Goal: Transaction & Acquisition: Purchase product/service

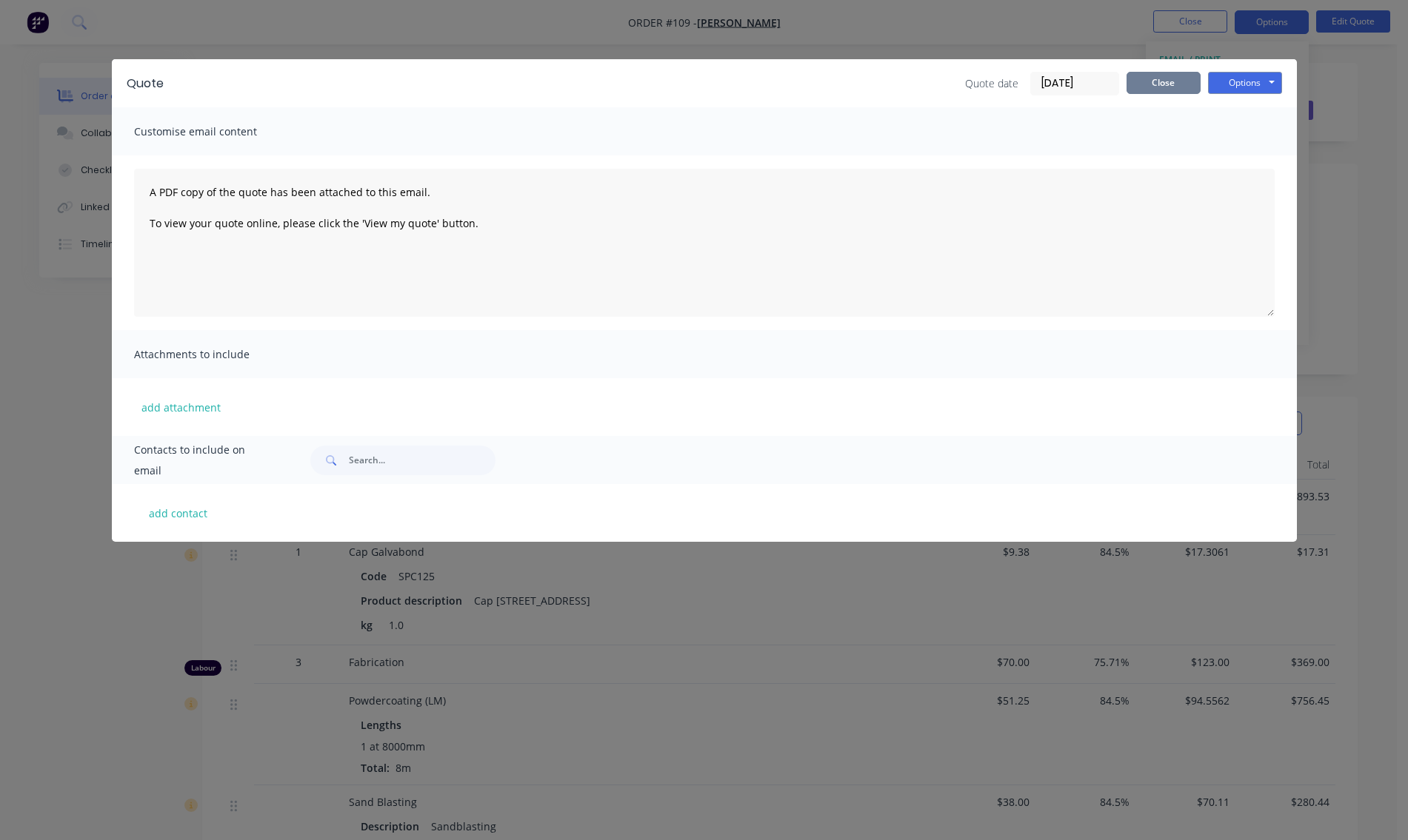
scroll to position [71, 0]
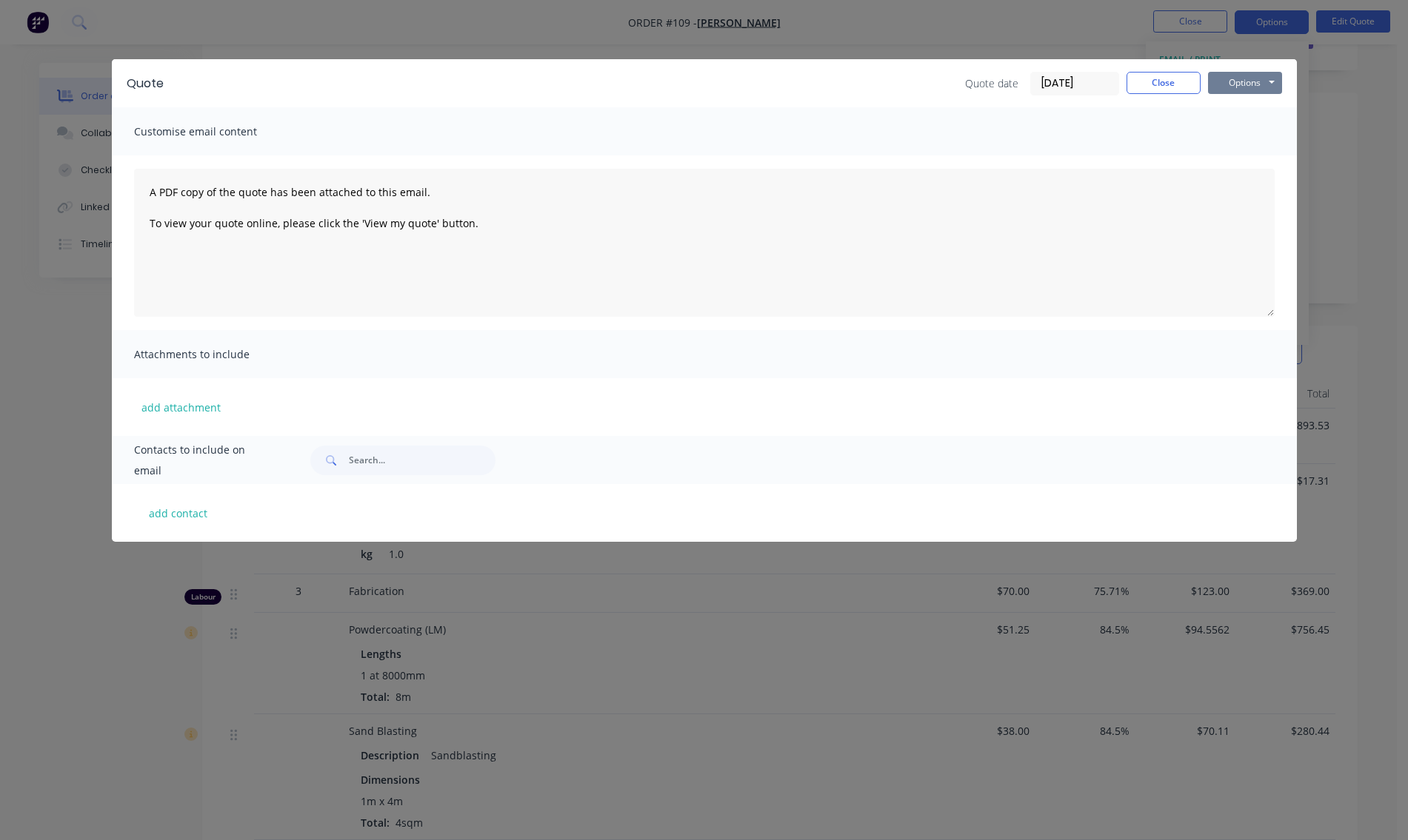
click at [1242, 89] on button "Options" at bounding box center [1245, 83] width 74 height 22
click at [1239, 132] on button "Print" at bounding box center [1255, 134] width 95 height 25
click at [1234, 81] on button "Options" at bounding box center [1245, 83] width 74 height 22
click at [1241, 110] on button "Preview" at bounding box center [1255, 109] width 95 height 25
click at [1171, 83] on button "Close" at bounding box center [1164, 83] width 74 height 22
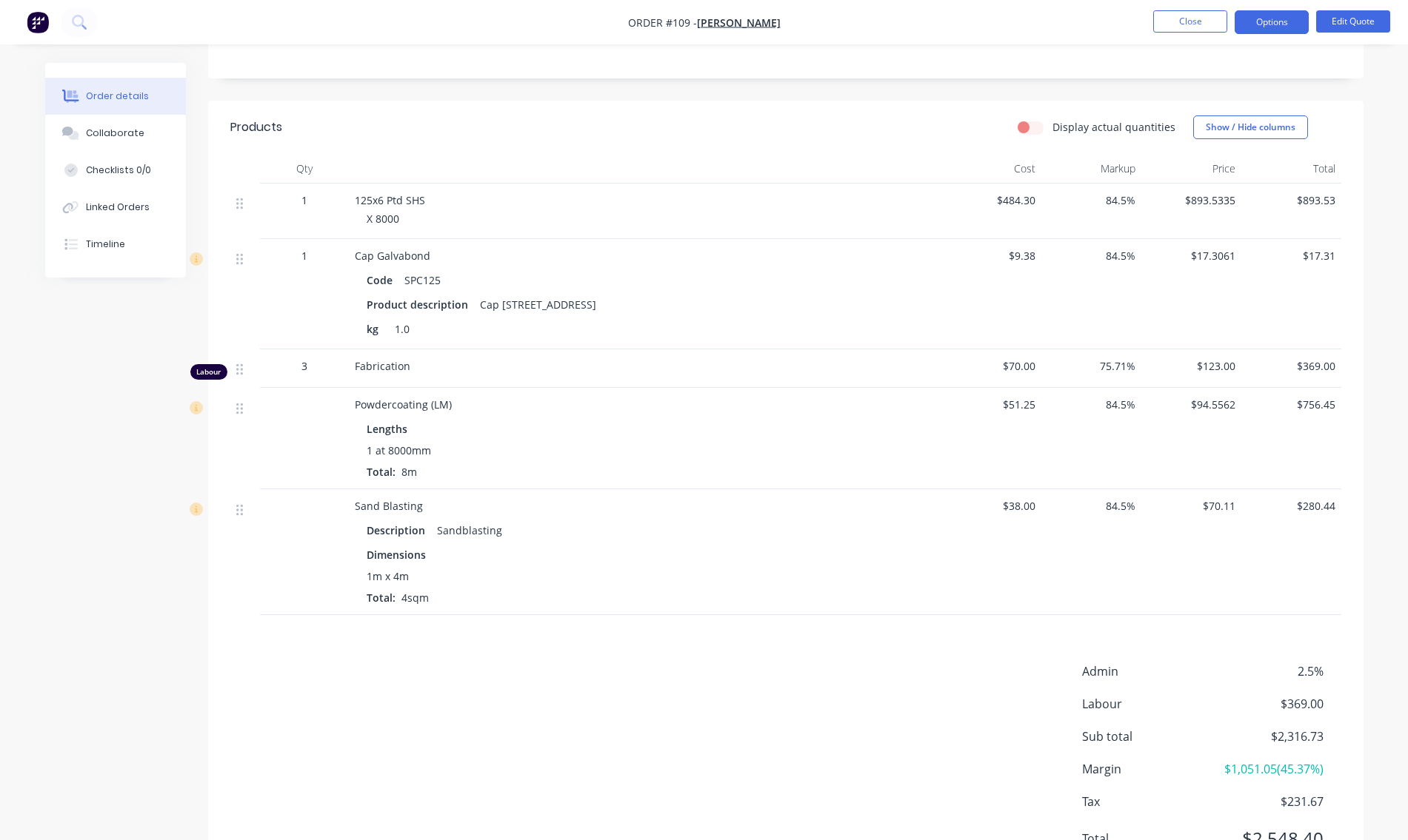
scroll to position [368, 0]
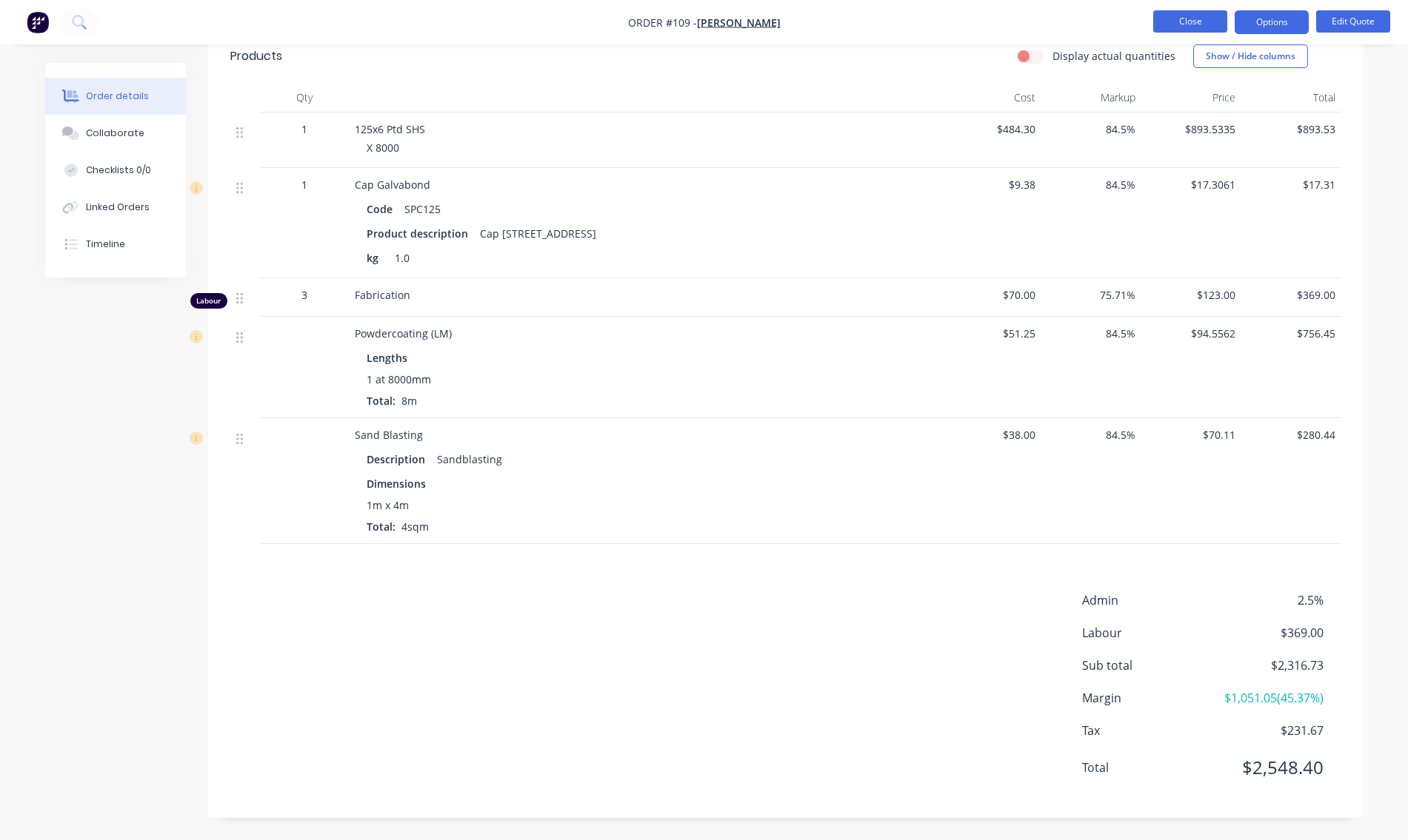
click at [1196, 25] on button "Close" at bounding box center [1191, 21] width 74 height 22
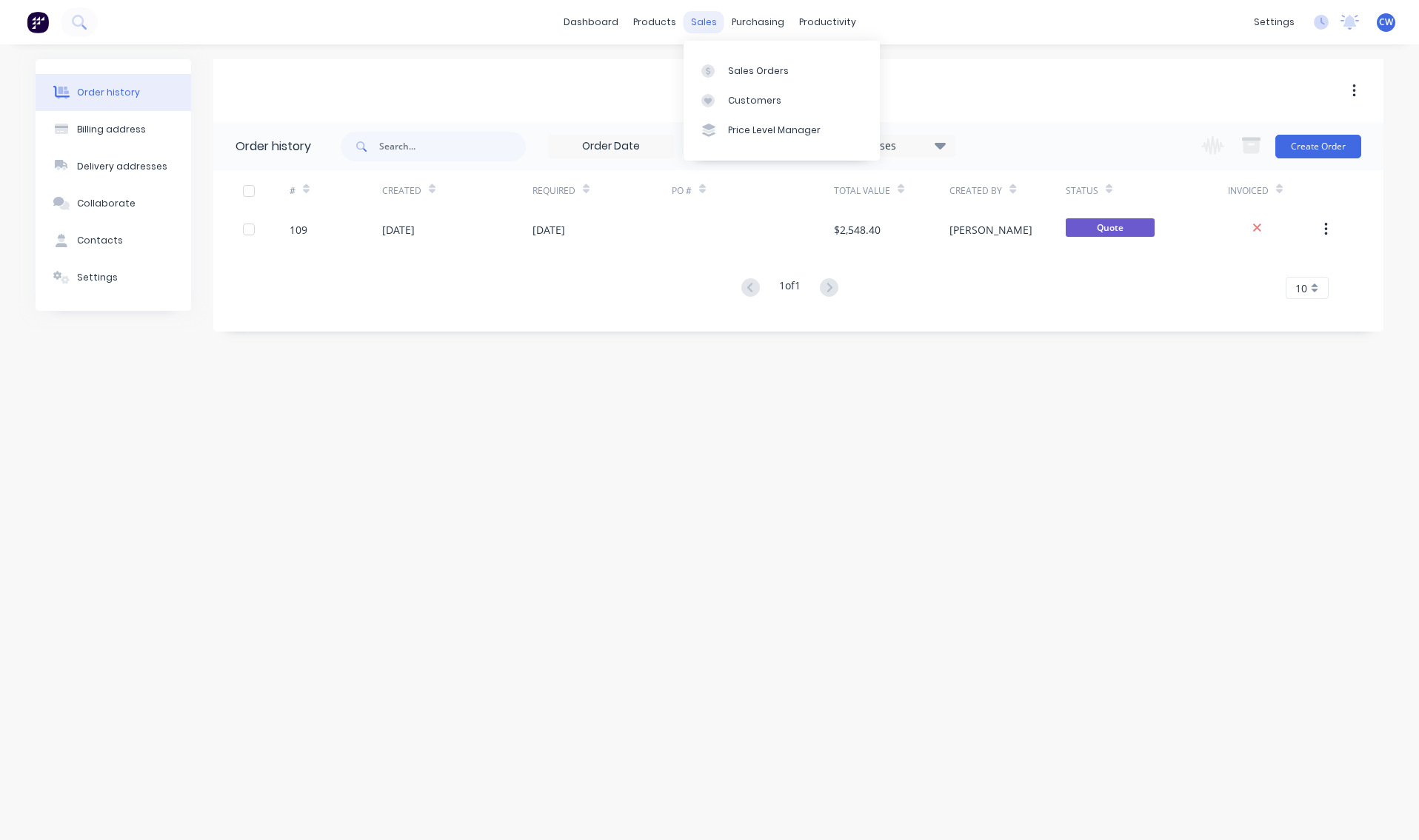
click at [702, 20] on div "sales" at bounding box center [703, 21] width 40 height 22
click at [765, 73] on div "Sales Orders" at bounding box center [758, 71] width 61 height 13
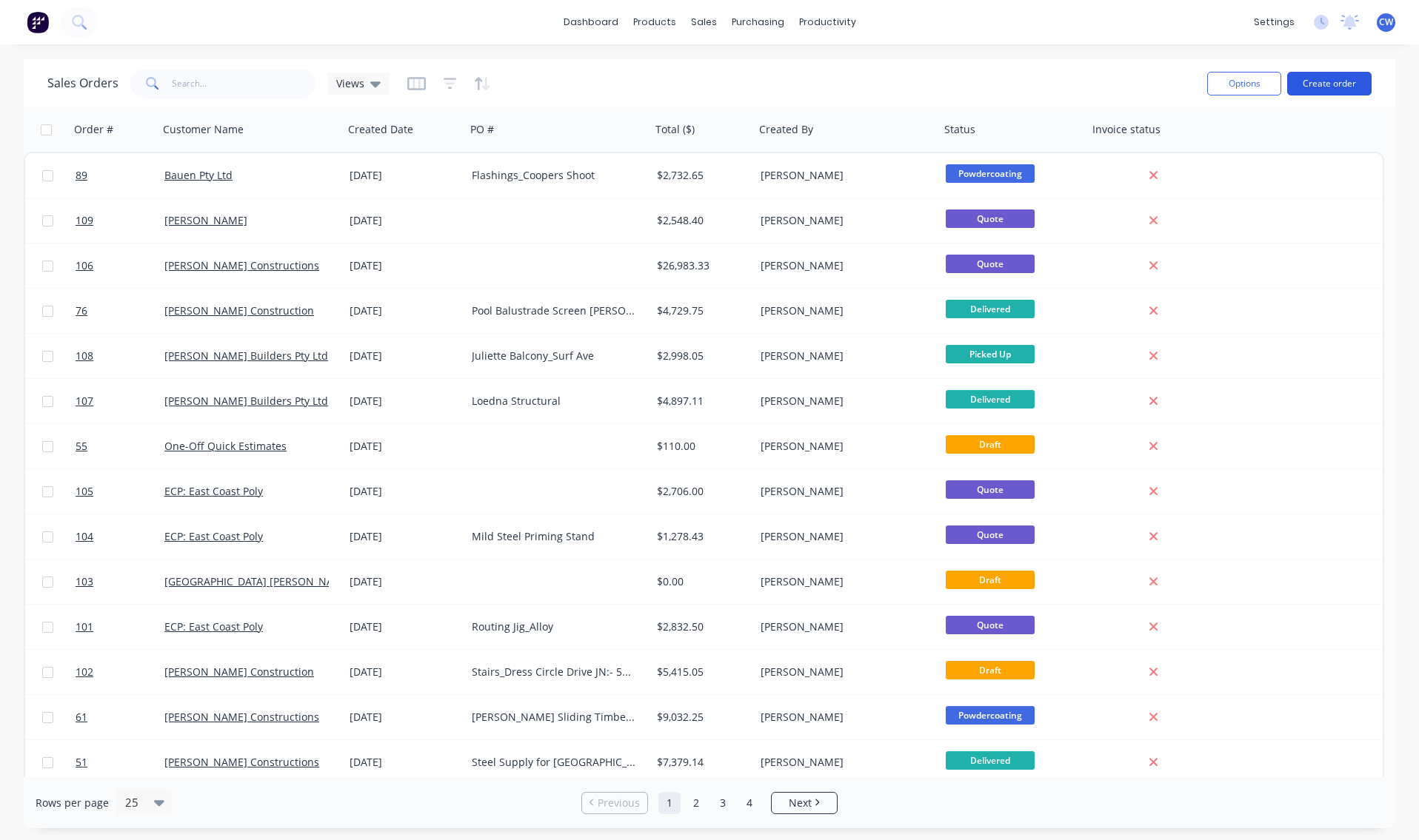
click at [1319, 88] on button "Create order" at bounding box center [1329, 83] width 84 height 24
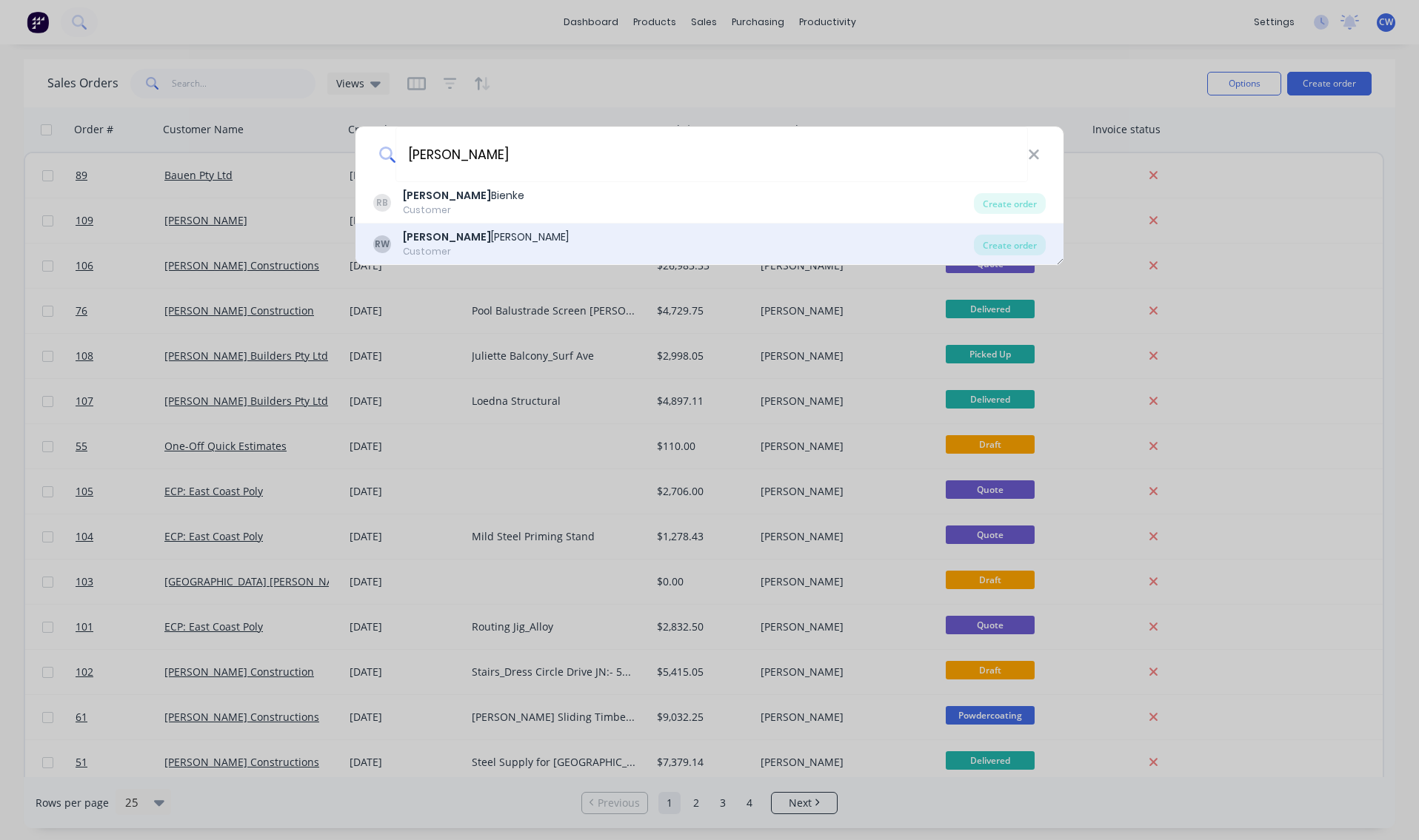
type input "[PERSON_NAME]"
click at [439, 241] on div "[PERSON_NAME]" at bounding box center [486, 237] width 166 height 16
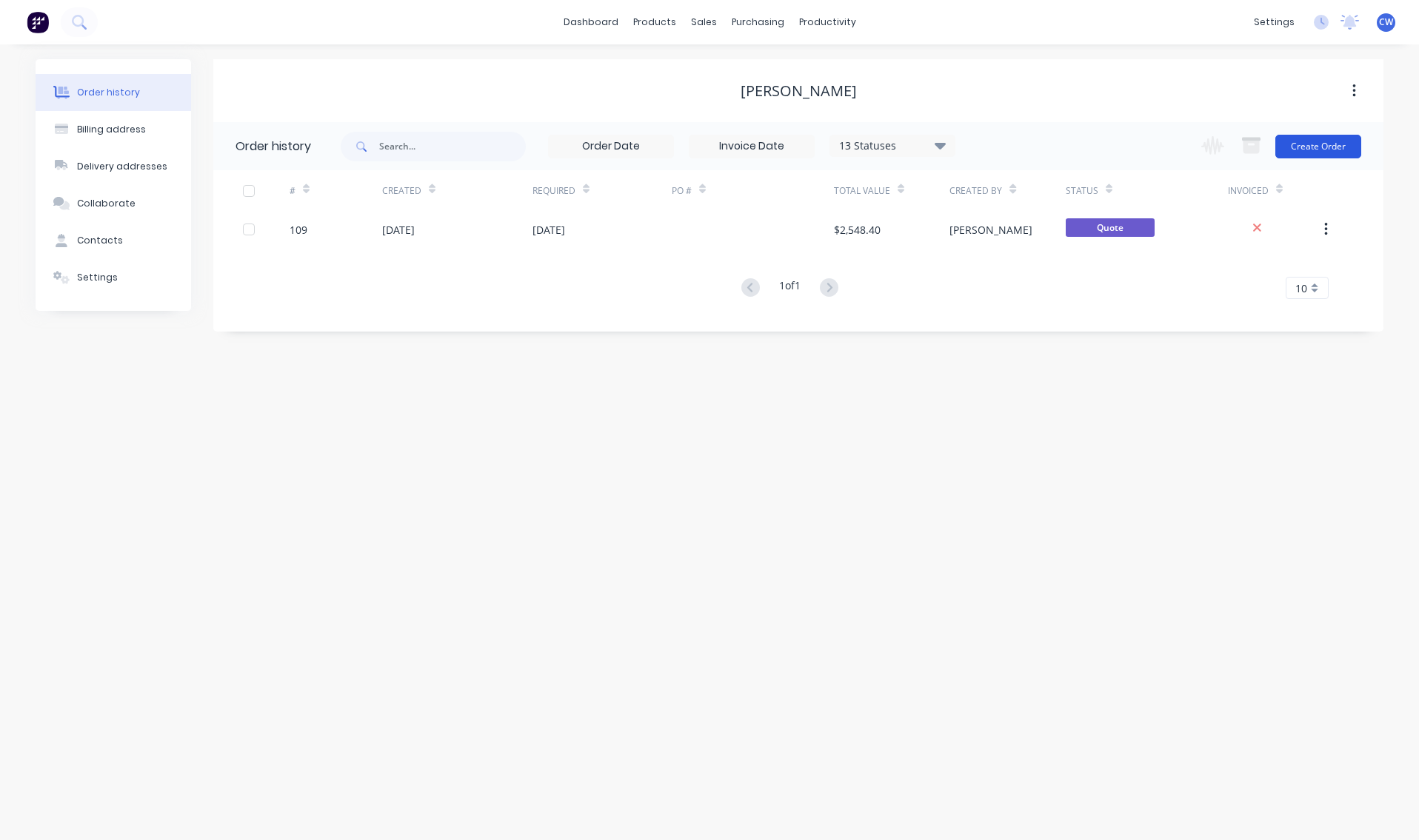
click at [1309, 150] on button "Create Order" at bounding box center [1318, 146] width 86 height 24
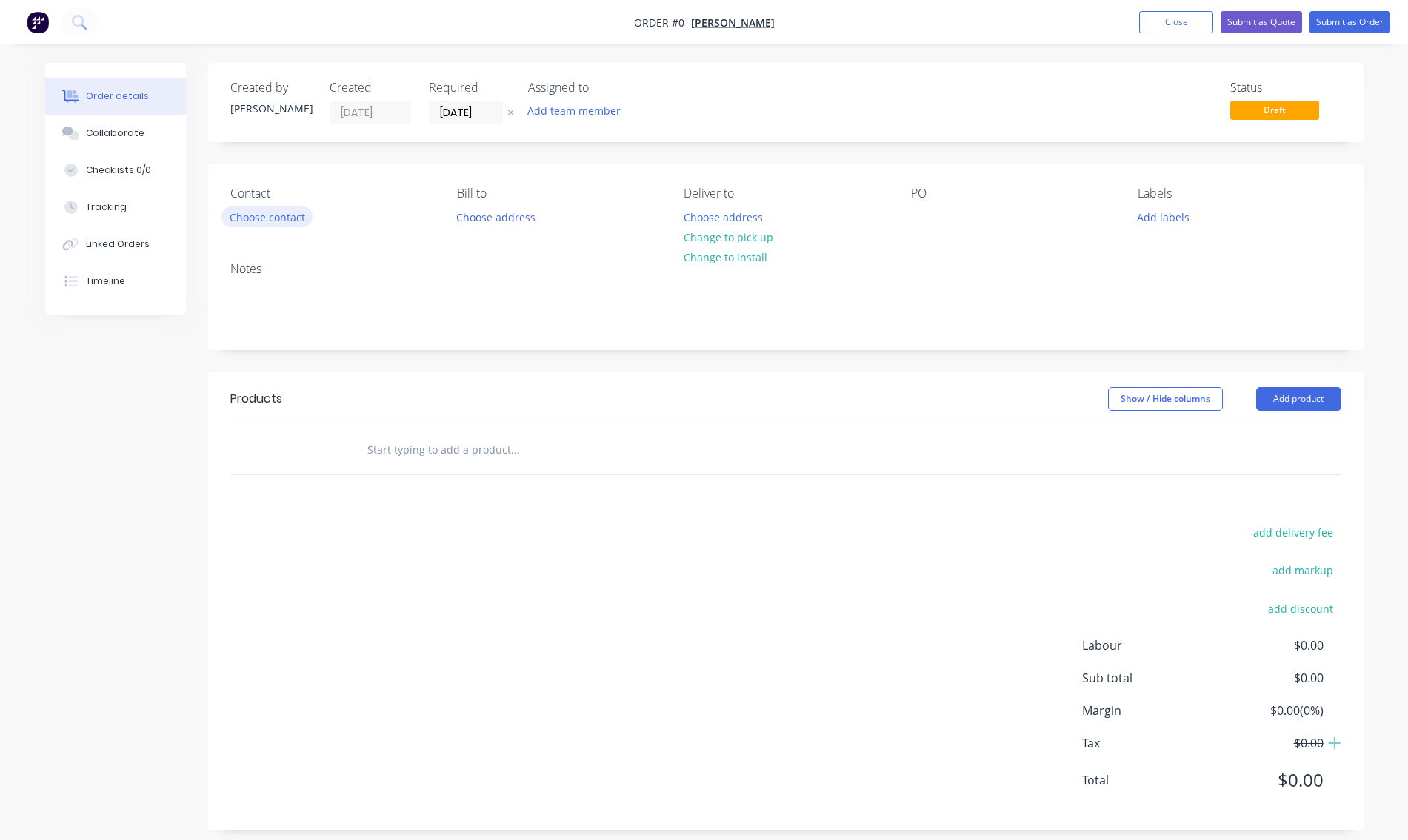
click at [274, 211] on button "Choose contact" at bounding box center [267, 216] width 91 height 20
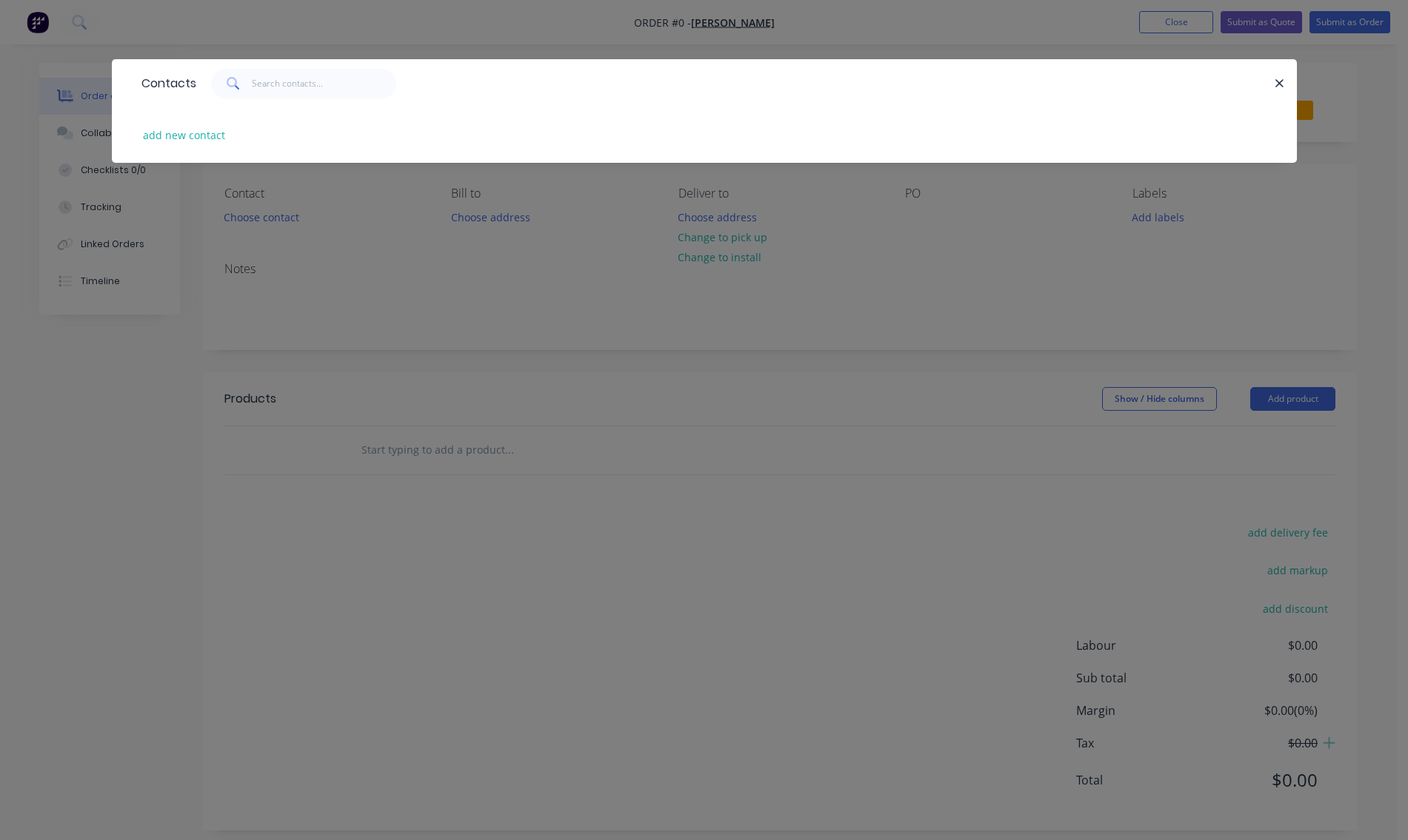
click at [586, 339] on div "Contacts add new contact" at bounding box center [704, 420] width 1408 height 840
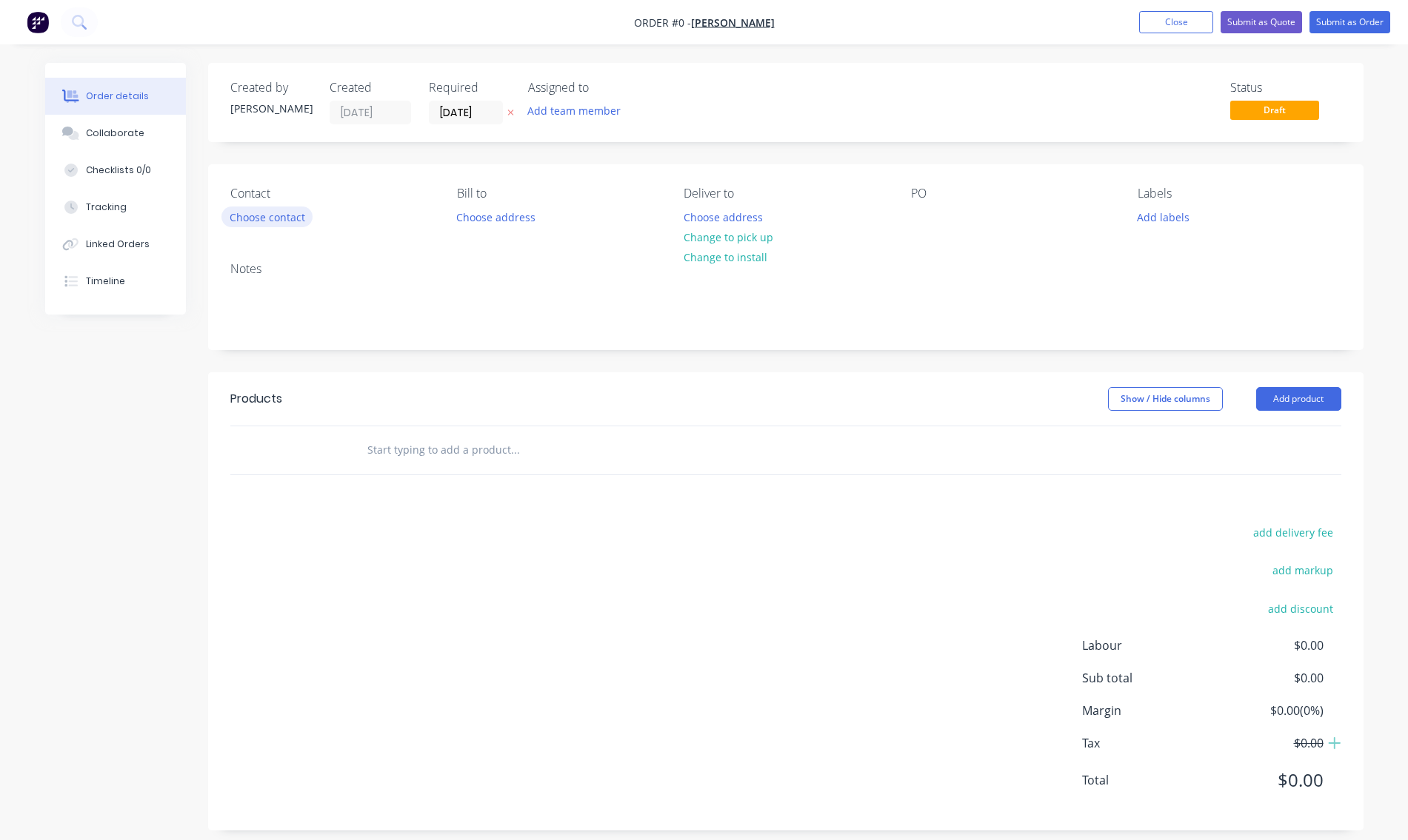
click at [271, 218] on button "Choose contact" at bounding box center [267, 216] width 91 height 20
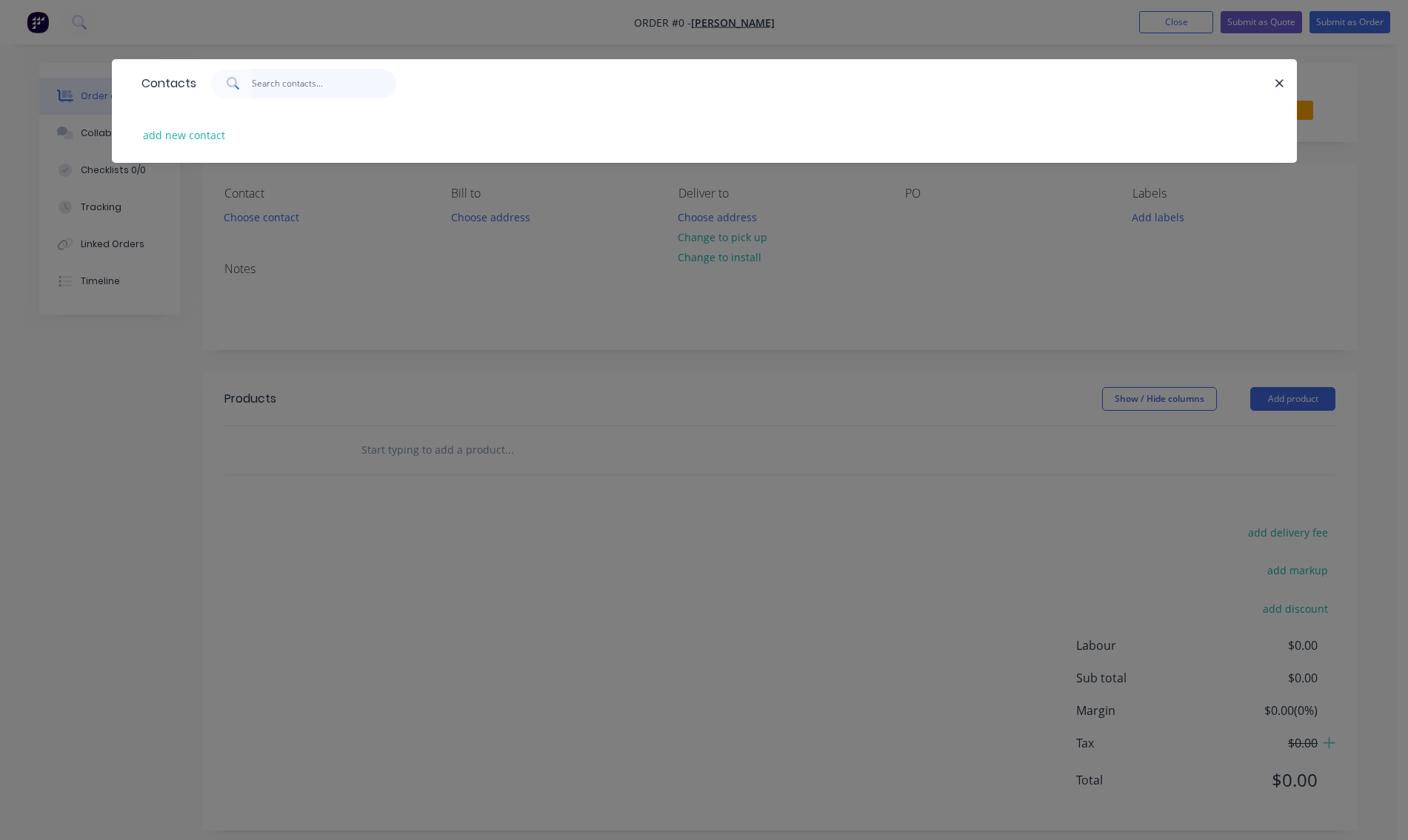
click at [301, 88] on input "text" at bounding box center [324, 83] width 145 height 30
click at [297, 86] on input "[PERSON_NAME]" at bounding box center [324, 83] width 145 height 30
type input "[PERSON_NAME]"
click at [198, 135] on button "add new contact" at bounding box center [184, 135] width 98 height 20
select select "AU"
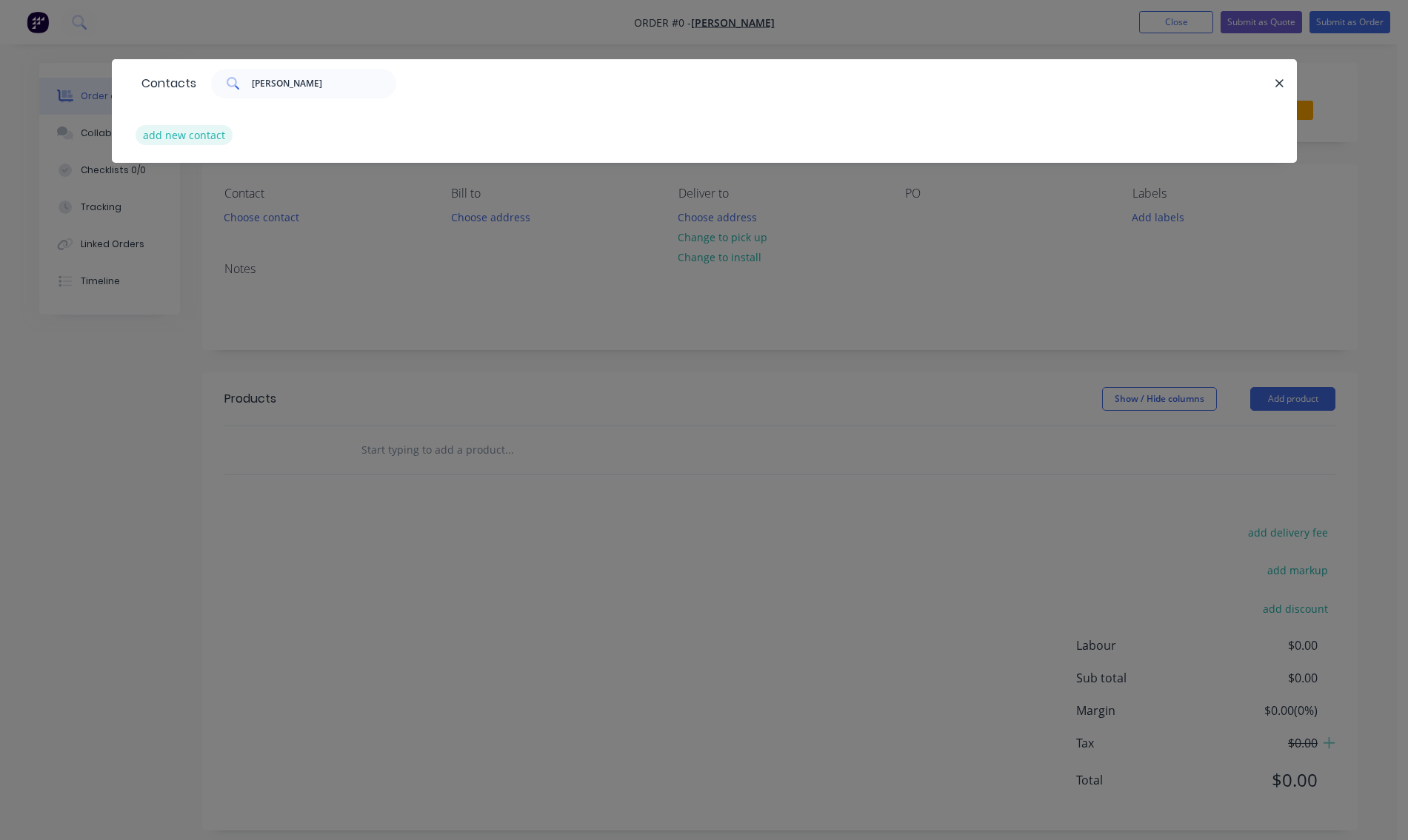
select select "AU"
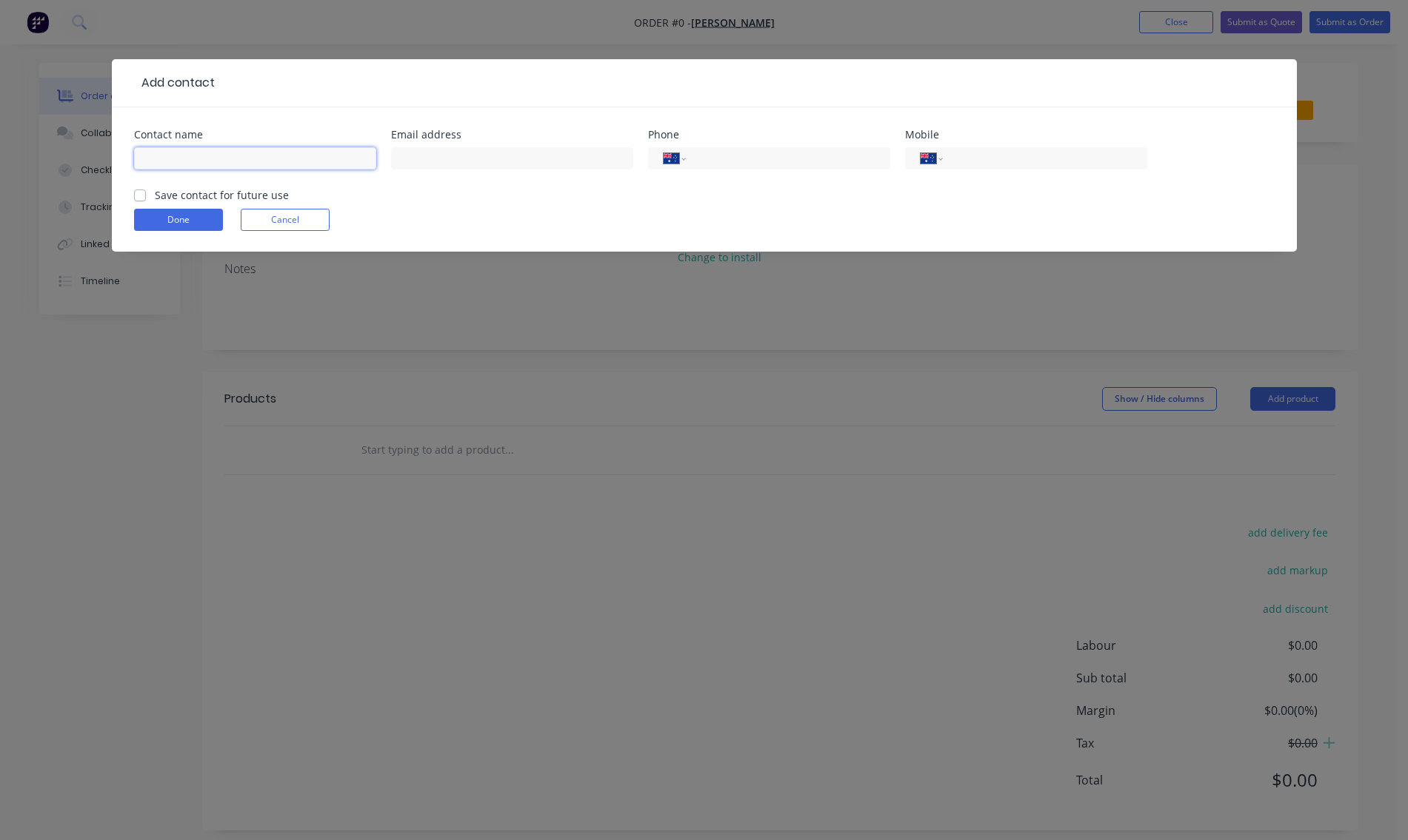
click at [199, 154] on input "text" at bounding box center [254, 158] width 242 height 22
type input "[PERSON_NAME]"
click at [983, 161] on input "tel" at bounding box center [1042, 159] width 178 height 17
type input "0400 283 724"
click at [197, 220] on button "Done" at bounding box center [178, 220] width 89 height 22
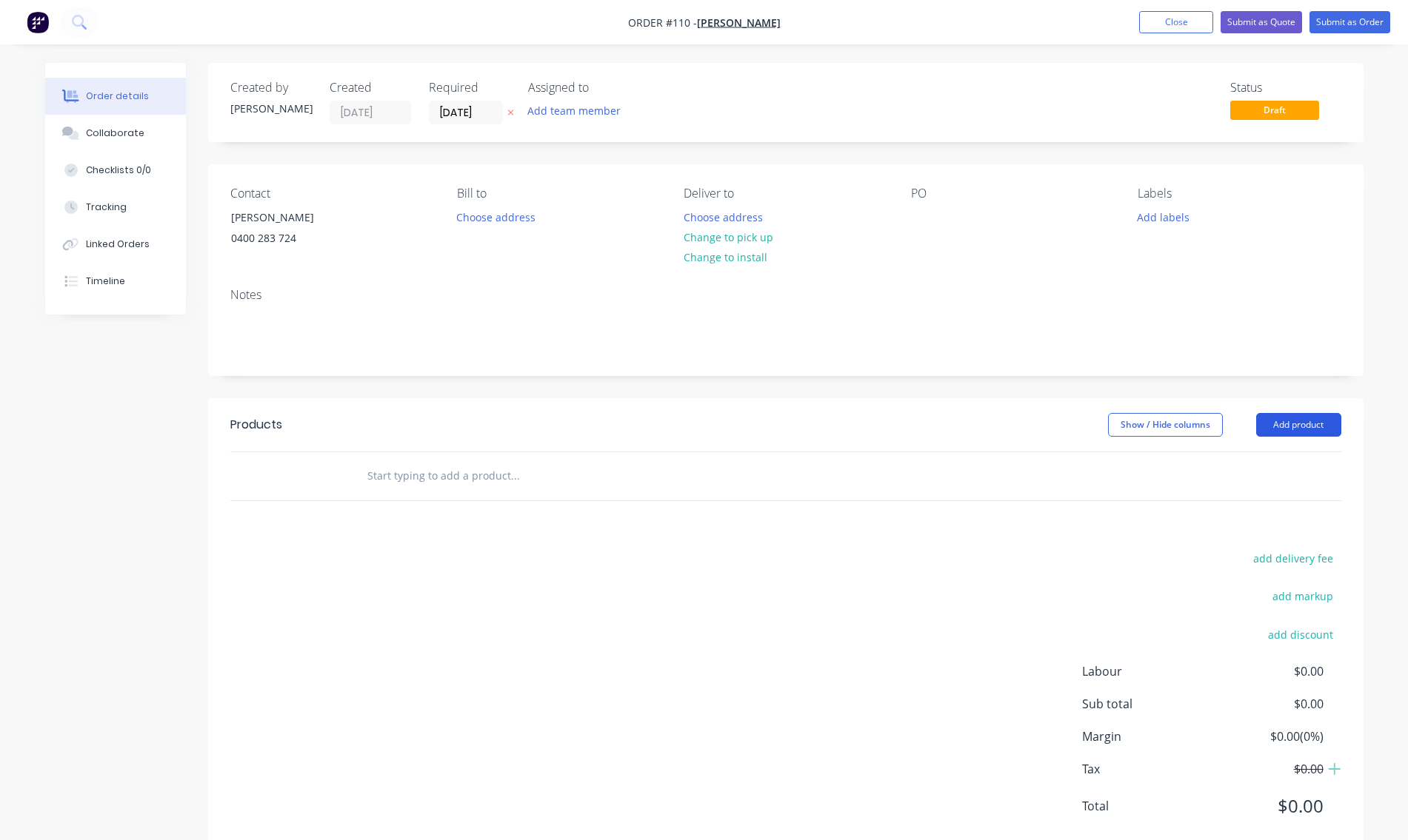
click at [1286, 429] on button "Add product" at bounding box center [1298, 425] width 85 height 24
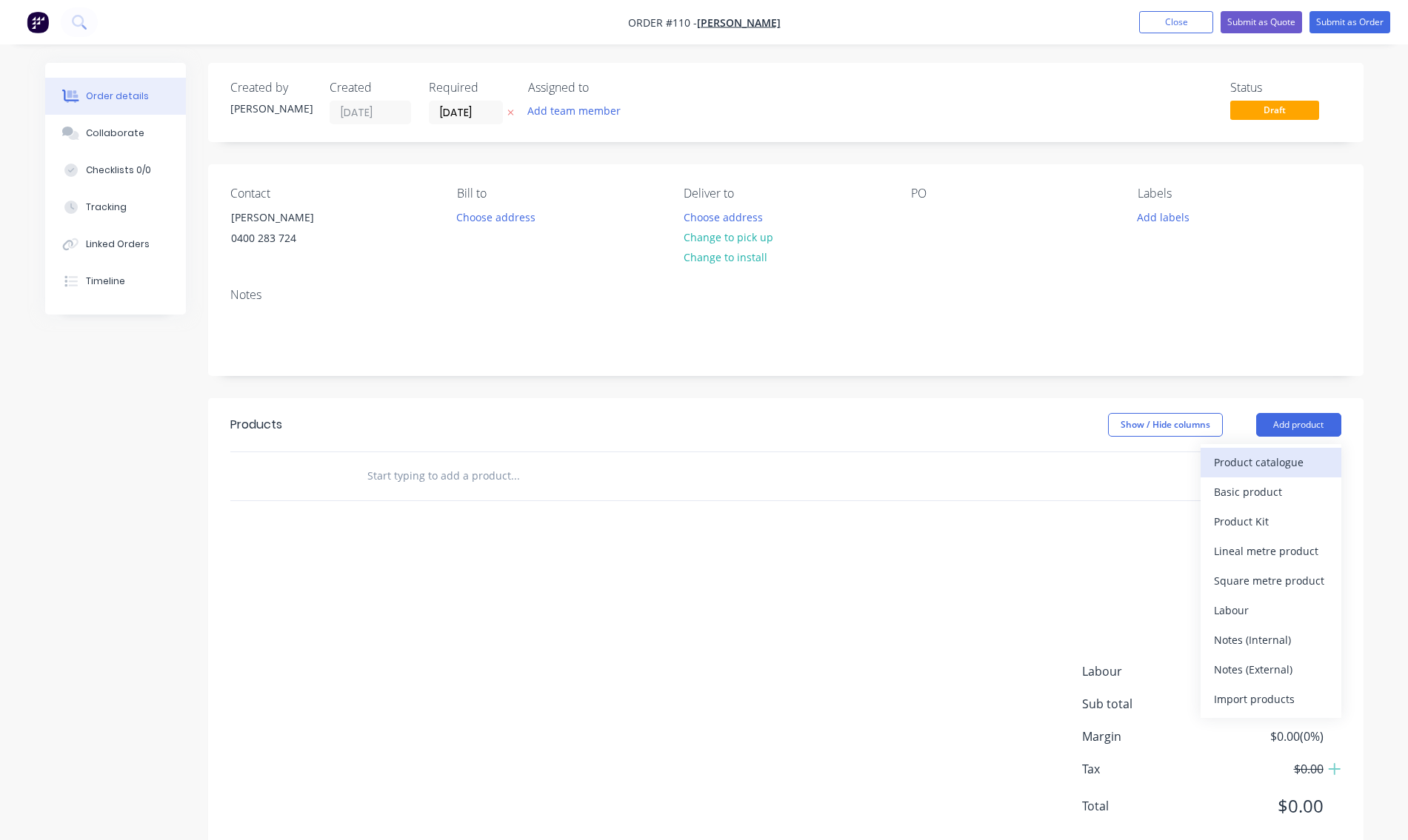
click at [1271, 463] on div "Product catalogue" at bounding box center [1271, 463] width 114 height 21
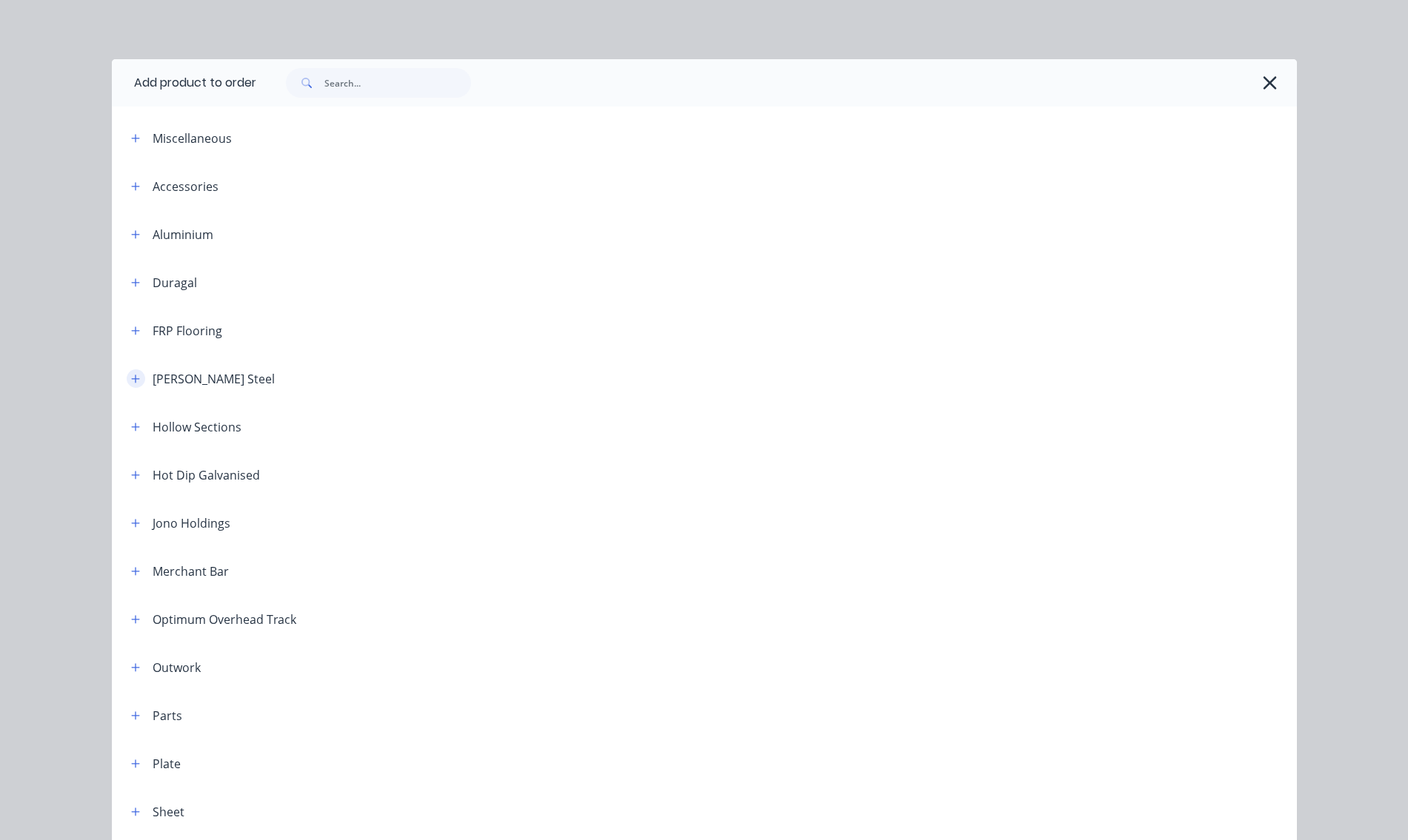
click at [131, 382] on icon "button" at bounding box center [136, 379] width 9 height 11
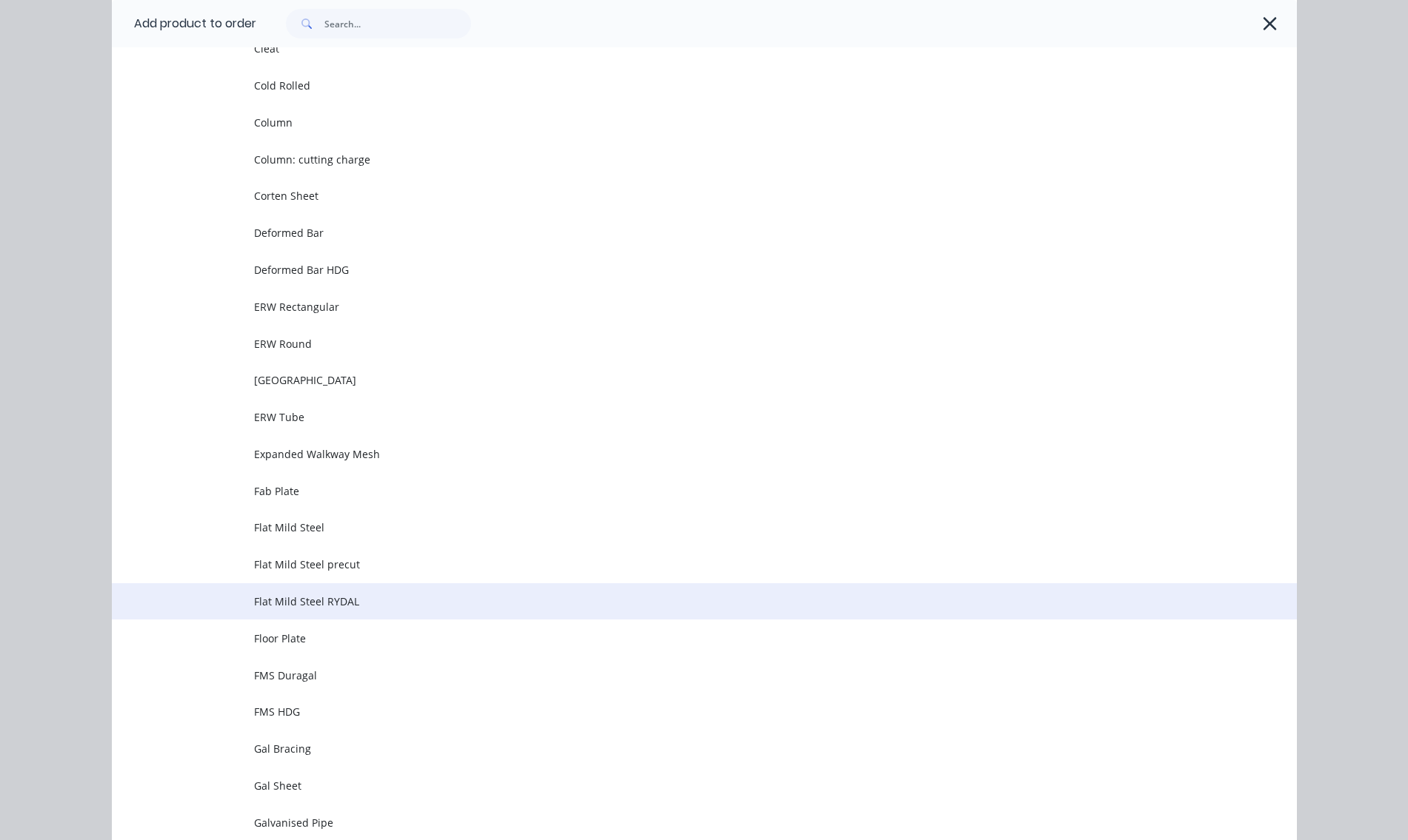
scroll to position [962, 0]
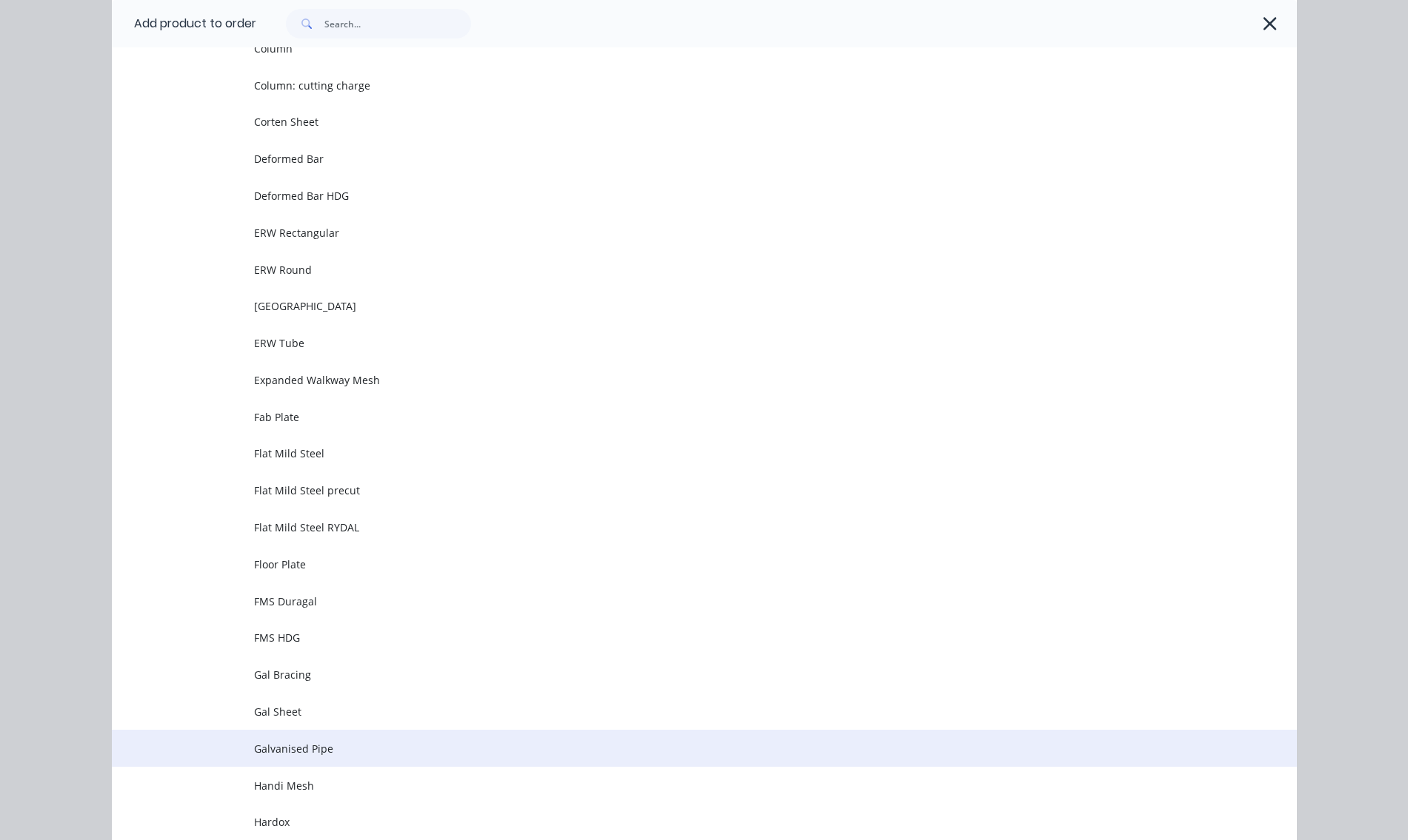
click at [297, 751] on span "Galvanised Pipe" at bounding box center [670, 748] width 834 height 16
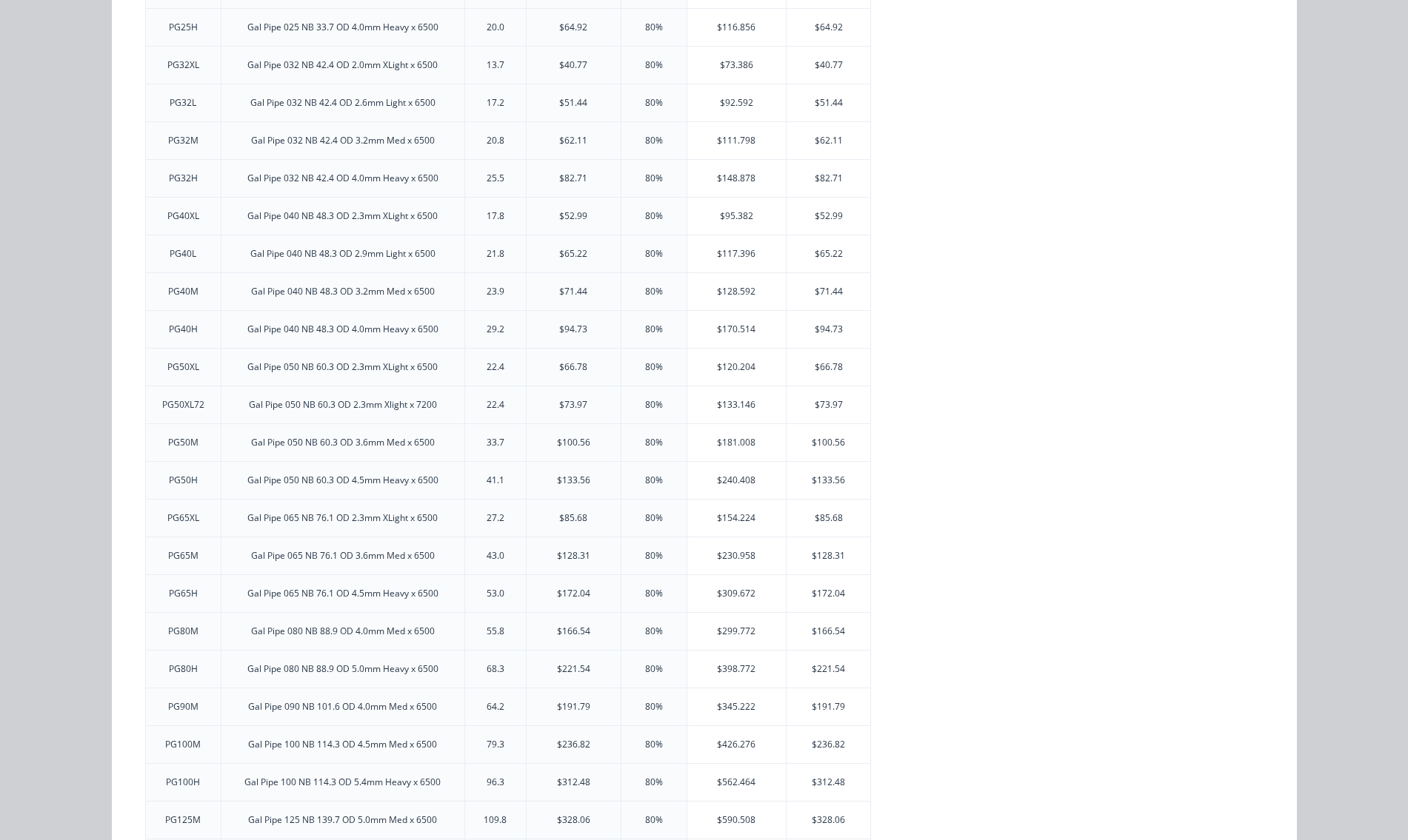
scroll to position [524, 0]
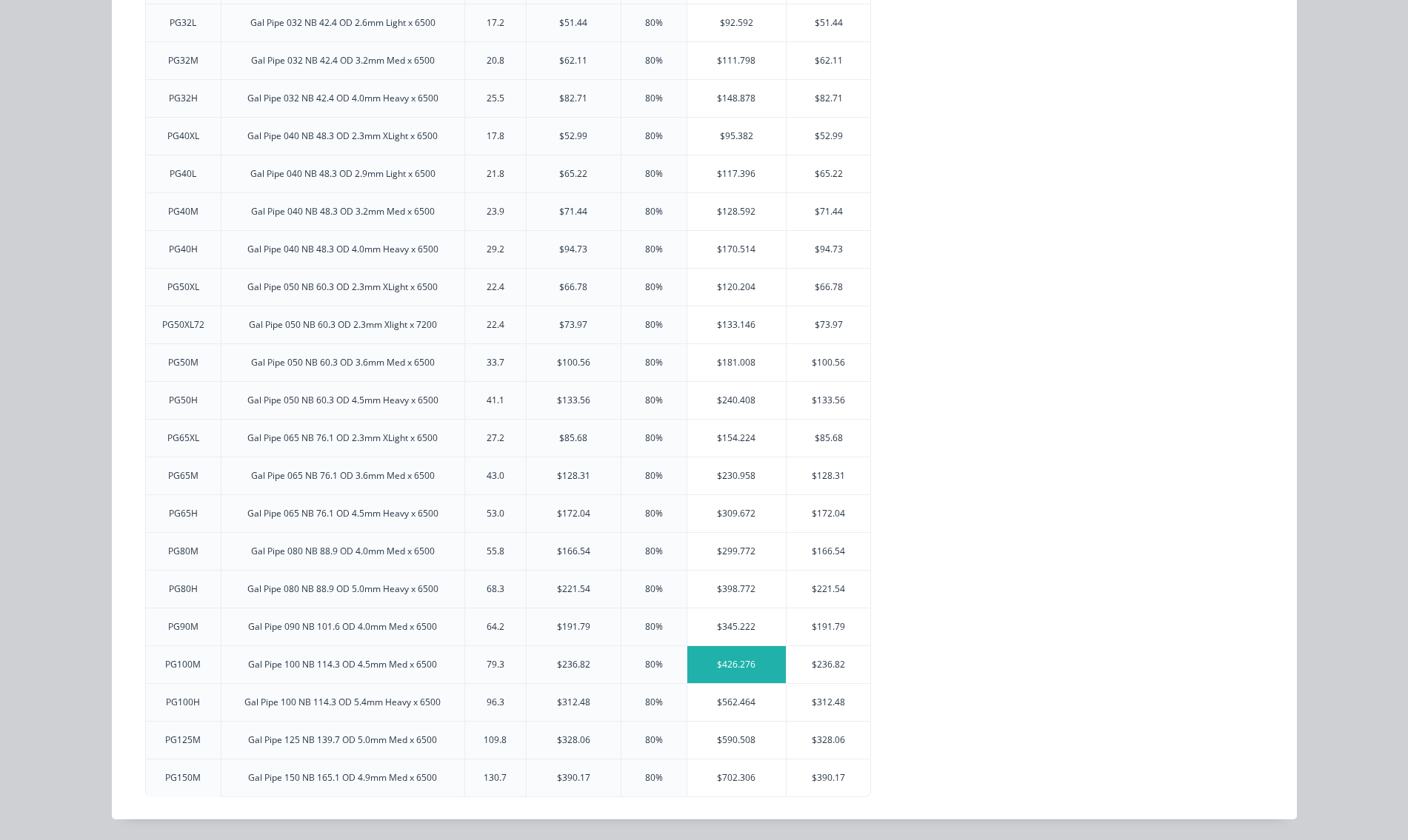
click at [711, 668] on div "$426.276" at bounding box center [737, 665] width 99 height 37
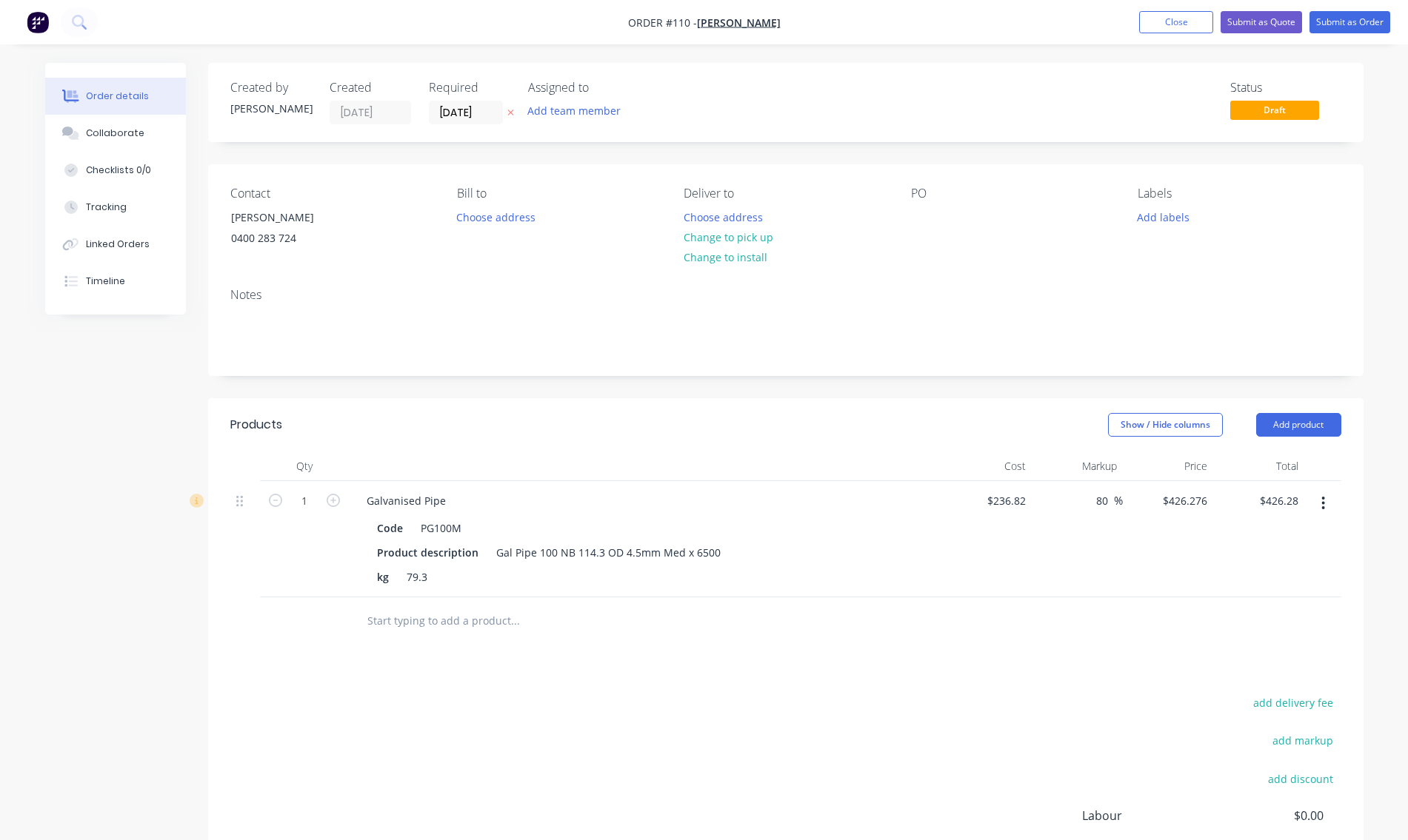
scroll to position [148, 0]
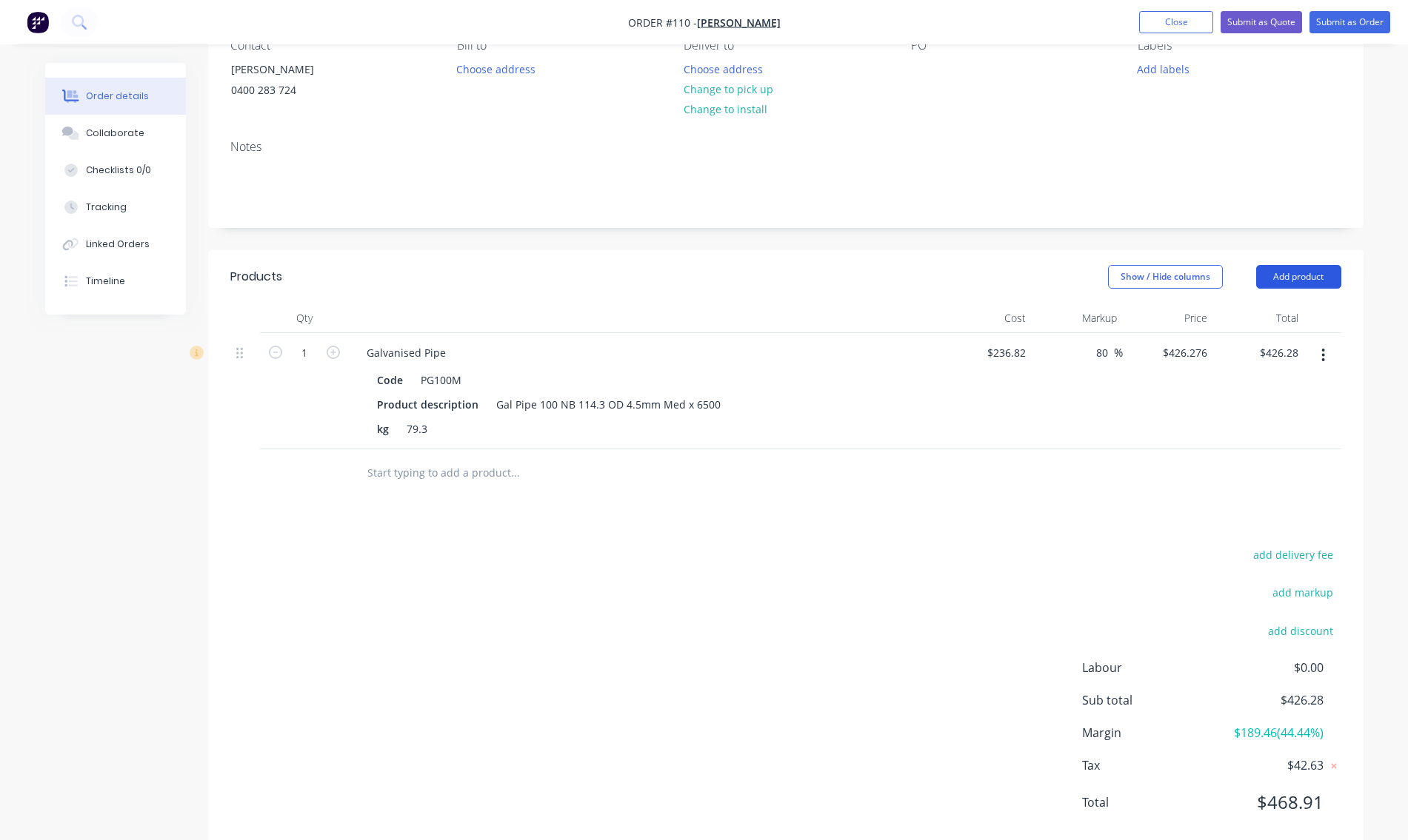
click at [1289, 274] on button "Add product" at bounding box center [1298, 277] width 85 height 24
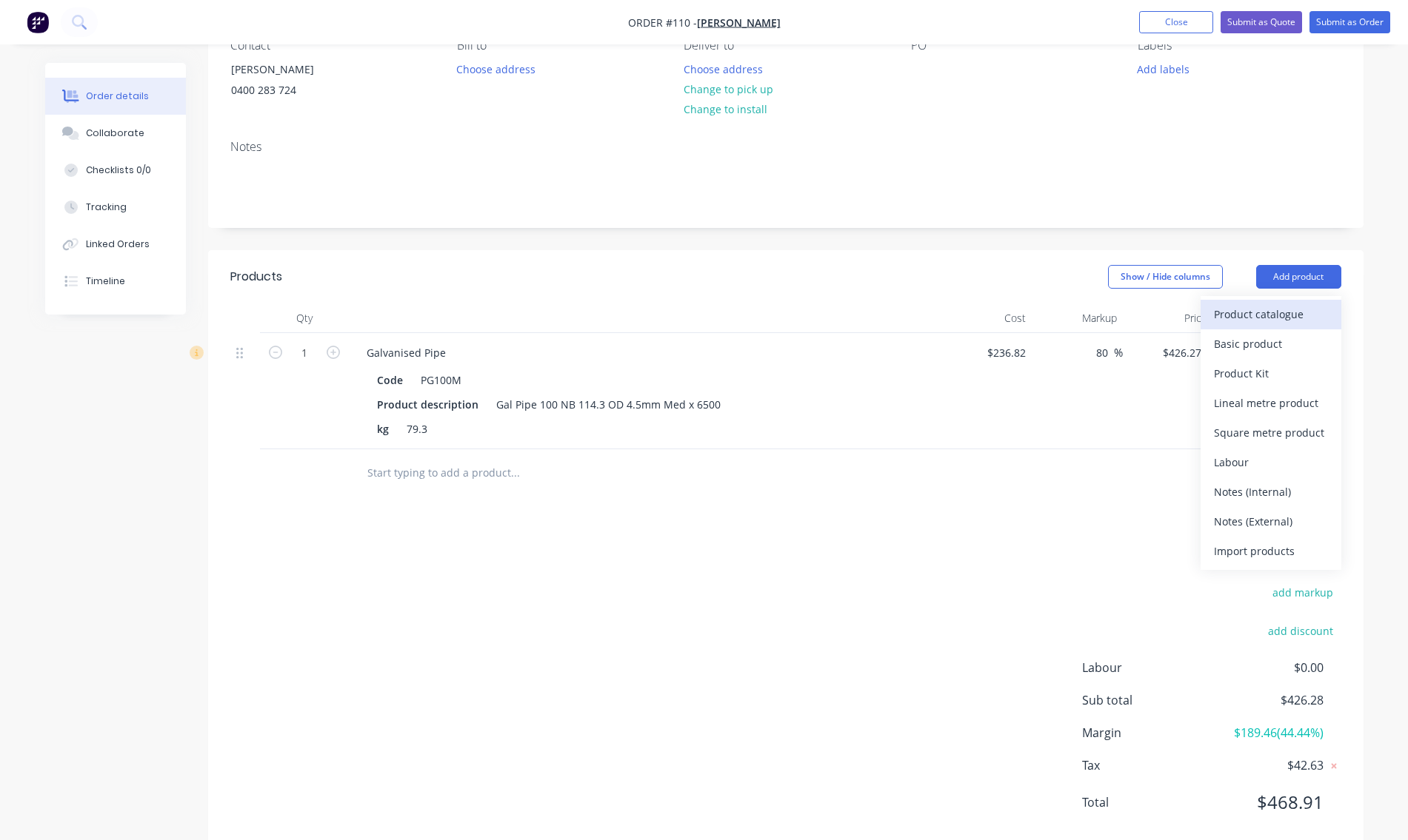
click at [1267, 317] on div "Product catalogue" at bounding box center [1271, 315] width 114 height 21
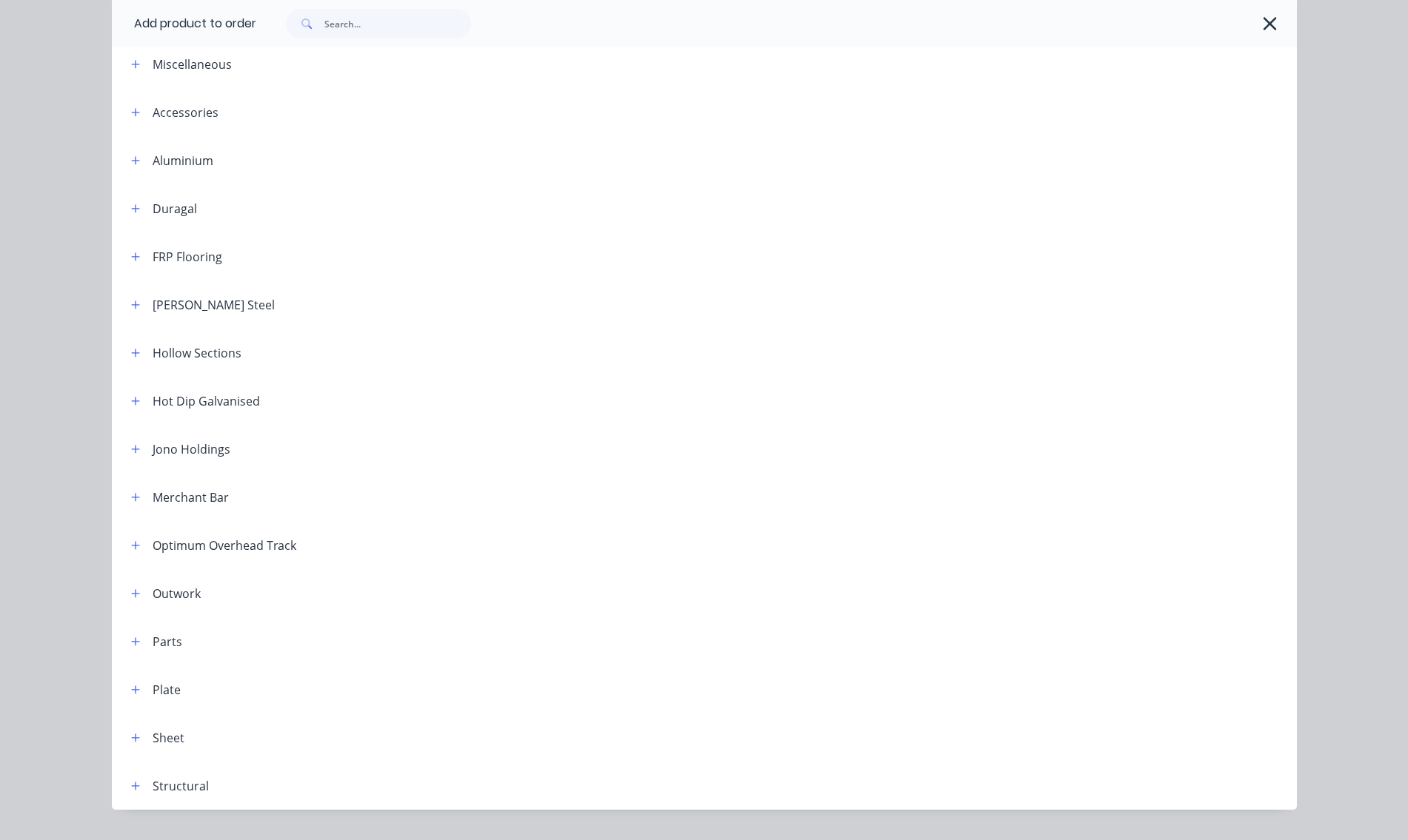
scroll to position [109, 0]
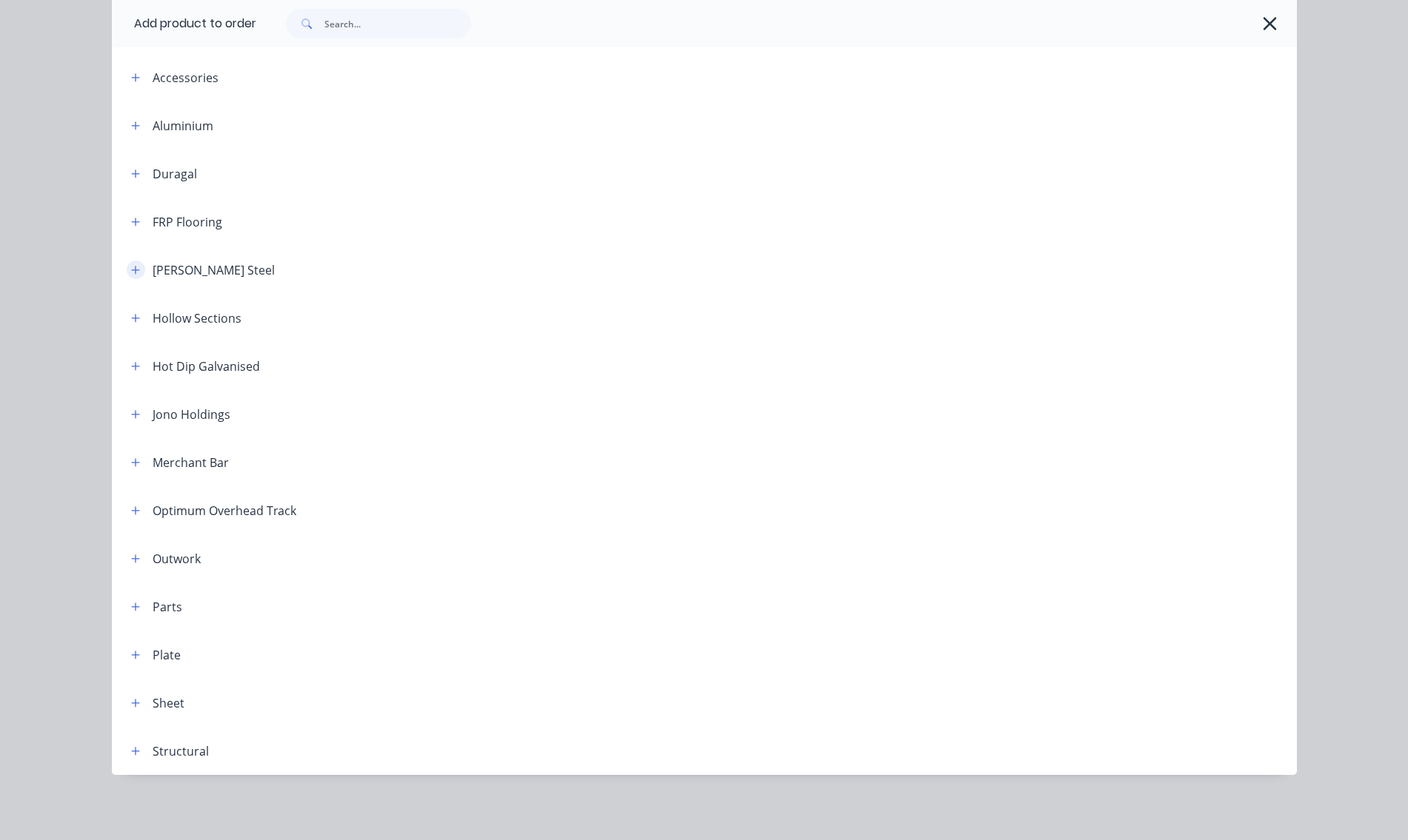
click at [134, 268] on icon "button" at bounding box center [136, 270] width 9 height 11
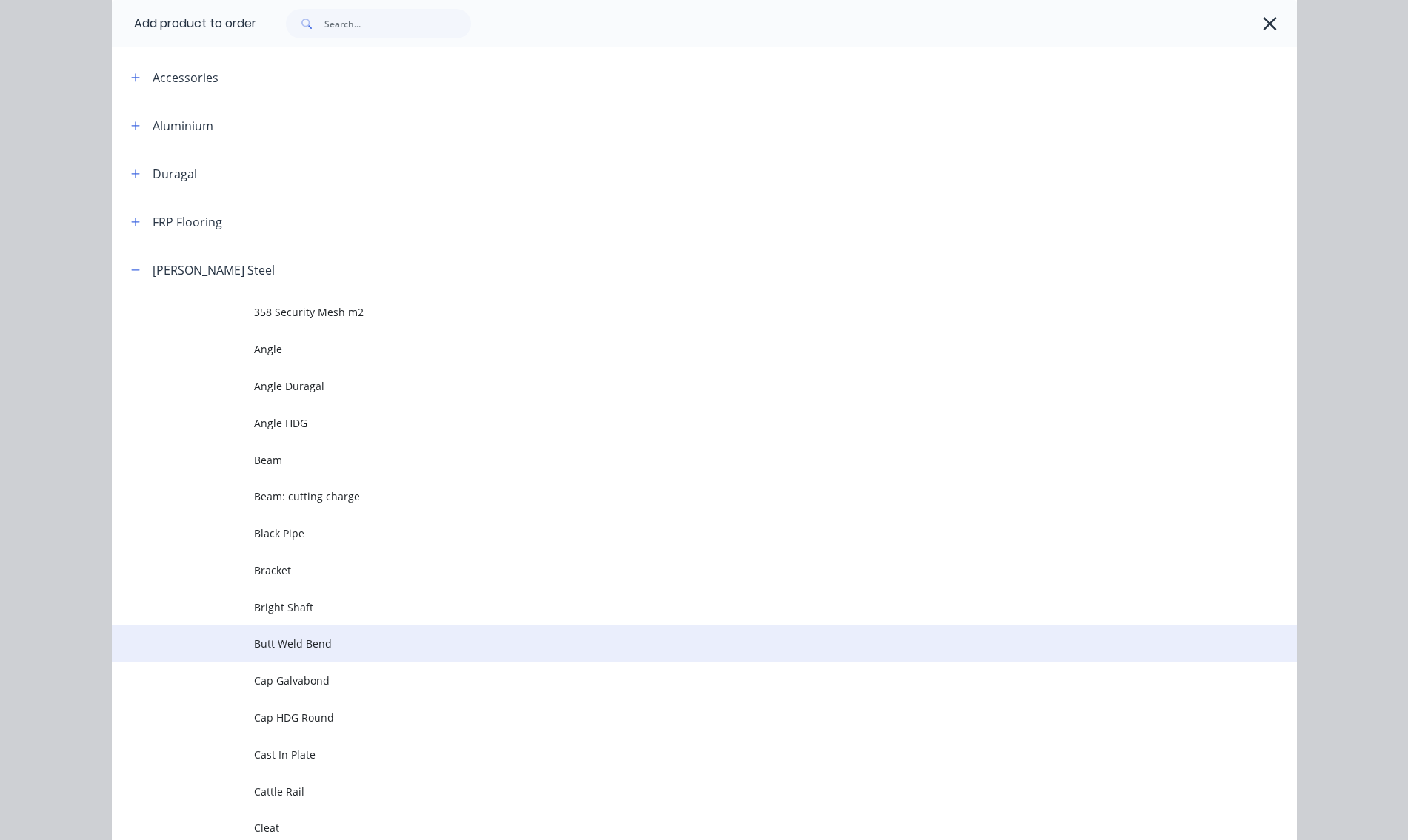
scroll to position [257, 0]
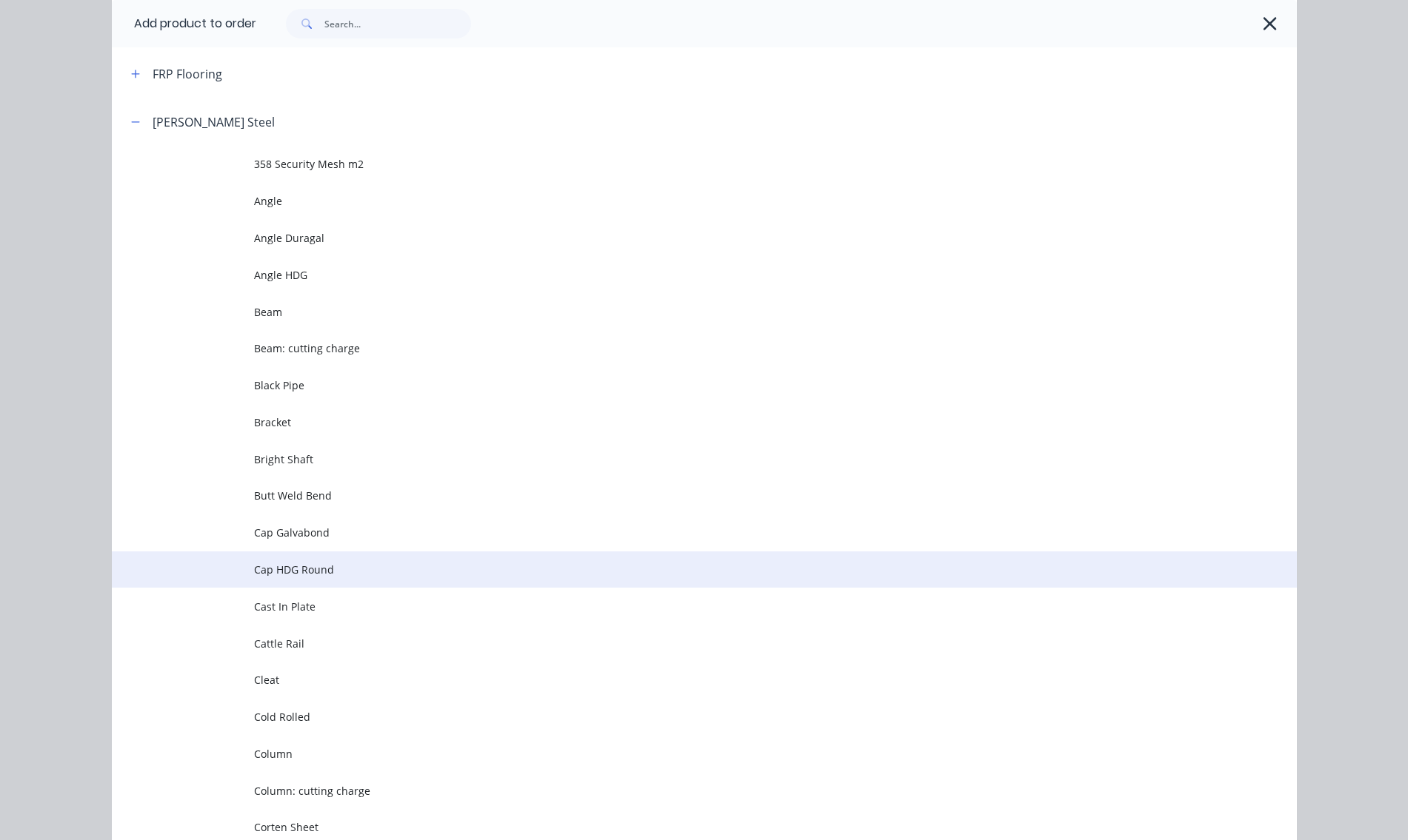
click at [291, 565] on span "Cap HDG Round" at bounding box center [670, 569] width 834 height 16
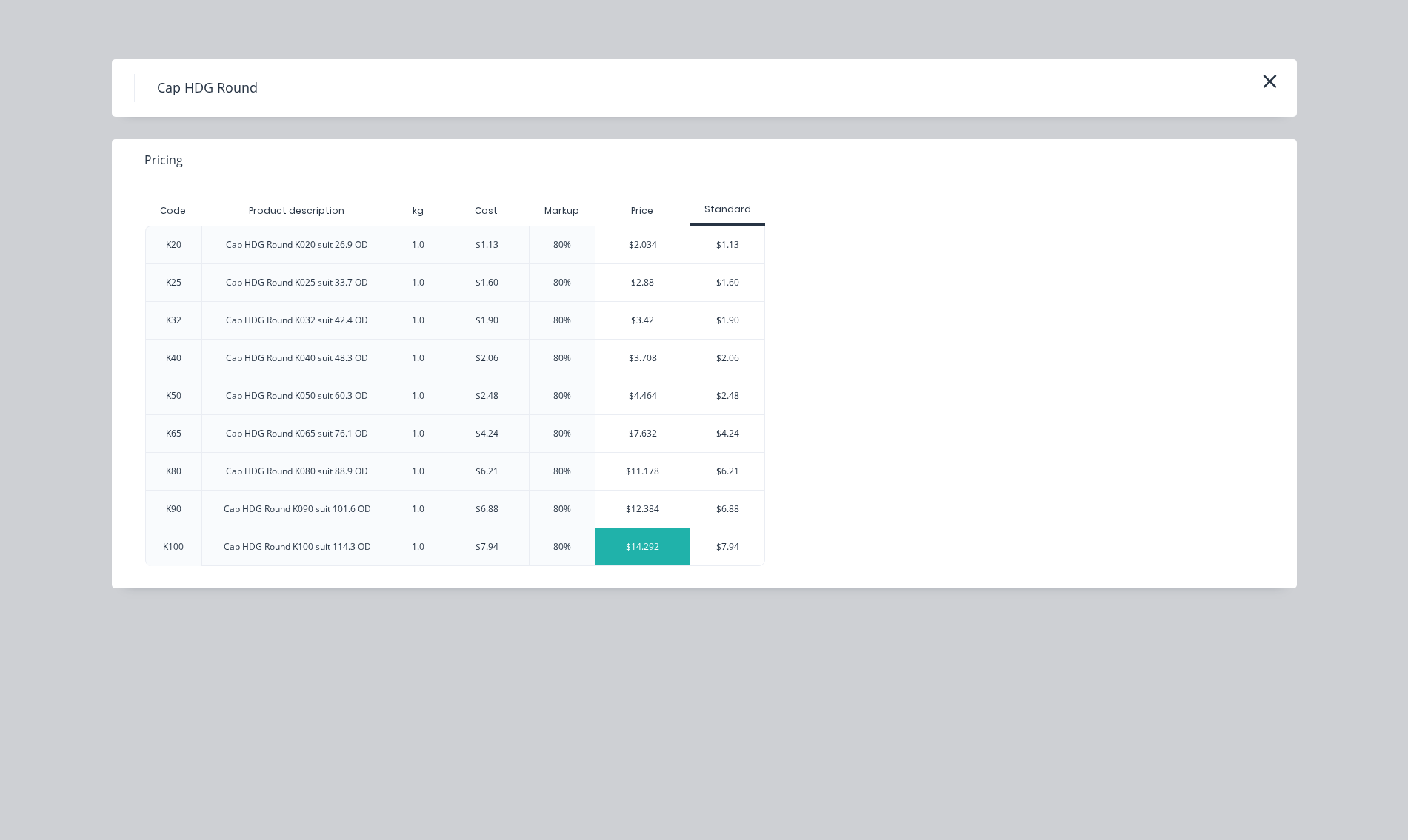
click at [654, 549] on div "$14.292" at bounding box center [643, 547] width 94 height 37
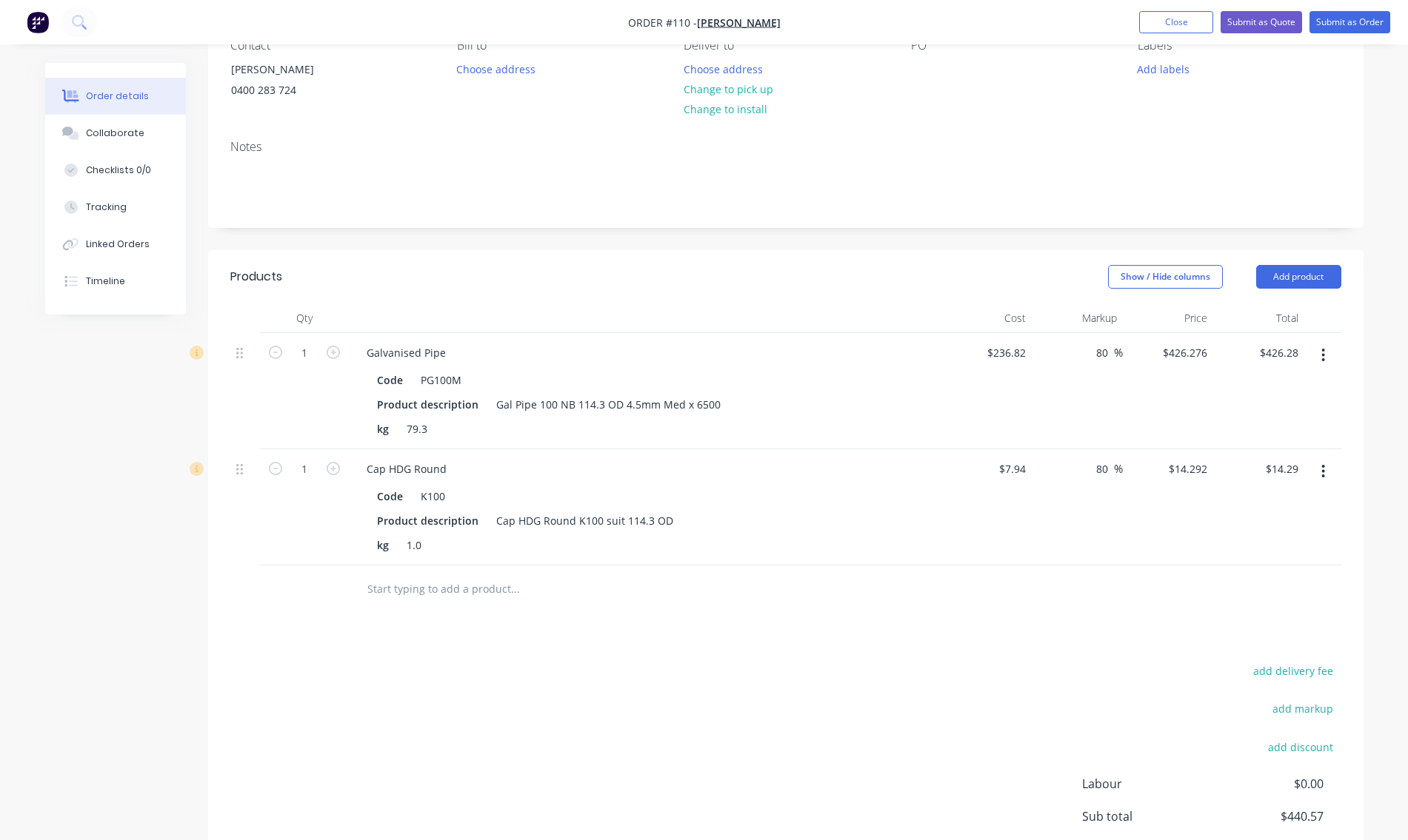
scroll to position [222, 0]
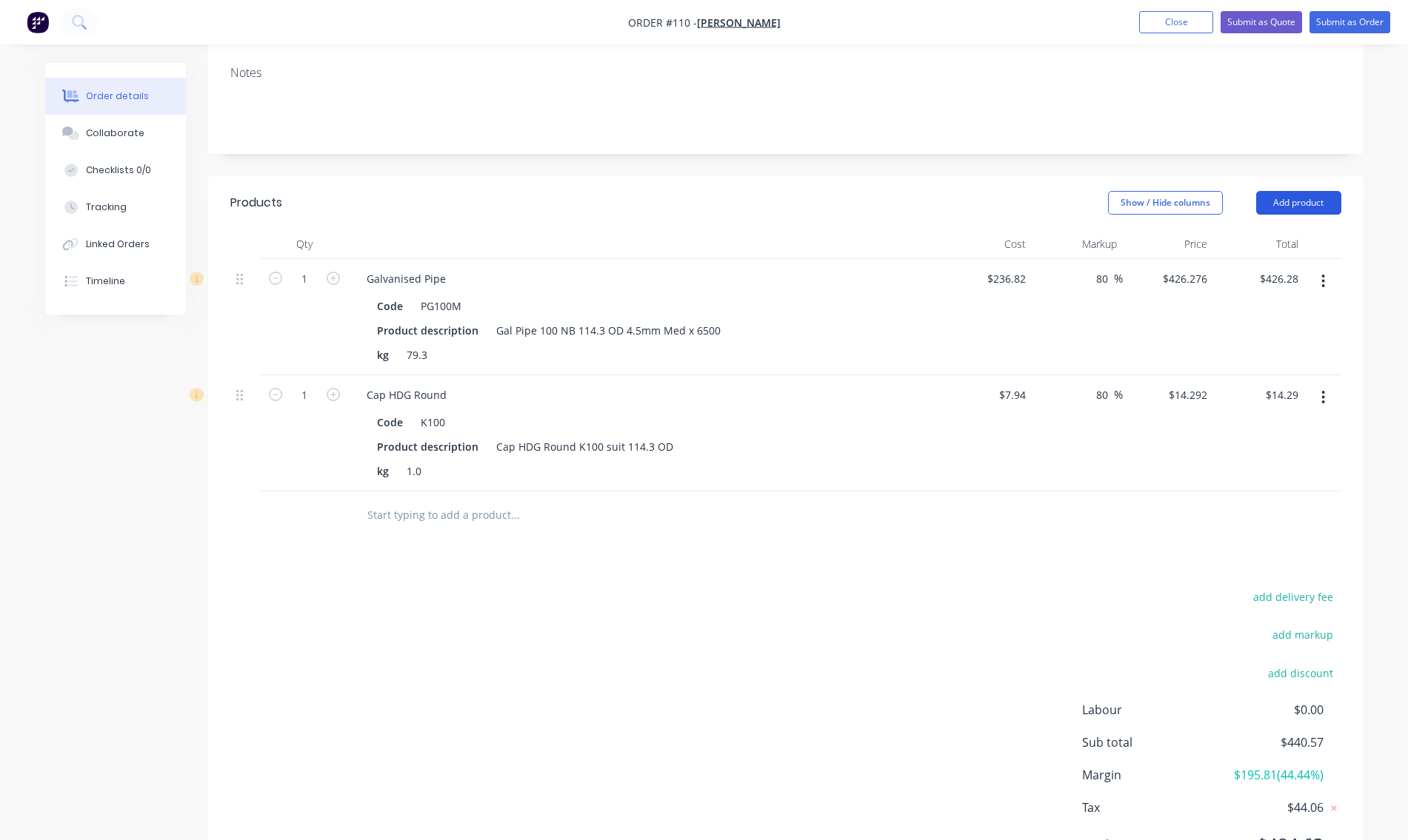
drag, startPoint x: 1286, startPoint y: 198, endPoint x: 1283, endPoint y: 206, distance: 8.5
click at [1286, 202] on button "Add product" at bounding box center [1298, 202] width 85 height 24
click at [1262, 240] on div "Product catalogue" at bounding box center [1271, 240] width 114 height 21
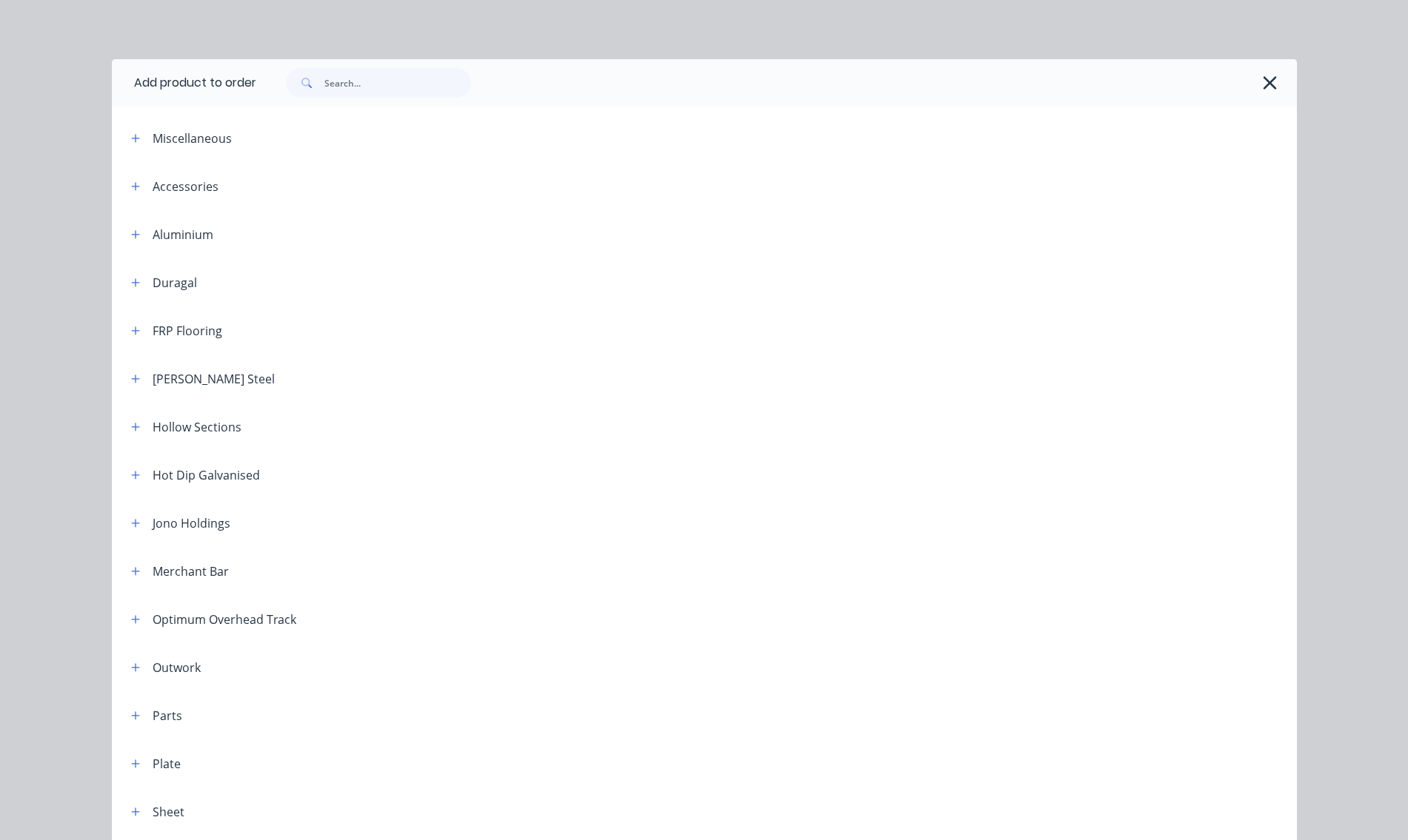
scroll to position [74, 0]
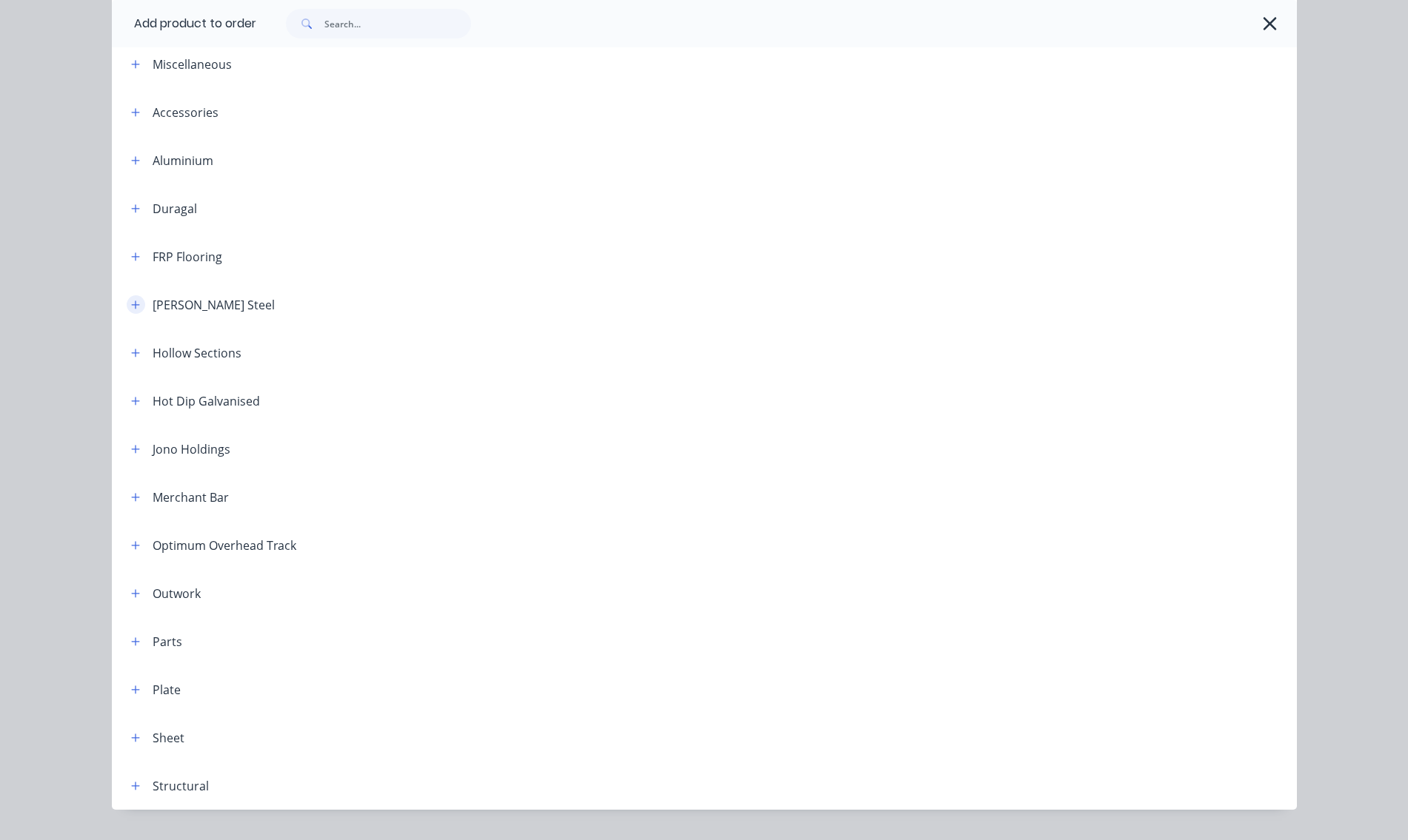
click at [133, 305] on icon "button" at bounding box center [136, 305] width 8 height 8
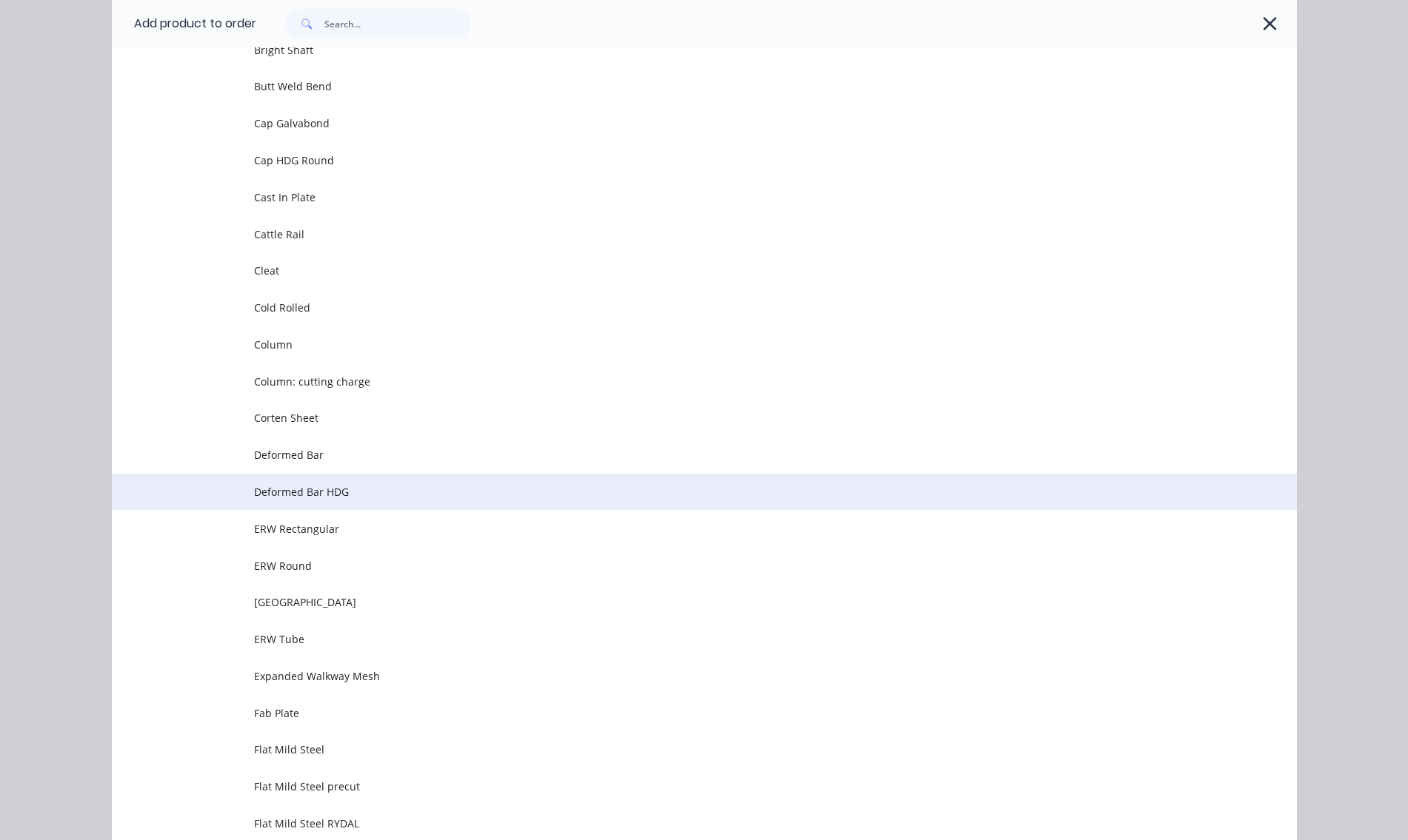
scroll to position [889, 0]
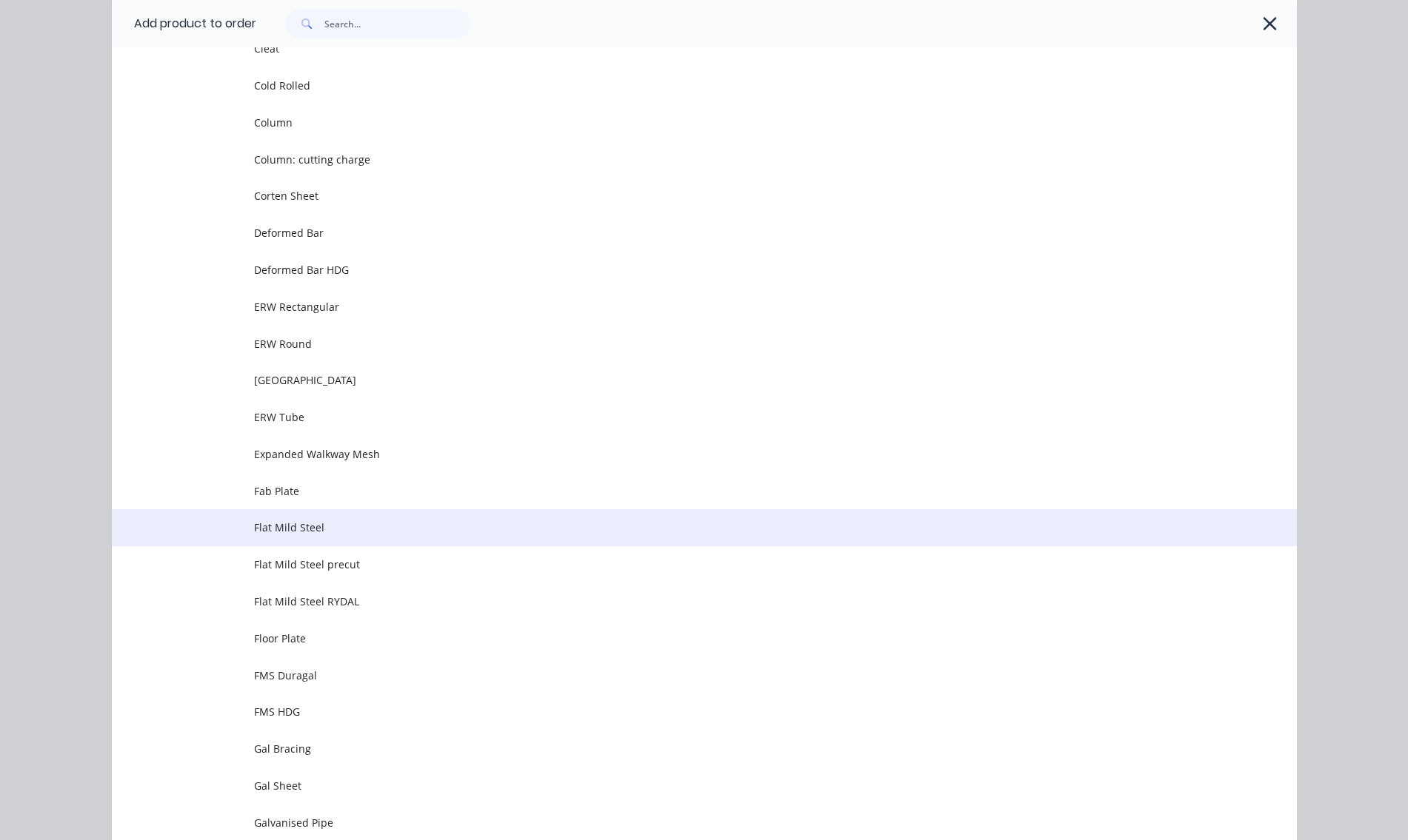
click at [295, 532] on span "Flat Mild Steel" at bounding box center [670, 527] width 834 height 16
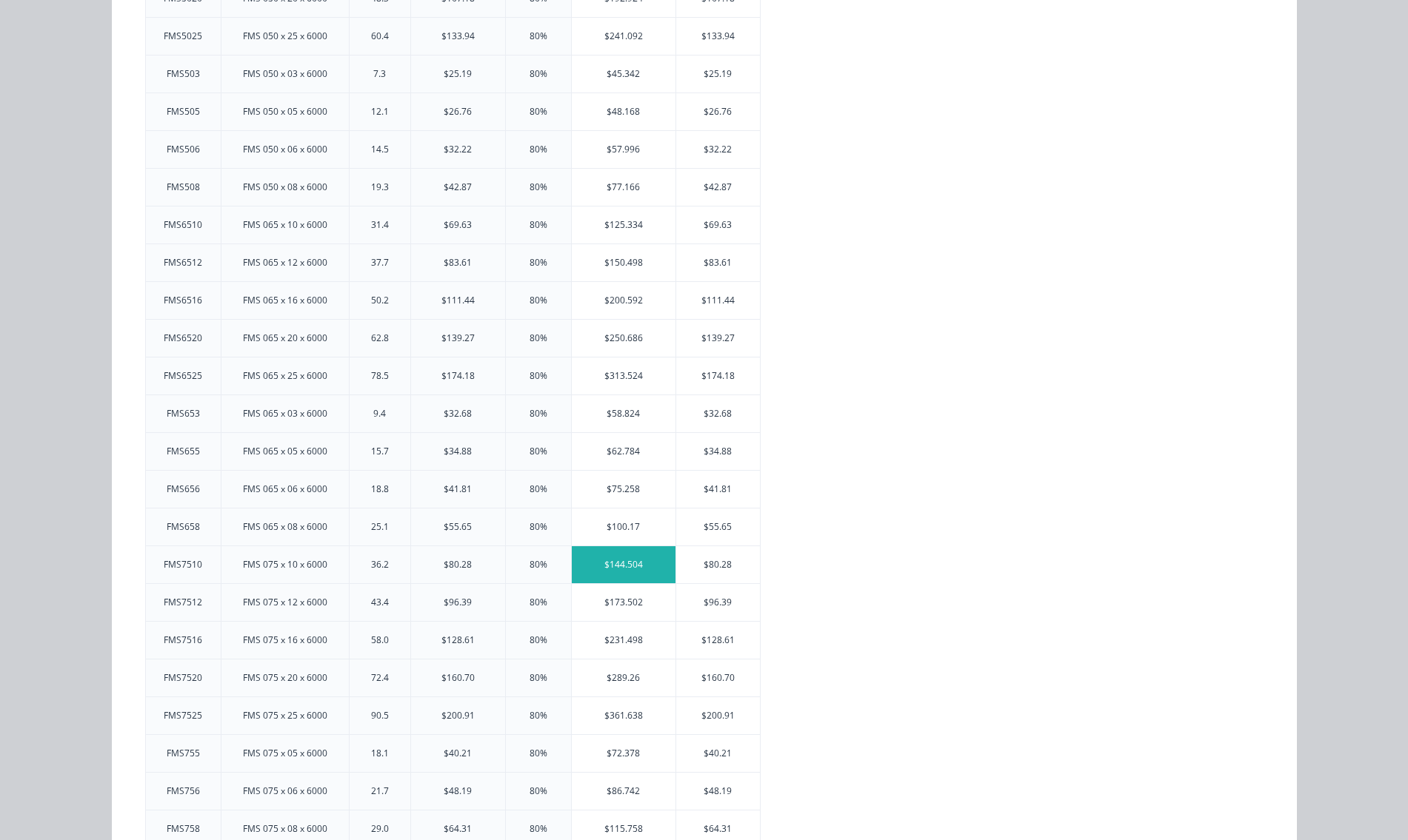
click at [626, 566] on div "$144.504" at bounding box center [624, 565] width 104 height 37
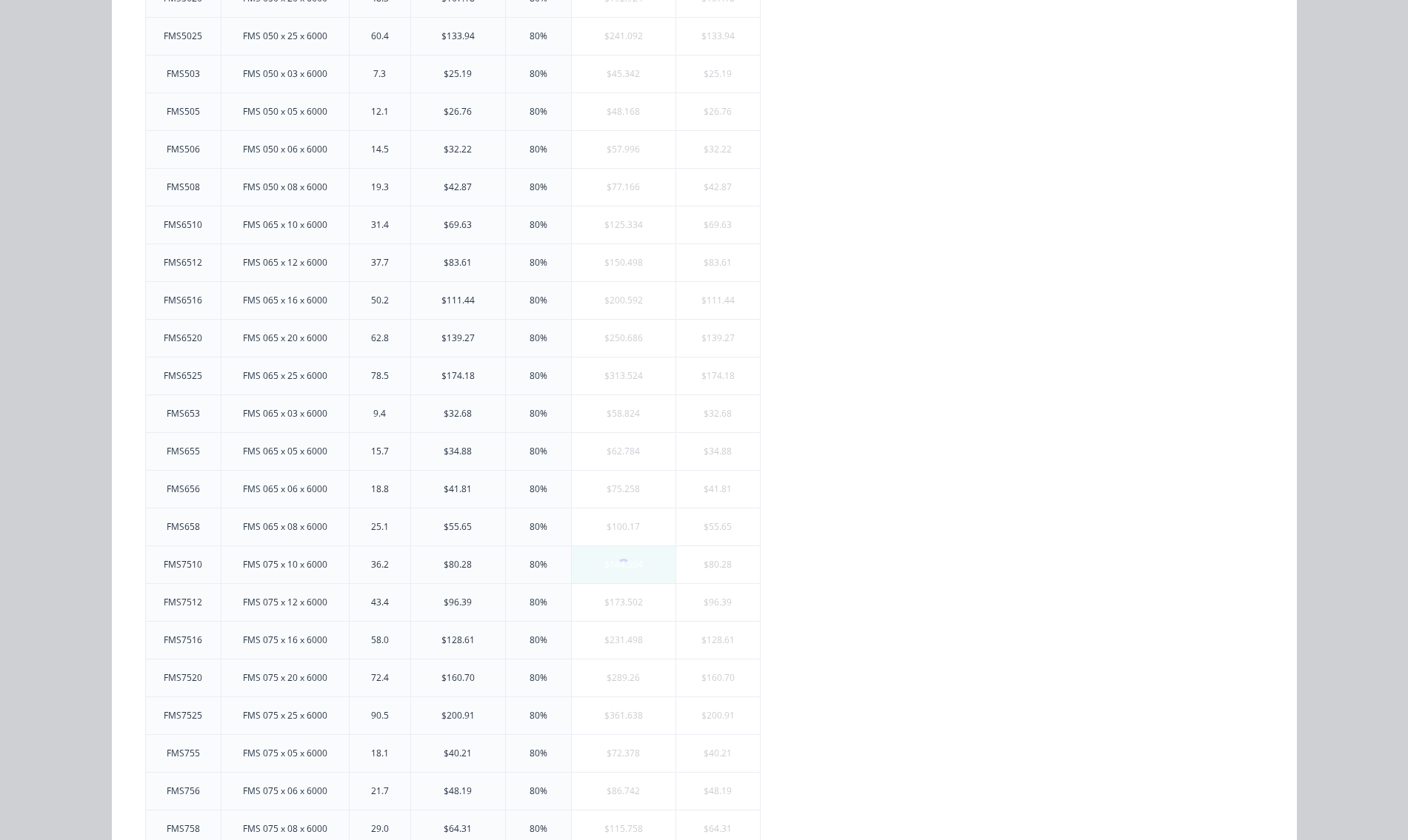
scroll to position [0, 0]
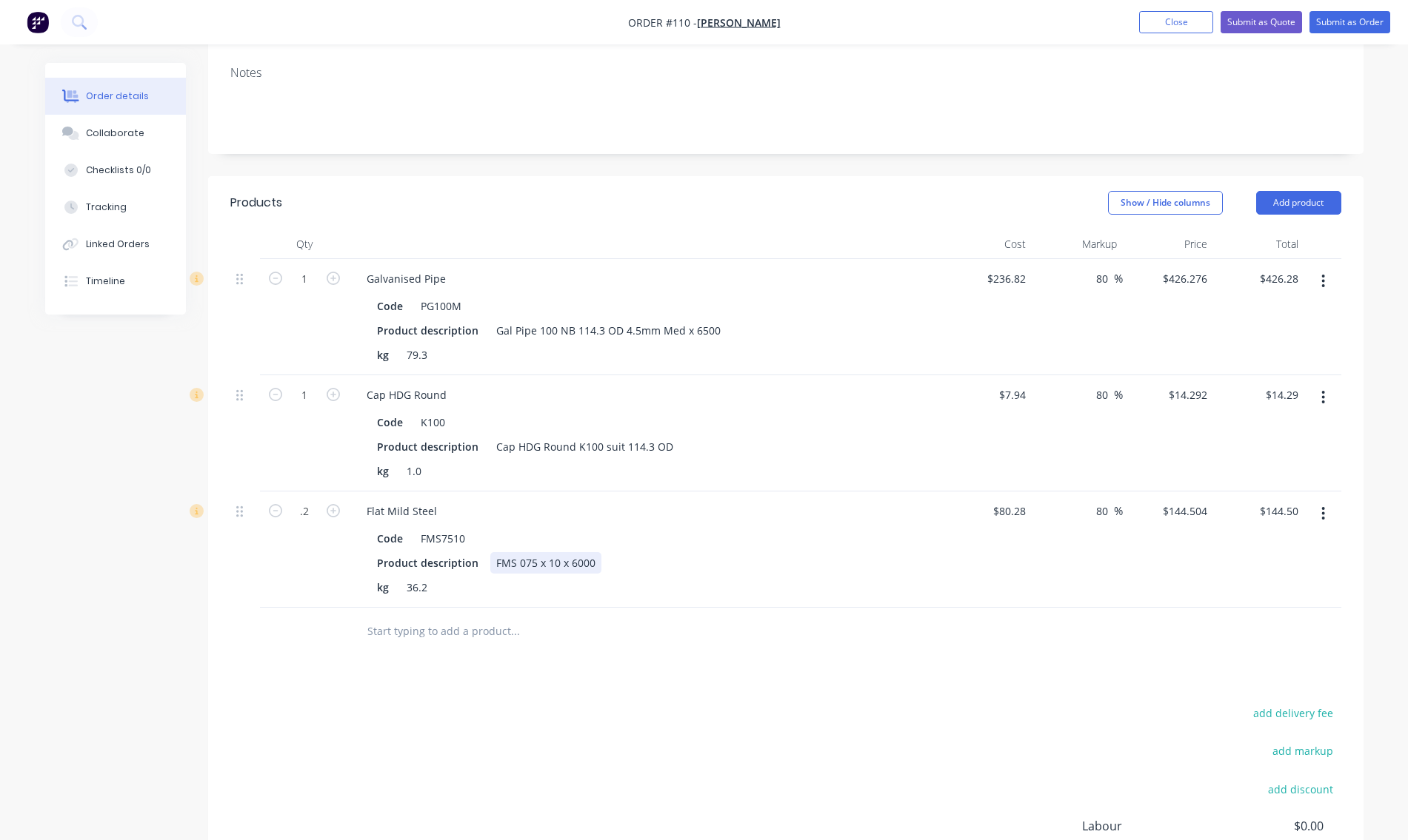
type input "0.2"
type input "$28.90"
click at [668, 566] on div "Product description FMS 075 x 10 x 6000" at bounding box center [642, 563] width 542 height 21
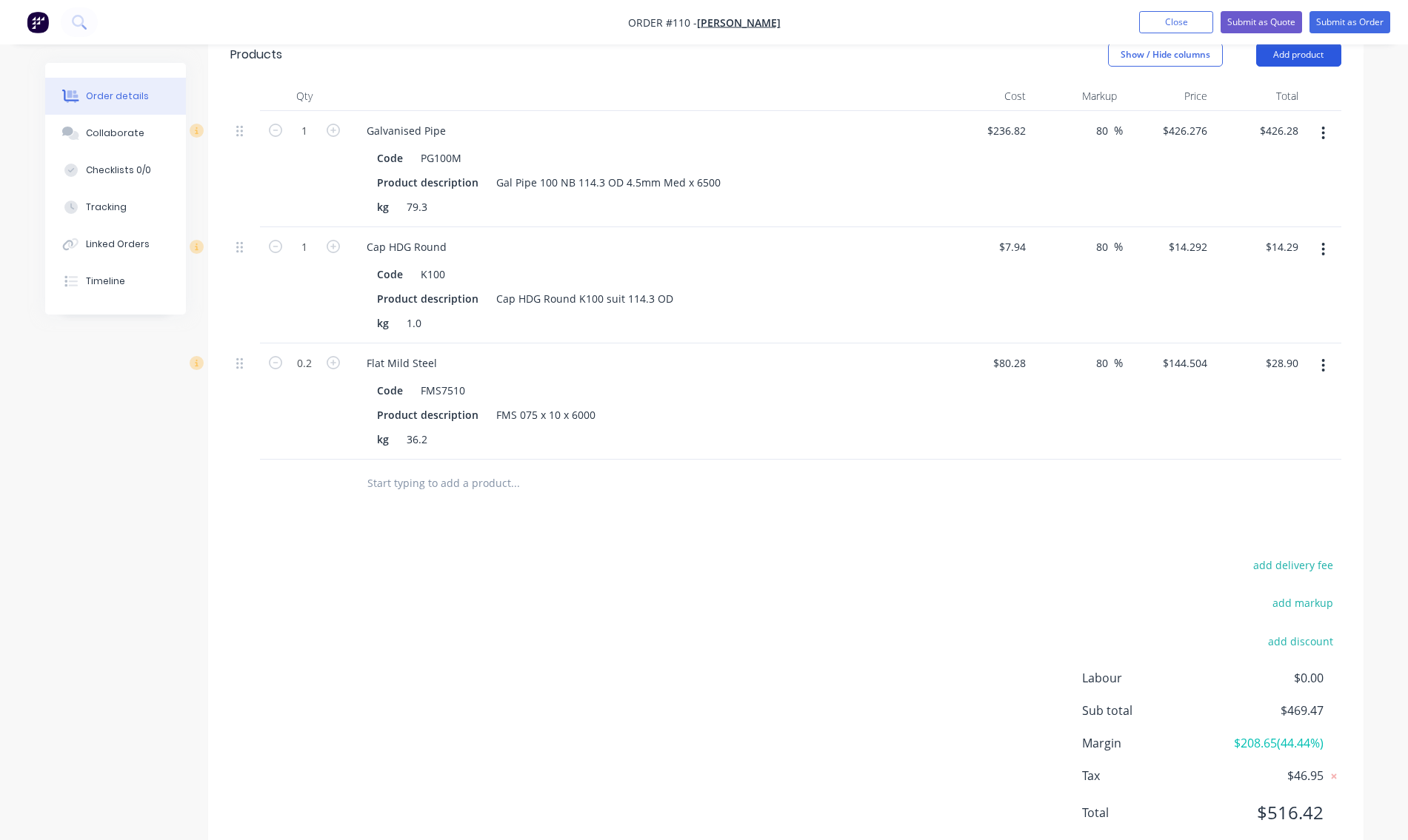
click at [1314, 58] on button "Add product" at bounding box center [1298, 55] width 85 height 24
click at [1269, 239] on div "Labour" at bounding box center [1271, 240] width 114 height 21
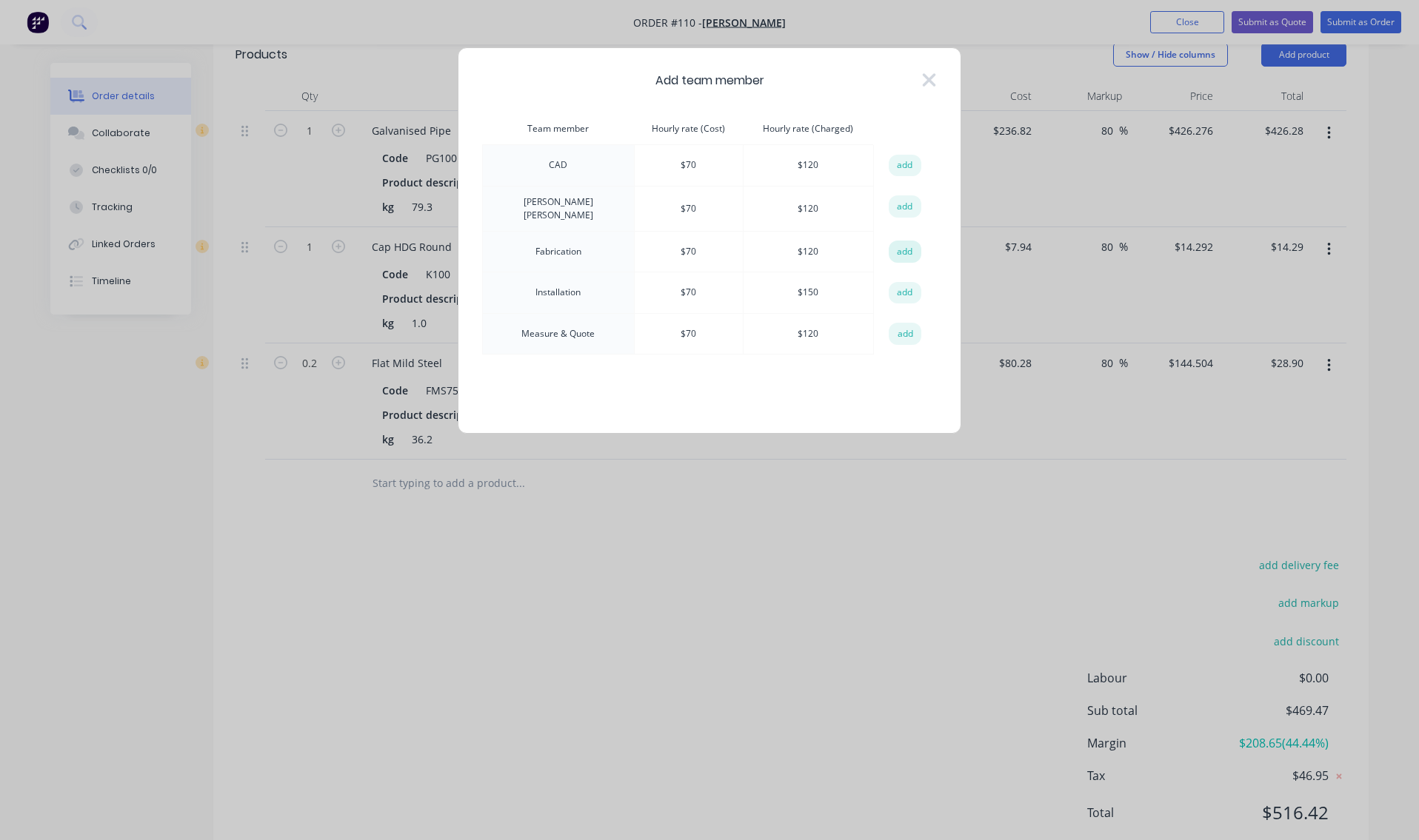
click at [904, 247] on button "add" at bounding box center [904, 251] width 32 height 22
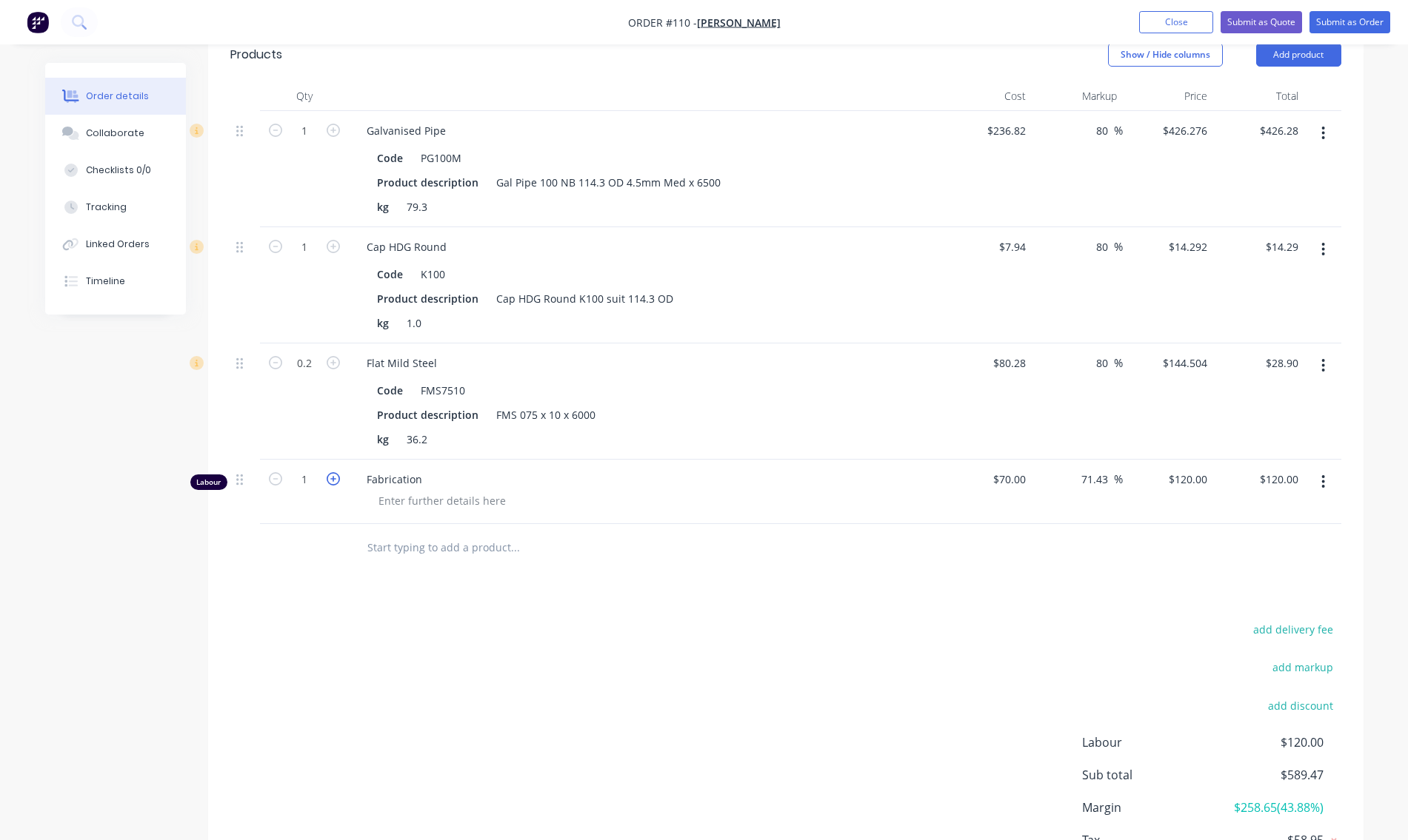
click at [335, 484] on icon "button" at bounding box center [333, 479] width 13 height 13
type input "2"
type input "$240.00"
type input "2.5"
type input "$300.00"
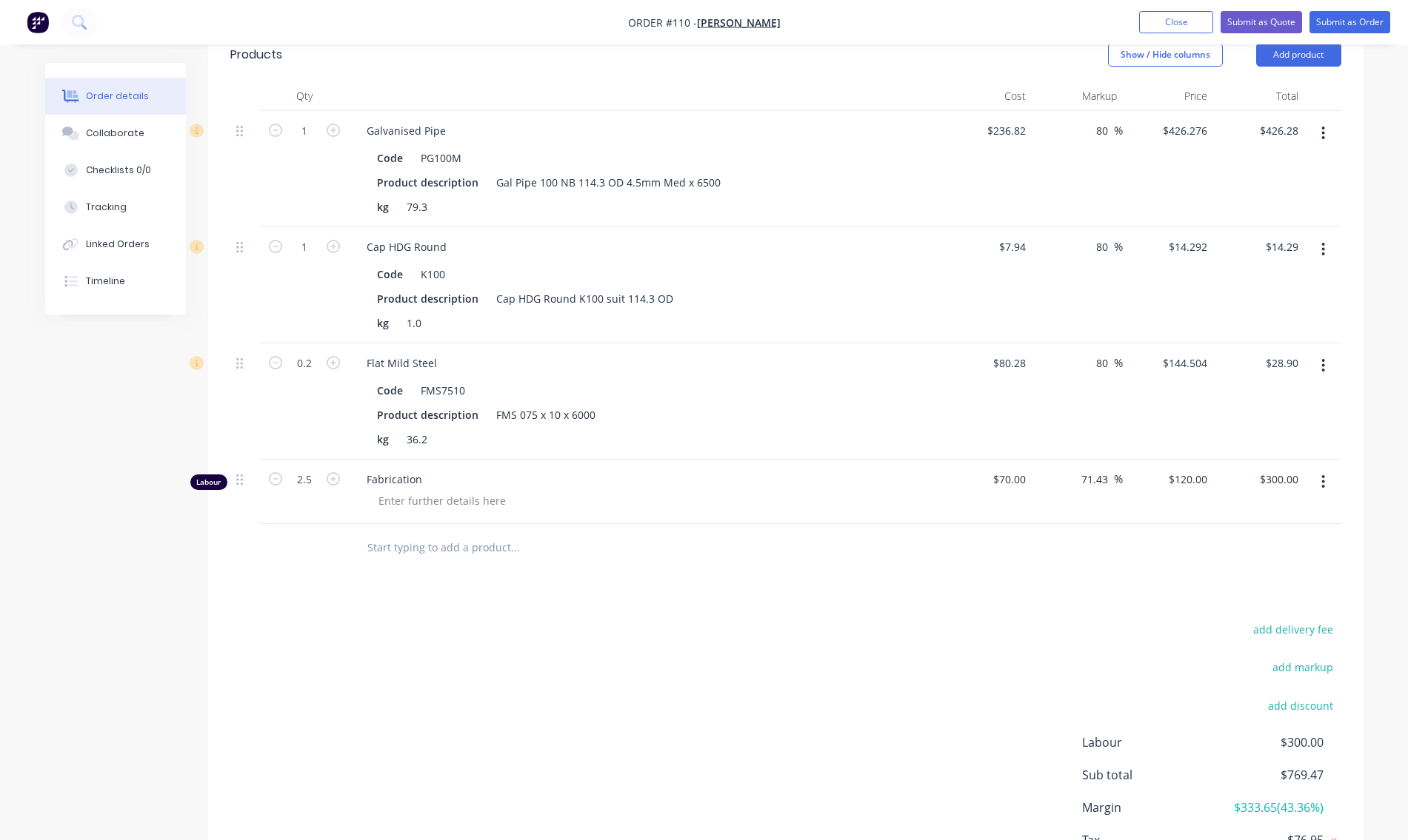
click at [616, 516] on div "Fabrication" at bounding box center [645, 492] width 592 height 64
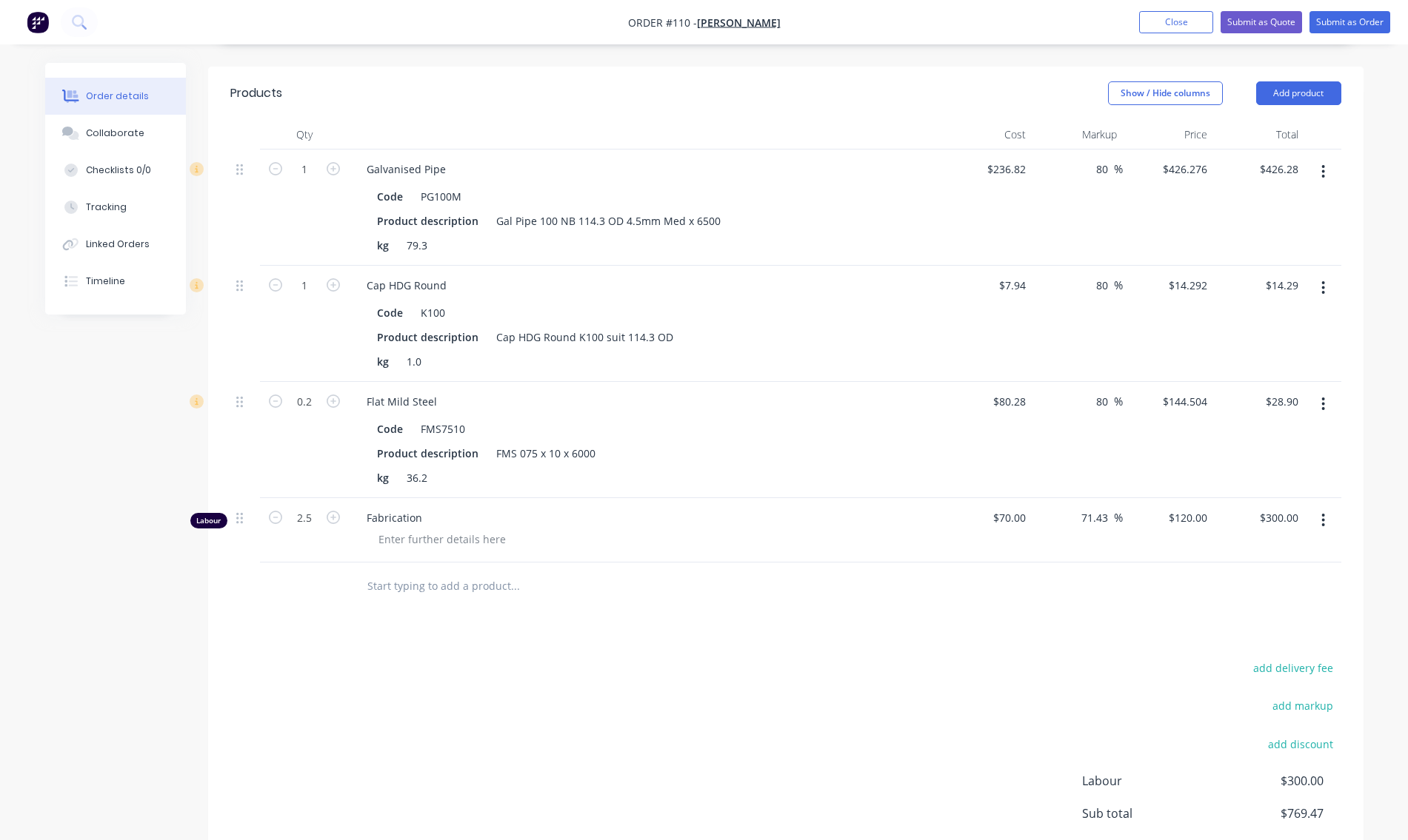
scroll to position [480, 0]
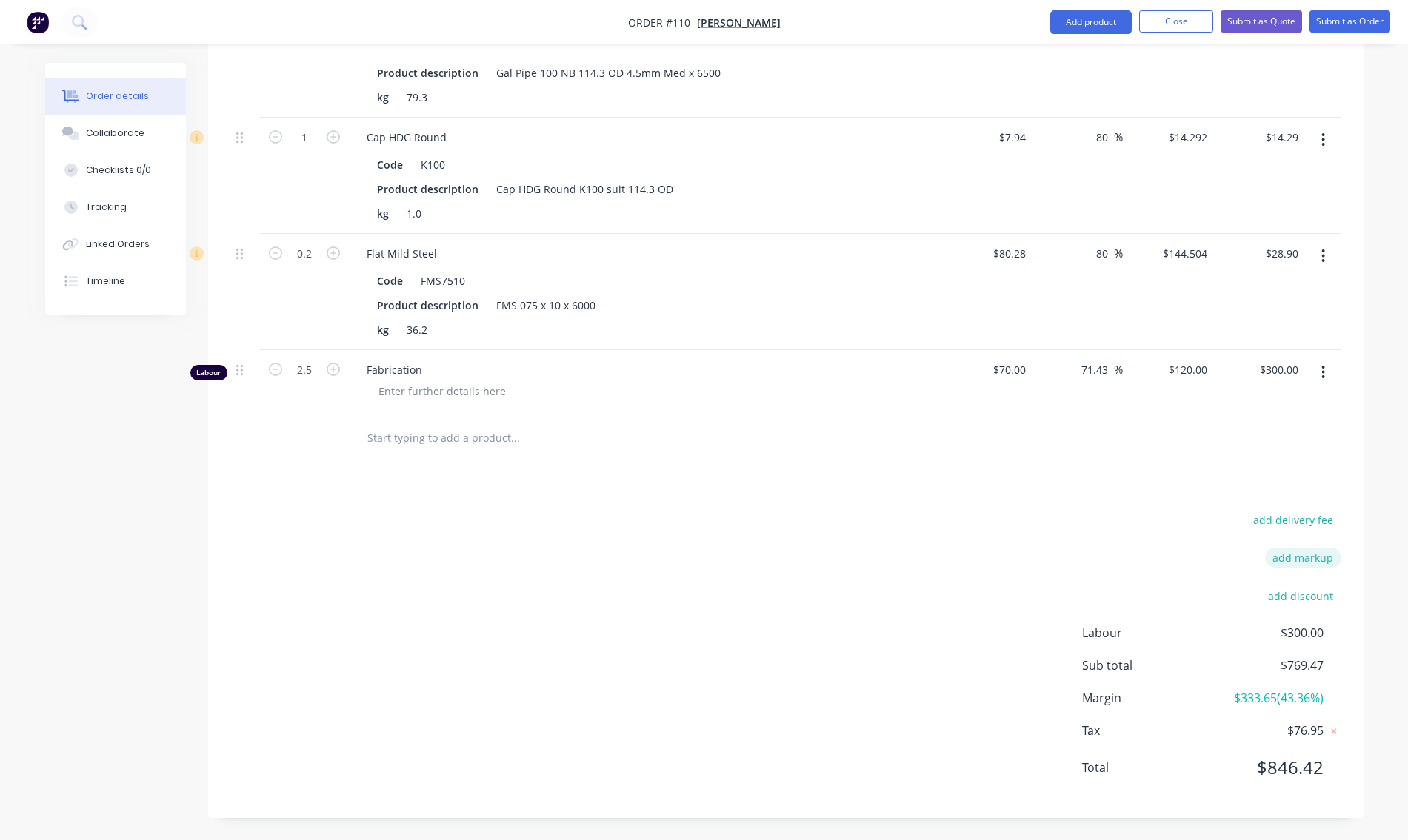
click at [1286, 558] on button "add markup" at bounding box center [1303, 558] width 76 height 20
click at [1275, 564] on input at bounding box center [1283, 563] width 67 height 22
type input "2.5"
click at [1197, 563] on input at bounding box center [1165, 563] width 135 height 22
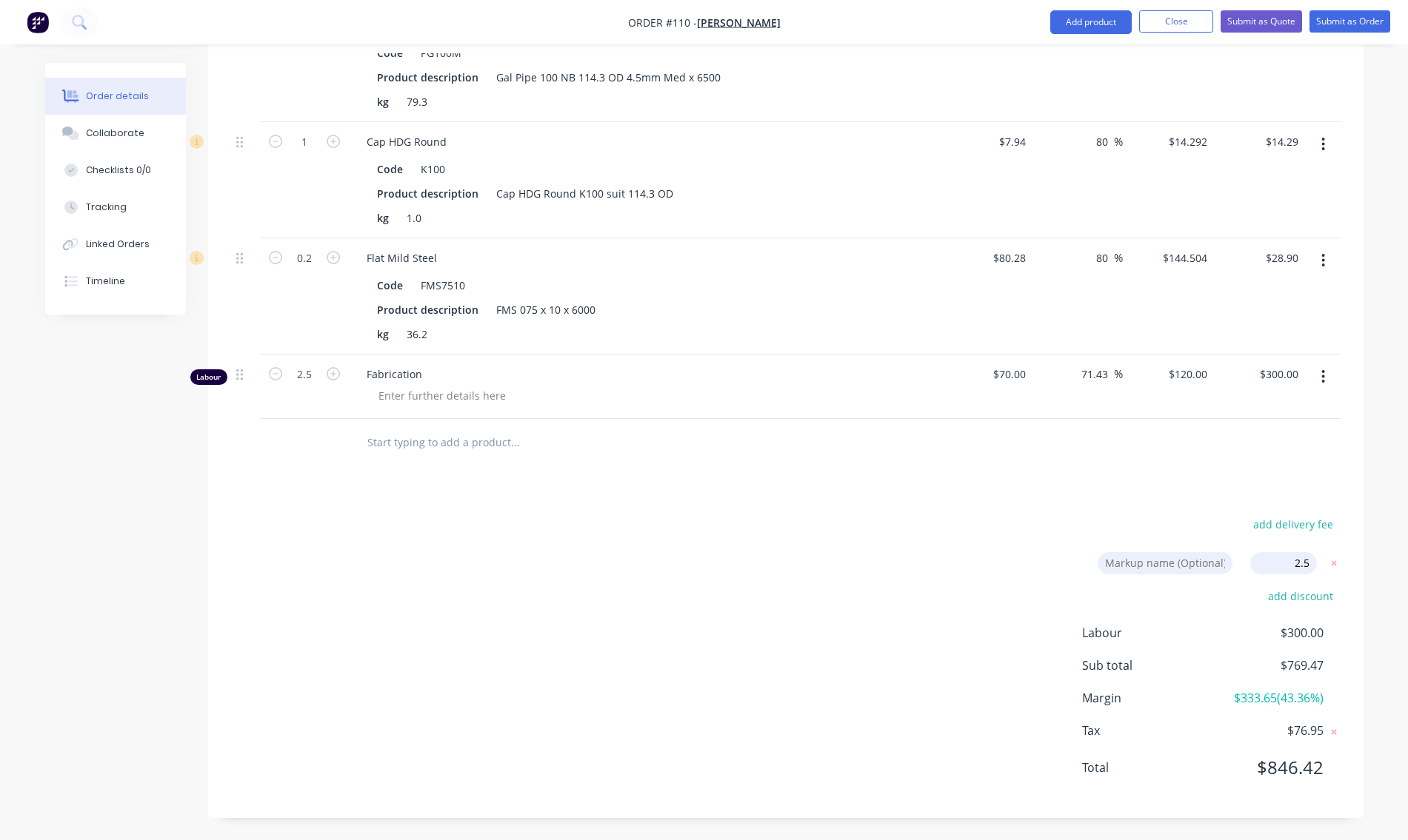
type input "Admin"
type input "84.5"
type input "$436.9329"
type input "$436.93"
type input "84.5"
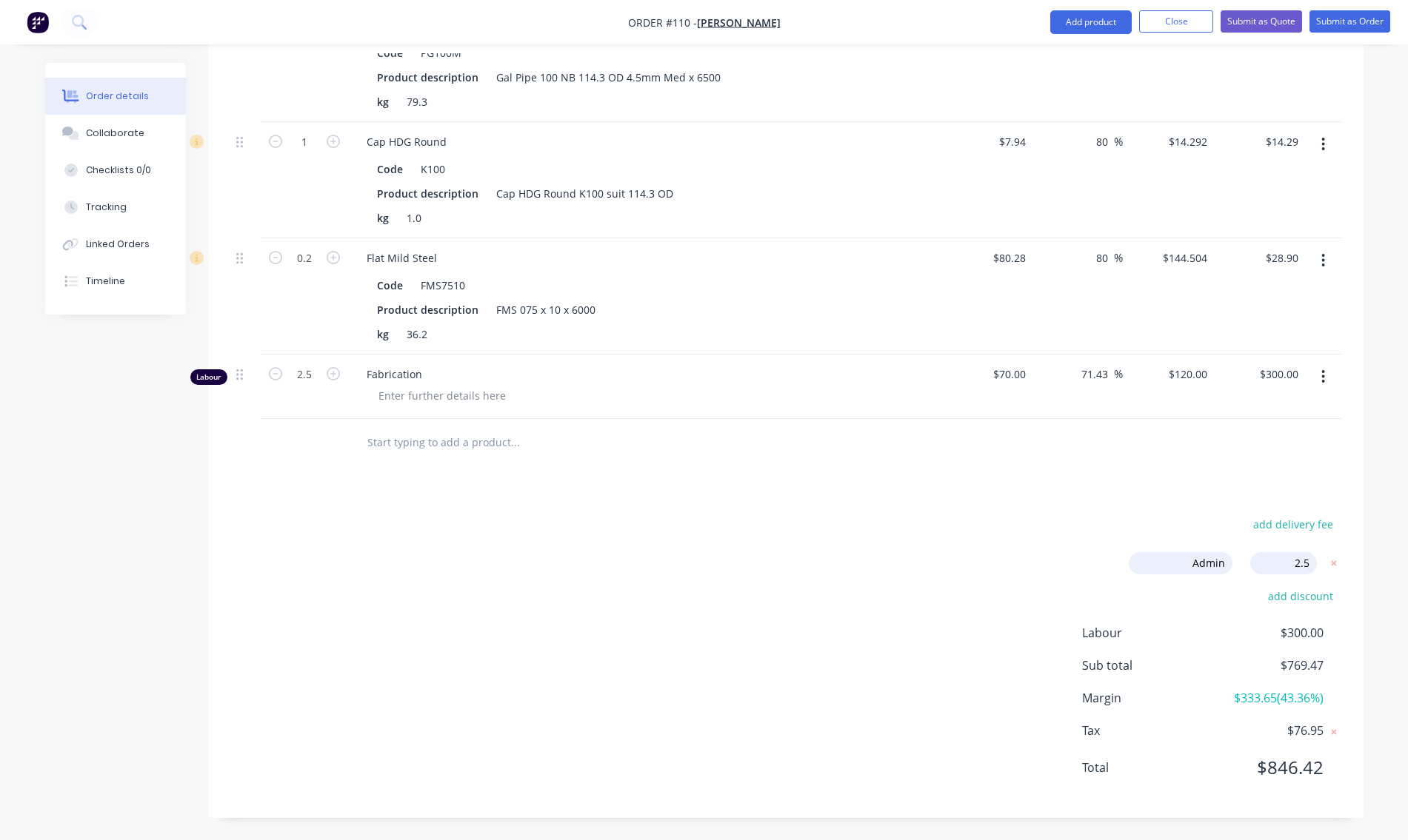
type input "$14.6493"
type input "$14.65"
type input "84.5"
type input "$148.1166"
type input "$29.62"
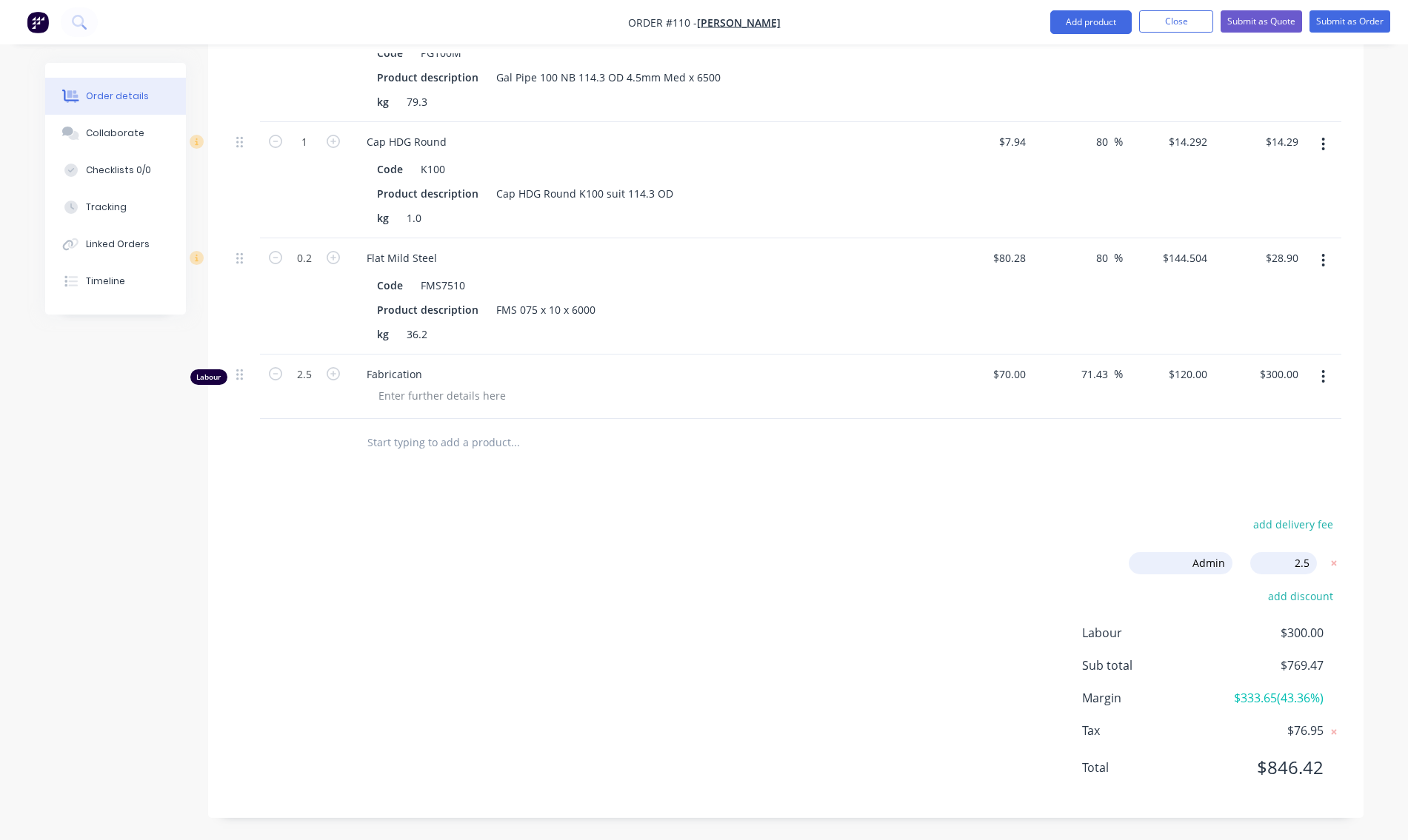
type input "75.71"
type input "$123.00"
type input "$307.50"
click at [906, 601] on div "Order details Collaborate Checklists 0/0 Tracking Linked Orders Timeline Order …" at bounding box center [705, 214] width 1349 height 1253
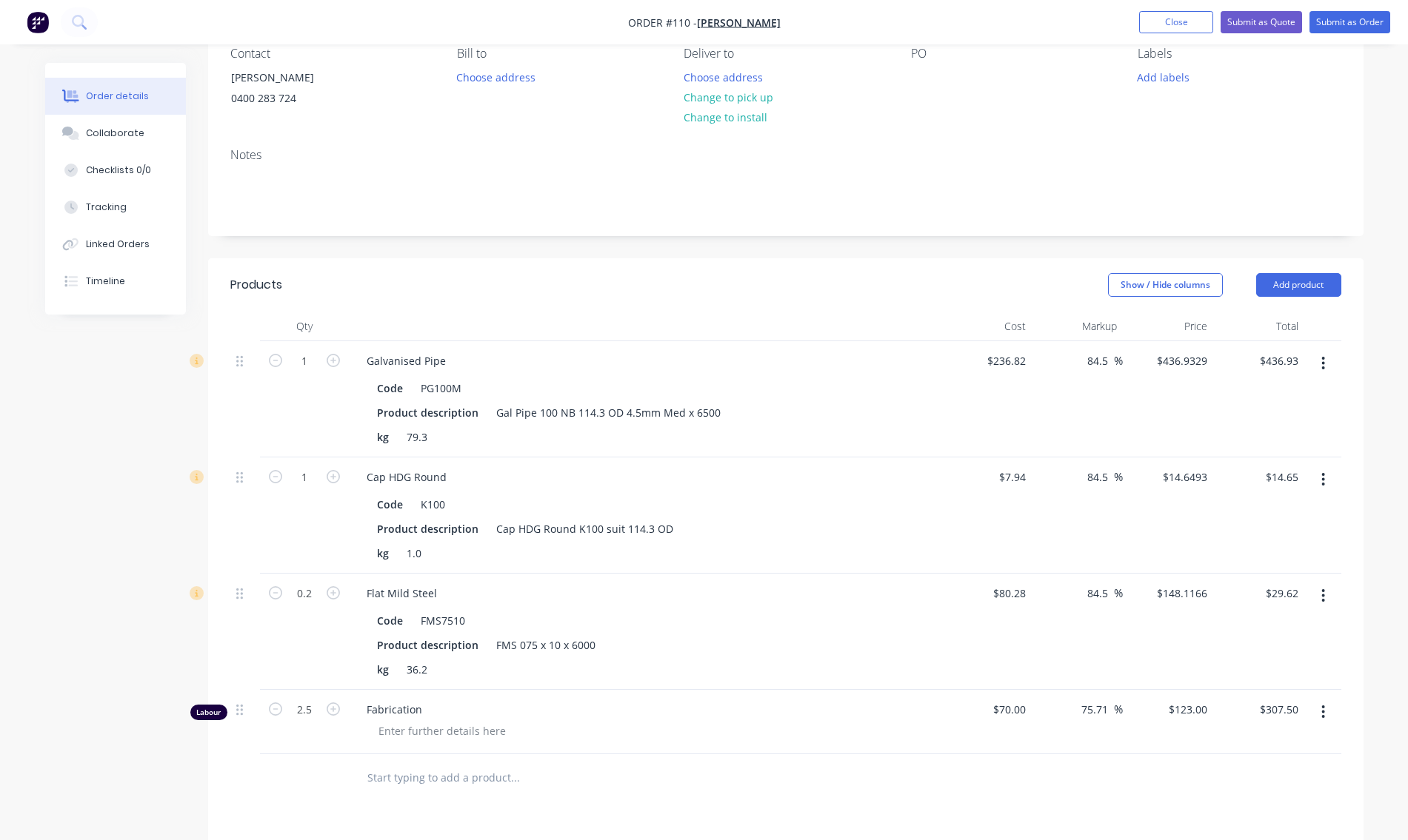
scroll to position [0, 0]
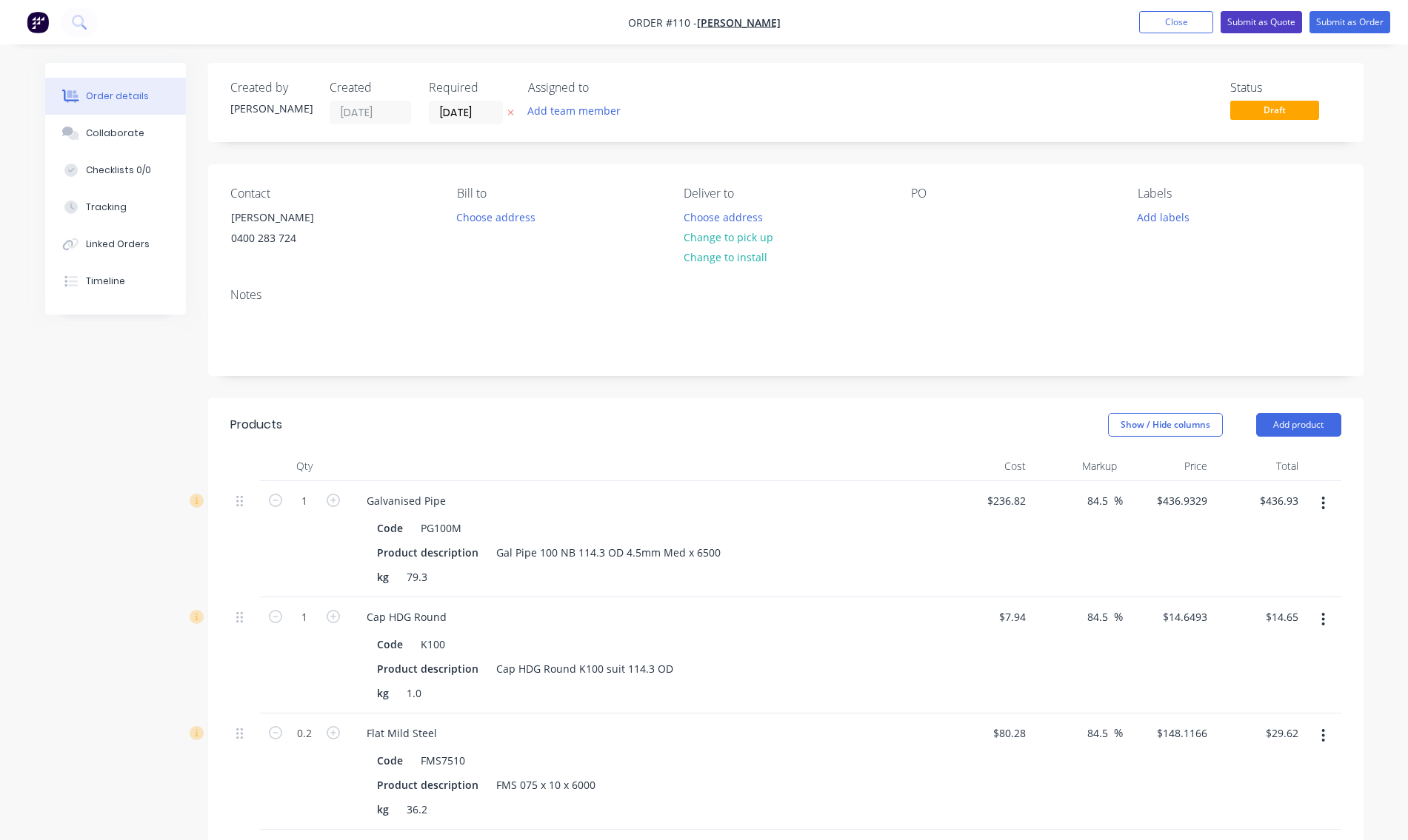
click at [1277, 25] on button "Submit as Quote" at bounding box center [1261, 21] width 82 height 22
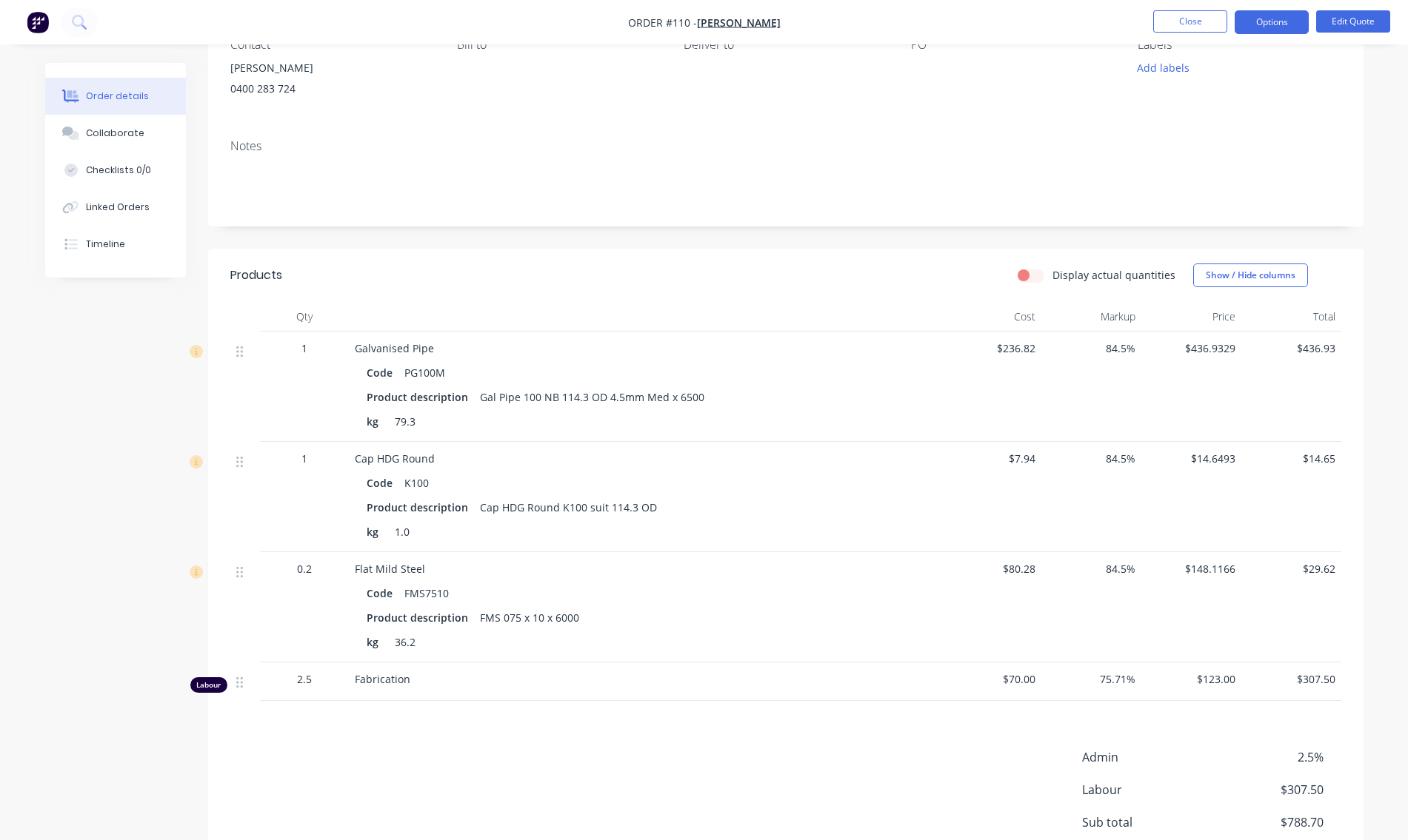
scroll to position [297, 0]
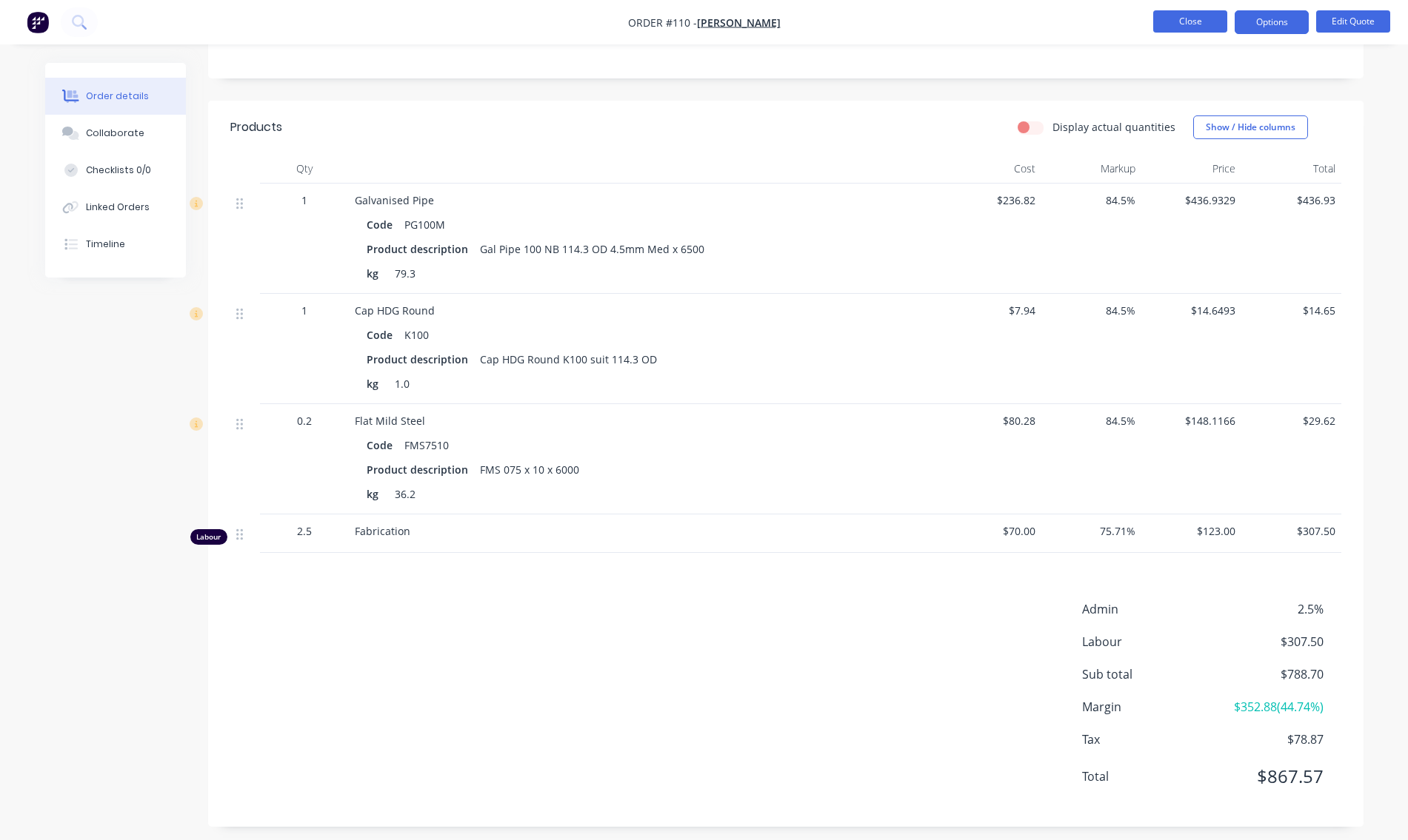
click at [1184, 27] on button "Close" at bounding box center [1191, 21] width 74 height 22
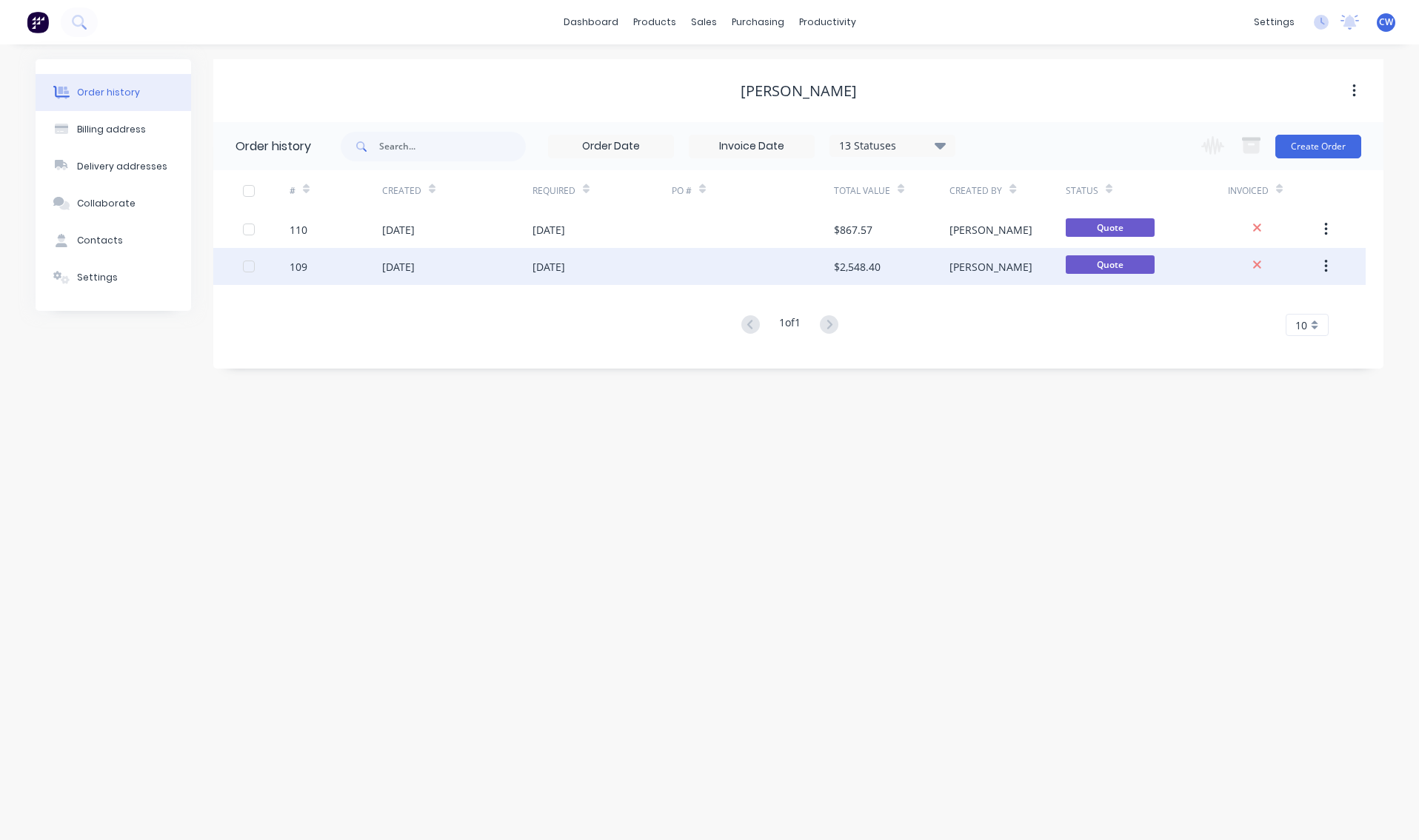
click at [699, 268] on div at bounding box center [752, 266] width 162 height 37
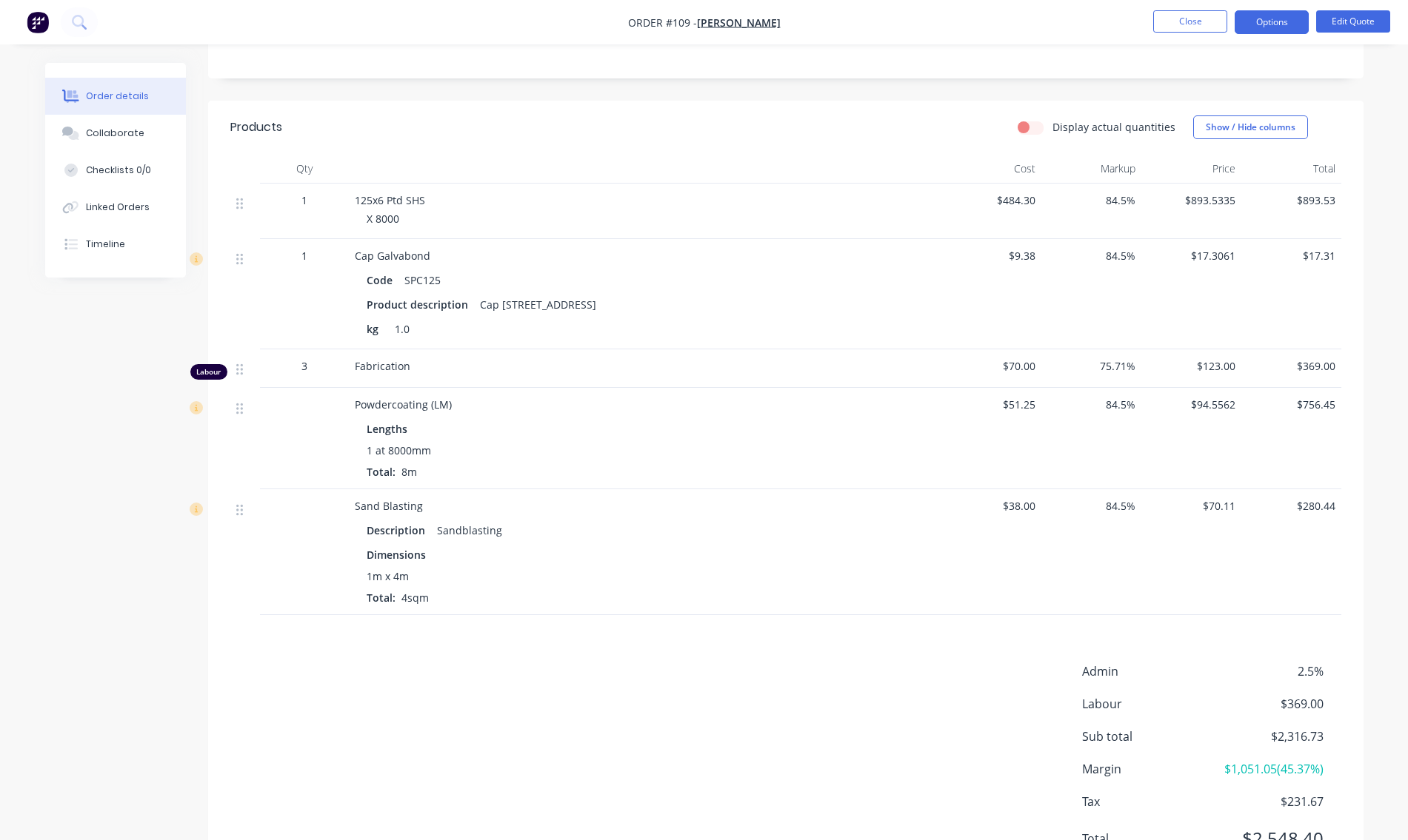
scroll to position [368, 0]
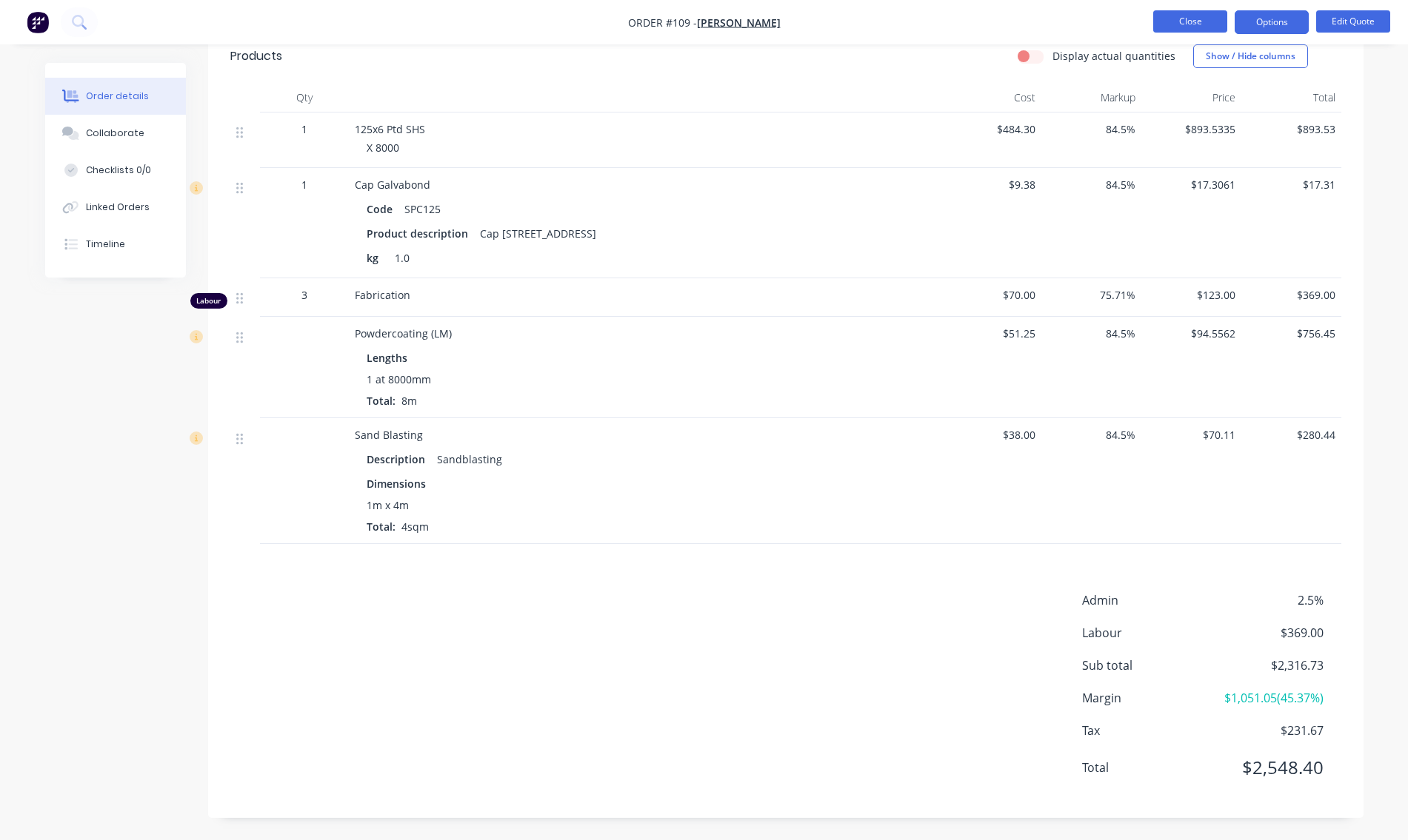
click at [1184, 15] on button "Close" at bounding box center [1191, 21] width 74 height 22
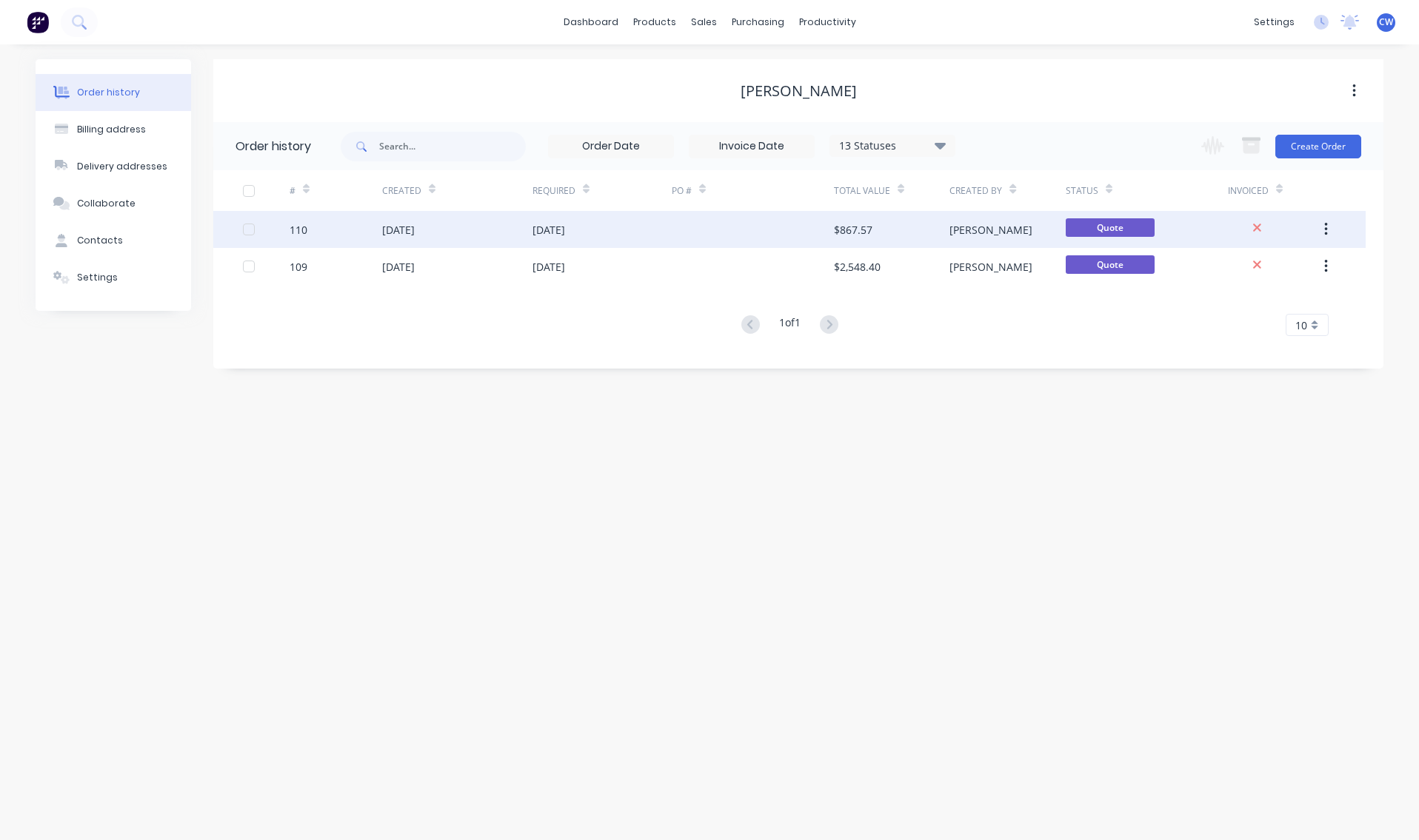
click at [881, 235] on div "$867.57" at bounding box center [891, 229] width 116 height 37
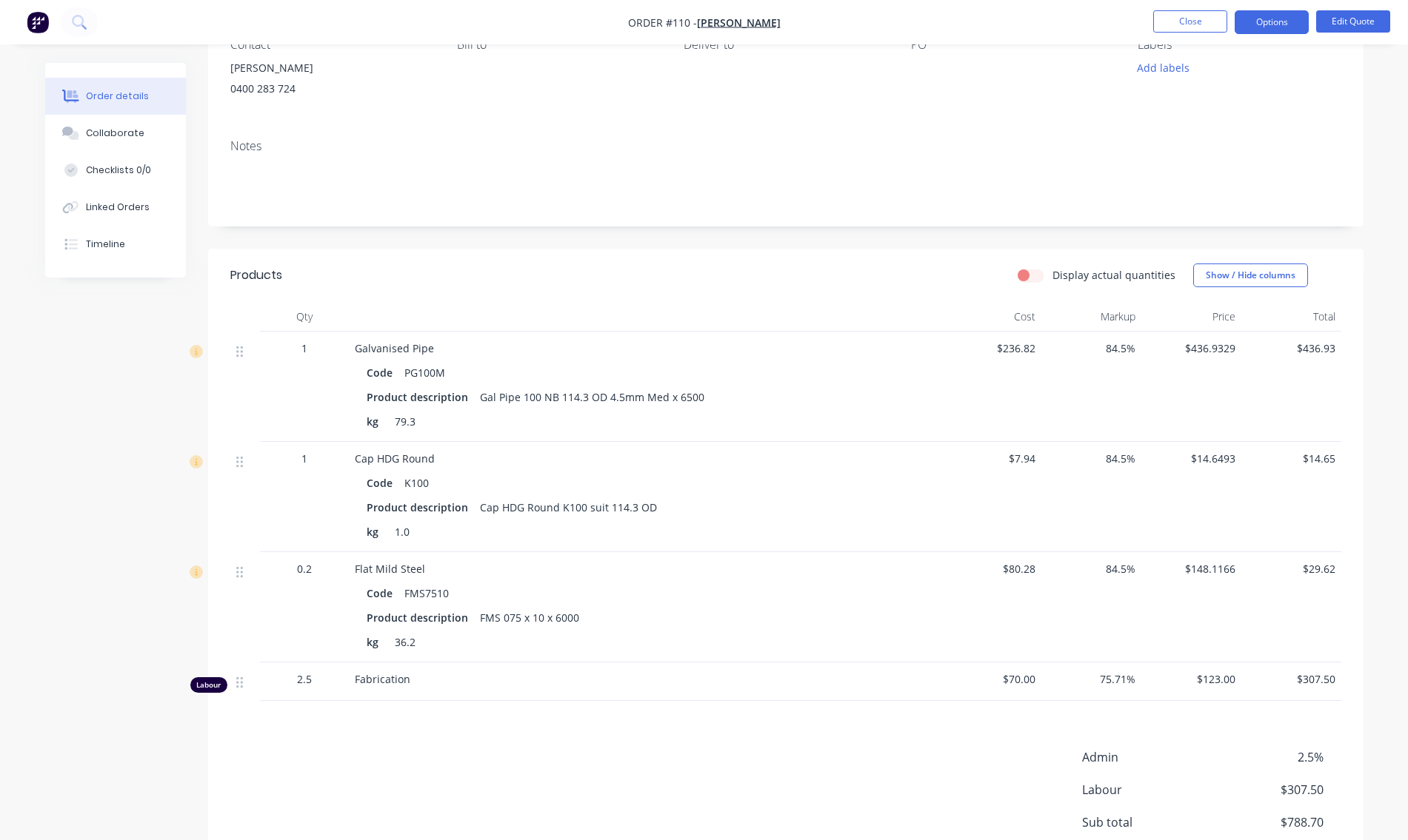
scroll to position [297, 0]
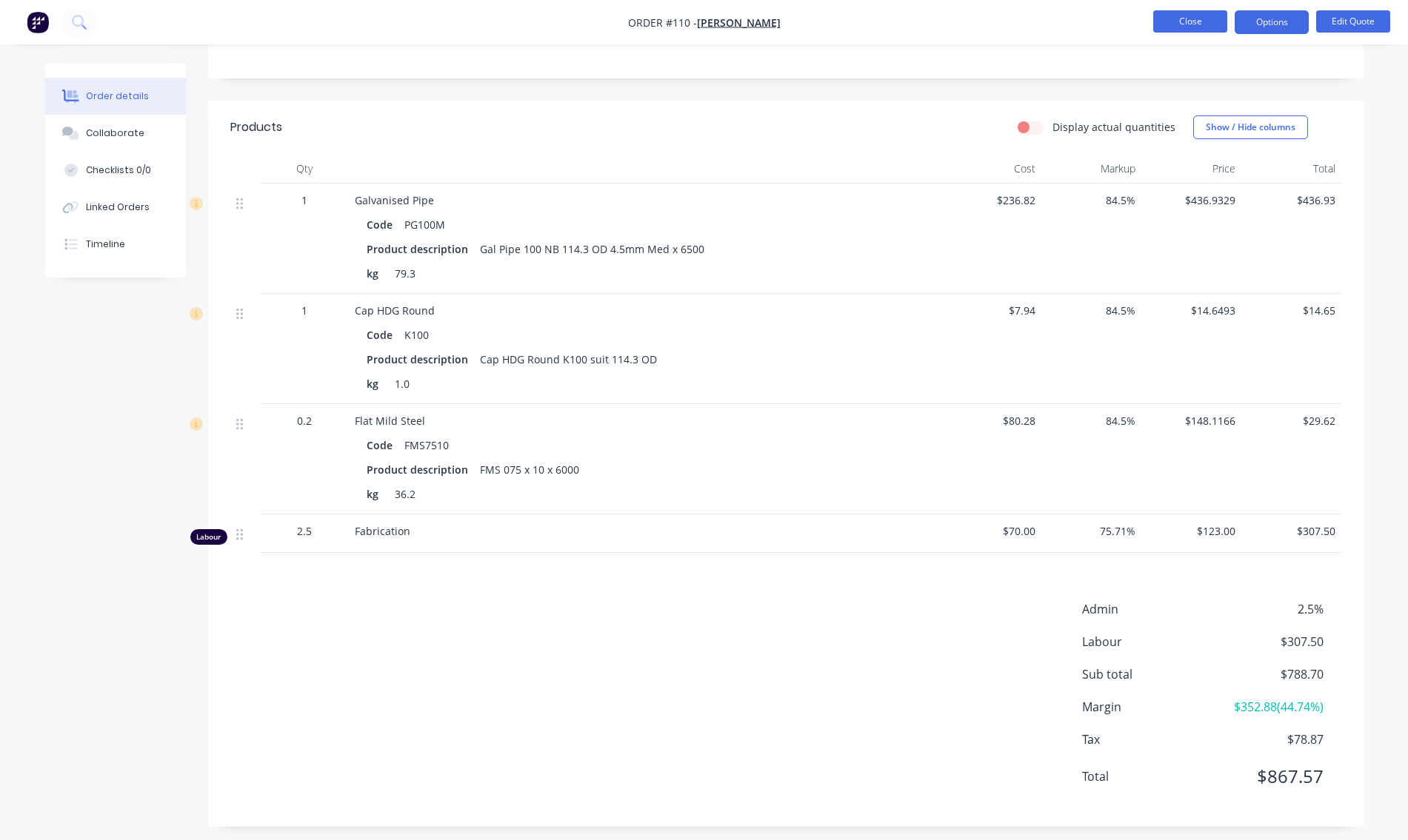
click at [1184, 19] on button "Close" at bounding box center [1191, 21] width 74 height 22
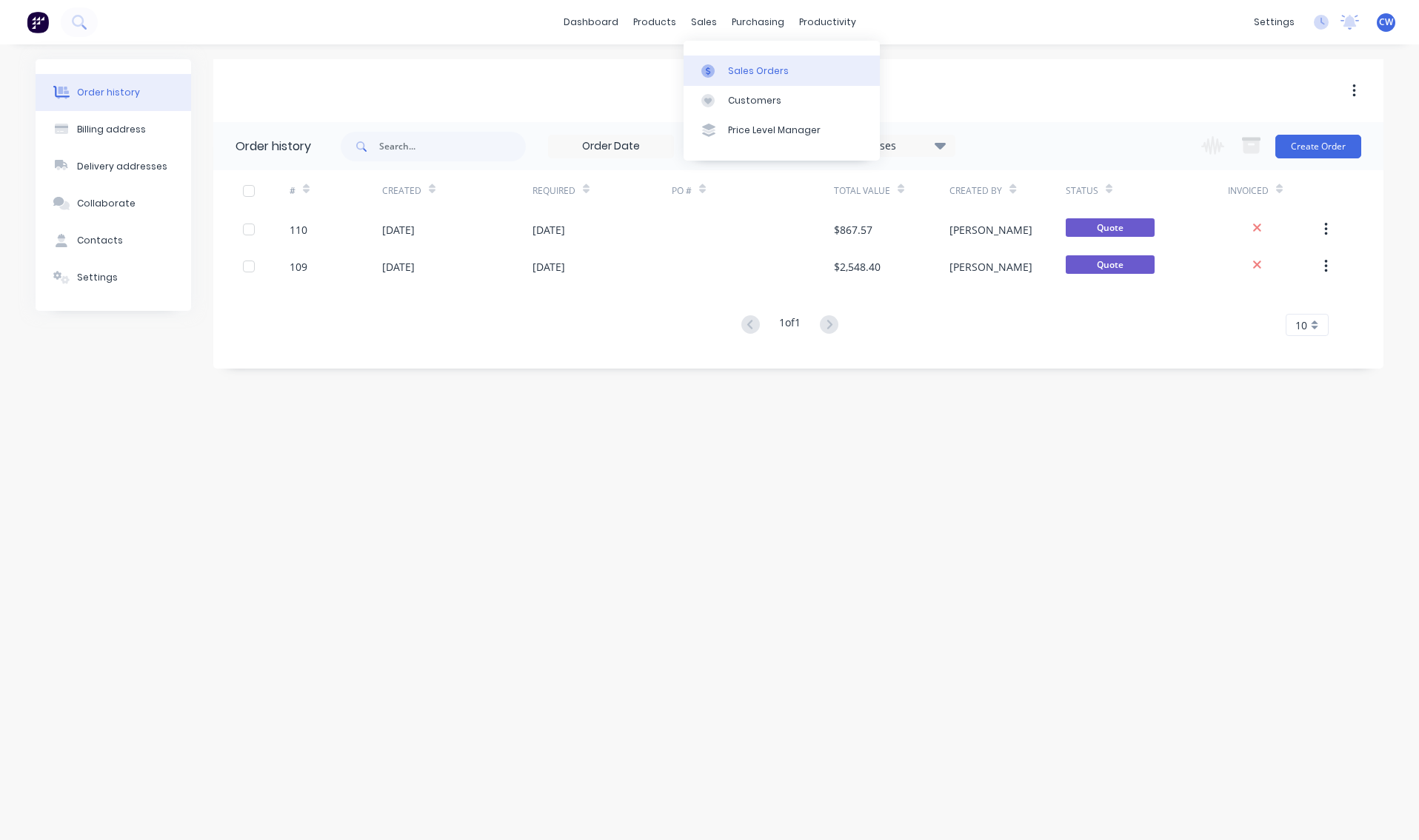
click at [733, 68] on div "Sales Orders" at bounding box center [758, 71] width 61 height 13
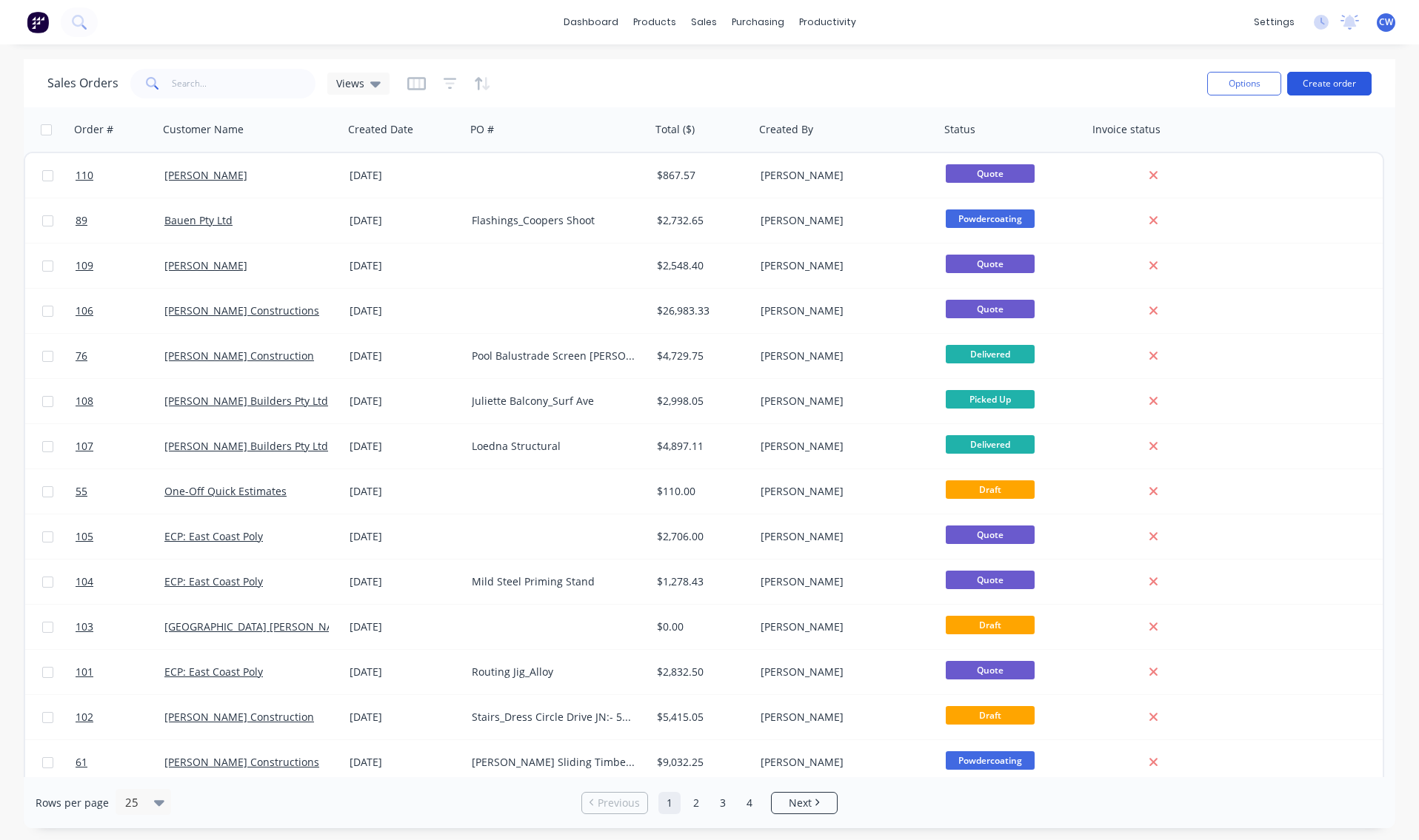
click at [1327, 83] on button "Create order" at bounding box center [1329, 83] width 84 height 24
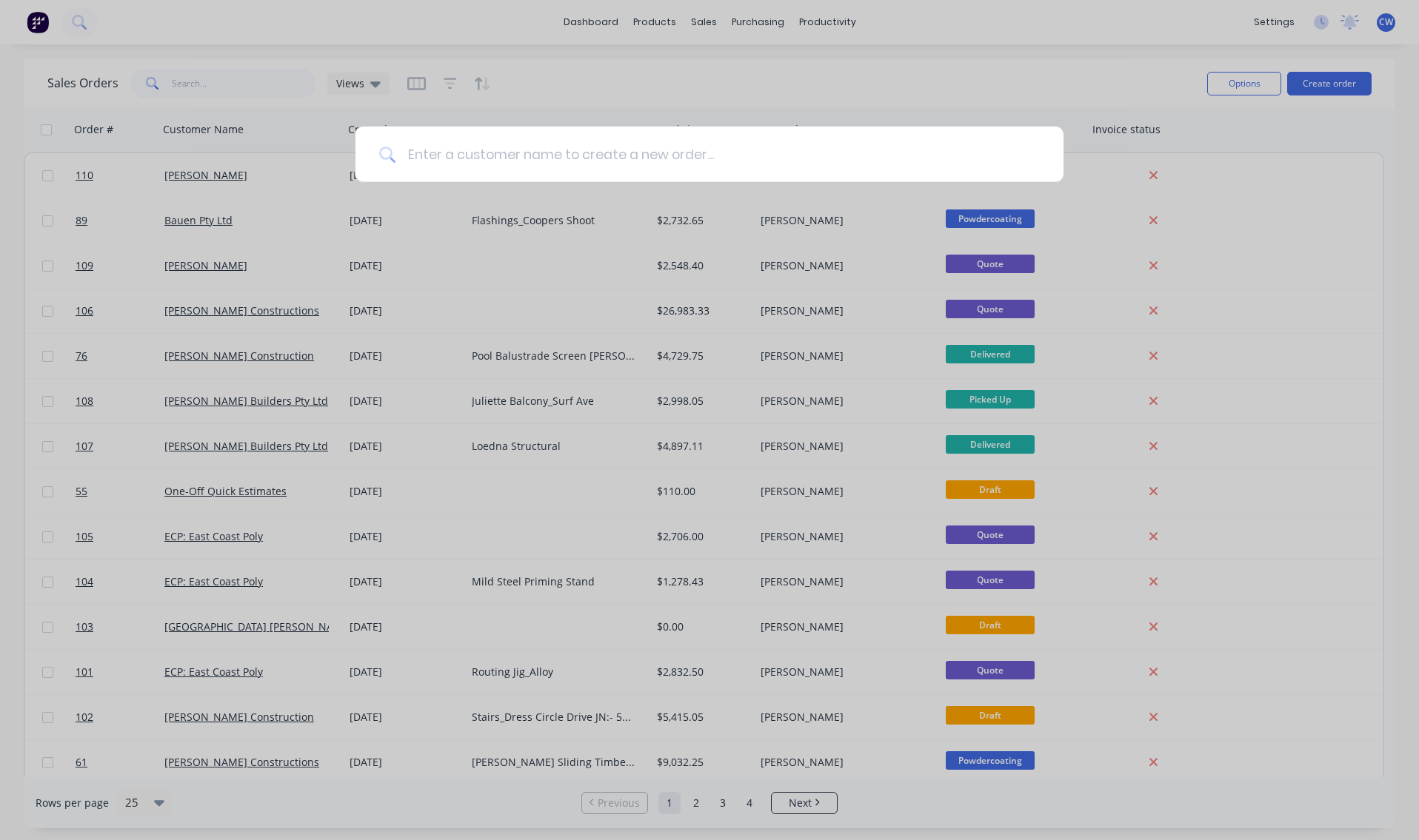
click at [421, 151] on input at bounding box center [718, 154] width 644 height 55
click at [454, 164] on input at bounding box center [718, 154] width 644 height 55
paste input "[PERSON_NAME] <[EMAIL_ADDRESS][DOMAIN_NAME]>"
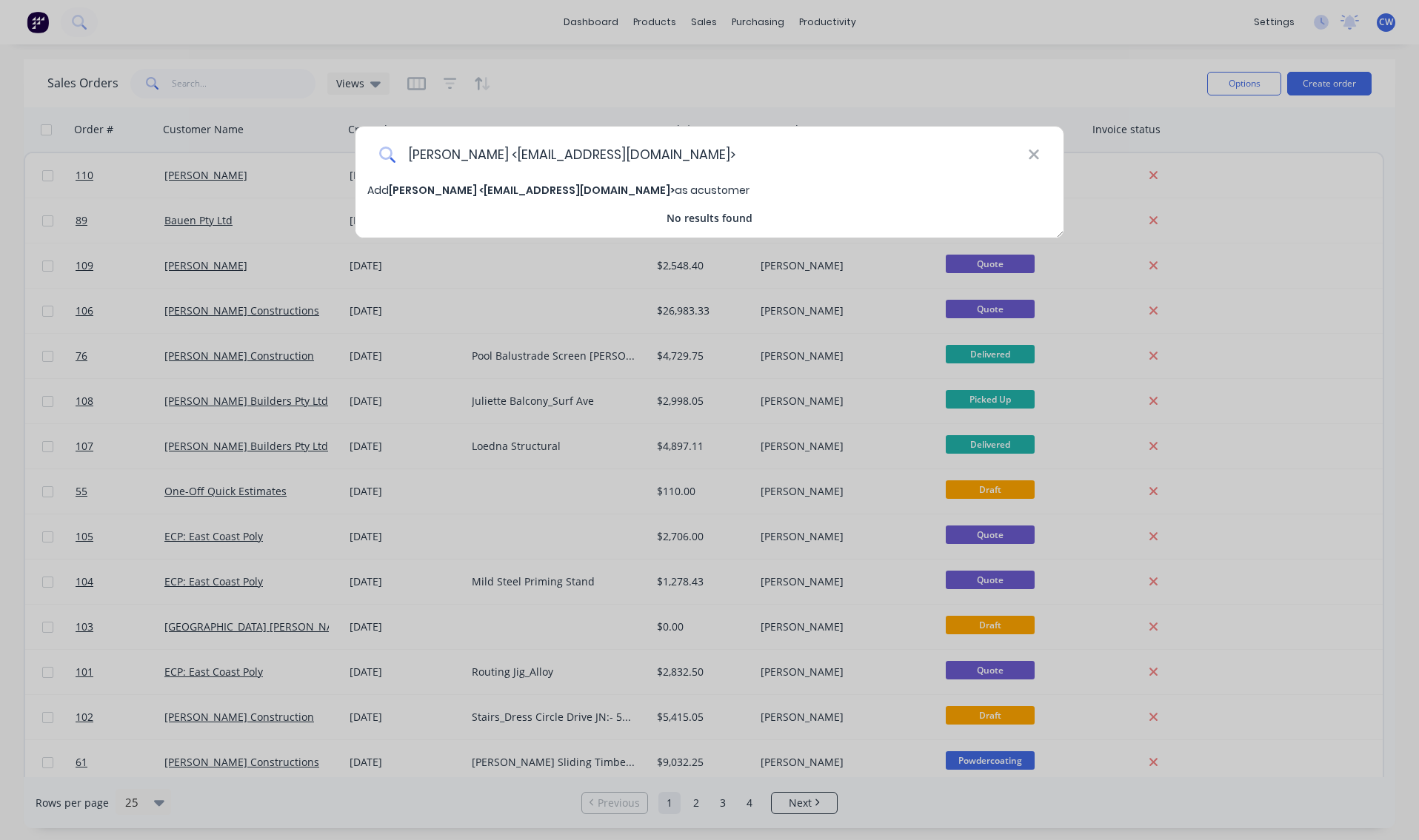
type input "[PERSON_NAME] <[EMAIL_ADDRESS][DOMAIN_NAME]>"
click at [401, 190] on span "[PERSON_NAME] <[EMAIL_ADDRESS][DOMAIN_NAME]>" at bounding box center [532, 190] width 286 height 15
select select "AU"
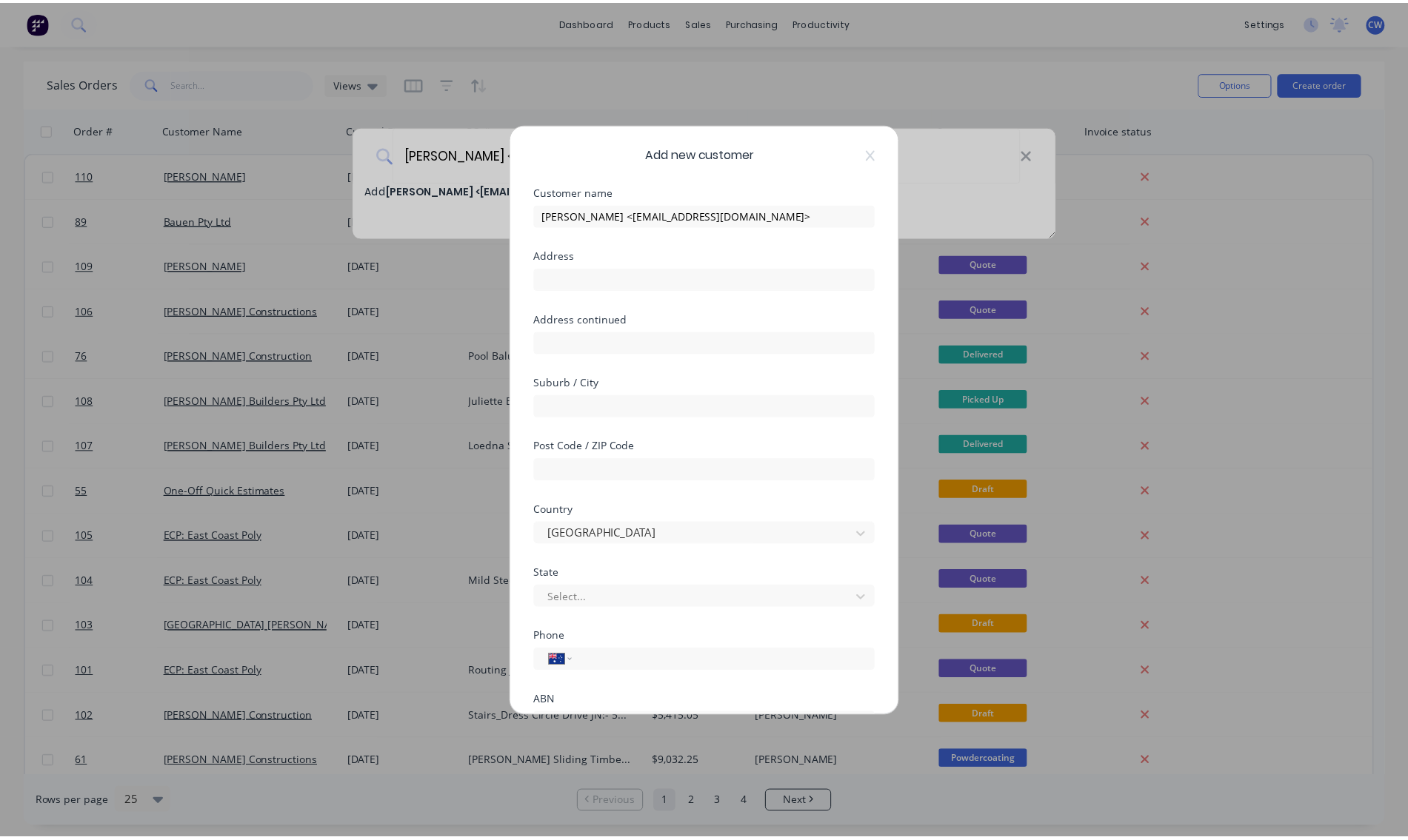
scroll to position [111, 0]
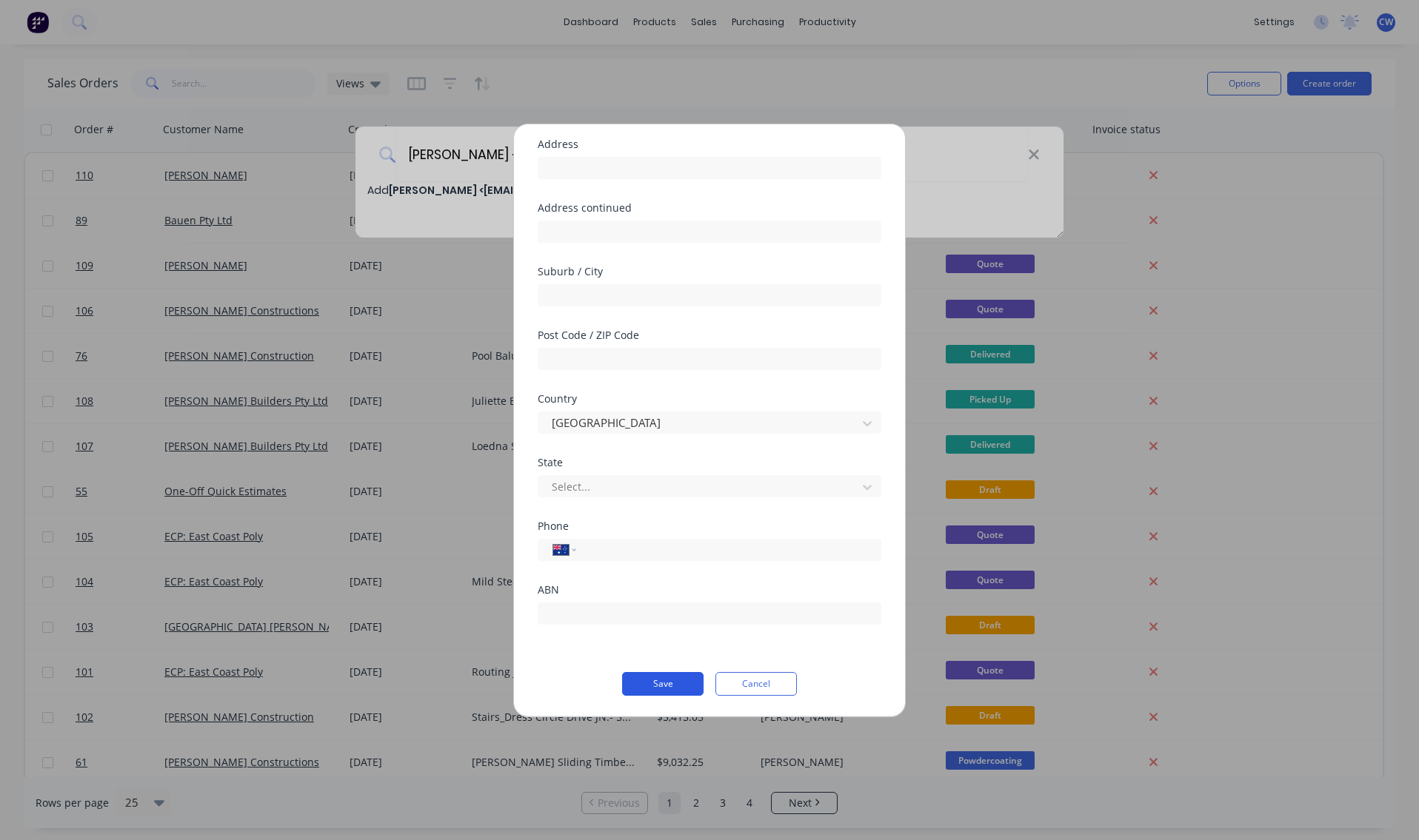
click at [656, 684] on button "Save" at bounding box center [662, 684] width 82 height 24
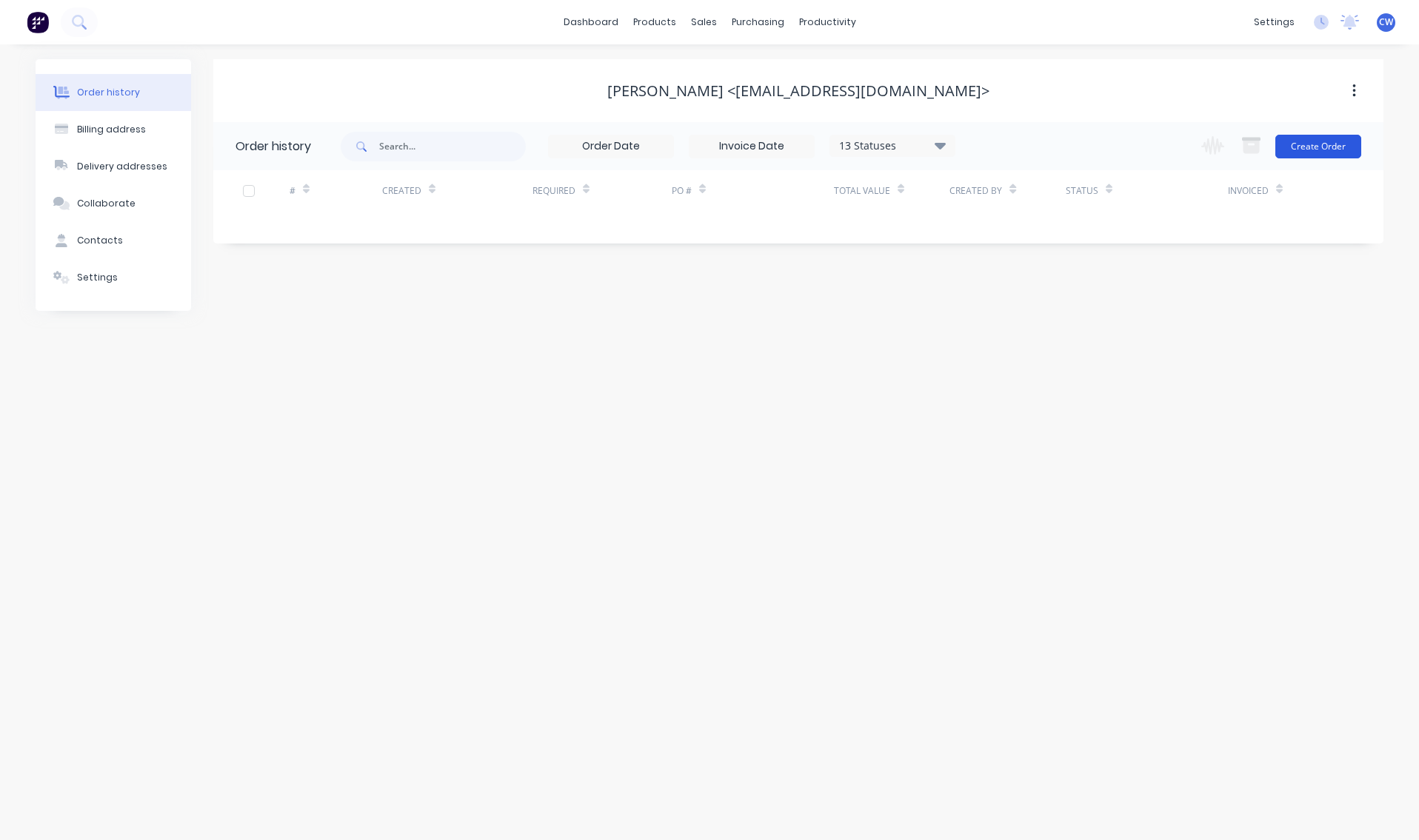
click at [1328, 145] on button "Create Order" at bounding box center [1318, 146] width 86 height 24
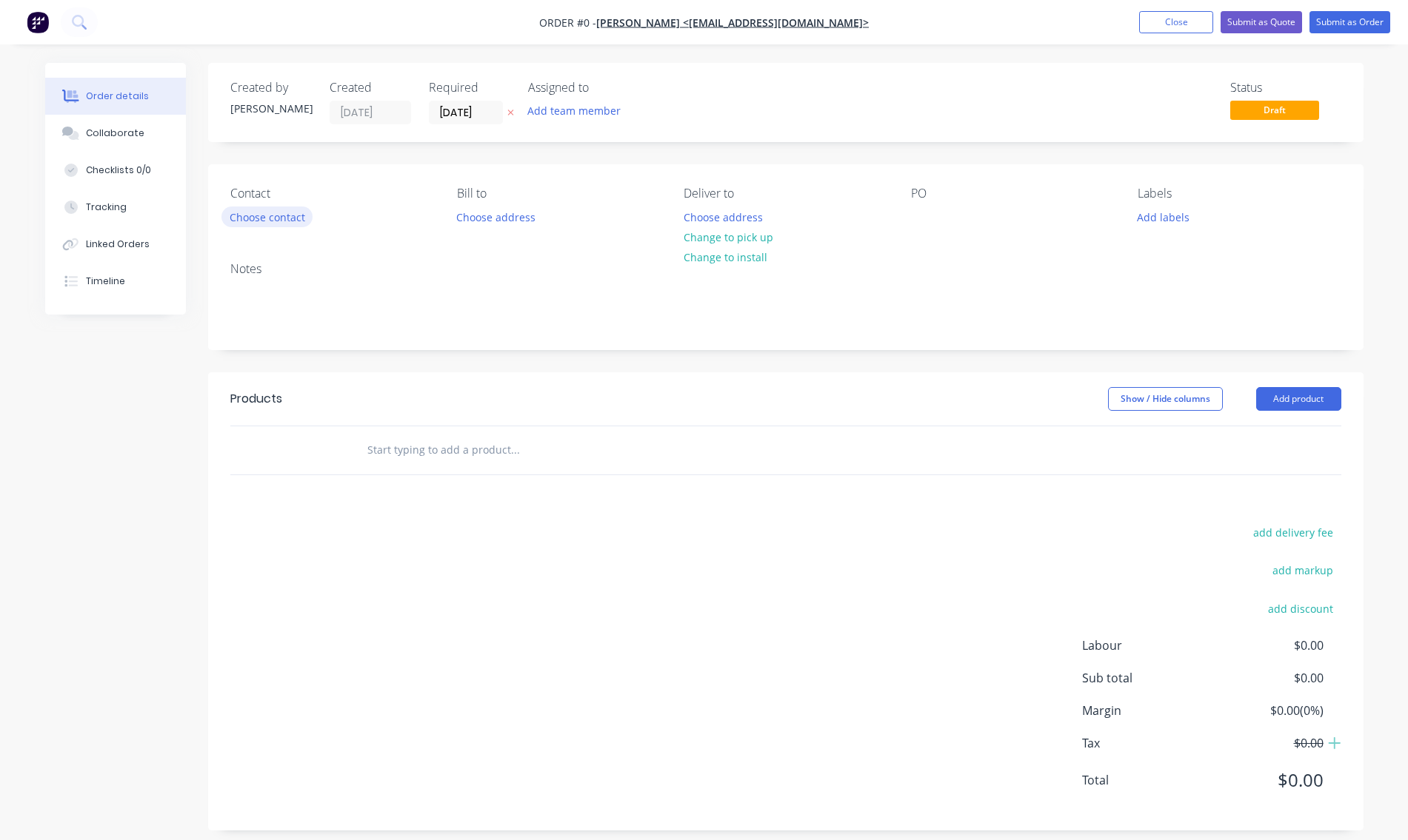
click at [278, 214] on button "Choose contact" at bounding box center [267, 216] width 91 height 20
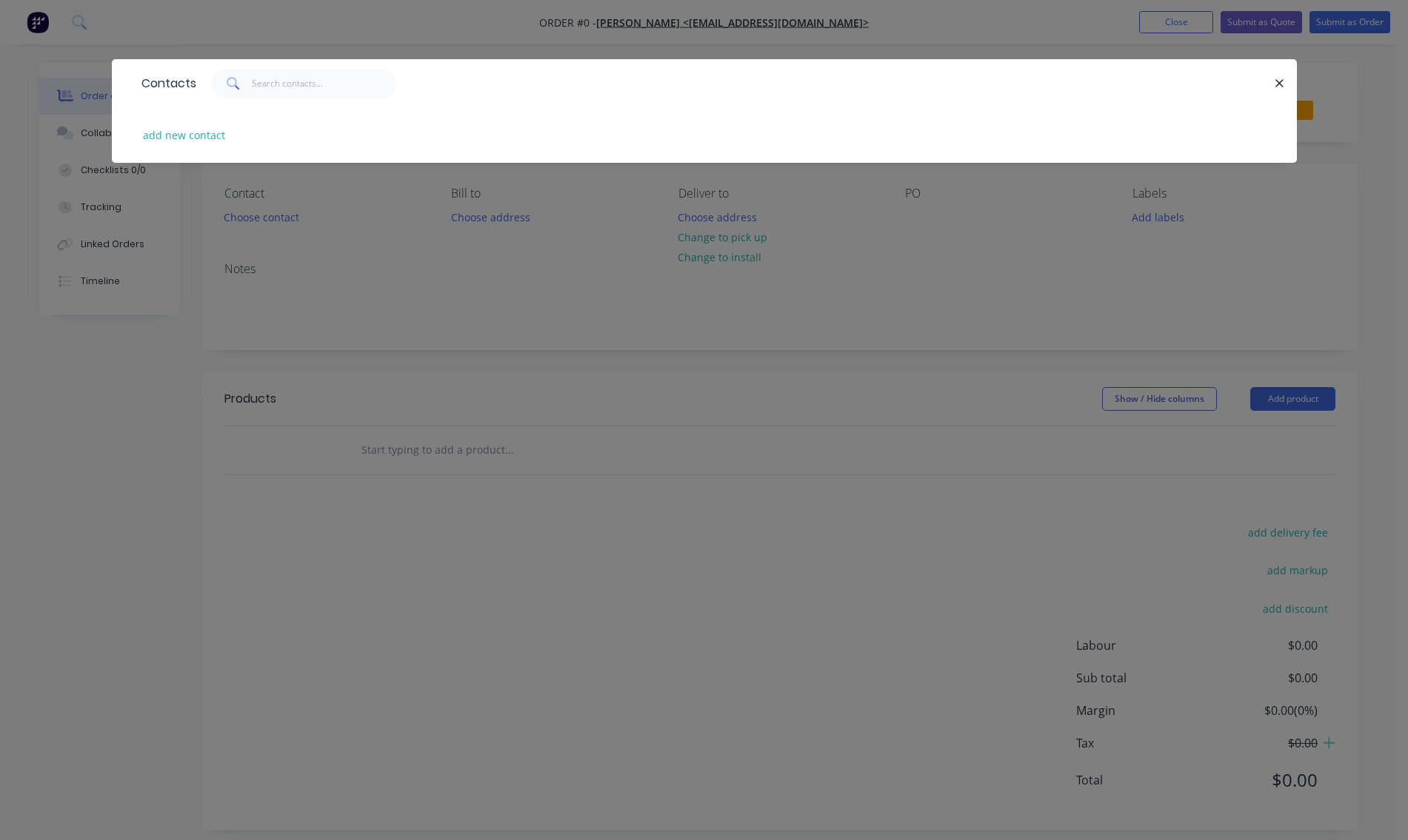
click at [250, 83] on span at bounding box center [231, 83] width 41 height 30
click at [266, 78] on input "text" at bounding box center [324, 83] width 145 height 30
type input "[PERSON_NAME]"
click at [169, 140] on button "add new contact" at bounding box center [184, 135] width 98 height 20
select select "AU"
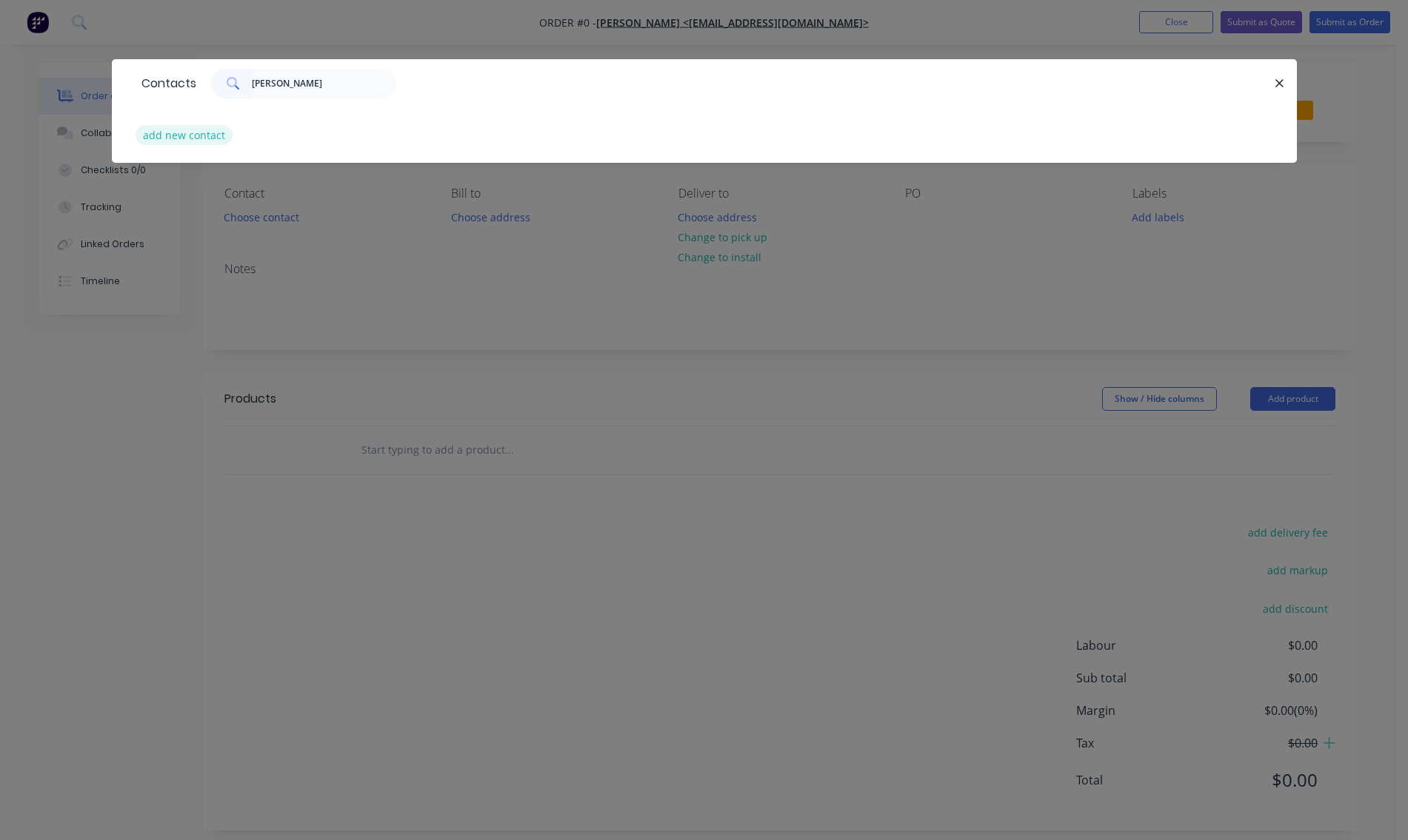
select select "AU"
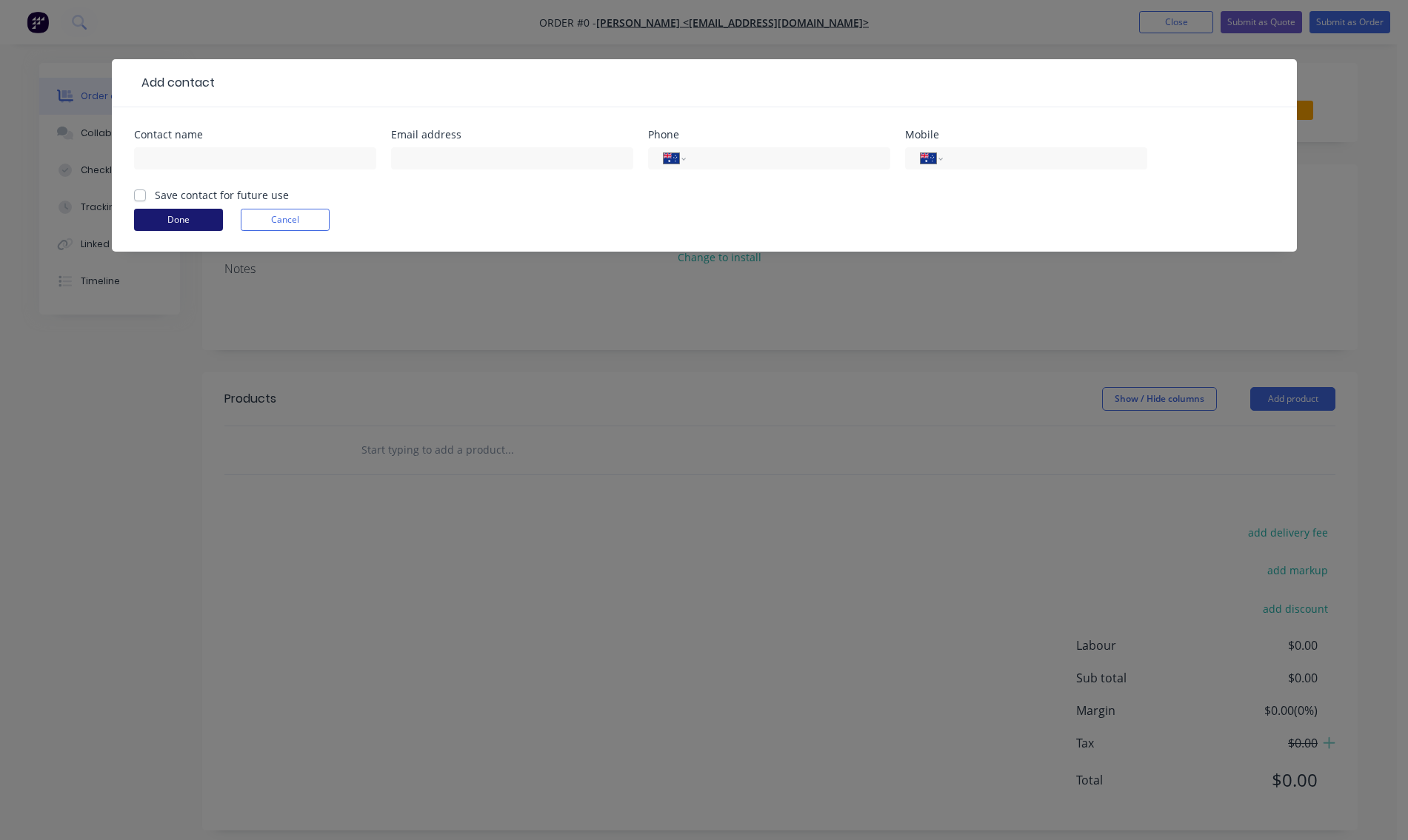
click at [198, 219] on button "Done" at bounding box center [178, 220] width 89 height 22
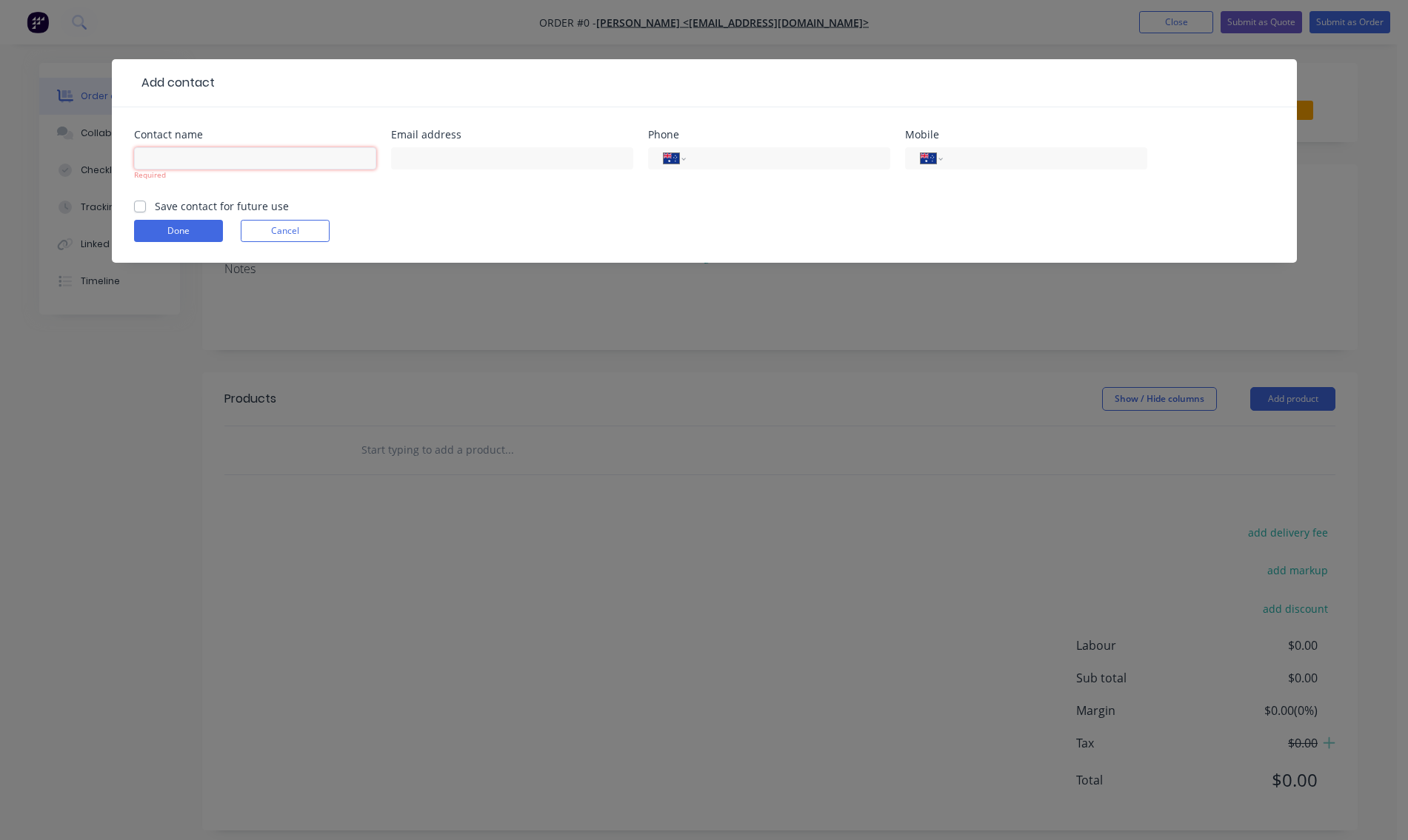
click at [198, 154] on input "text" at bounding box center [254, 158] width 242 height 22
type input "[PERSON_NAME]"
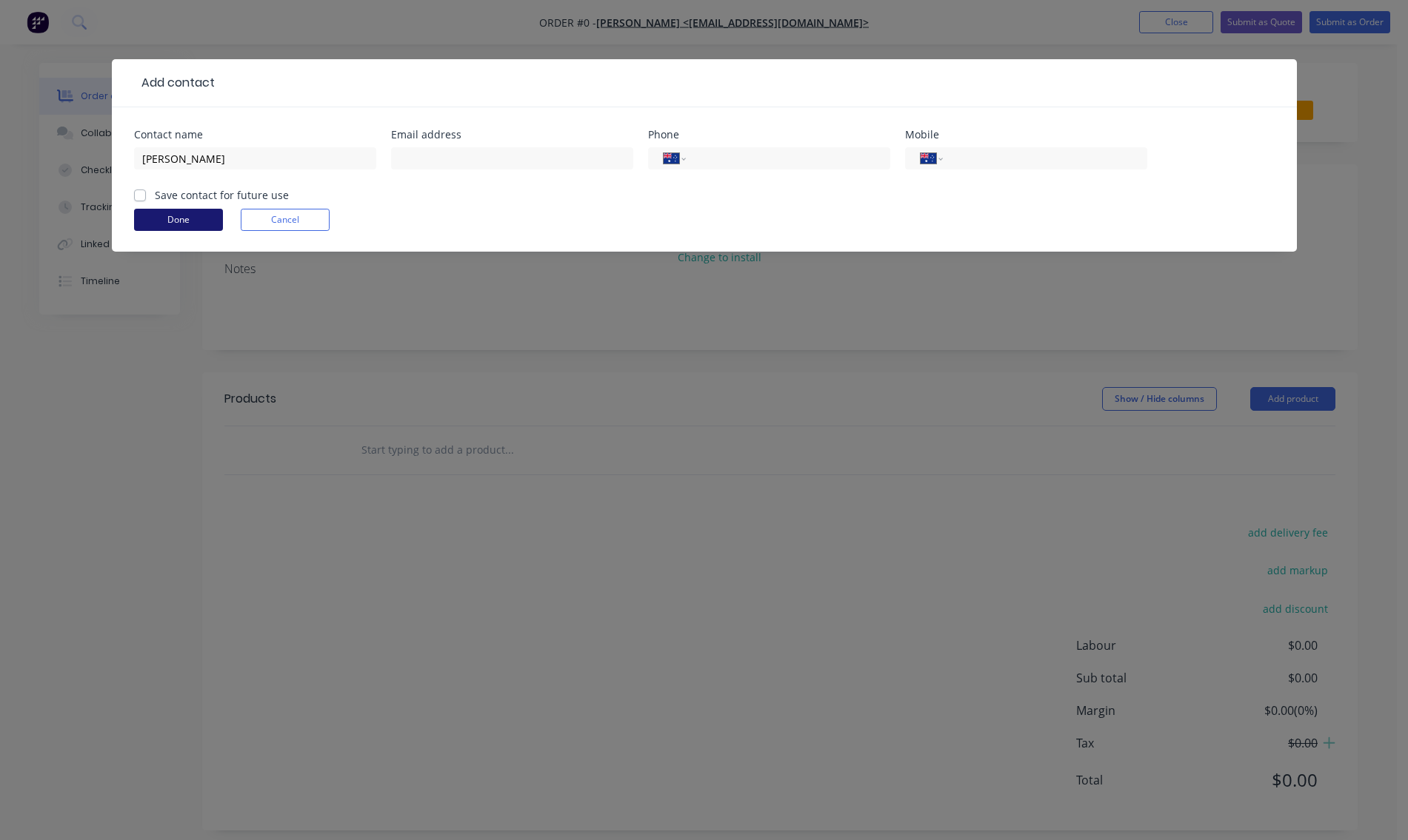
click at [175, 228] on button "Done" at bounding box center [178, 220] width 89 height 22
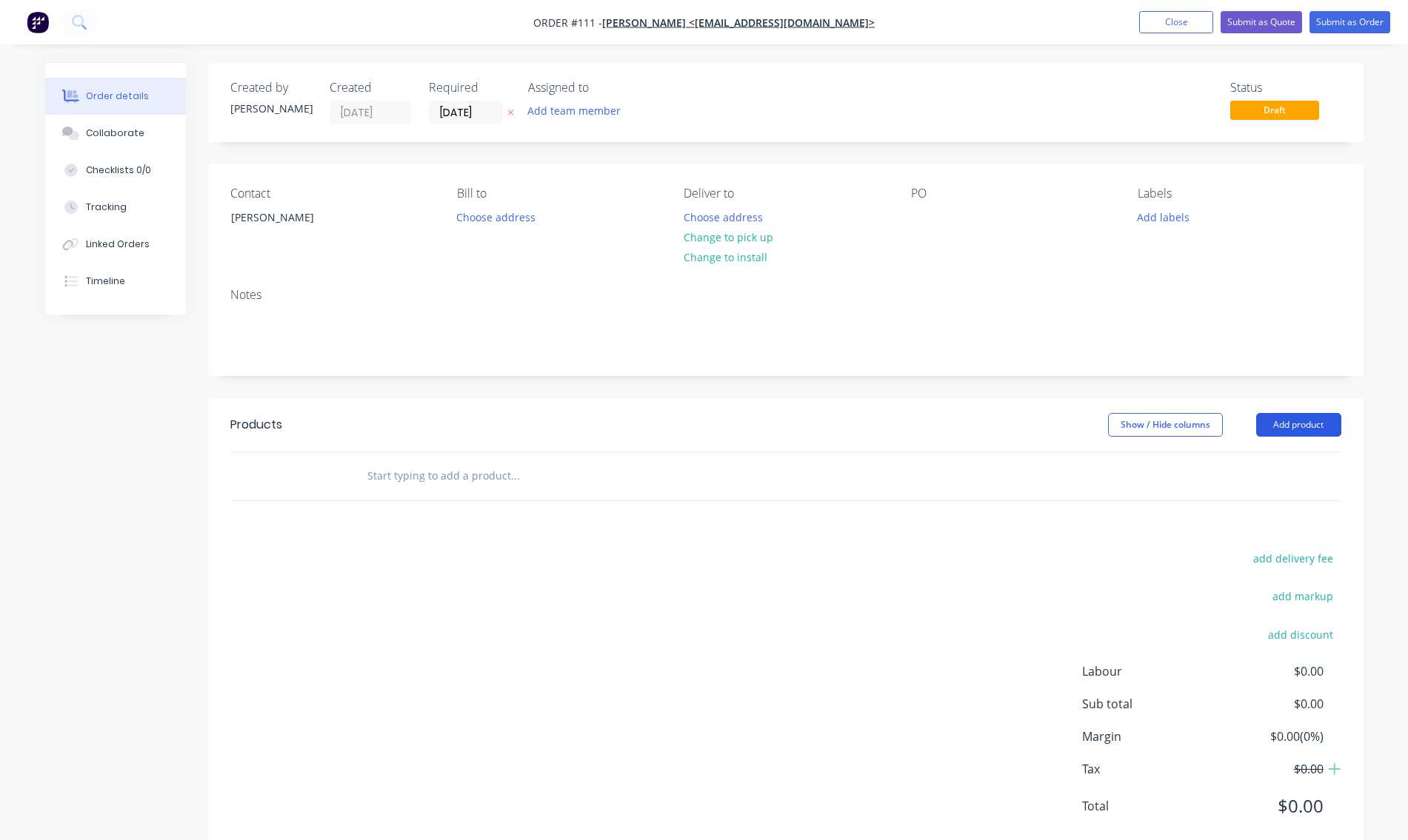
click at [1299, 424] on button "Add product" at bounding box center [1298, 425] width 85 height 24
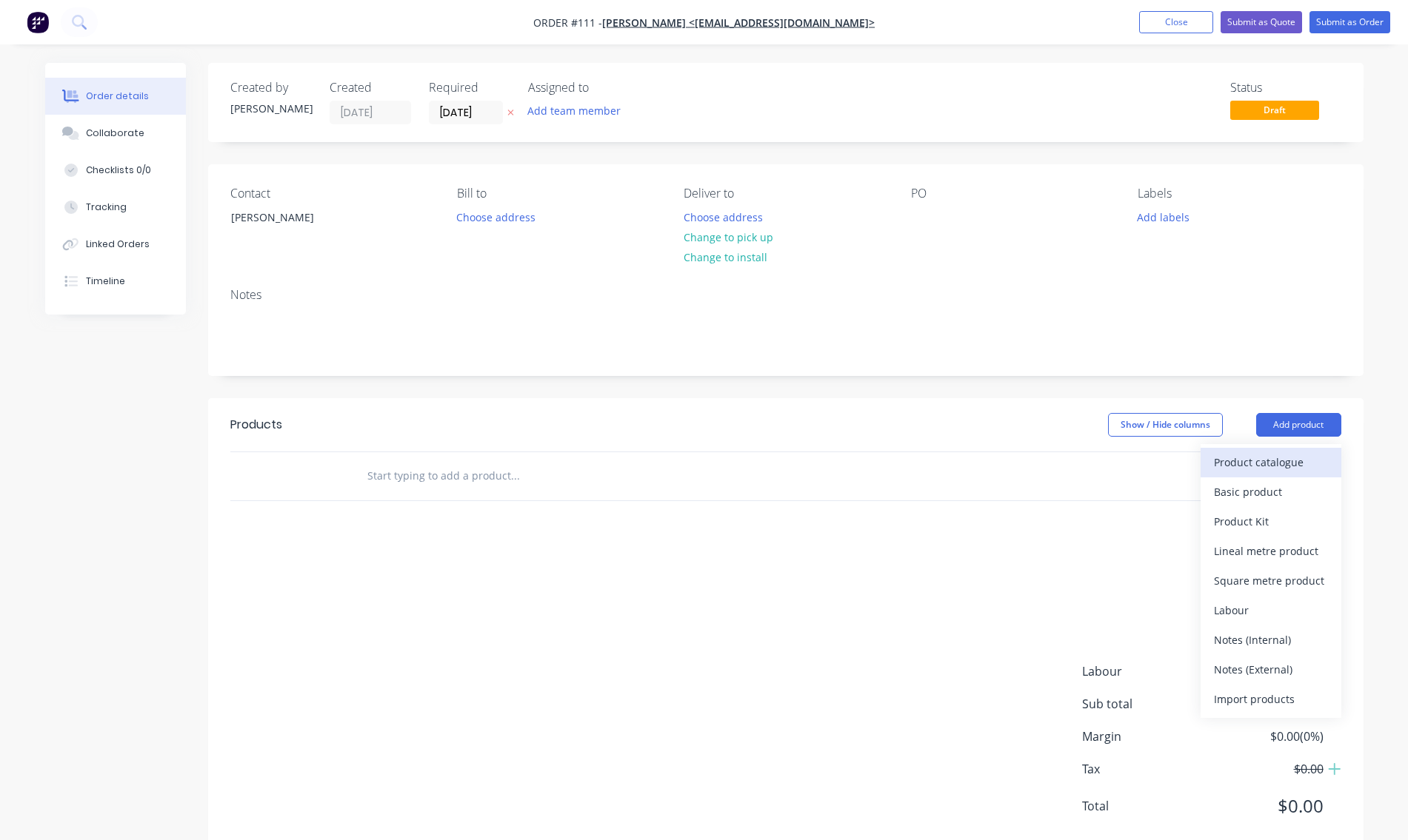
click at [1279, 467] on div "Product catalogue" at bounding box center [1271, 463] width 114 height 21
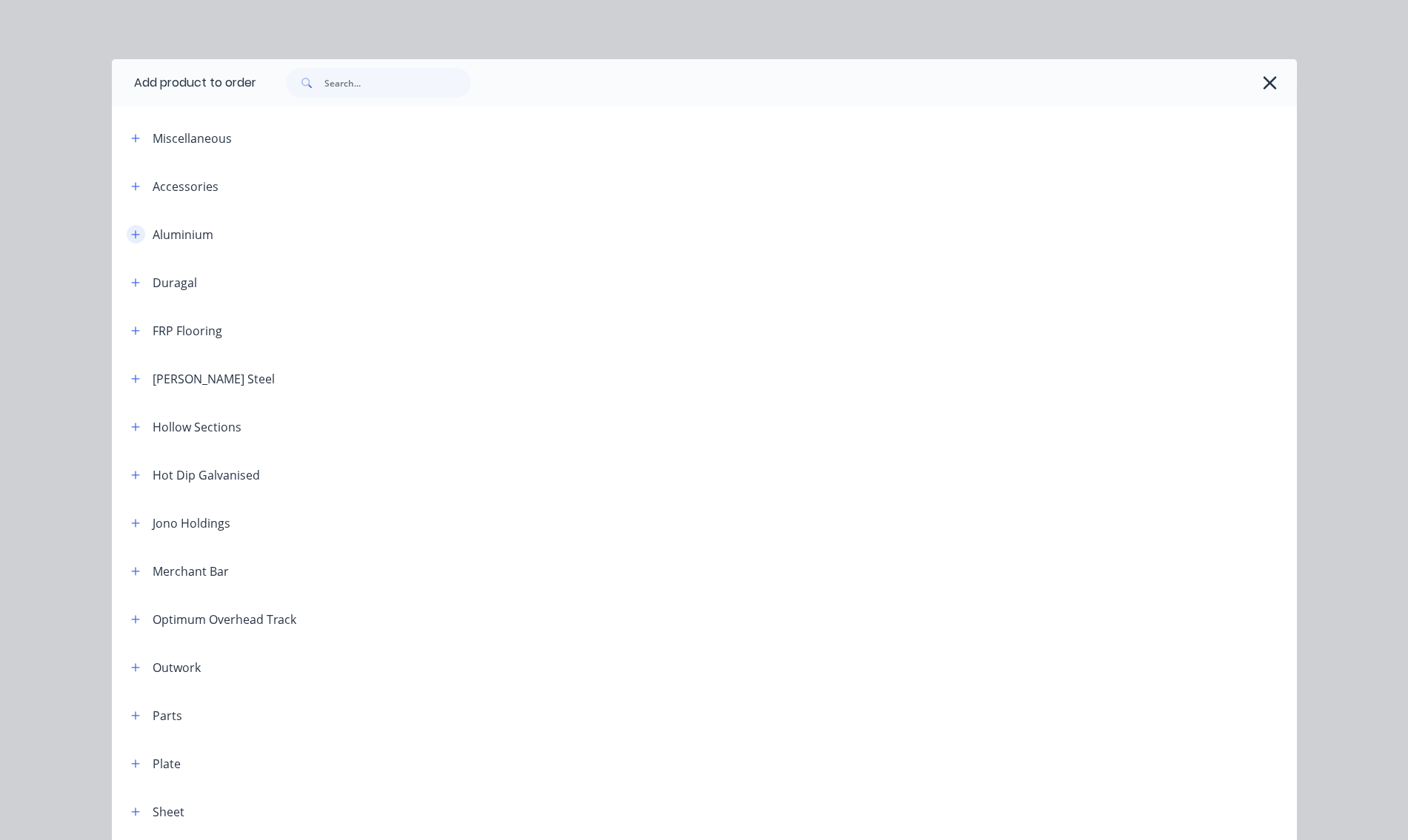
click at [131, 235] on icon "button" at bounding box center [136, 235] width 8 height 8
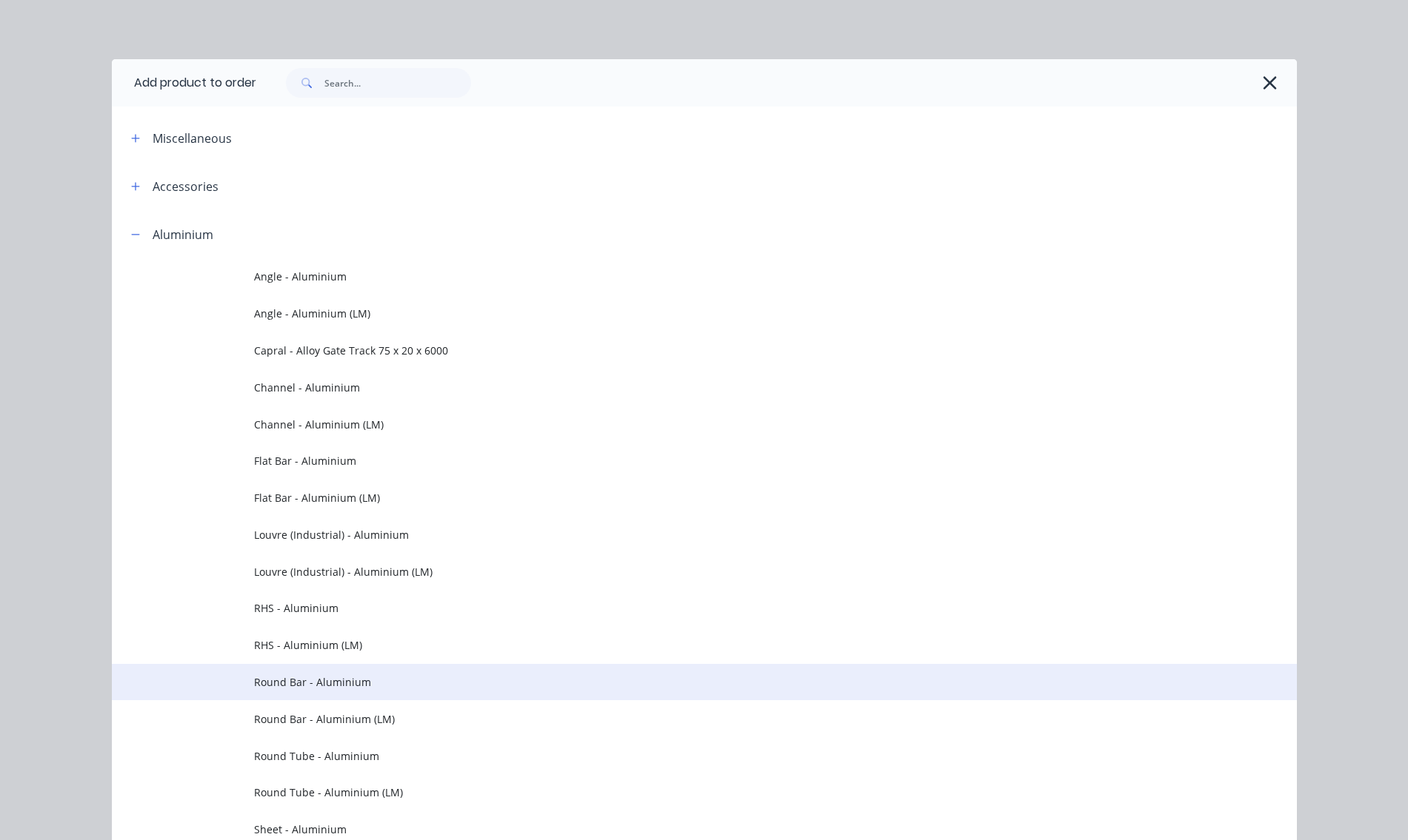
scroll to position [297, 0]
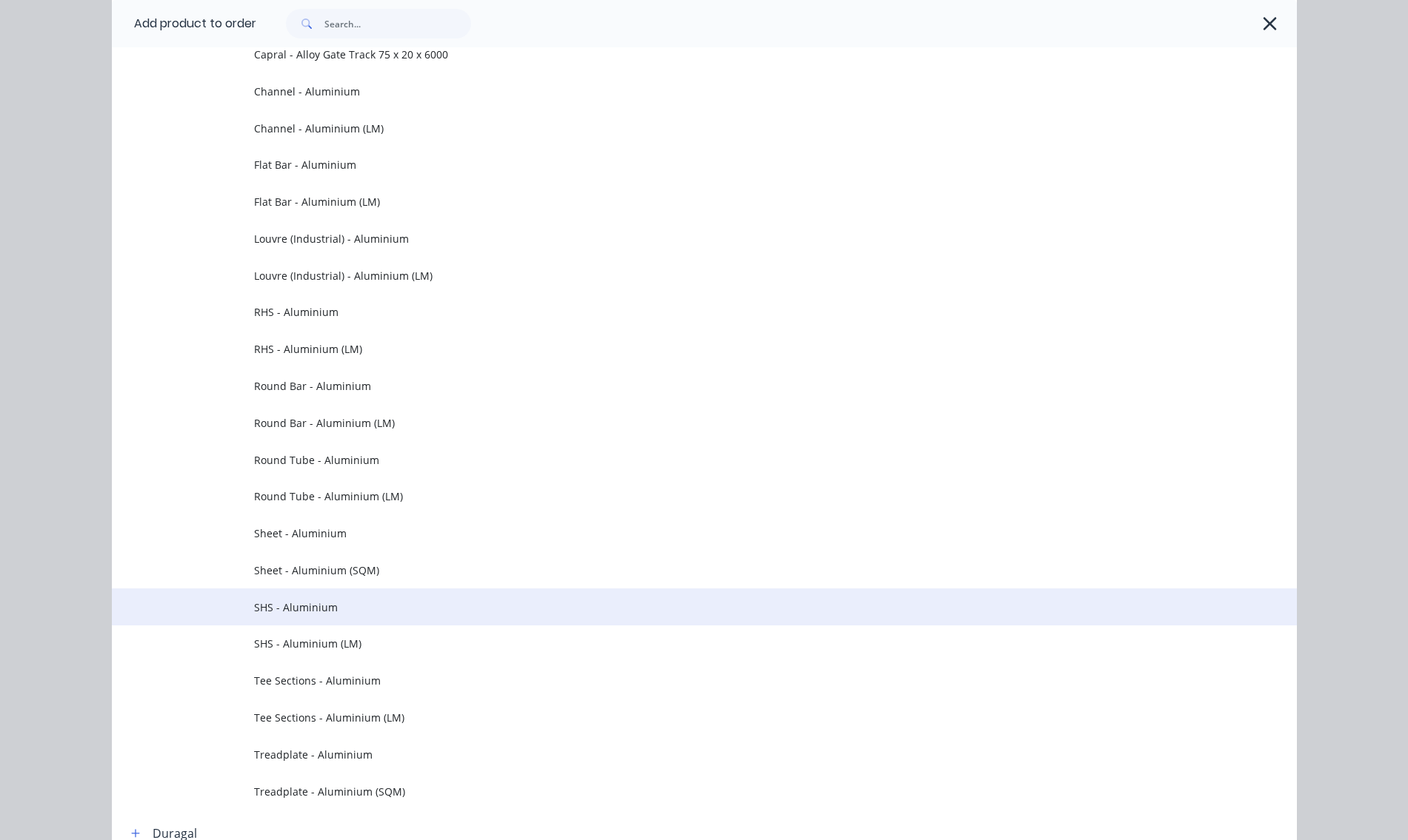
click at [271, 604] on span "SHS - Aluminium" at bounding box center [670, 607] width 834 height 16
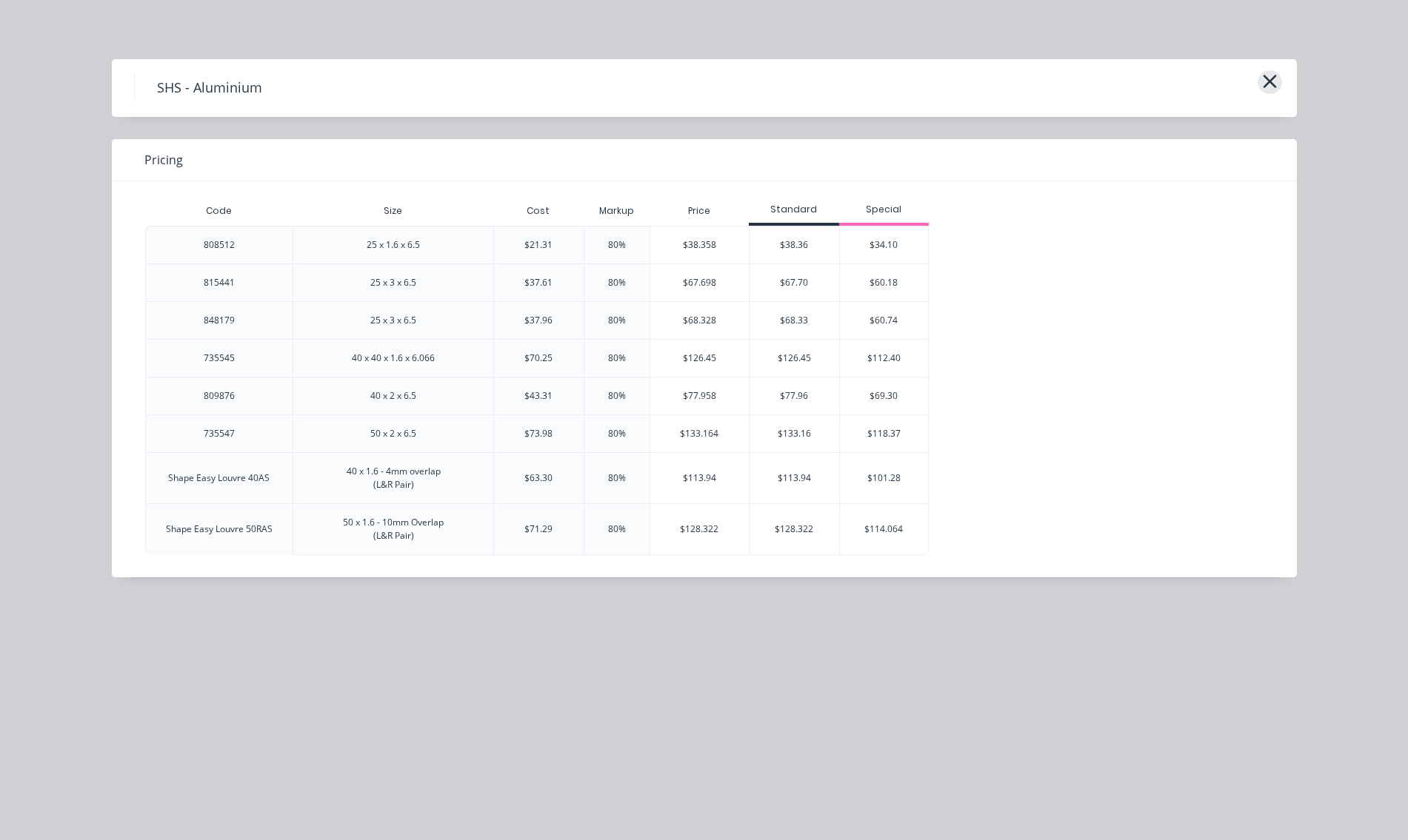
click at [1277, 75] on button "button" at bounding box center [1270, 82] width 25 height 24
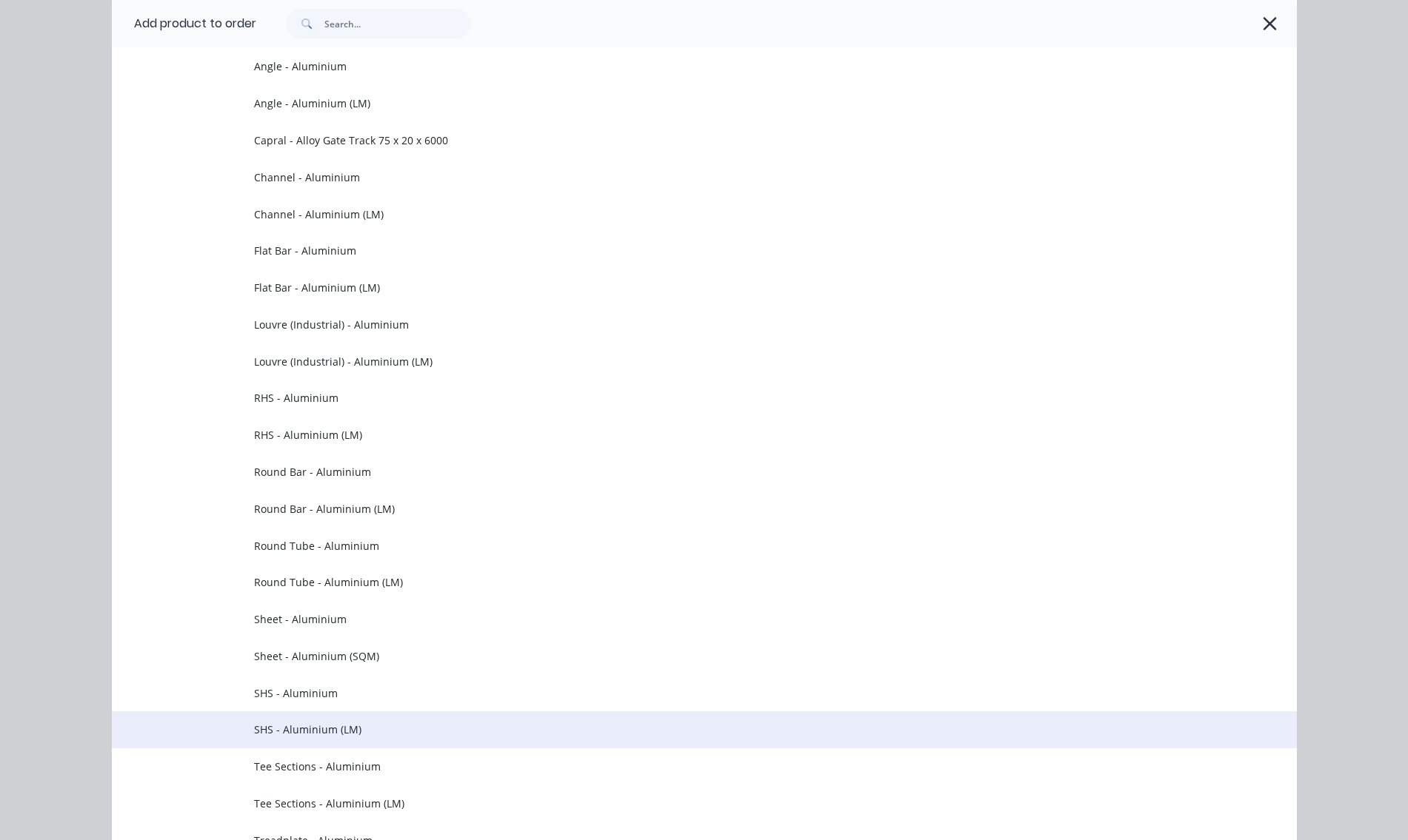
click at [274, 727] on span "SHS - Aluminium (LM)" at bounding box center [670, 729] width 834 height 16
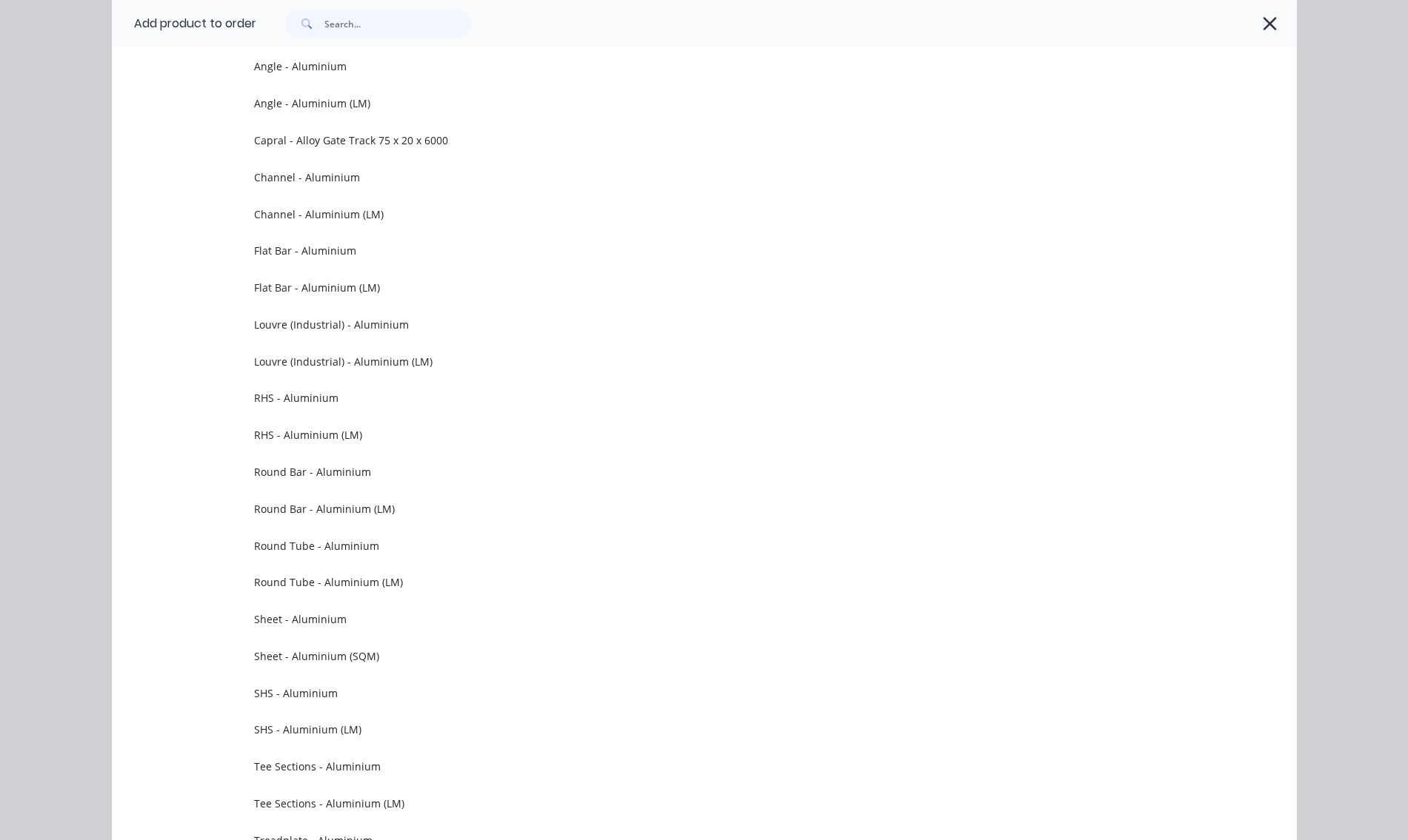
scroll to position [0, 0]
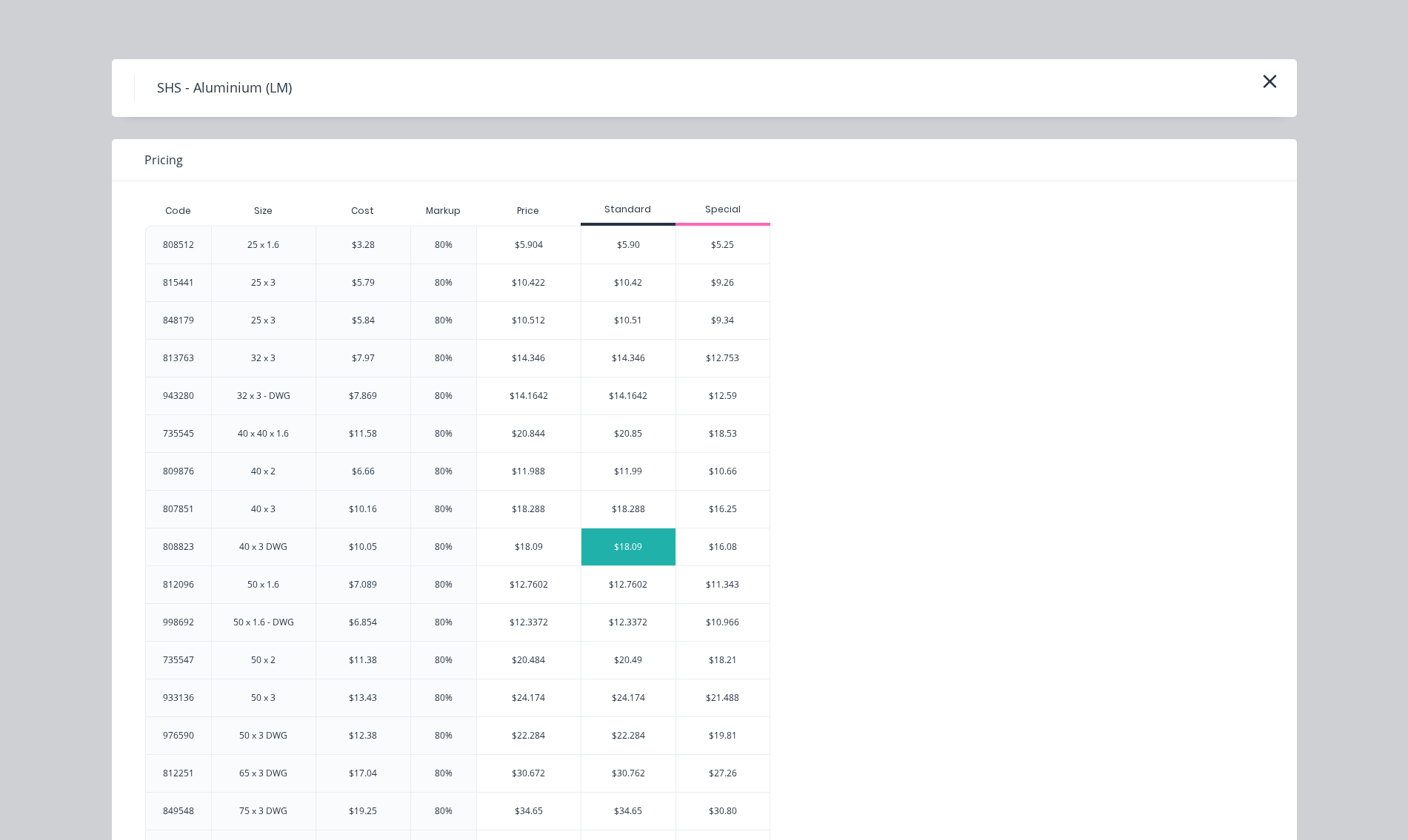
click at [629, 553] on div "$18.09" at bounding box center [629, 547] width 94 height 37
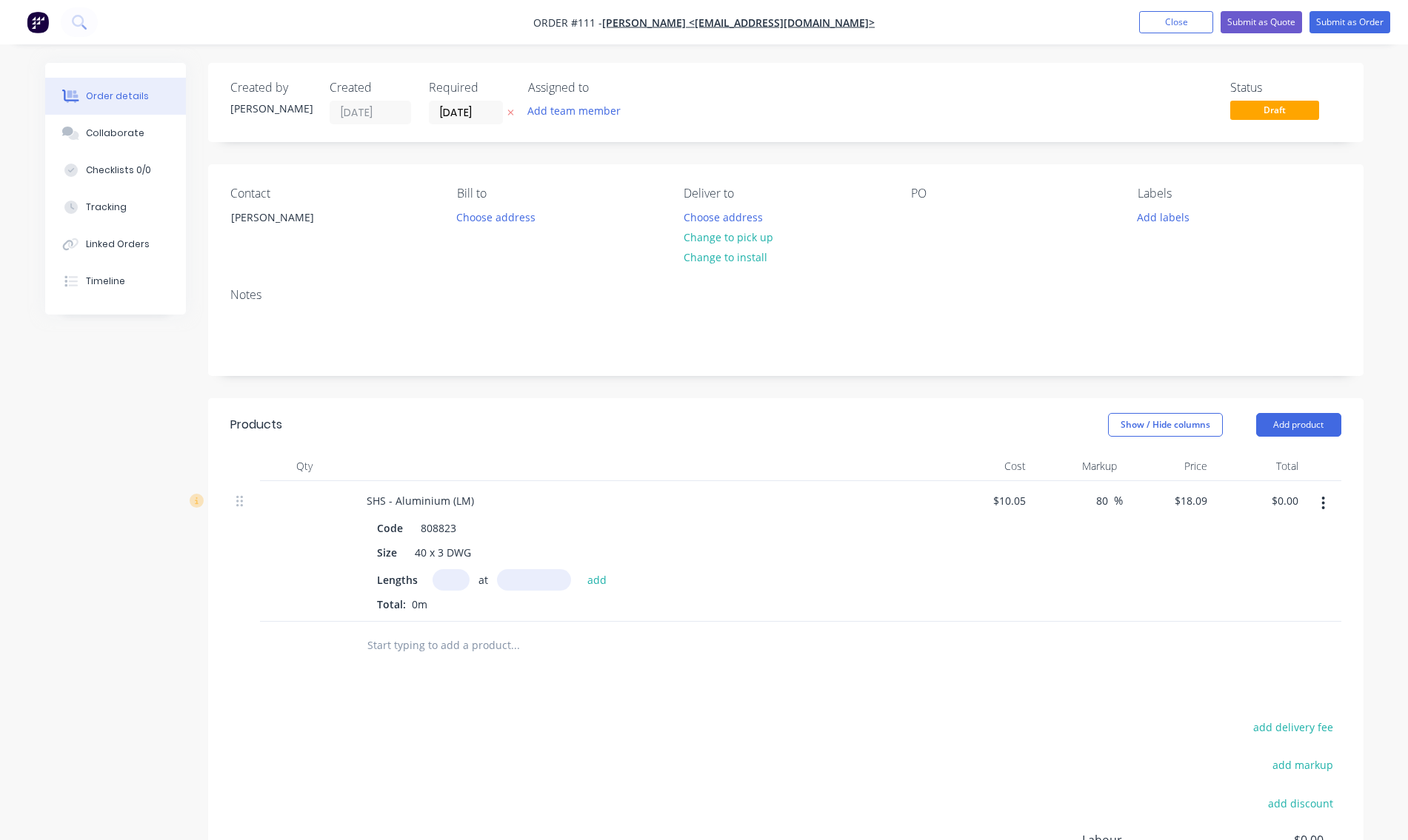
click at [440, 579] on input "text" at bounding box center [451, 580] width 37 height 21
type input "2"
click at [526, 577] on input "text" at bounding box center [535, 580] width 74 height 21
type input "6500mm"
click at [591, 583] on button "add" at bounding box center [597, 579] width 35 height 20
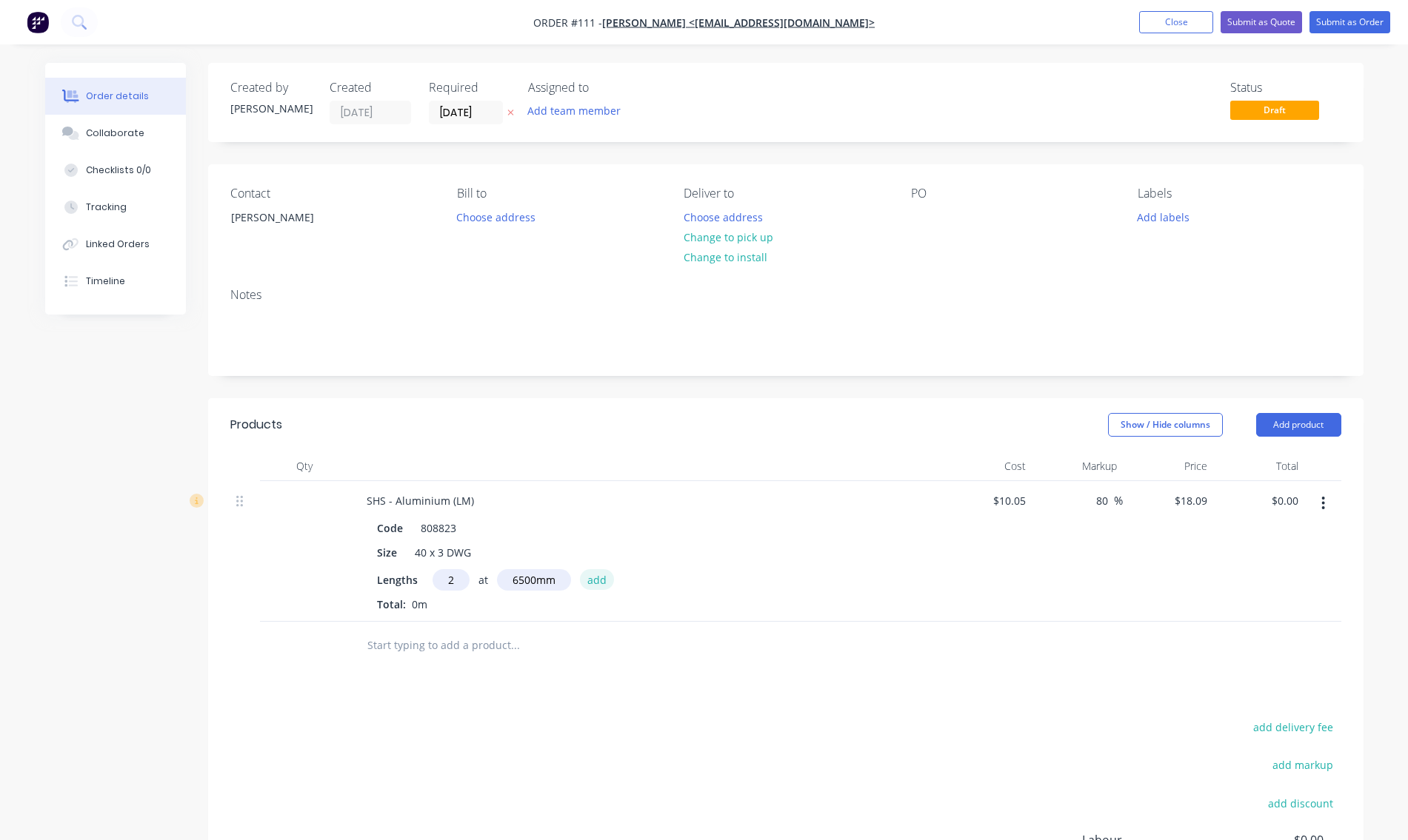
type input "$235.17"
click at [1298, 429] on button "Add product" at bounding box center [1298, 425] width 85 height 24
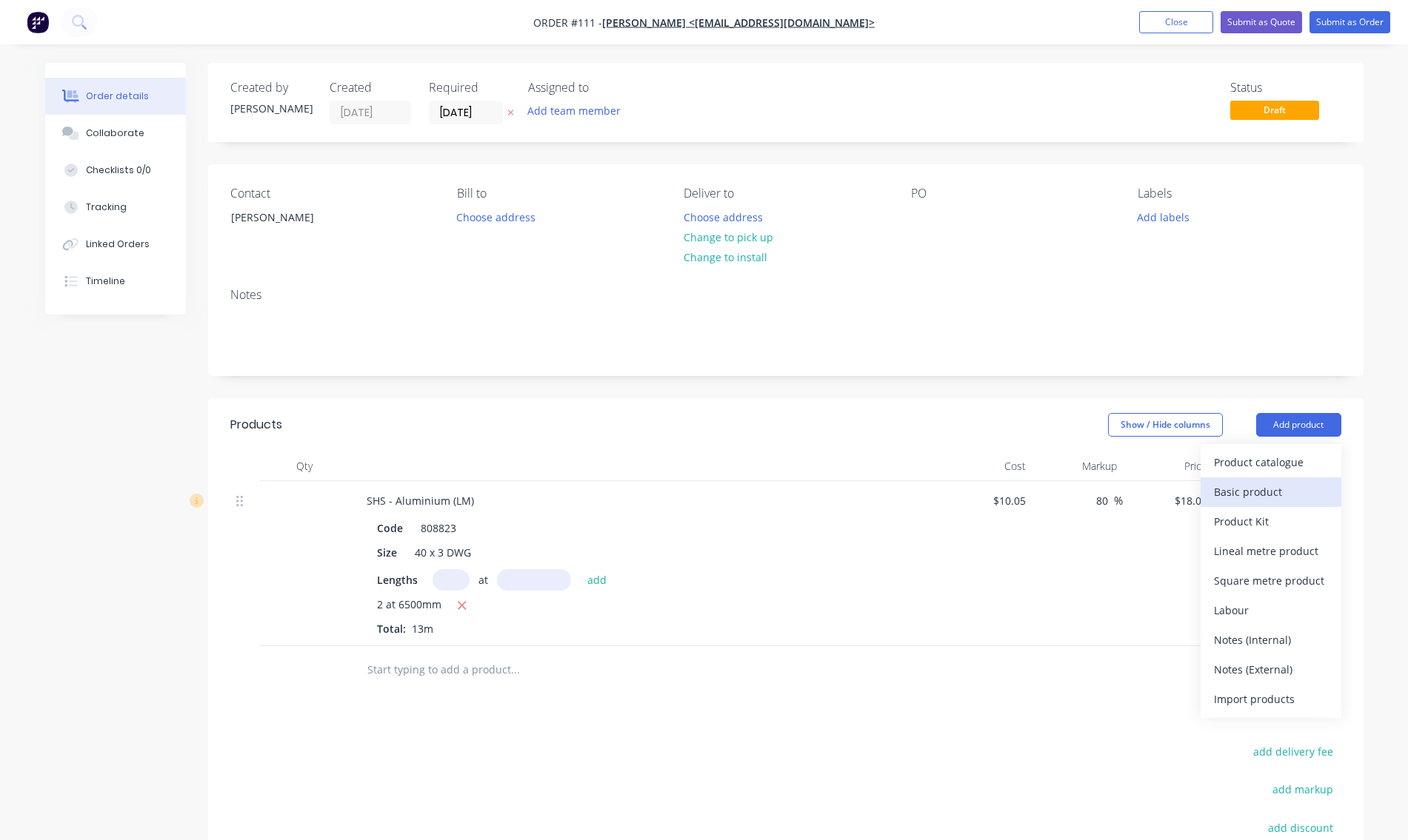
click at [1256, 490] on div "Basic product" at bounding box center [1271, 492] width 114 height 21
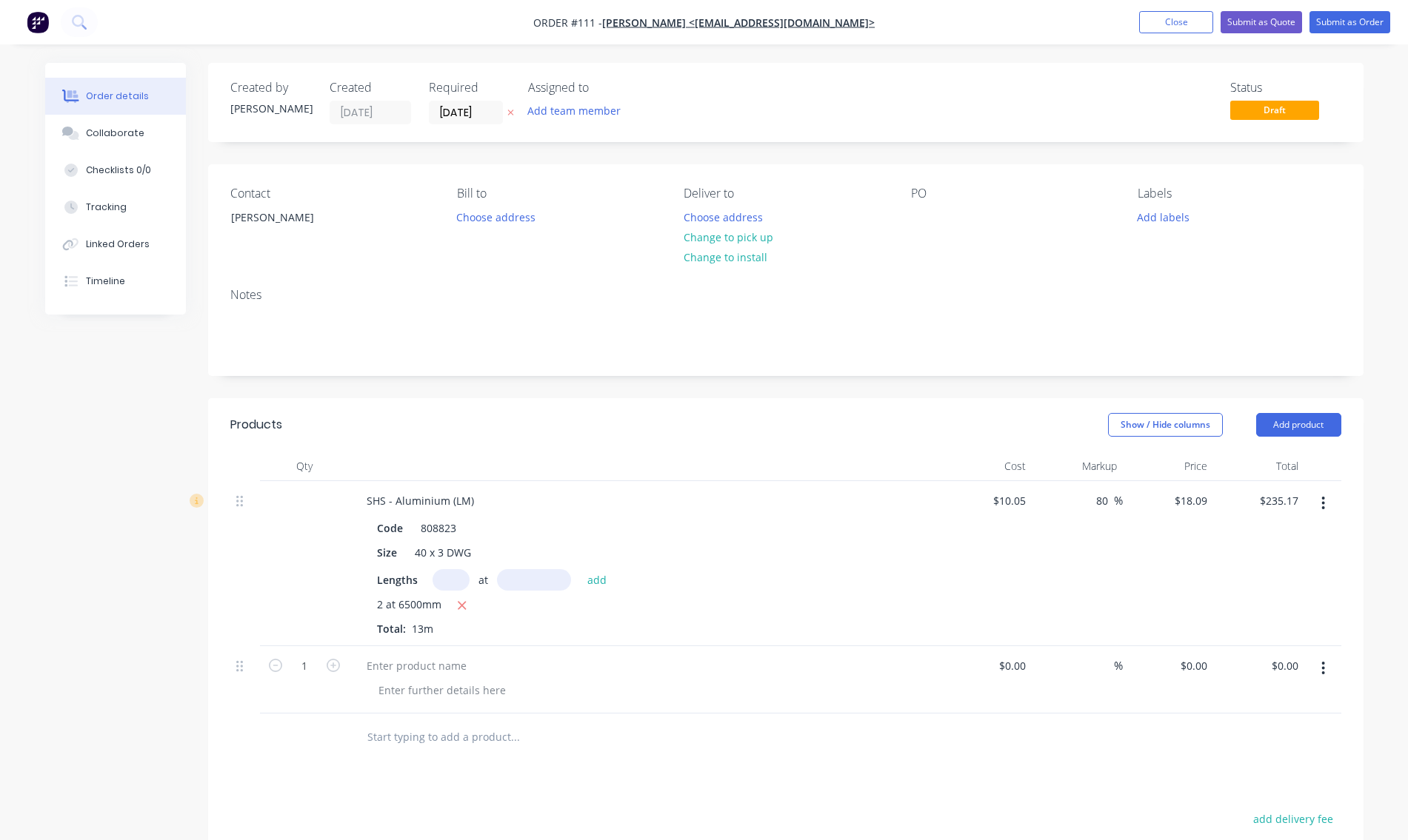
click at [1328, 669] on button "button" at bounding box center [1323, 668] width 35 height 26
click at [1232, 789] on div "Delete" at bounding box center [1271, 796] width 114 height 21
click at [1304, 423] on button "Add product" at bounding box center [1298, 425] width 85 height 24
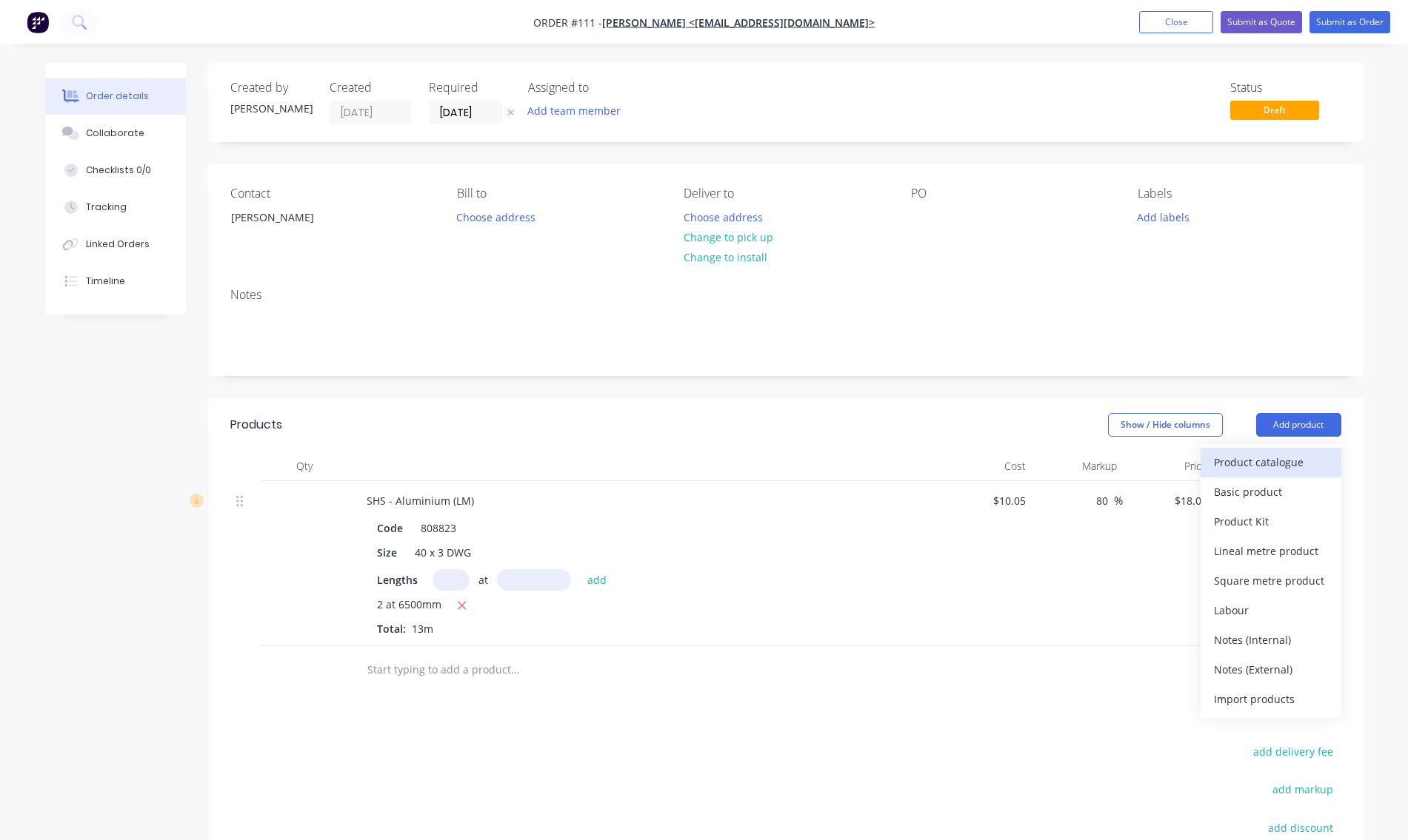
click at [1241, 459] on div "Product catalogue" at bounding box center [1271, 463] width 114 height 21
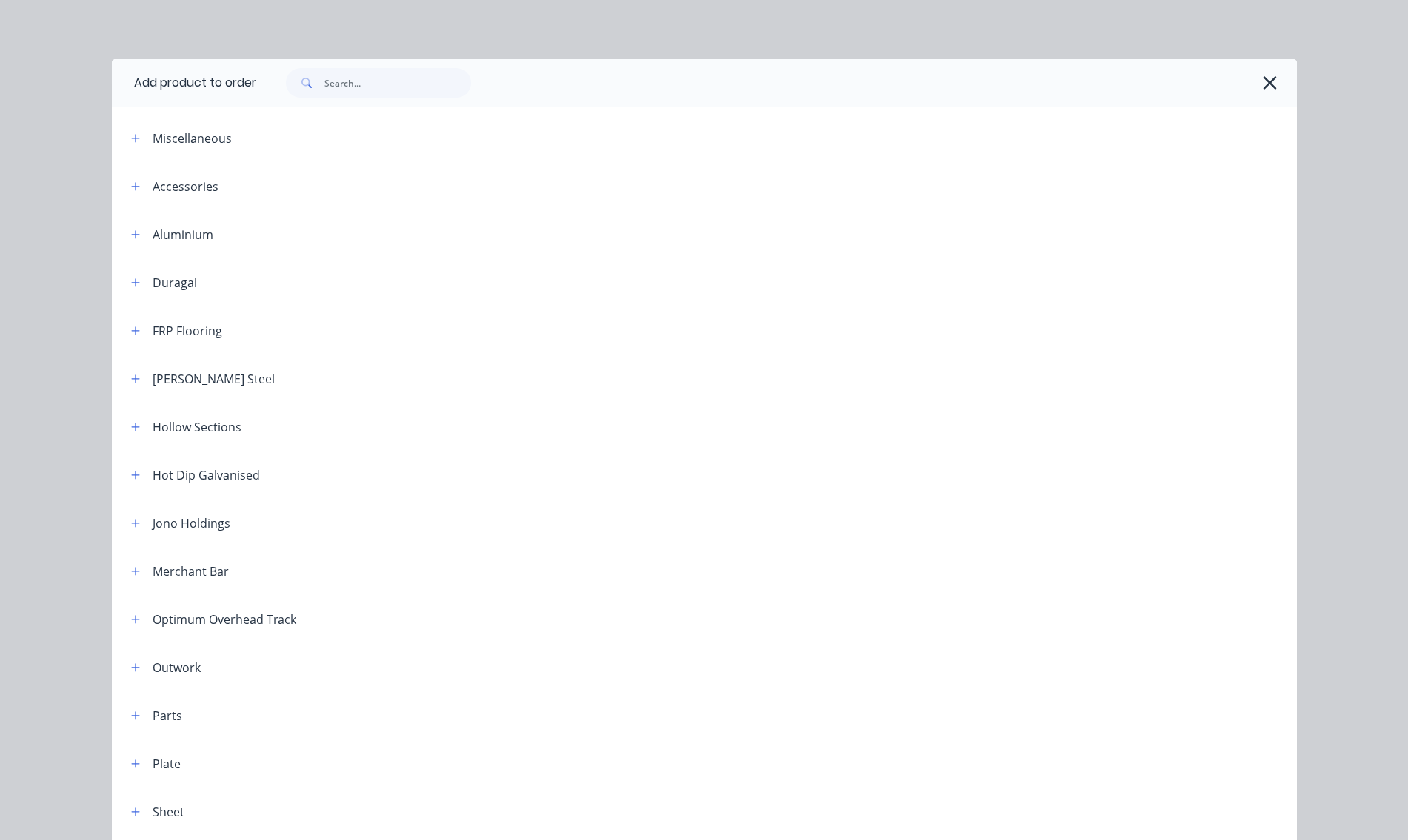
scroll to position [109, 0]
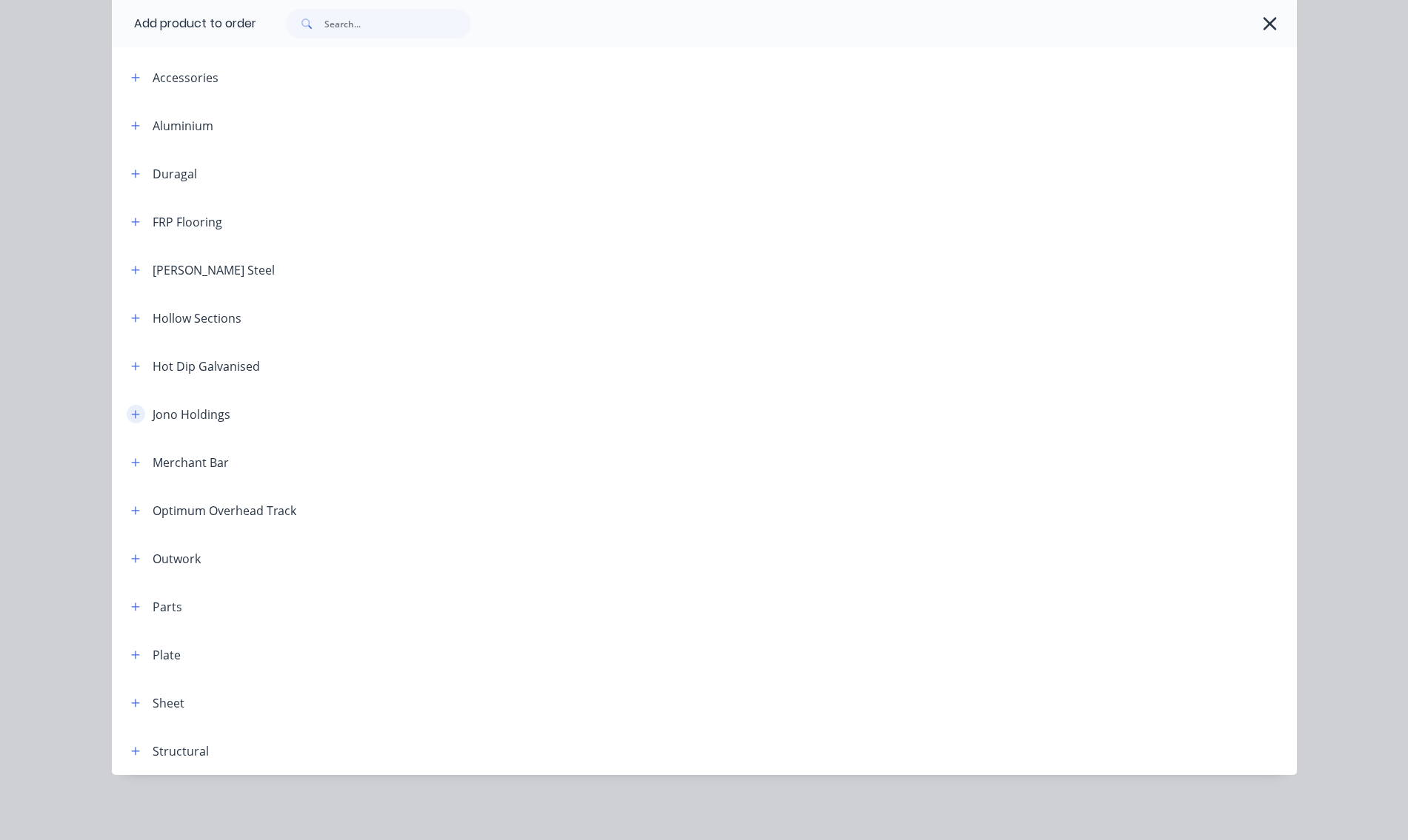
click at [132, 420] on button "button" at bounding box center [136, 414] width 18 height 18
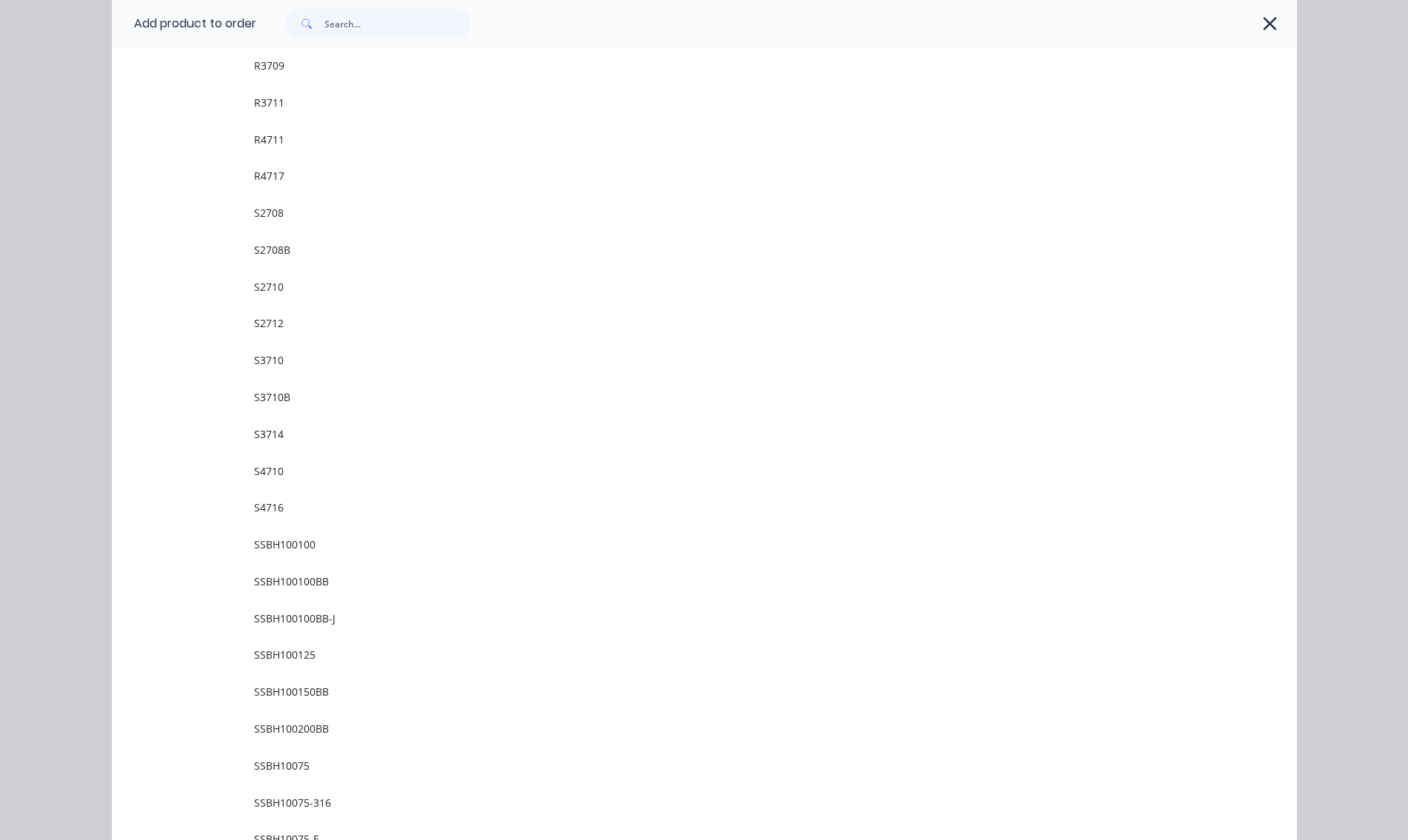
scroll to position [5588, 0]
click at [280, 471] on span "SSBH10075" at bounding box center [670, 469] width 834 height 16
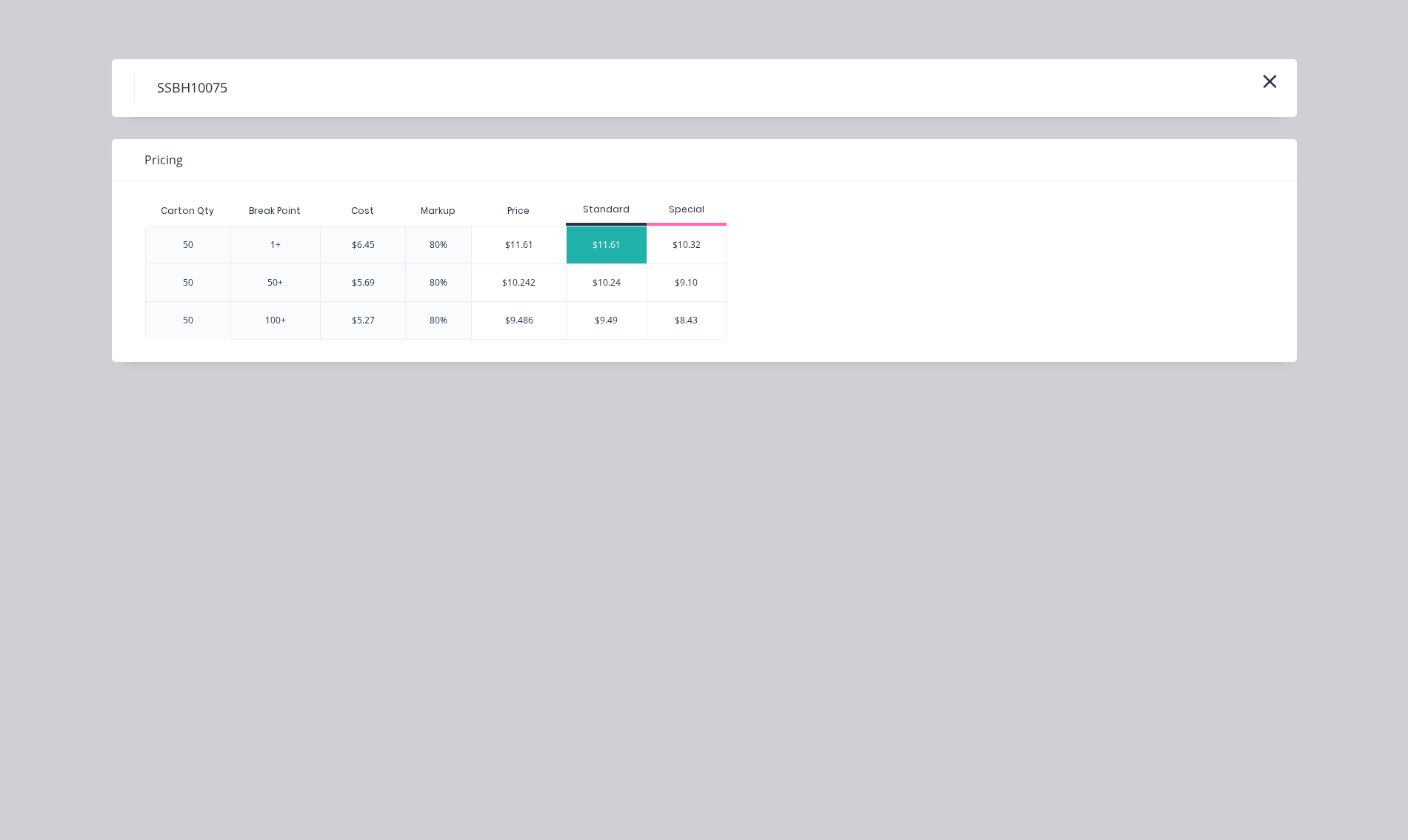
click at [618, 243] on div "$11.61" at bounding box center [606, 244] width 80 height 37
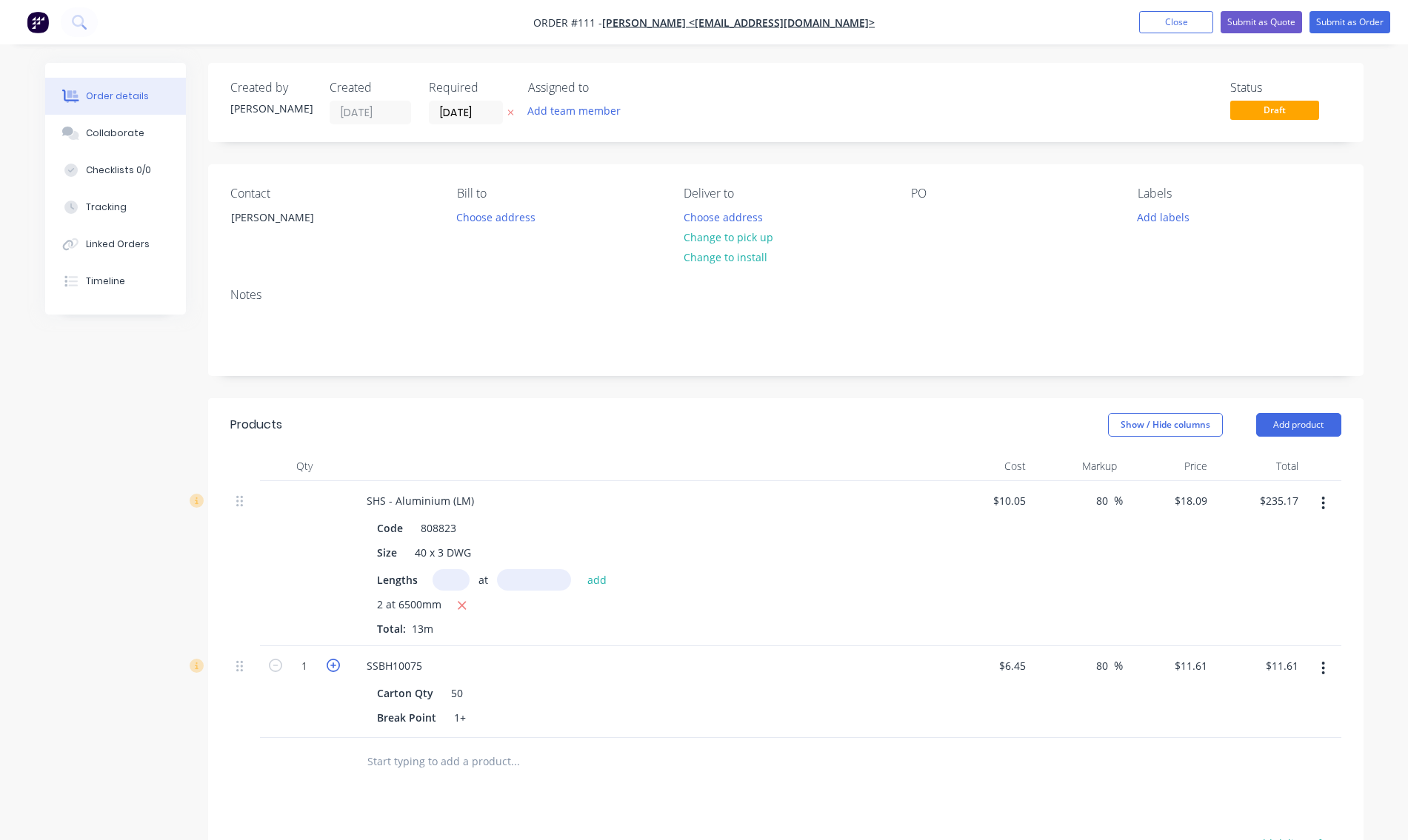
click at [335, 662] on icon "button" at bounding box center [333, 666] width 13 height 13
type input "2"
type input "$23.22"
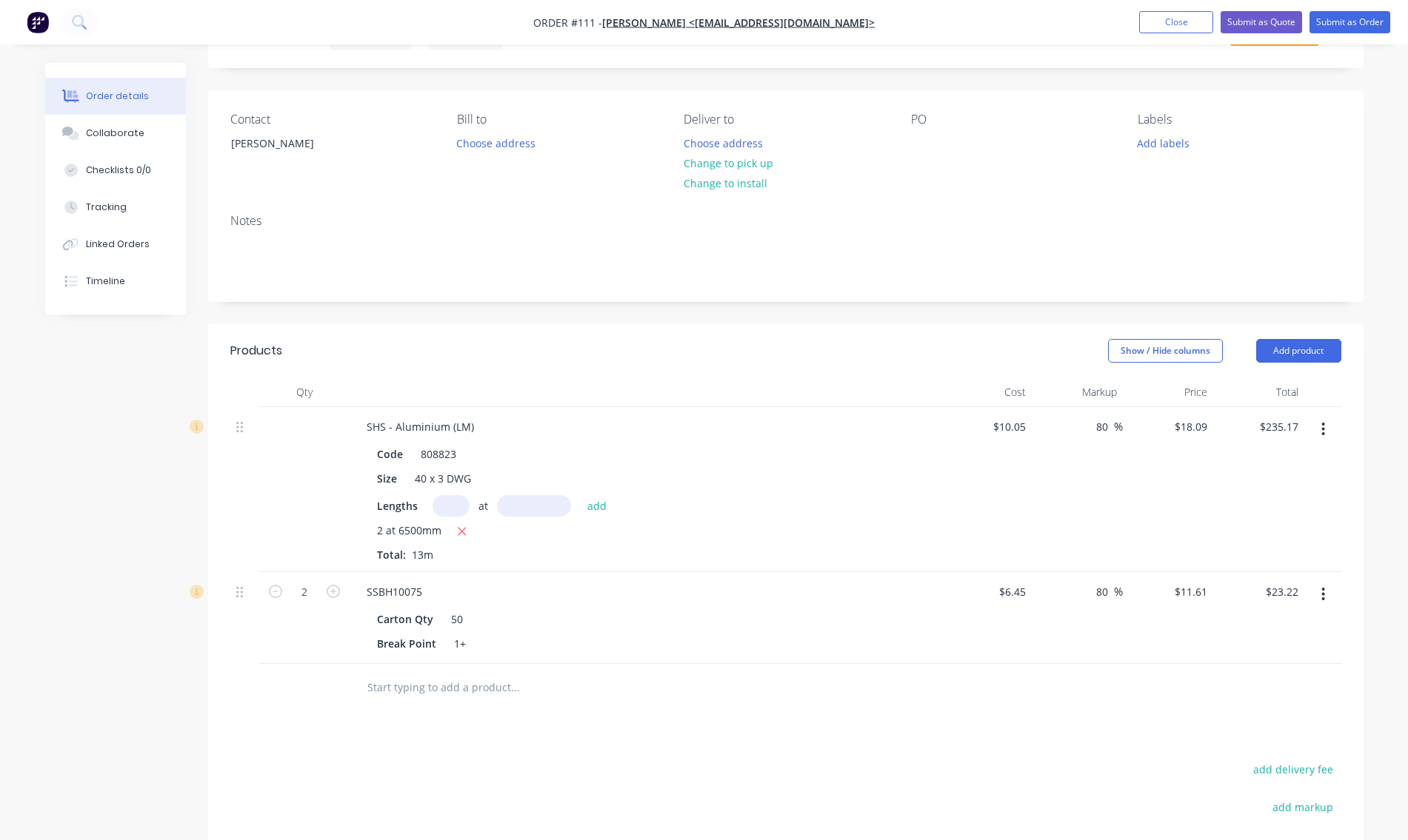
scroll to position [222, 0]
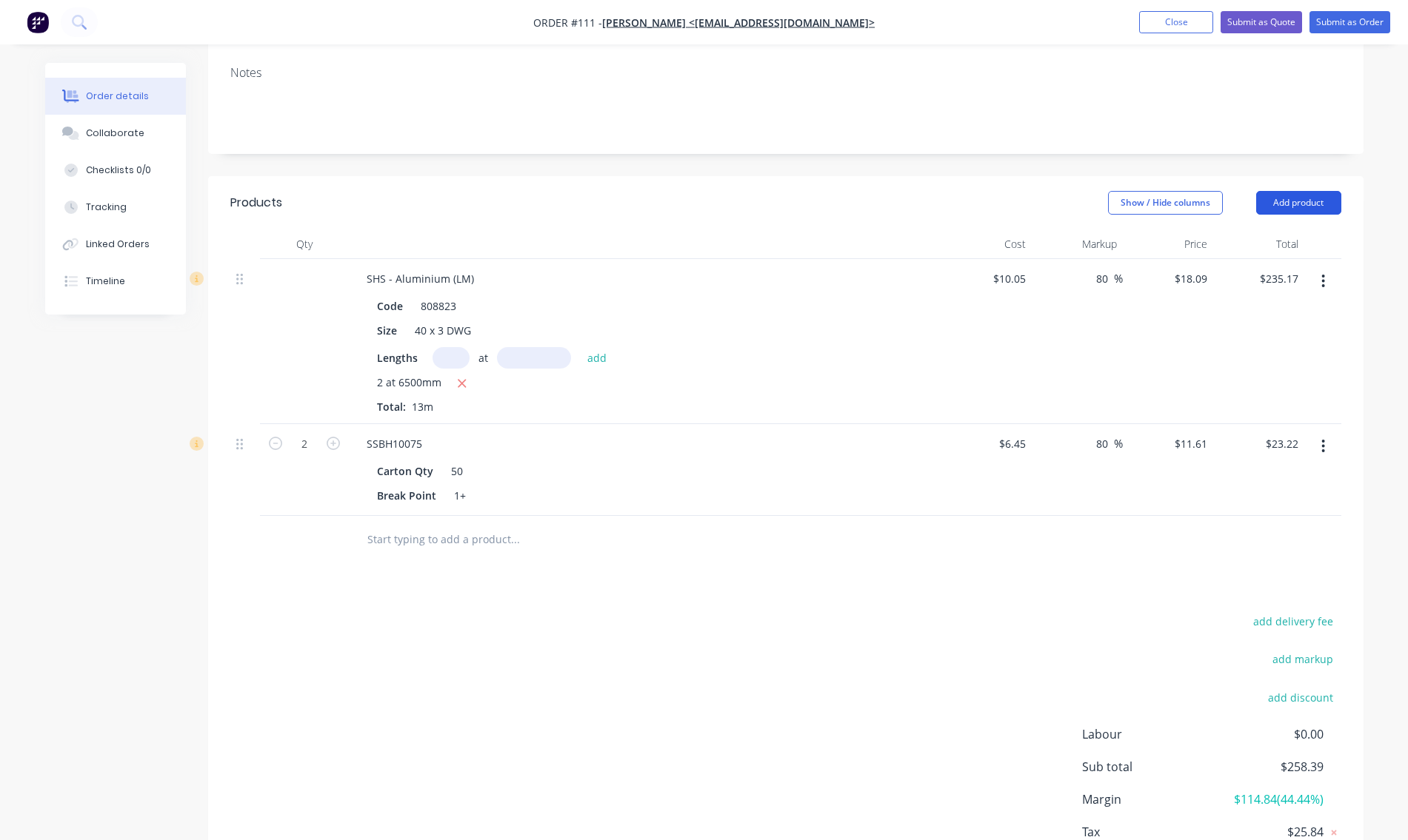
click at [1296, 197] on button "Add product" at bounding box center [1298, 202] width 85 height 24
click at [1225, 271] on div "Basic product" at bounding box center [1271, 270] width 114 height 21
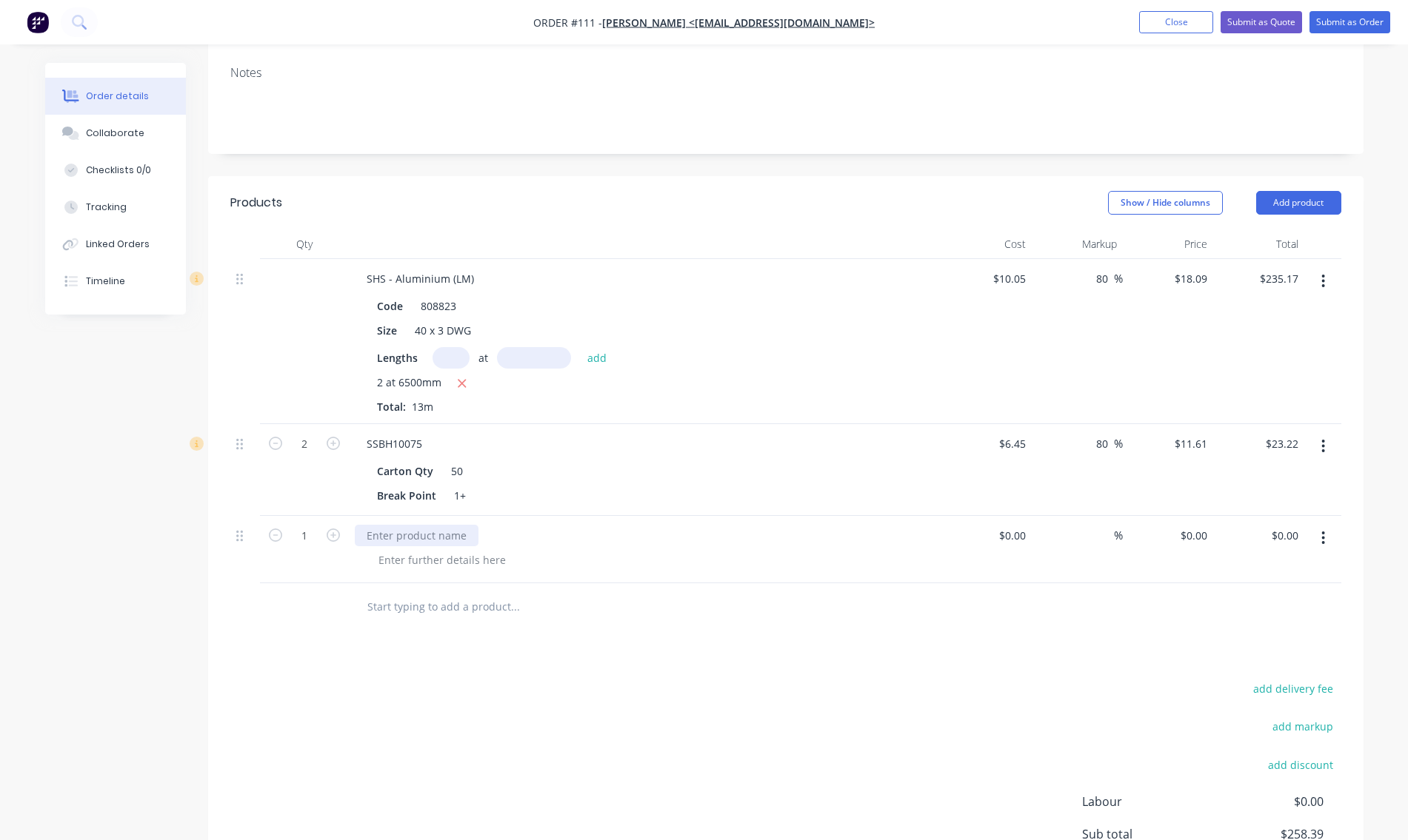
click at [372, 538] on div at bounding box center [416, 536] width 124 height 21
click at [413, 540] on div "Pool Gate Latch" at bounding box center [404, 536] width 100 height 21
click at [413, 536] on div "Pool GateHigh Latch" at bounding box center [416, 536] width 123 height 21
click at [1013, 539] on div at bounding box center [1020, 536] width 23 height 21
type input "$61.00"
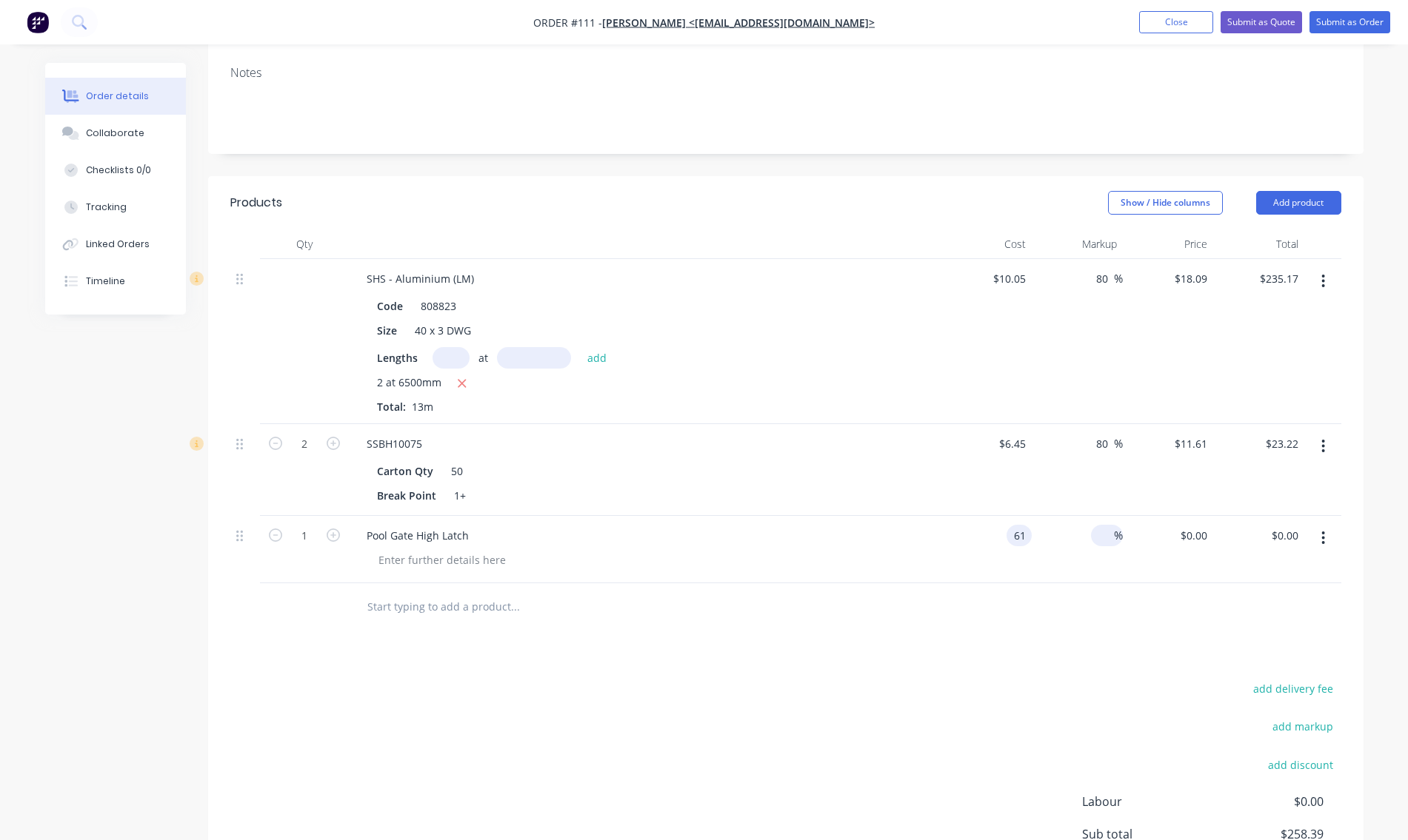
type input "$61.00"
click at [1109, 540] on input at bounding box center [1106, 536] width 17 height 21
type input "80"
type input "$109.80"
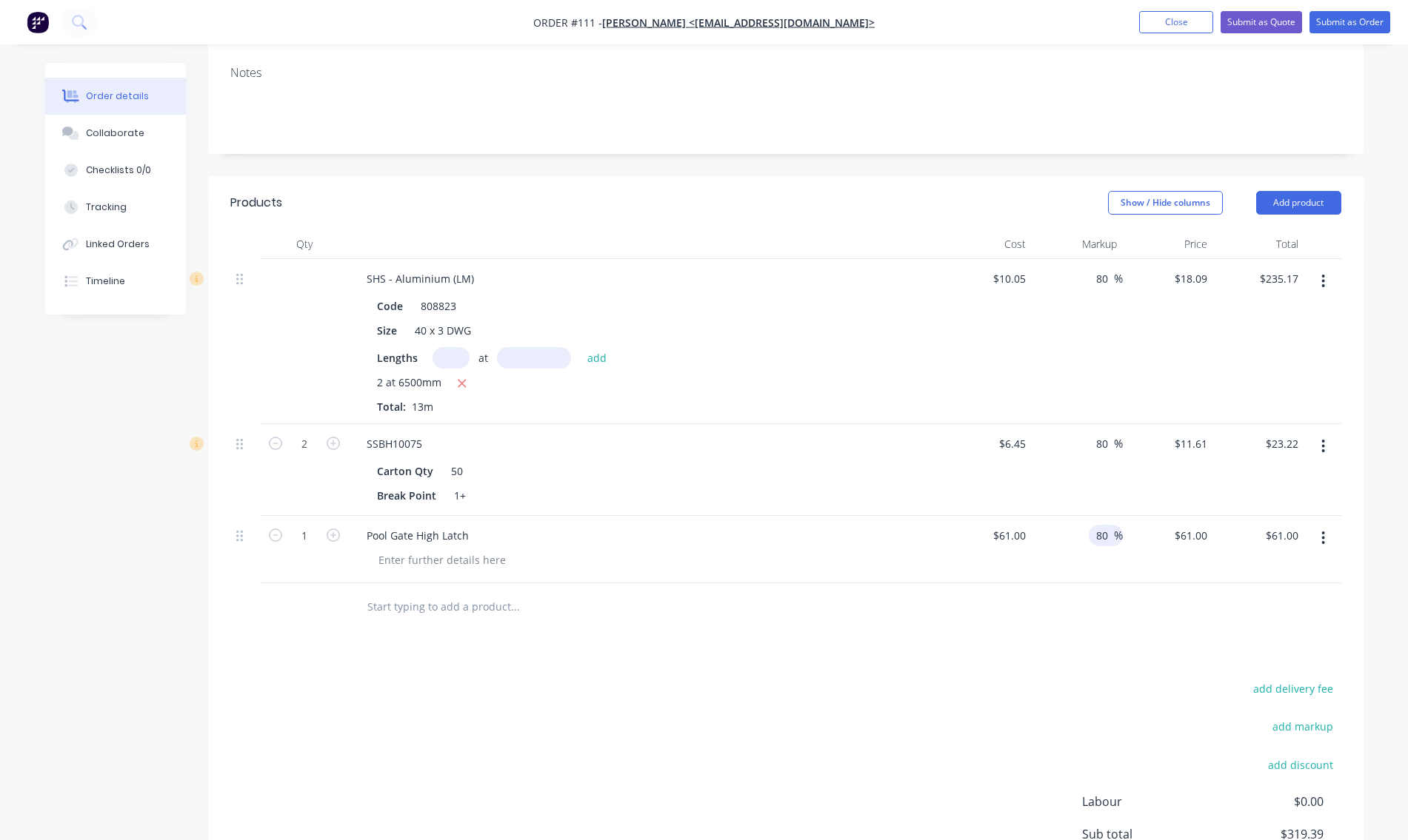
type input "$109.80"
click at [1076, 561] on div "80 80 %" at bounding box center [1077, 550] width 91 height 68
click at [1315, 205] on button "Add product" at bounding box center [1298, 202] width 85 height 24
click at [1244, 382] on div "Labour" at bounding box center [1271, 388] width 114 height 21
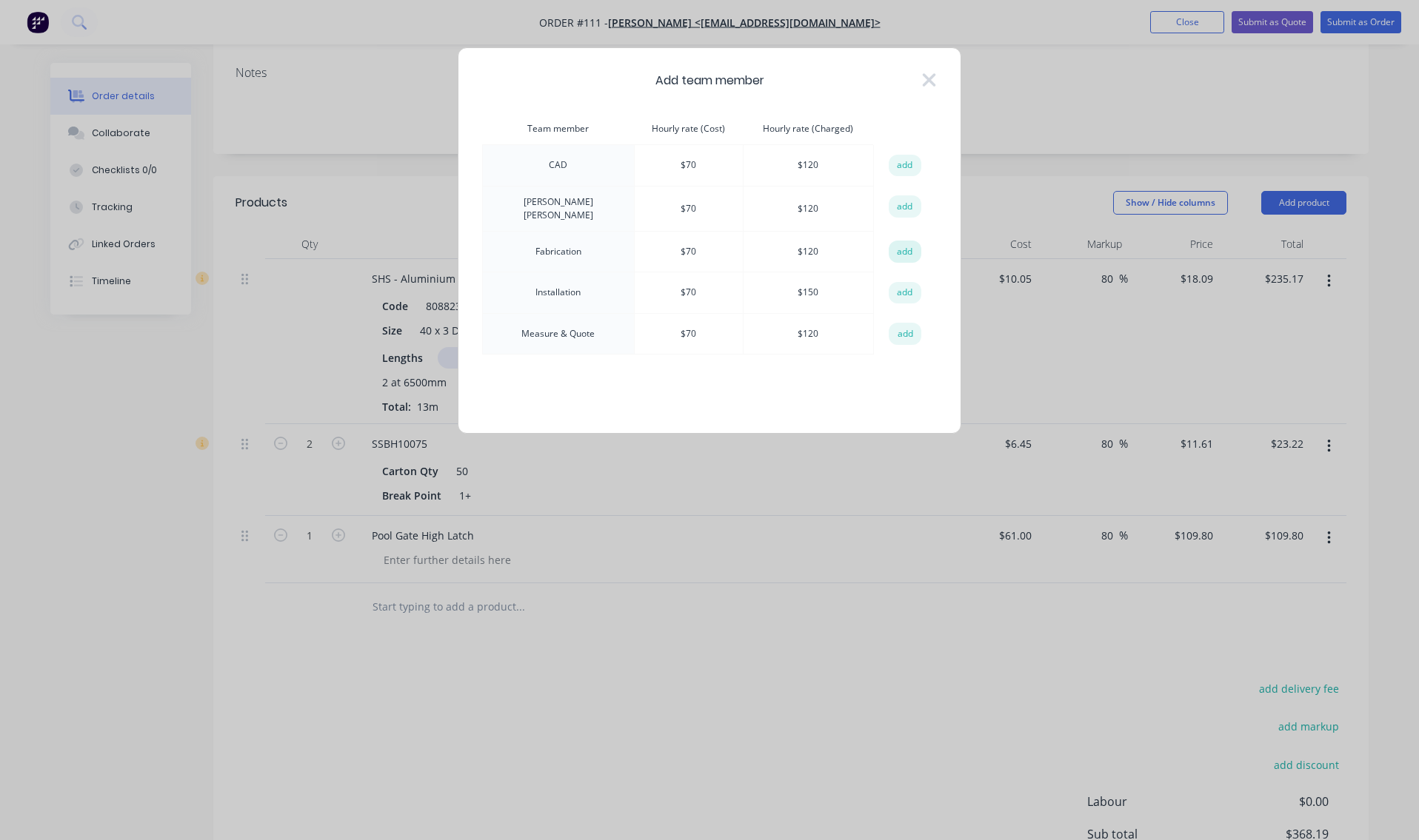
click at [904, 246] on button "add" at bounding box center [904, 251] width 32 height 22
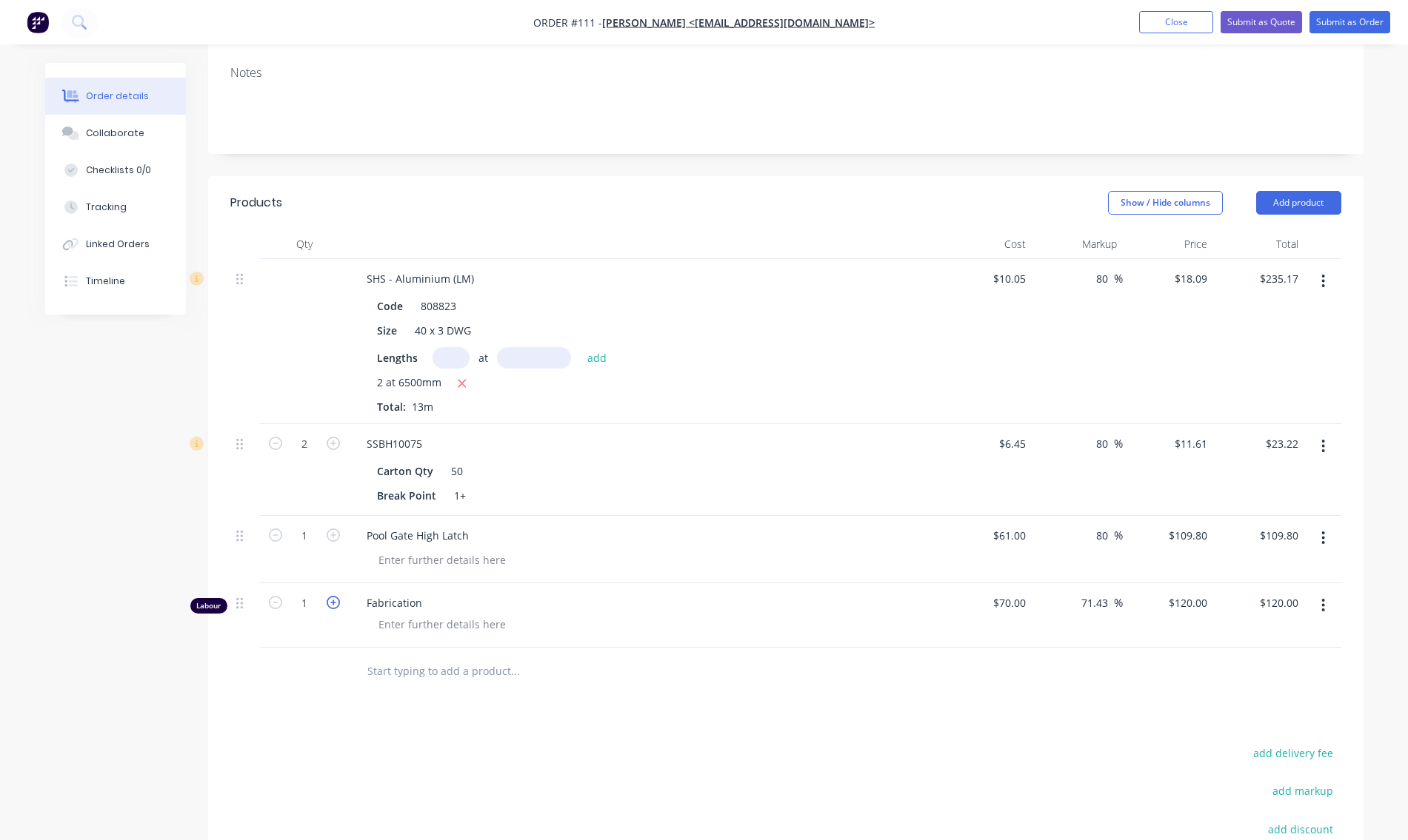
click at [328, 603] on icon "button" at bounding box center [333, 603] width 13 height 13
type input "2"
type input "$240.00"
click at [329, 603] on icon "button" at bounding box center [333, 603] width 13 height 13
type input "3"
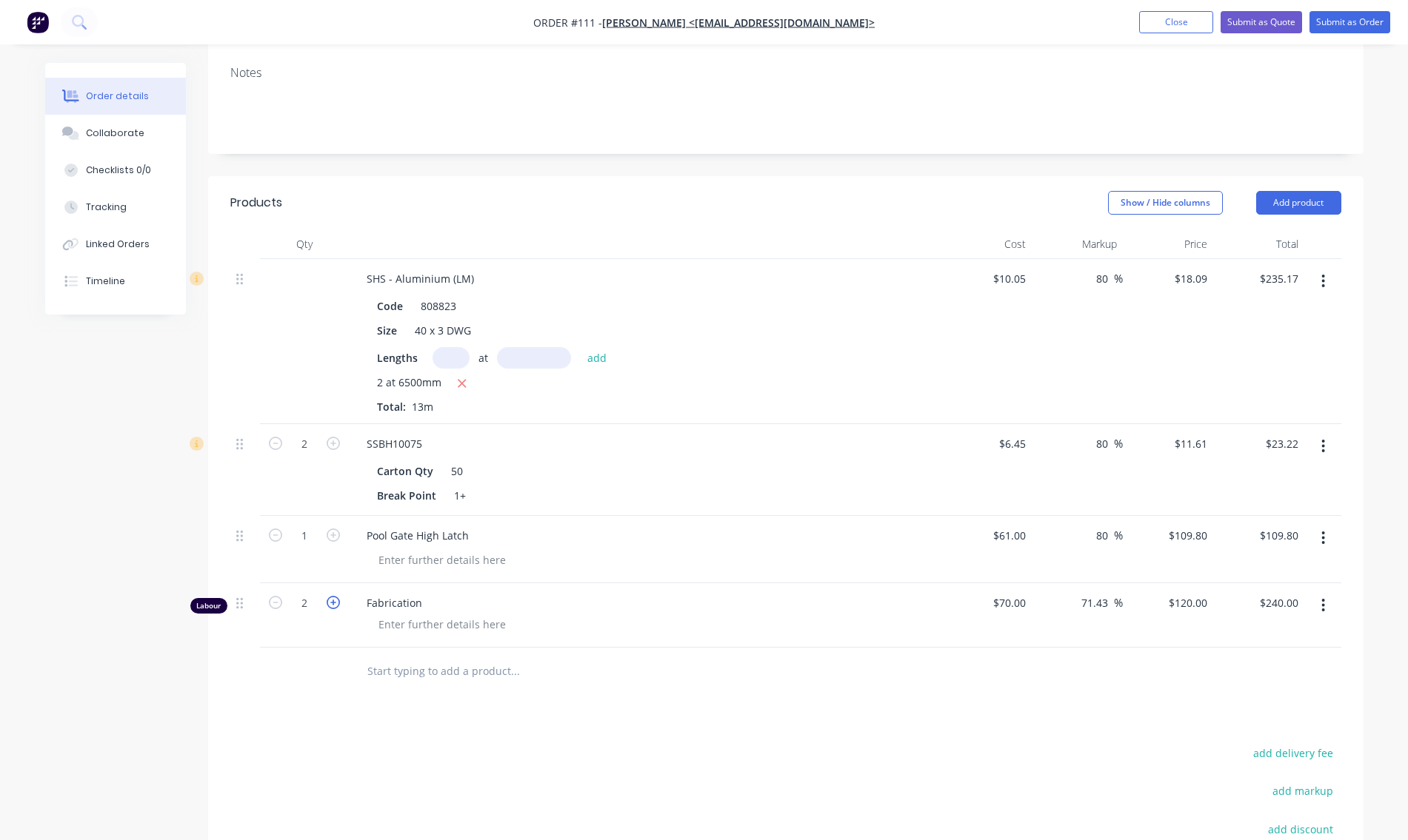
type input "$360.00"
click at [329, 603] on icon "button" at bounding box center [333, 603] width 13 height 13
type input "4"
type input "$480.00"
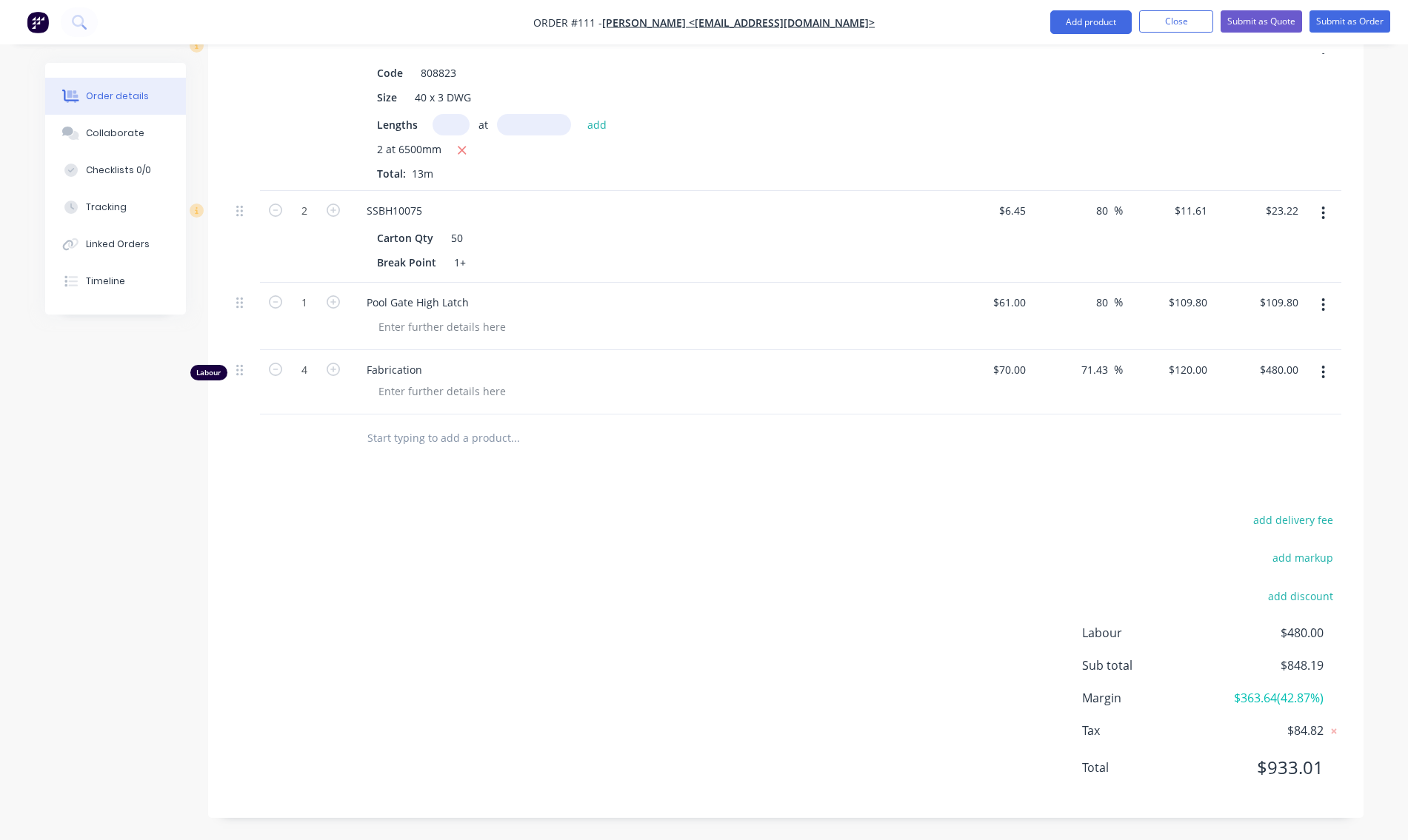
scroll to position [233, 0]
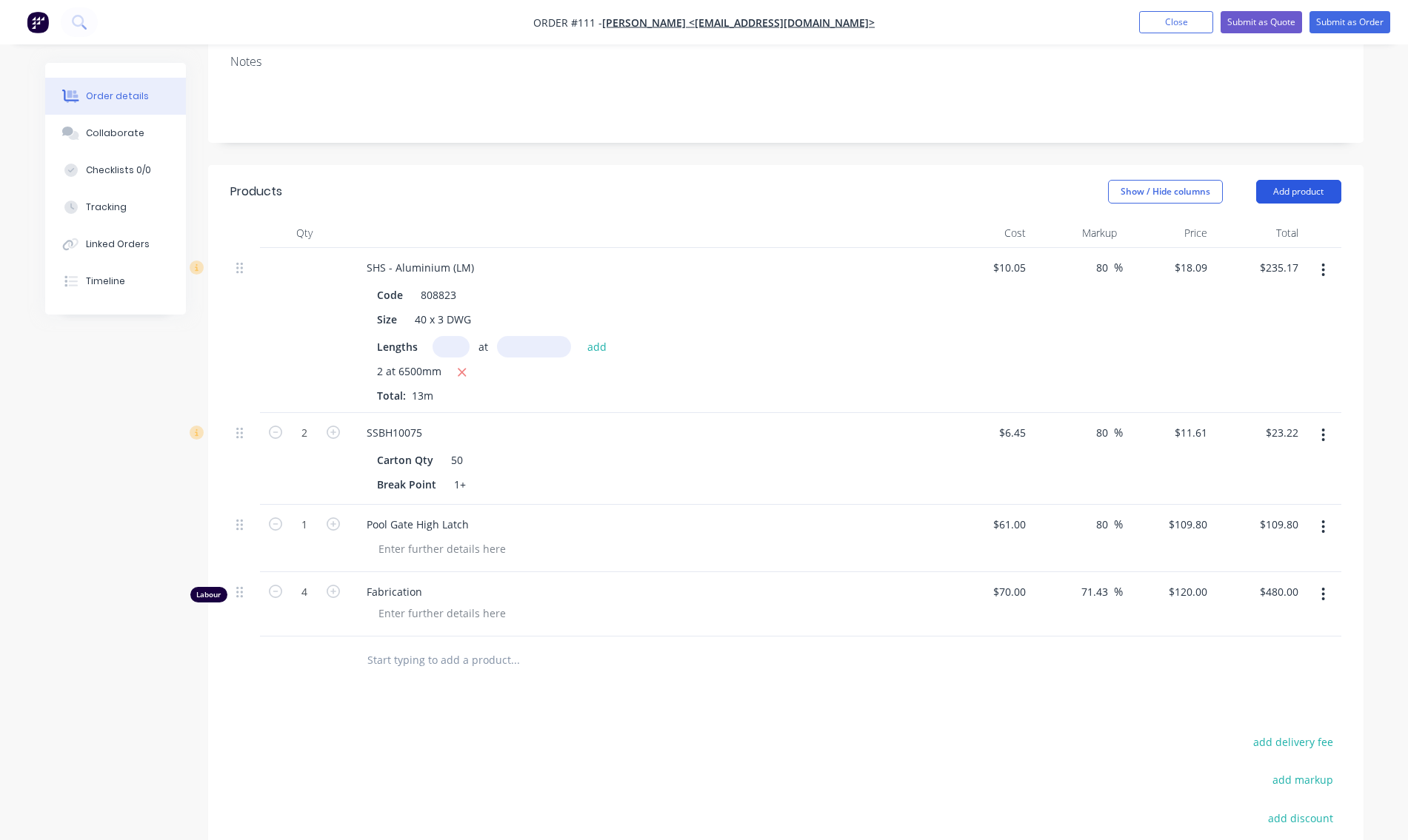
click at [1277, 185] on button "Add product" at bounding box center [1298, 192] width 85 height 24
click at [1233, 285] on div "Product Kit" at bounding box center [1271, 288] width 114 height 21
click at [1237, 258] on div "Standard pricing" at bounding box center [1271, 259] width 114 height 21
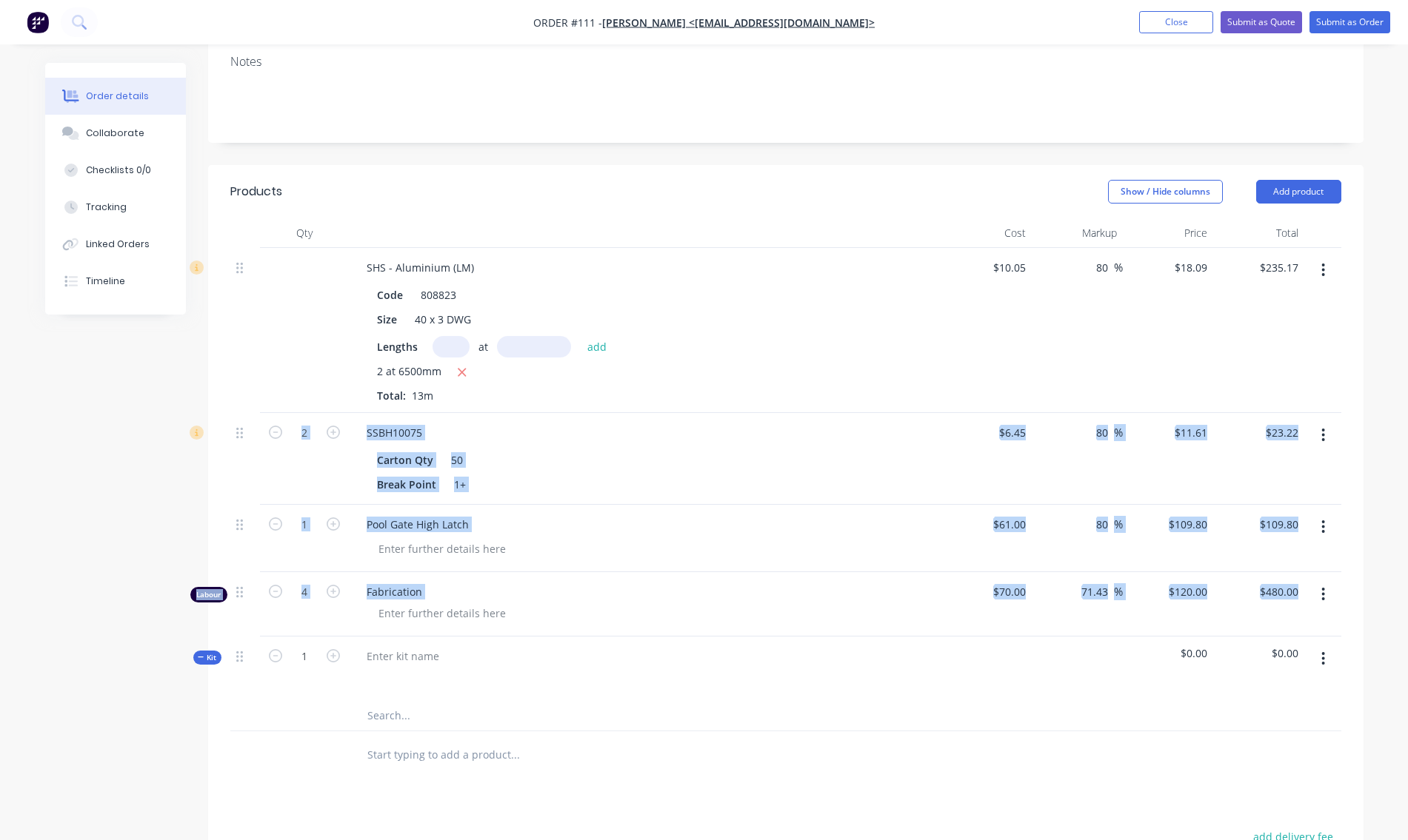
drag, startPoint x: 204, startPoint y: 663, endPoint x: 221, endPoint y: 449, distance: 214.7
click at [221, 448] on div "Qty Cost Markup Price Total SHS - Aluminium (LM) Code 808823 Size 40 x 3 DWG Le…" at bounding box center [786, 499] width 1155 height 562
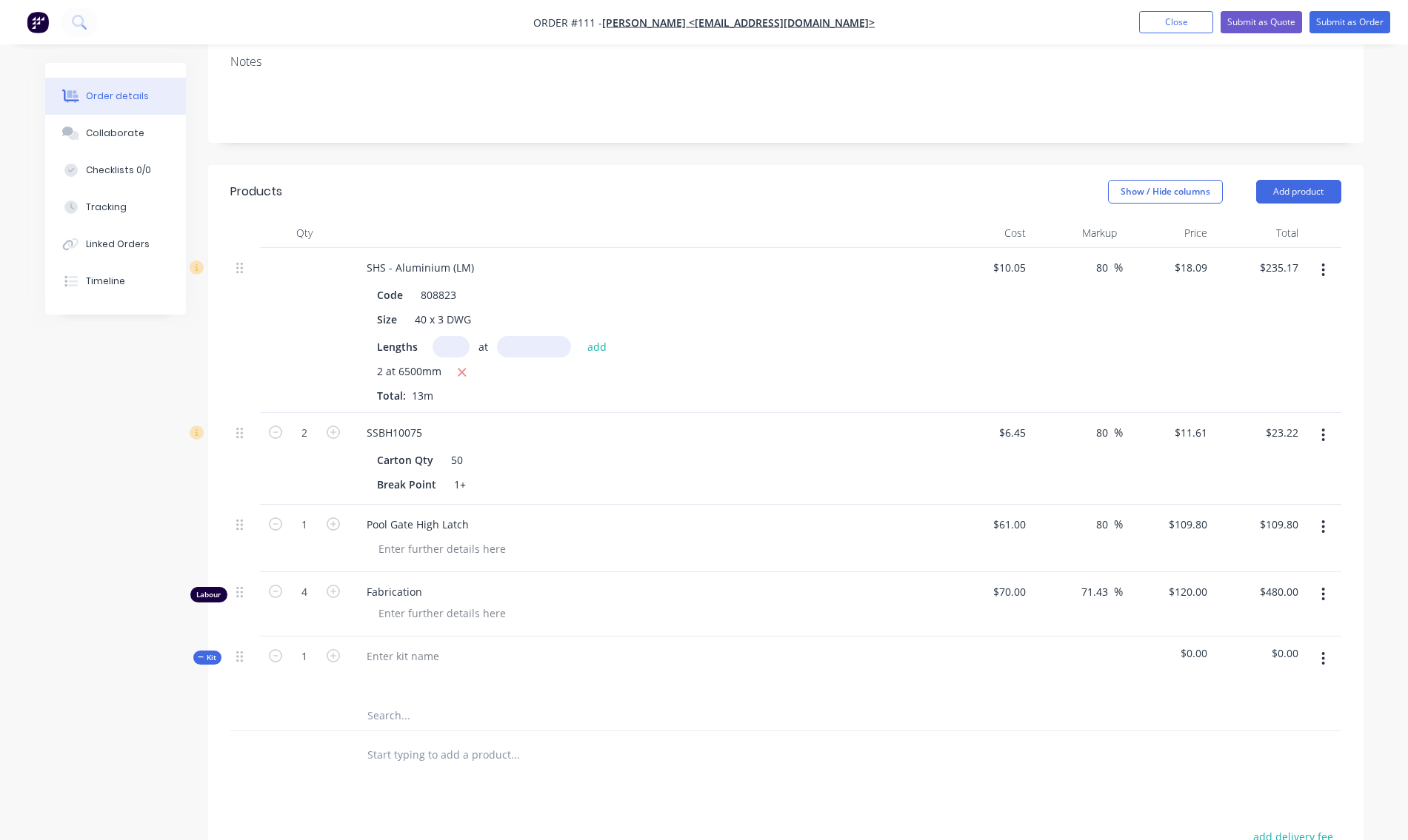
click at [692, 401] on div "2 at 6500mm Total: 13m" at bounding box center [645, 383] width 536 height 40
click at [421, 658] on div at bounding box center [402, 657] width 97 height 21
click at [387, 659] on div "P00l Gate" at bounding box center [389, 657] width 70 height 21
click at [421, 654] on div "Pool Gate" at bounding box center [389, 657] width 70 height 21
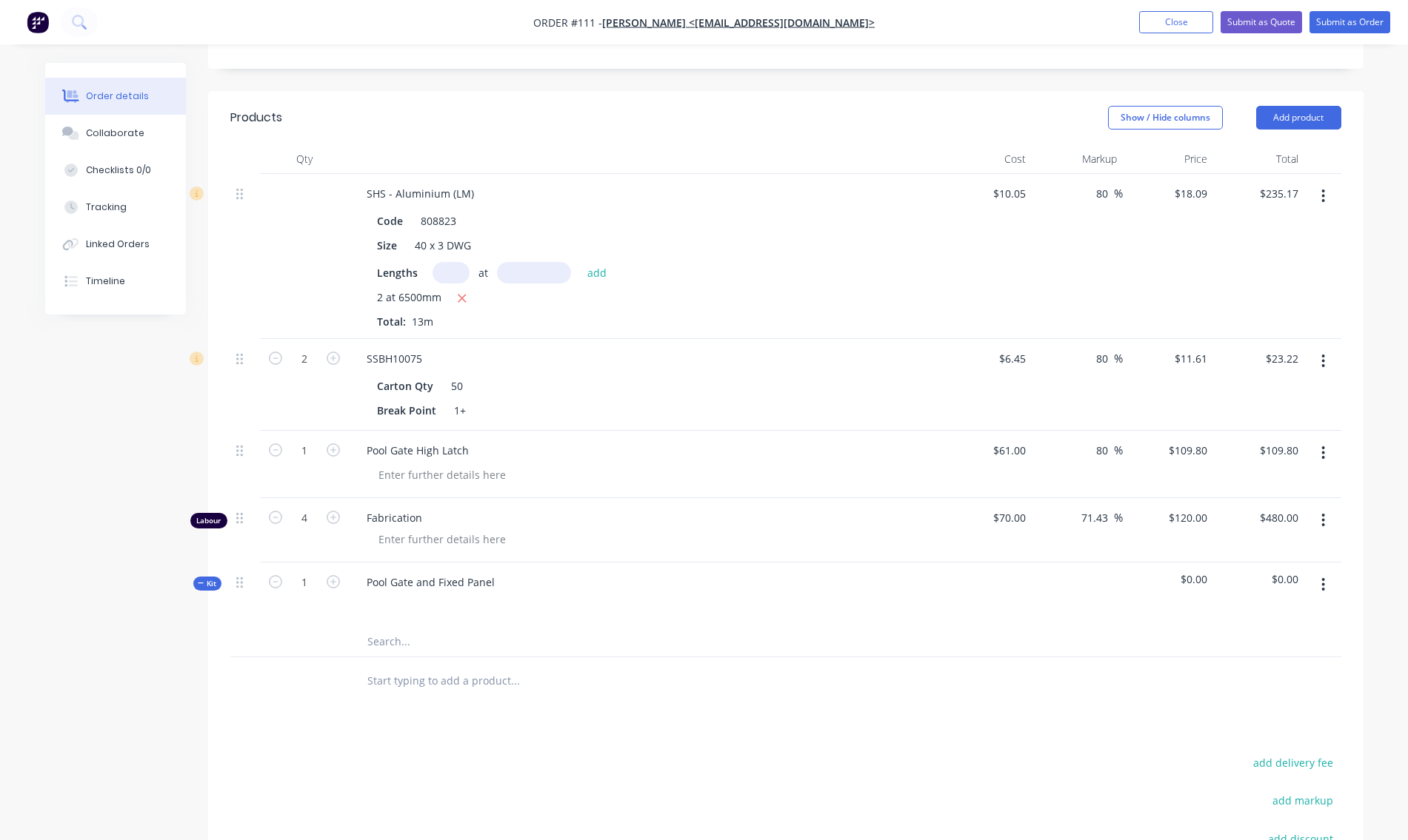
click at [1325, 582] on icon "button" at bounding box center [1323, 585] width 3 height 17
click at [1281, 657] on div "Add product to kit" at bounding box center [1271, 653] width 114 height 21
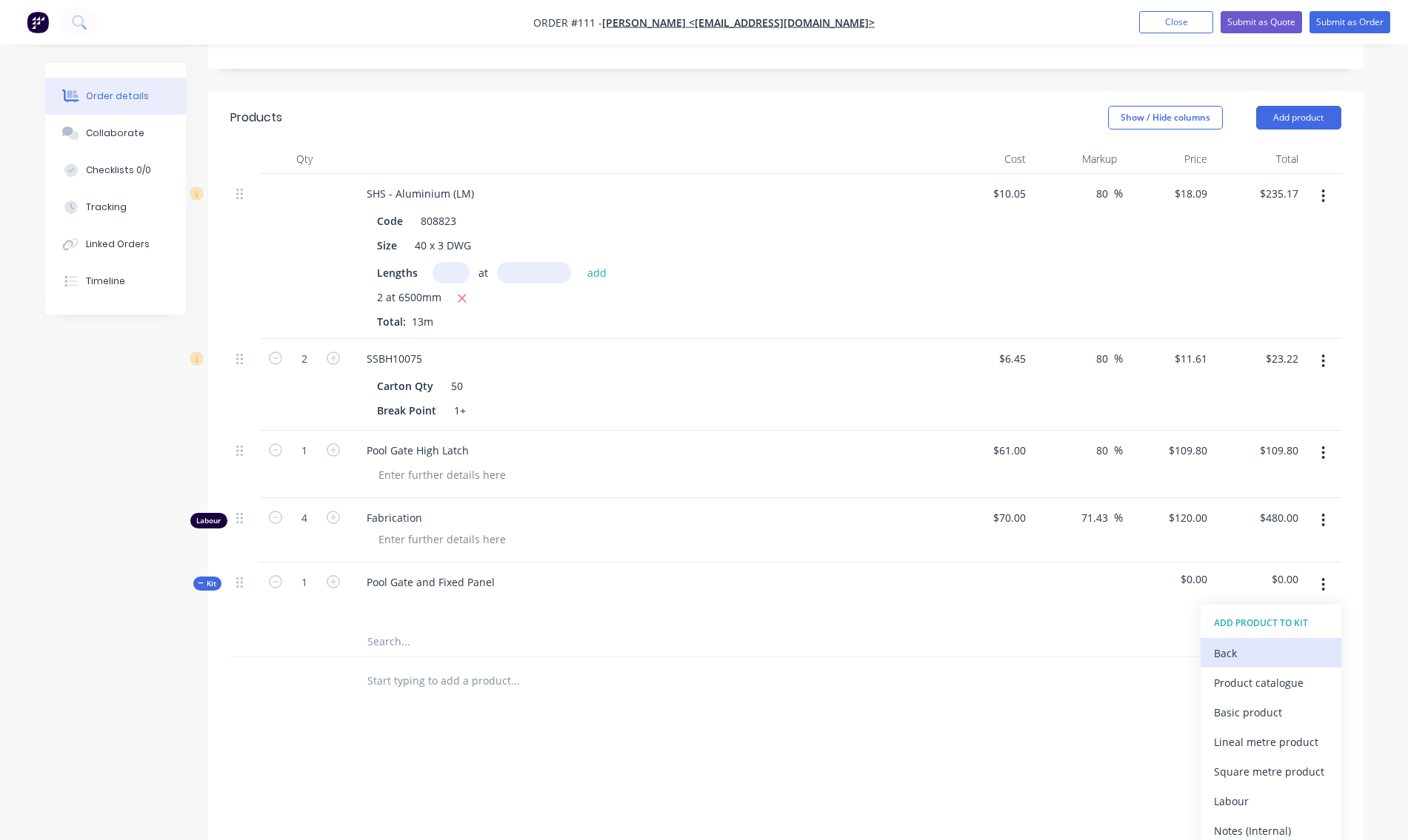
scroll to position [455, 0]
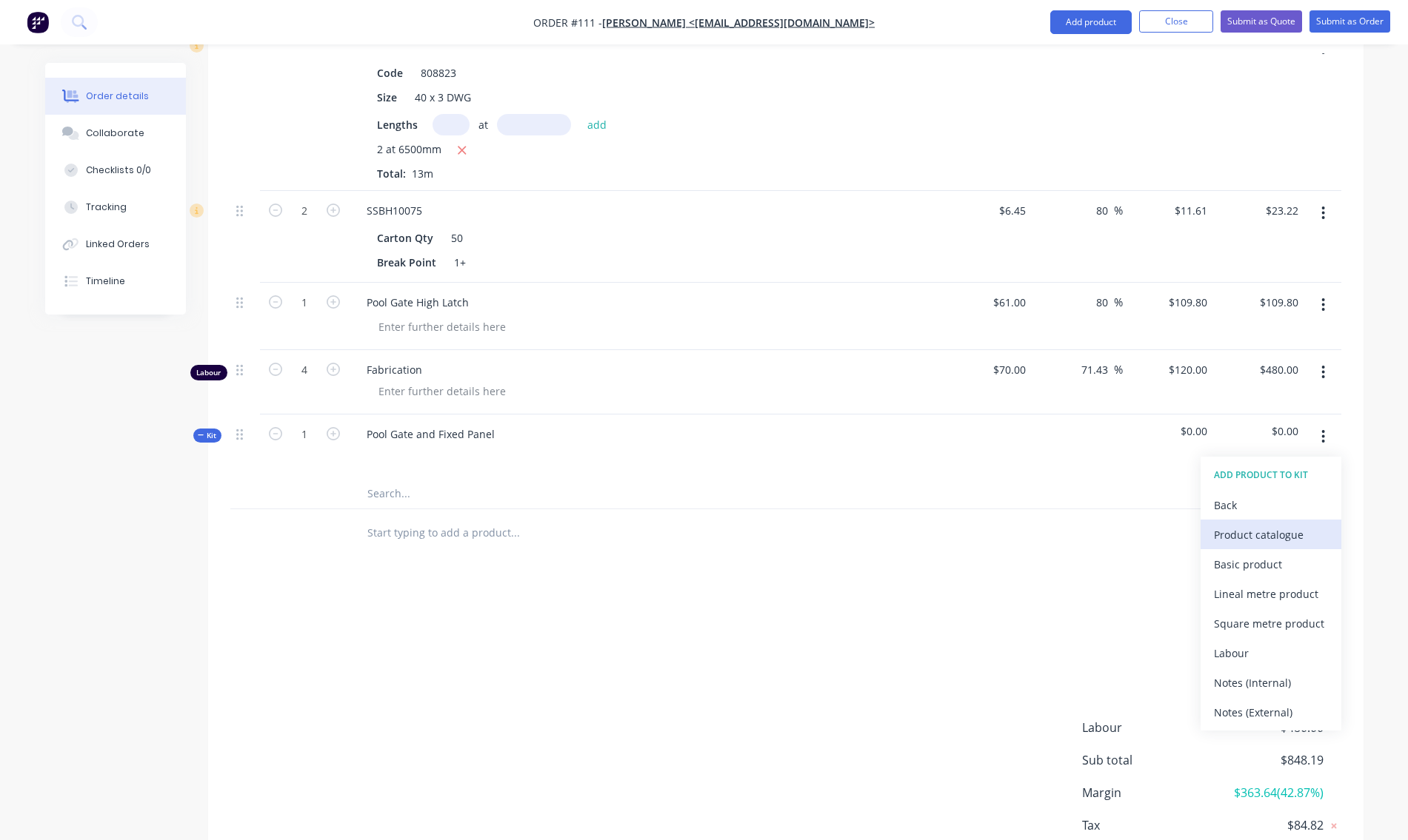
click at [1271, 533] on div "Product catalogue" at bounding box center [1271, 535] width 114 height 21
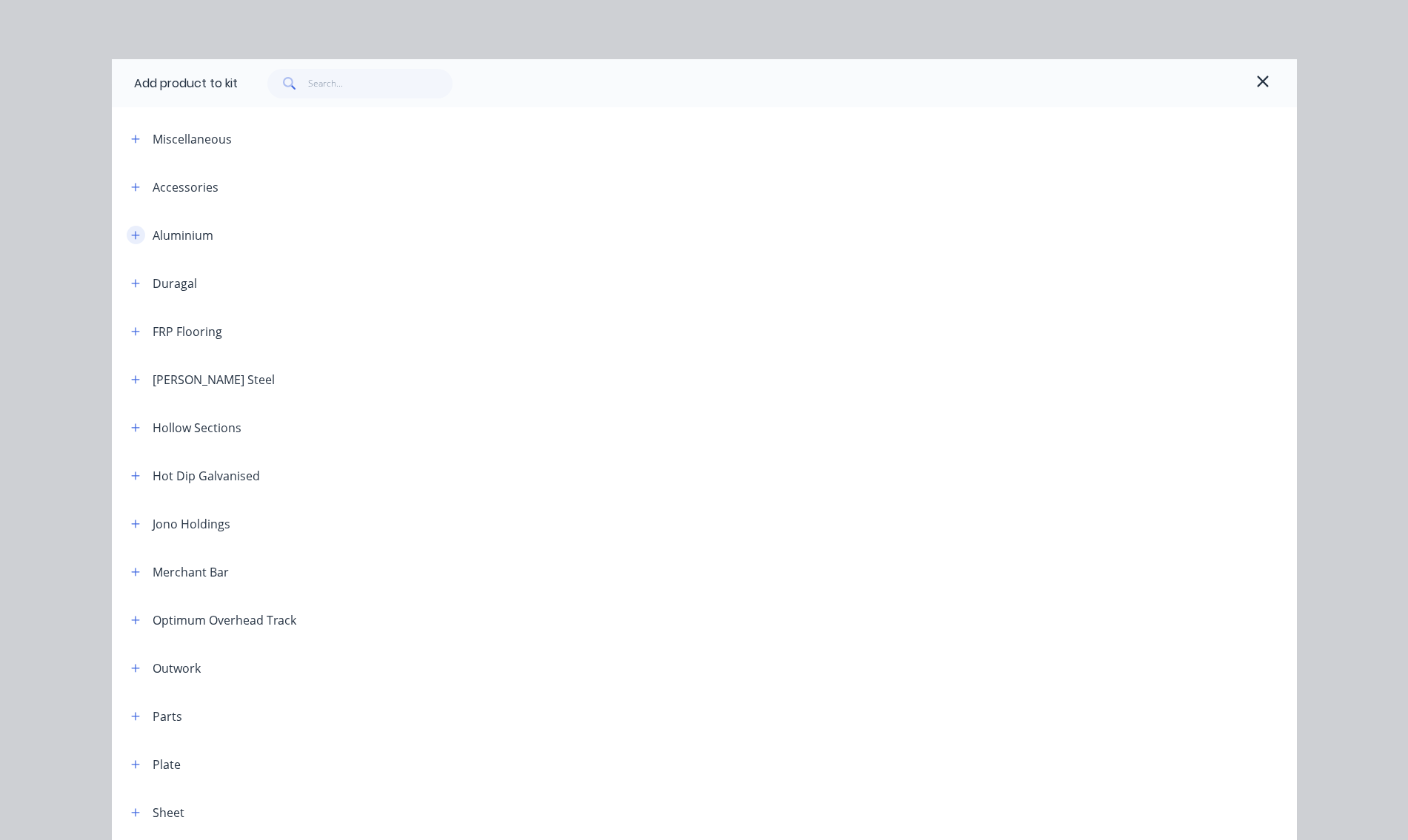
click at [136, 233] on button "button" at bounding box center [136, 235] width 18 height 18
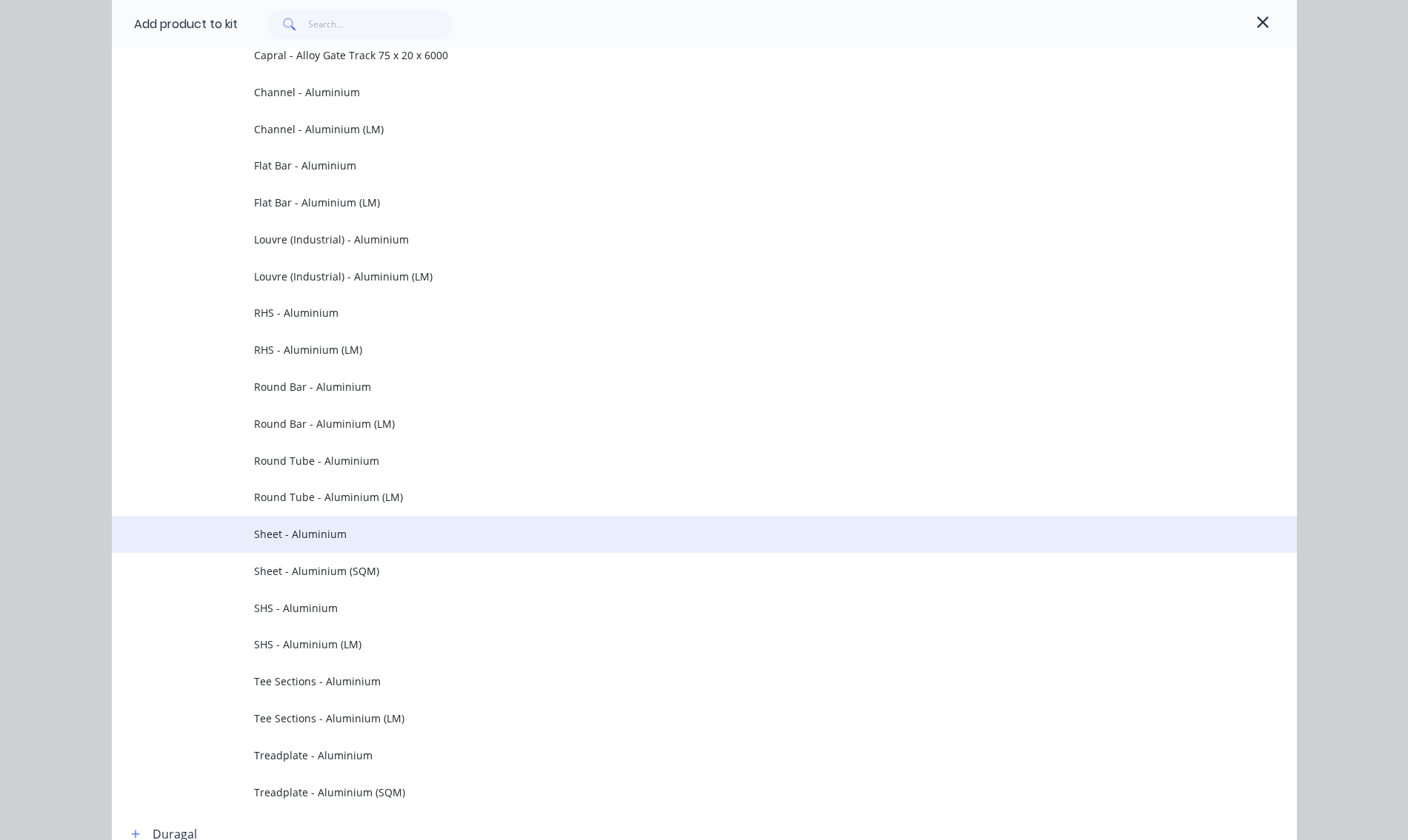
scroll to position [370, 0]
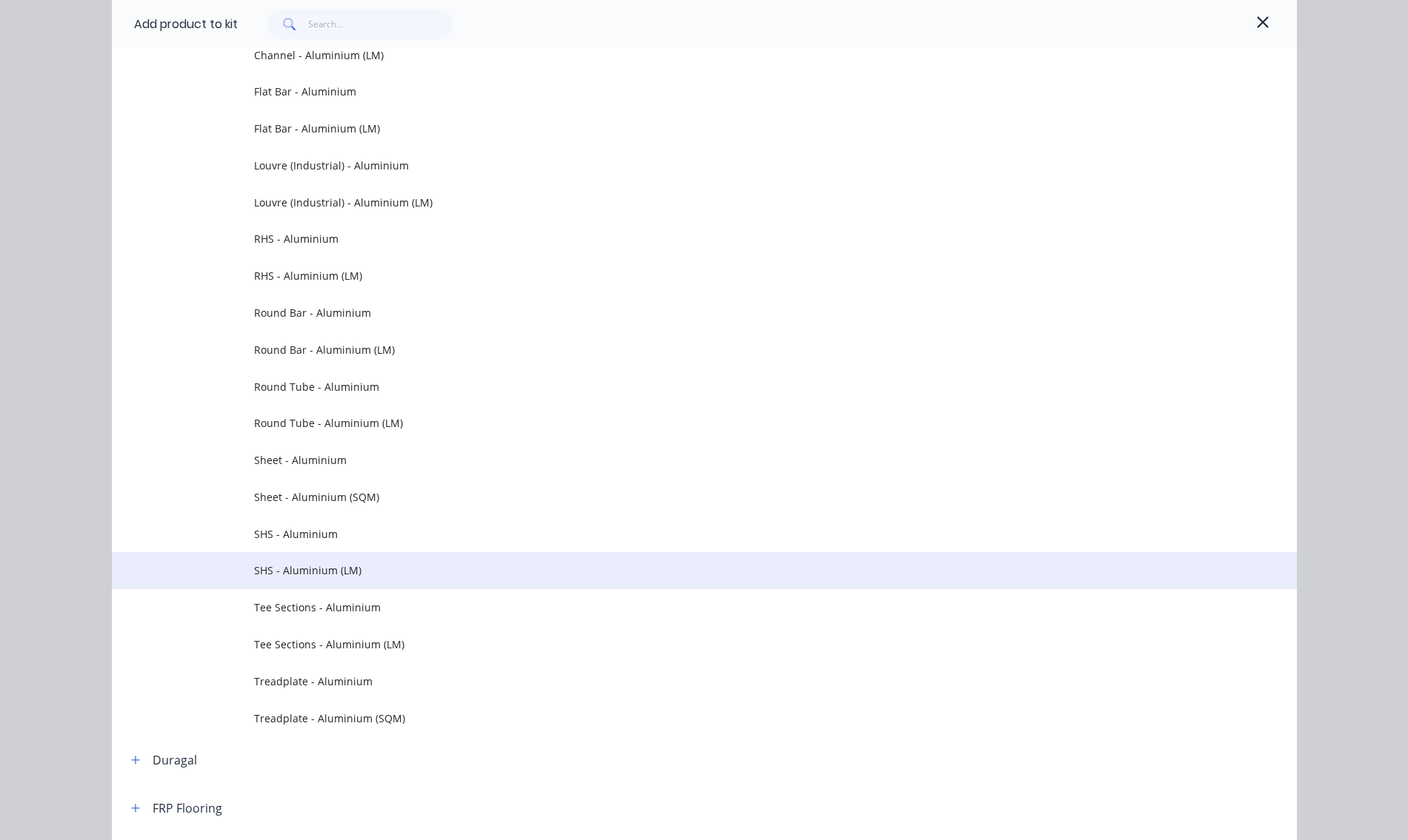
click at [297, 558] on td "SHS - Aluminium (LM)" at bounding box center [775, 571] width 1043 height 37
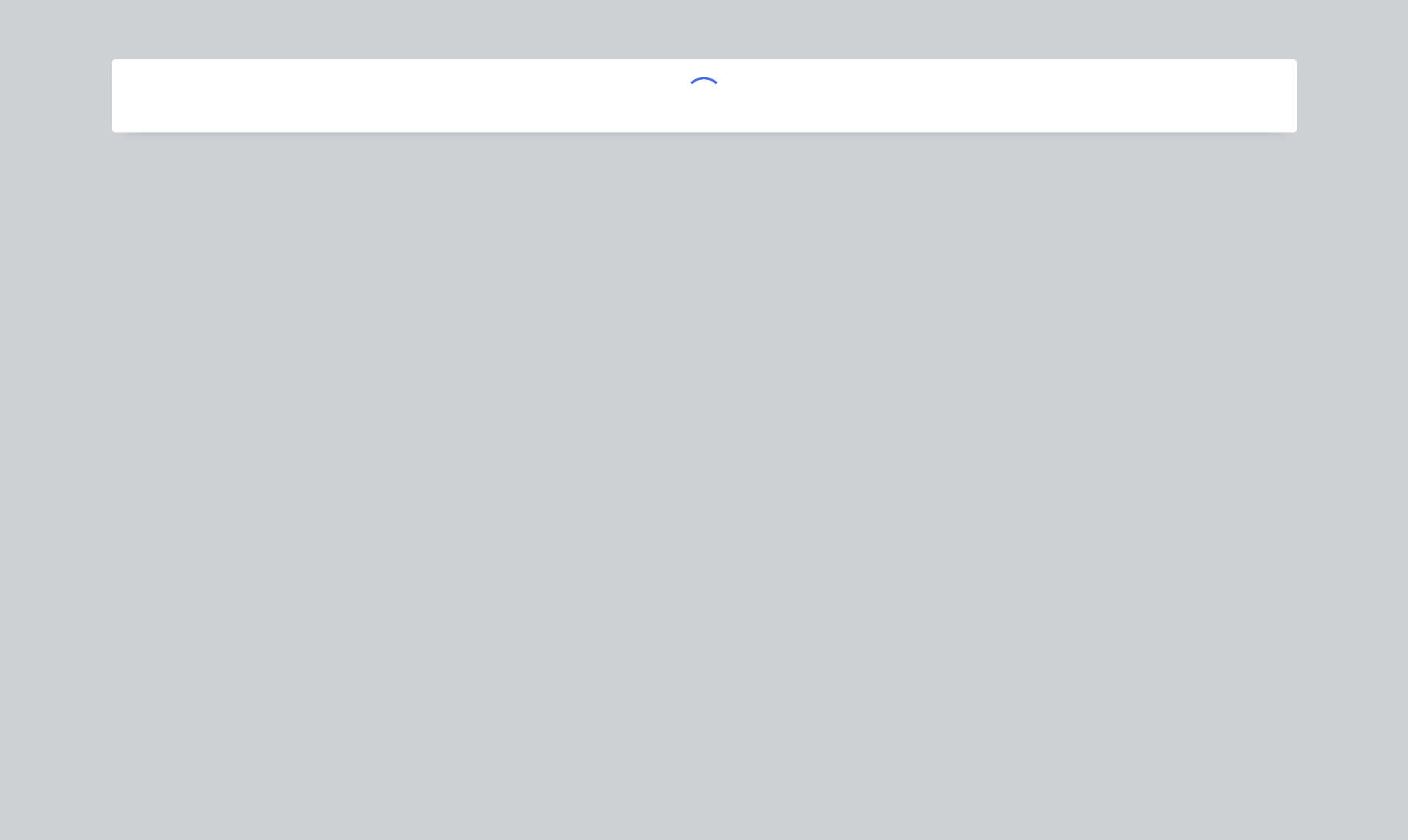
scroll to position [0, 0]
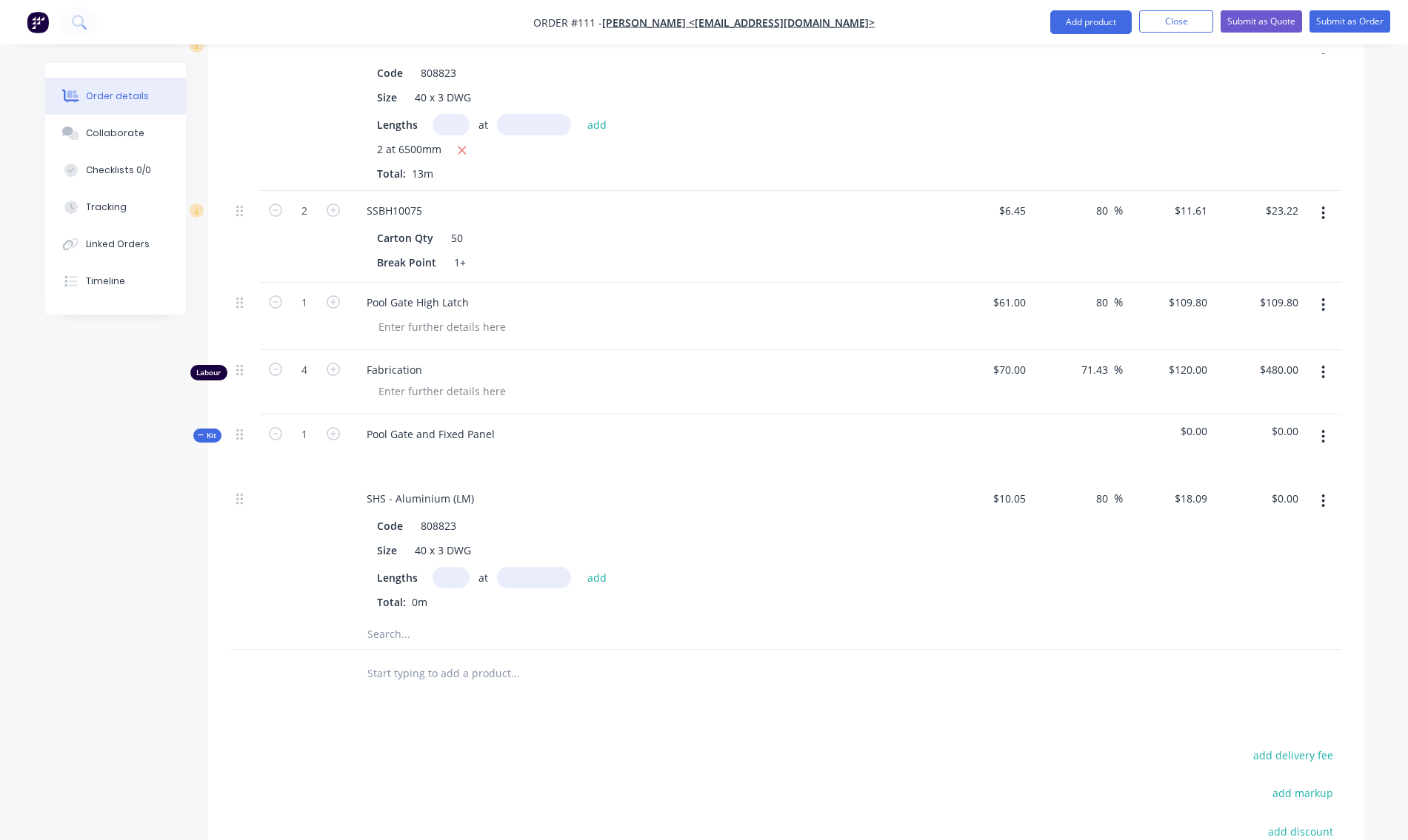
click at [453, 579] on input "text" at bounding box center [451, 578] width 37 height 21
type input "2"
click at [547, 581] on input "text" at bounding box center [535, 578] width 74 height 21
type input "6500mm"
click at [592, 581] on button "add" at bounding box center [597, 577] width 35 height 20
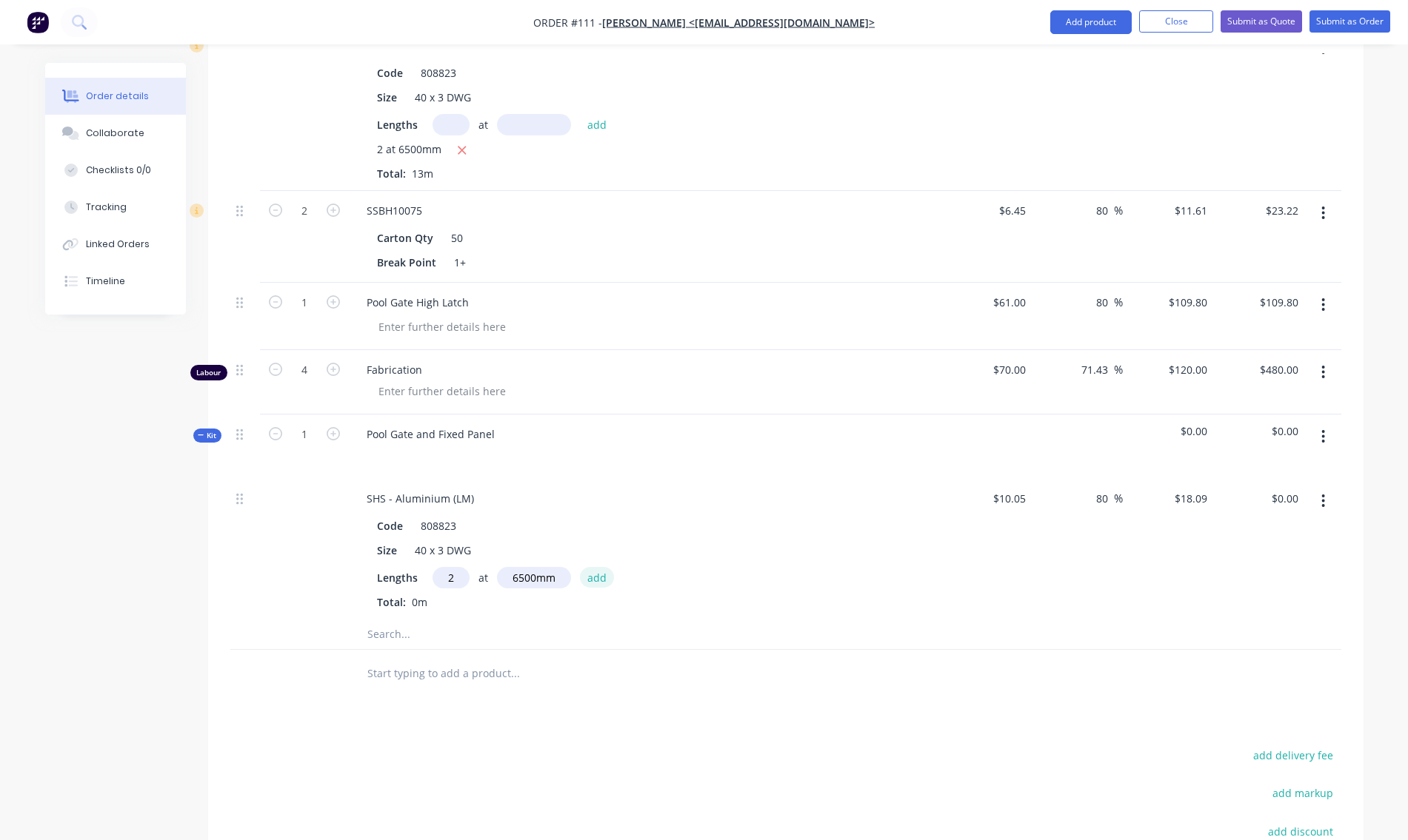
type input "$235.17"
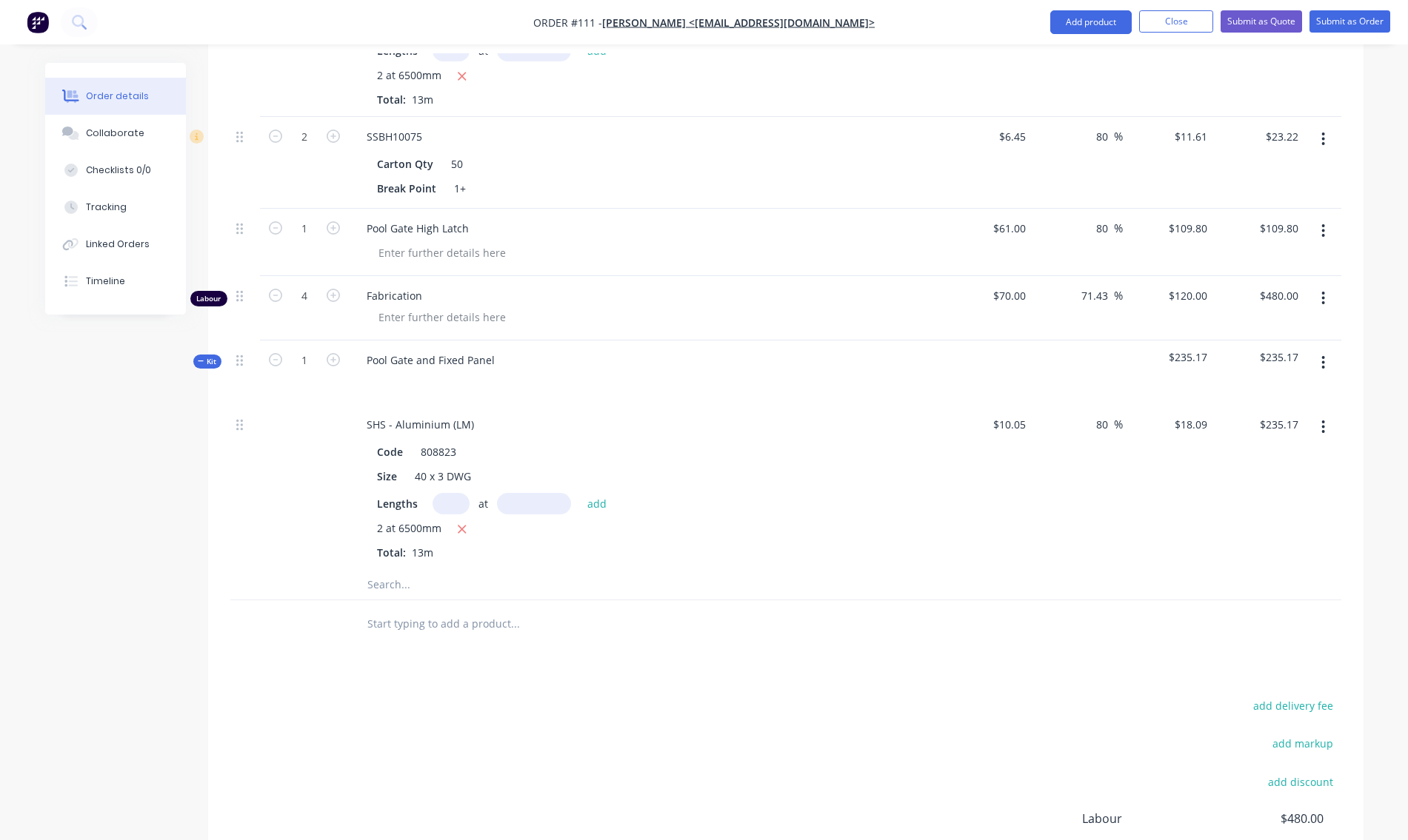
scroll to position [307, 0]
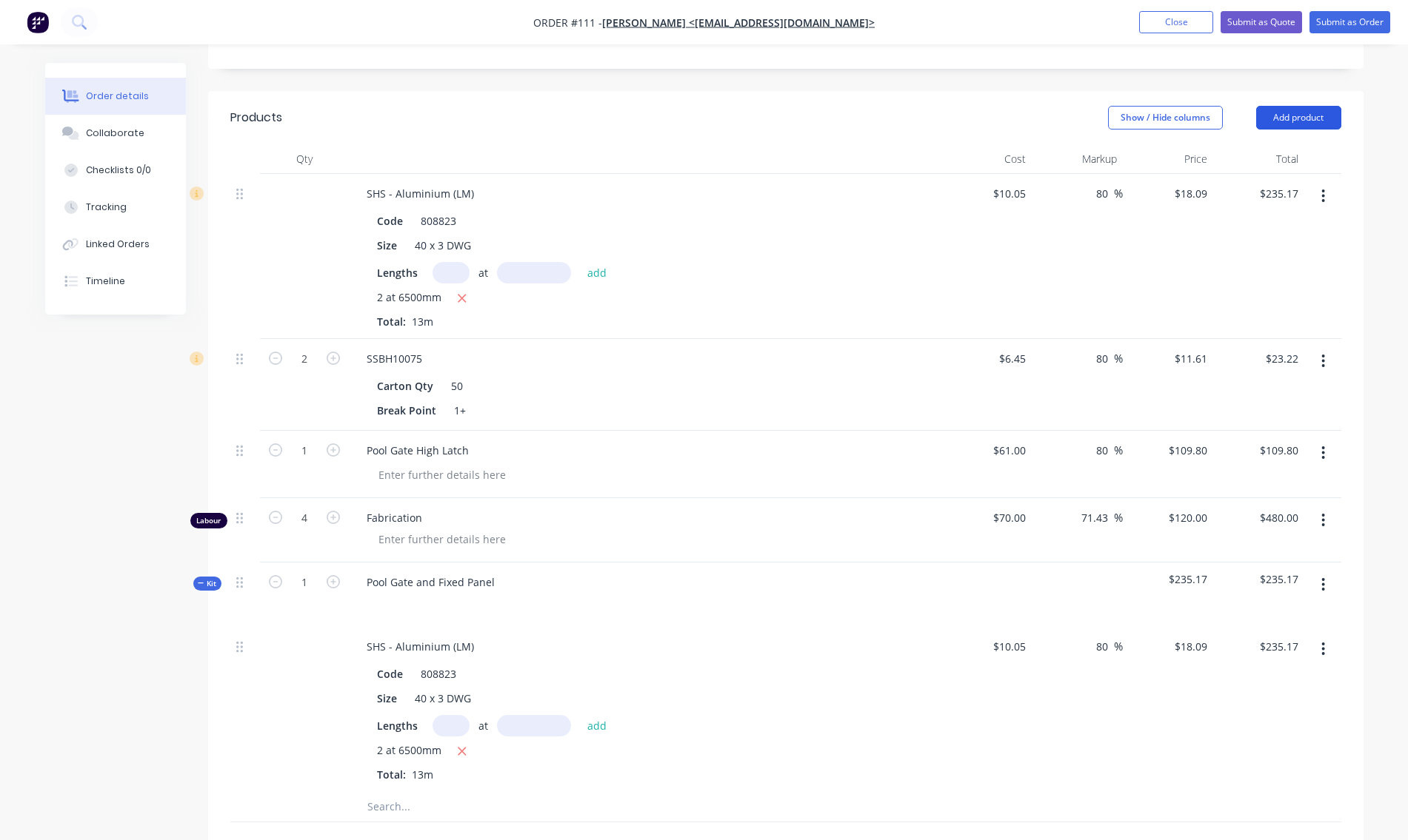
click at [1296, 112] on button "Add product" at bounding box center [1298, 117] width 85 height 24
click at [1258, 149] on div "Product catalogue" at bounding box center [1271, 155] width 114 height 21
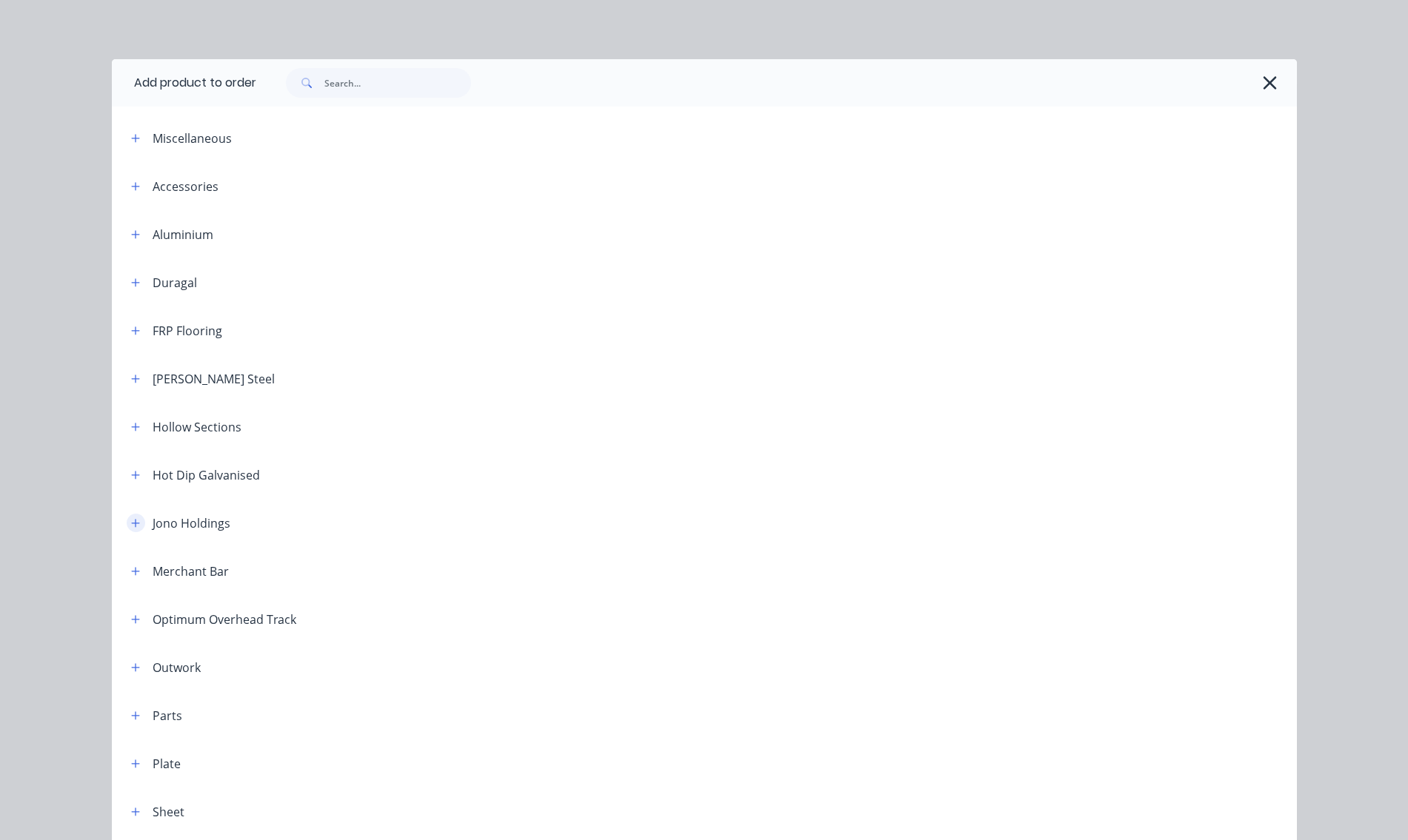
click at [131, 521] on icon "button" at bounding box center [136, 523] width 8 height 8
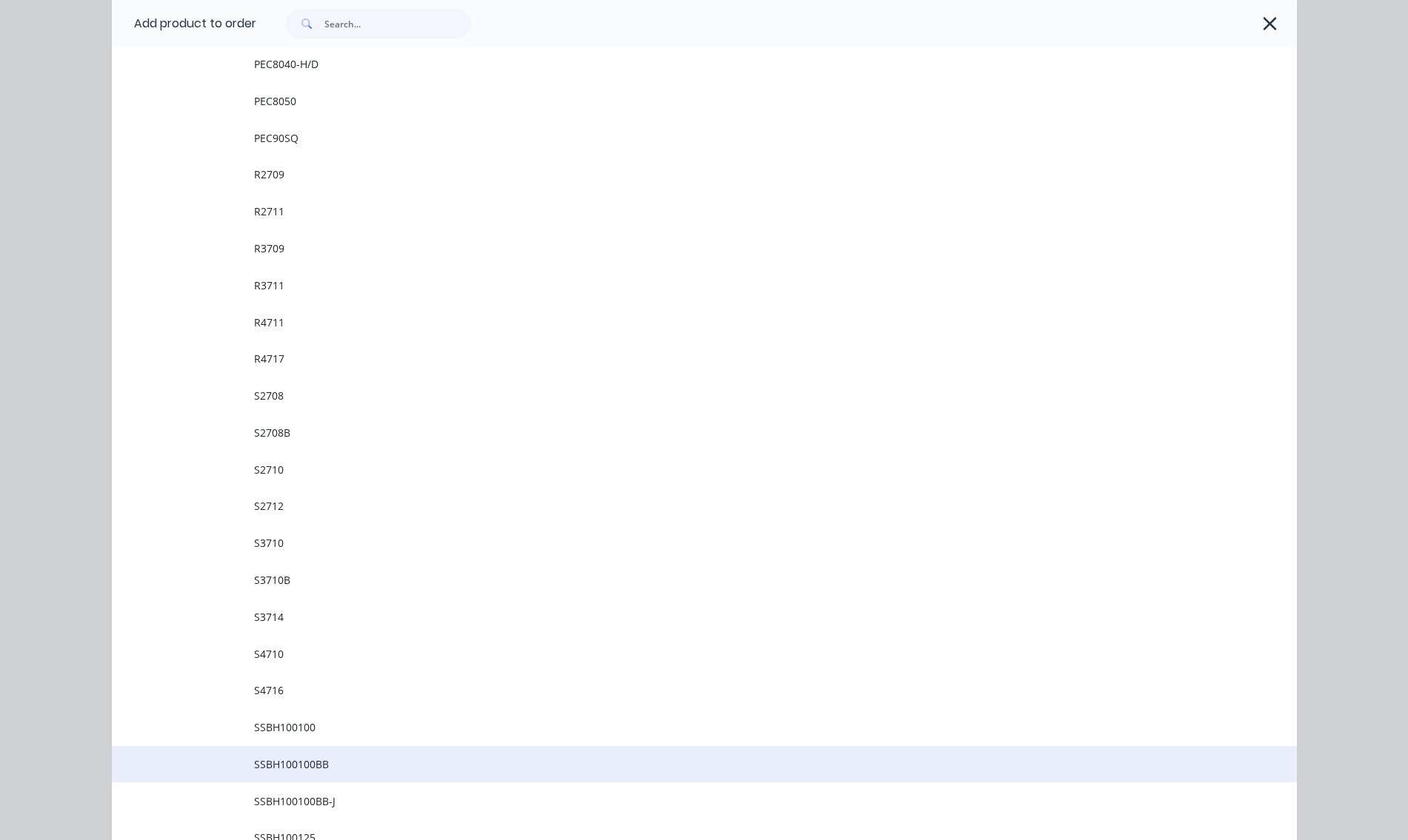
scroll to position [5332, 0]
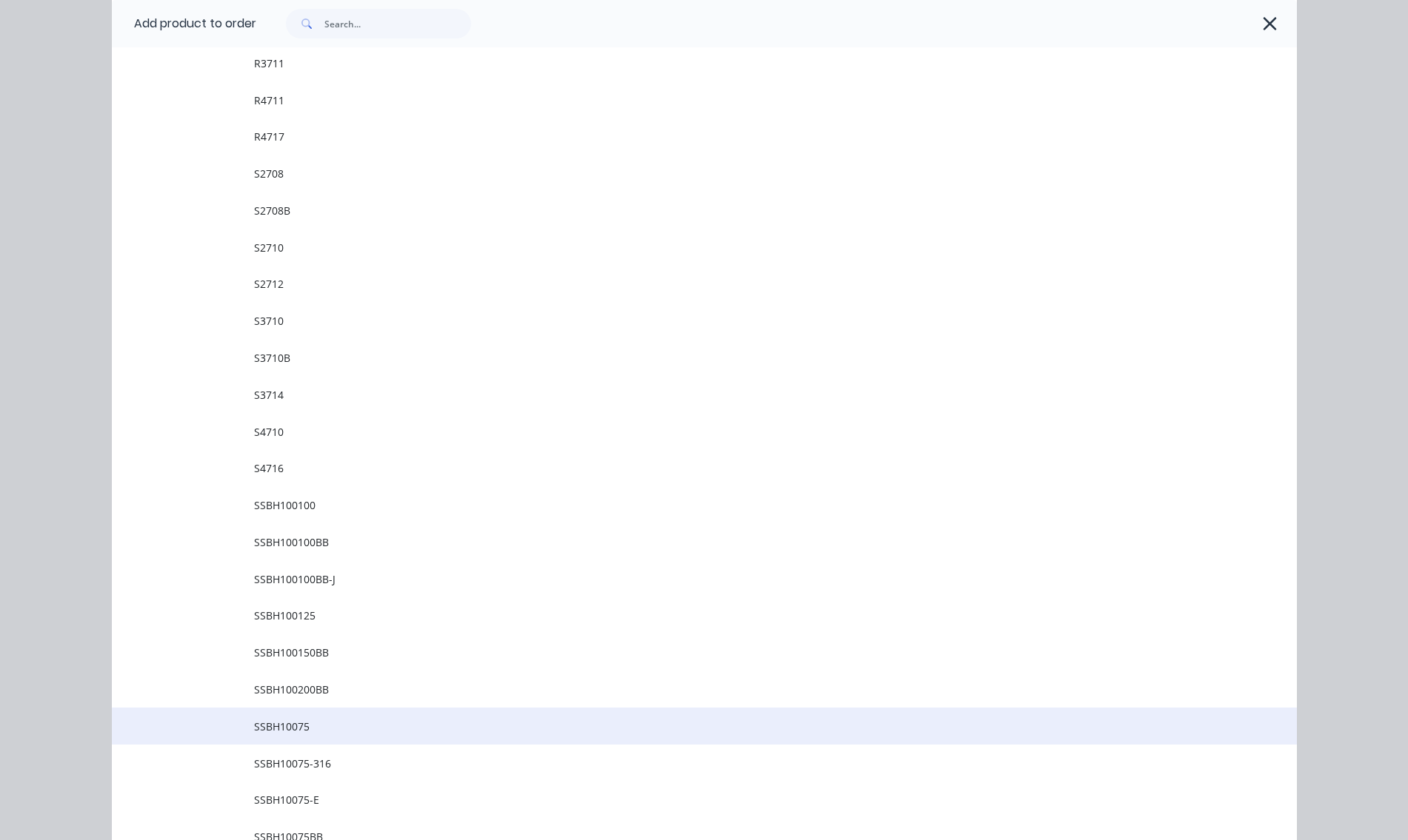
click at [290, 736] on td "SSBH10075" at bounding box center [775, 726] width 1043 height 37
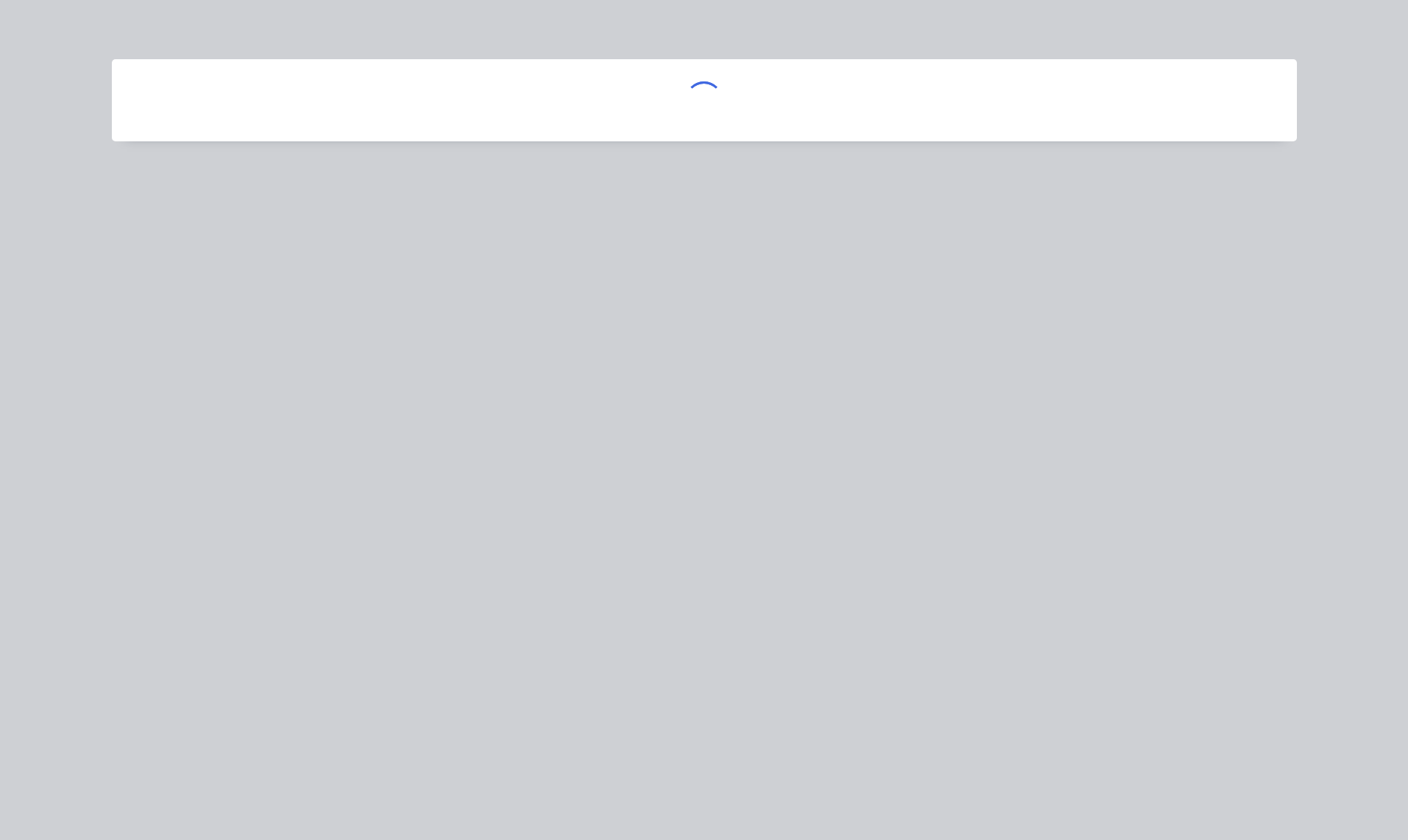
scroll to position [0, 0]
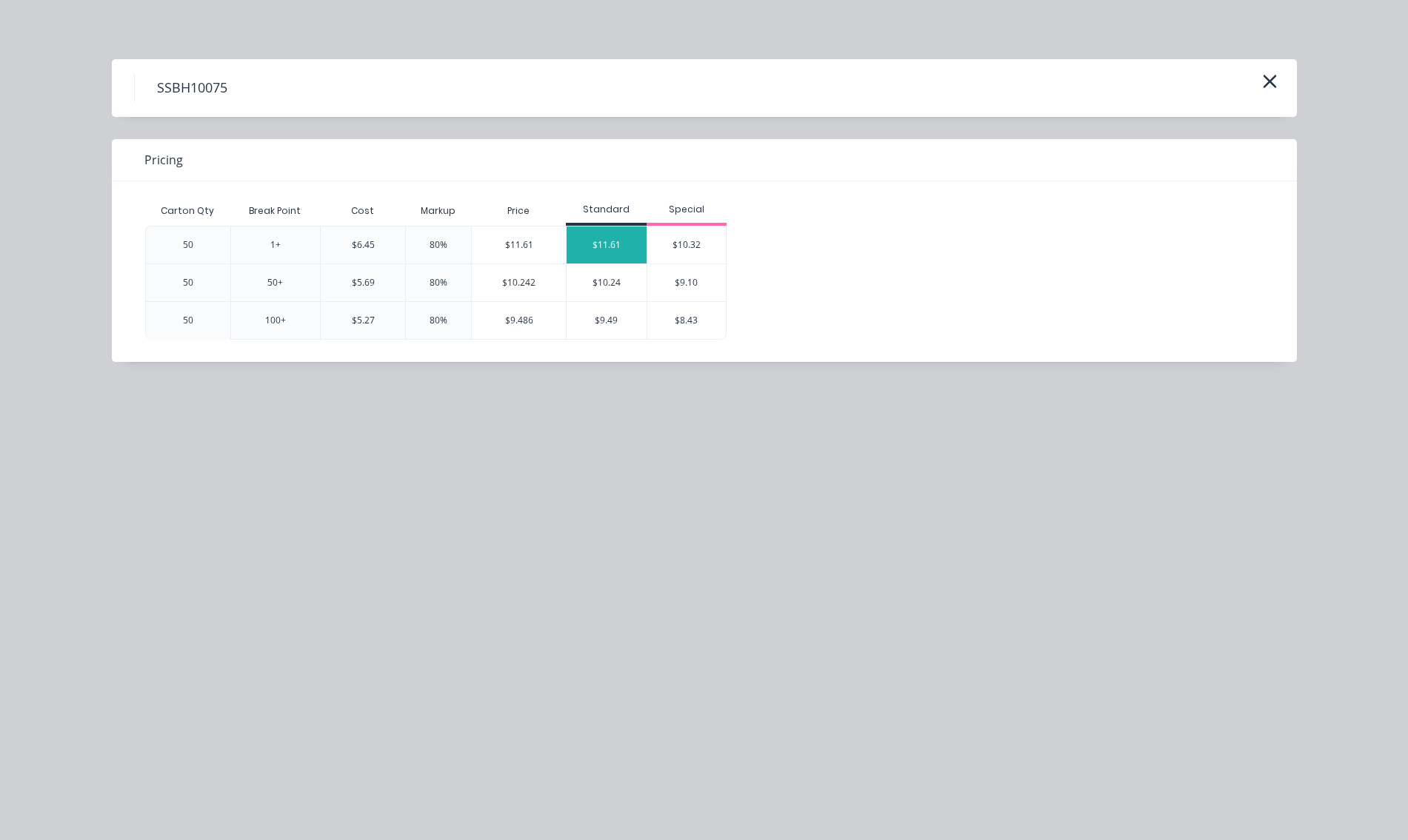
click at [618, 240] on div "$11.61" at bounding box center [606, 244] width 80 height 37
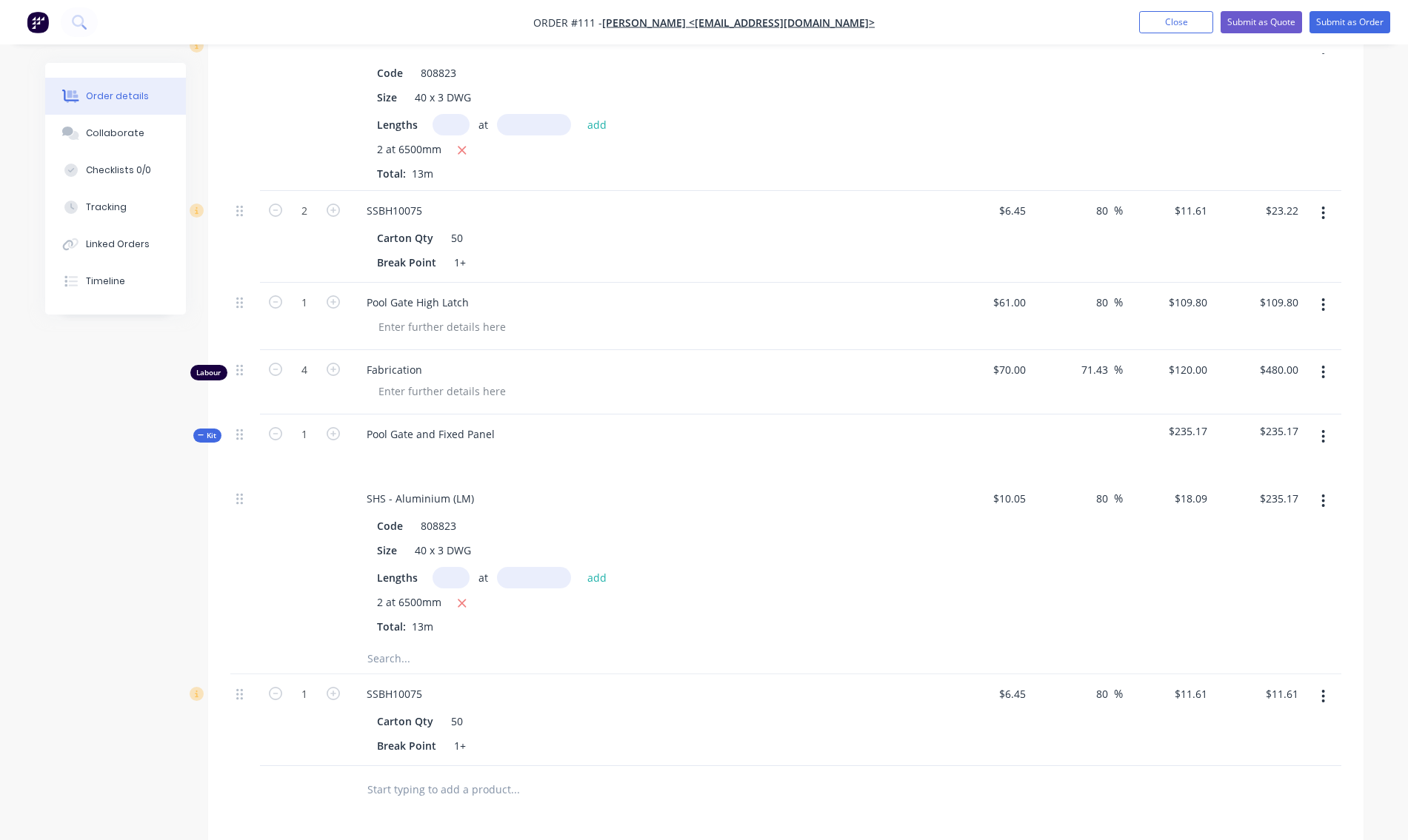
scroll to position [529, 0]
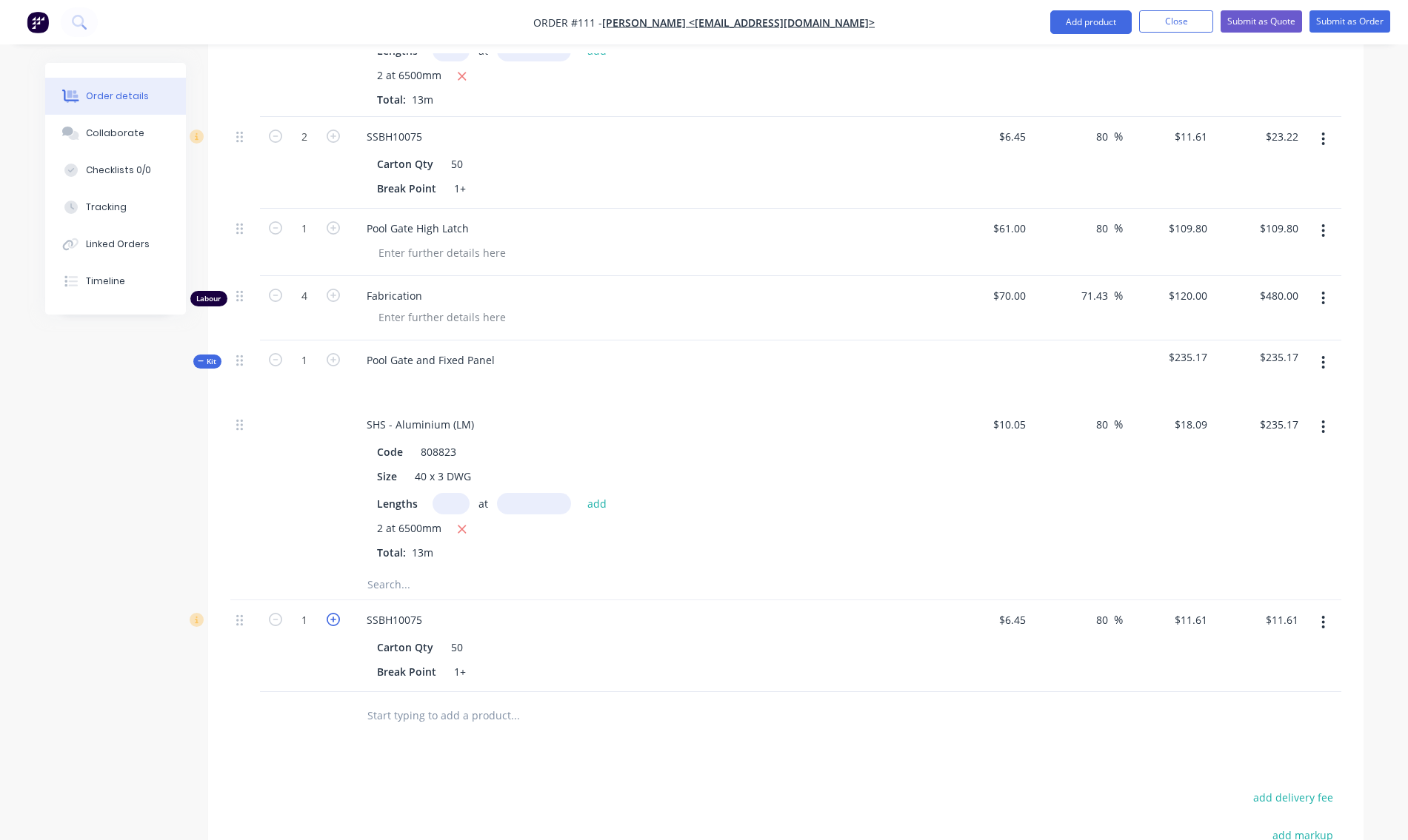
click at [335, 621] on icon "button" at bounding box center [333, 619] width 13 height 13
type input "2"
type input "$23.22"
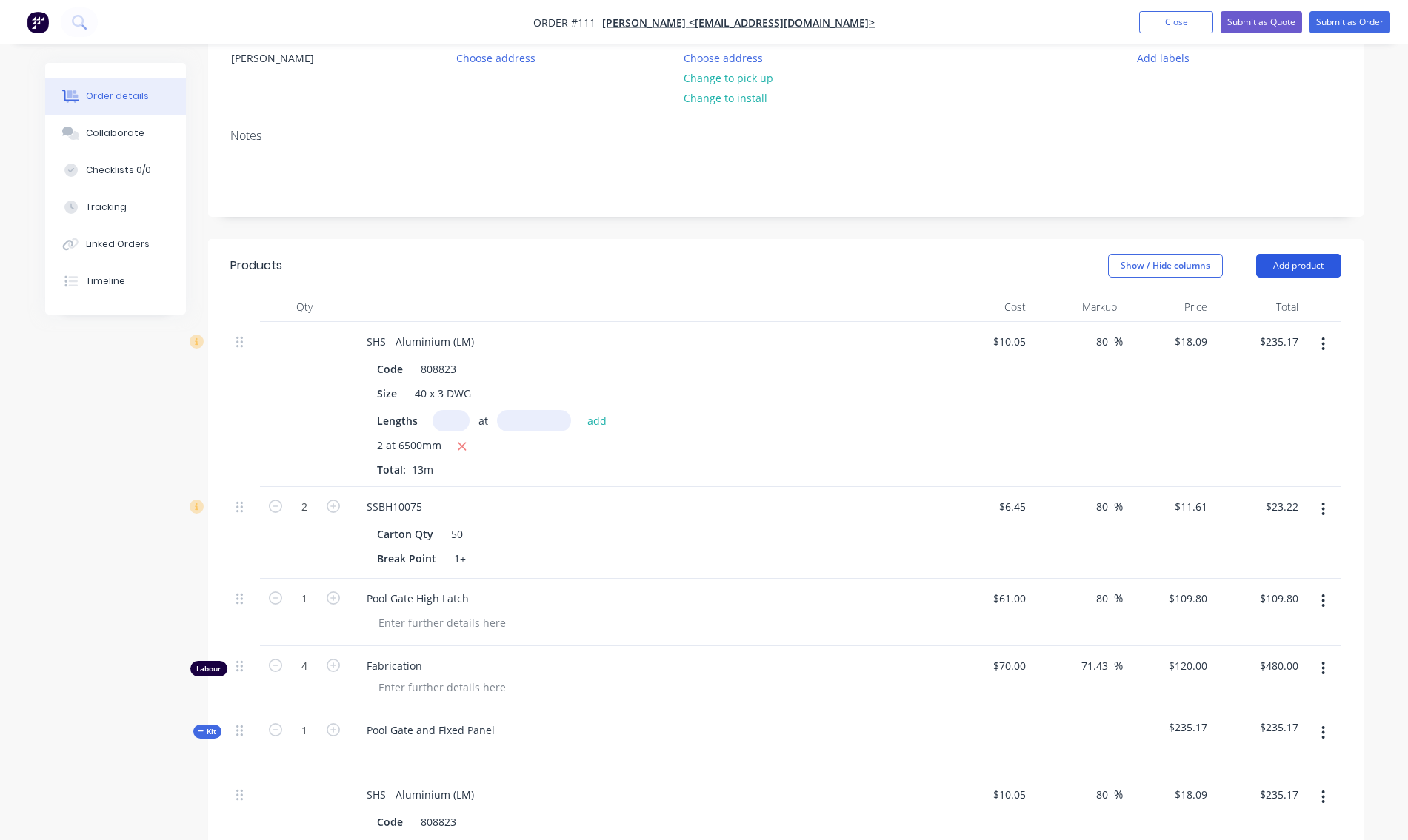
click at [1272, 264] on button "Add product" at bounding box center [1298, 265] width 85 height 24
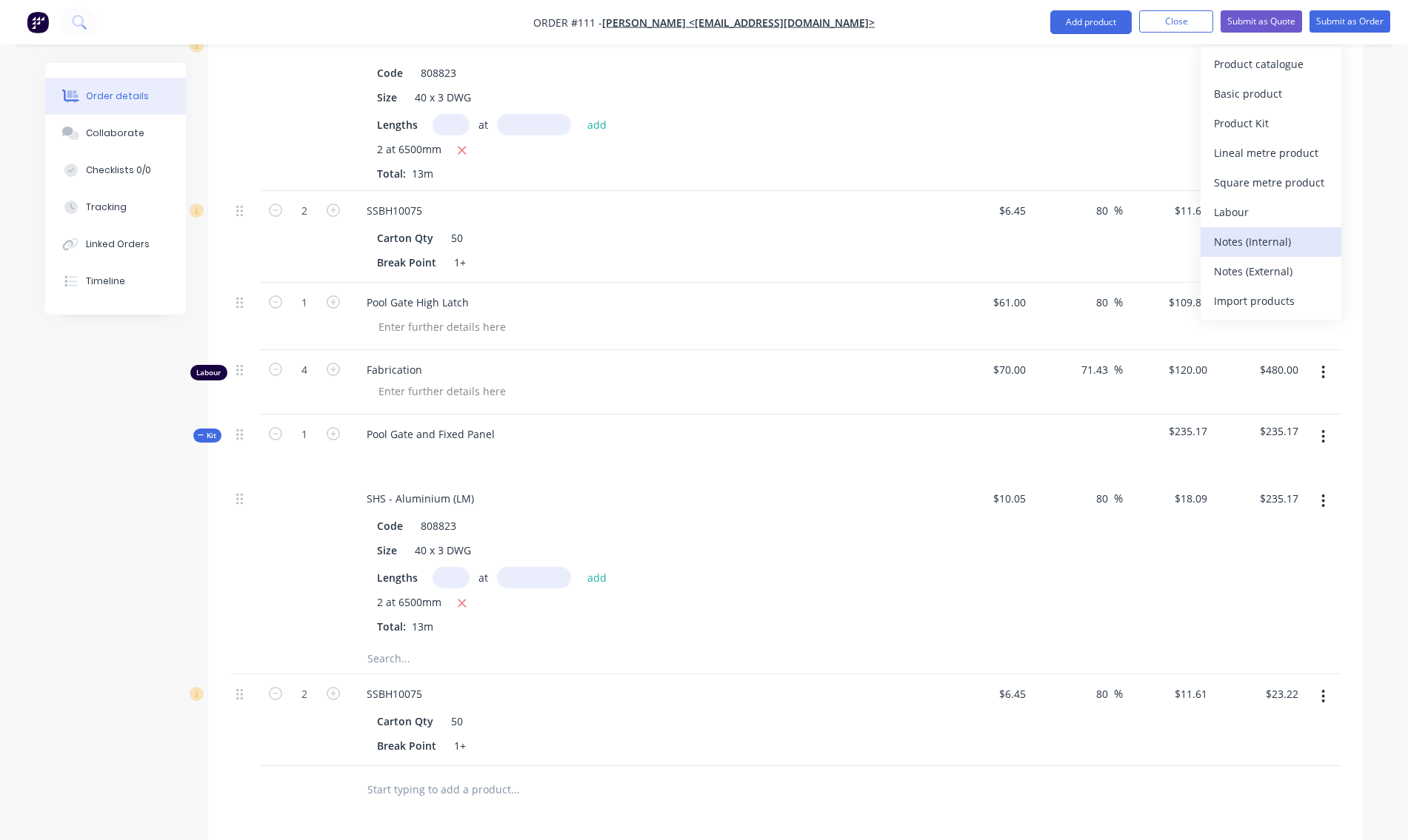
scroll to position [382, 0]
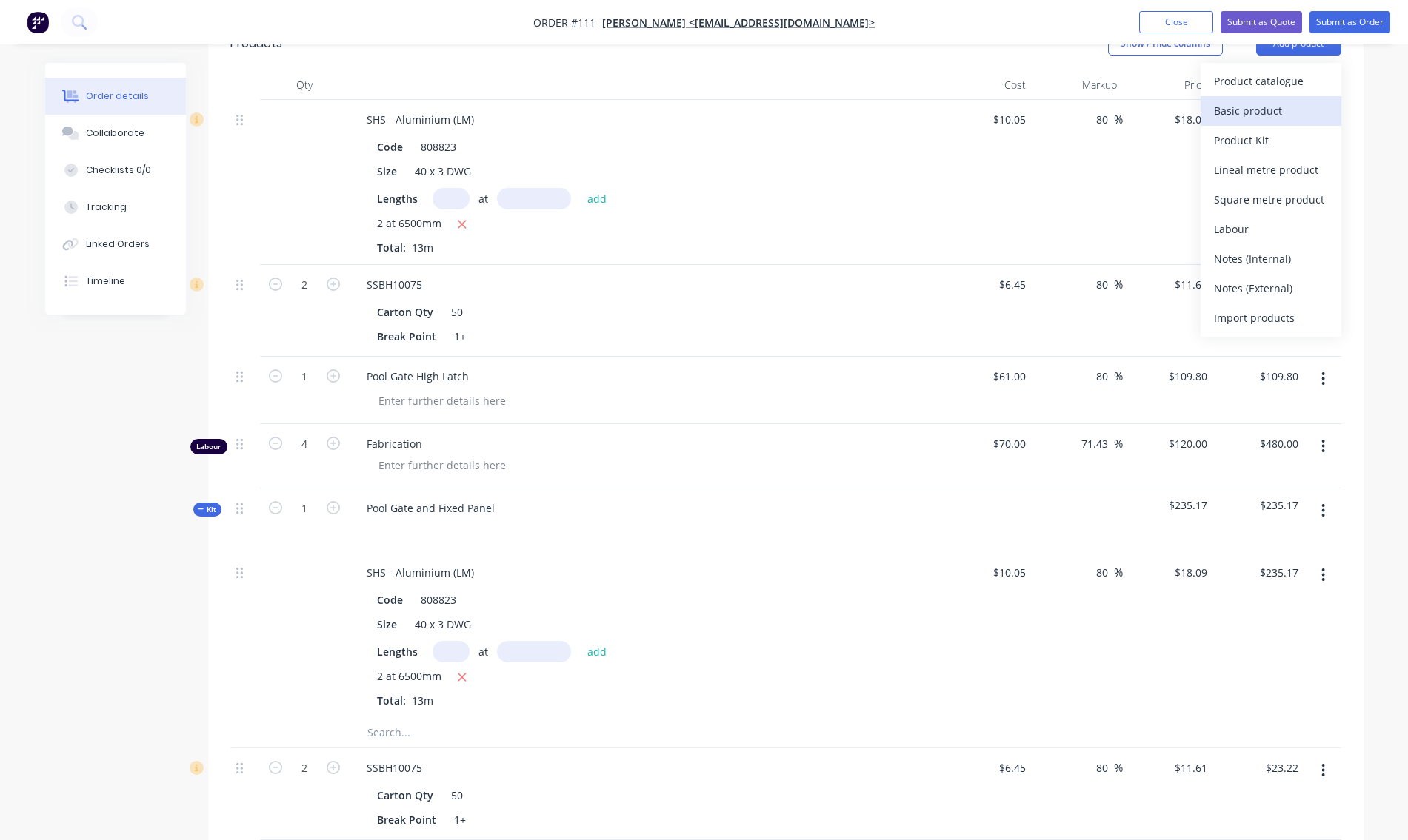
click at [1253, 111] on div "Basic product" at bounding box center [1271, 111] width 114 height 21
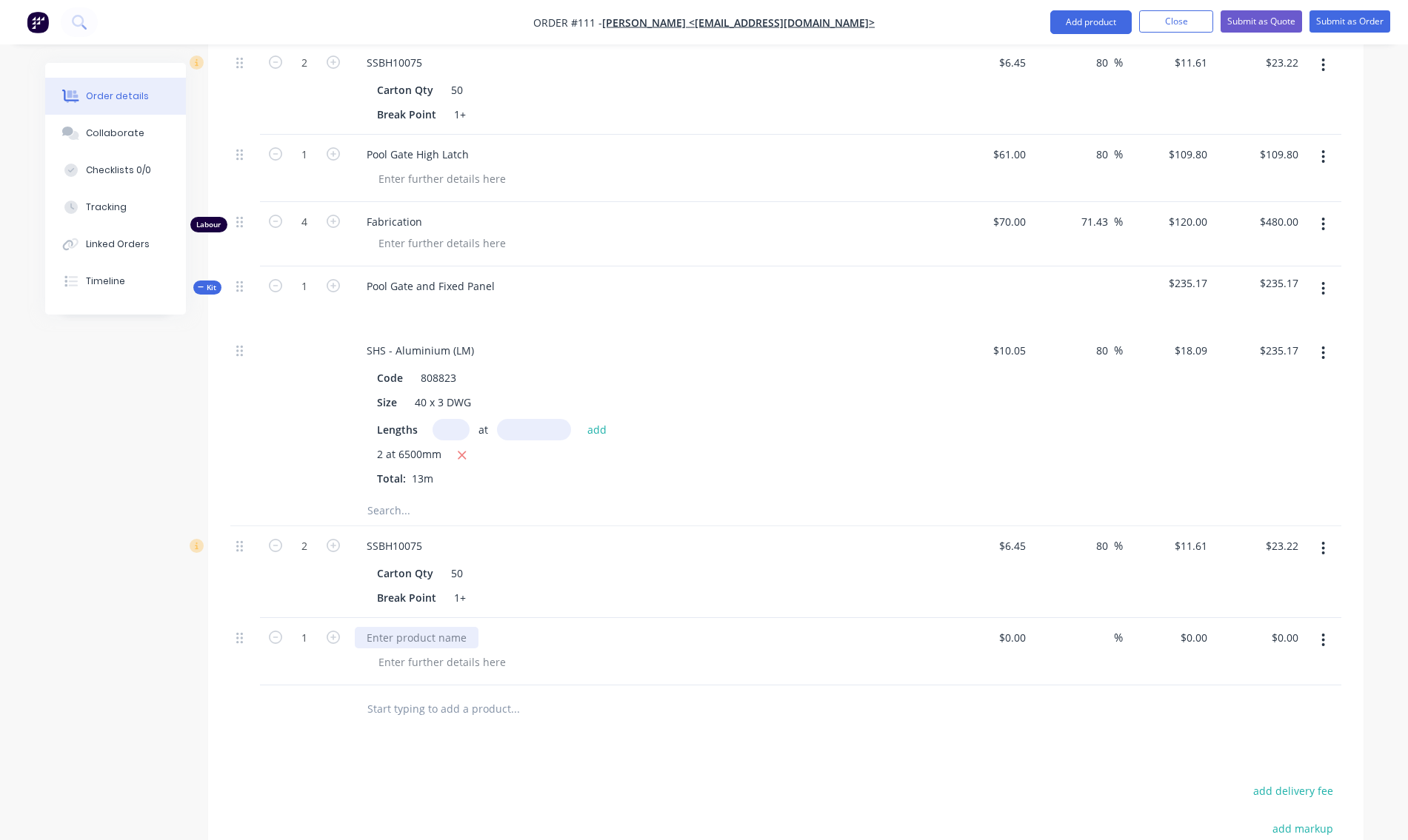
click at [397, 636] on div at bounding box center [416, 638] width 124 height 21
click at [1020, 643] on input at bounding box center [1023, 638] width 17 height 21
type input "$61.00"
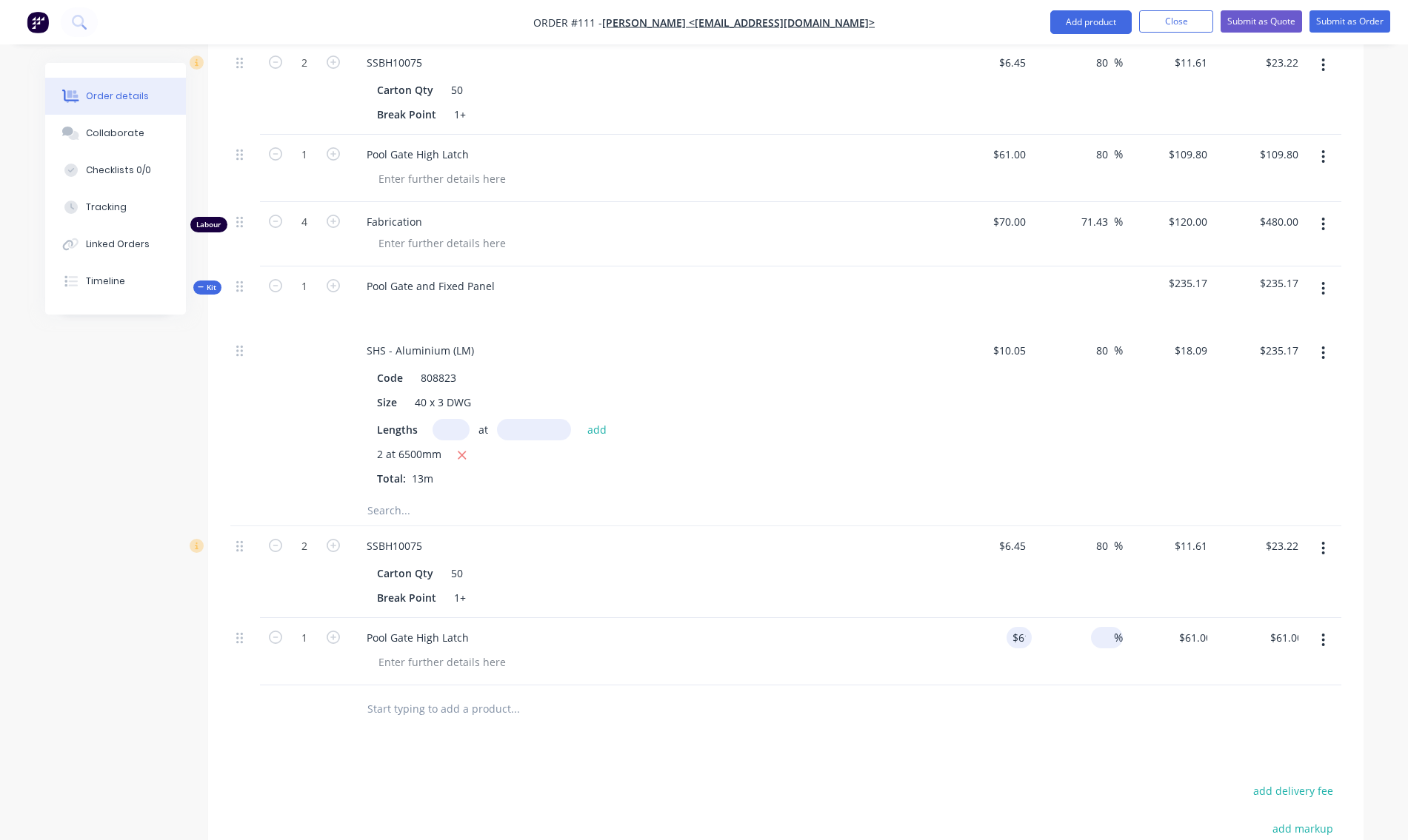
click at [1111, 640] on input at bounding box center [1106, 638] width 17 height 21
type input "80"
type input "$109.80"
click at [1112, 672] on div "80 80 %" at bounding box center [1077, 653] width 91 height 68
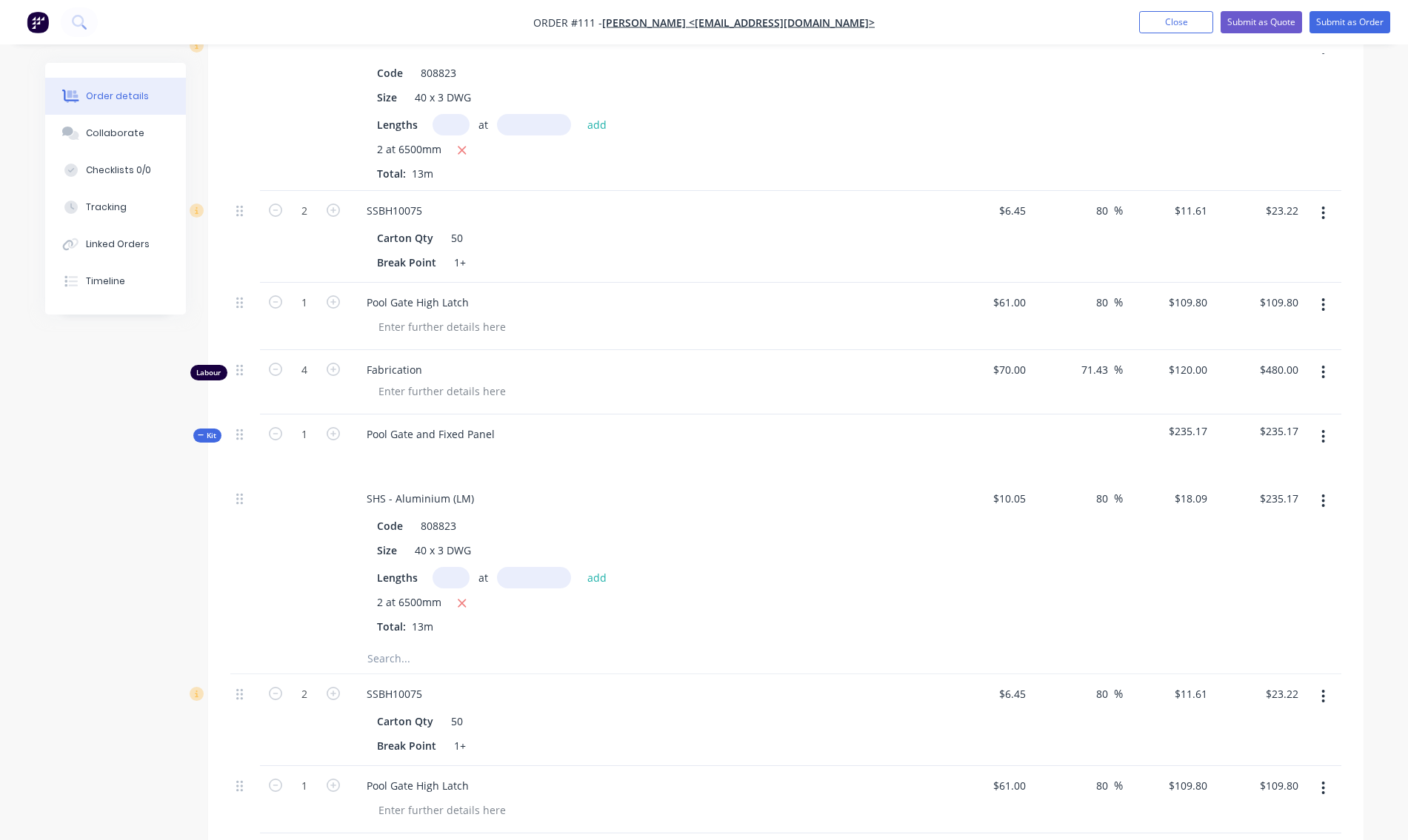
scroll to position [307, 0]
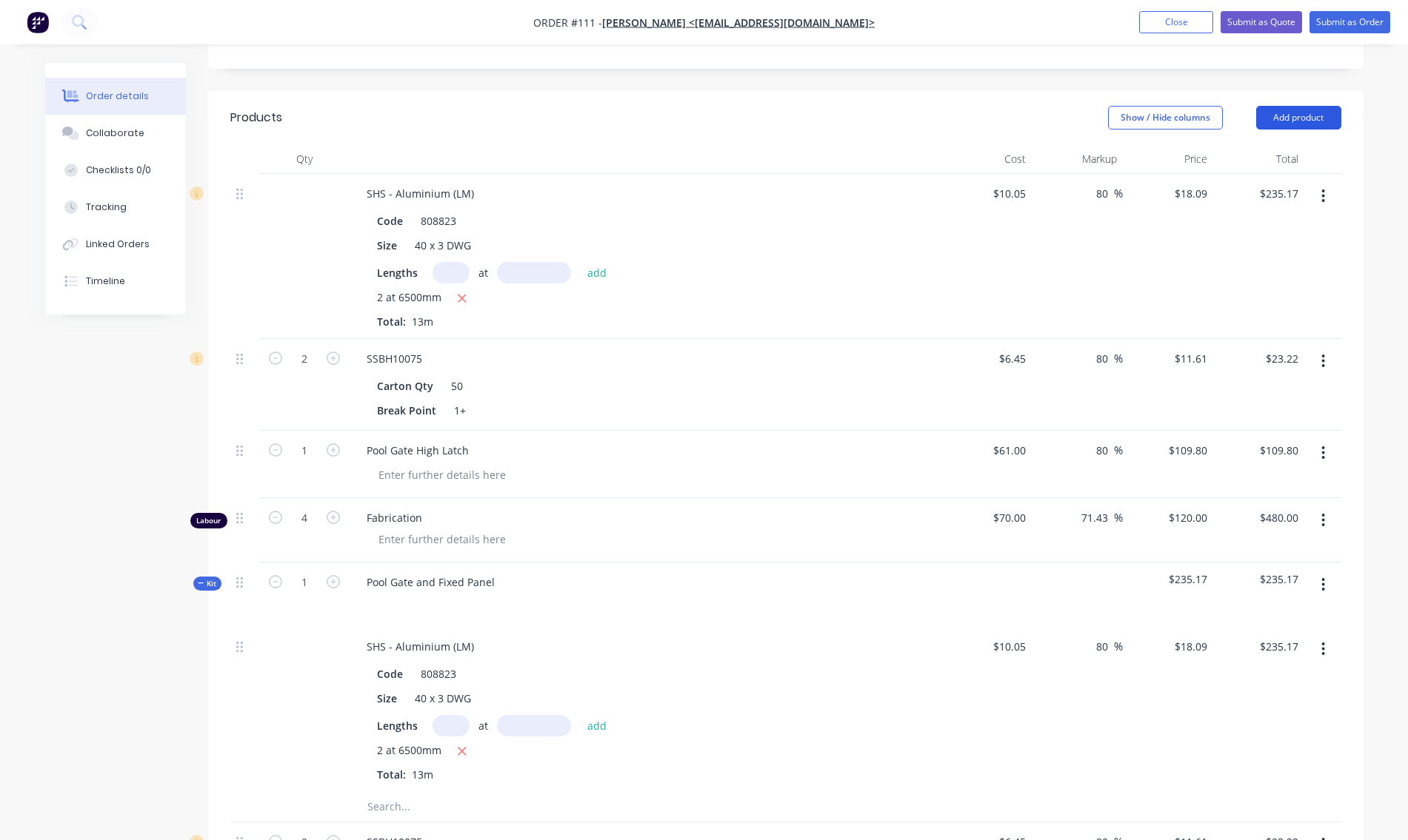
click at [1287, 116] on button "Add product" at bounding box center [1298, 117] width 85 height 24
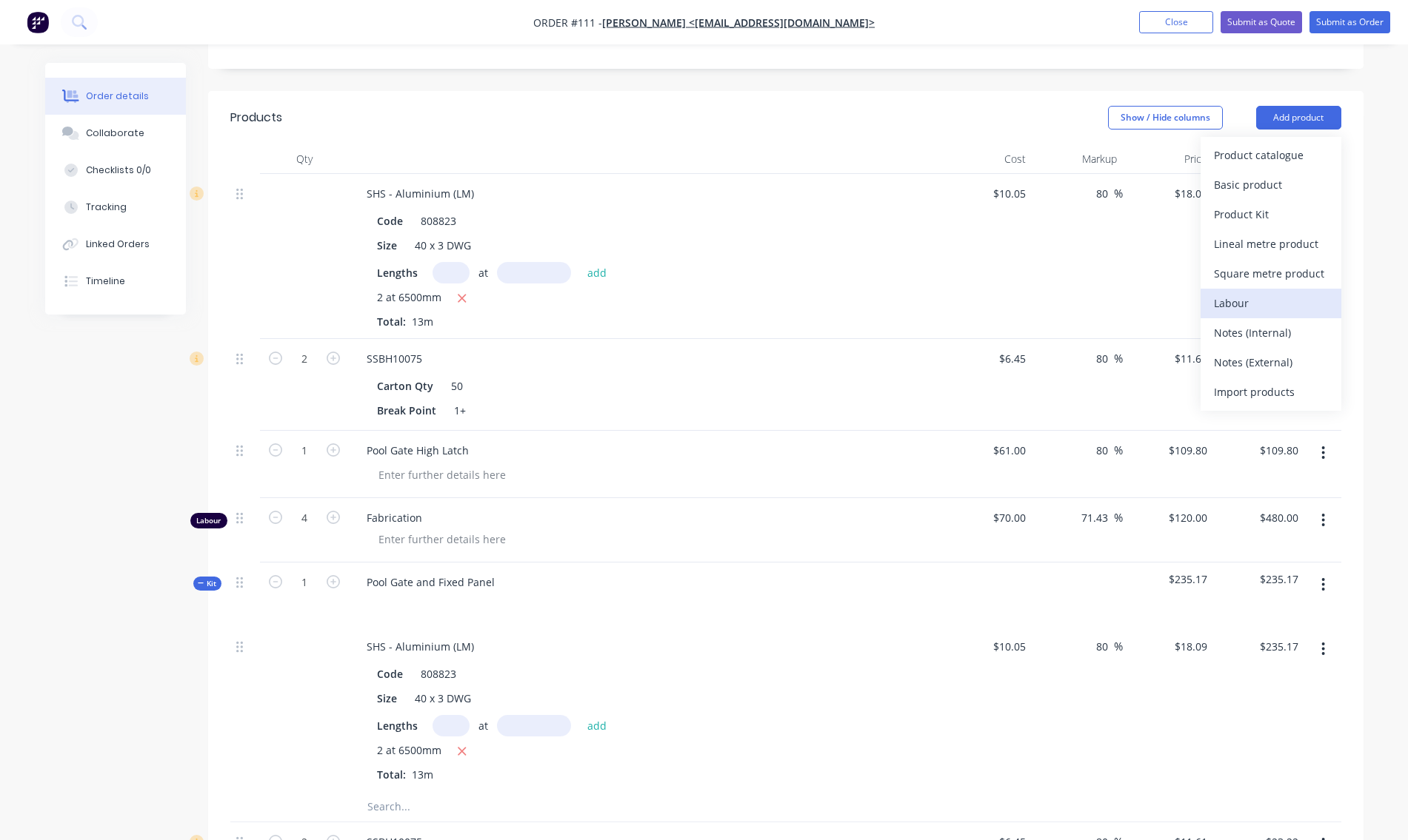
click at [1240, 301] on div "Labour" at bounding box center [1271, 303] width 114 height 21
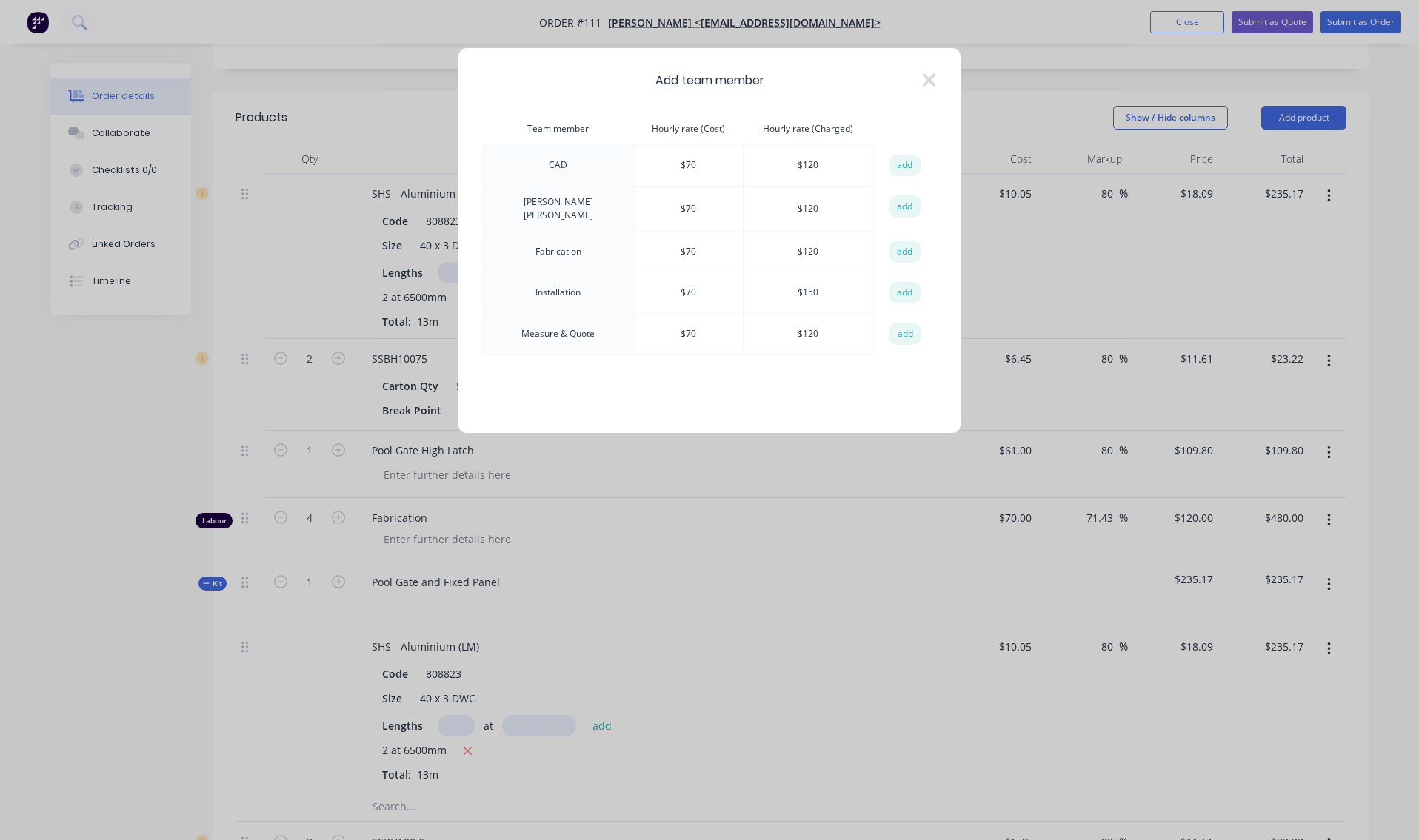
click at [906, 248] on button "add" at bounding box center [904, 251] width 32 height 22
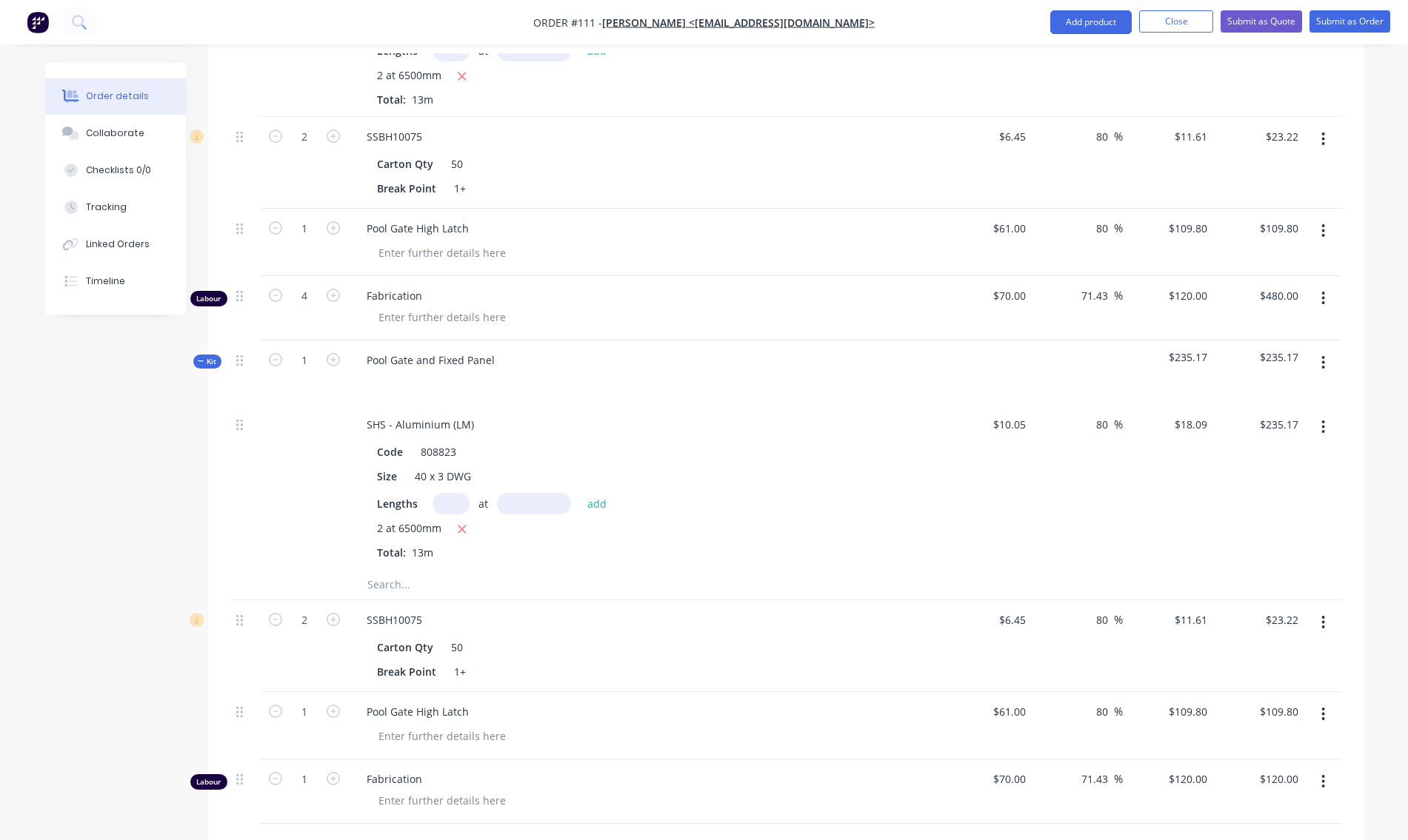
scroll to position [604, 0]
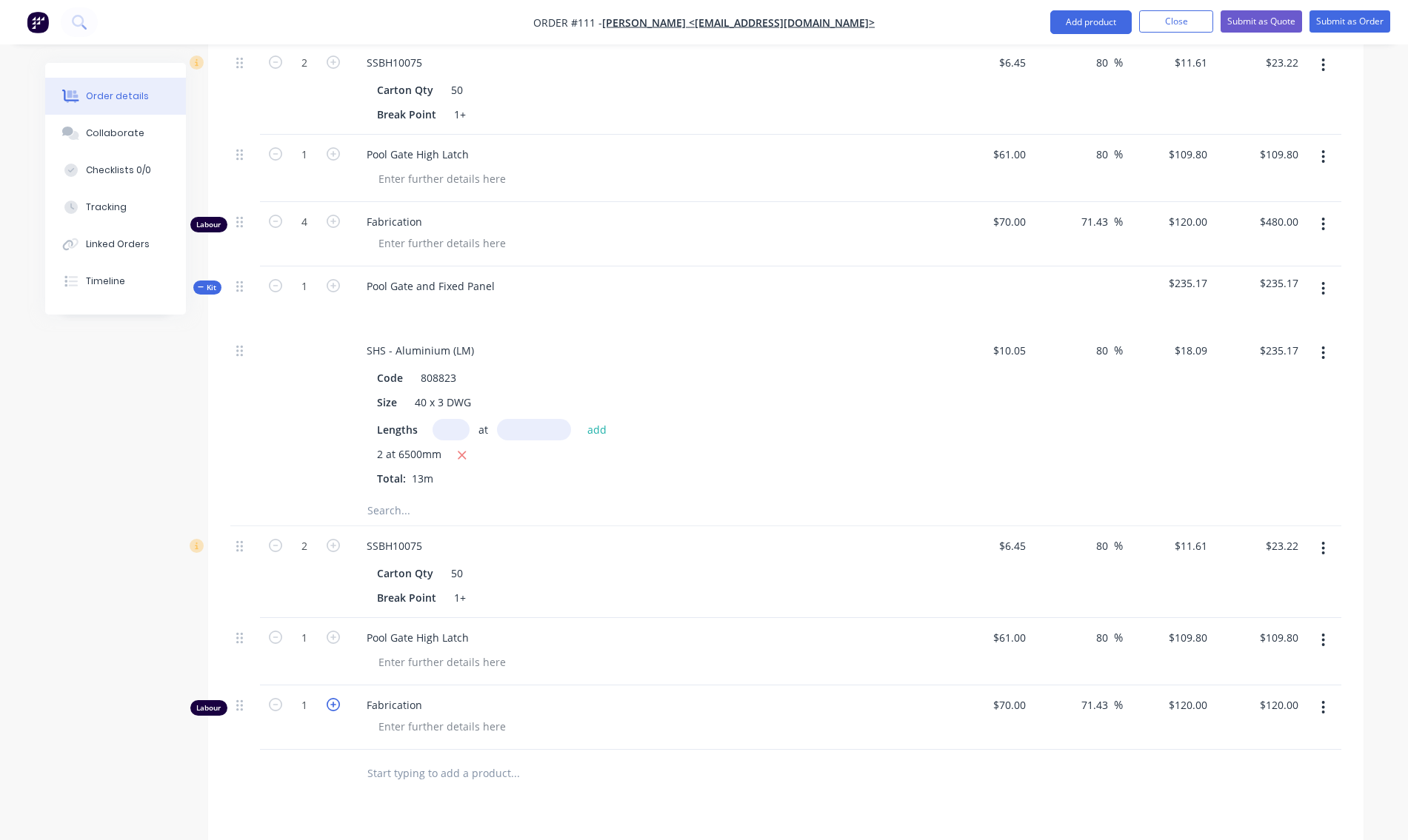
click at [333, 705] on icon "button" at bounding box center [333, 705] width 13 height 13
type input "2"
type input "$240.00"
click at [333, 705] on icon "button" at bounding box center [333, 705] width 13 height 13
type input "3"
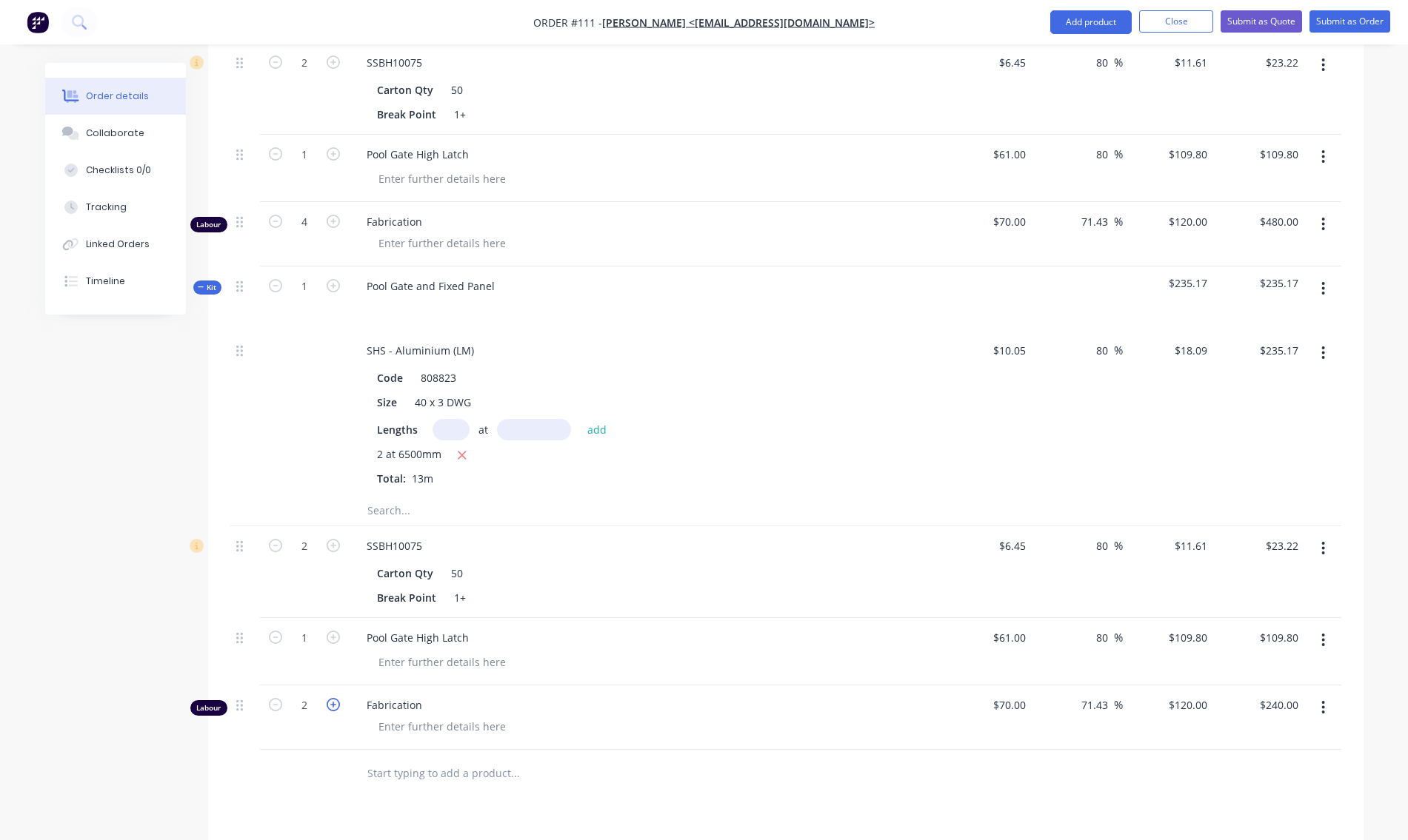
type input "$360.00"
click at [333, 705] on icon "button" at bounding box center [333, 705] width 13 height 13
type input "4"
type input "$480.00"
click at [333, 705] on icon "button" at bounding box center [333, 705] width 13 height 13
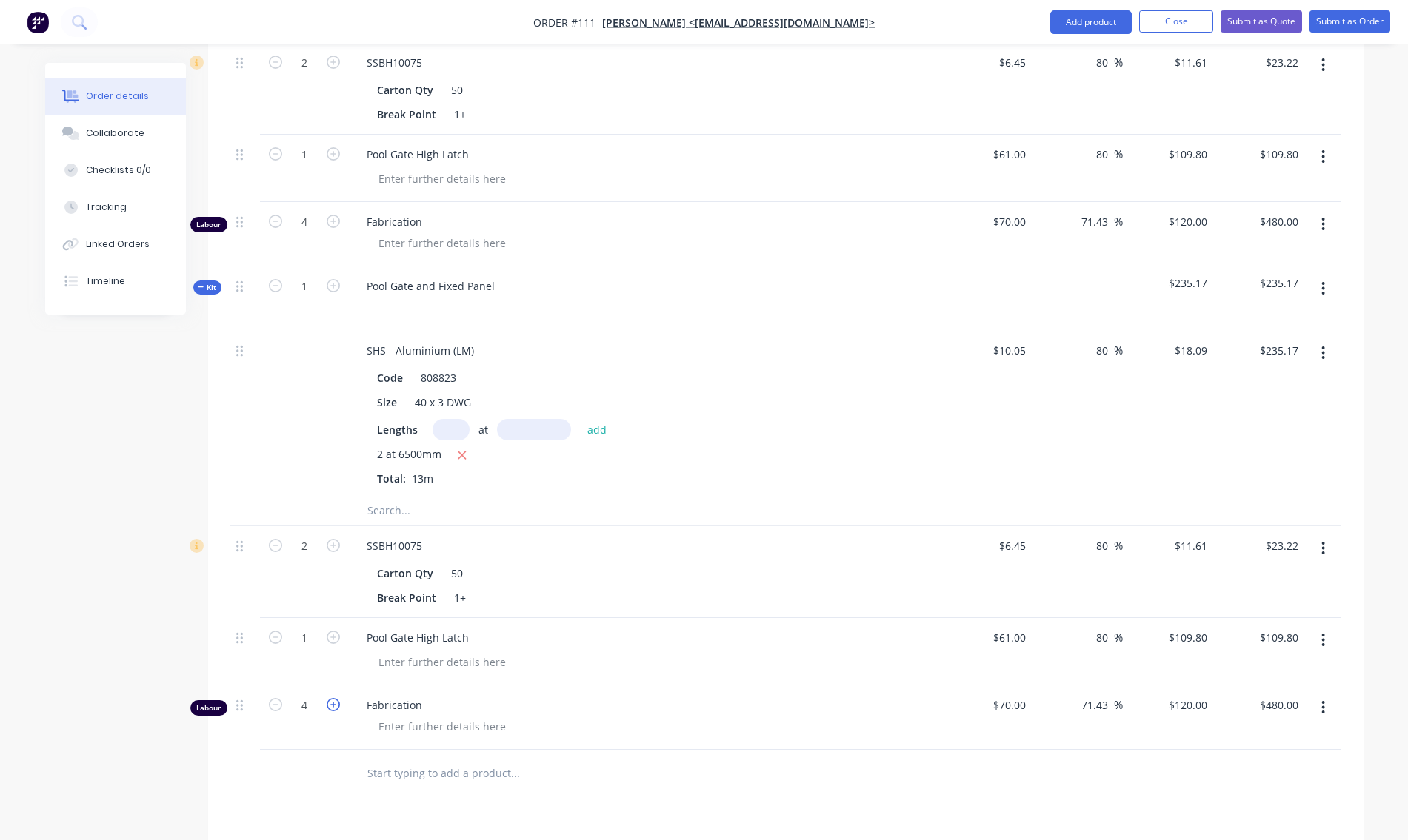
type input "5"
type input "$600.00"
click at [276, 707] on icon "button" at bounding box center [275, 705] width 13 height 13
type input "4"
type input "$480.00"
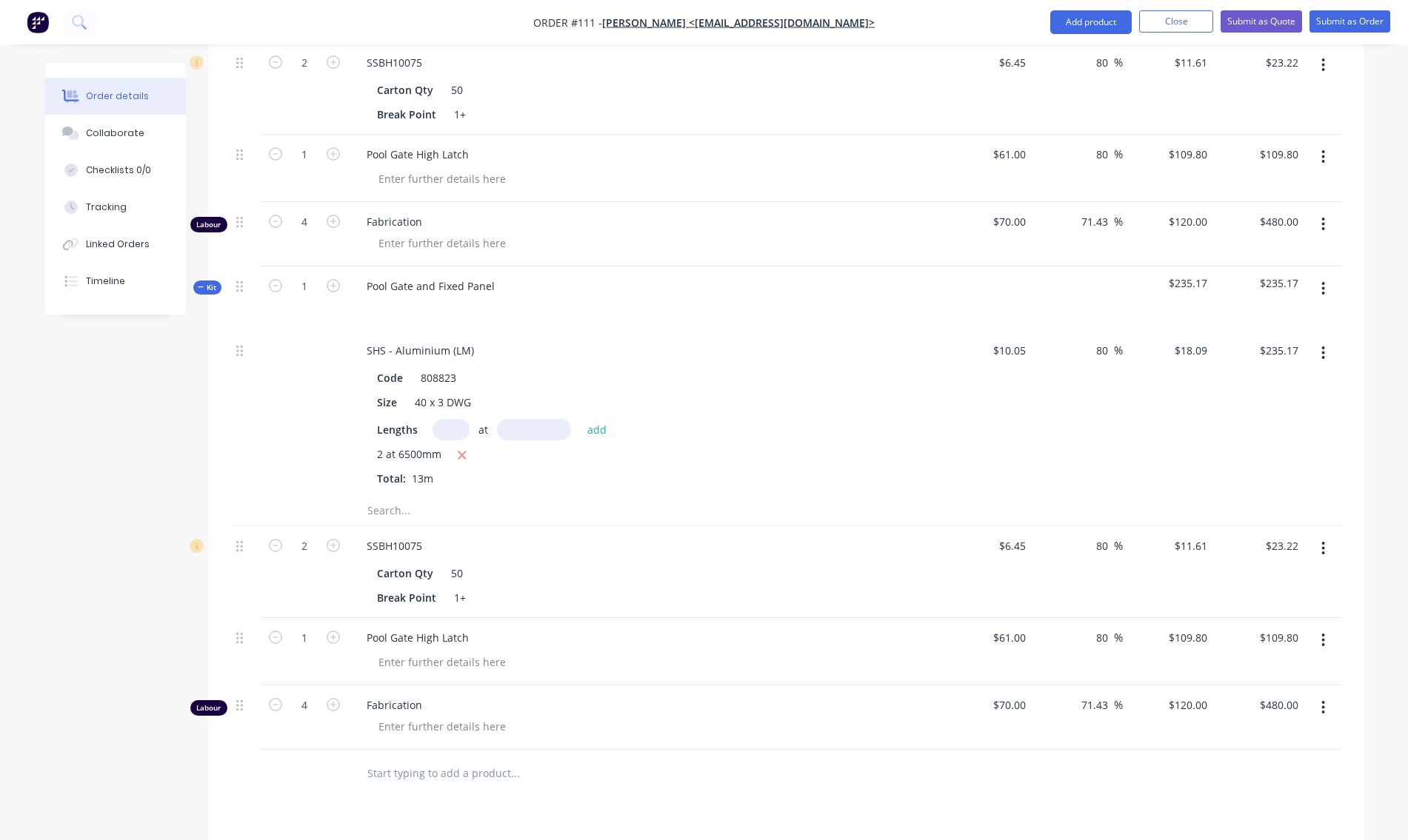
scroll to position [826, 0]
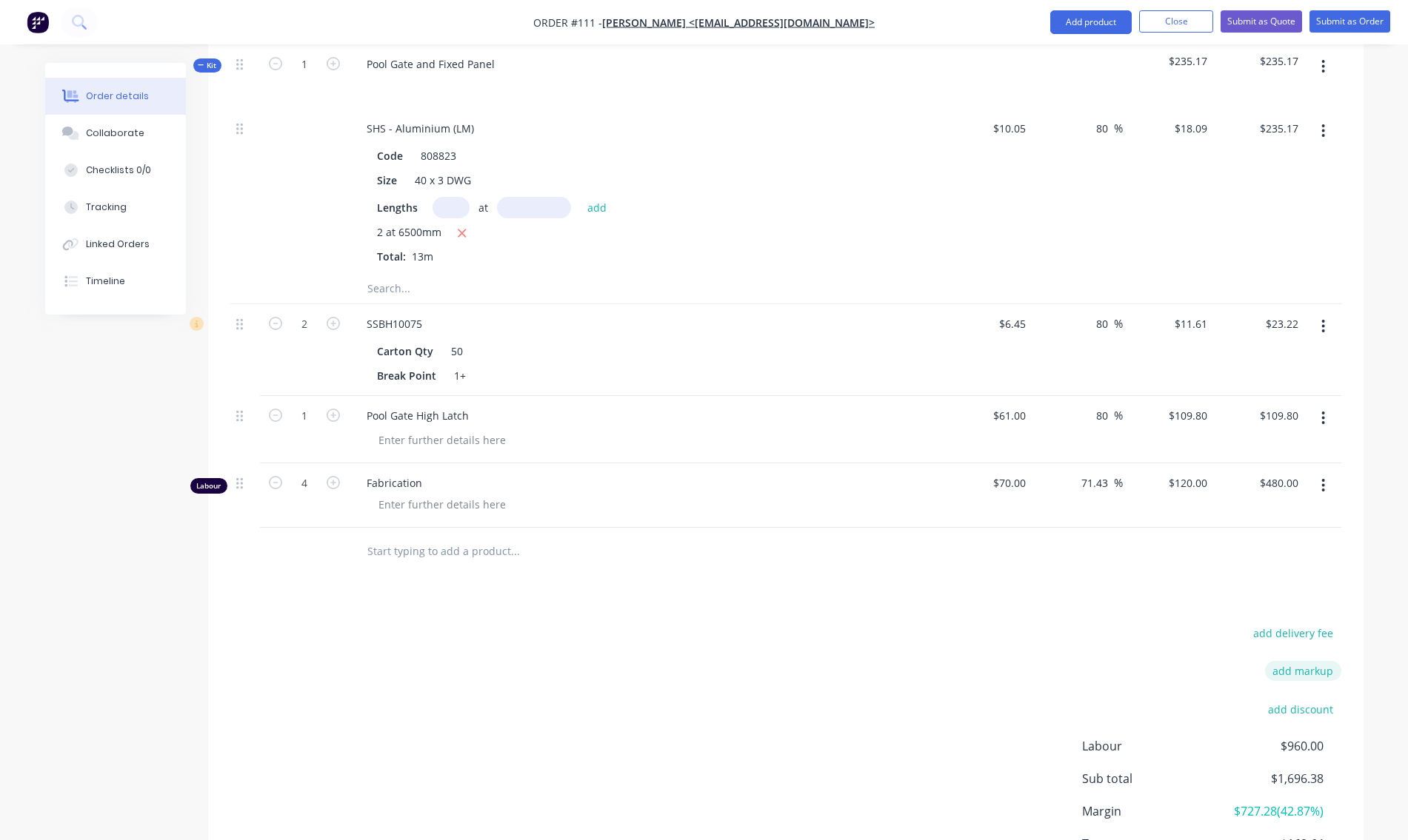
click at [1309, 676] on button "add markup" at bounding box center [1303, 672] width 76 height 20
click at [1282, 676] on input at bounding box center [1283, 672] width 67 height 22
type input "2.5"
click at [1154, 678] on input at bounding box center [1165, 672] width 135 height 22
type input "Admin"
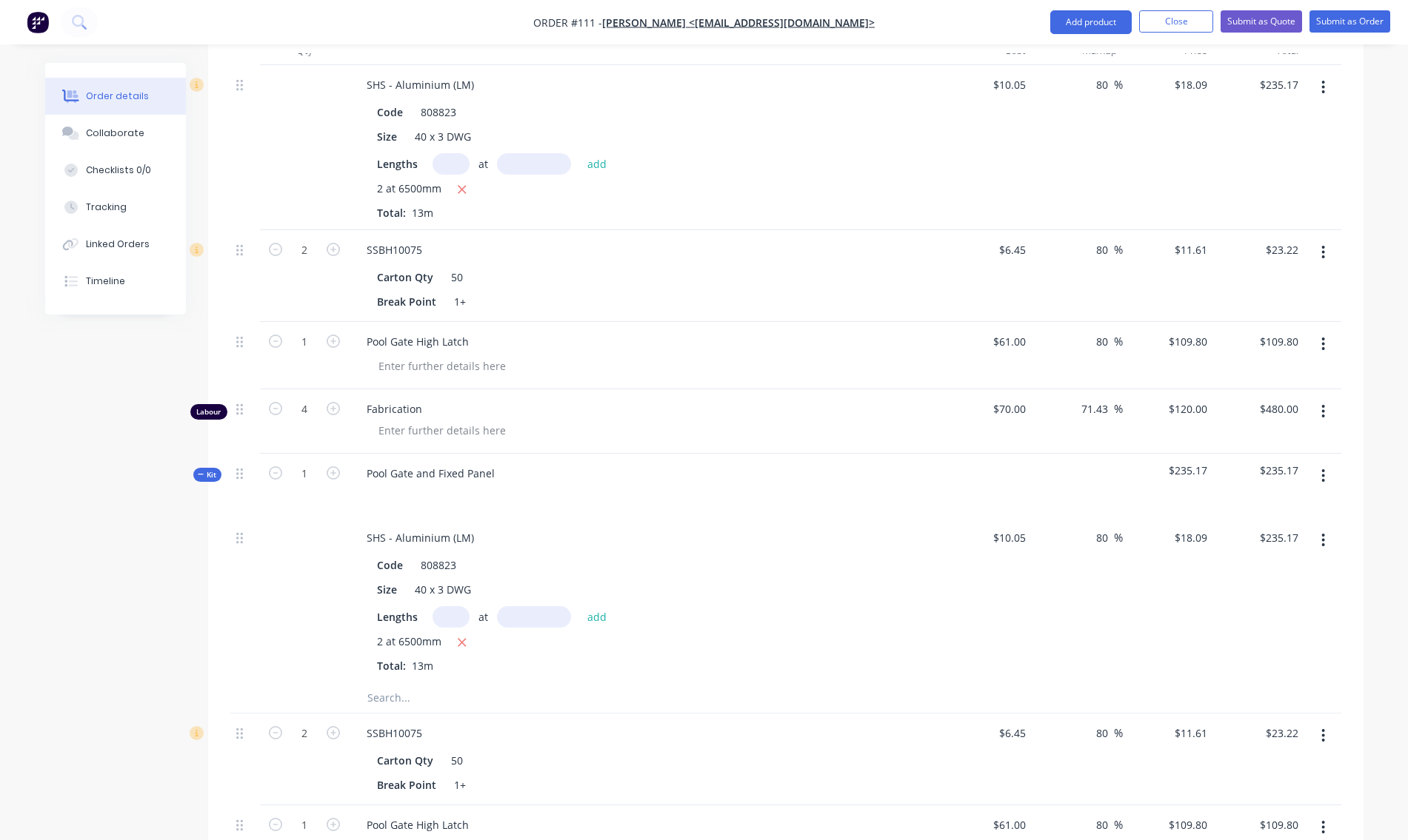
scroll to position [268, 0]
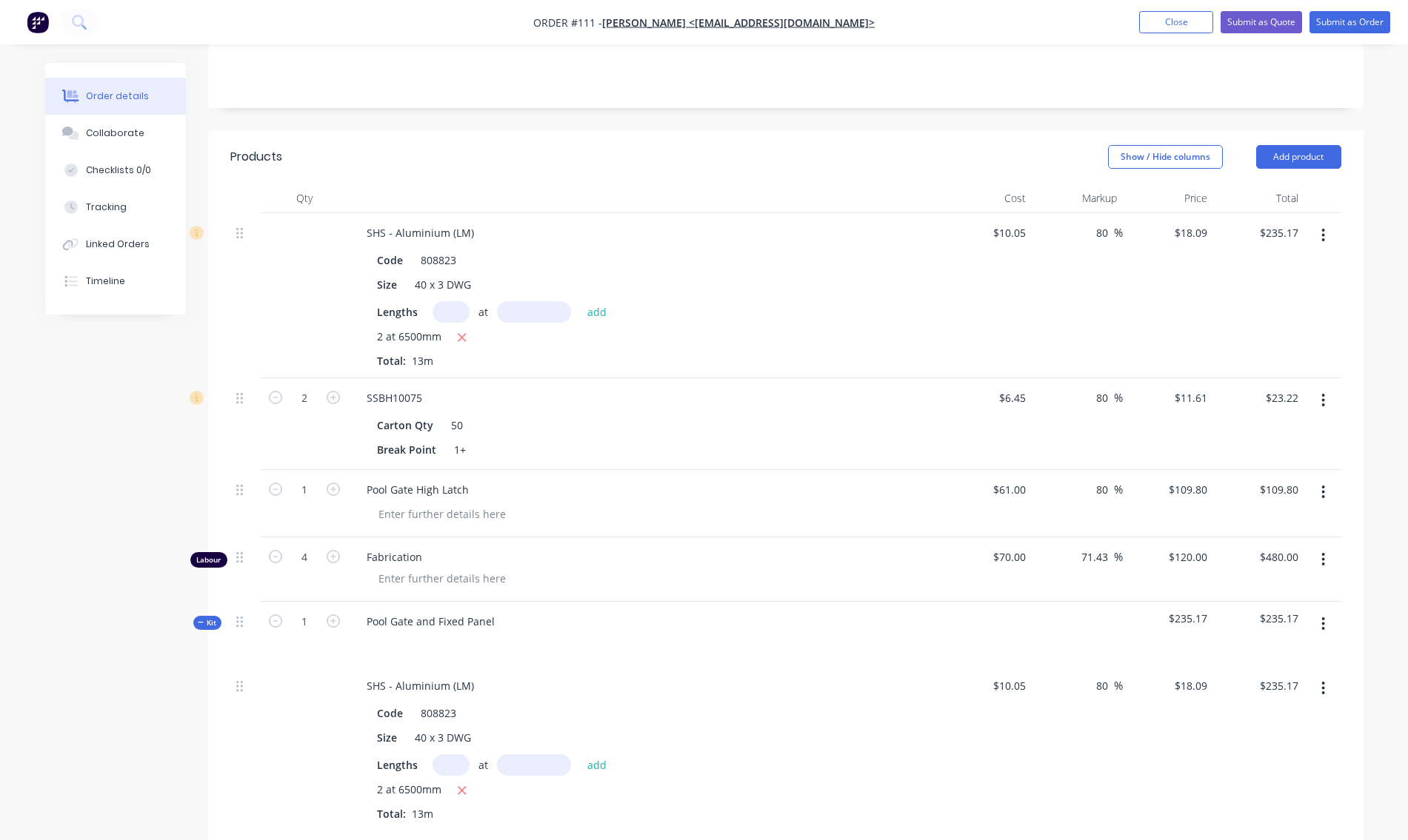
type input "84.5"
type input "$18.5423"
type input "$241.05"
type input "84.5"
type input "$11.9002"
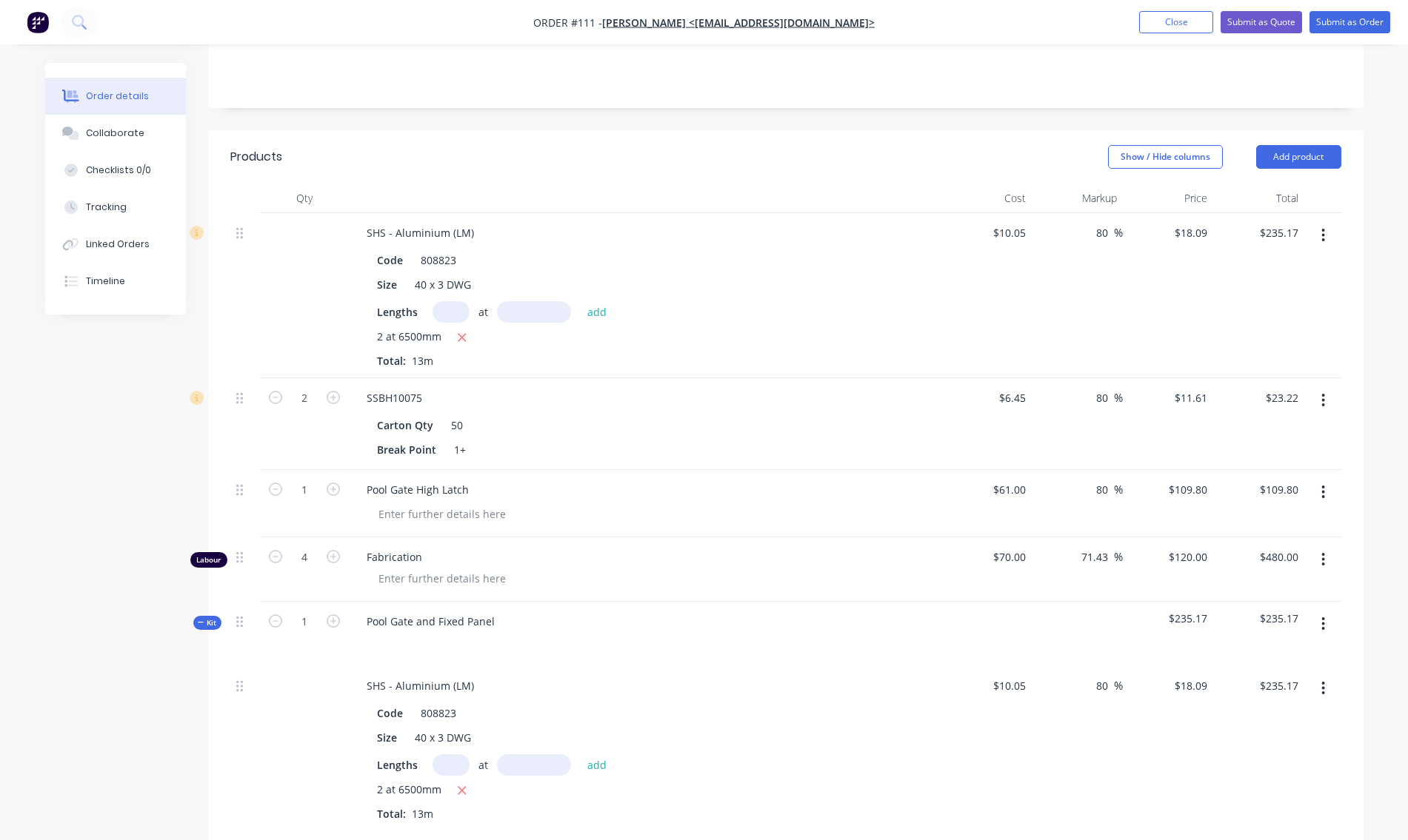
type input "$23.80"
type input "84.5"
type input "$112.545"
type input "$112.55"
type input "75.71"
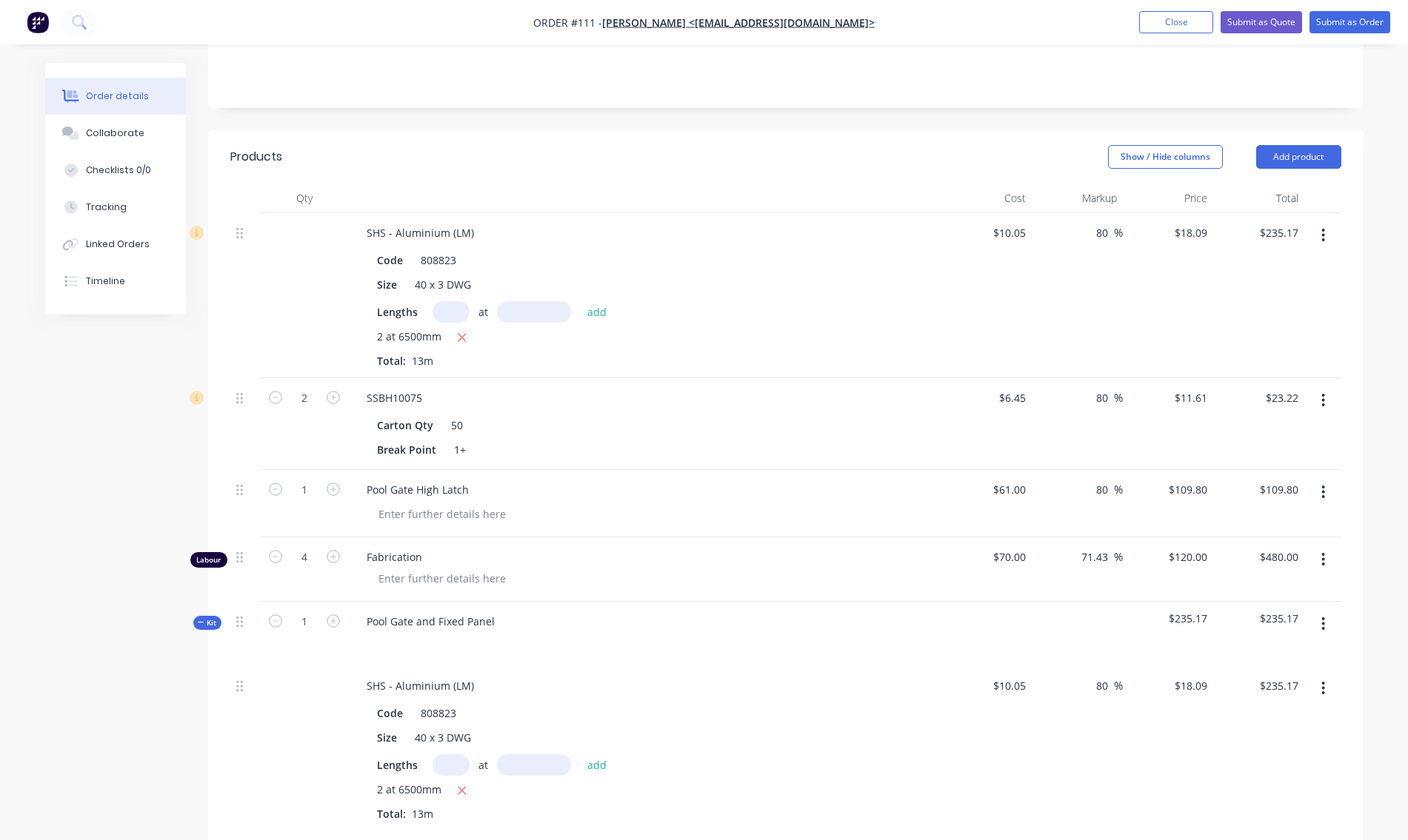
type input "$123.00"
type input "$492.00"
type input "84.5"
type input "$18.5423"
type input "$241.05"
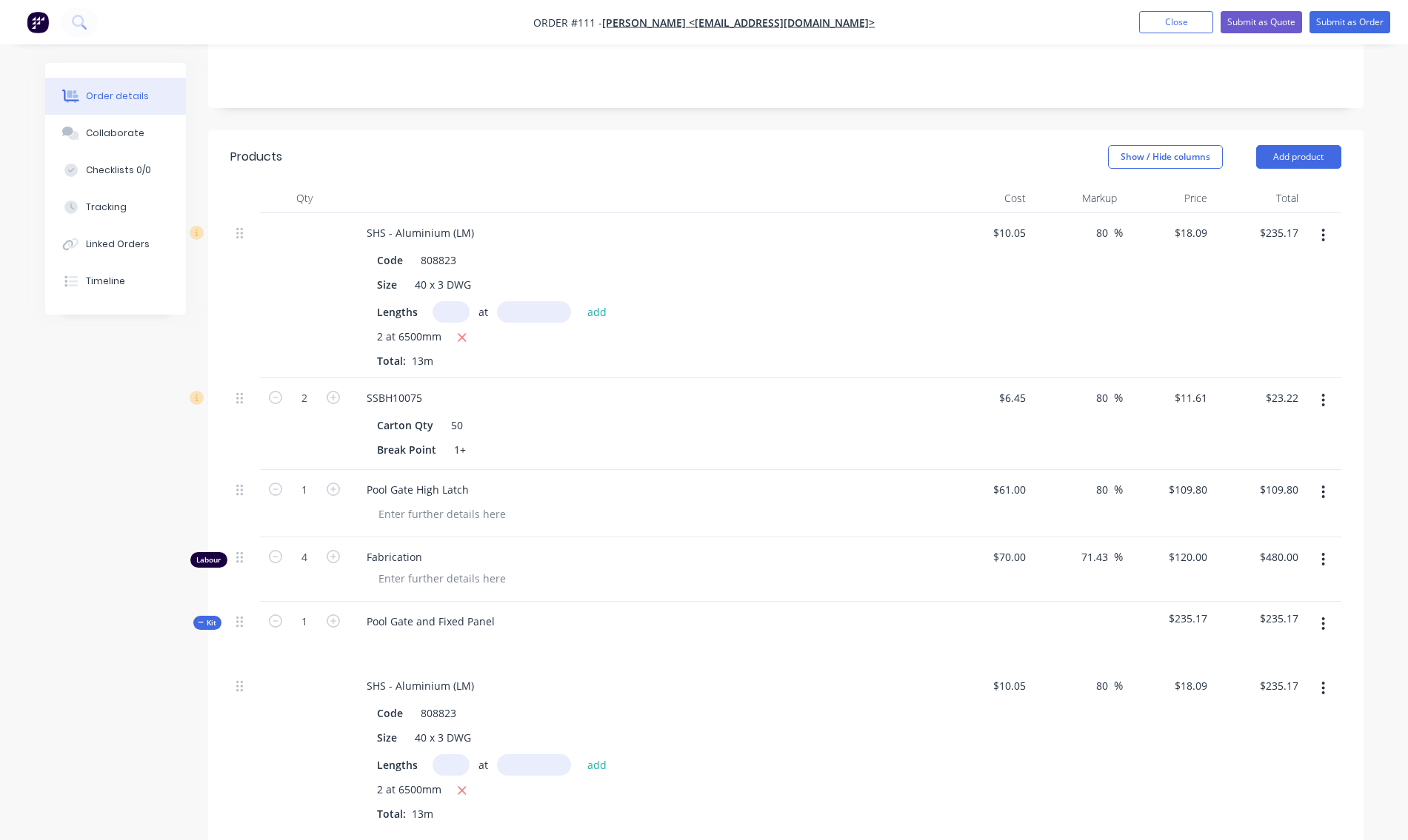
type input "84.5"
type input "$11.9002"
type input "$23.80"
type input "84.5"
type input "$112.545"
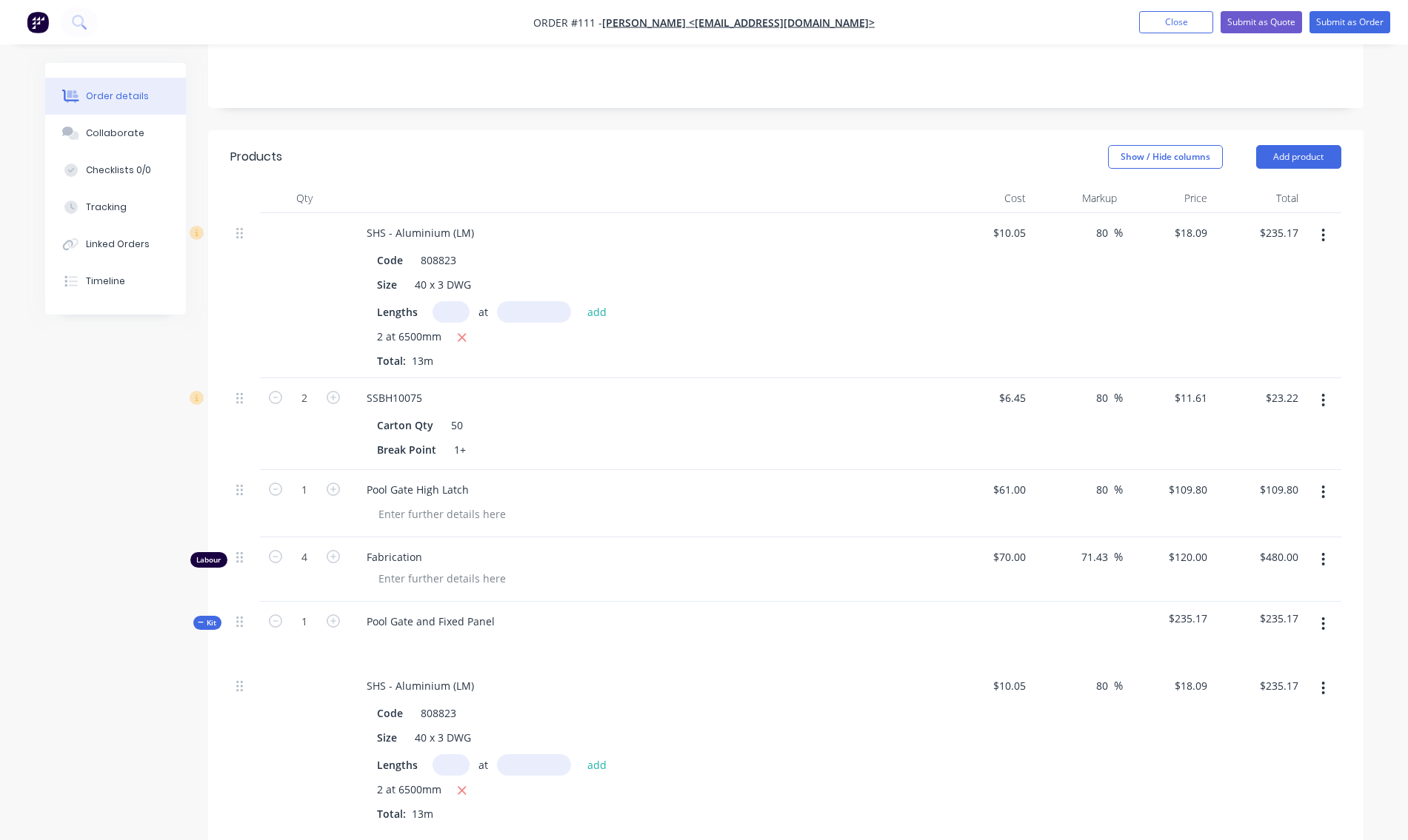
type input "$112.55"
type input "75.71"
type input "$123.00"
type input "$492.00"
click at [1321, 562] on div "Order details Collaborate Checklists 0/0 Tracking Linked Orders Timeline Order …" at bounding box center [705, 651] width 1349 height 1712
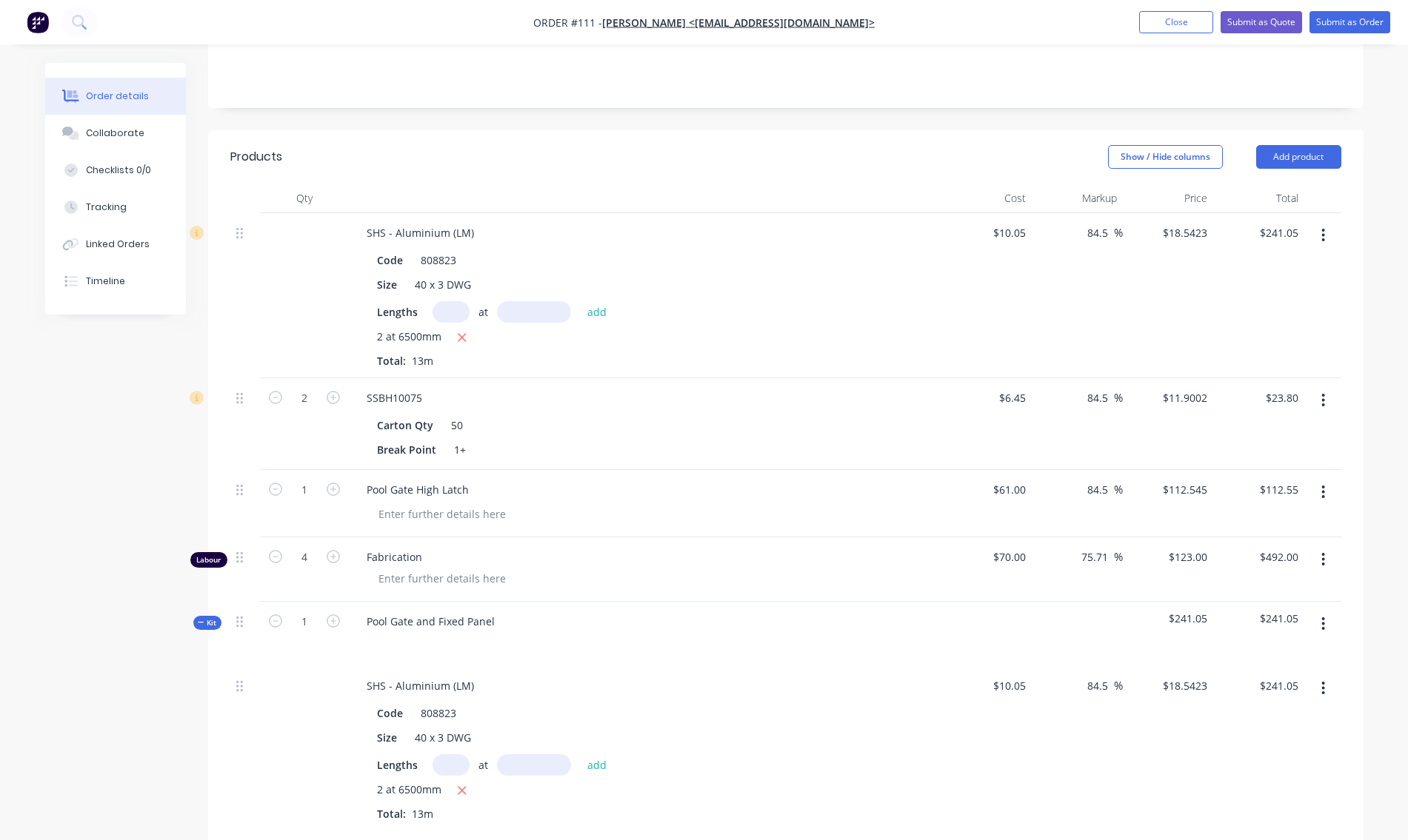
click at [1326, 558] on button "button" at bounding box center [1323, 560] width 35 height 26
click at [1252, 692] on div "Delete" at bounding box center [1271, 687] width 114 height 21
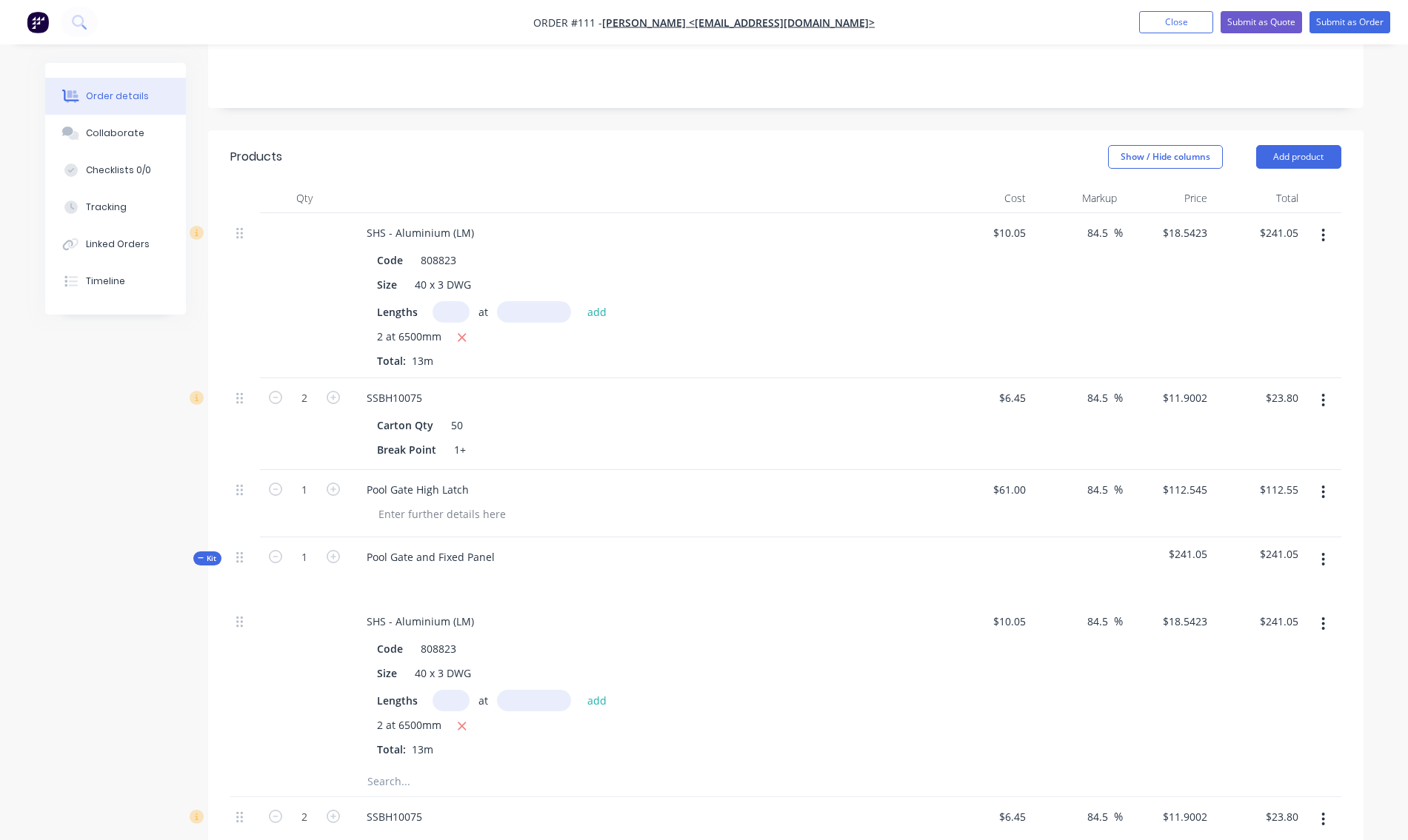
click at [1325, 487] on icon "button" at bounding box center [1323, 492] width 3 height 17
click at [1261, 619] on div "Delete" at bounding box center [1271, 620] width 114 height 21
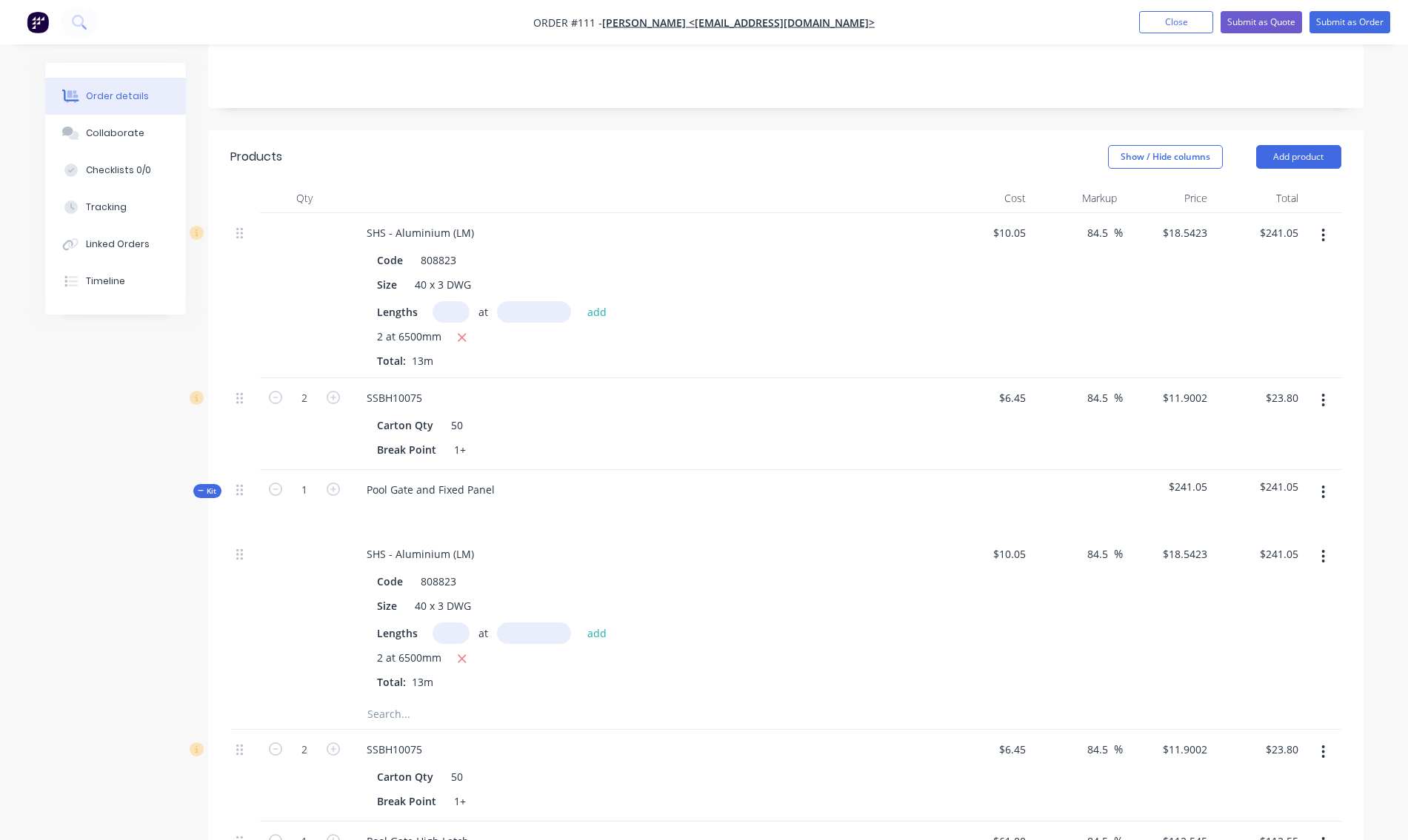
click at [1321, 400] on icon "button" at bounding box center [1323, 401] width 3 height 17
click at [1249, 534] on div "Delete" at bounding box center [1271, 529] width 114 height 21
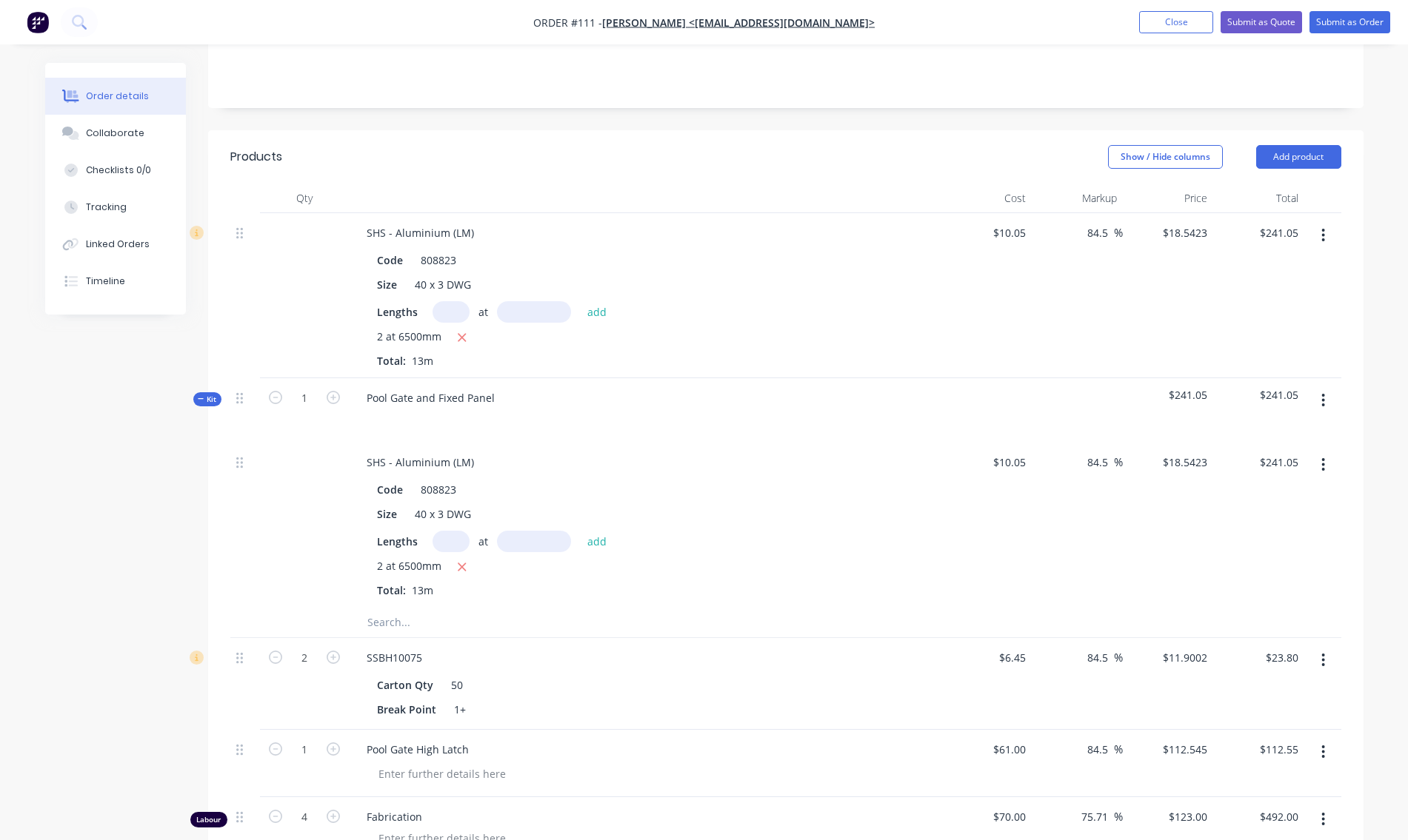
click at [1325, 236] on icon "button" at bounding box center [1323, 235] width 3 height 17
click at [1252, 366] on div "Delete" at bounding box center [1271, 363] width 114 height 21
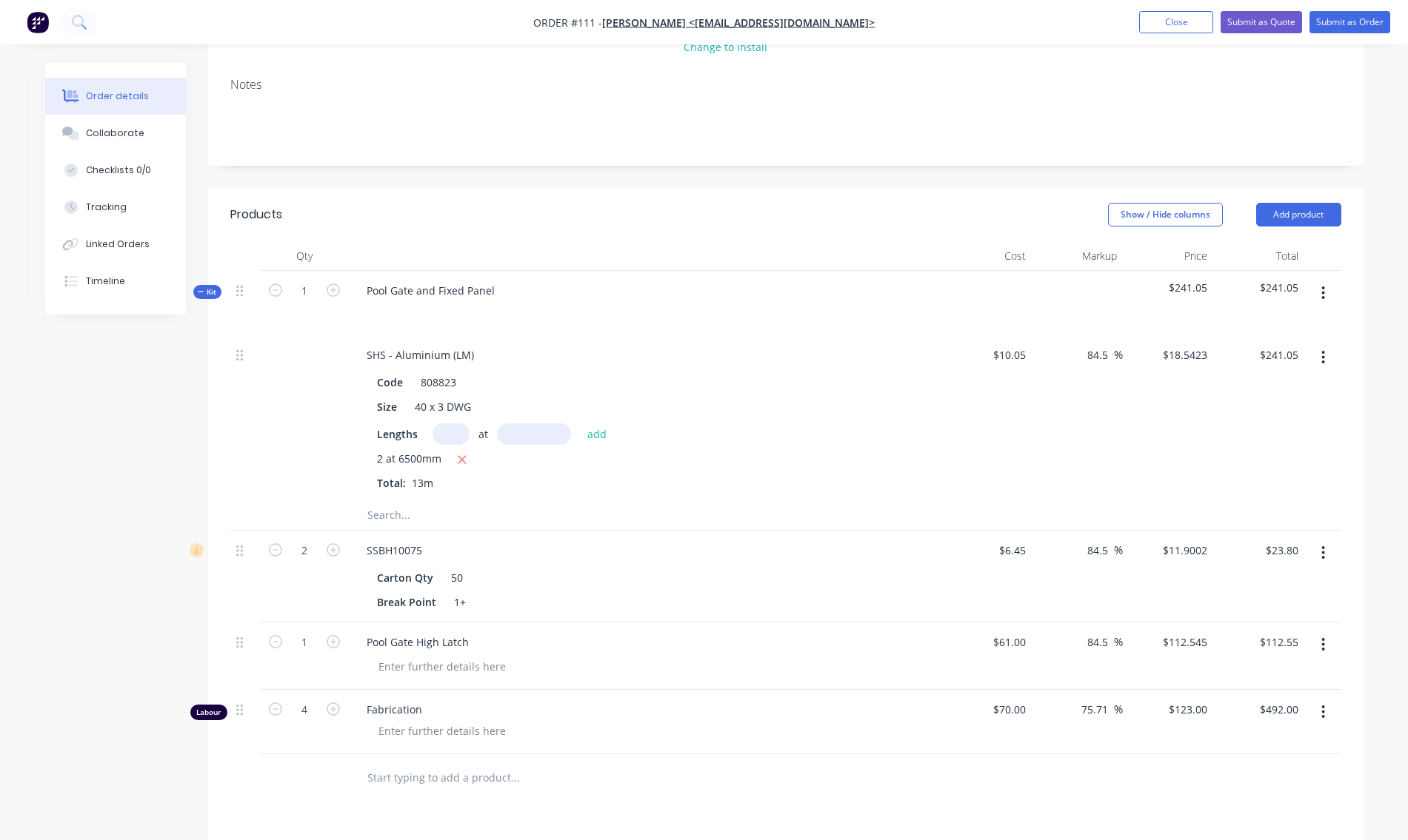
scroll to position [0, 0]
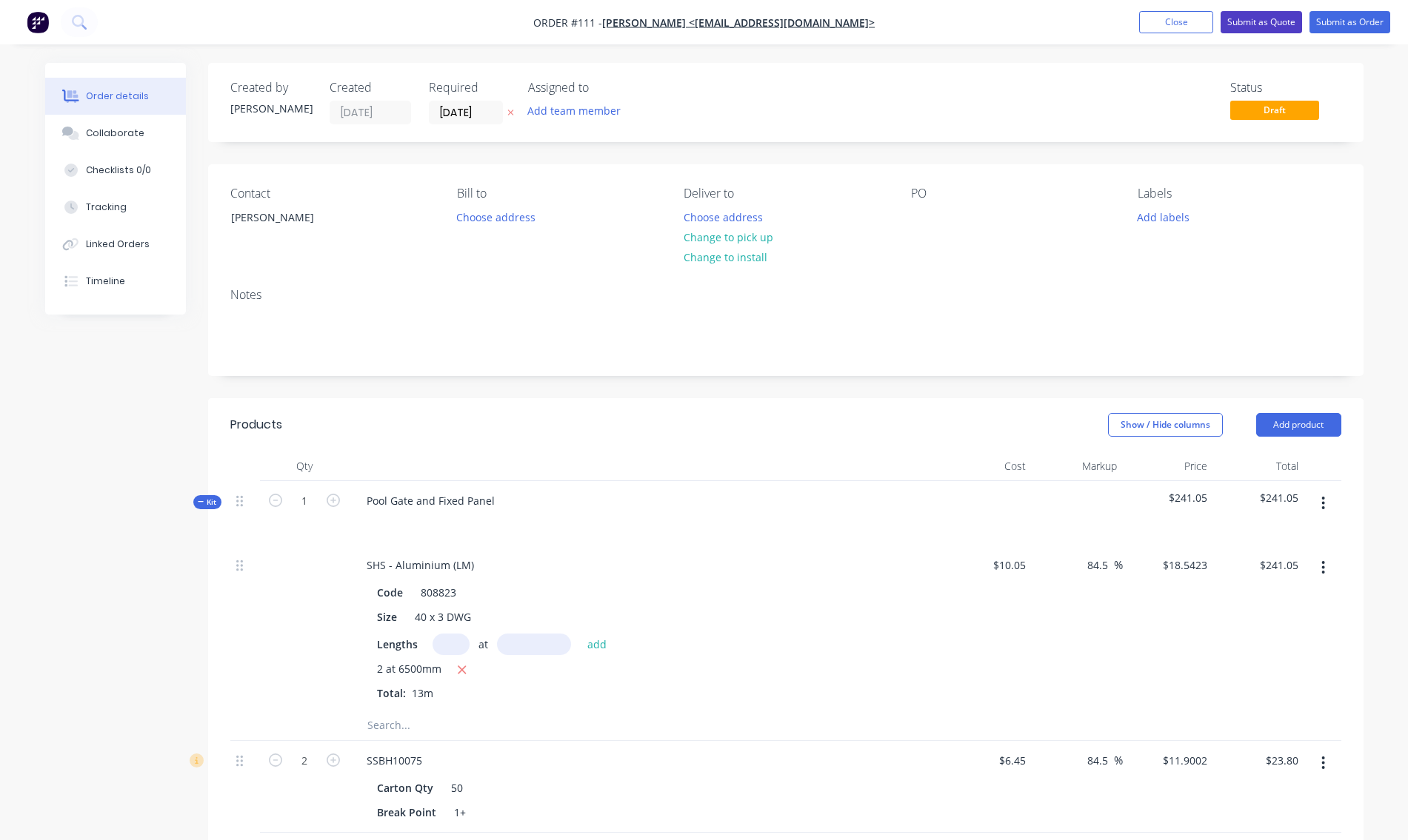
click at [1256, 28] on button "Submit as Quote" at bounding box center [1261, 21] width 82 height 22
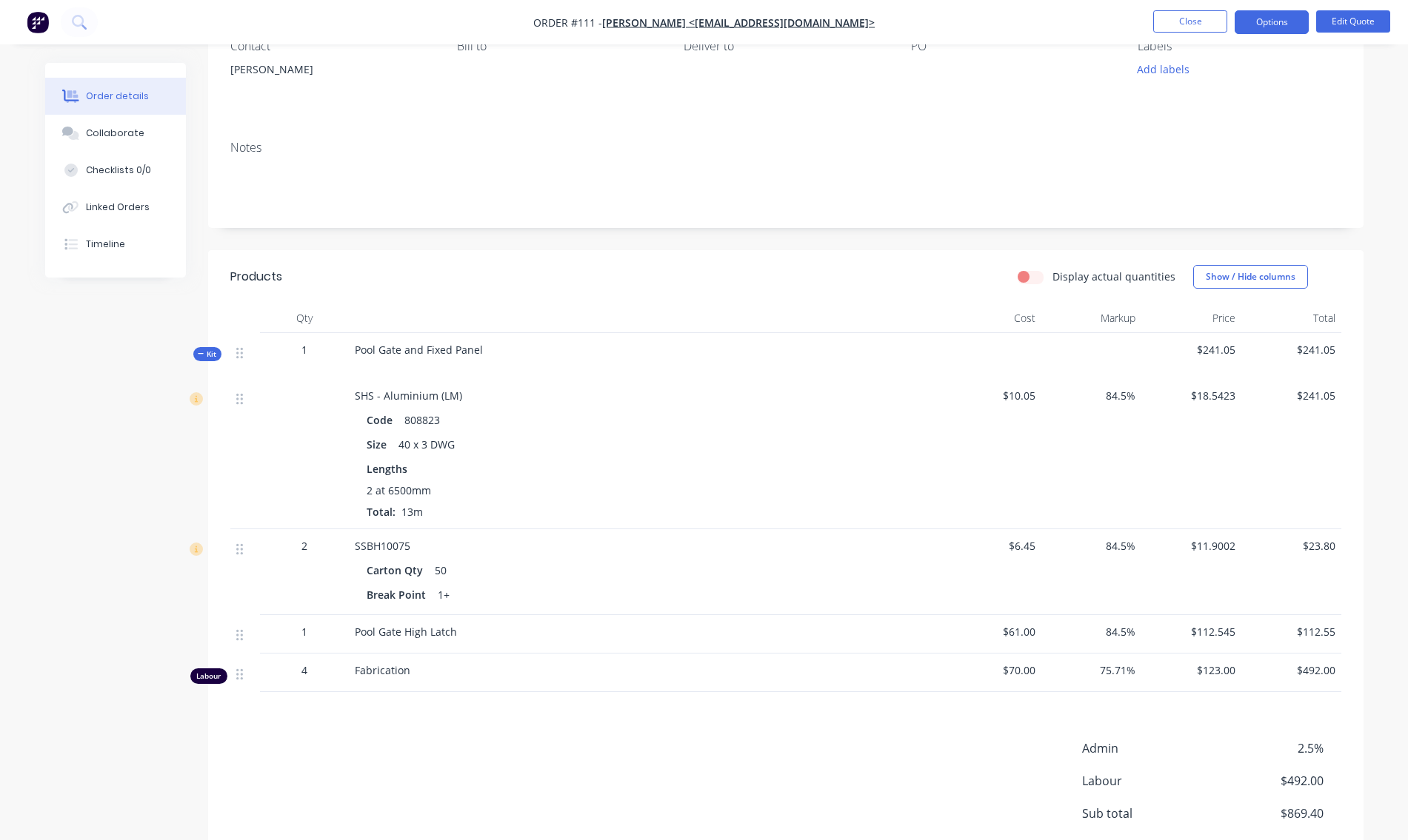
scroll to position [73, 0]
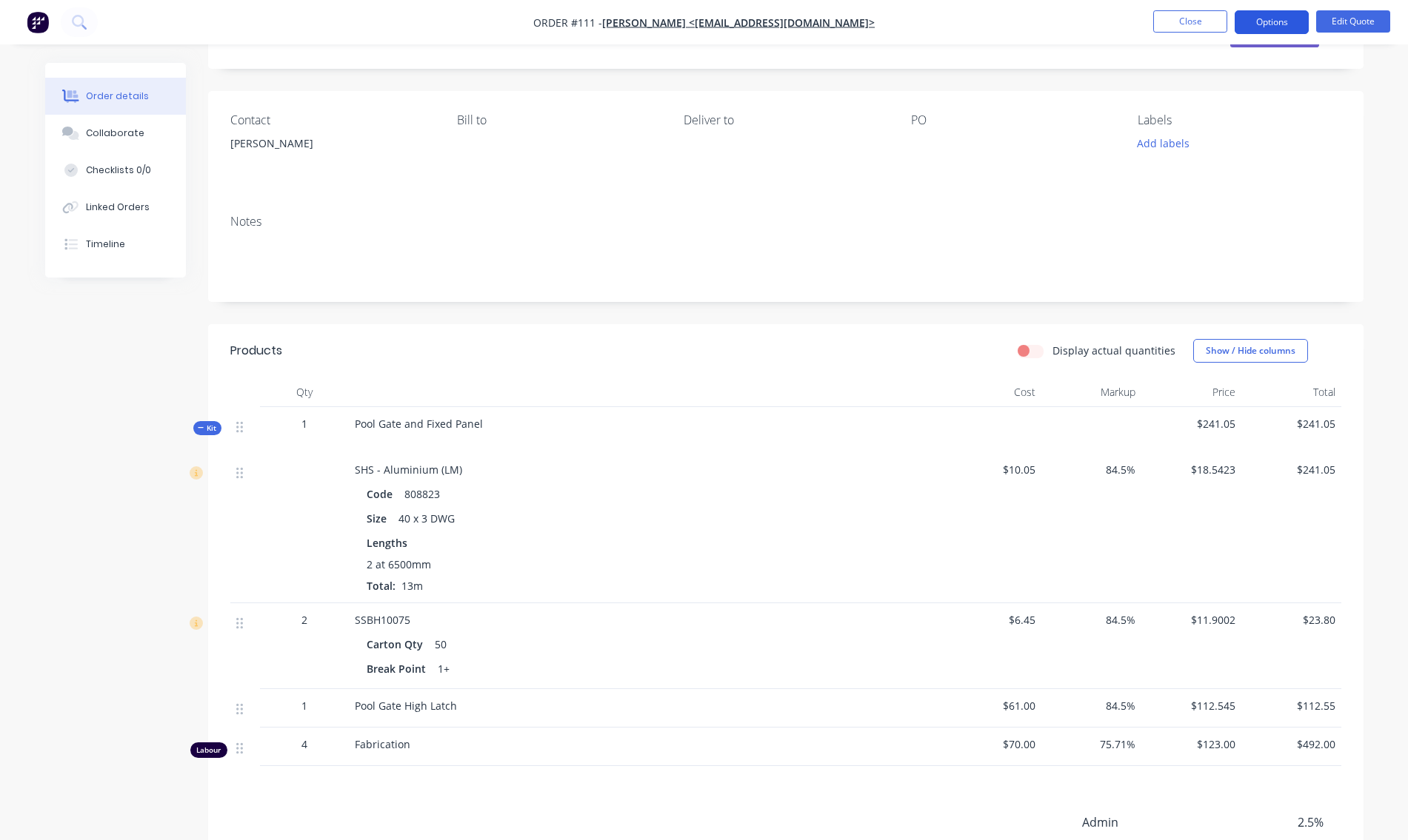
click at [1294, 17] on button "Options" at bounding box center [1272, 22] width 74 height 24
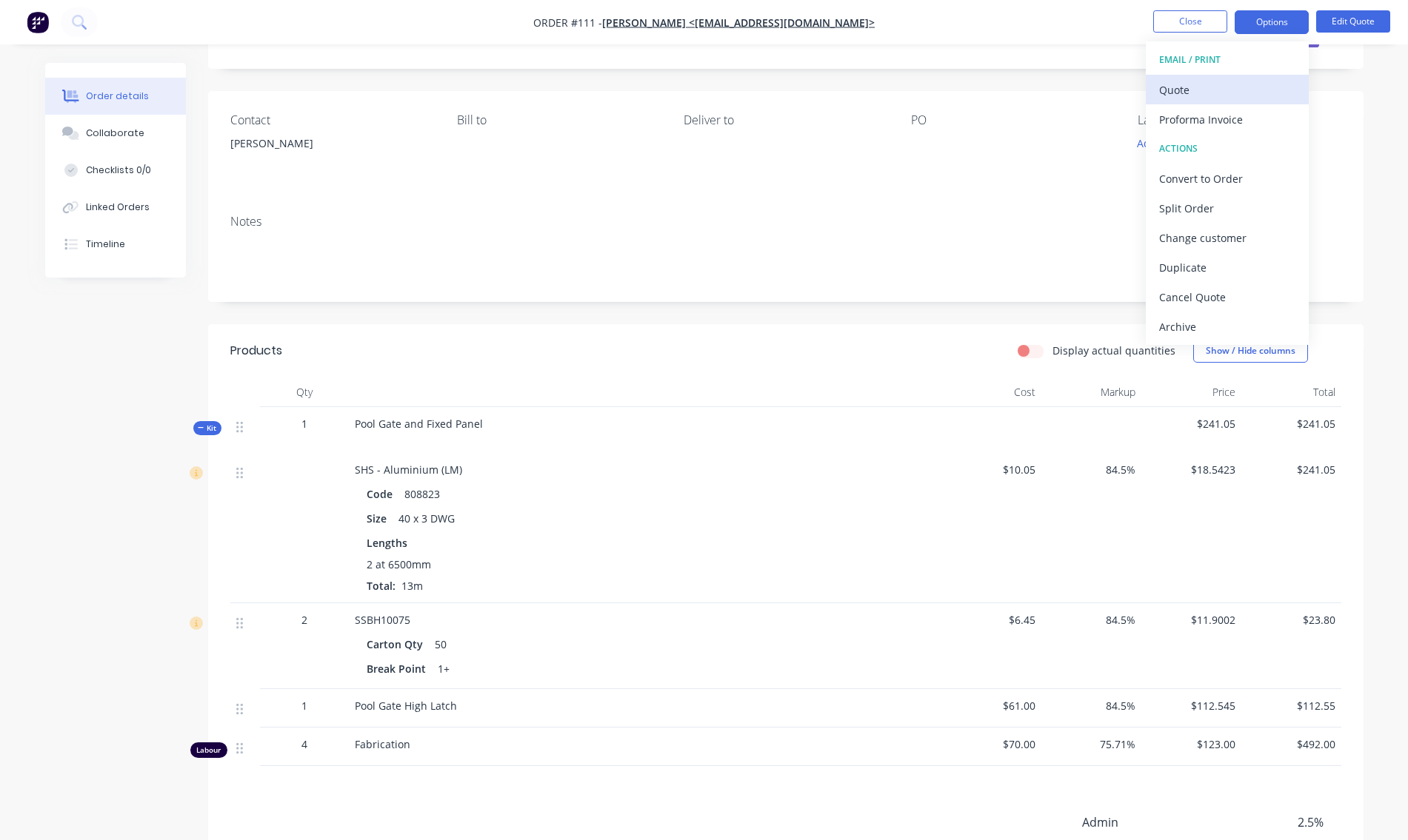
click at [1182, 86] on div "Quote" at bounding box center [1227, 90] width 136 height 21
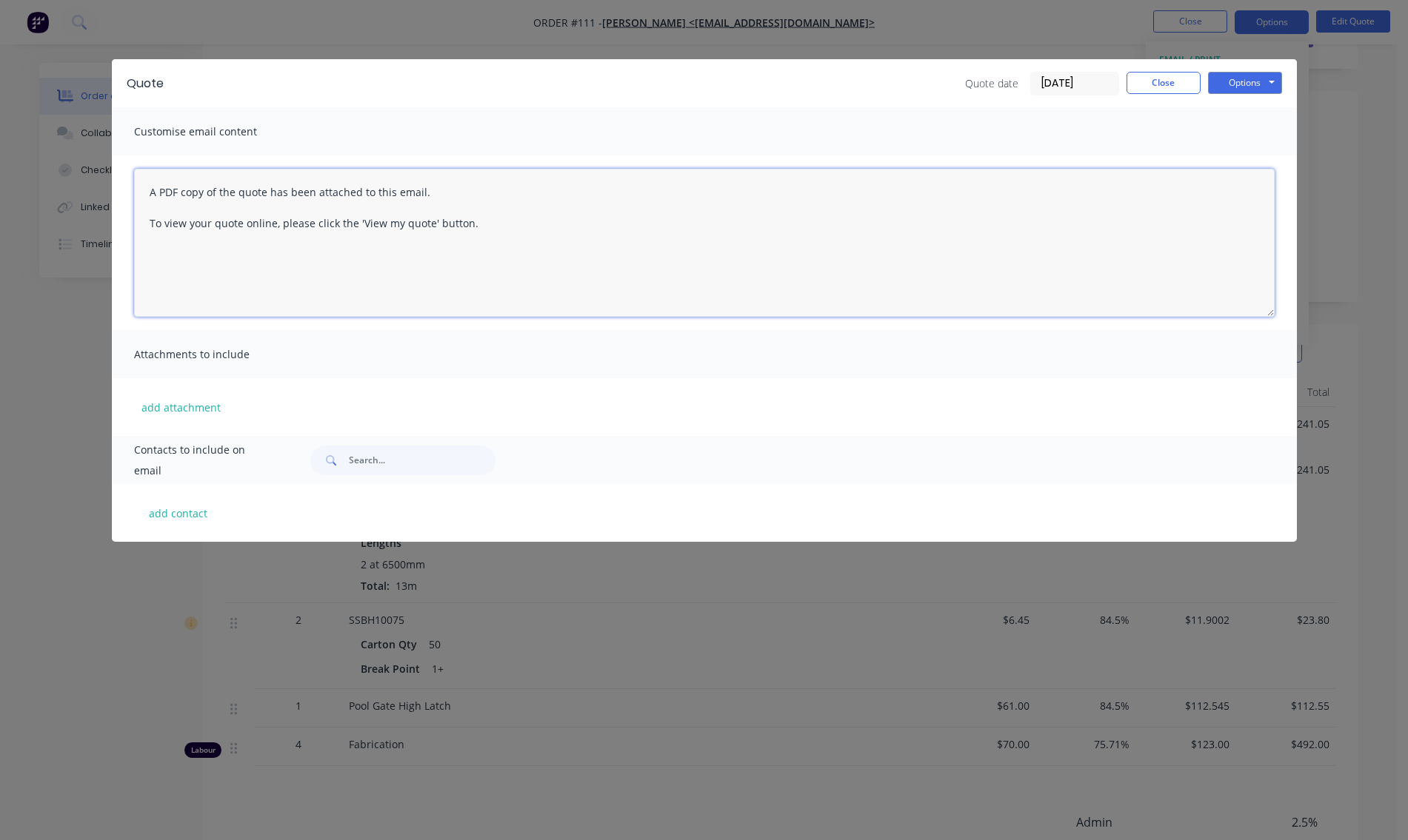
click at [175, 196] on textarea "A PDF copy of the quote has been attached to this email. To view your quote onl…" at bounding box center [704, 242] width 1141 height 148
click at [145, 197] on textarea "A PDF copy of the quote has been attached to this email. To view your quote onl…" at bounding box center [704, 242] width 1141 height 148
type textarea "A PDF copy of the quote has been attached to this email. To view your quote onl…"
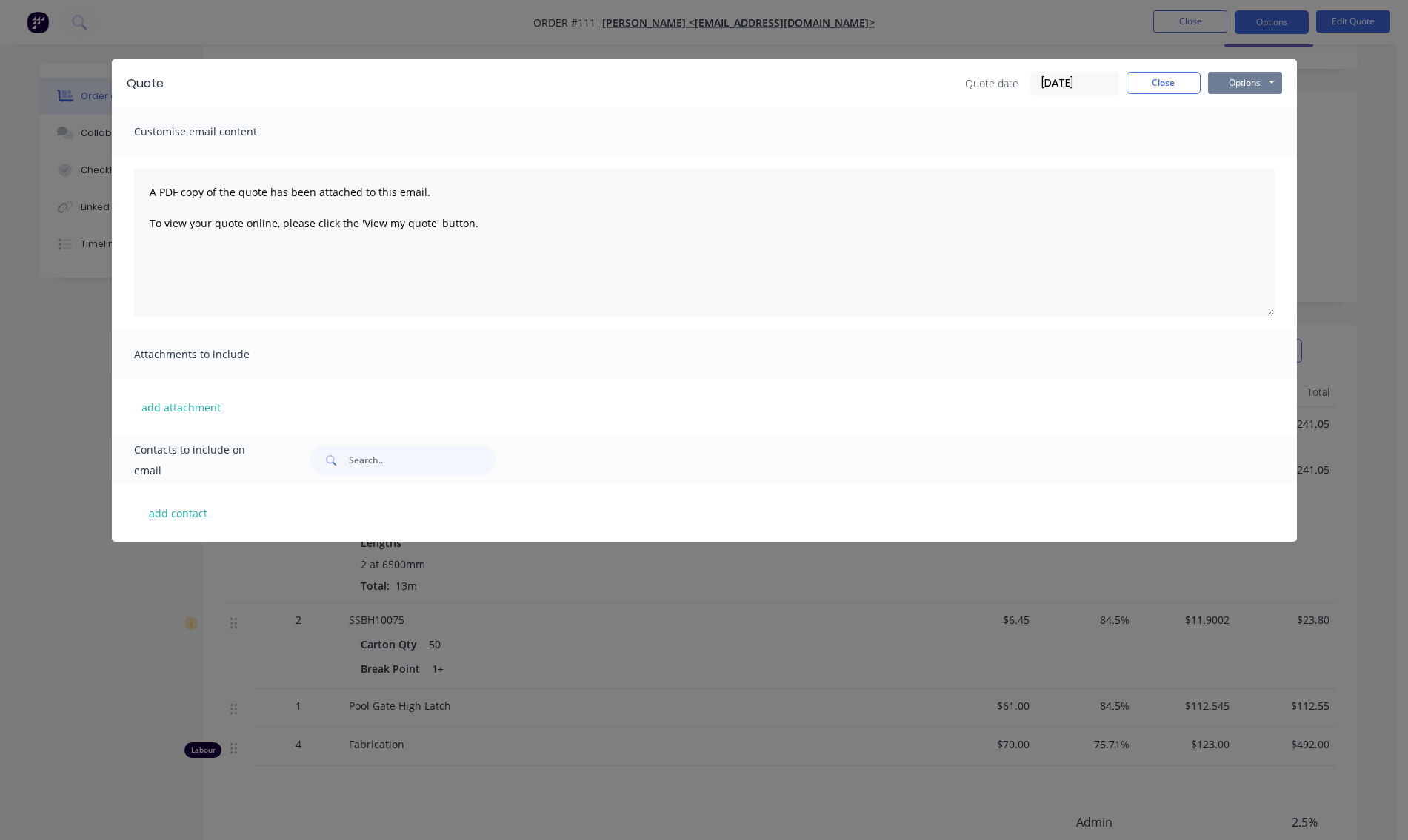
click at [1249, 79] on button "Options" at bounding box center [1245, 83] width 74 height 22
click at [1250, 105] on button "Preview" at bounding box center [1255, 109] width 95 height 25
click at [1166, 84] on button "Close" at bounding box center [1164, 83] width 74 height 22
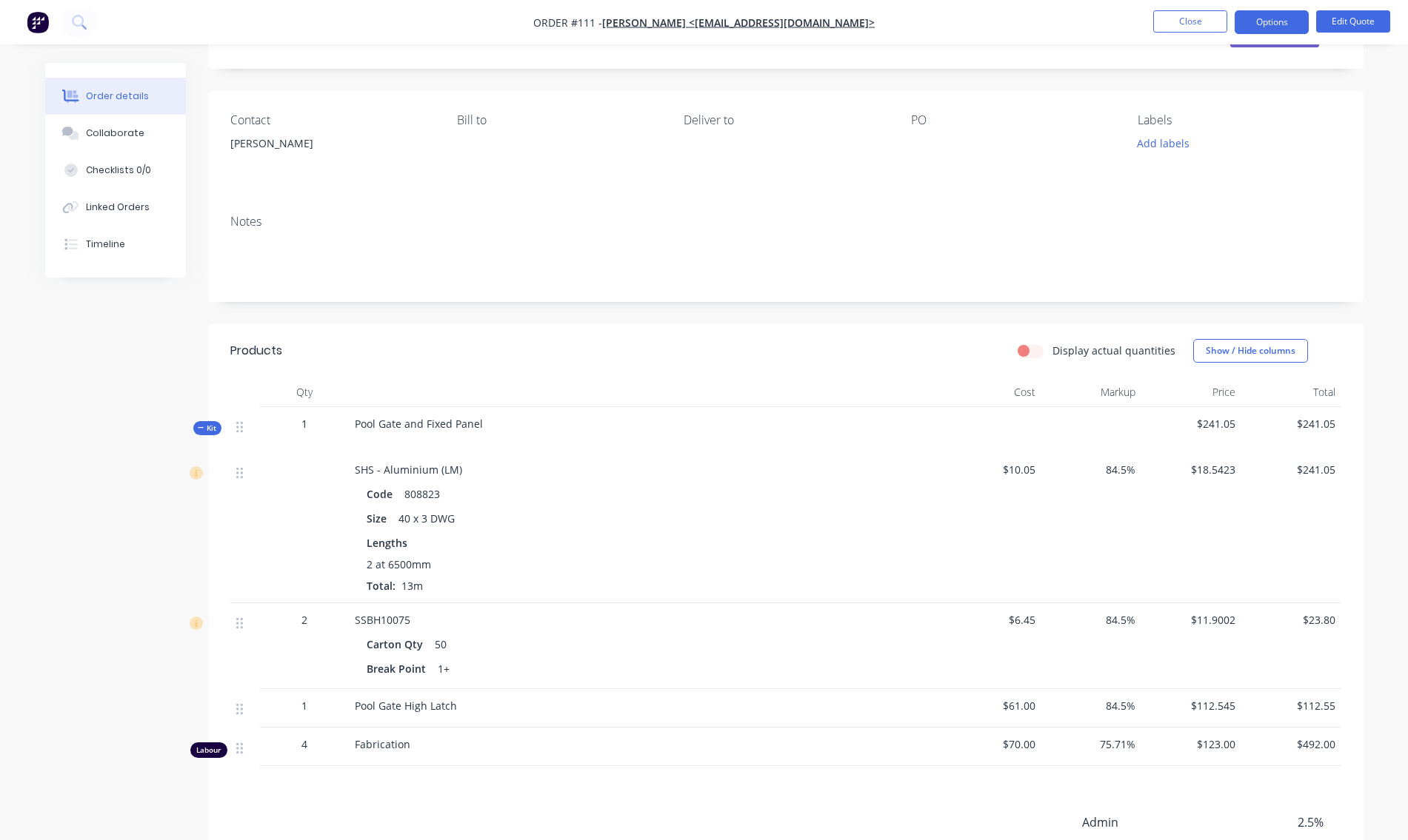
scroll to position [146, 0]
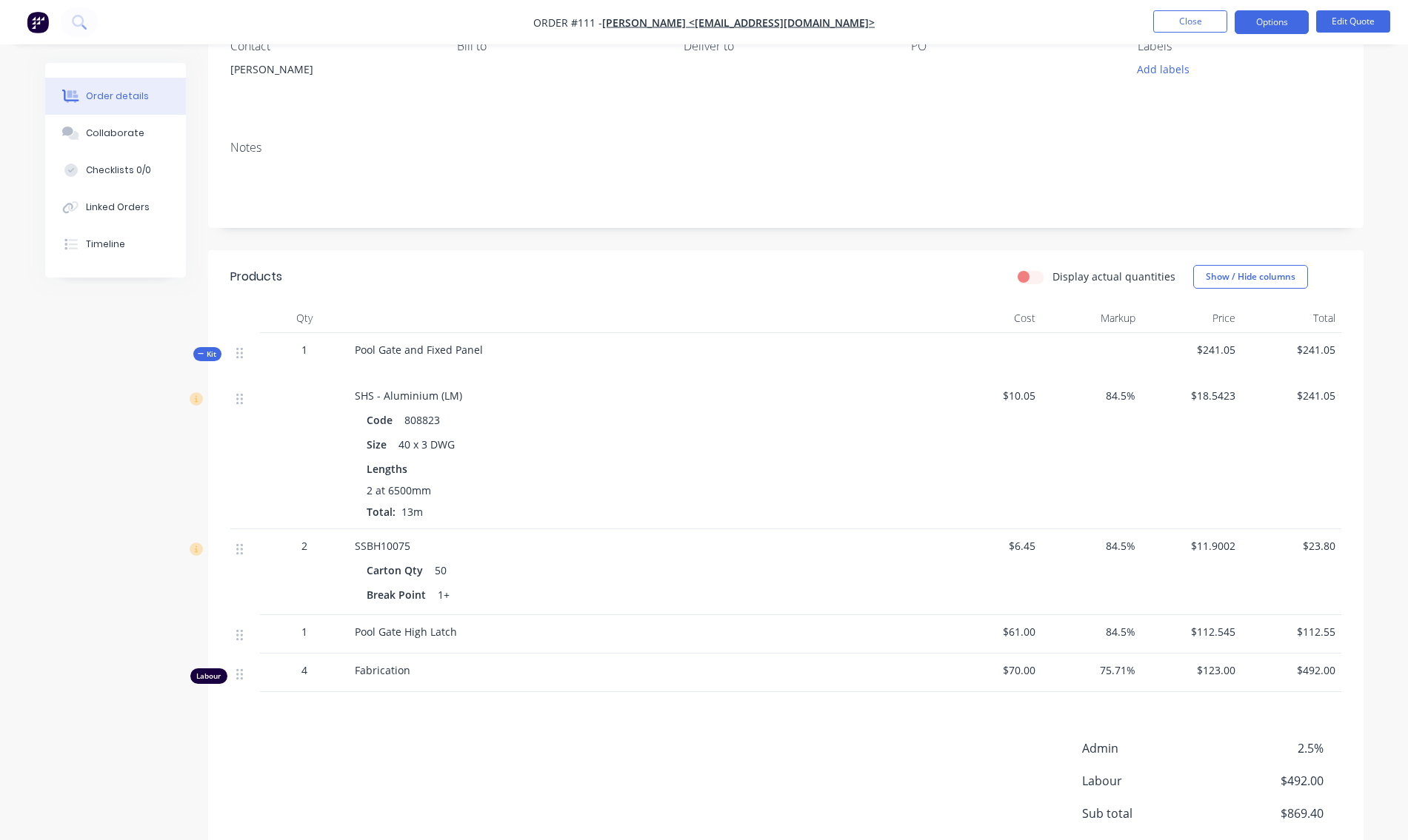
click at [202, 353] on icon at bounding box center [201, 354] width 7 height 7
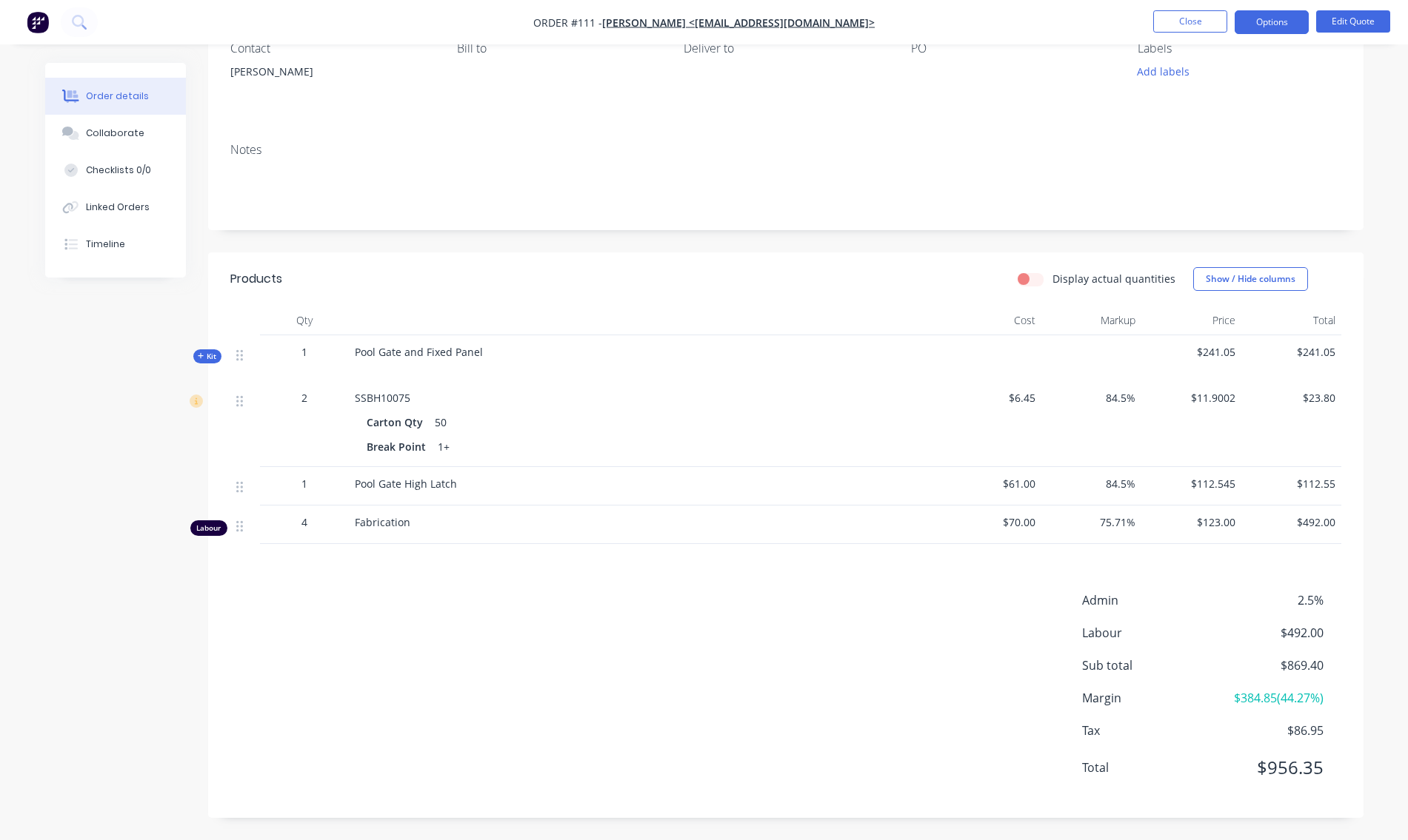
click at [202, 353] on icon at bounding box center [201, 356] width 7 height 7
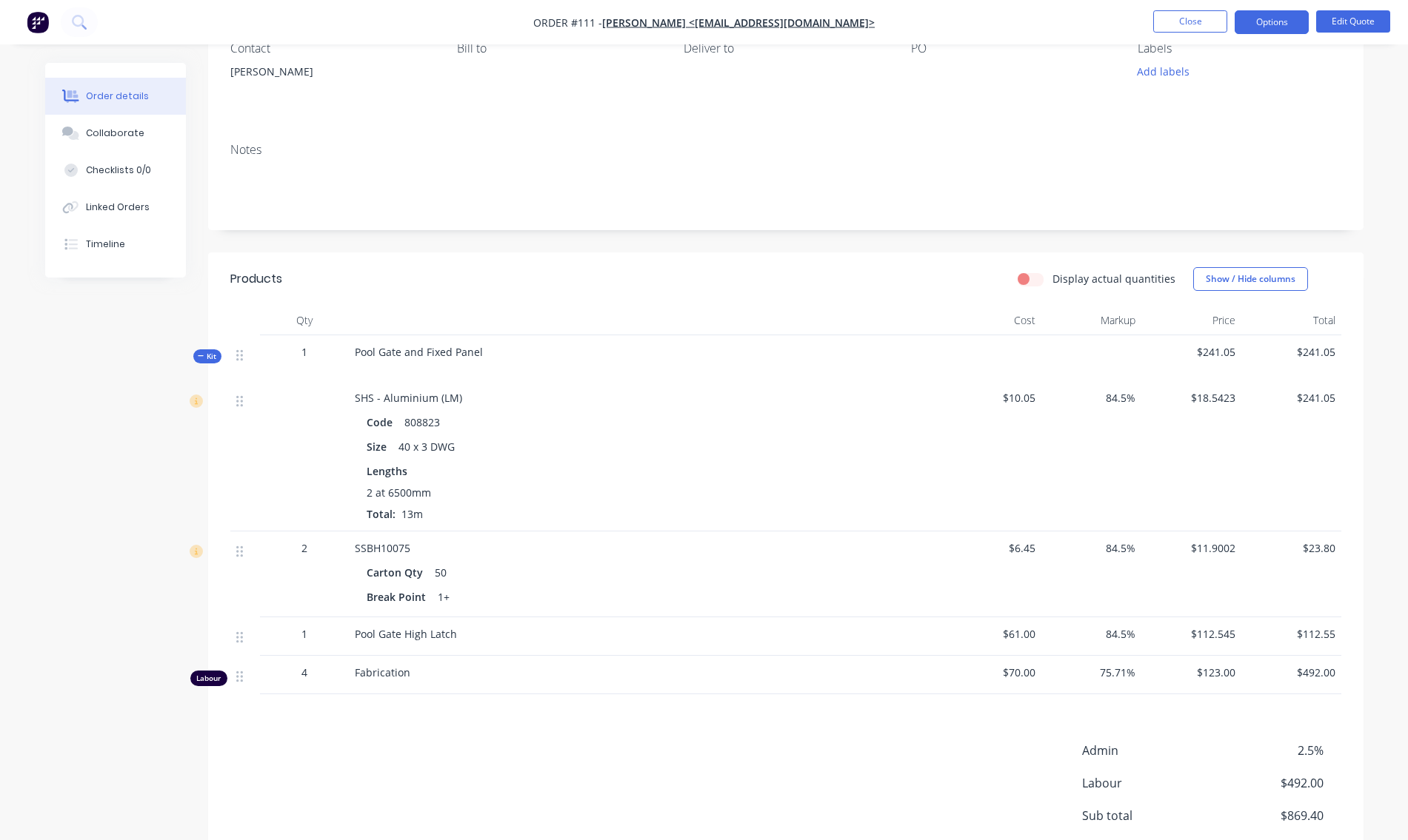
scroll to position [146, 0]
click at [202, 353] on icon at bounding box center [201, 354] width 7 height 7
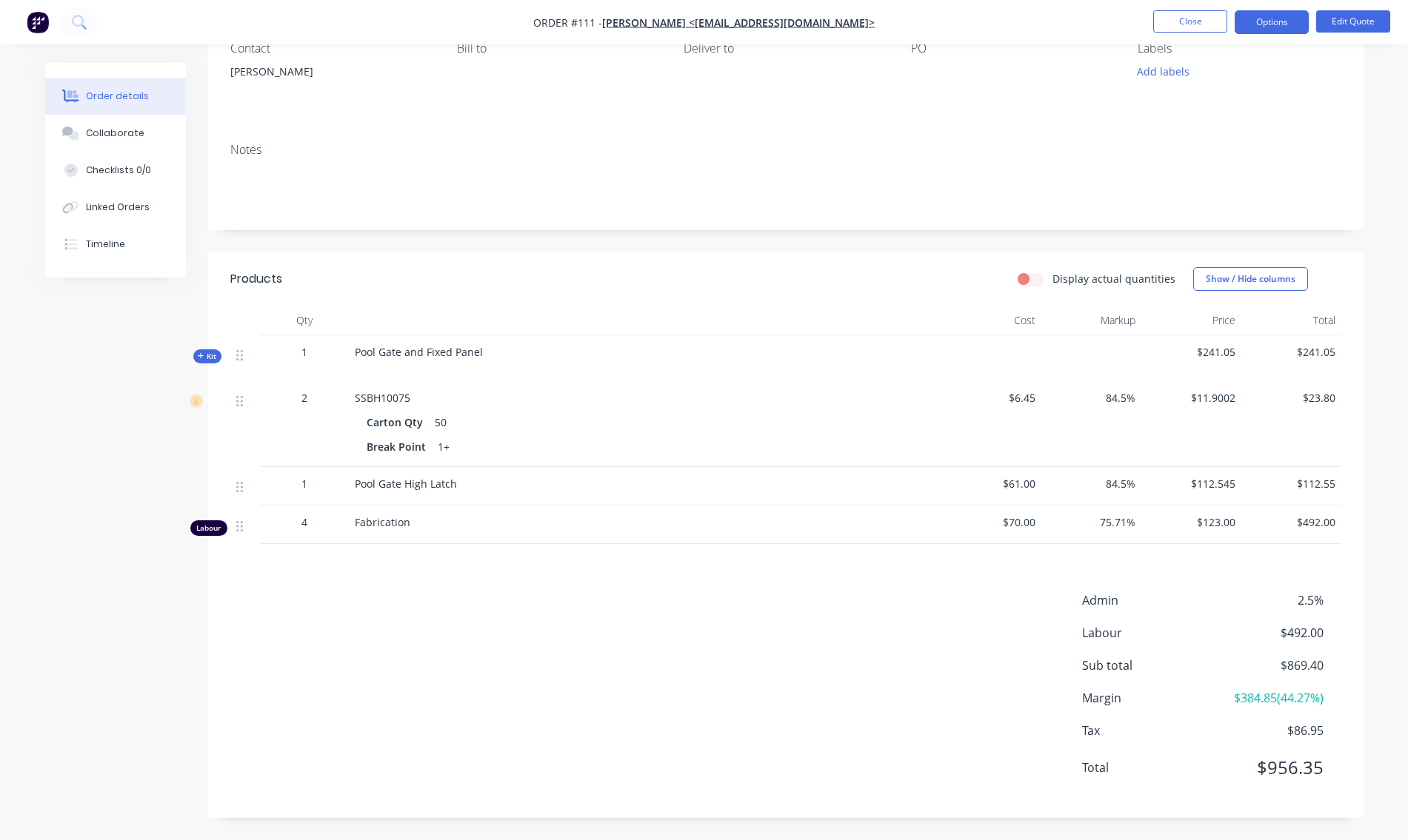
scroll to position [145, 0]
drag, startPoint x: 1032, startPoint y: 278, endPoint x: 1048, endPoint y: 278, distance: 16.0
click at [1053, 278] on label "Display actual quantities" at bounding box center [1114, 278] width 123 height 16
click at [1020, 279] on div "Display actual quantities Show / Hide columns" at bounding box center [903, 279] width 875 height 24
click at [925, 292] on header "Products Display actual quantities Show / Hide columns" at bounding box center [786, 279] width 1155 height 54
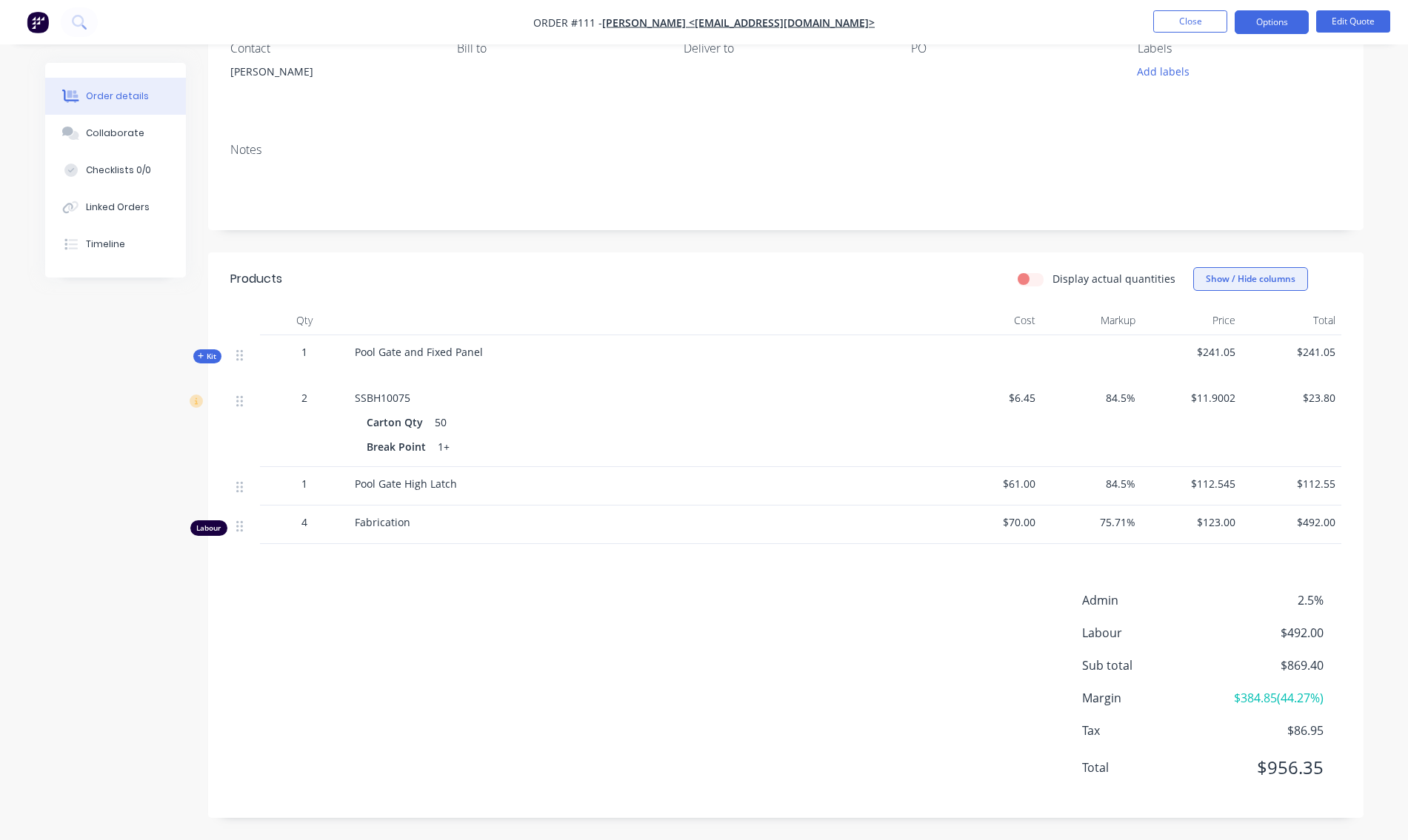
click at [1229, 278] on button "Show / Hide columns" at bounding box center [1250, 279] width 115 height 24
click at [1222, 347] on span at bounding box center [1217, 347] width 12 height 12
click at [1199, 341] on input "Markup" at bounding box center [1199, 341] width 0 height 0
click at [1222, 327] on span at bounding box center [1217, 327] width 12 height 12
click at [1199, 321] on input "Cost" at bounding box center [1199, 321] width 0 height 0
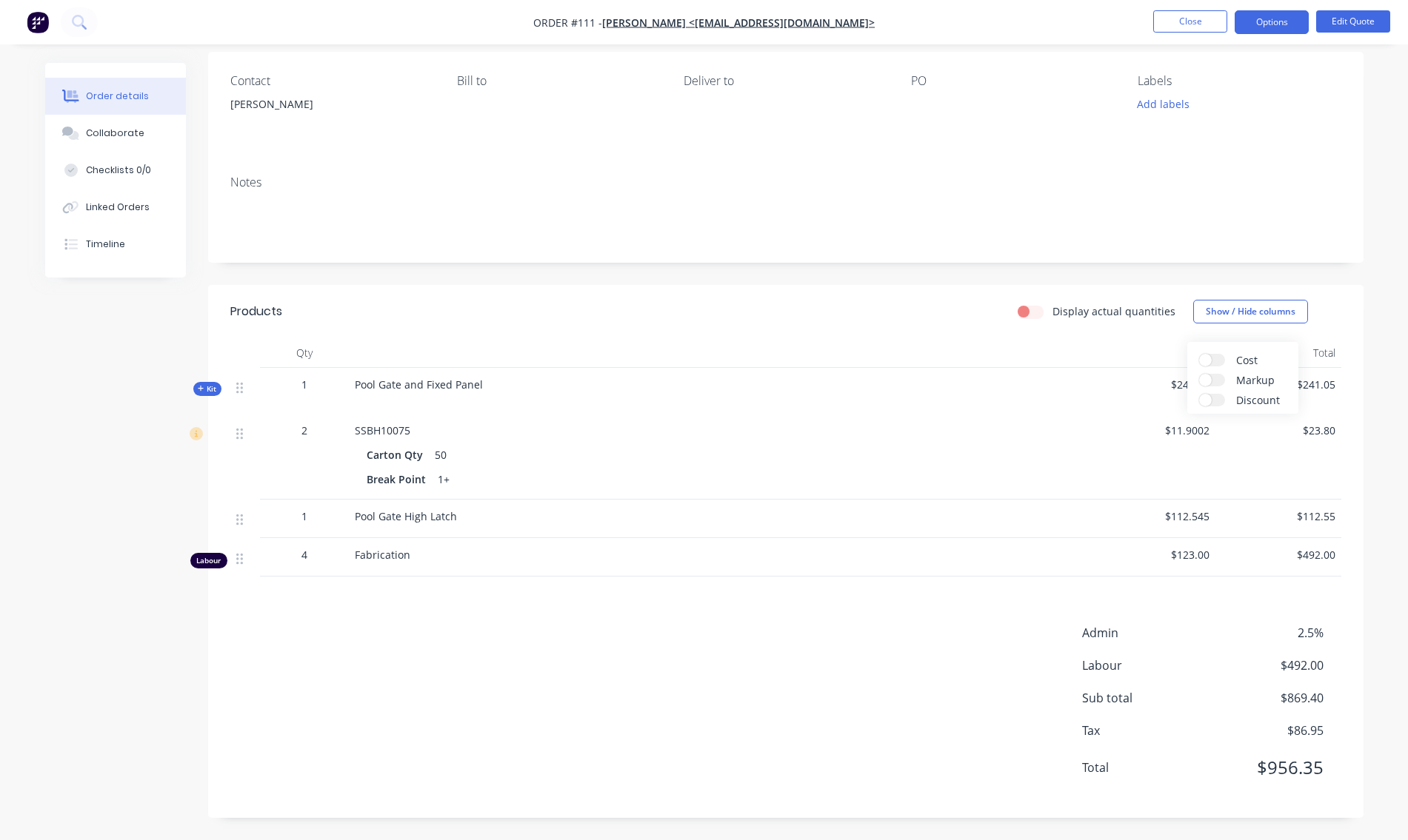
scroll to position [0, 0]
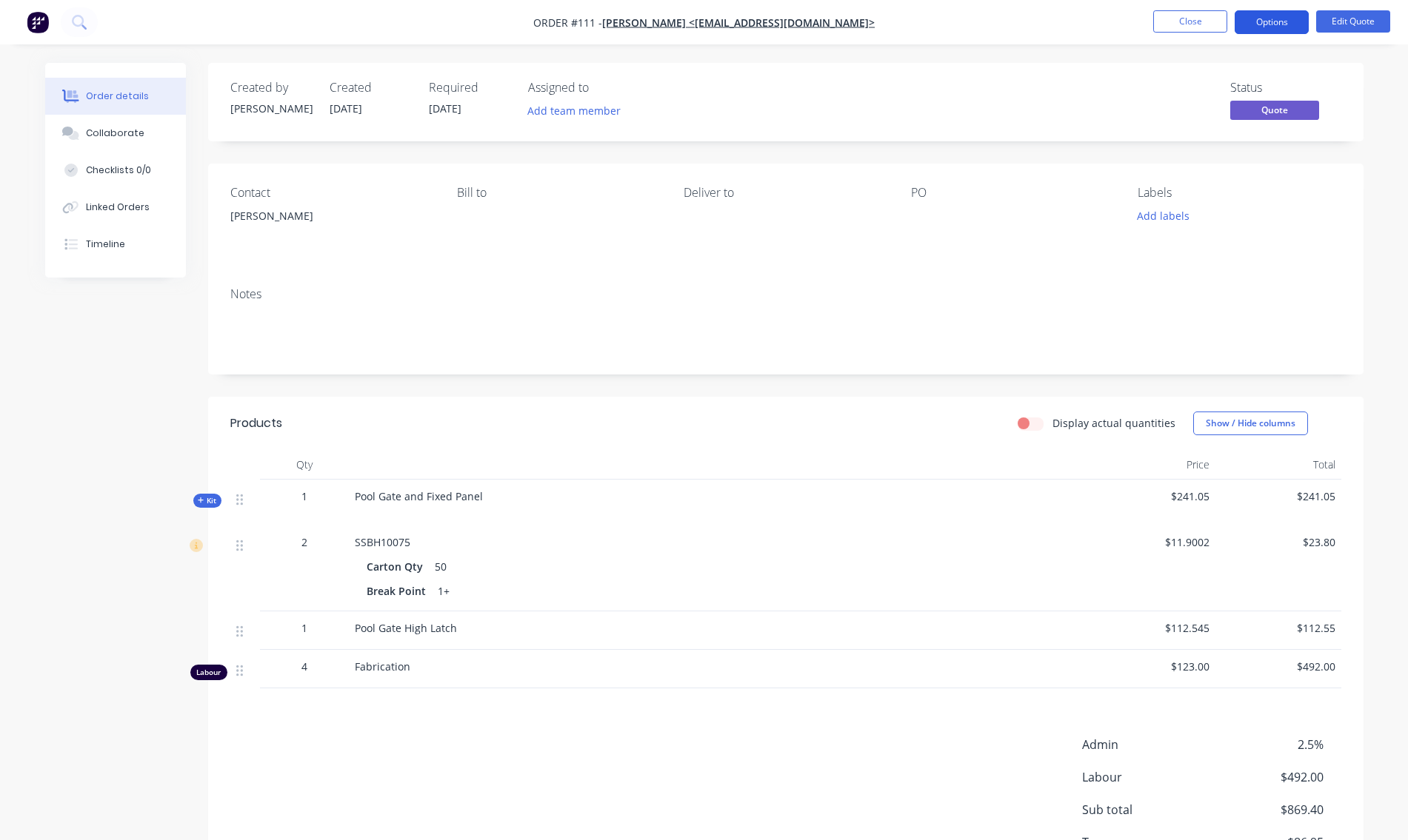
click at [1272, 21] on button "Options" at bounding box center [1272, 22] width 74 height 24
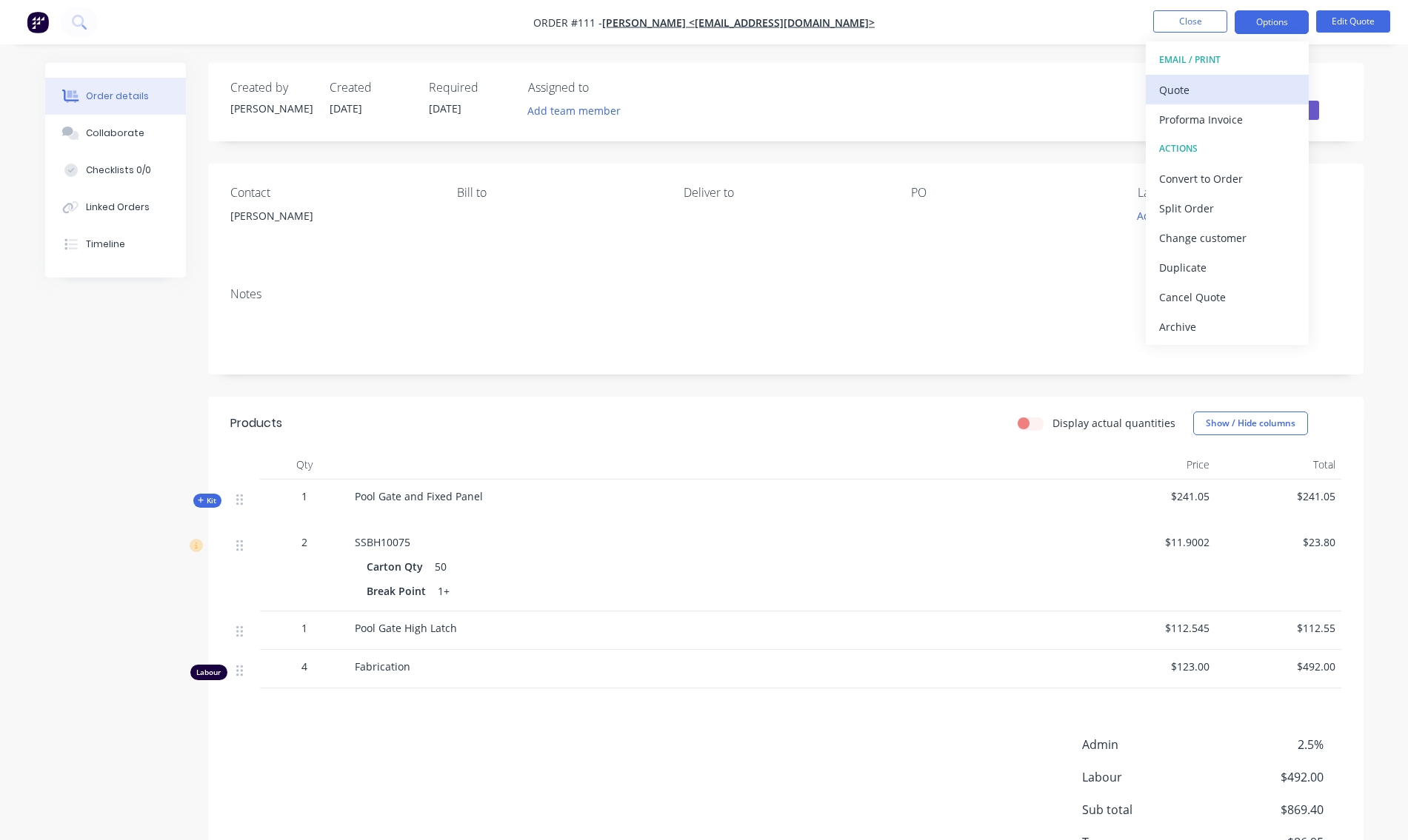
click at [1195, 93] on div "Quote" at bounding box center [1227, 90] width 136 height 21
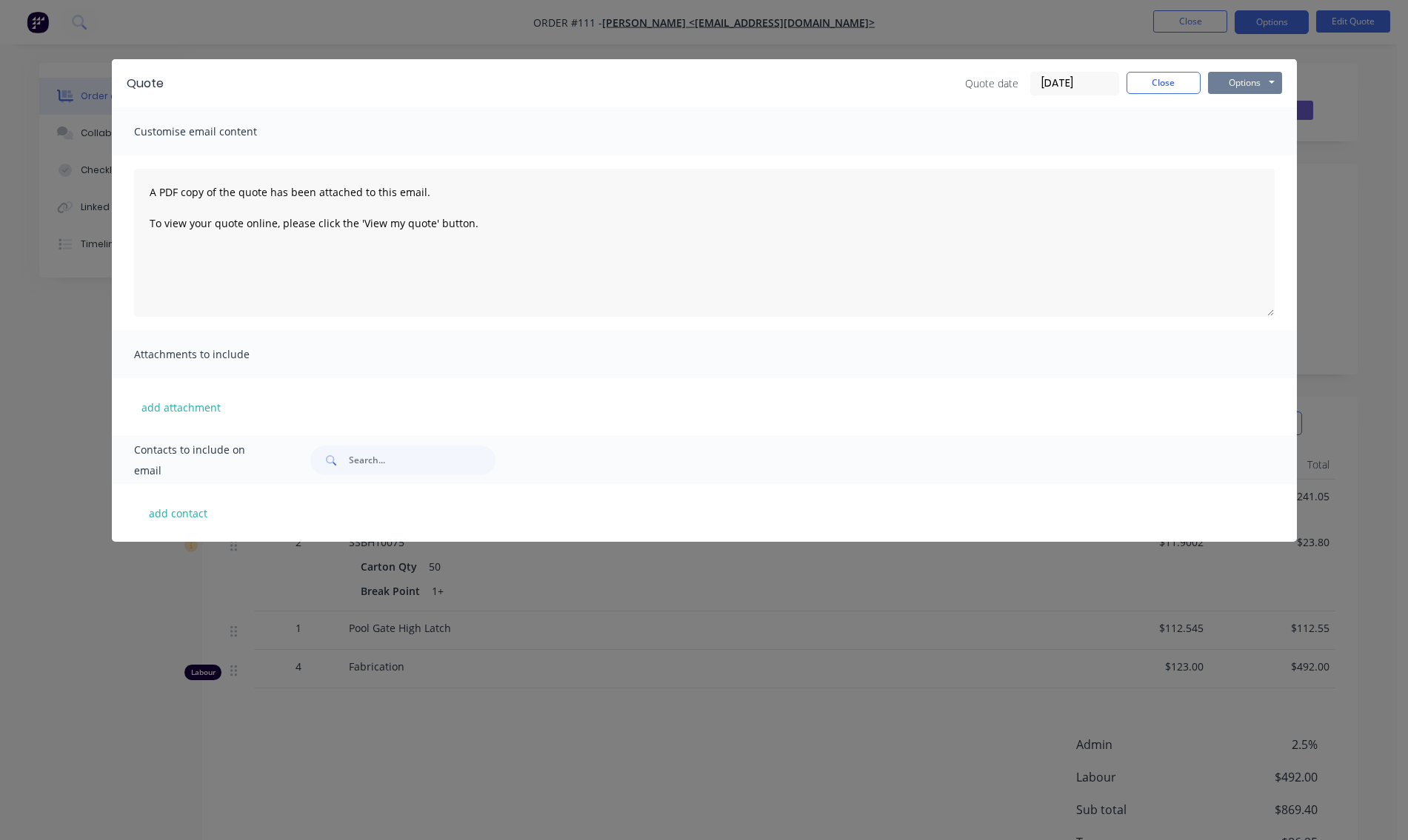
click at [1230, 84] on button "Options" at bounding box center [1245, 83] width 74 height 22
click at [1235, 106] on button "Preview" at bounding box center [1255, 109] width 95 height 25
click at [1154, 83] on button "Close" at bounding box center [1164, 83] width 74 height 22
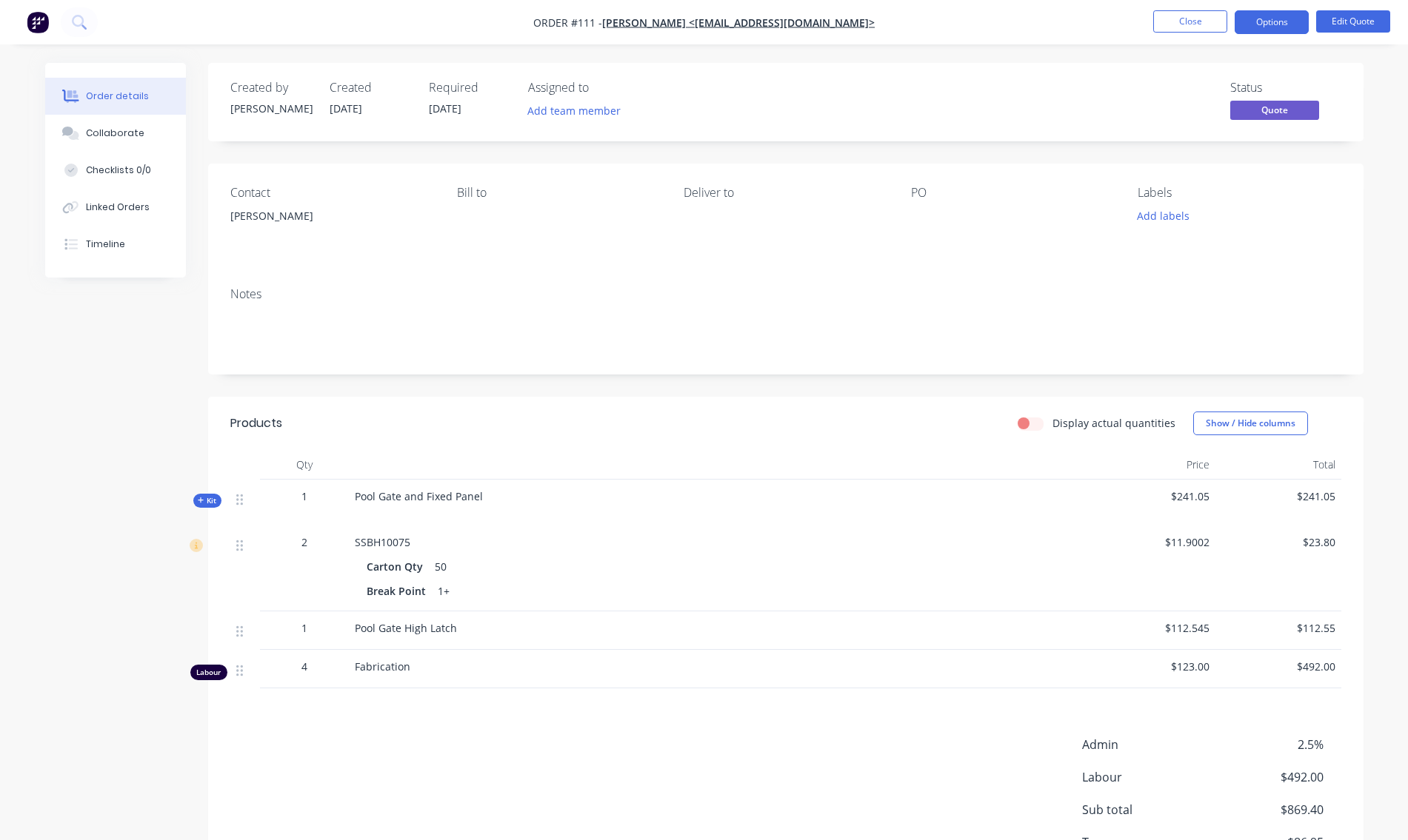
scroll to position [74, 0]
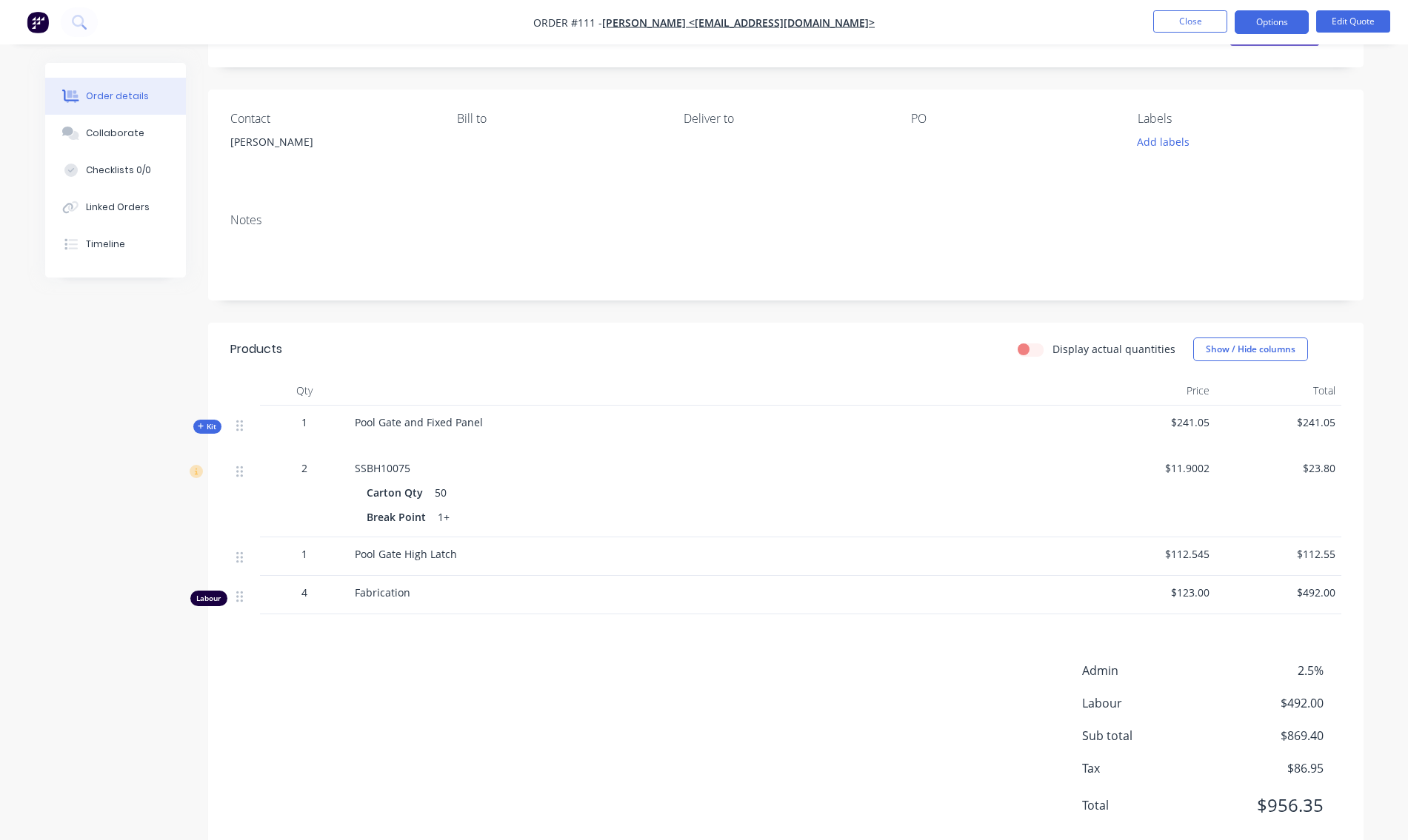
click at [1053, 349] on label "Display actual quantities" at bounding box center [1114, 349] width 123 height 16
click at [1030, 349] on input "Display actual quantities" at bounding box center [1024, 348] width 12 height 14
click at [1053, 349] on label "Display actual quantities" at bounding box center [1114, 349] width 123 height 16
click at [1030, 349] on input "Display actual quantities" at bounding box center [1024, 348] width 12 height 14
checkbox input "false"
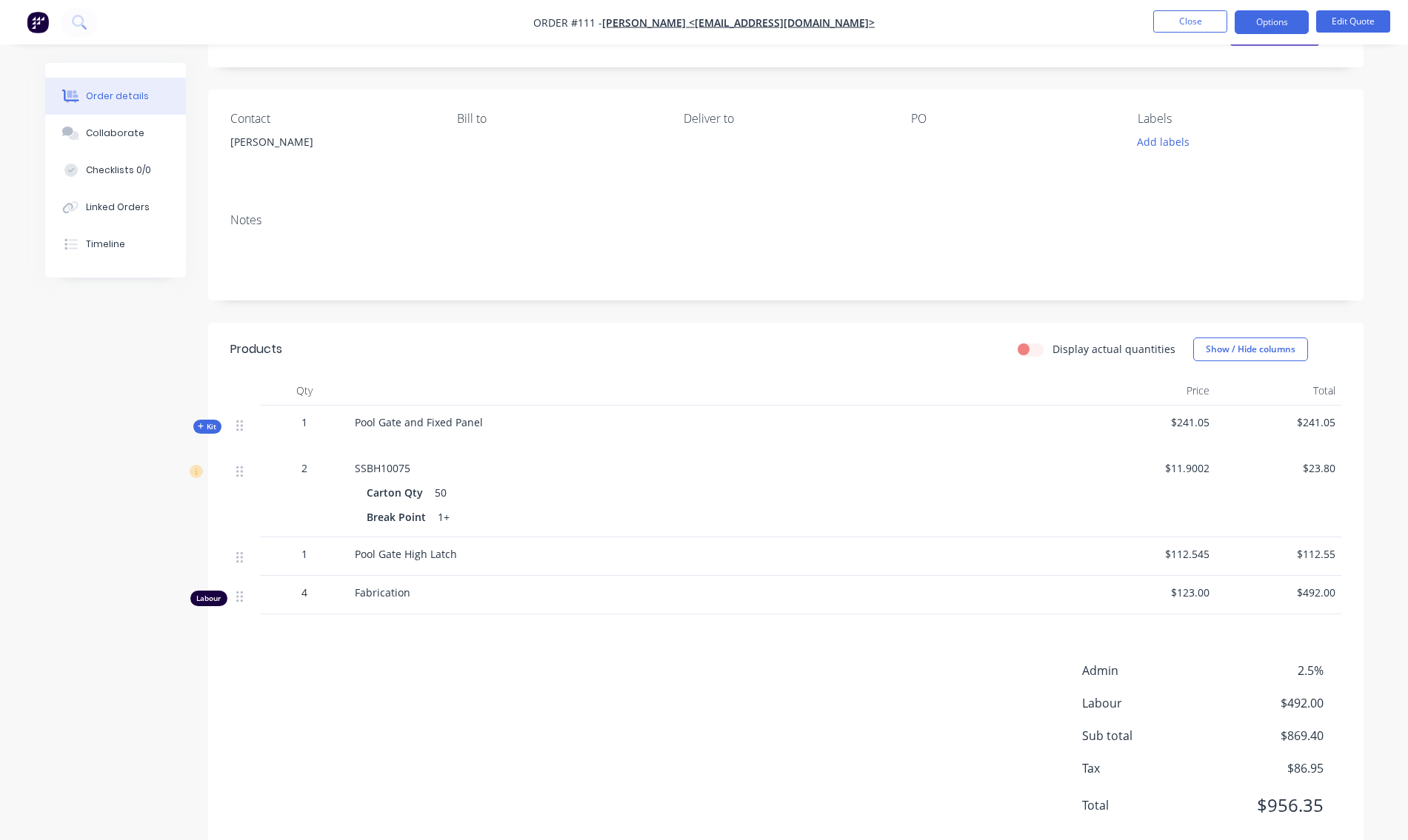
scroll to position [112, 0]
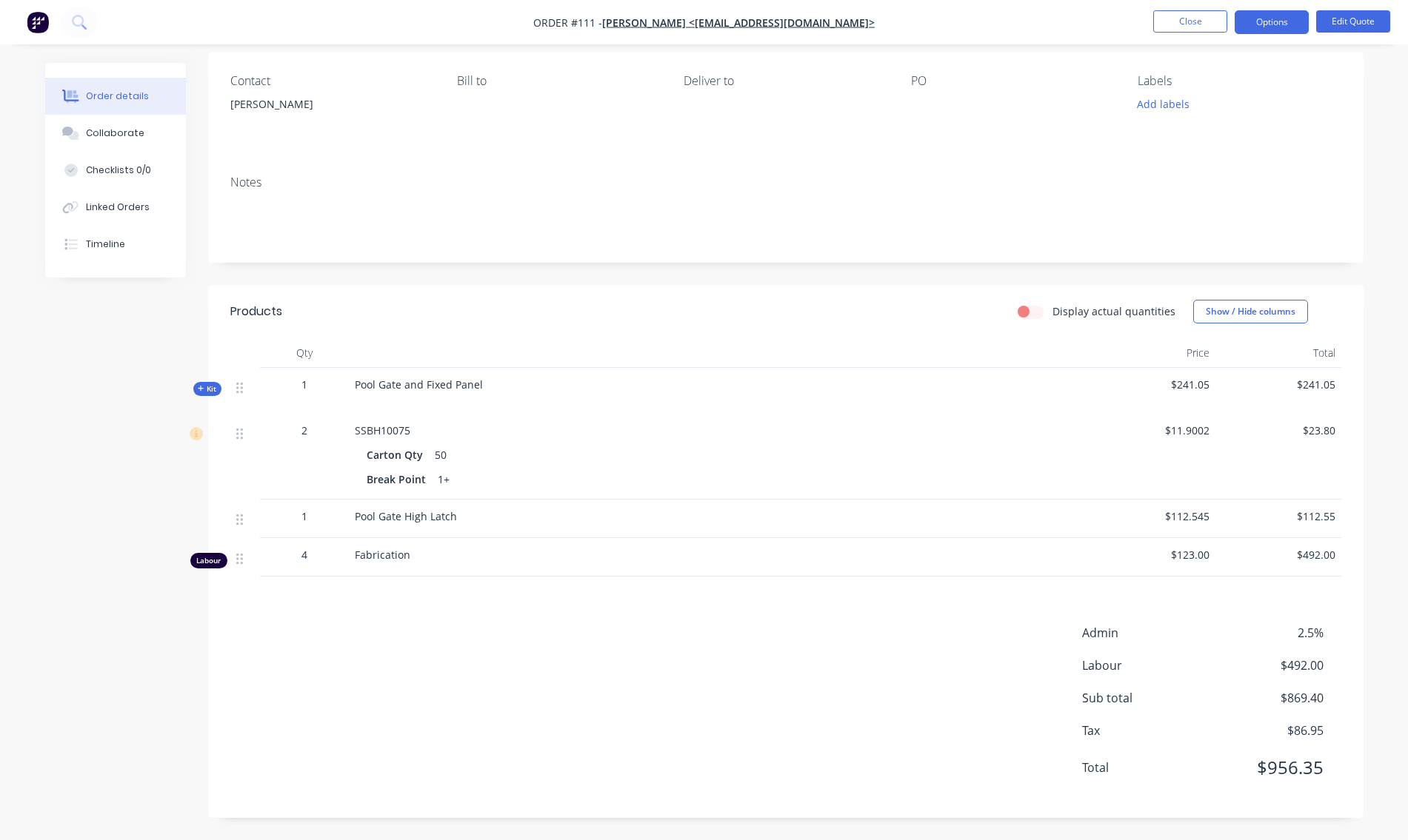
drag, startPoint x: 238, startPoint y: 562, endPoint x: 554, endPoint y: 732, distance: 358.8
click at [554, 732] on div "Admin 2.5% Labour $492.00 Sub total $869.40 Tax $86.95 Total $956.35" at bounding box center [786, 710] width 1111 height 172
drag, startPoint x: 214, startPoint y: 563, endPoint x: 758, endPoint y: 683, distance: 557.1
click at [758, 683] on div "Admin 2.5% Labour $492.00 Sub total $869.40 Tax $86.95 Total $956.35" at bounding box center [786, 710] width 1111 height 172
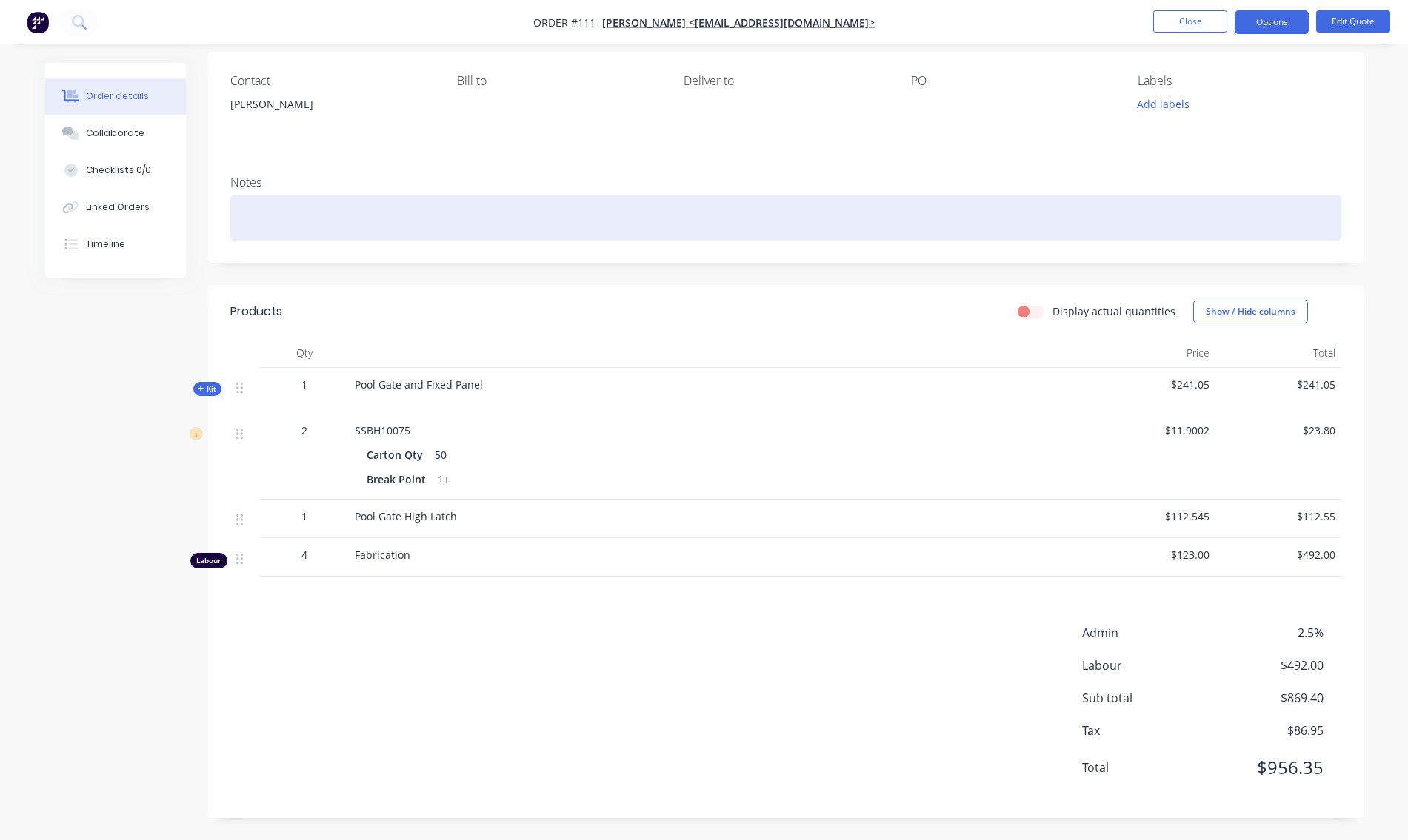
scroll to position [0, 0]
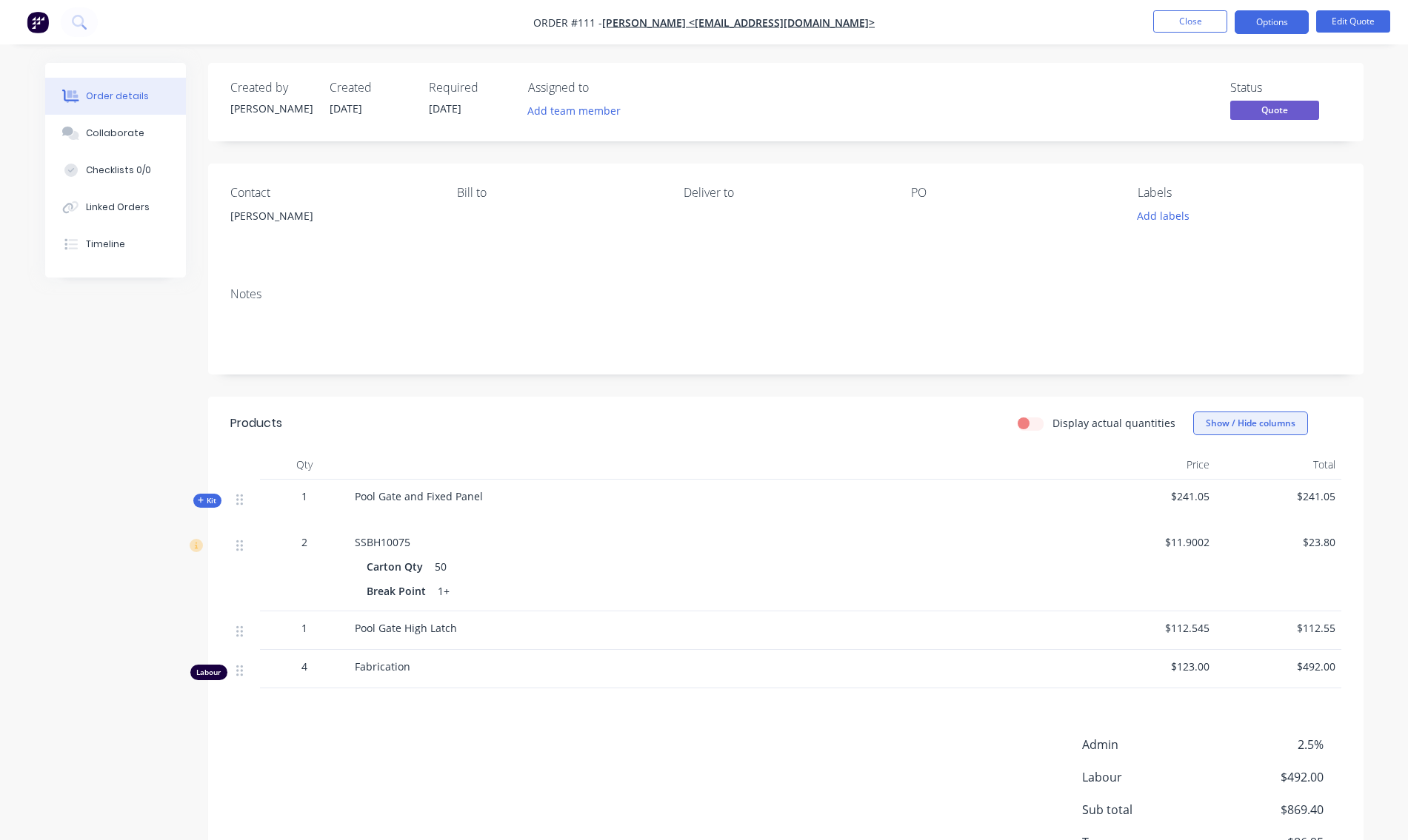
click at [1231, 427] on button "Show / Hide columns" at bounding box center [1250, 423] width 115 height 24
click at [1212, 471] on label "Cost" at bounding box center [1211, 472] width 26 height 12
click at [1199, 466] on input "Cost" at bounding box center [1199, 466] width 0 height 0
click at [1212, 471] on span at bounding box center [1217, 472] width 12 height 12
click at [1199, 466] on input "Cost" at bounding box center [1199, 466] width 0 height 0
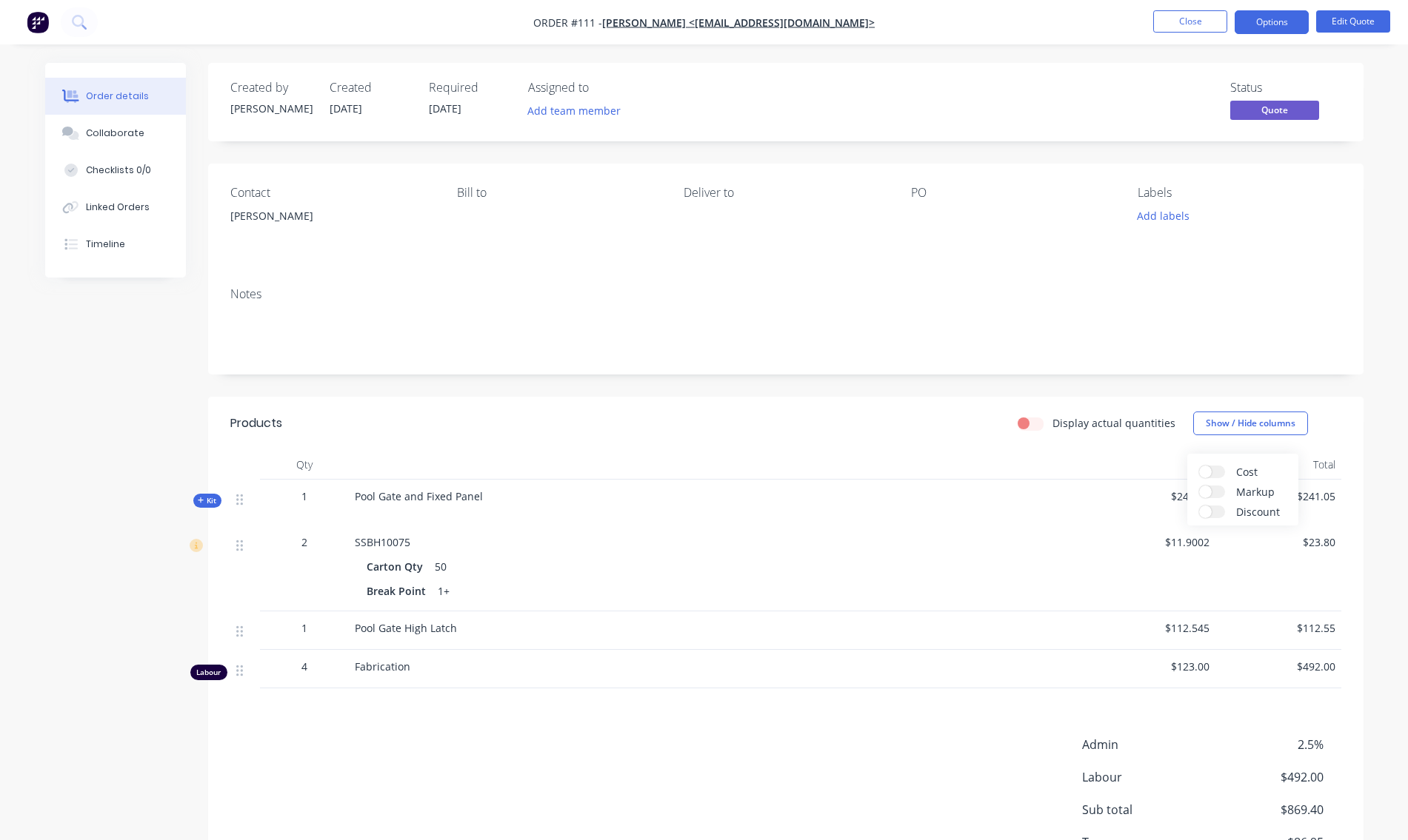
click at [1155, 461] on div "Price" at bounding box center [1153, 465] width 126 height 30
click at [1362, 15] on button "Edit Quote" at bounding box center [1353, 21] width 74 height 22
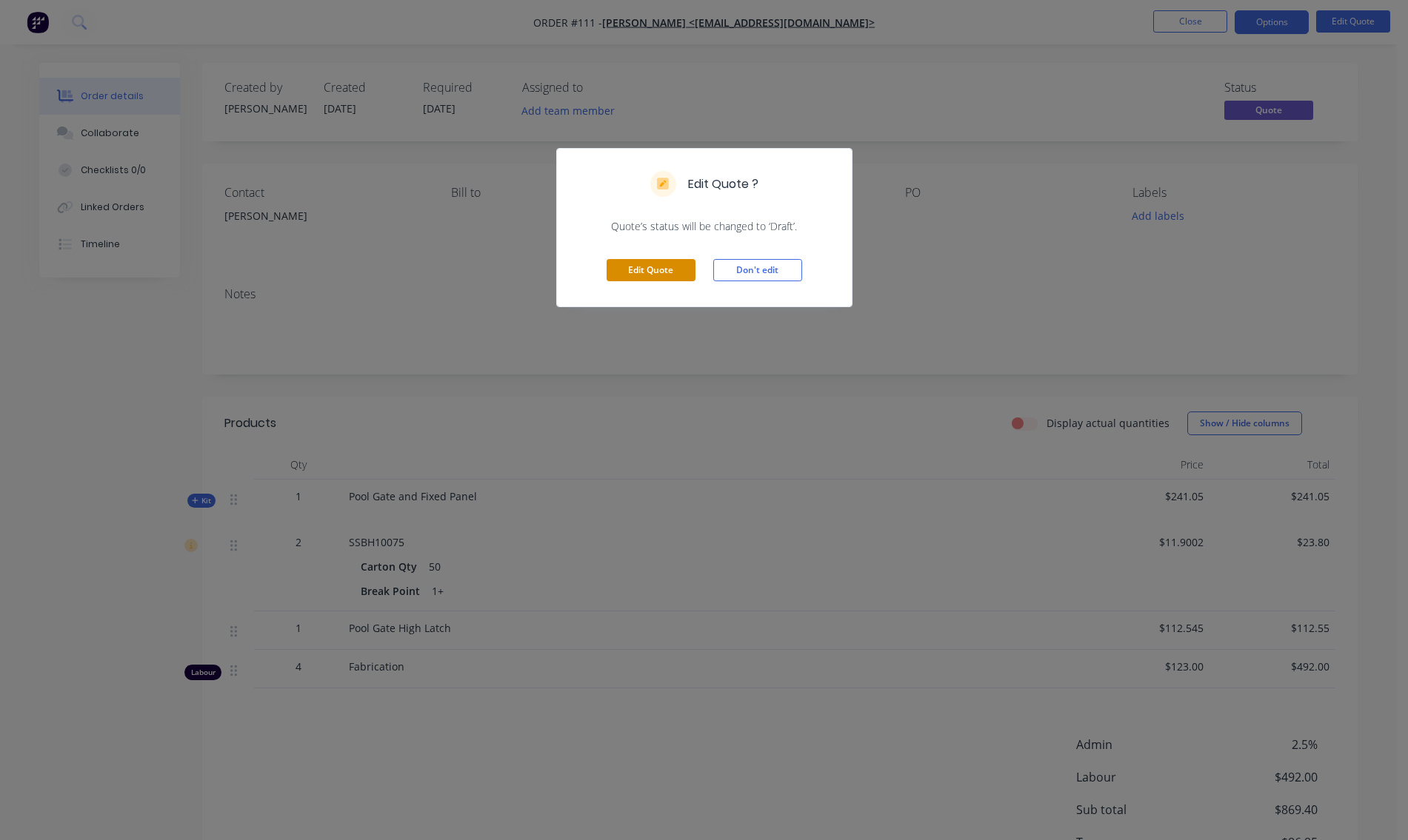
click at [669, 269] on button "Edit Quote" at bounding box center [651, 270] width 89 height 22
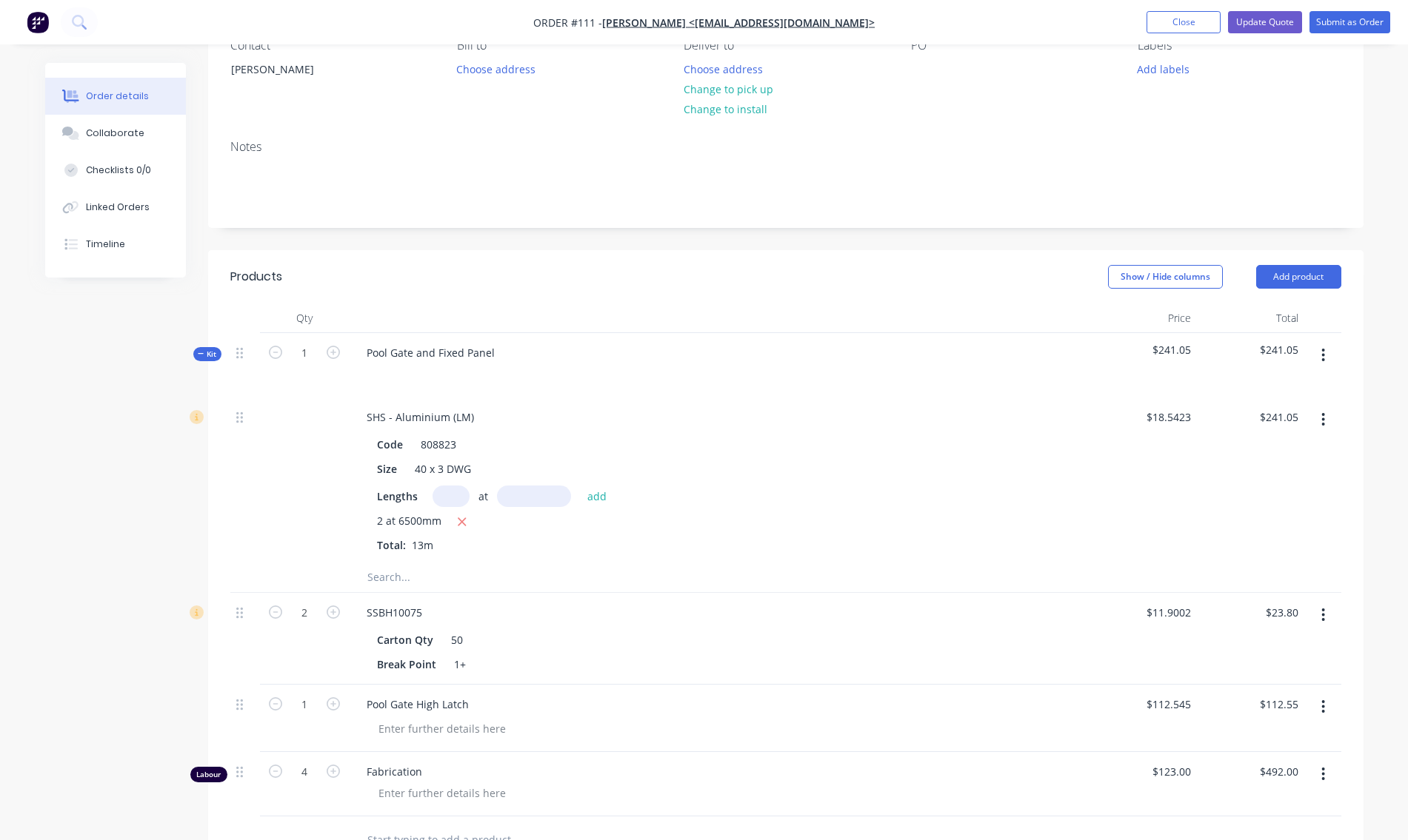
scroll to position [297, 0]
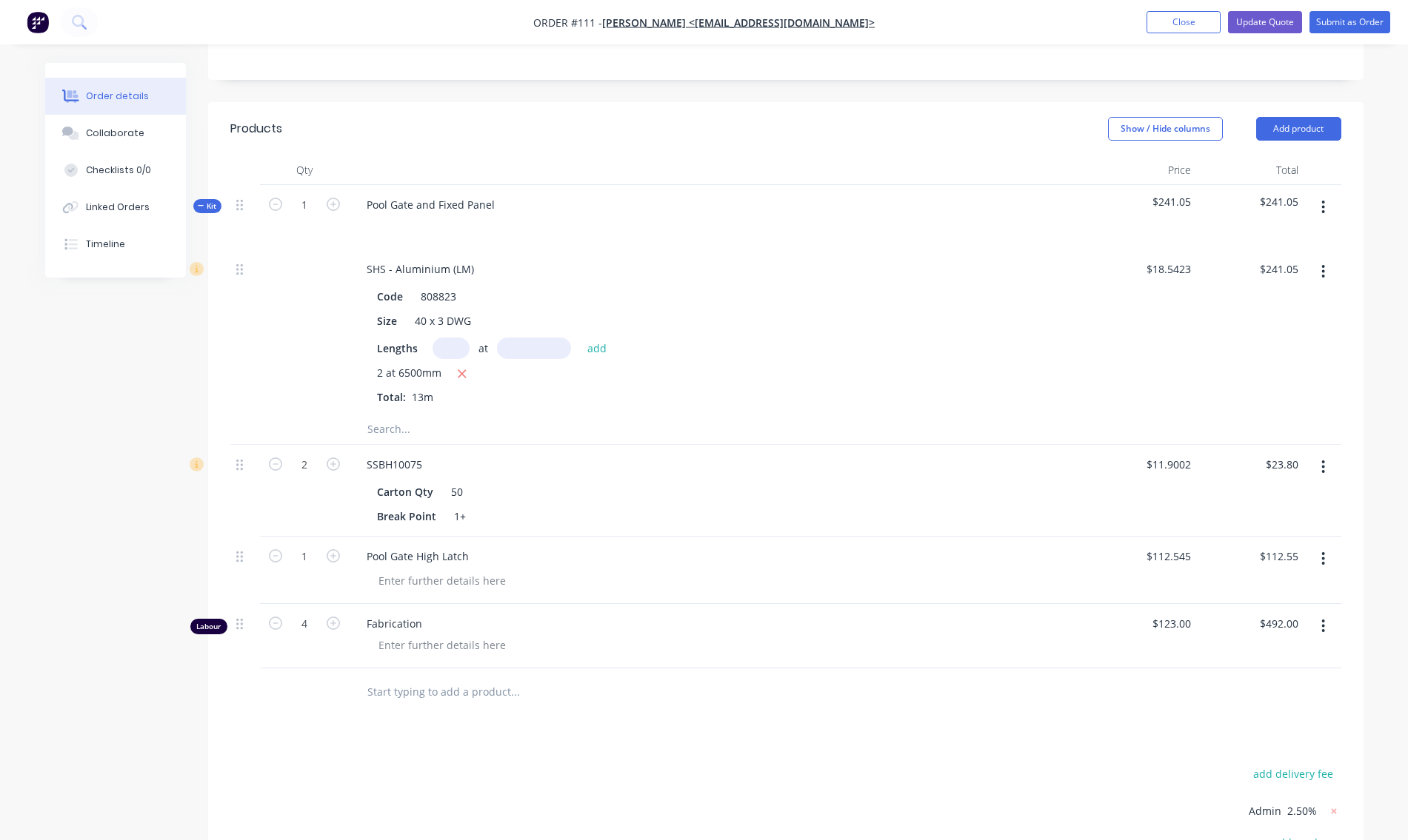
click at [1326, 464] on button "button" at bounding box center [1323, 467] width 35 height 26
click at [1158, 126] on button "Show / Hide columns" at bounding box center [1165, 129] width 115 height 24
click at [1123, 175] on span at bounding box center [1120, 177] width 12 height 12
click at [1114, 171] on input "Cost" at bounding box center [1114, 171] width 0 height 0
click at [1320, 467] on button "button" at bounding box center [1323, 467] width 35 height 26
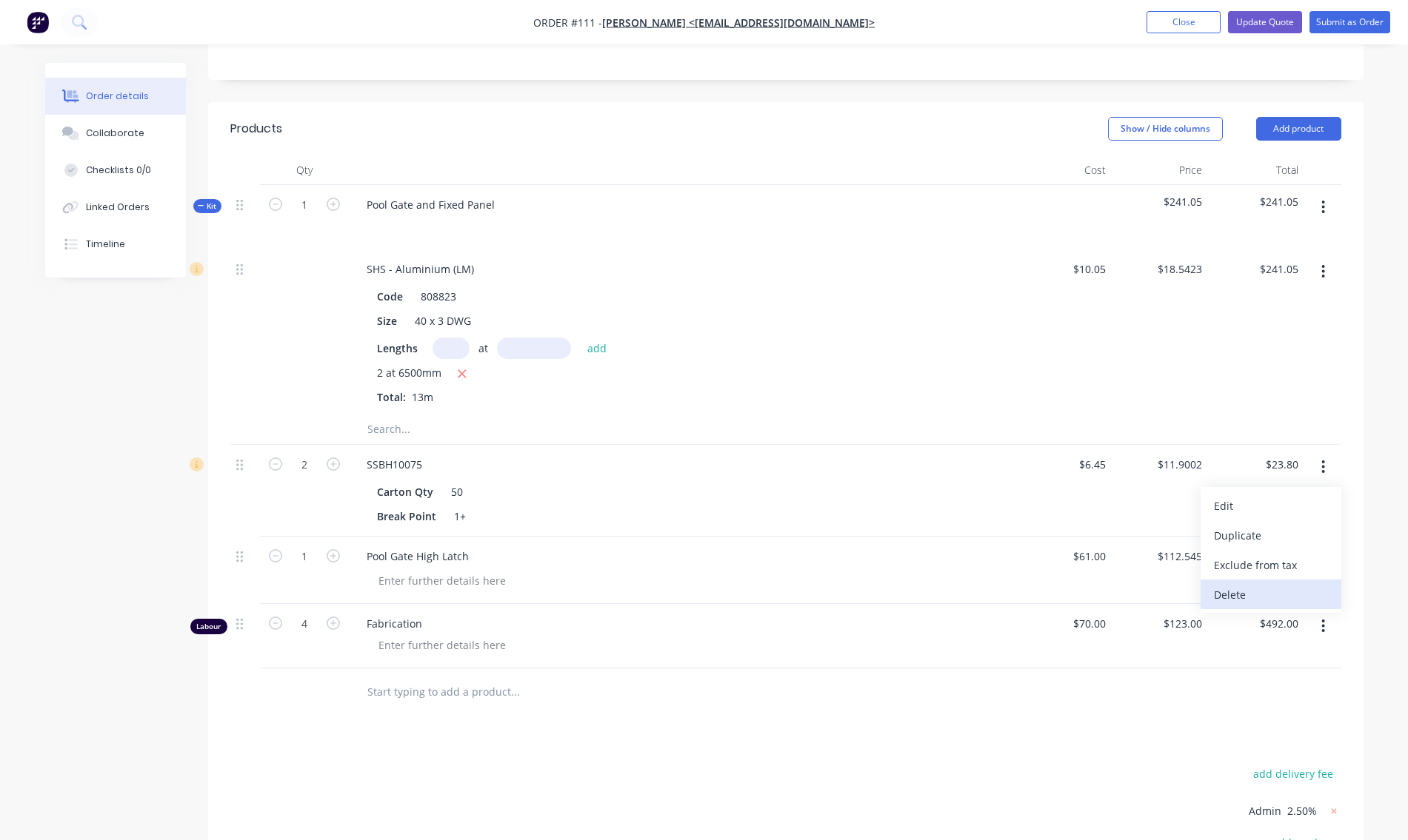
click at [1301, 588] on div "Delete" at bounding box center [1271, 595] width 114 height 21
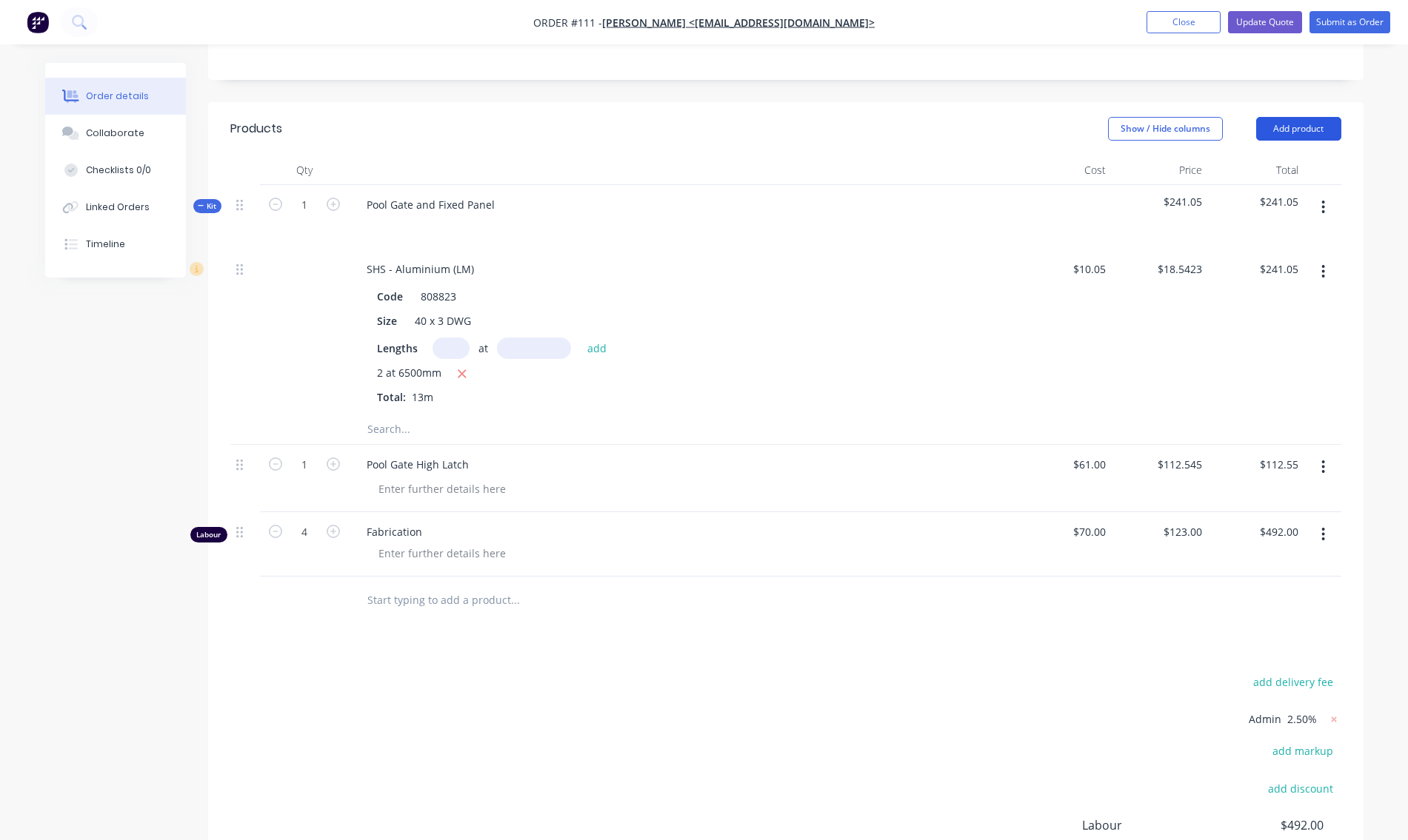
click at [1298, 130] on button "Add product" at bounding box center [1298, 129] width 85 height 24
click at [1254, 192] on div "Basic product" at bounding box center [1271, 196] width 114 height 21
click at [389, 605] on div at bounding box center [416, 596] width 124 height 21
click at [1099, 596] on input at bounding box center [1094, 596] width 34 height 21
type input "$6.45"
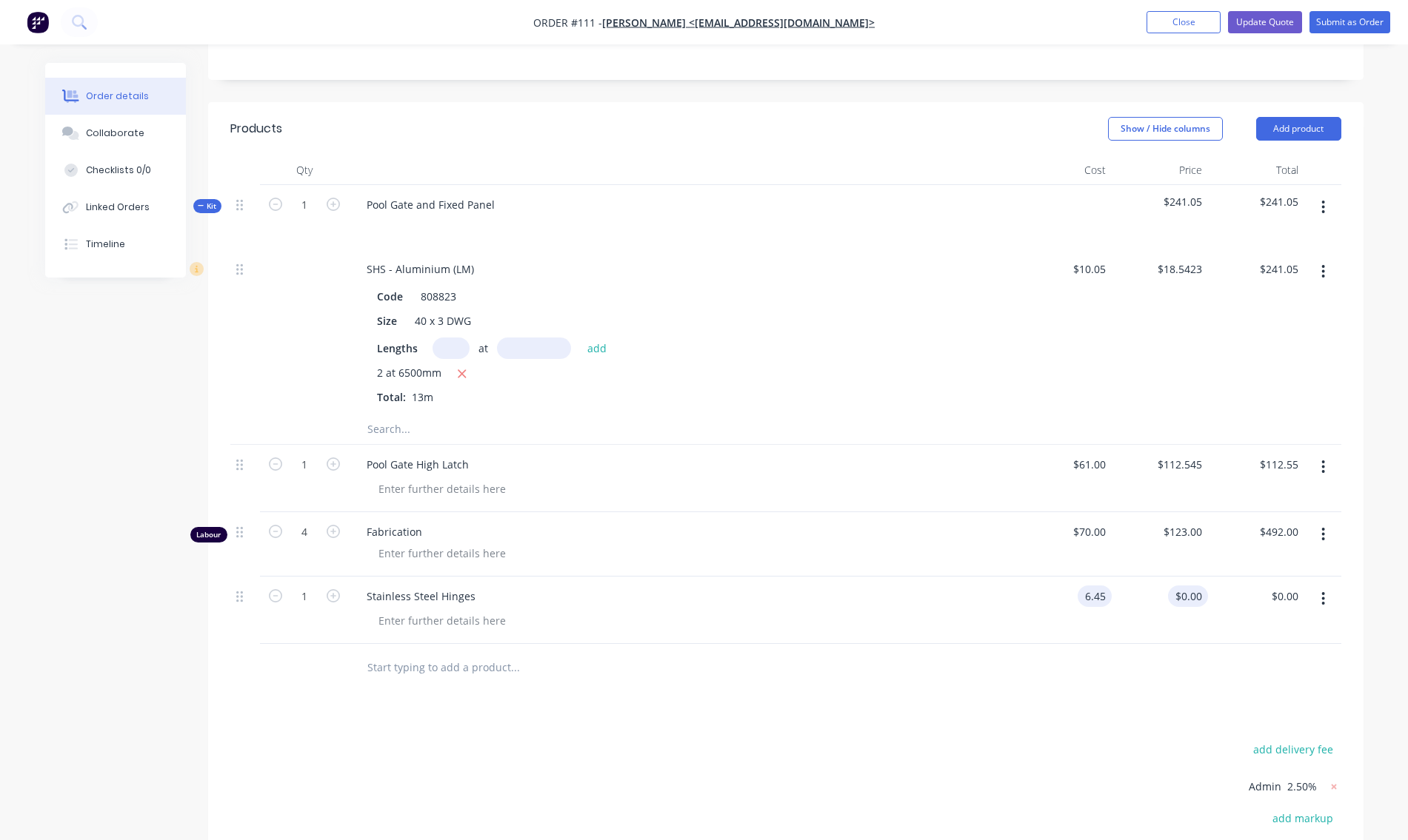
type input "6.45"
type input "$6.45"
click at [1186, 593] on input "6.45" at bounding box center [1191, 596] width 34 height 21
type input "$80.00"
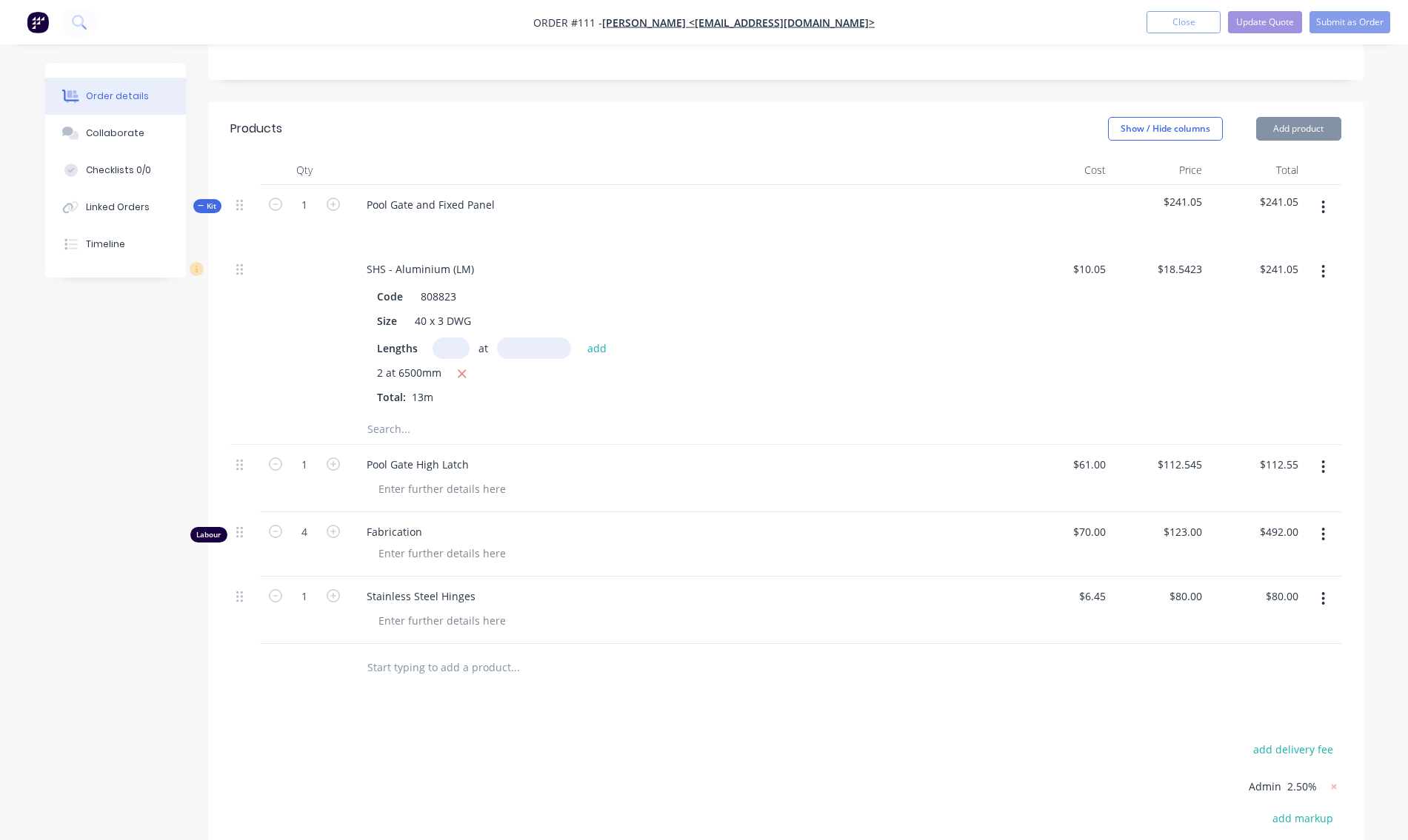
click at [1173, 615] on div "$80.00 $80.00" at bounding box center [1160, 610] width 97 height 68
click at [1190, 600] on input "80" at bounding box center [1198, 596] width 19 height 21
type input "$11.61"
click at [1019, 662] on div at bounding box center [786, 668] width 1111 height 48
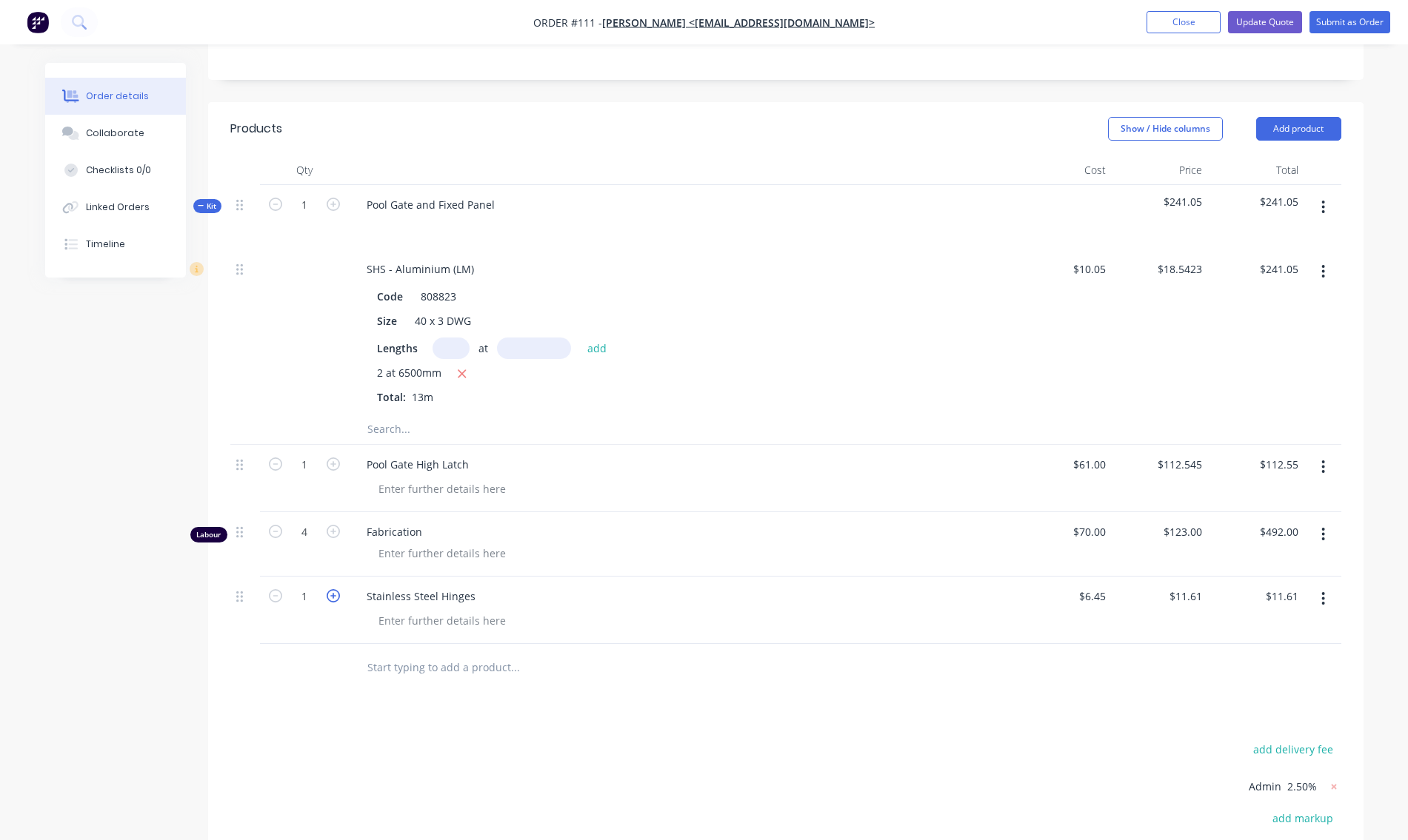
click at [327, 600] on icon "button" at bounding box center [333, 596] width 13 height 13
type input "2"
type input "$23.22"
click at [721, 640] on div "Stainless Steel Hinges" at bounding box center [682, 610] width 667 height 68
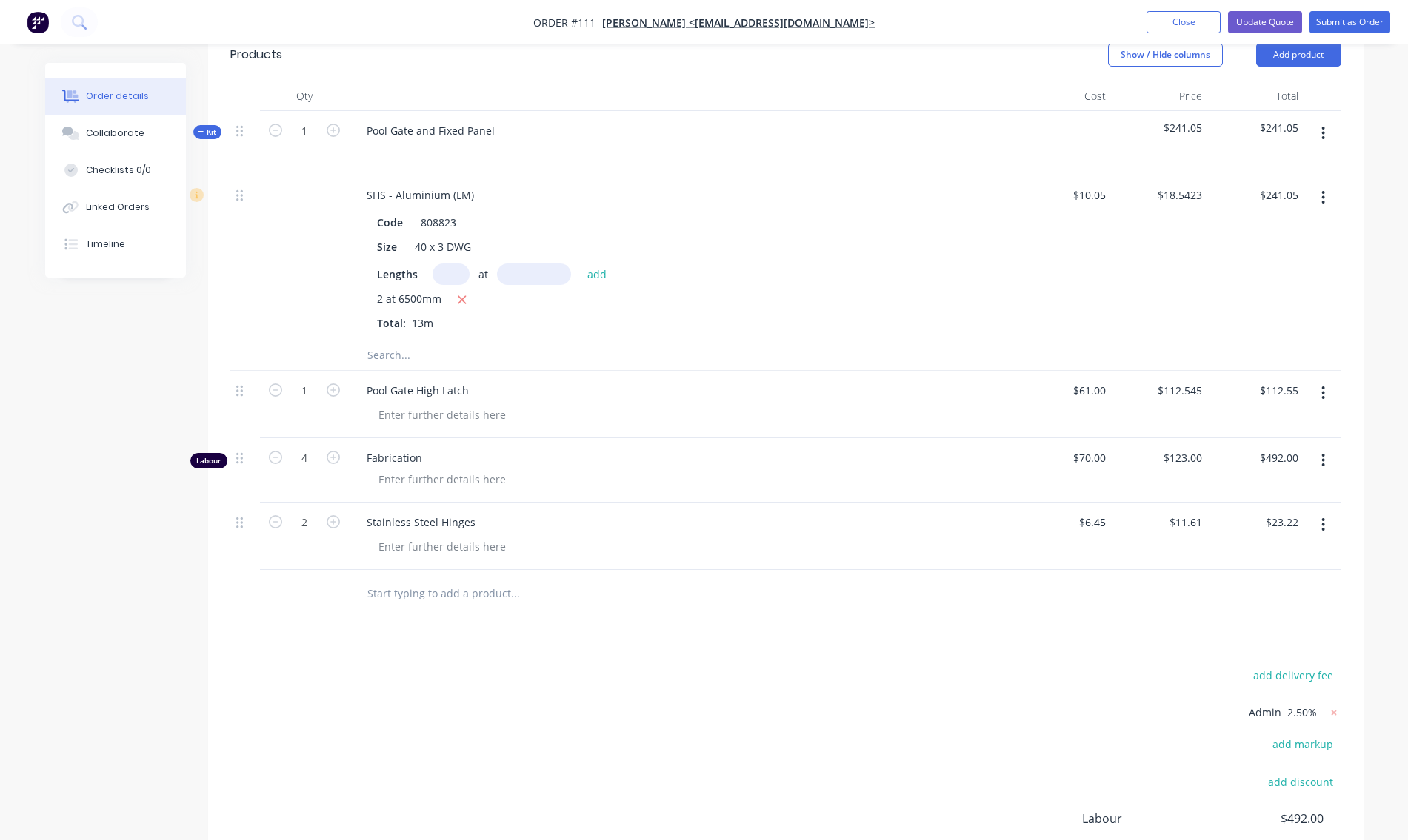
scroll to position [222, 0]
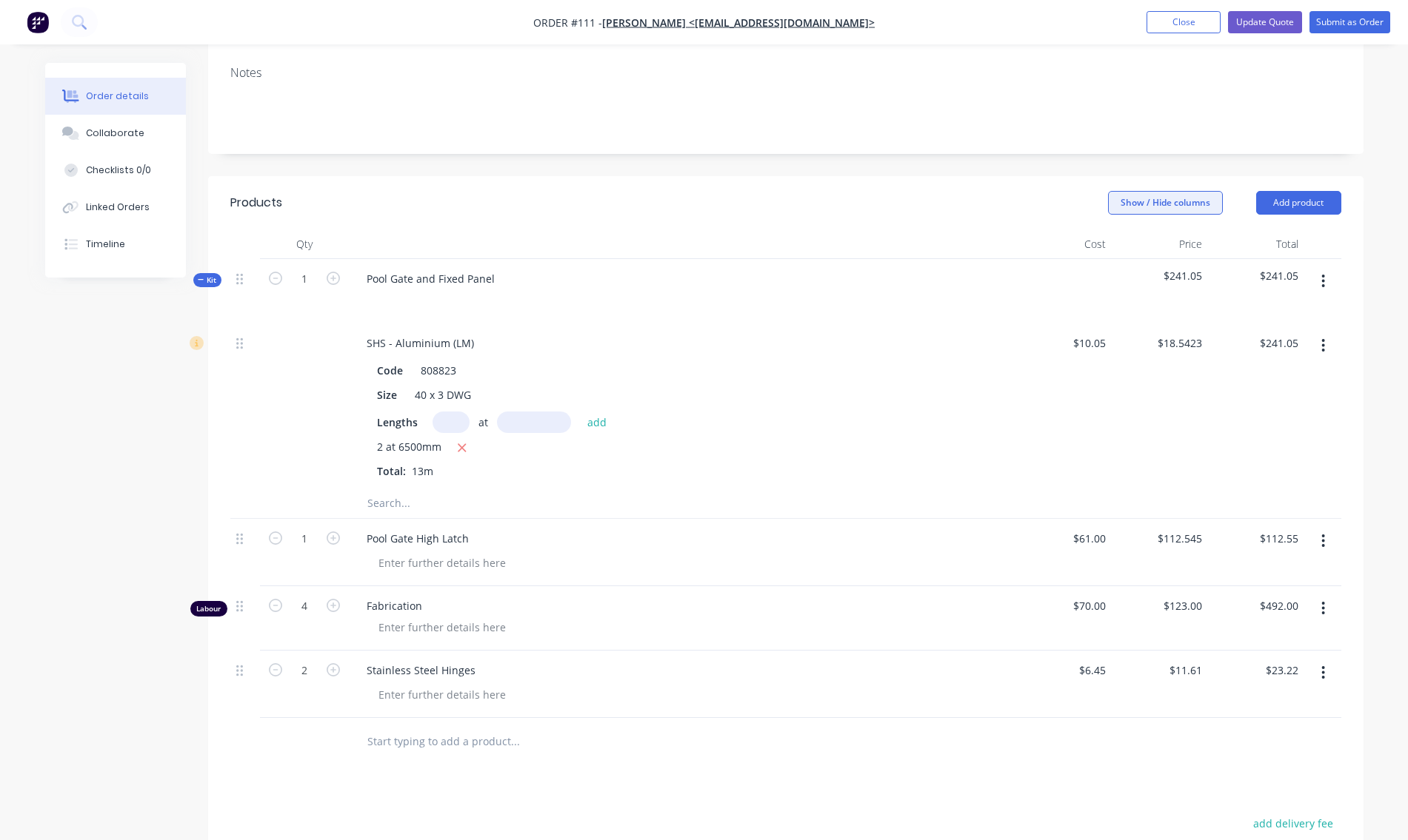
click at [1179, 203] on button "Show / Hide columns" at bounding box center [1165, 202] width 115 height 24
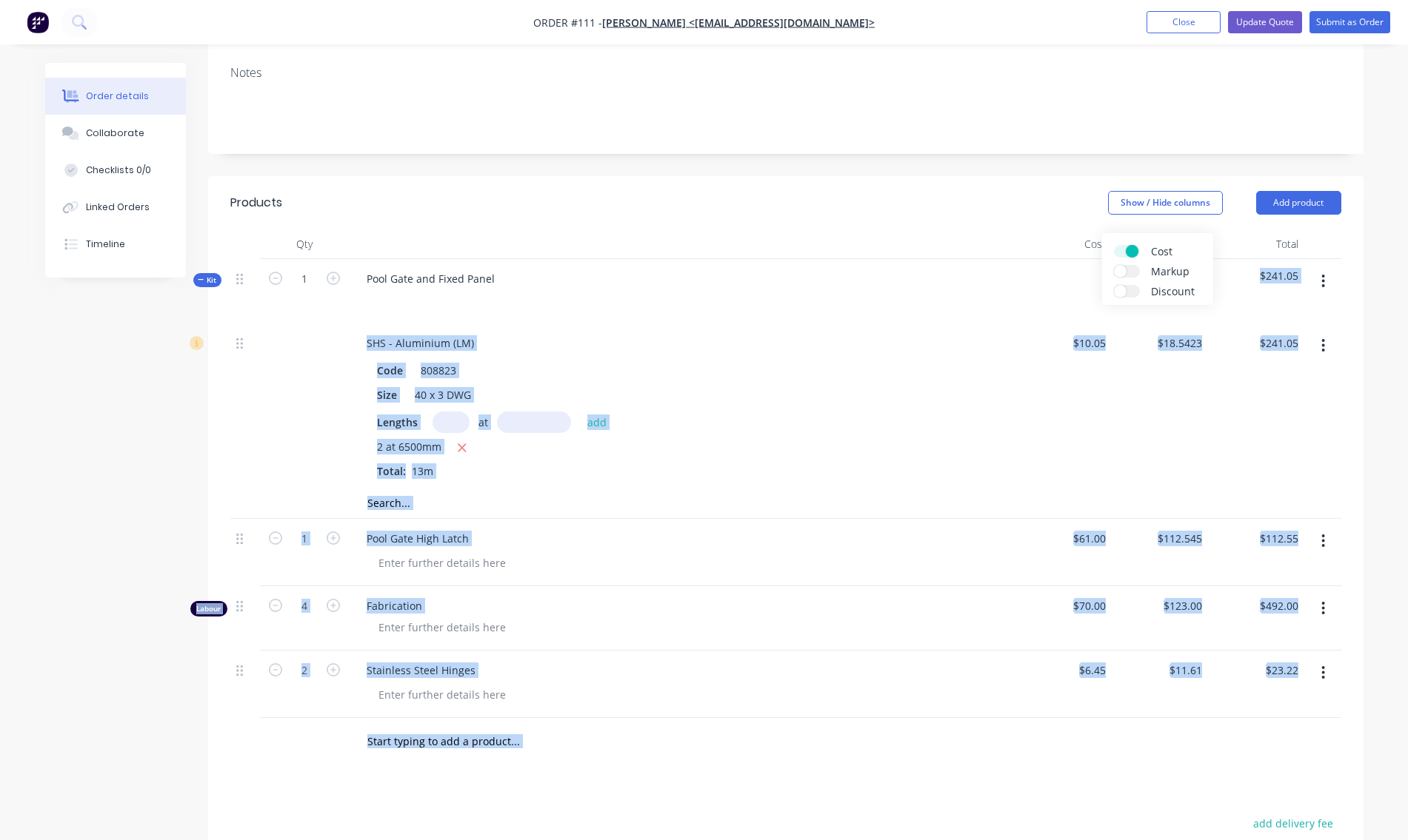
drag, startPoint x: 1132, startPoint y: 247, endPoint x: 1000, endPoint y: 290, distance: 138.8
click at [1034, 270] on body "Order #111 - [PERSON_NAME] <[EMAIL_ADDRESS][DOMAIN_NAME]> Add product Close Upd…" at bounding box center [704, 476] width 1408 height 1397
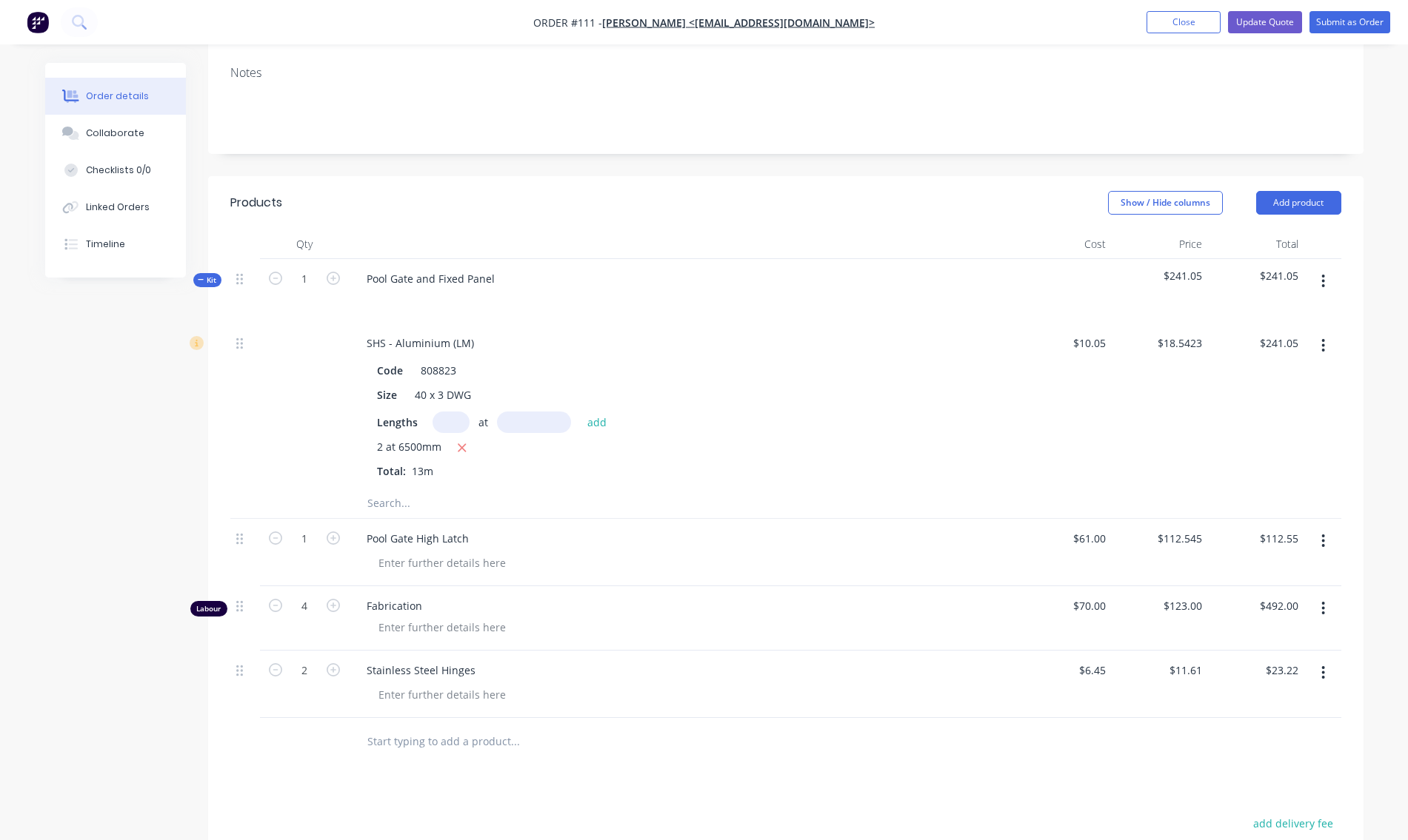
click at [1012, 238] on div at bounding box center [682, 244] width 667 height 30
click at [1144, 205] on button "Show / Hide columns" at bounding box center [1165, 202] width 115 height 24
click at [1120, 252] on label "Cost" at bounding box center [1126, 251] width 26 height 12
click at [1114, 245] on input "Cost" at bounding box center [1114, 245] width 0 height 0
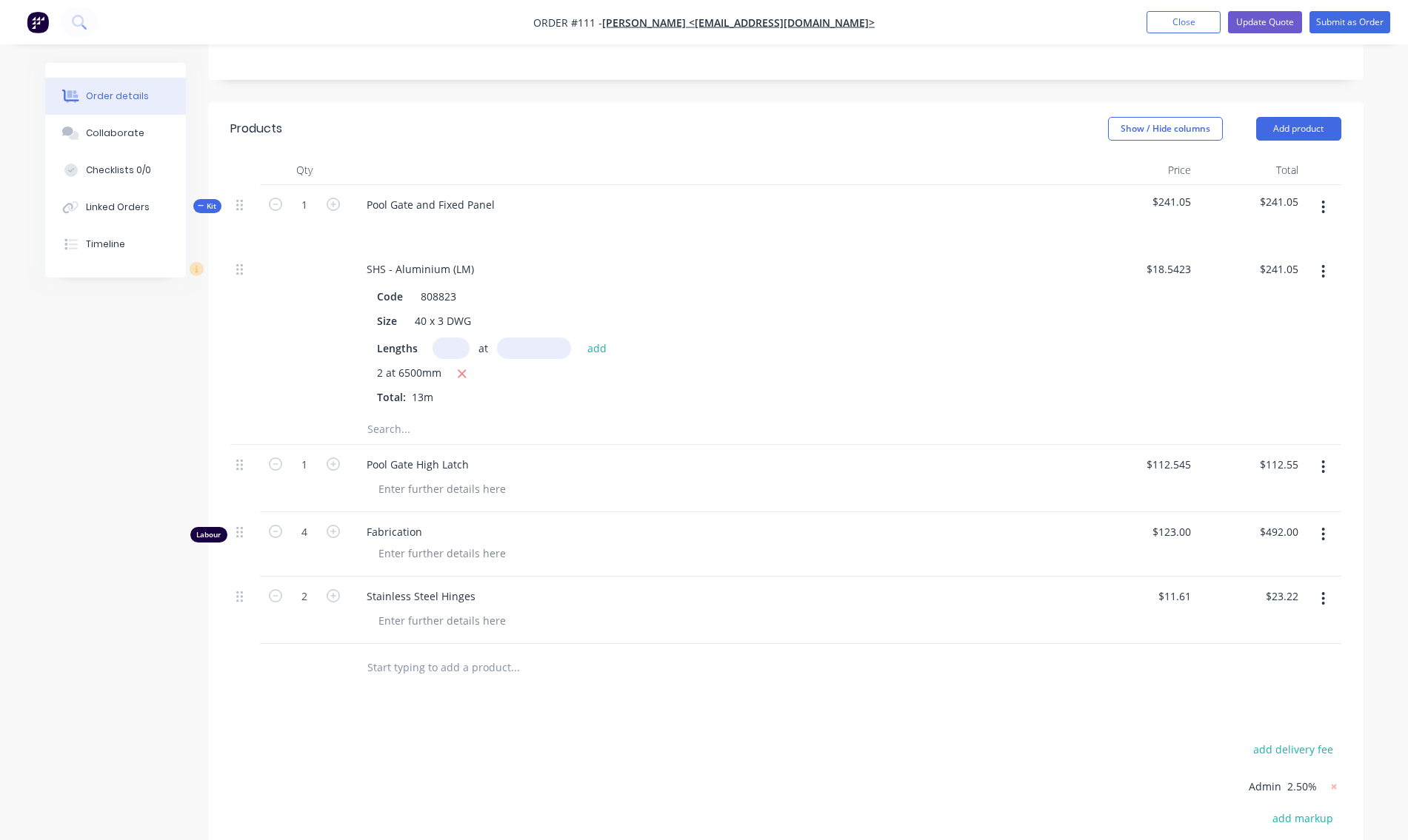
scroll to position [444, 0]
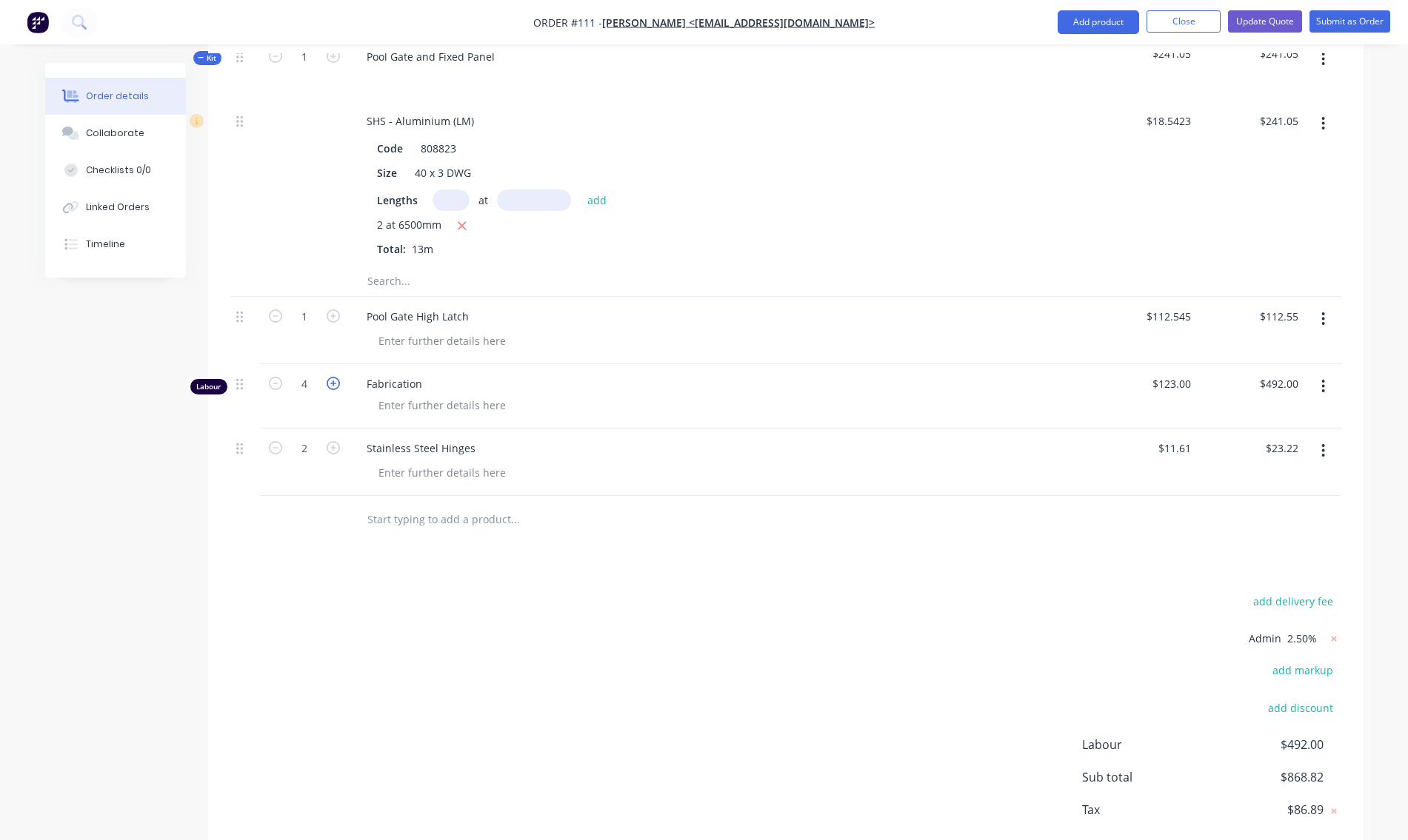
click at [333, 383] on icon "button" at bounding box center [333, 383] width 13 height 13
type input "5"
type input "$615.00"
click at [842, 549] on div "Products Show / Hide columns Add product Qty Price Total Kit 1 Pool Gate and Fi…" at bounding box center [786, 425] width 1155 height 944
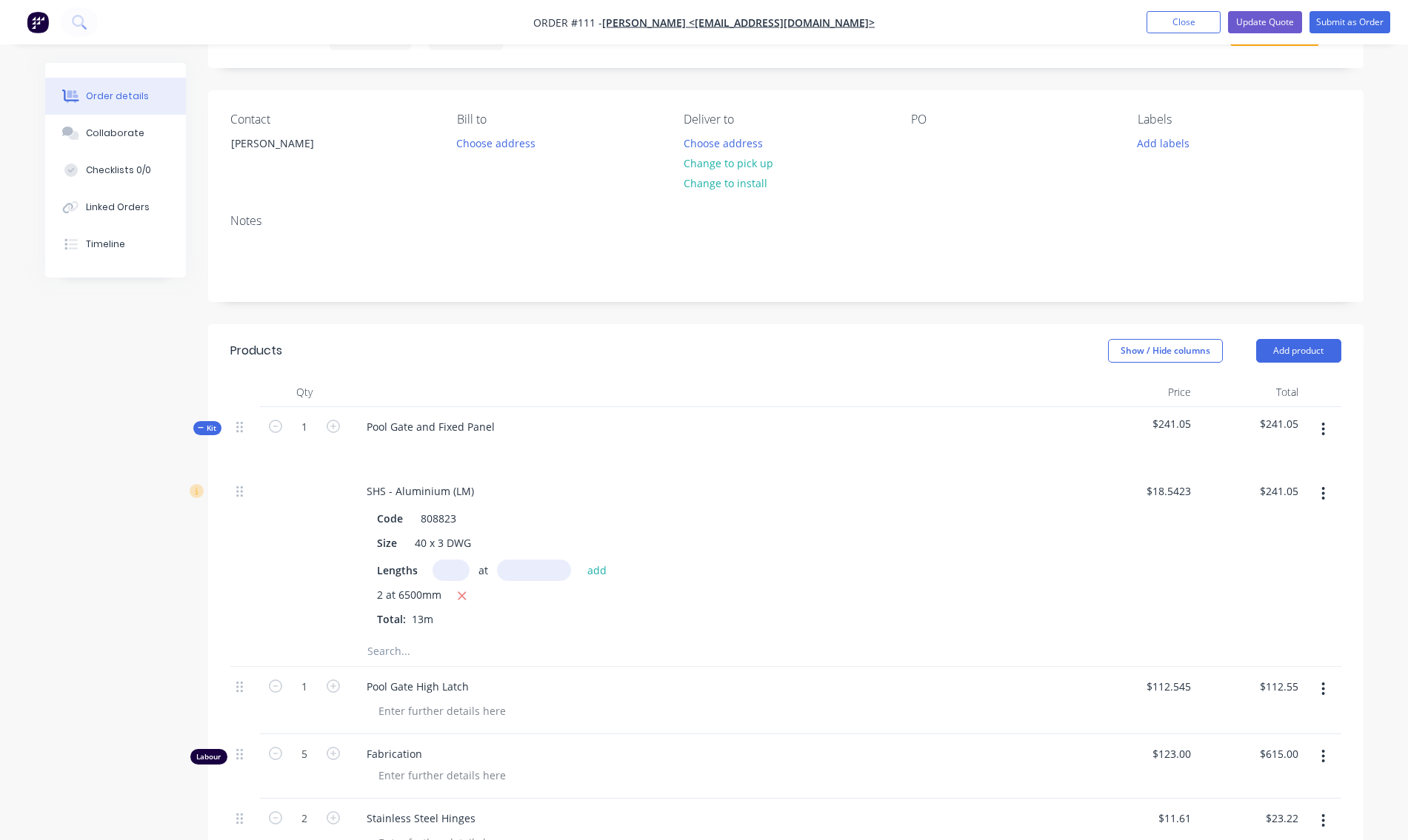
scroll to position [0, 0]
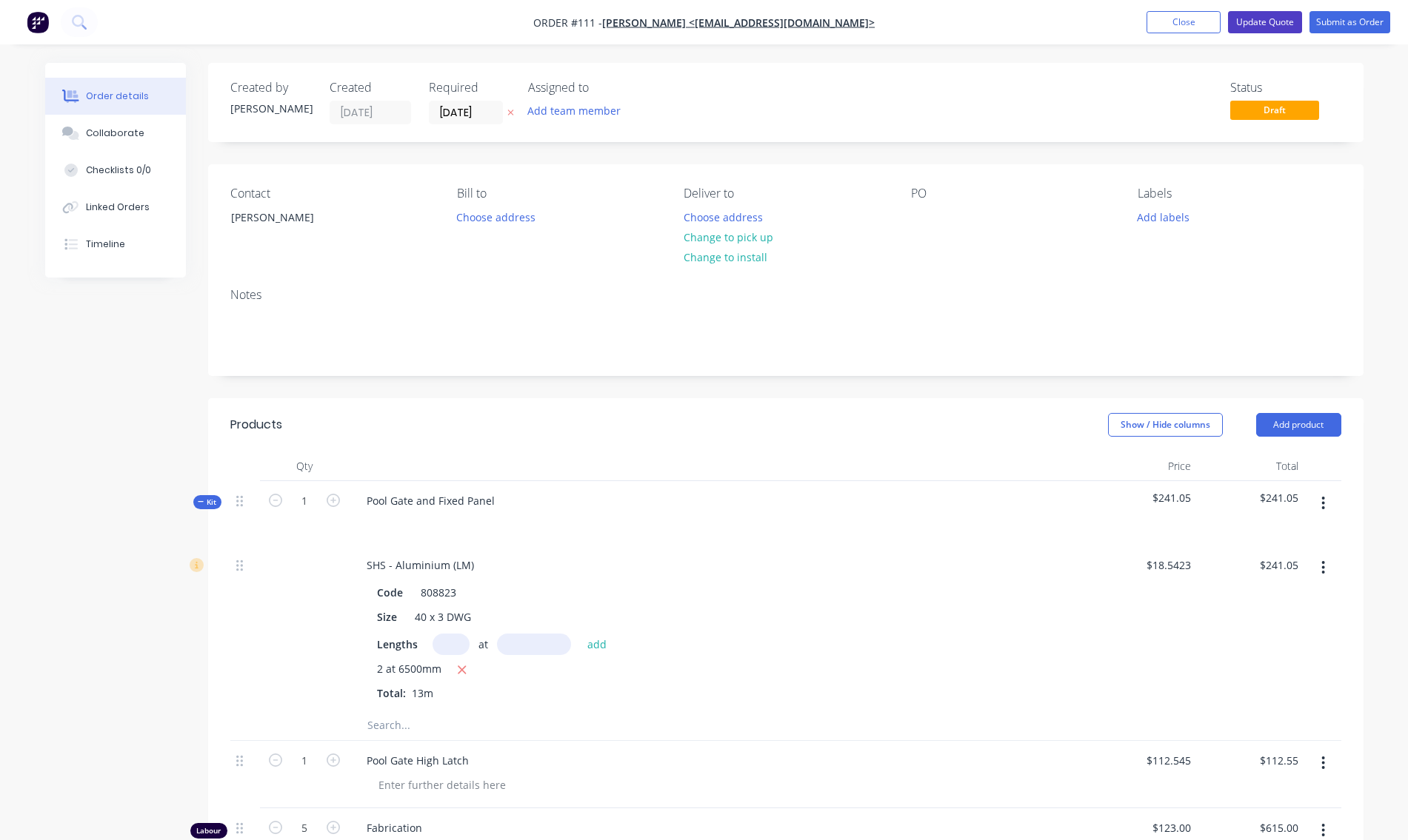
click at [1263, 21] on button "Update Quote" at bounding box center [1265, 21] width 74 height 22
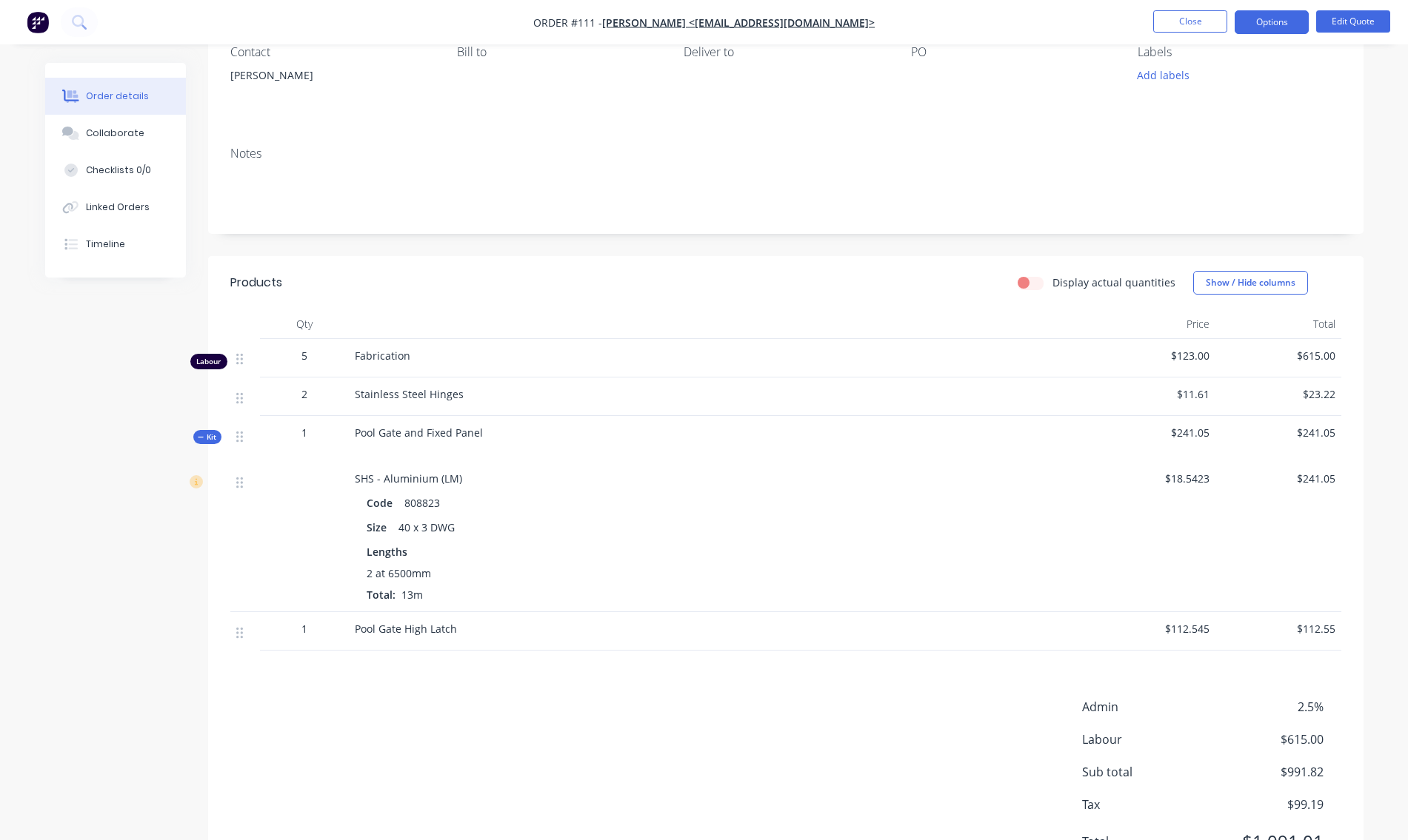
scroll to position [215, 0]
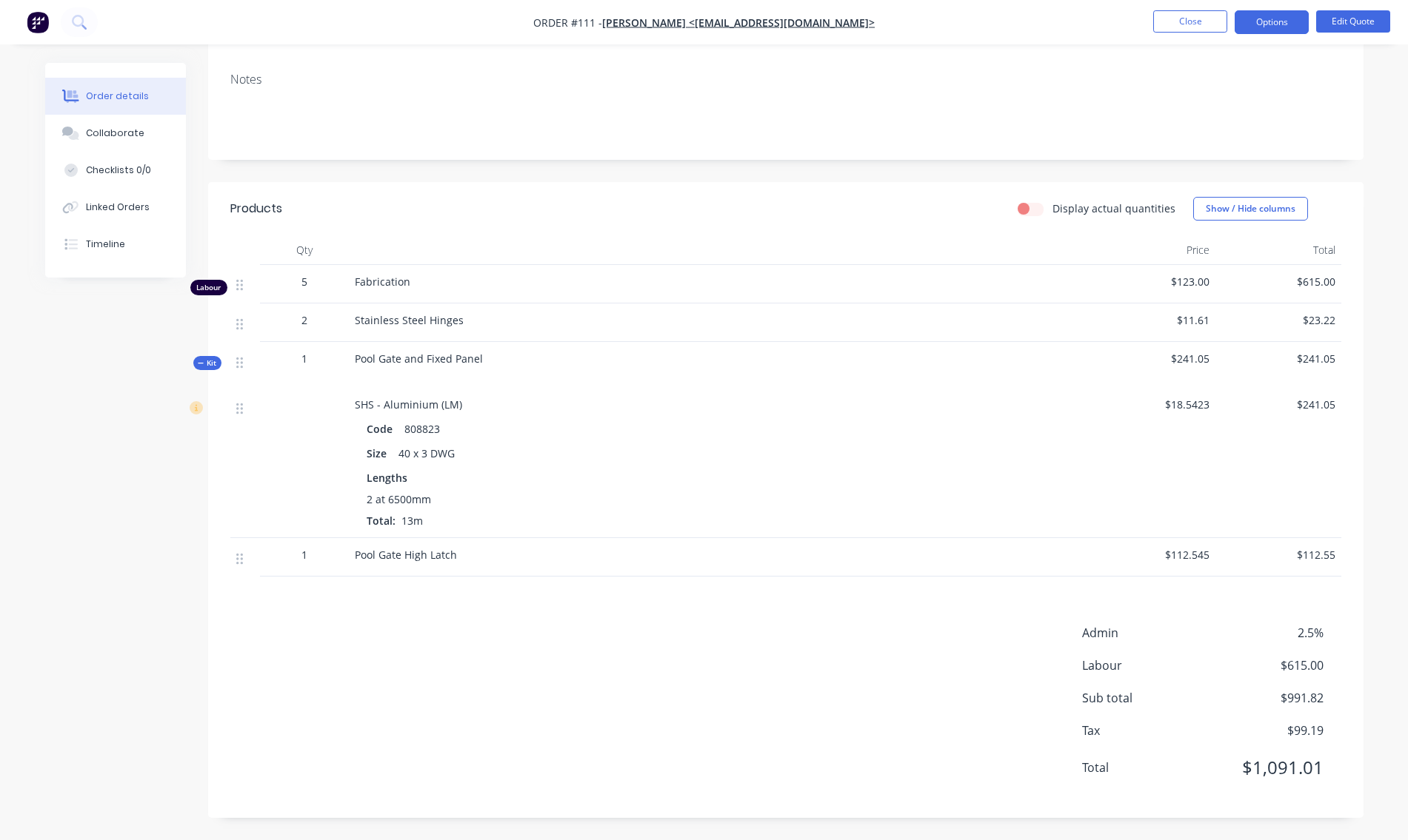
click at [282, 77] on div "Notes" at bounding box center [786, 79] width 1111 height 14
click at [271, 85] on div "Notes" at bounding box center [786, 79] width 1111 height 14
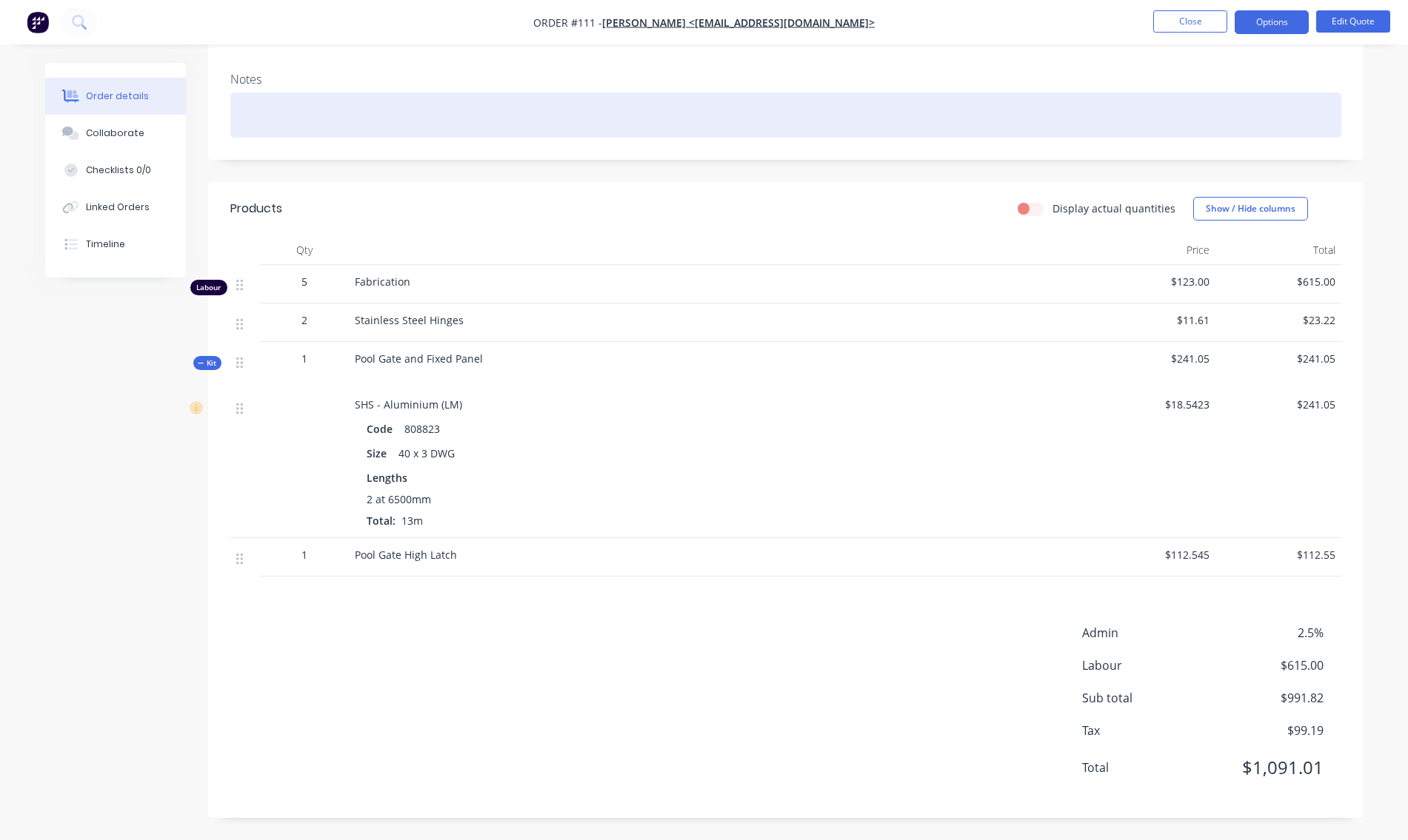
scroll to position [67, 0]
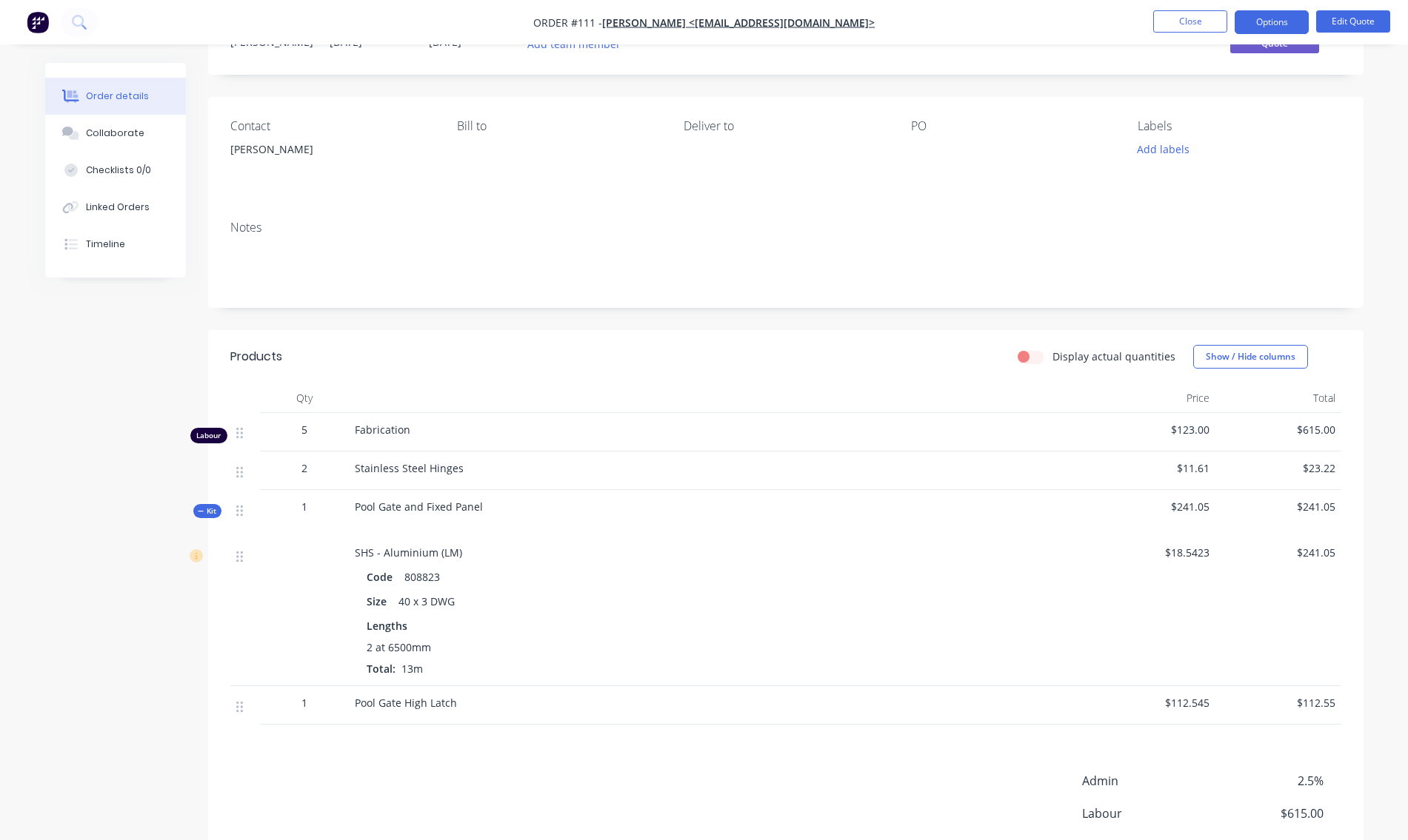
click at [265, 232] on div "Notes" at bounding box center [786, 227] width 1111 height 14
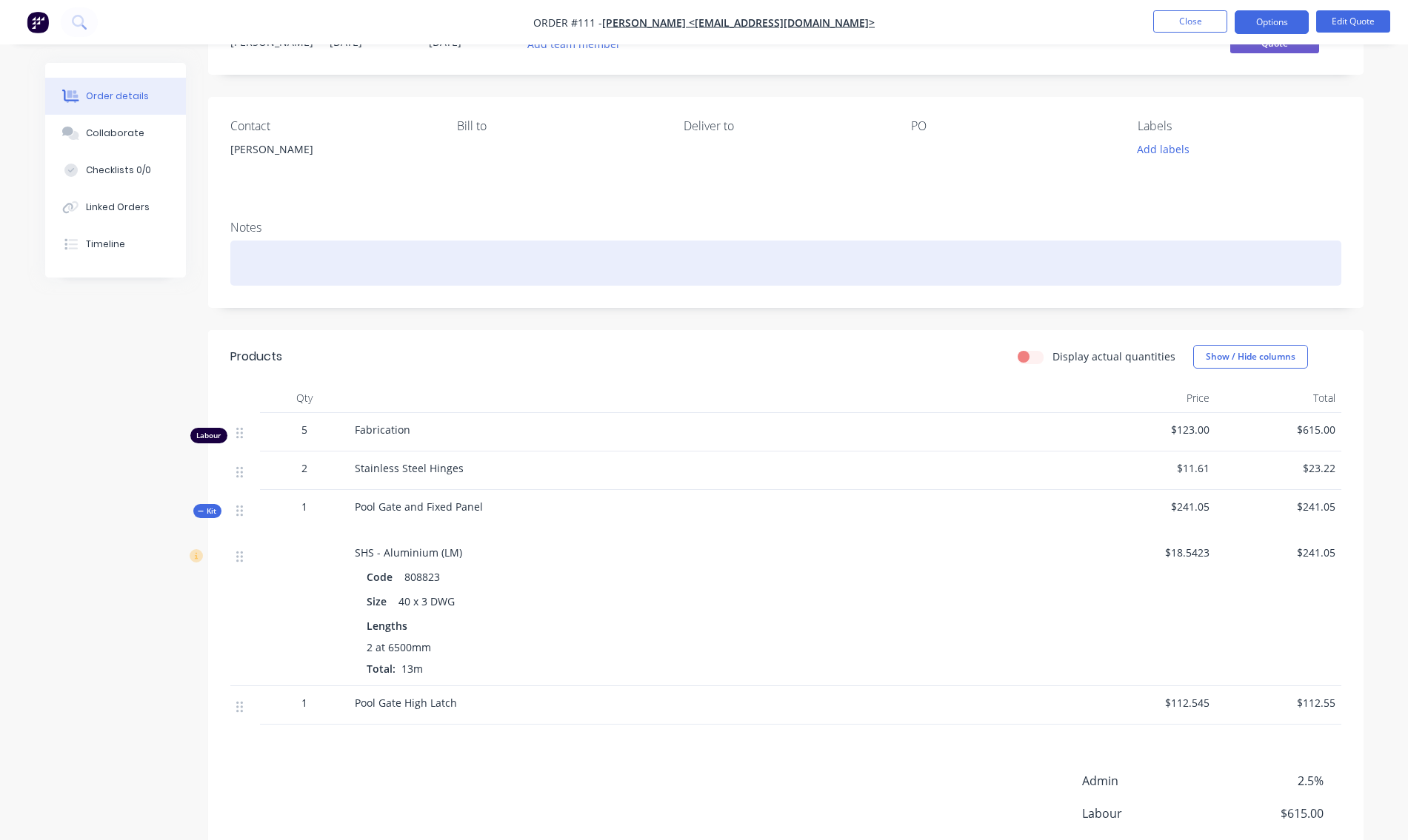
click at [260, 271] on div at bounding box center [786, 263] width 1111 height 45
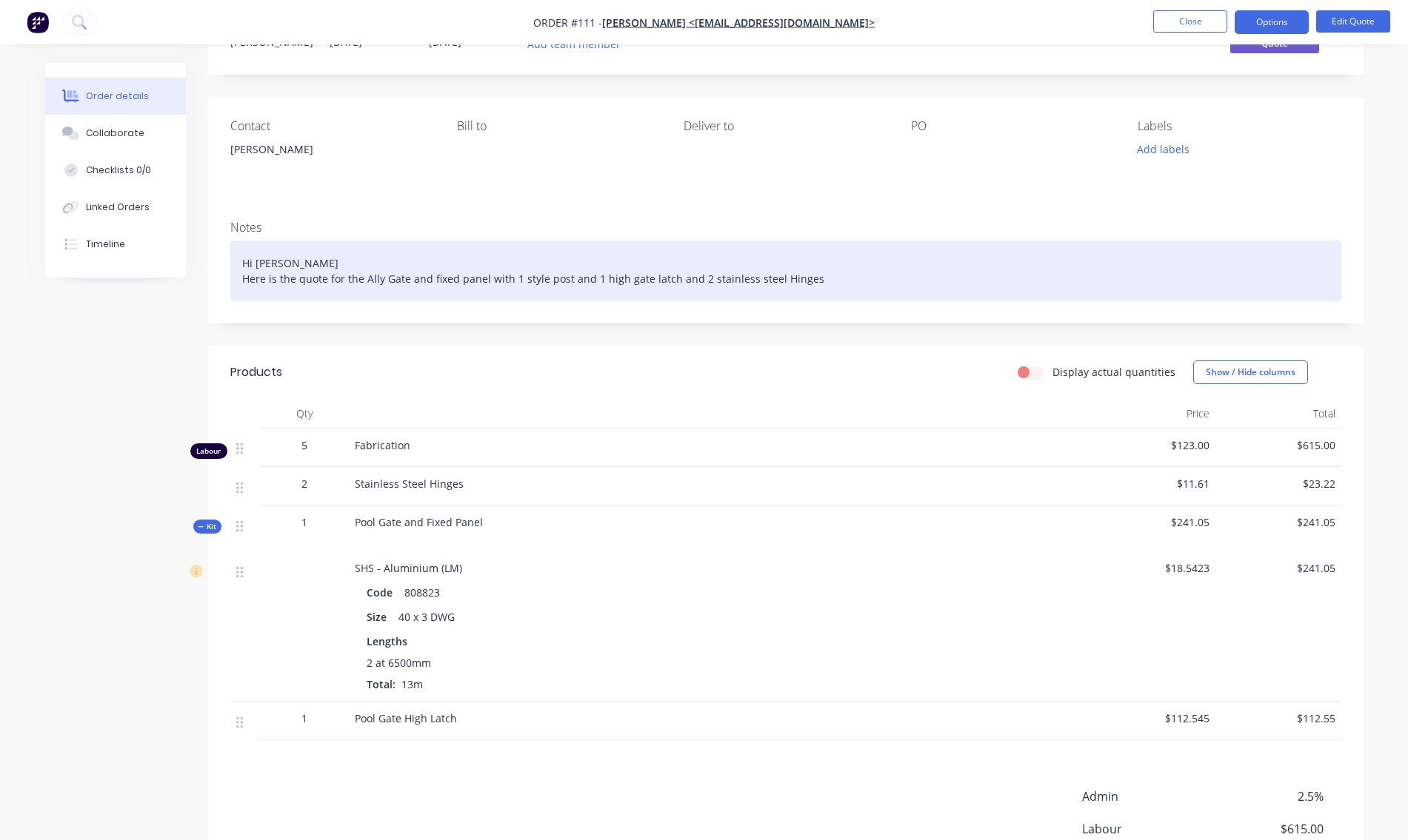
click at [776, 278] on div "Hi [PERSON_NAME] Here is the quote for the Ally Gate and fixed panel with 1 sty…" at bounding box center [786, 271] width 1111 height 61
click at [800, 292] on div "Hi [PERSON_NAME] Here is the quote for the Ally Gate and fixed panel with 1 sty…" at bounding box center [786, 271] width 1111 height 61
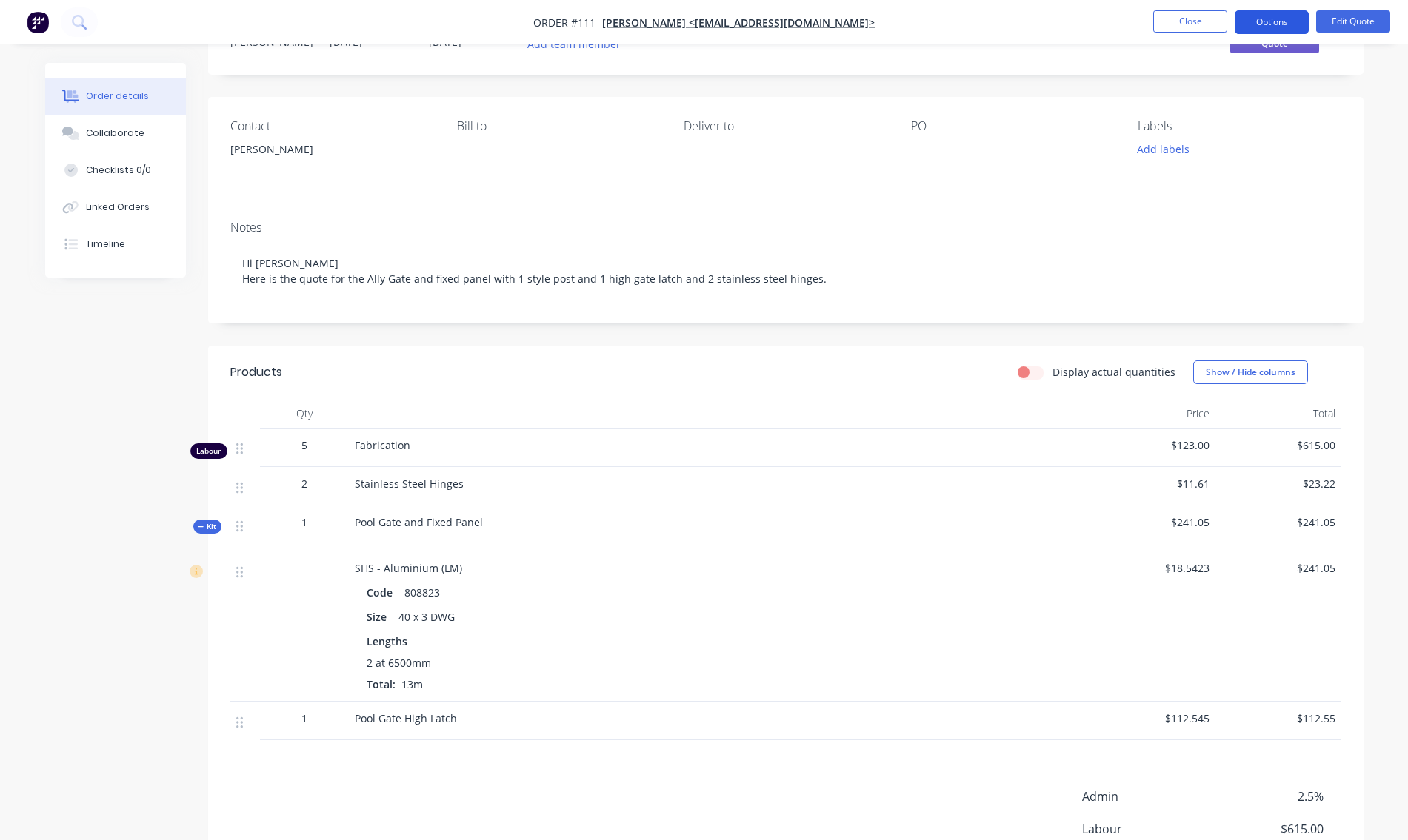
click at [1269, 23] on button "Options" at bounding box center [1272, 22] width 74 height 24
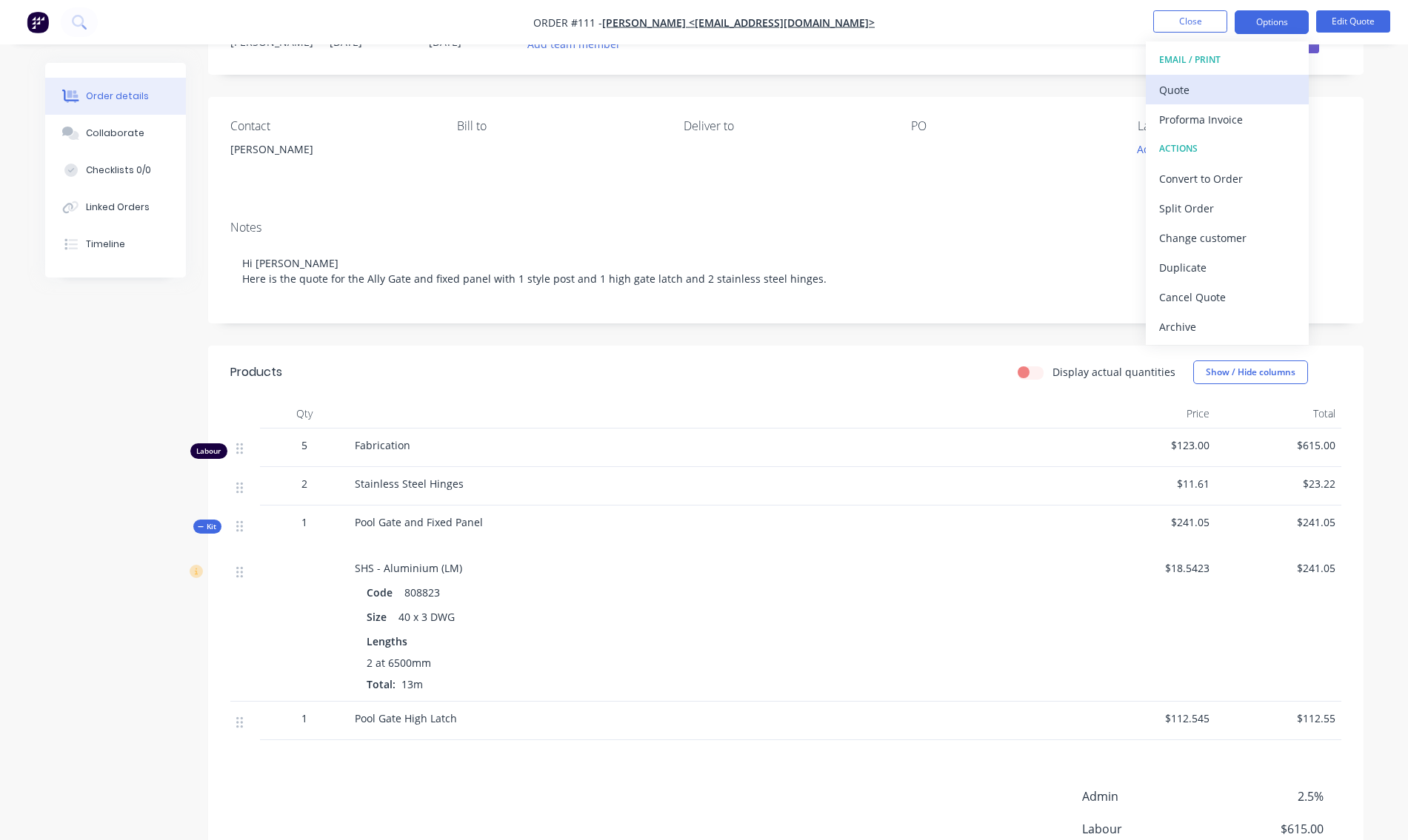
click at [1227, 95] on div "Quote" at bounding box center [1227, 90] width 136 height 21
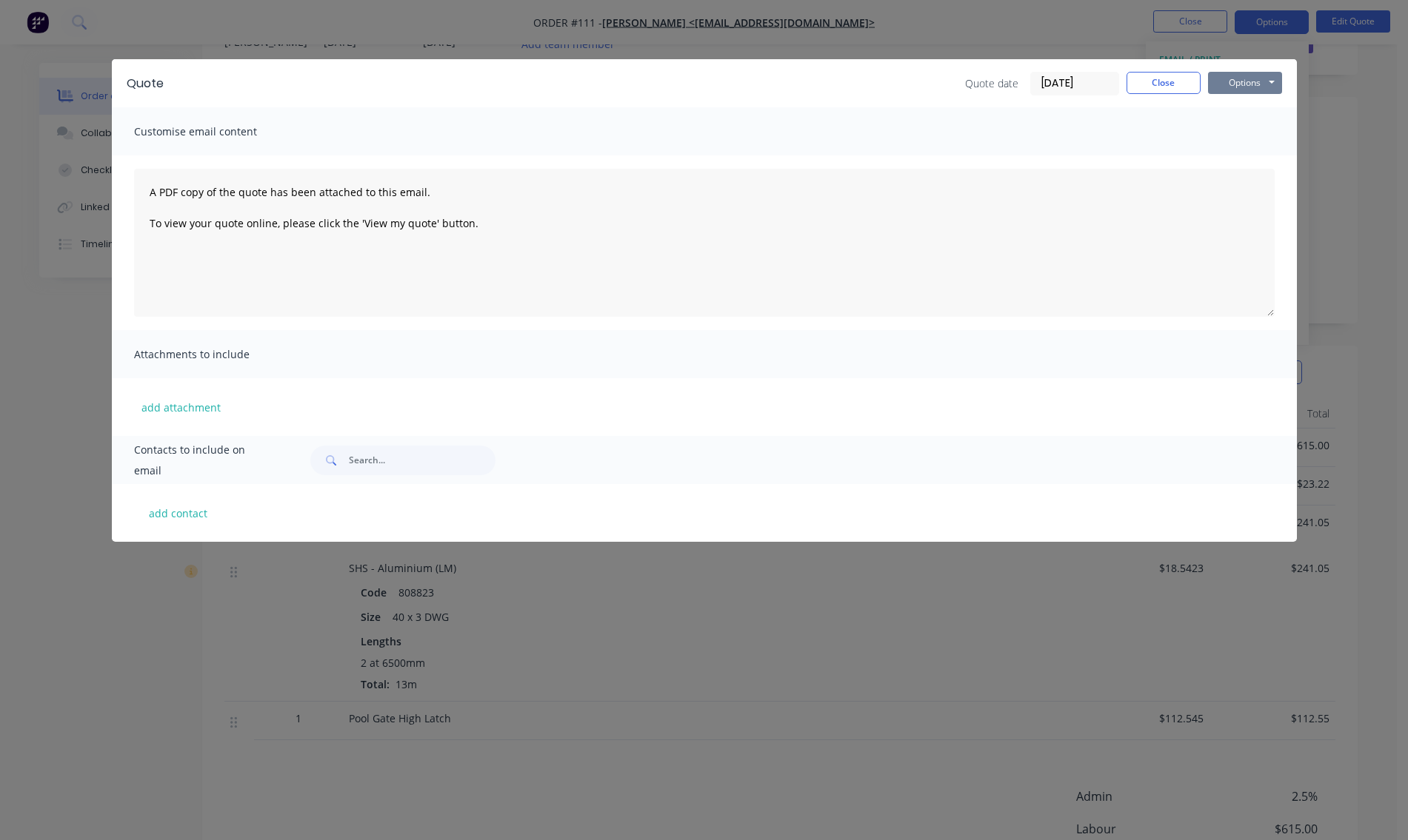
click at [1234, 87] on button "Options" at bounding box center [1245, 83] width 74 height 22
click at [1234, 109] on button "Preview" at bounding box center [1255, 109] width 95 height 25
click at [1171, 83] on button "Close" at bounding box center [1164, 83] width 74 height 22
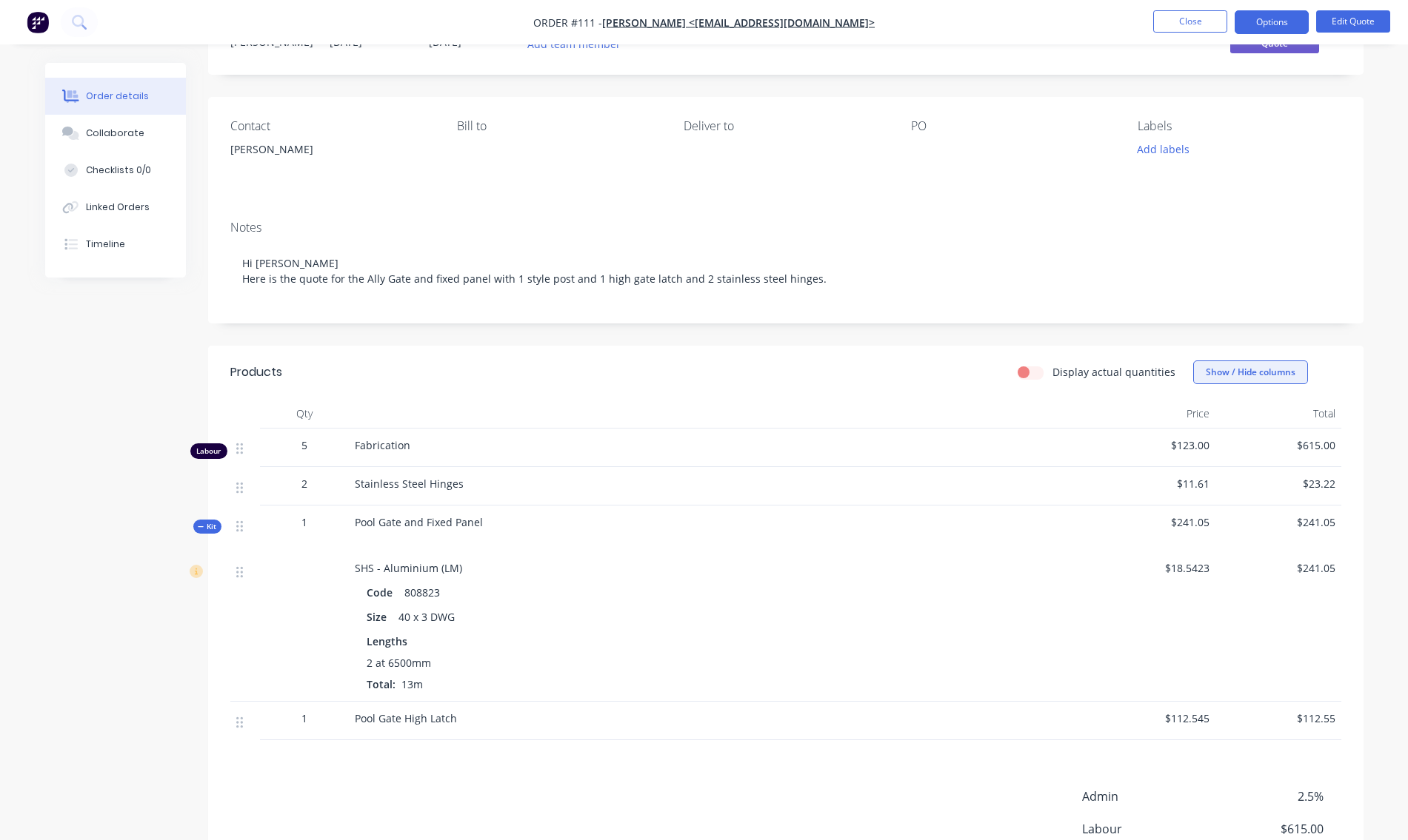
click at [1224, 375] on button "Show / Hide columns" at bounding box center [1250, 373] width 115 height 24
click at [1224, 376] on button "Show / Hide columns" at bounding box center [1250, 373] width 115 height 24
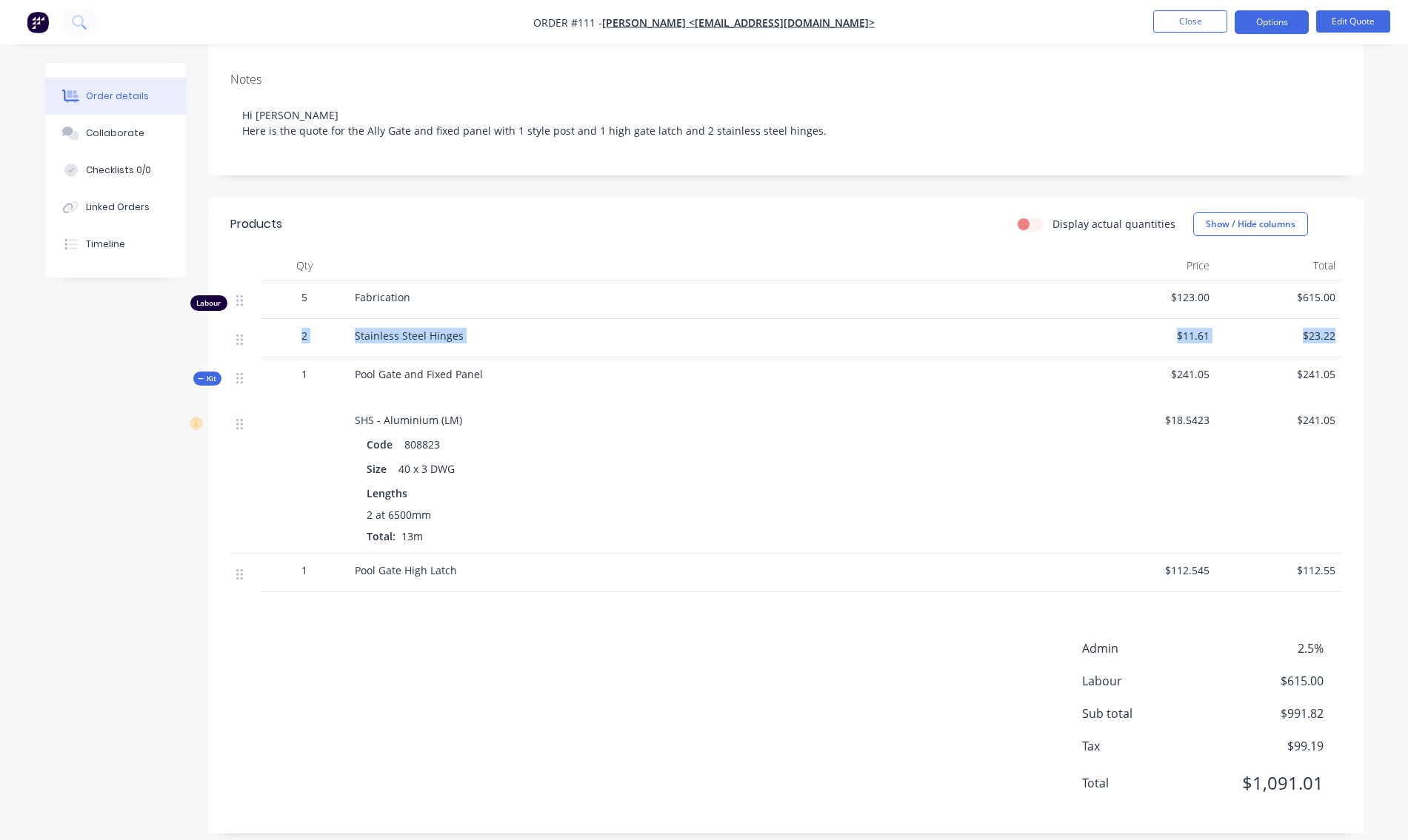
drag, startPoint x: 217, startPoint y: 380, endPoint x: 225, endPoint y: 325, distance: 55.6
click at [225, 325] on div "Qty Price Total Labour 5 Fabrication $123.00 $615.00 2 Stainless Steel Hinges $…" at bounding box center [786, 421] width 1155 height 341
click at [99, 425] on div "Created by [PERSON_NAME] Created [DATE] Required [DATE] Assigned to Add team me…" at bounding box center [705, 352] width 1319 height 1008
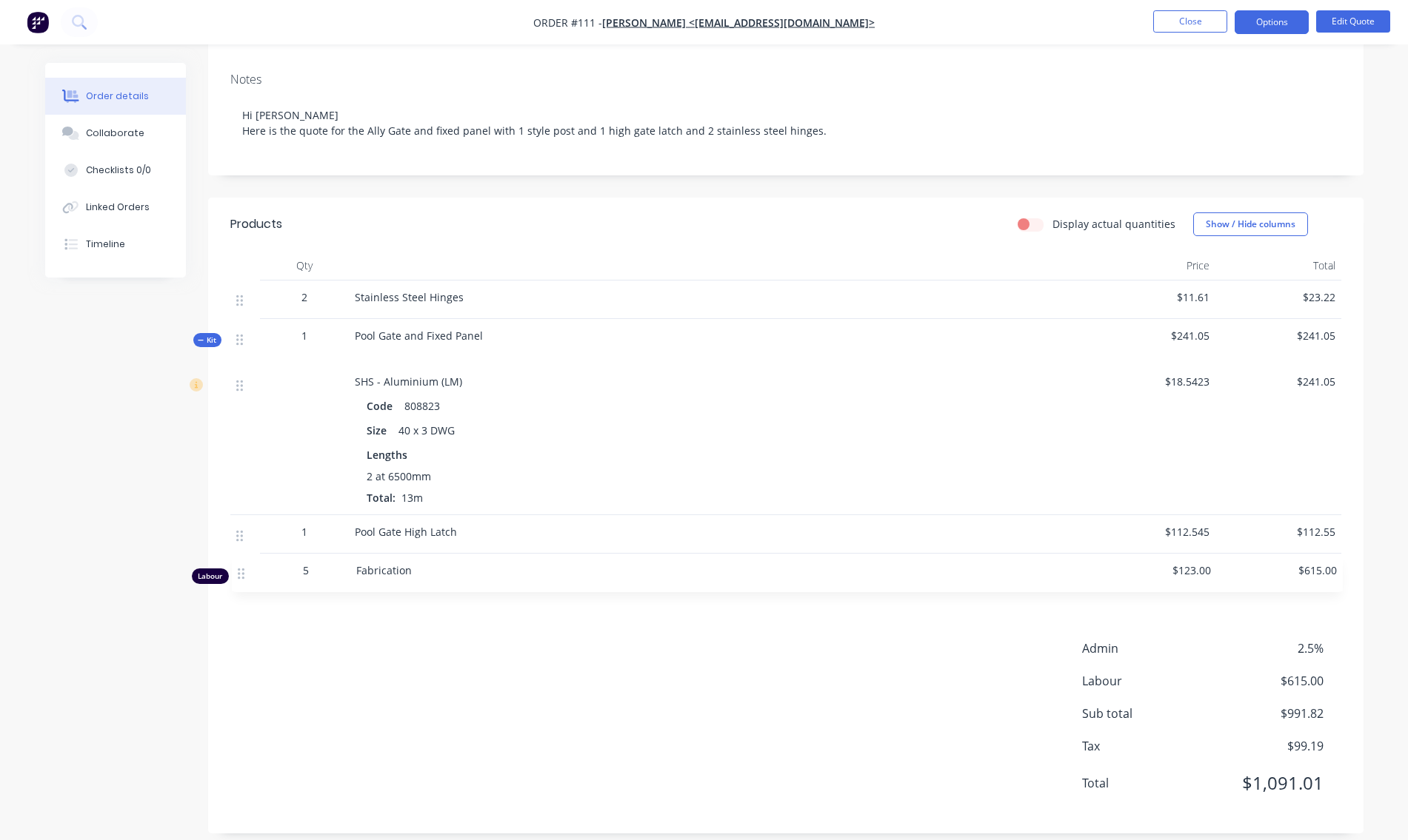
drag, startPoint x: 236, startPoint y: 300, endPoint x: 238, endPoint y: 581, distance: 281.0
click at [238, 581] on div "Labour 5 Fabrication $123.00 $615.00 2 Stainless Steel Hinges $11.61 $23.22 Kit…" at bounding box center [786, 436] width 1111 height 311
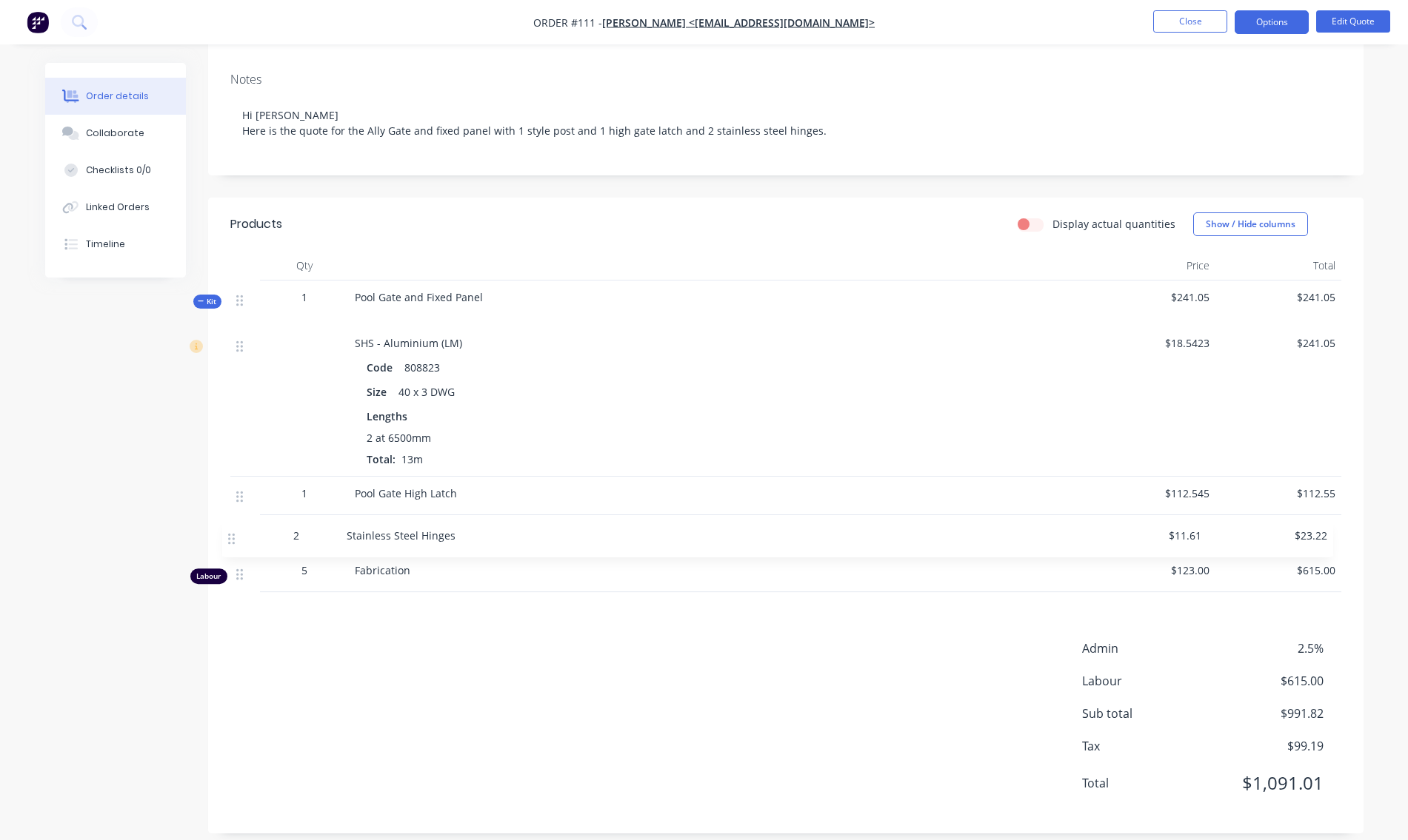
drag, startPoint x: 240, startPoint y: 301, endPoint x: 232, endPoint y: 538, distance: 237.1
click at [232, 539] on div "2 Stainless Steel Hinges $11.61 $23.22 Kit 1 Pool Gate and Fixed Panel $241.05 …" at bounding box center [786, 436] width 1111 height 311
click at [144, 456] on div "Created by [PERSON_NAME] Created [DATE] Required [DATE] Assigned to Add team me…" at bounding box center [705, 352] width 1319 height 1008
click at [240, 495] on icon at bounding box center [240, 496] width 7 height 13
drag, startPoint x: 236, startPoint y: 495, endPoint x: 606, endPoint y: 454, distance: 372.3
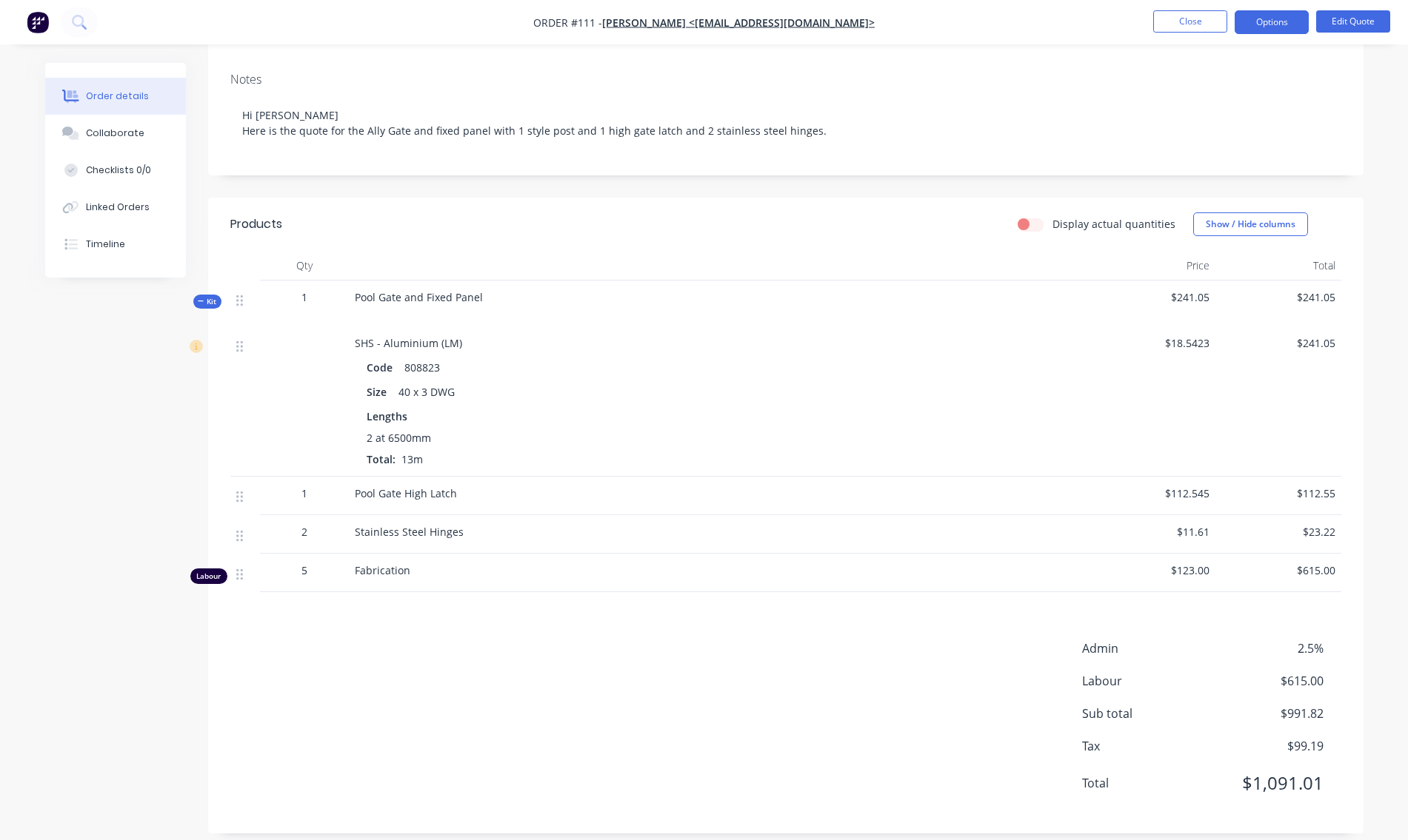
click at [606, 454] on div "2 at 6500mm Total: 13m" at bounding box center [719, 448] width 705 height 37
click at [215, 301] on span "Kit" at bounding box center [207, 301] width 19 height 11
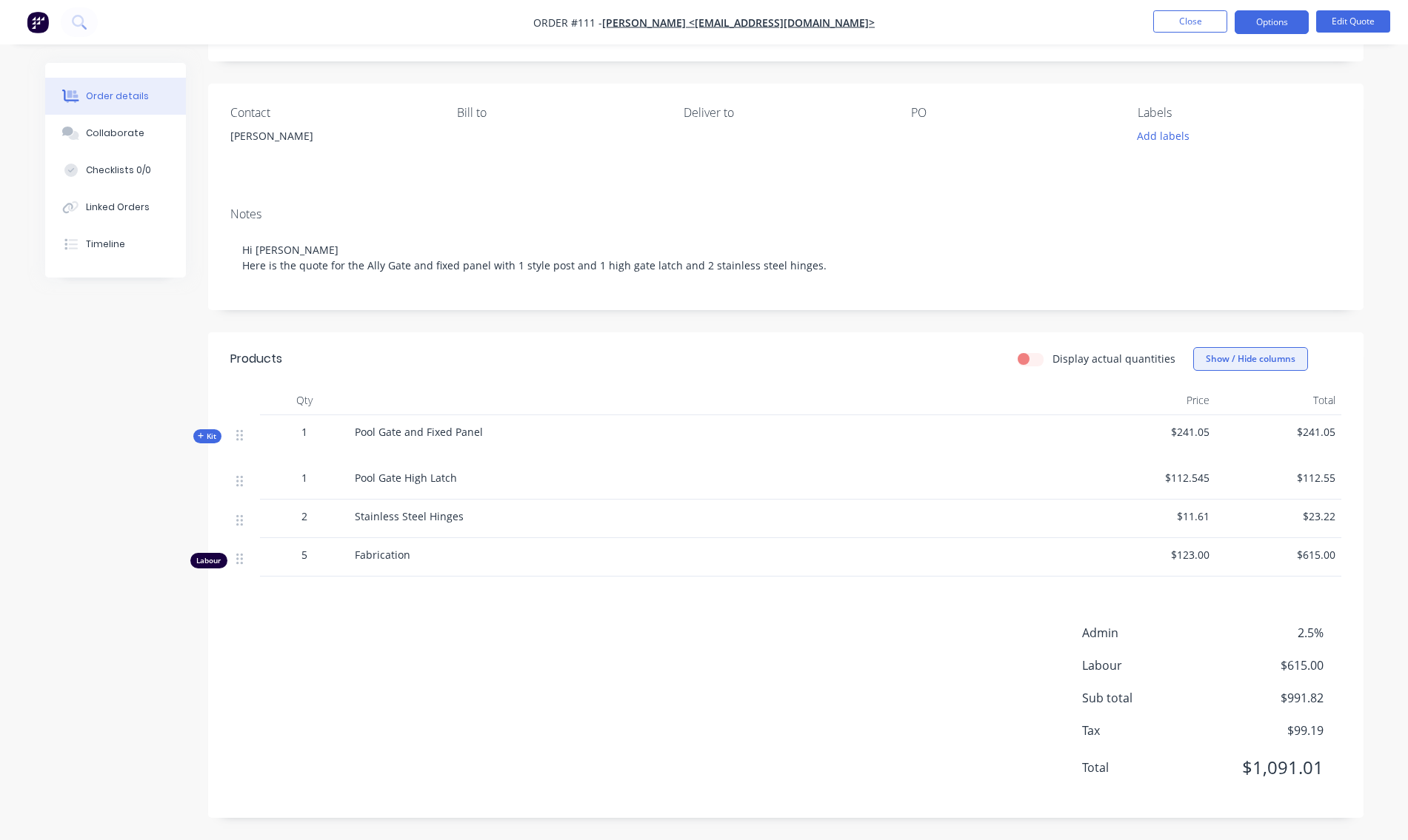
click at [1223, 360] on button "Show / Hide columns" at bounding box center [1250, 358] width 115 height 24
click at [1220, 358] on button "Show / Hide columns" at bounding box center [1250, 358] width 115 height 24
click at [1028, 396] on div at bounding box center [719, 401] width 740 height 30
click at [202, 431] on span "Kit" at bounding box center [207, 436] width 19 height 11
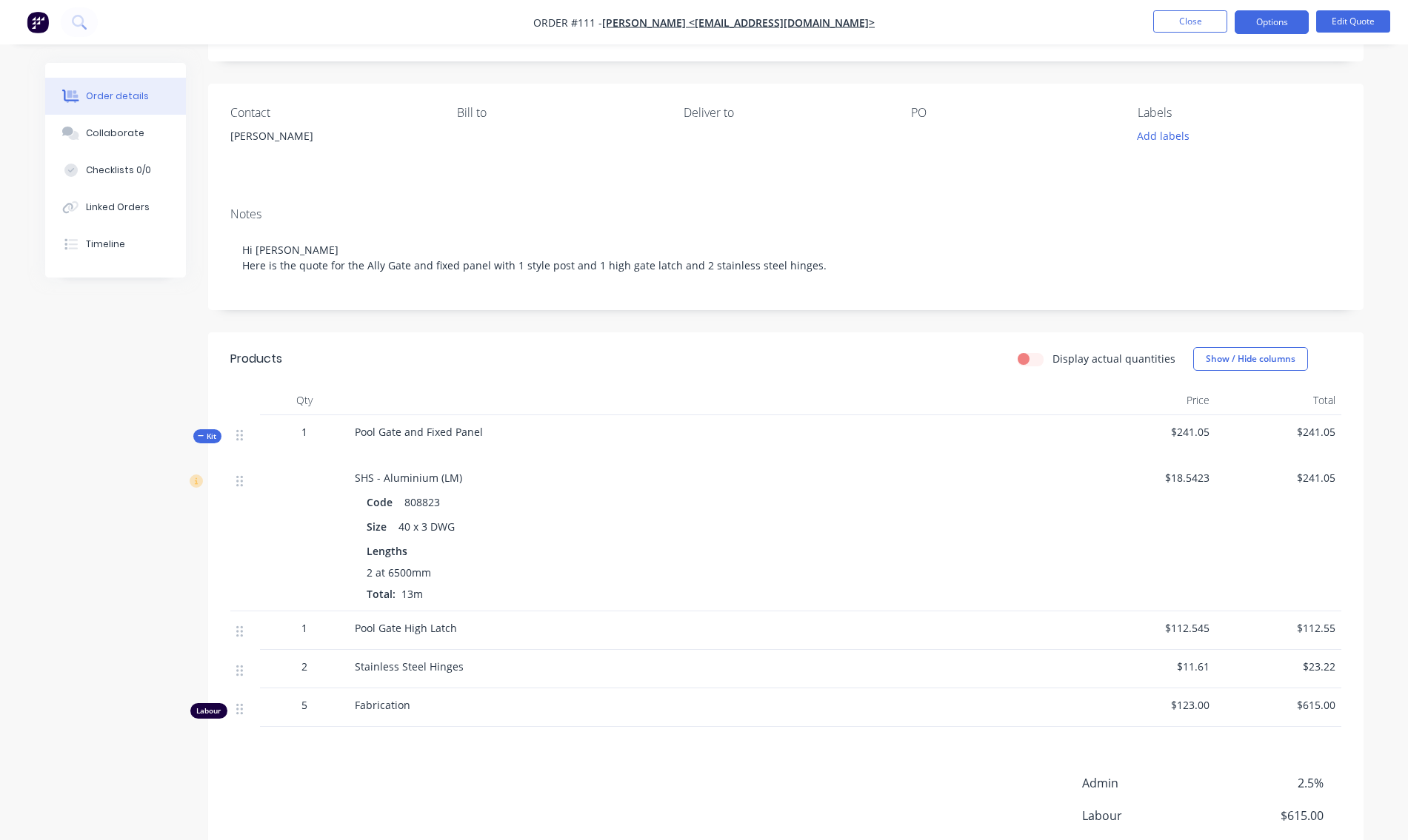
click at [204, 435] on icon at bounding box center [201, 436] width 7 height 7
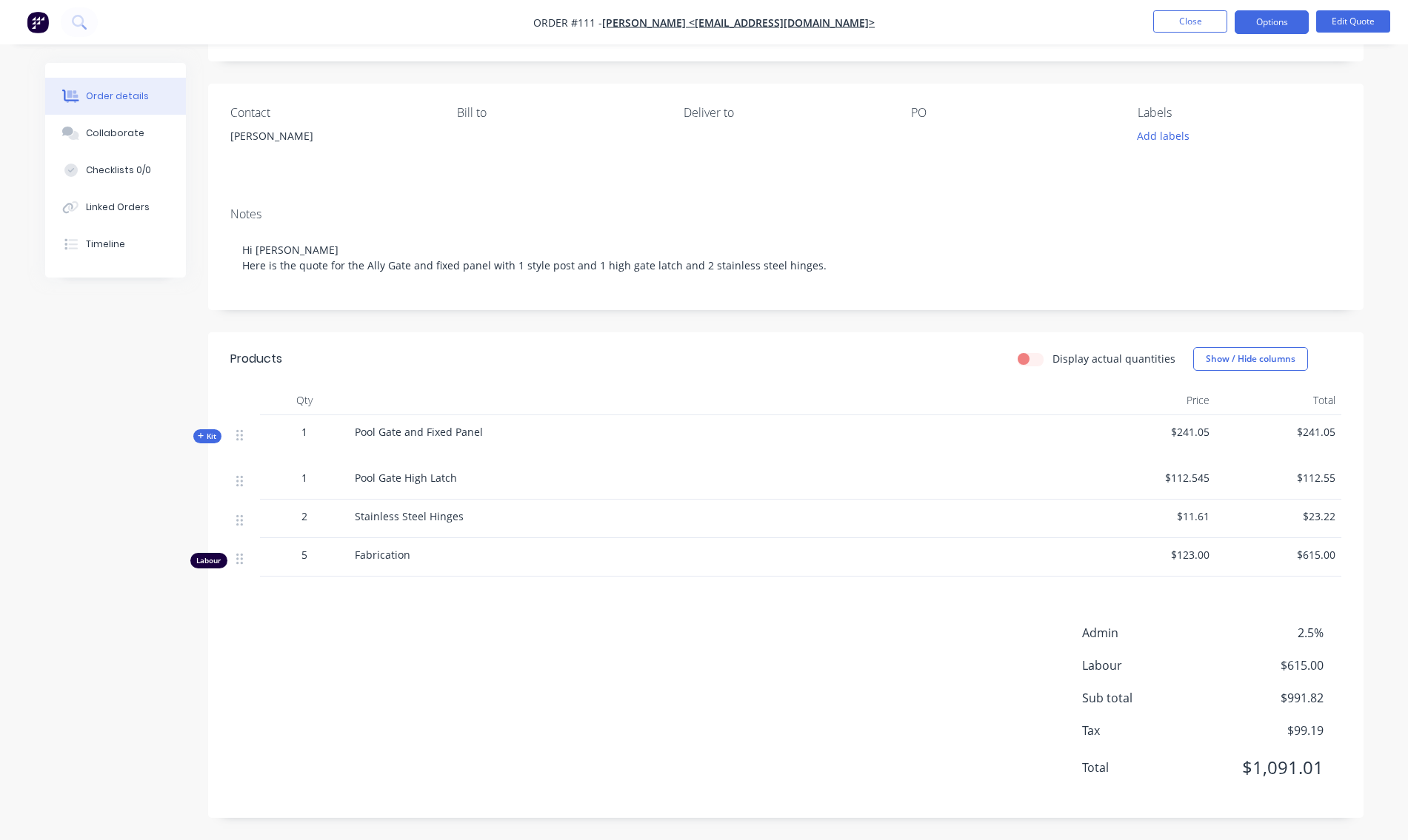
drag, startPoint x: 204, startPoint y: 436, endPoint x: 89, endPoint y: 454, distance: 116.4
click at [89, 454] on div "Created by [PERSON_NAME] Created [DATE] Required [DATE] Assigned to Add team me…" at bounding box center [705, 411] width 1319 height 857
click at [1366, 20] on button "Edit Quote" at bounding box center [1353, 21] width 74 height 22
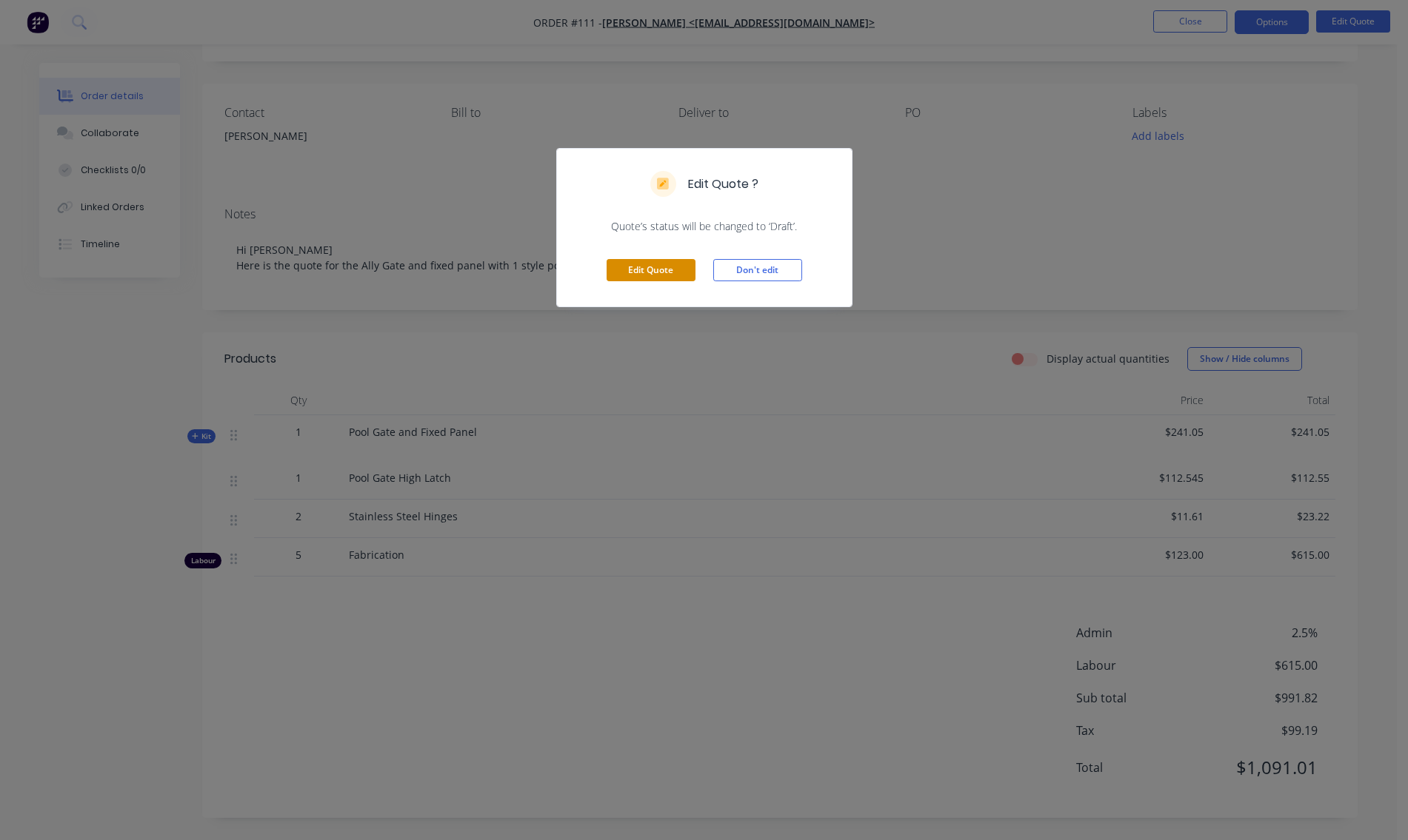
click at [658, 272] on button "Edit Quote" at bounding box center [651, 270] width 89 height 22
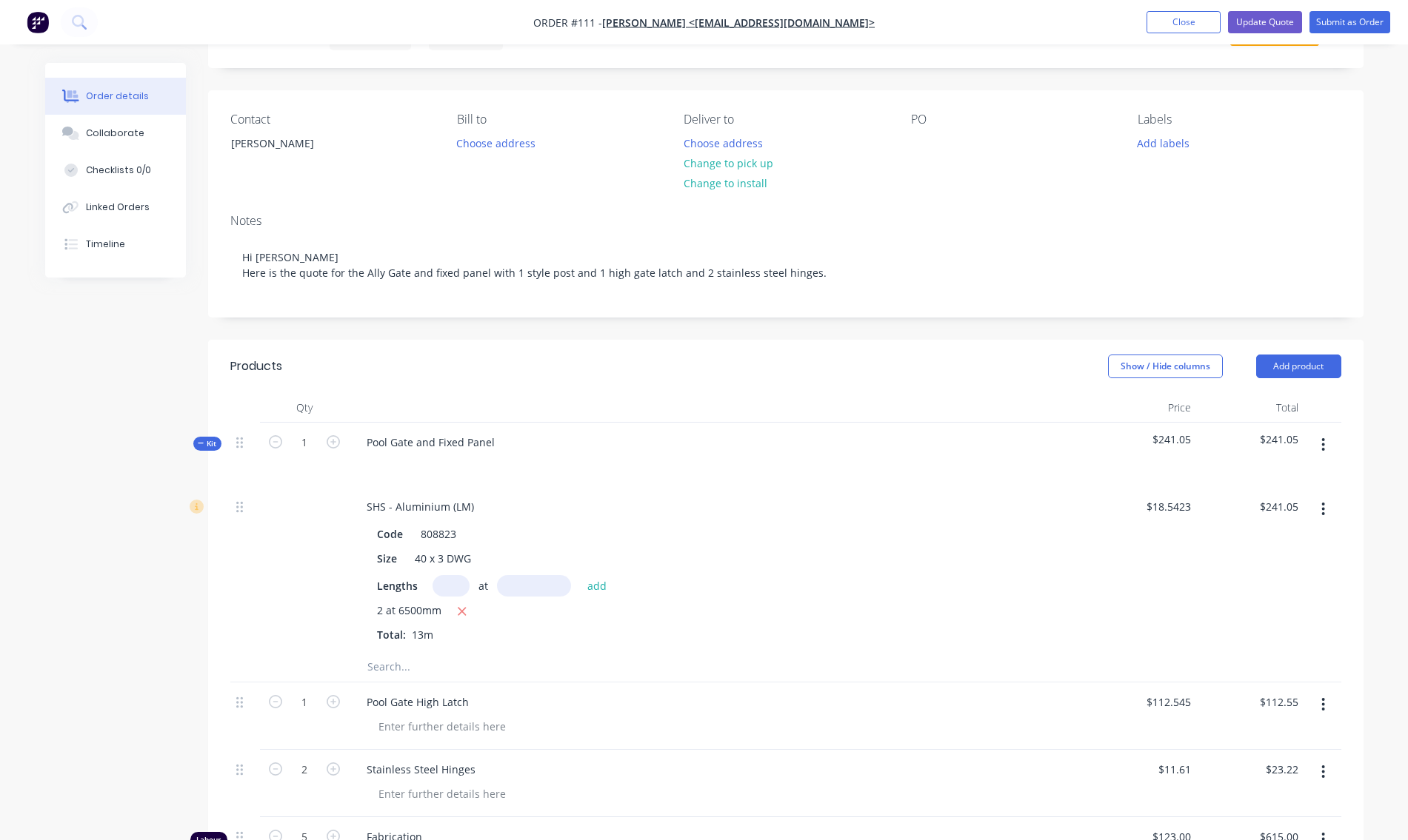
scroll to position [297, 0]
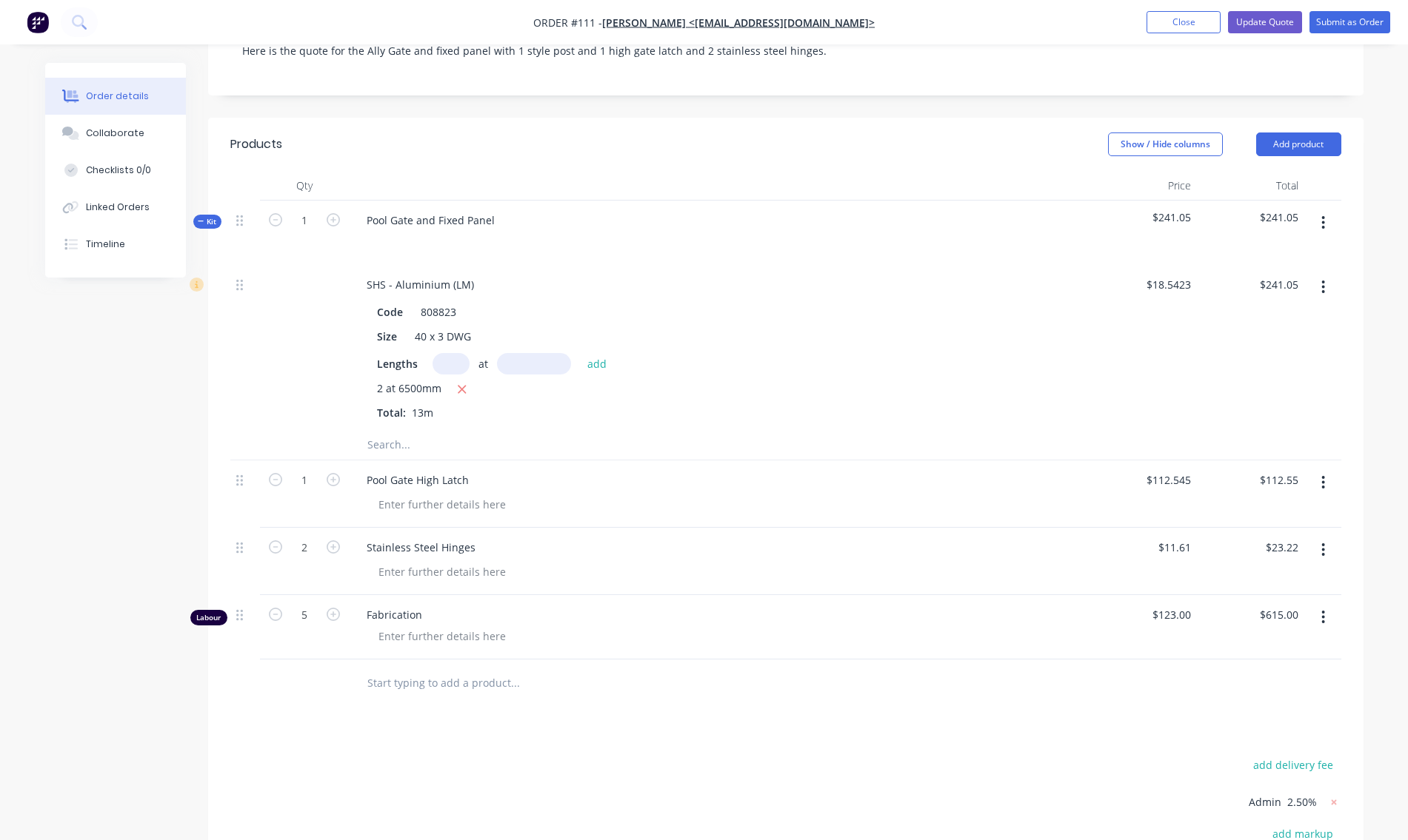
click at [1320, 291] on button "button" at bounding box center [1323, 287] width 35 height 26
click at [1225, 387] on div "Delete" at bounding box center [1271, 386] width 114 height 21
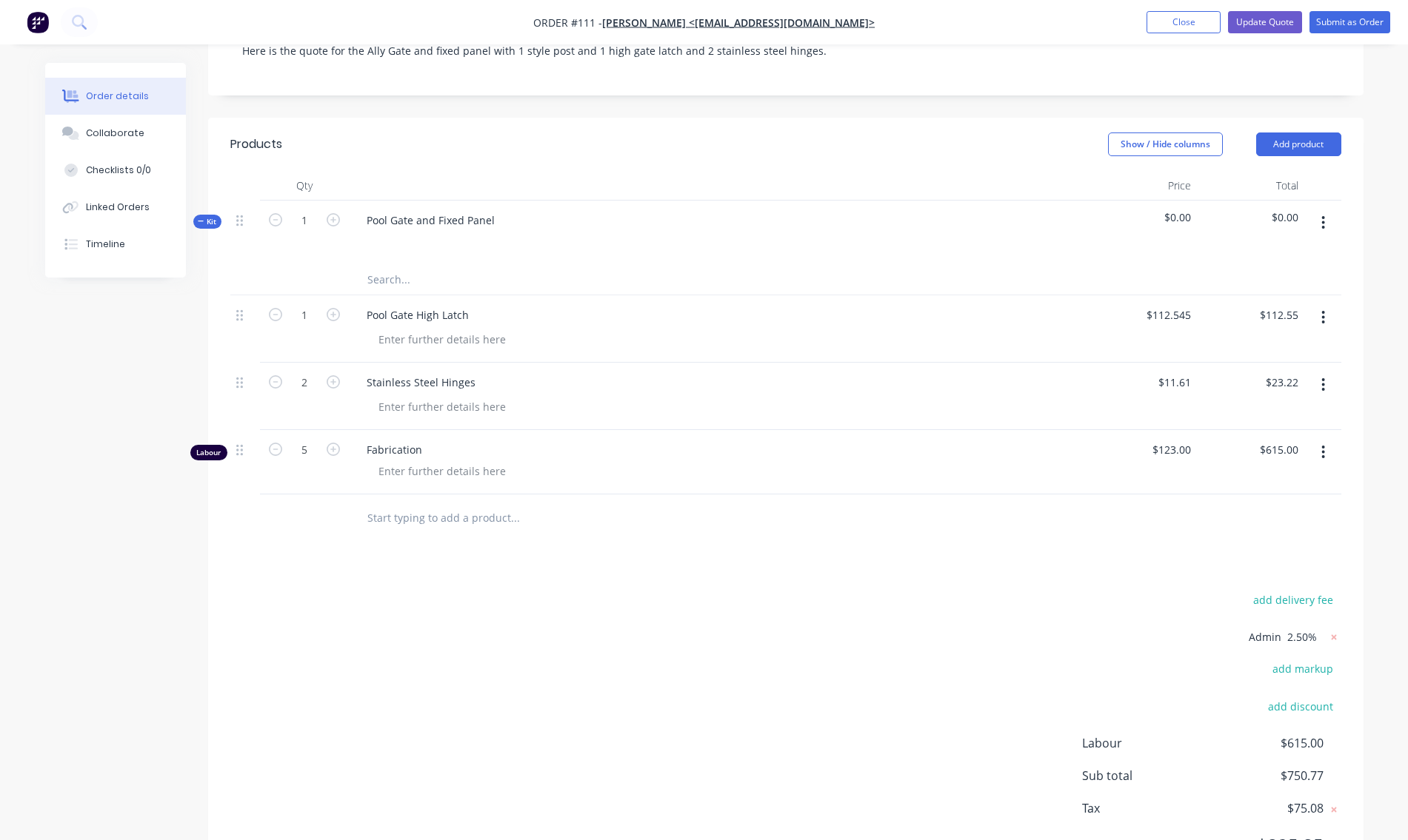
click at [1321, 221] on icon "button" at bounding box center [1323, 223] width 3 height 17
click at [1263, 290] on div "Add product to kit" at bounding box center [1271, 292] width 114 height 21
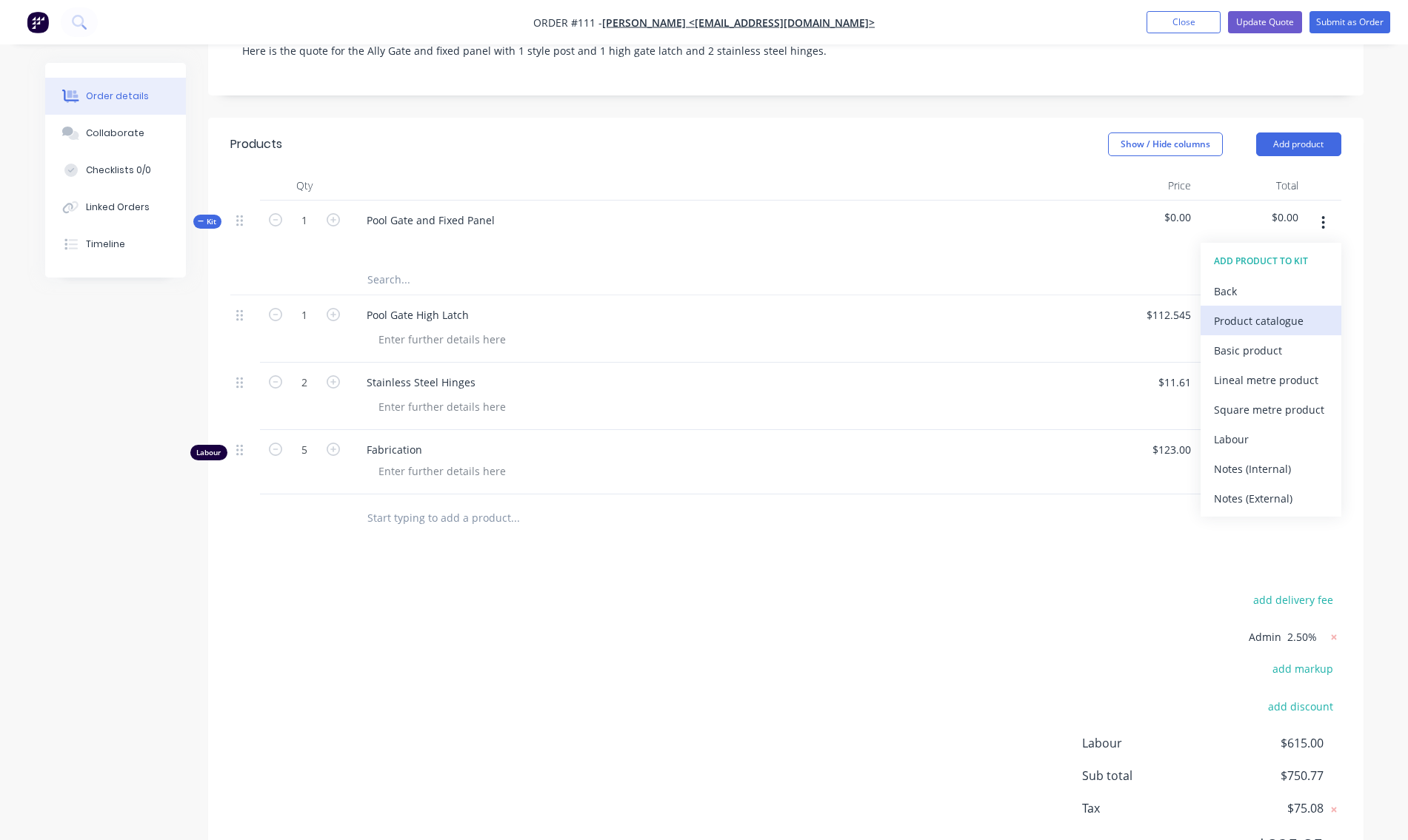
click at [1236, 325] on div "Product catalogue" at bounding box center [1271, 321] width 114 height 21
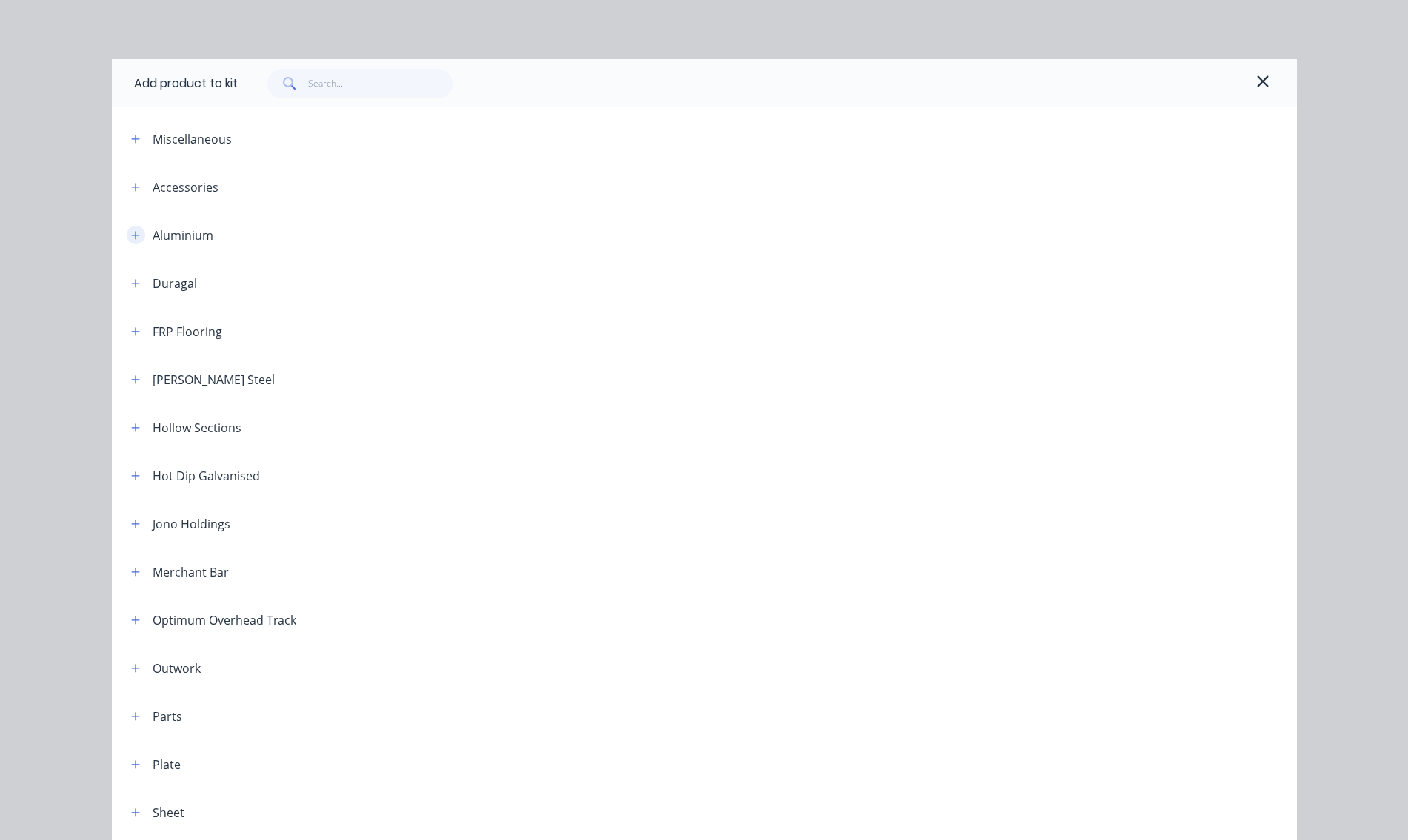
click at [131, 231] on icon "button" at bounding box center [136, 235] width 9 height 11
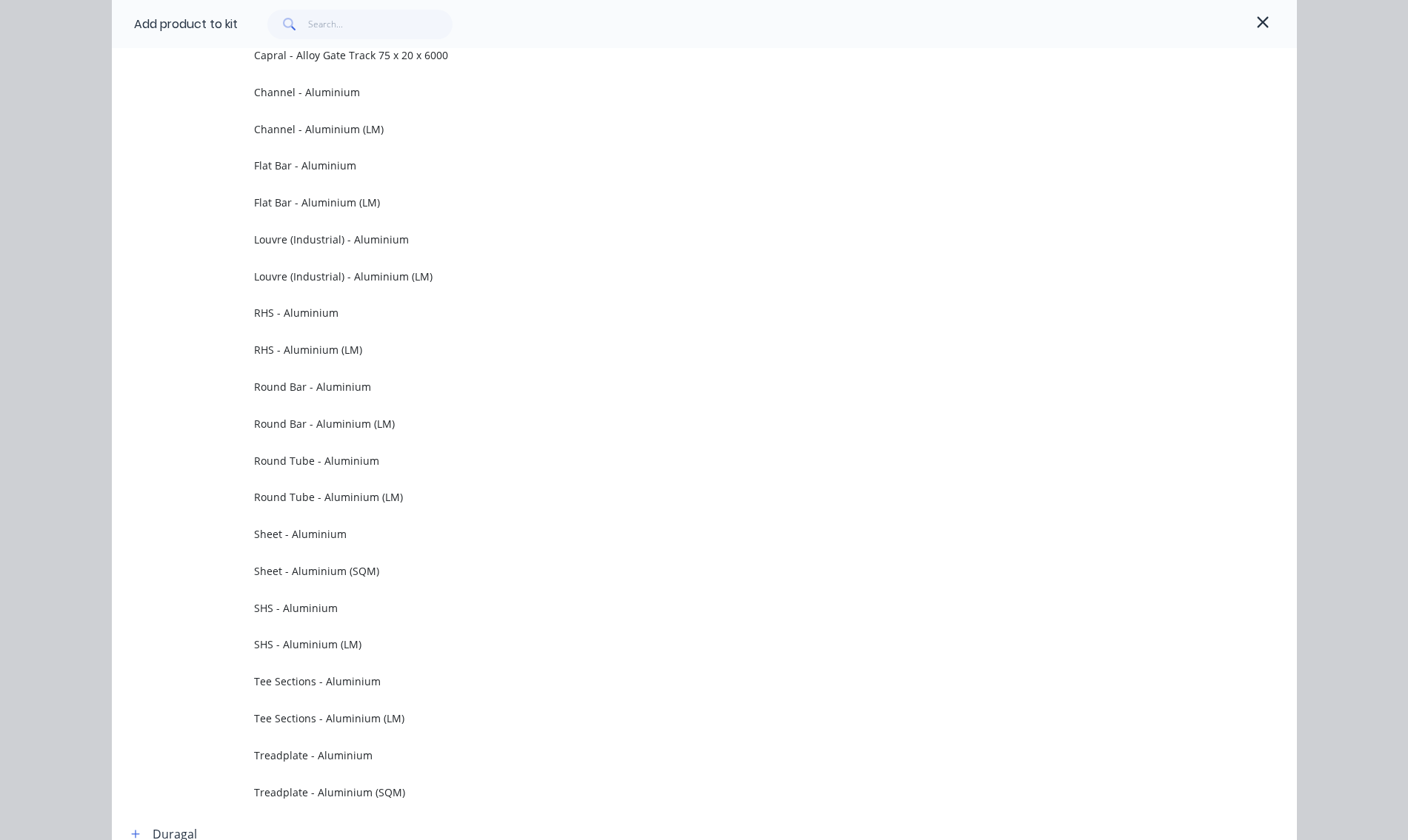
click at [303, 638] on span "SHS - Aluminium (LM)" at bounding box center [670, 644] width 834 height 16
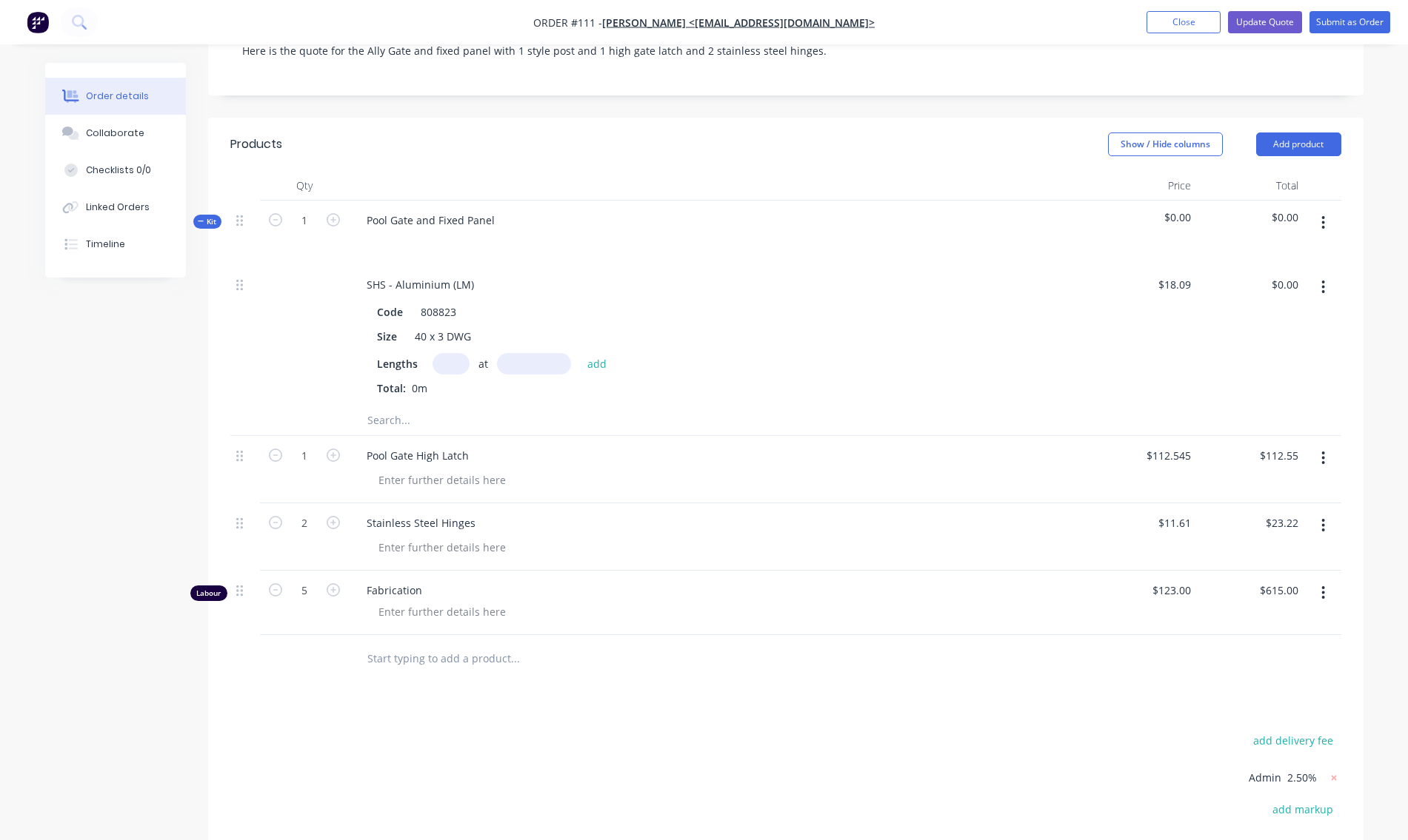
click at [458, 361] on input "text" at bounding box center [451, 364] width 37 height 21
type input "2"
click at [512, 371] on input "text" at bounding box center [535, 364] width 74 height 21
type input "6500mm"
click at [593, 367] on button "add" at bounding box center [597, 363] width 35 height 20
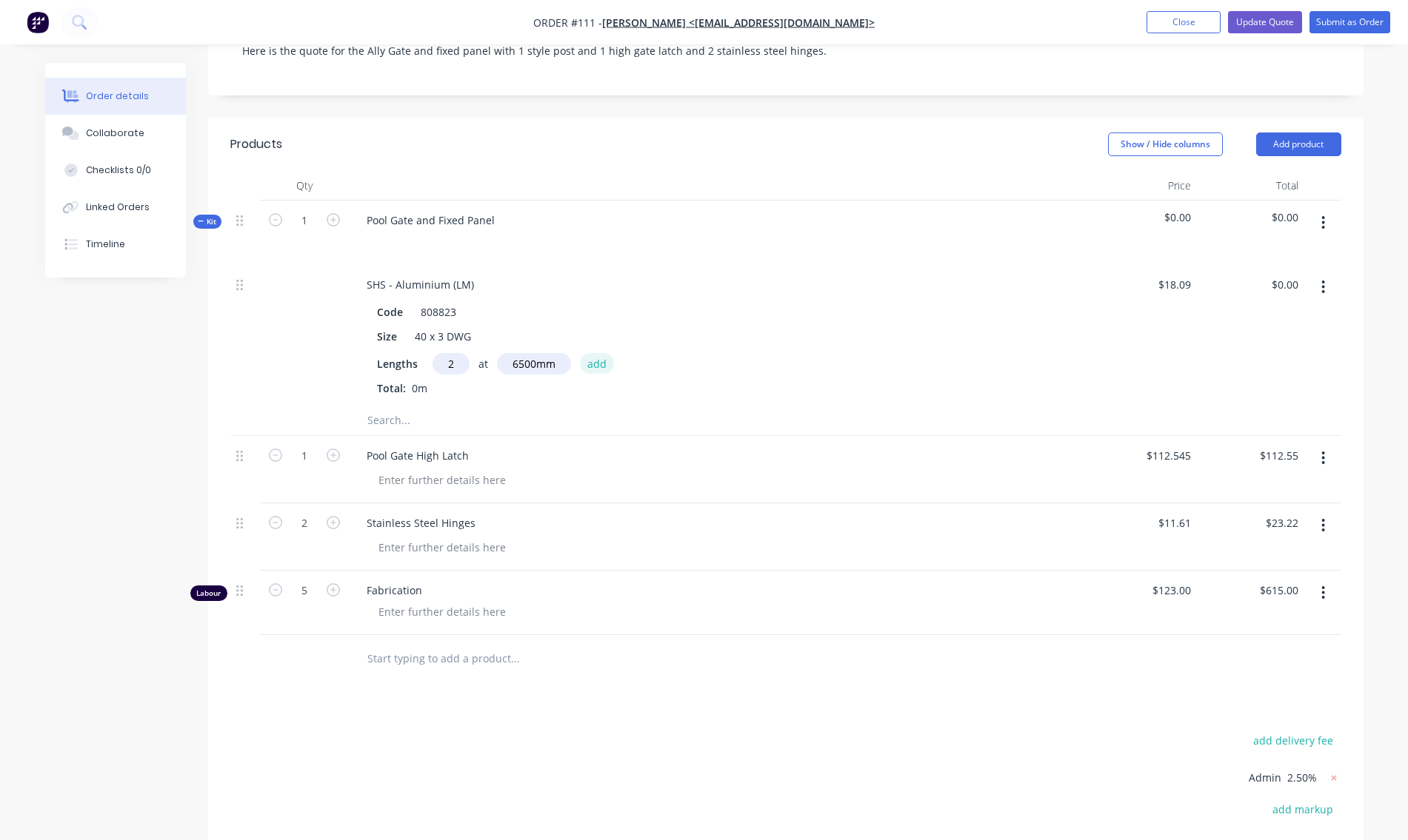
type input "$235.17"
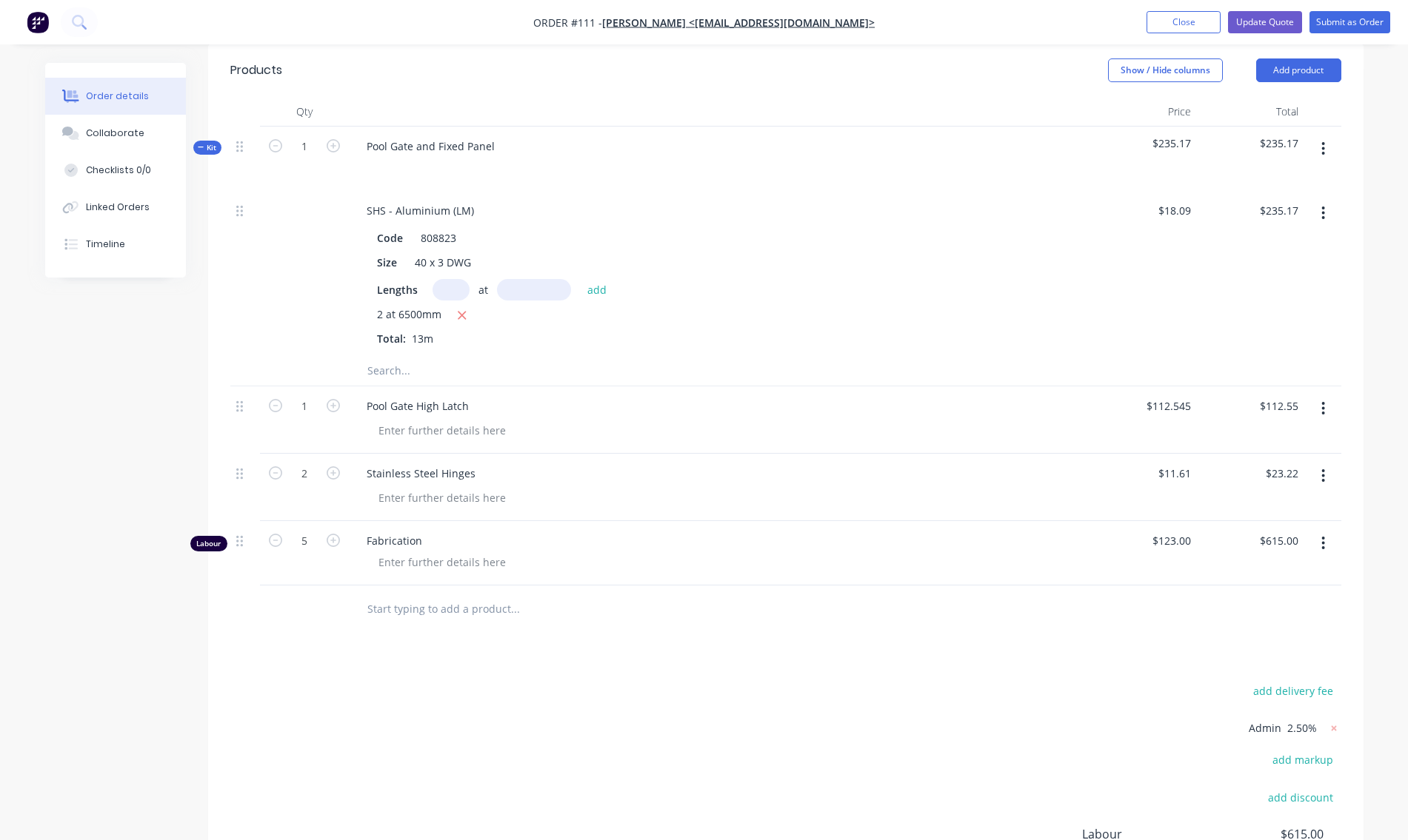
scroll to position [297, 0]
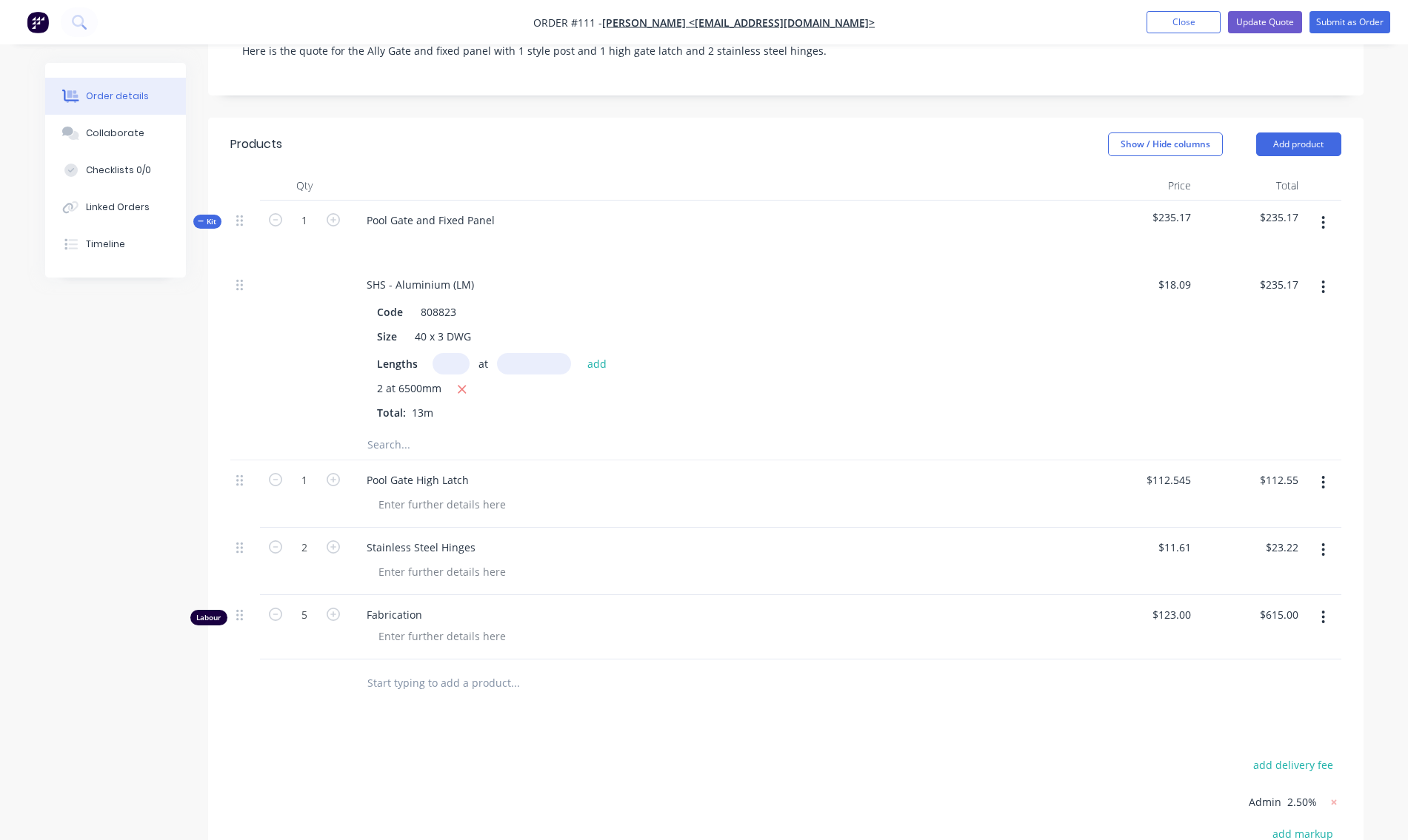
click at [205, 222] on span "Kit" at bounding box center [207, 221] width 19 height 11
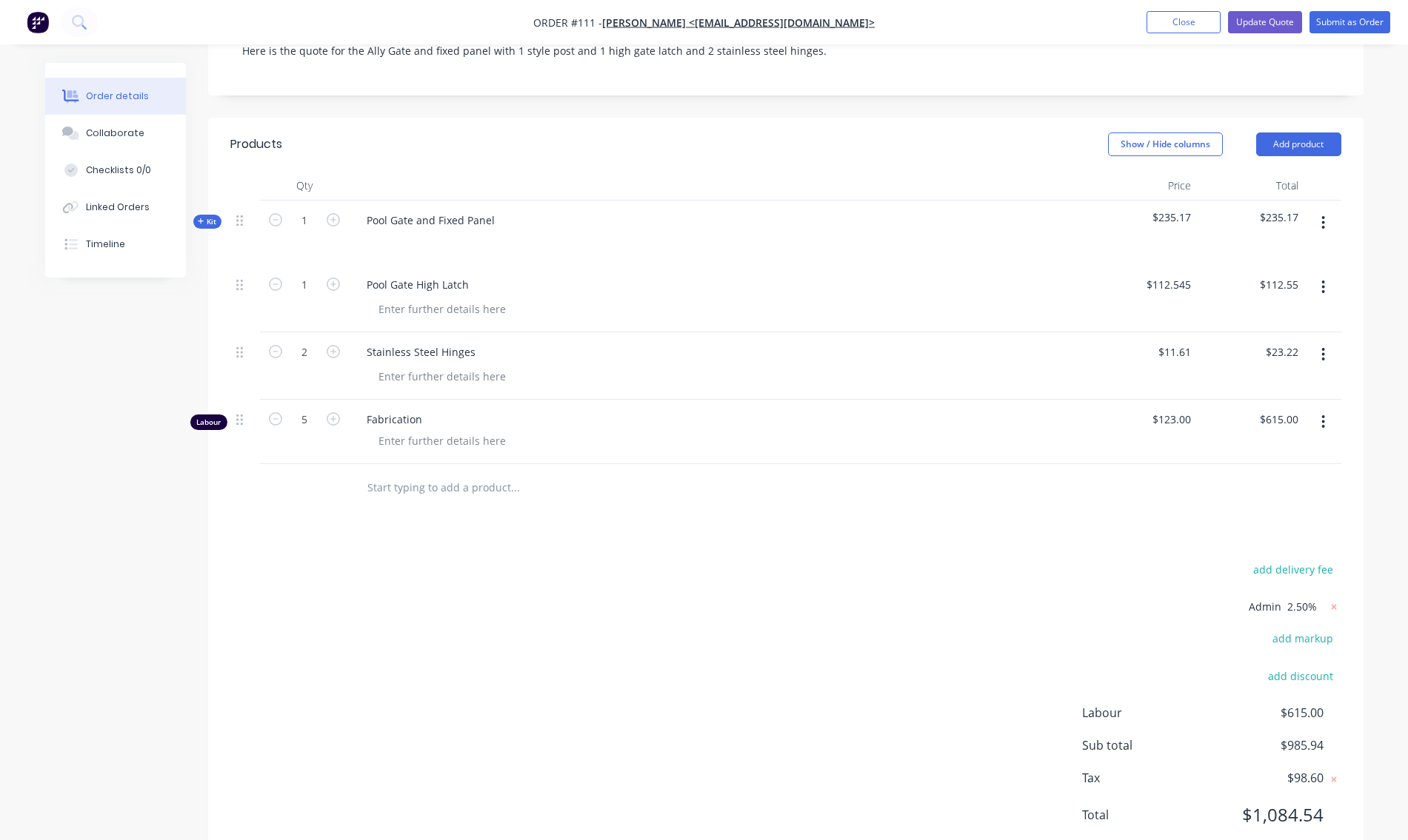
click at [205, 222] on span "Kit" at bounding box center [207, 221] width 19 height 11
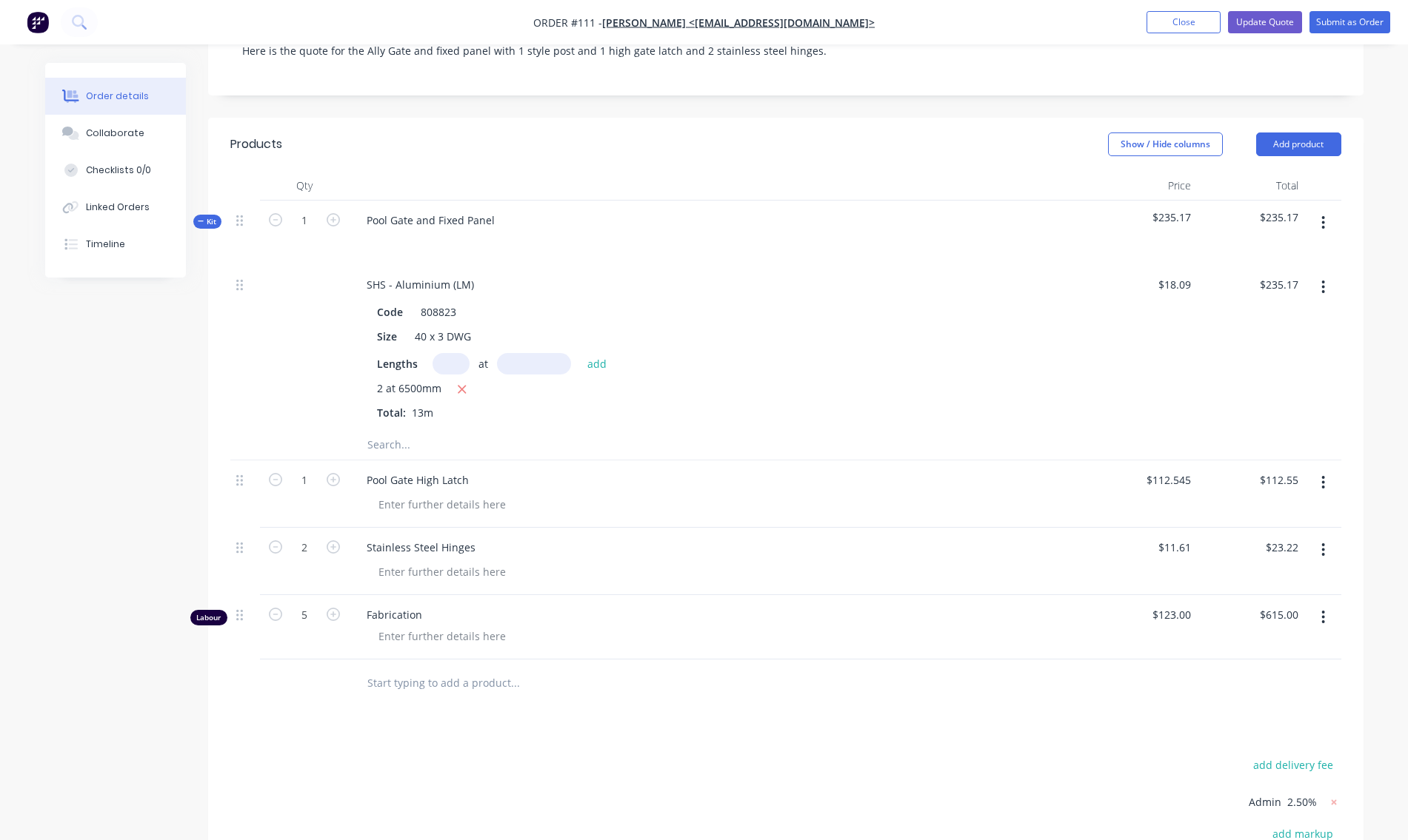
click at [1322, 221] on icon "button" at bounding box center [1323, 223] width 3 height 17
click at [1258, 287] on div "Add product to kit" at bounding box center [1271, 292] width 114 height 21
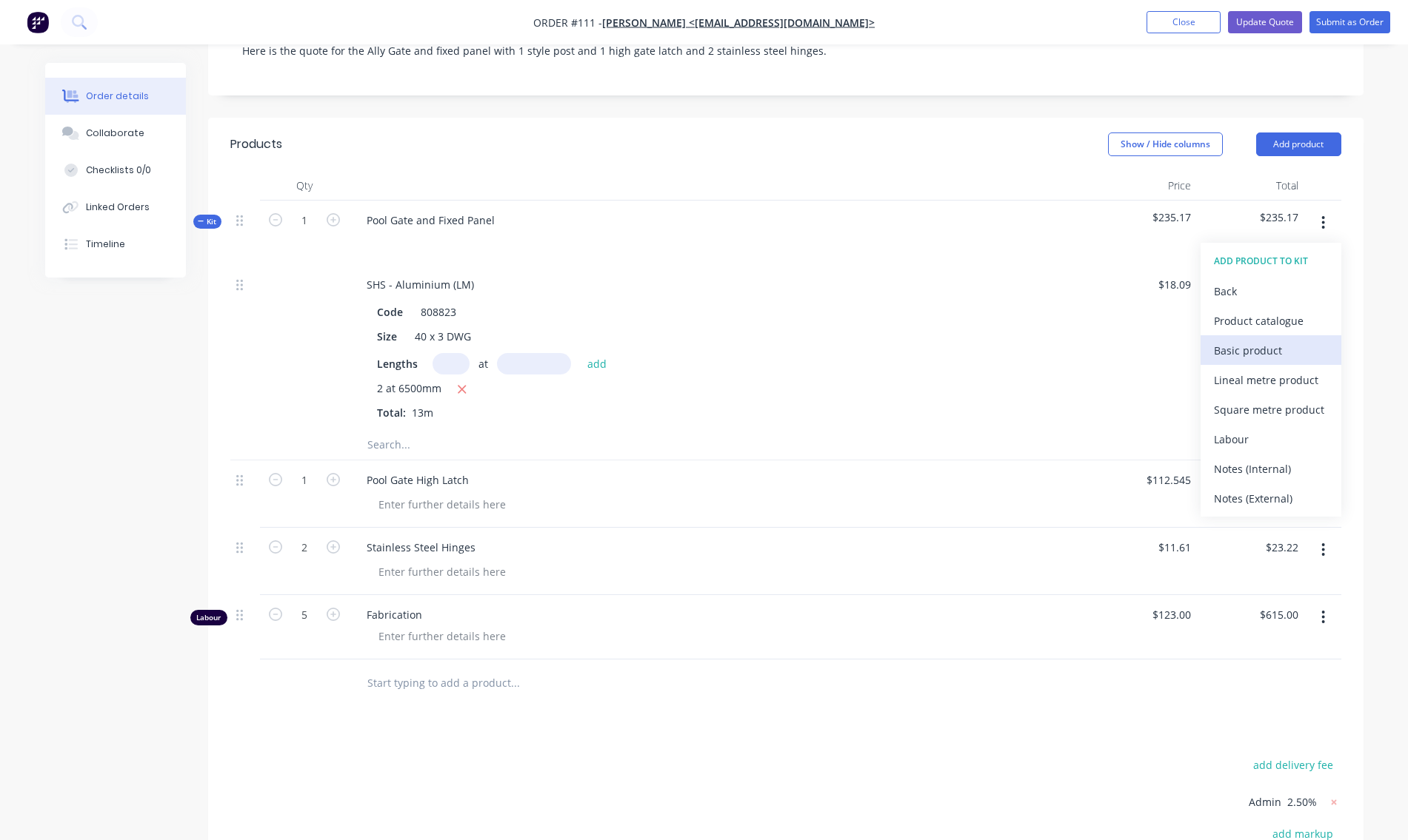
click at [1238, 354] on div "Basic product" at bounding box center [1271, 350] width 114 height 21
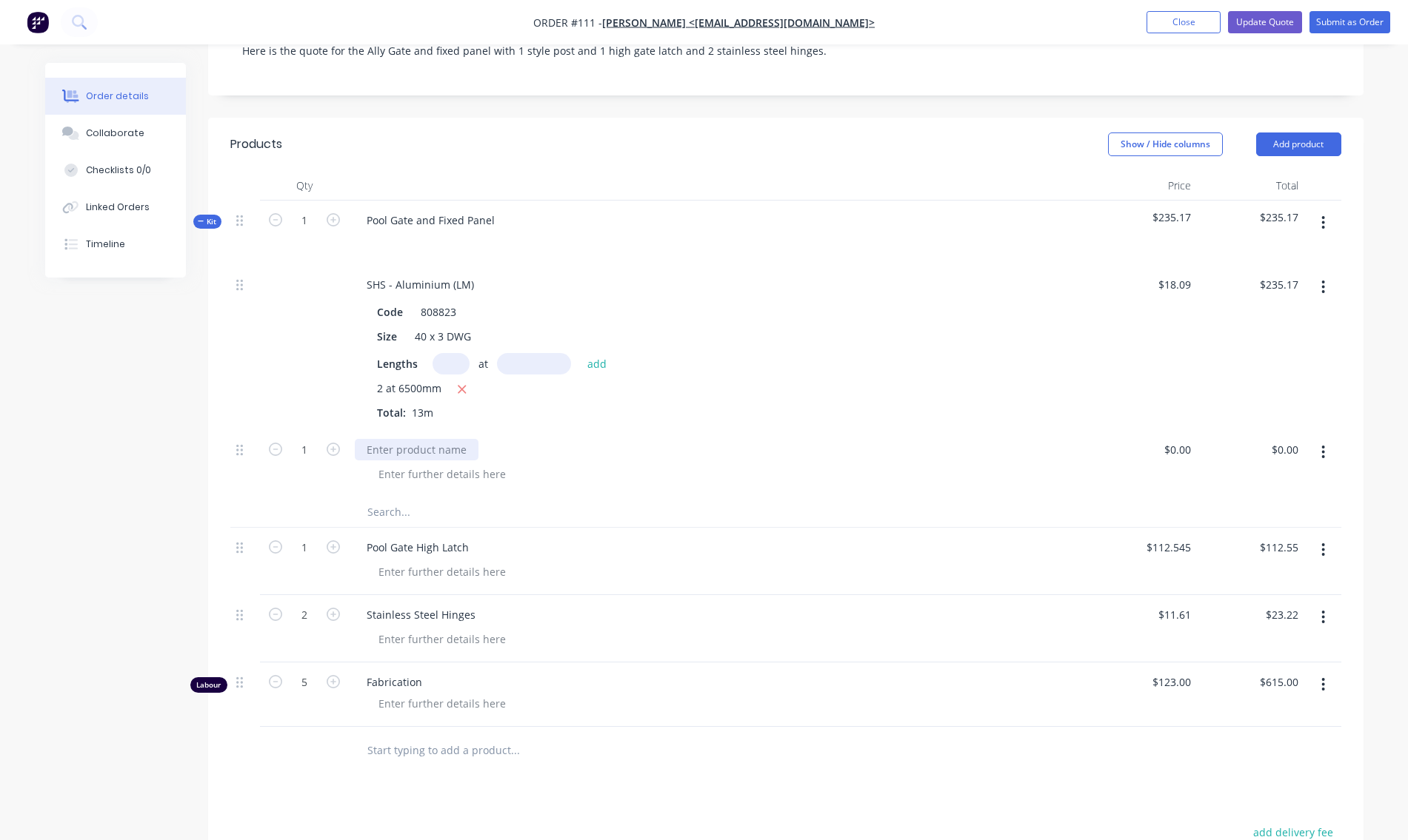
click at [404, 456] on div at bounding box center [416, 450] width 124 height 21
click at [1177, 453] on div "0 0" at bounding box center [1186, 450] width 23 height 21
type input "$0.00"
click at [1171, 140] on button "Show / Hide columns" at bounding box center [1165, 144] width 115 height 24
drag, startPoint x: 1125, startPoint y: 190, endPoint x: 1142, endPoint y: 192, distance: 17.1
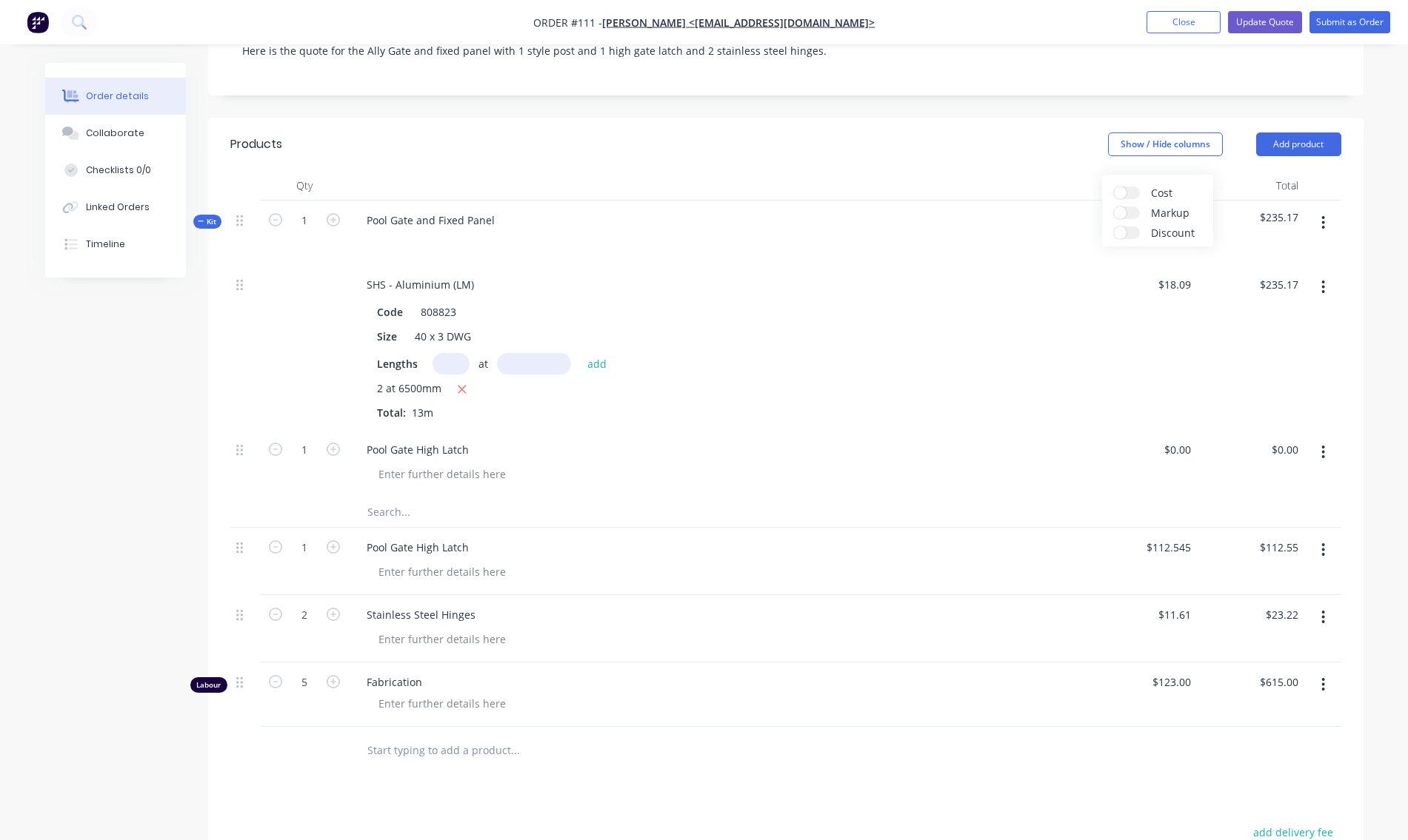
click at [1142, 192] on div "Cost" at bounding box center [1158, 192] width 88 height 12
click at [1134, 189] on label "Cost" at bounding box center [1126, 192] width 26 height 12
click at [1114, 187] on input "Cost" at bounding box center [1114, 187] width 0 height 0
click at [1136, 213] on label "Markup" at bounding box center [1126, 212] width 26 height 12
click at [1114, 206] on input "Markup" at bounding box center [1114, 206] width 0 height 0
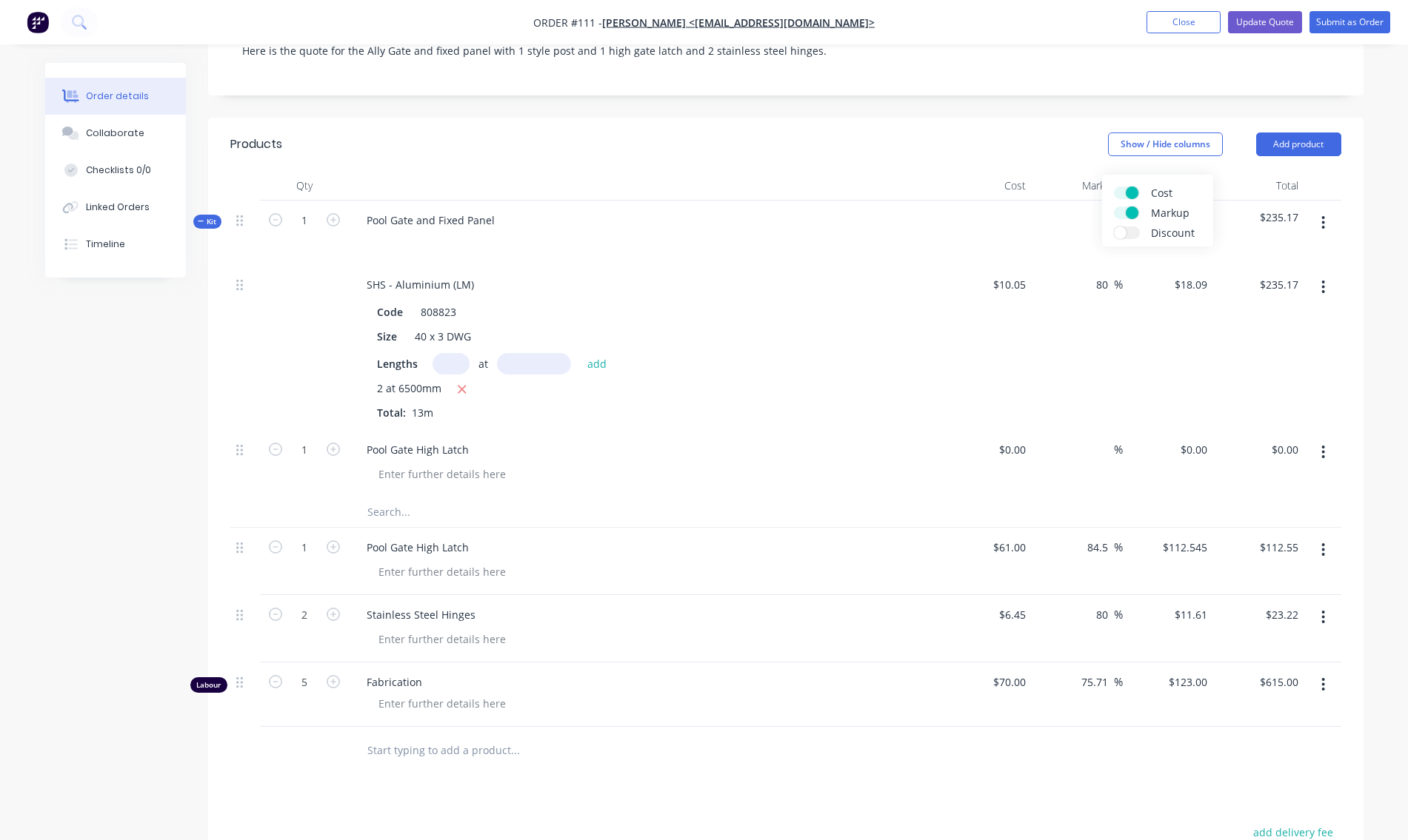
click at [1135, 232] on label "Discount" at bounding box center [1126, 232] width 26 height 12
click at [1114, 226] on input "Discount" at bounding box center [1114, 226] width 0 height 0
click at [933, 453] on div "$0.00" at bounding box center [935, 450] width 40 height 21
type input "61"
type input "$61.00"
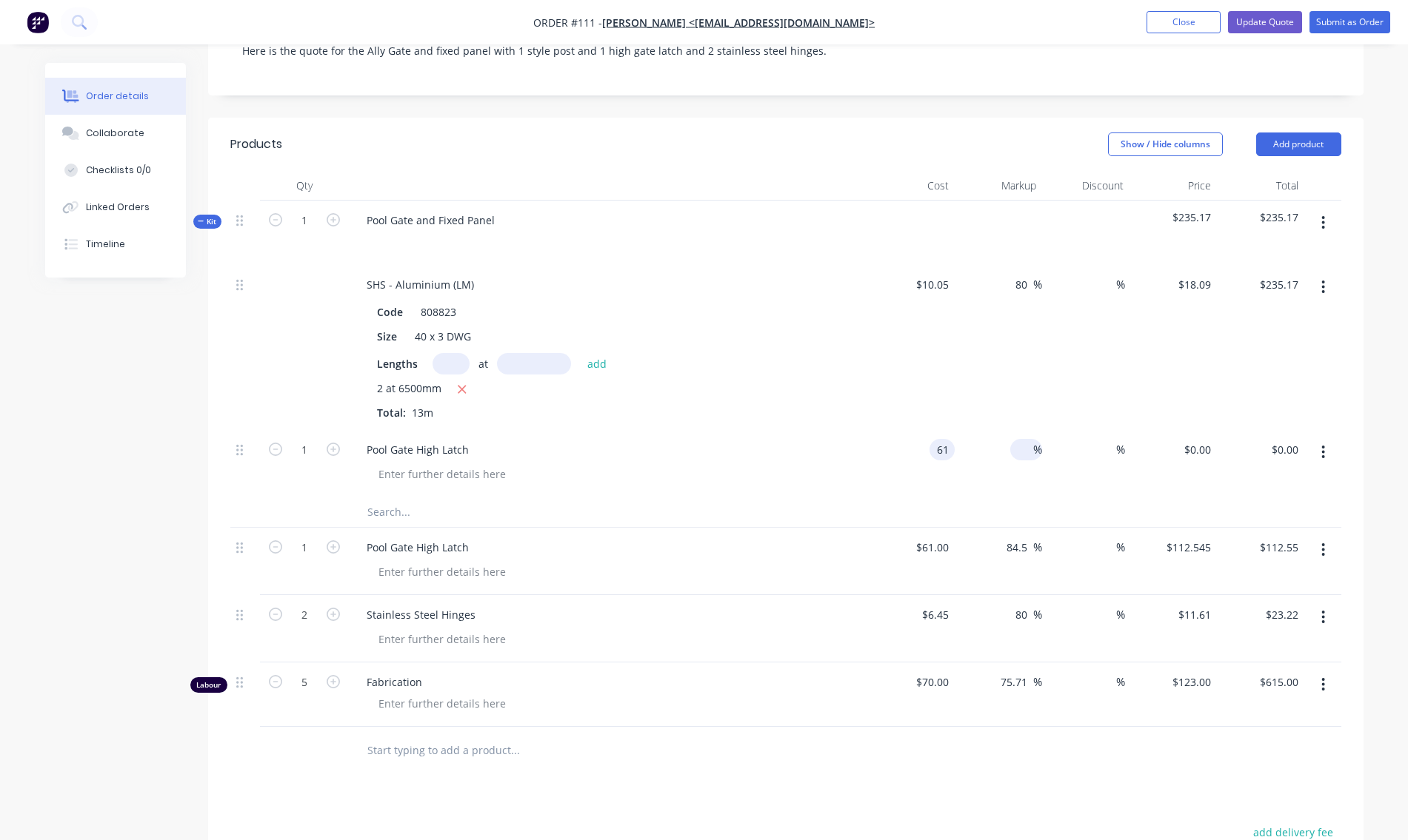
type input "$61.00"
click at [1038, 458] on div "%" at bounding box center [1026, 450] width 32 height 21
type input "80"
type input "$109.80"
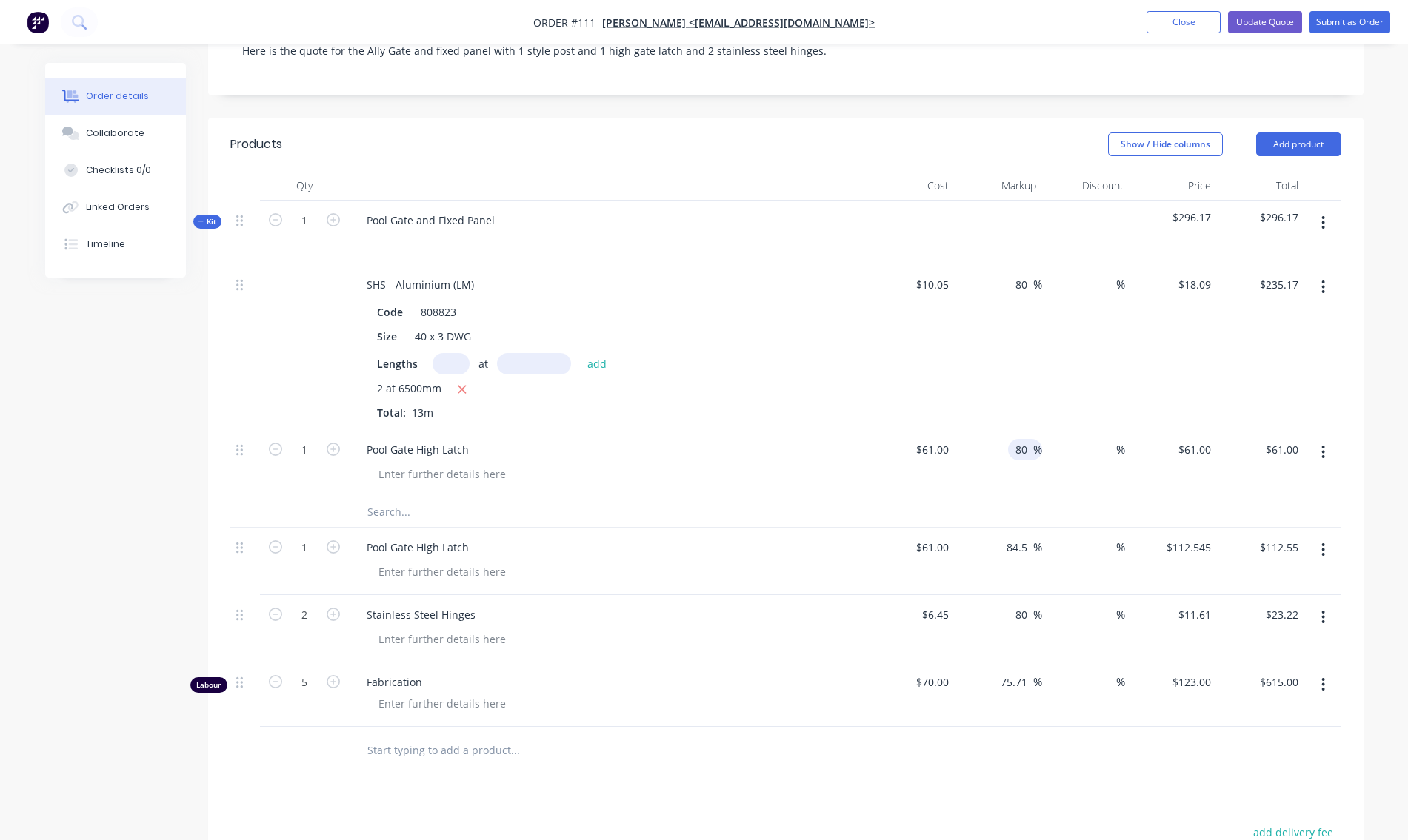
type input "$109.80"
click at [1063, 475] on div "%" at bounding box center [1086, 464] width 88 height 68
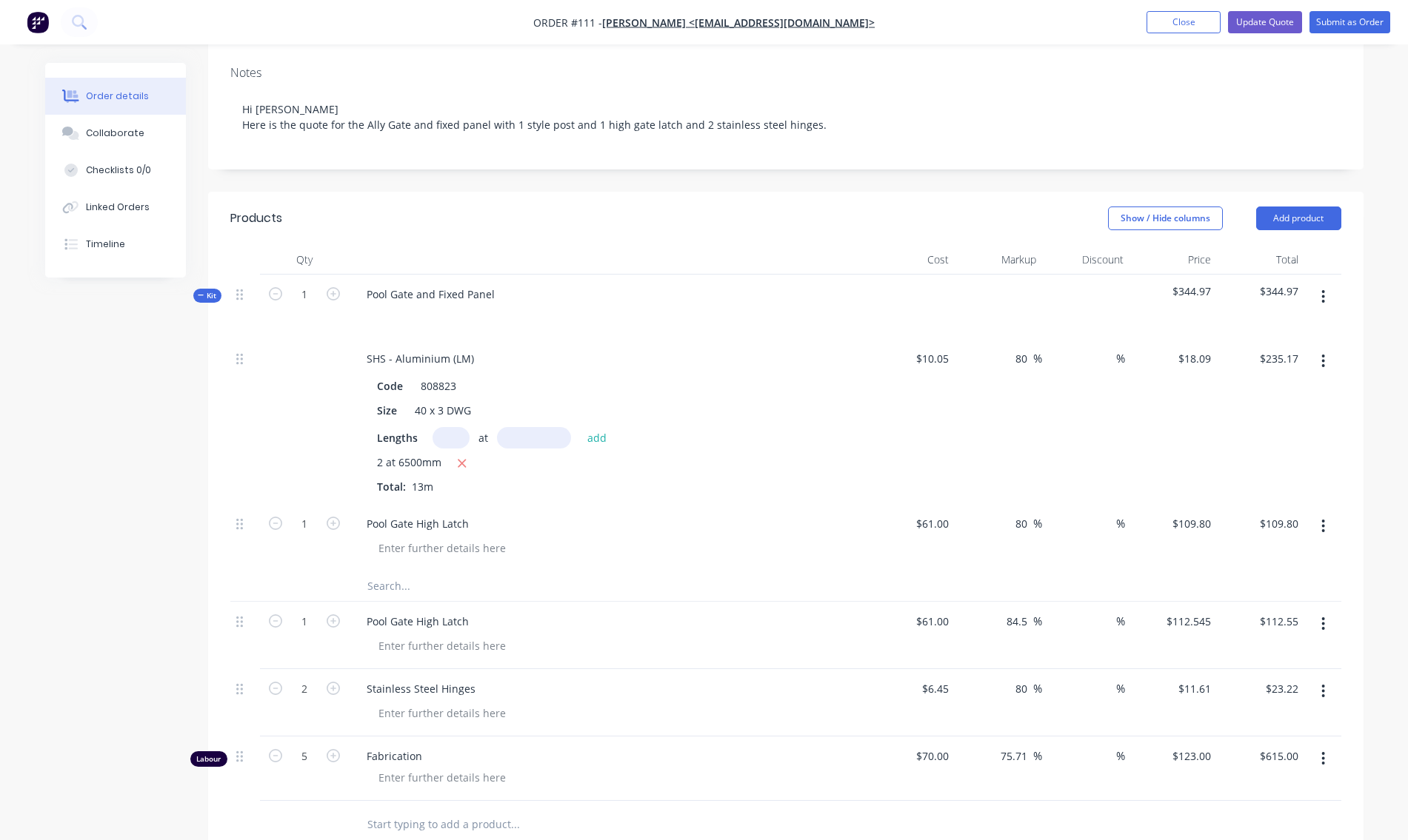
click at [1325, 298] on icon "button" at bounding box center [1323, 297] width 3 height 17
click at [1287, 368] on div "Add product to kit" at bounding box center [1271, 365] width 114 height 21
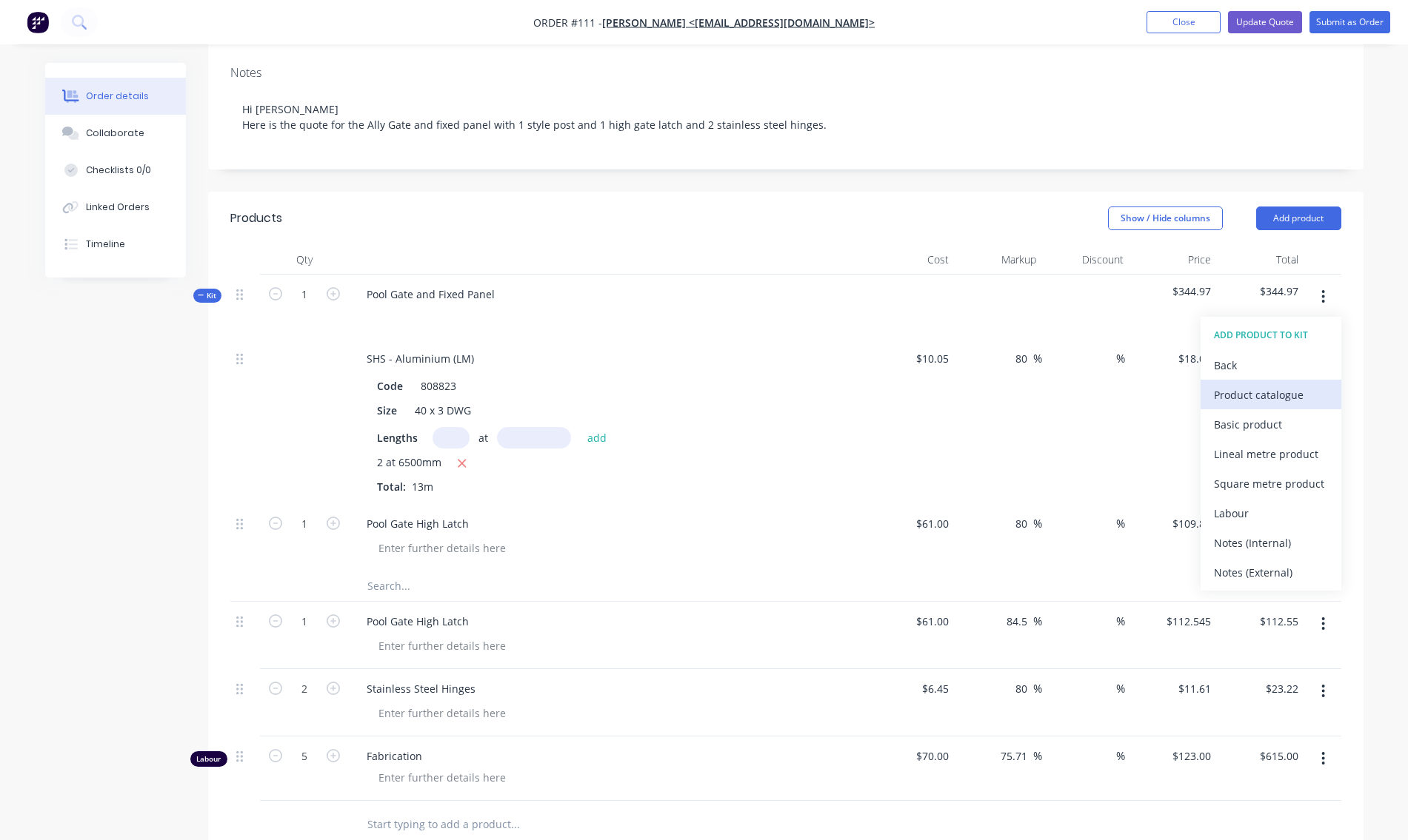
scroll to position [297, 0]
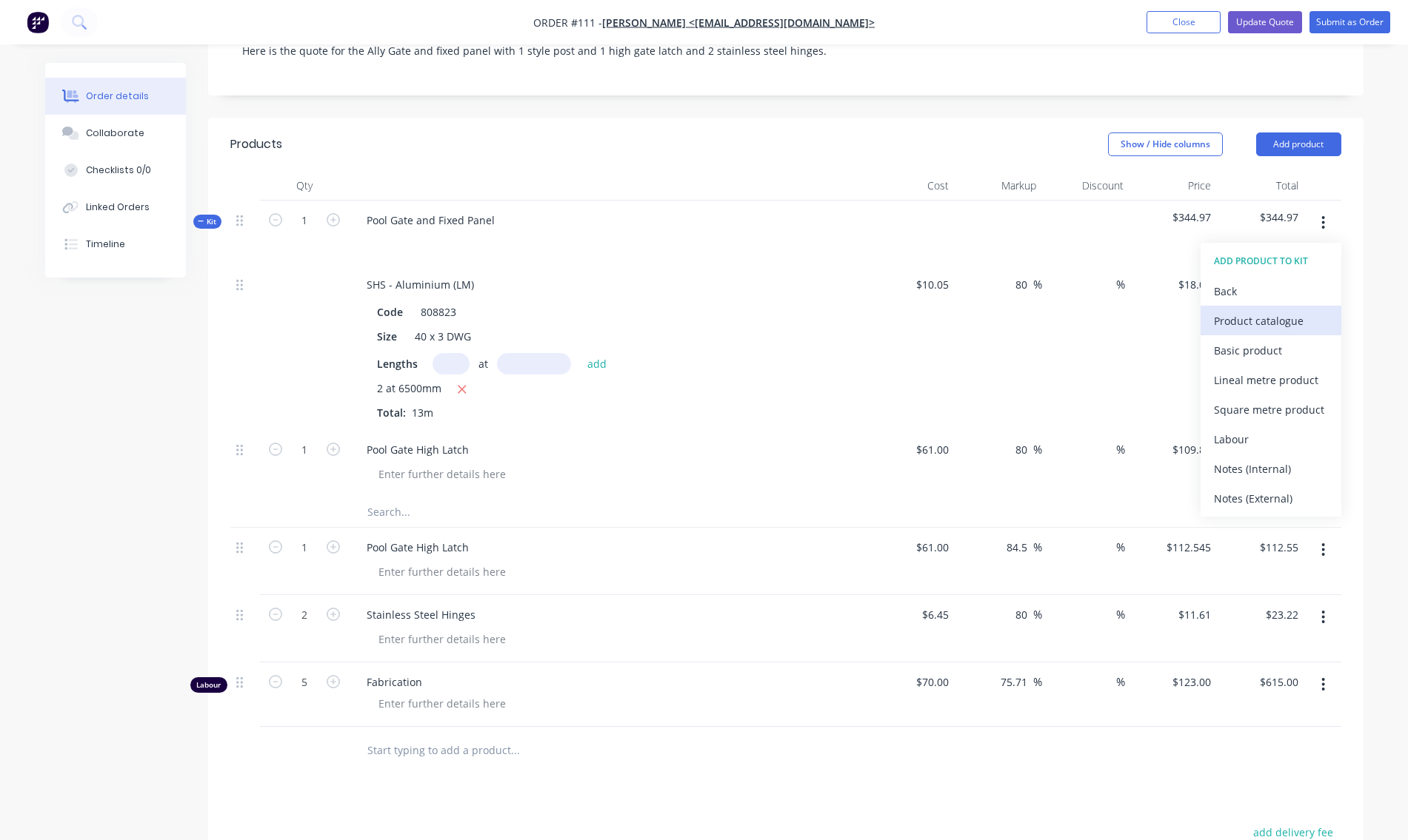
click at [1258, 320] on div "Product catalogue" at bounding box center [1271, 321] width 114 height 21
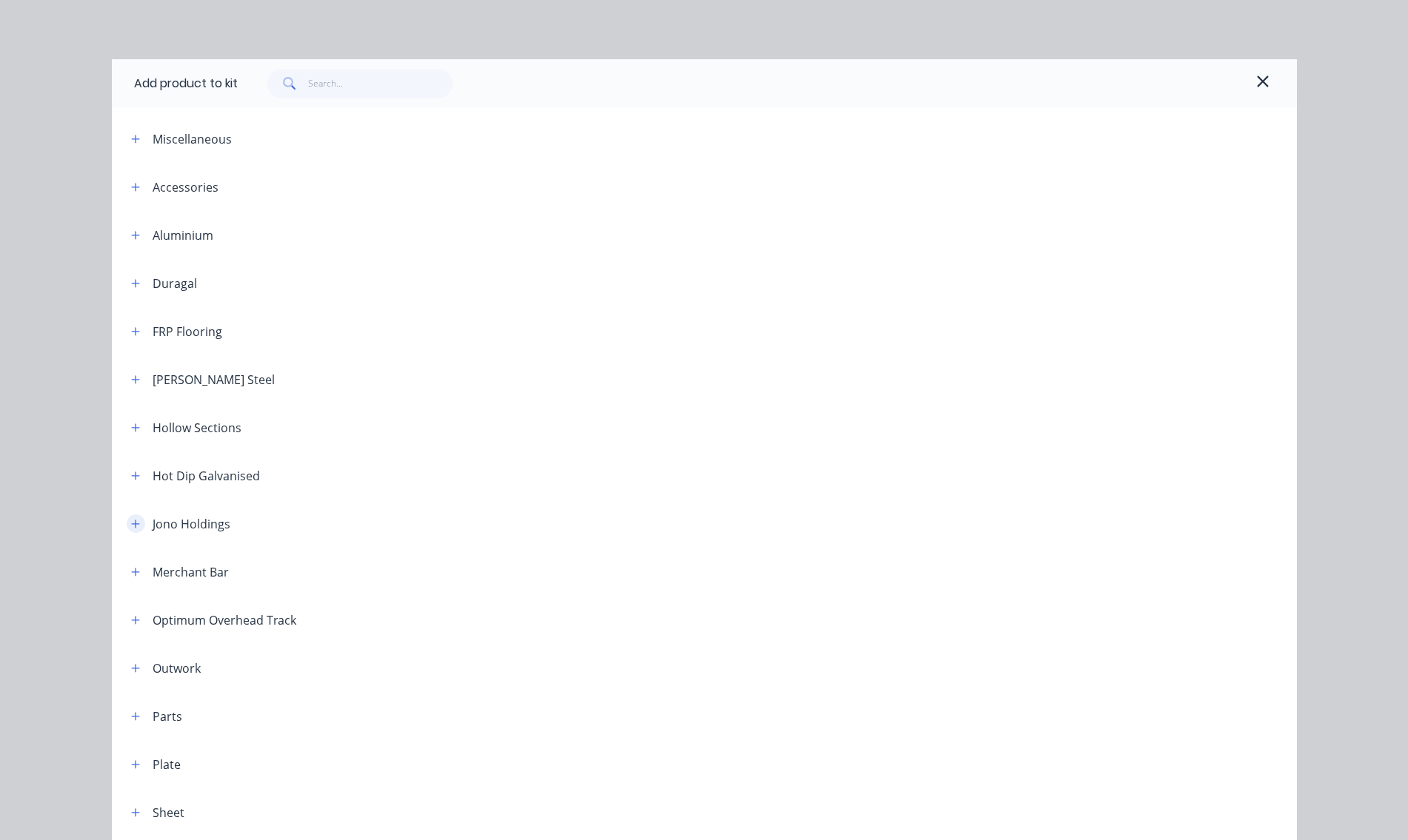
click at [132, 526] on icon "button" at bounding box center [136, 524] width 9 height 11
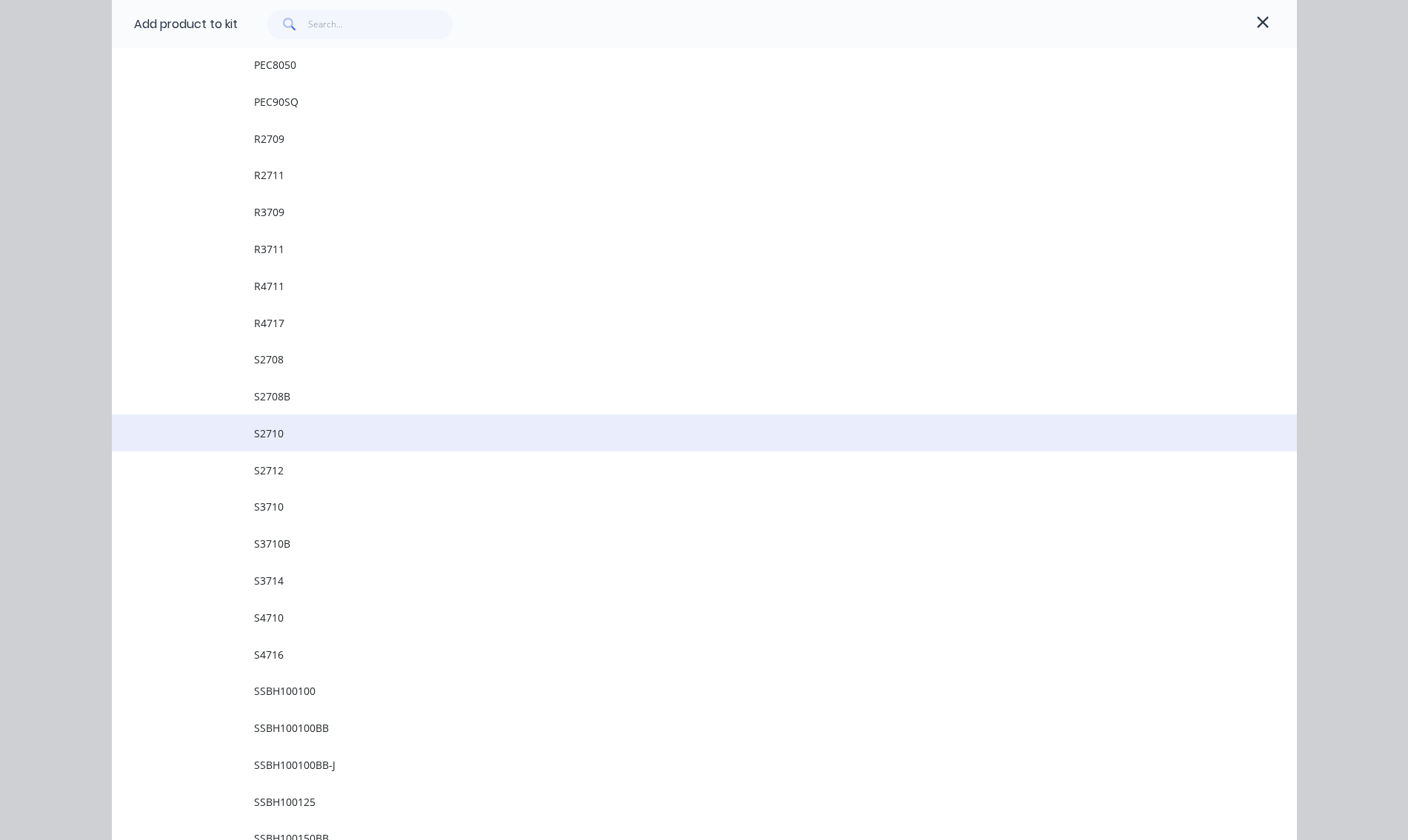
scroll to position [5257, 0]
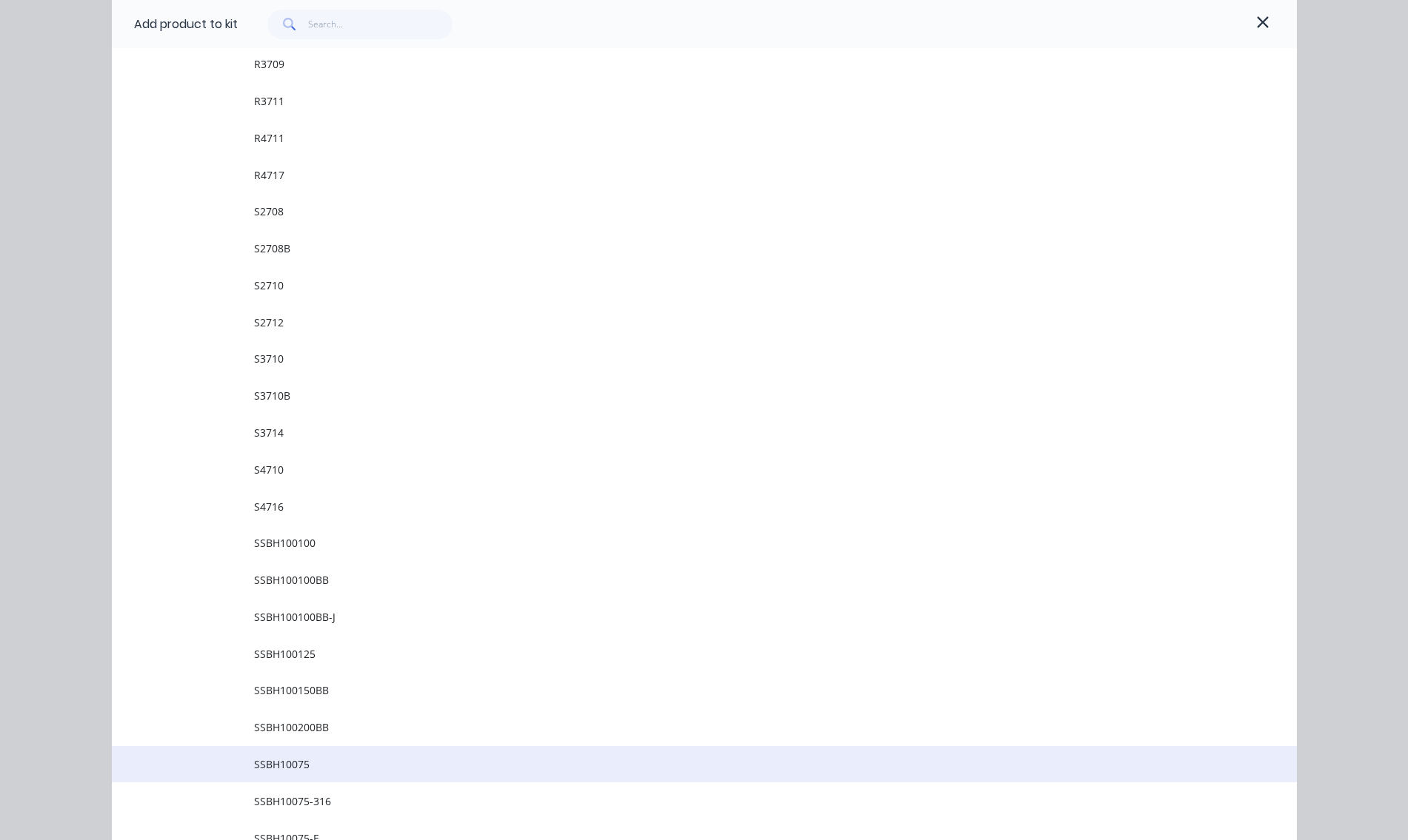
click at [282, 766] on span "SSBH10075" at bounding box center [670, 764] width 834 height 16
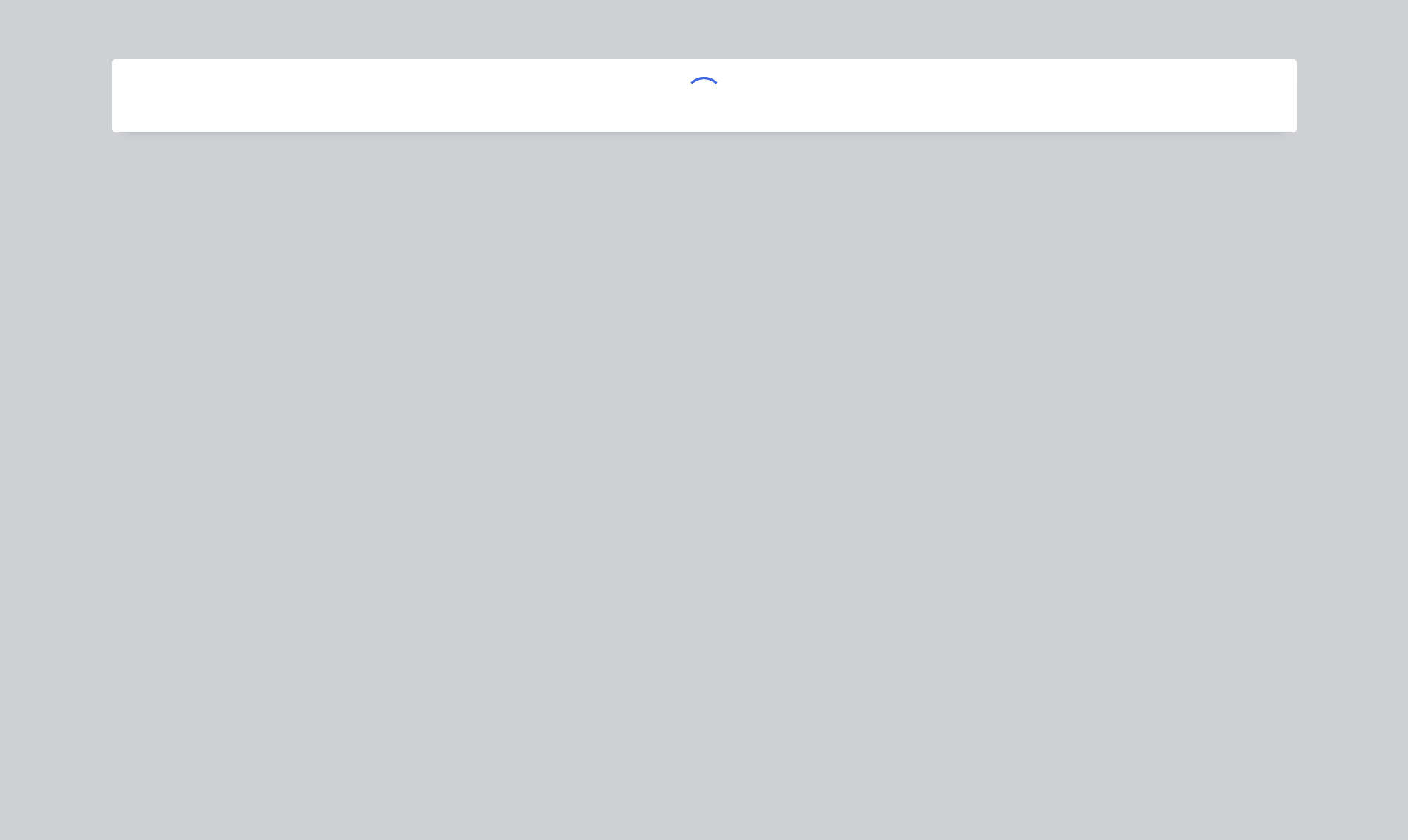
scroll to position [0, 0]
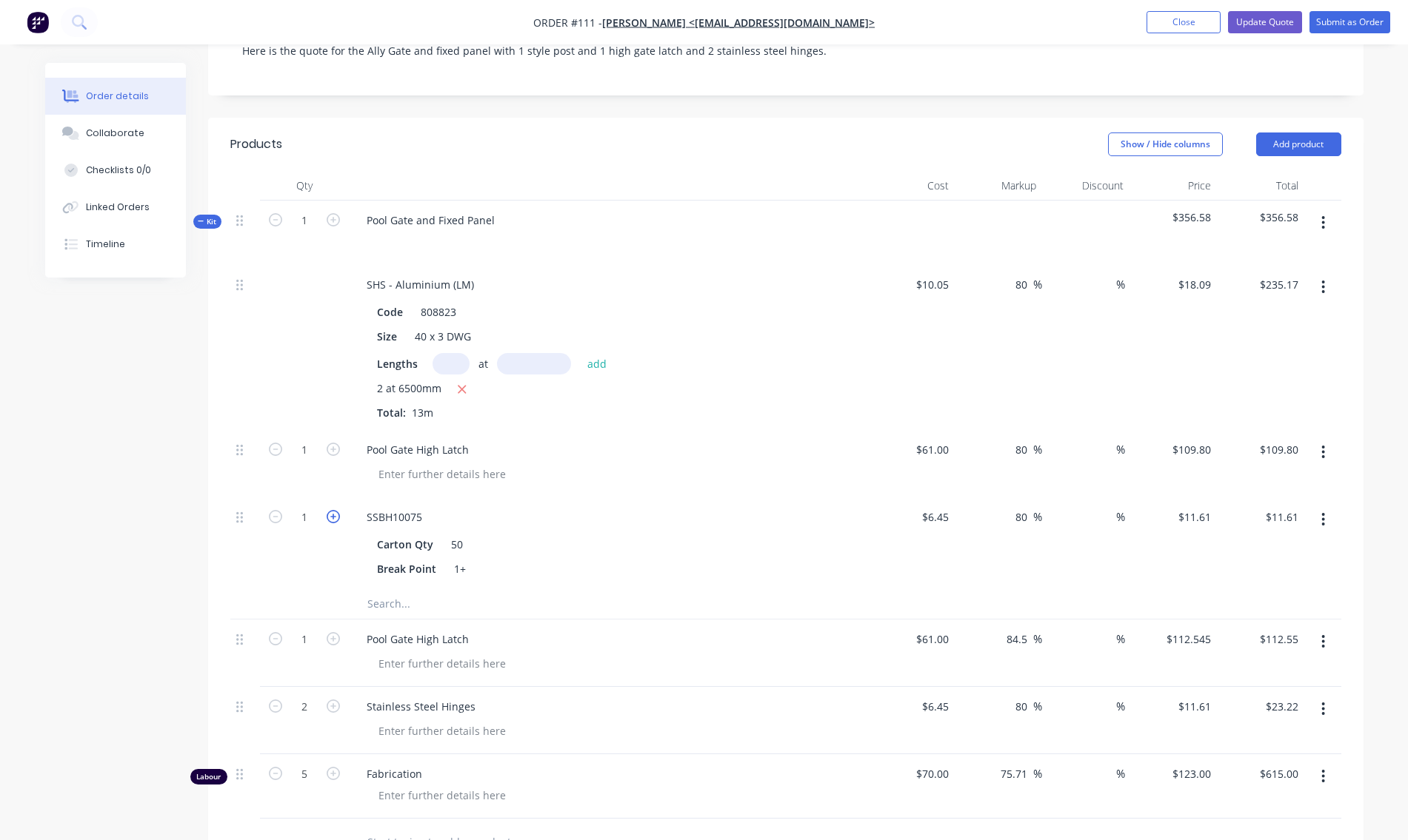
click at [330, 516] on icon "button" at bounding box center [333, 517] width 13 height 13
type input "2"
type input "$23.22"
click at [1324, 222] on icon "button" at bounding box center [1324, 223] width 3 height 13
click at [1256, 290] on div "Add product to kit" at bounding box center [1271, 292] width 114 height 21
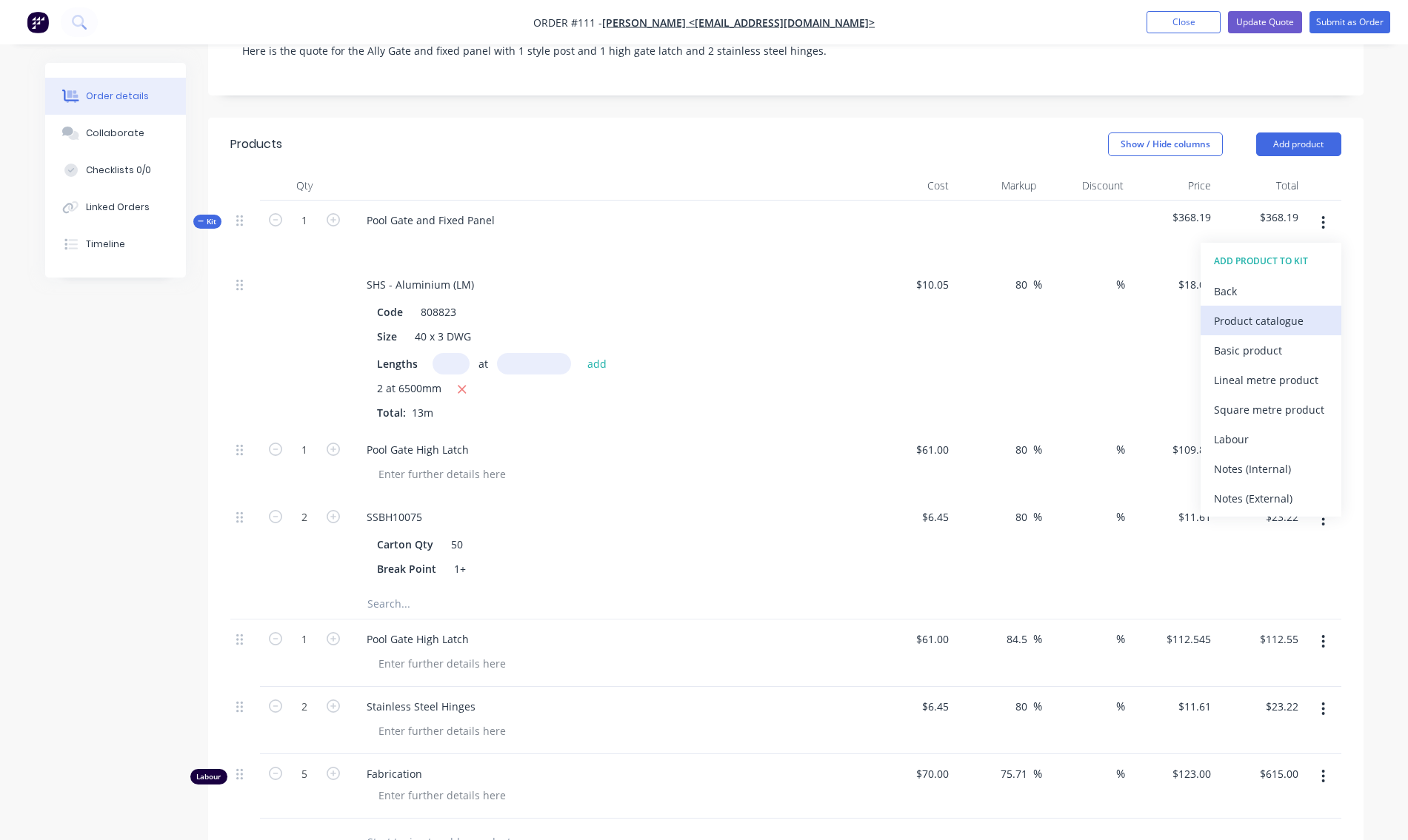
click at [1265, 318] on div "Product catalogue" at bounding box center [1271, 321] width 114 height 21
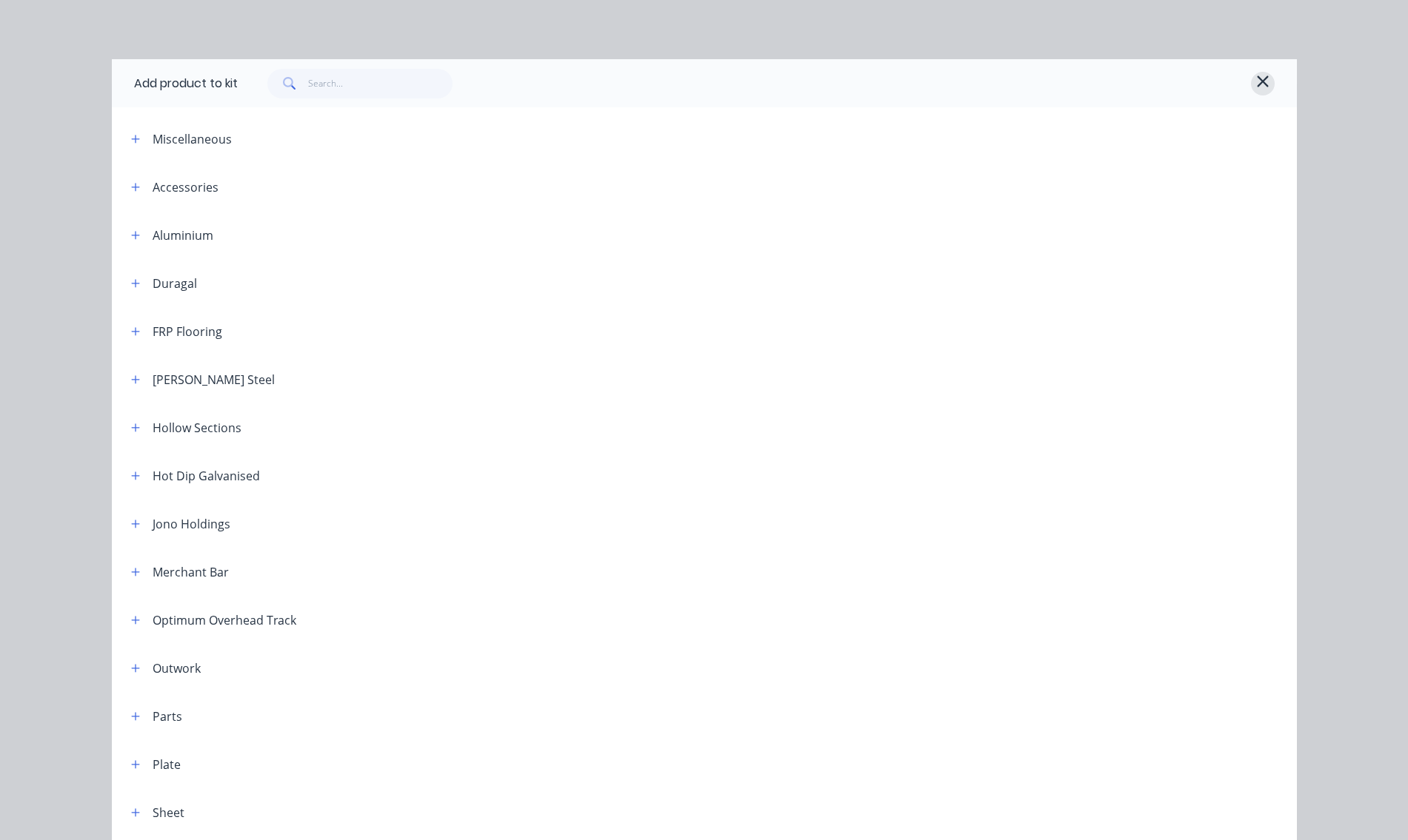
click at [1257, 79] on icon "button" at bounding box center [1263, 82] width 13 height 18
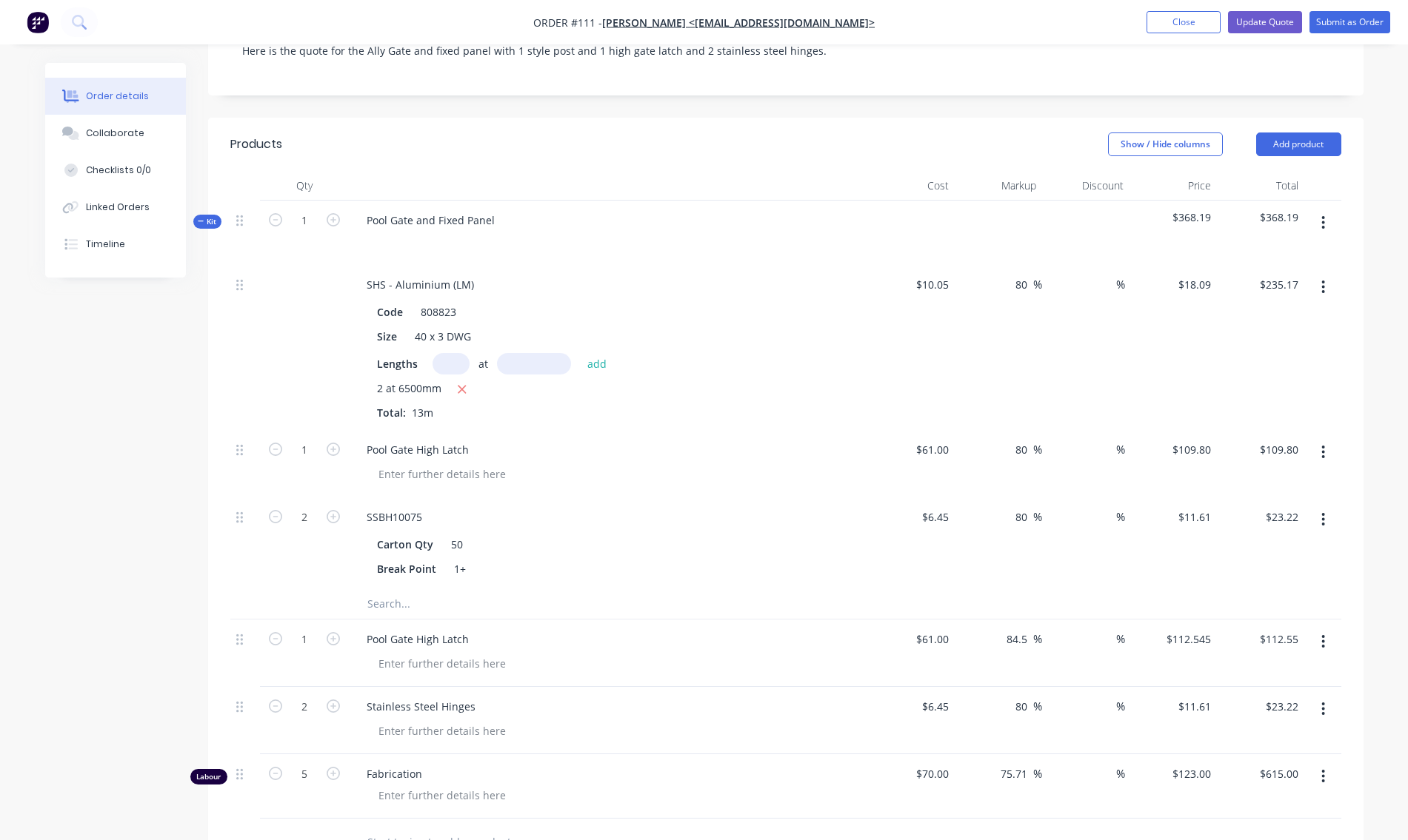
click at [1323, 225] on icon "button" at bounding box center [1323, 223] width 3 height 17
click at [1269, 292] on div "Add product to kit" at bounding box center [1271, 292] width 114 height 21
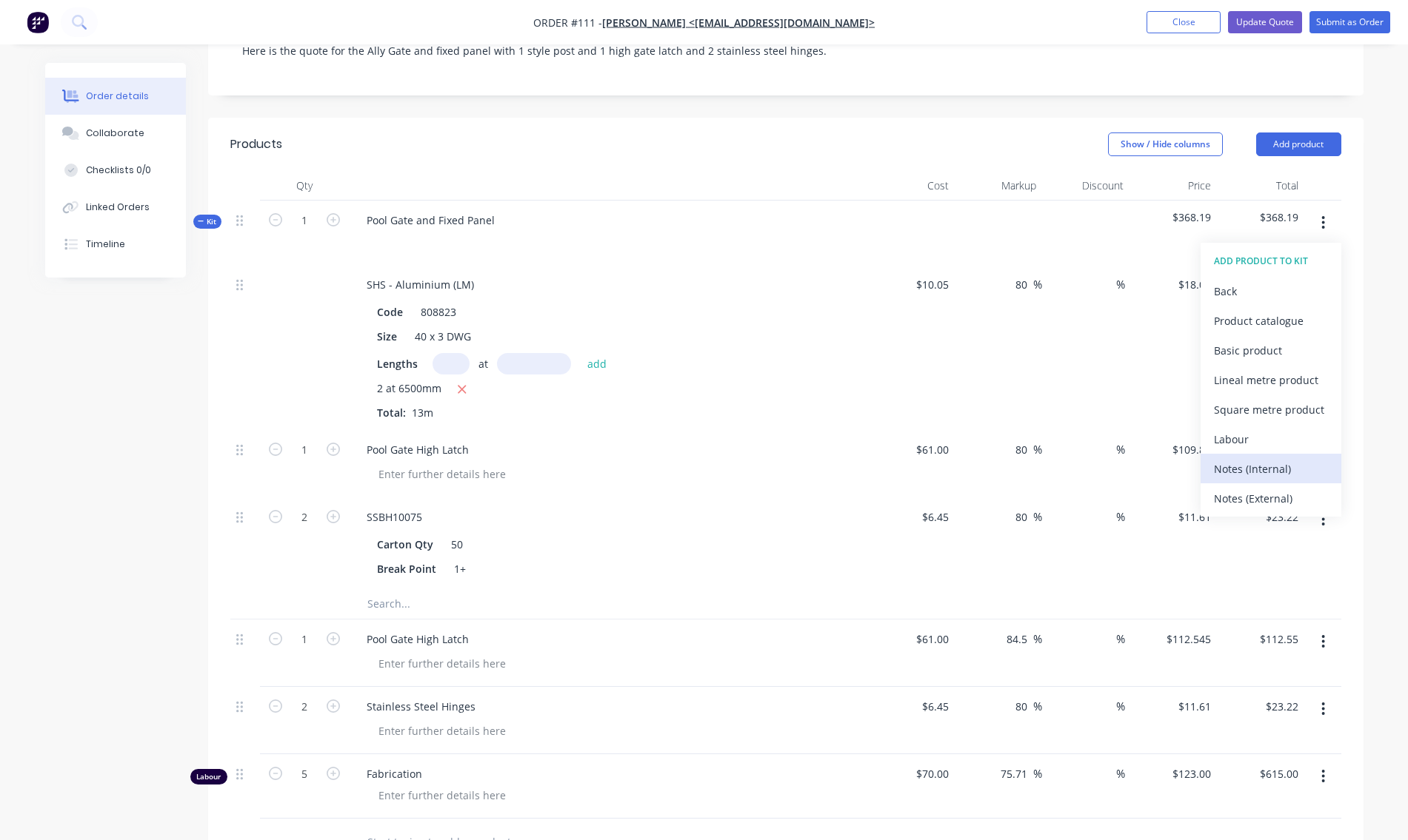
scroll to position [370, 0]
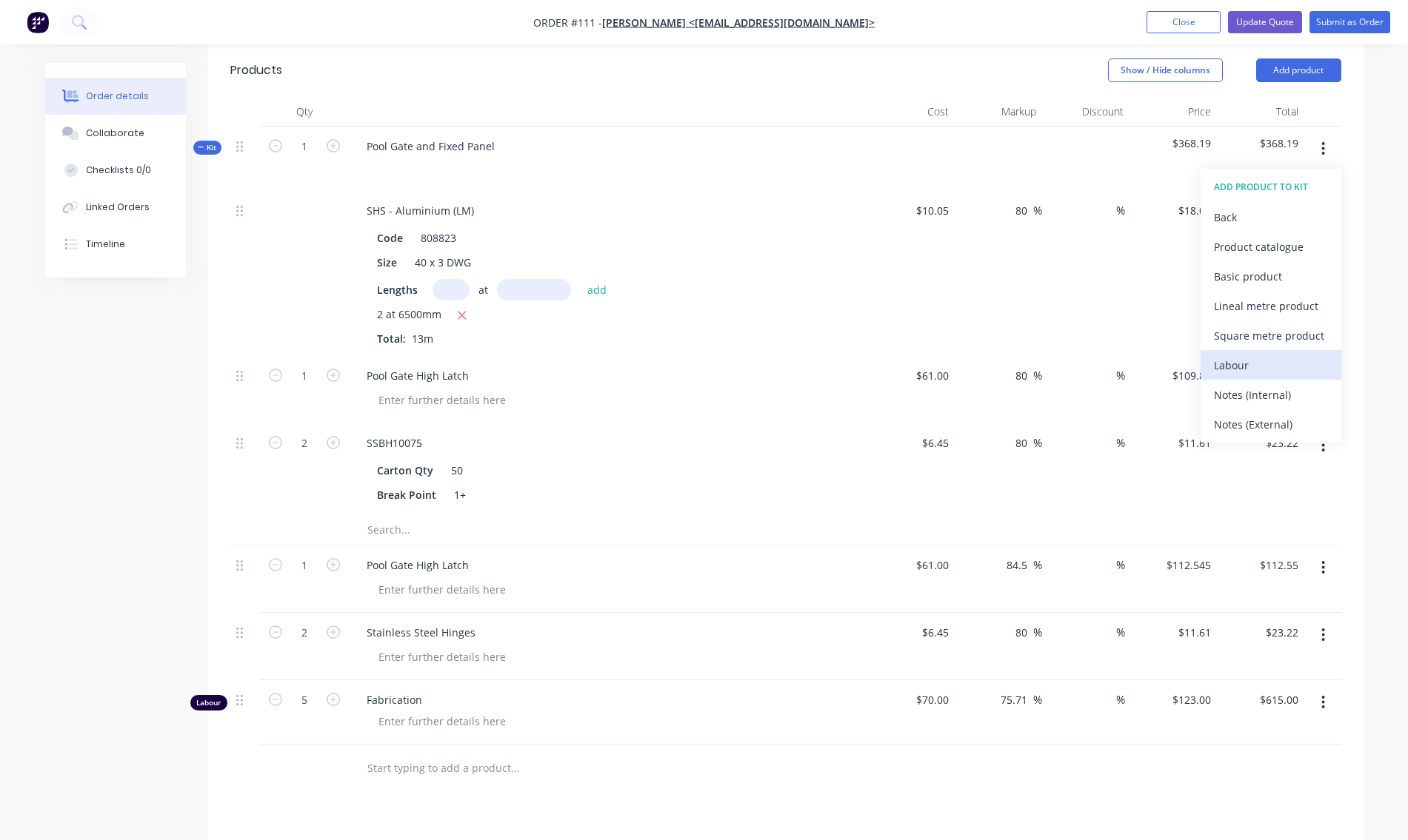
click at [1252, 360] on div "Labour" at bounding box center [1271, 365] width 114 height 21
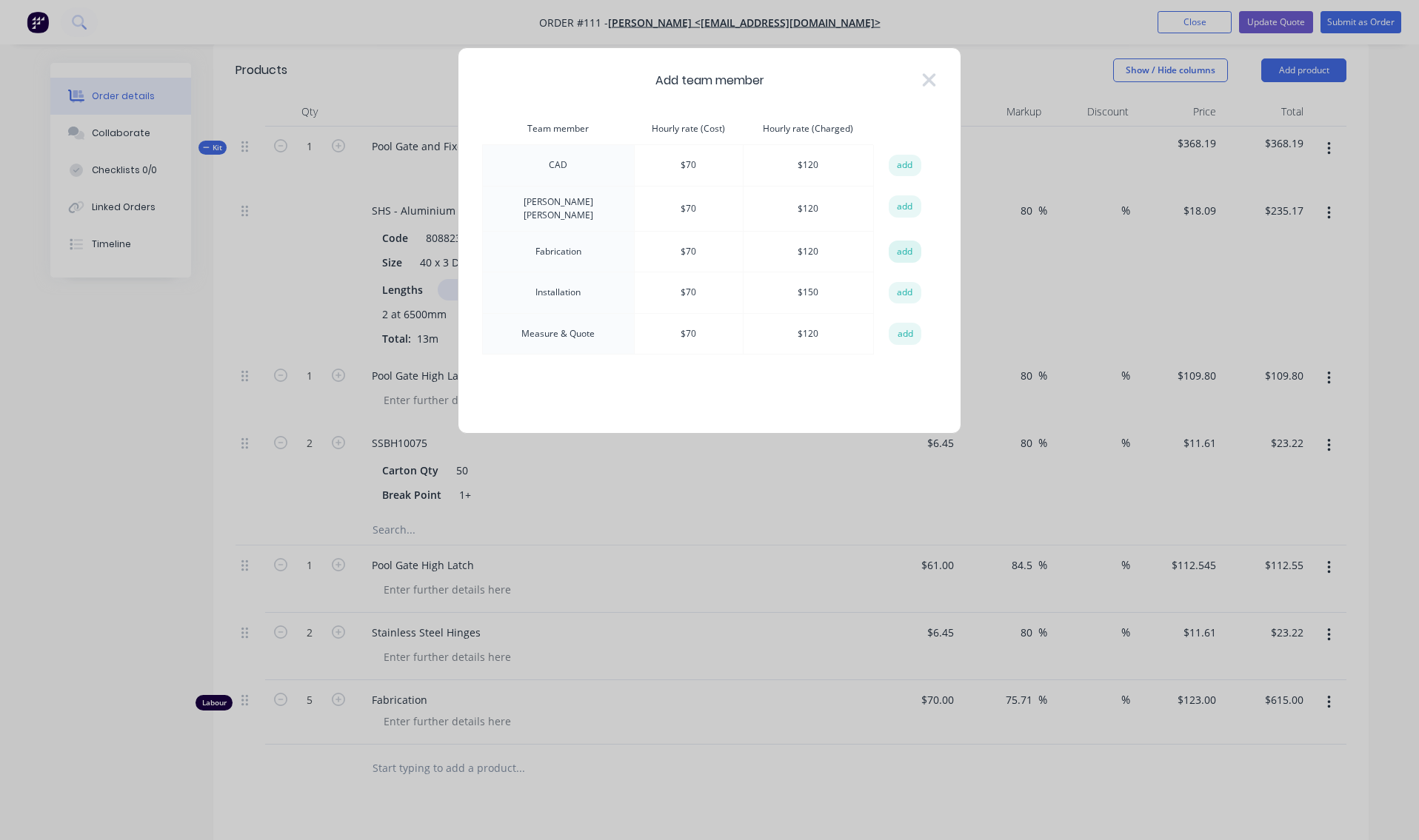
click at [904, 246] on button "add" at bounding box center [904, 251] width 32 height 22
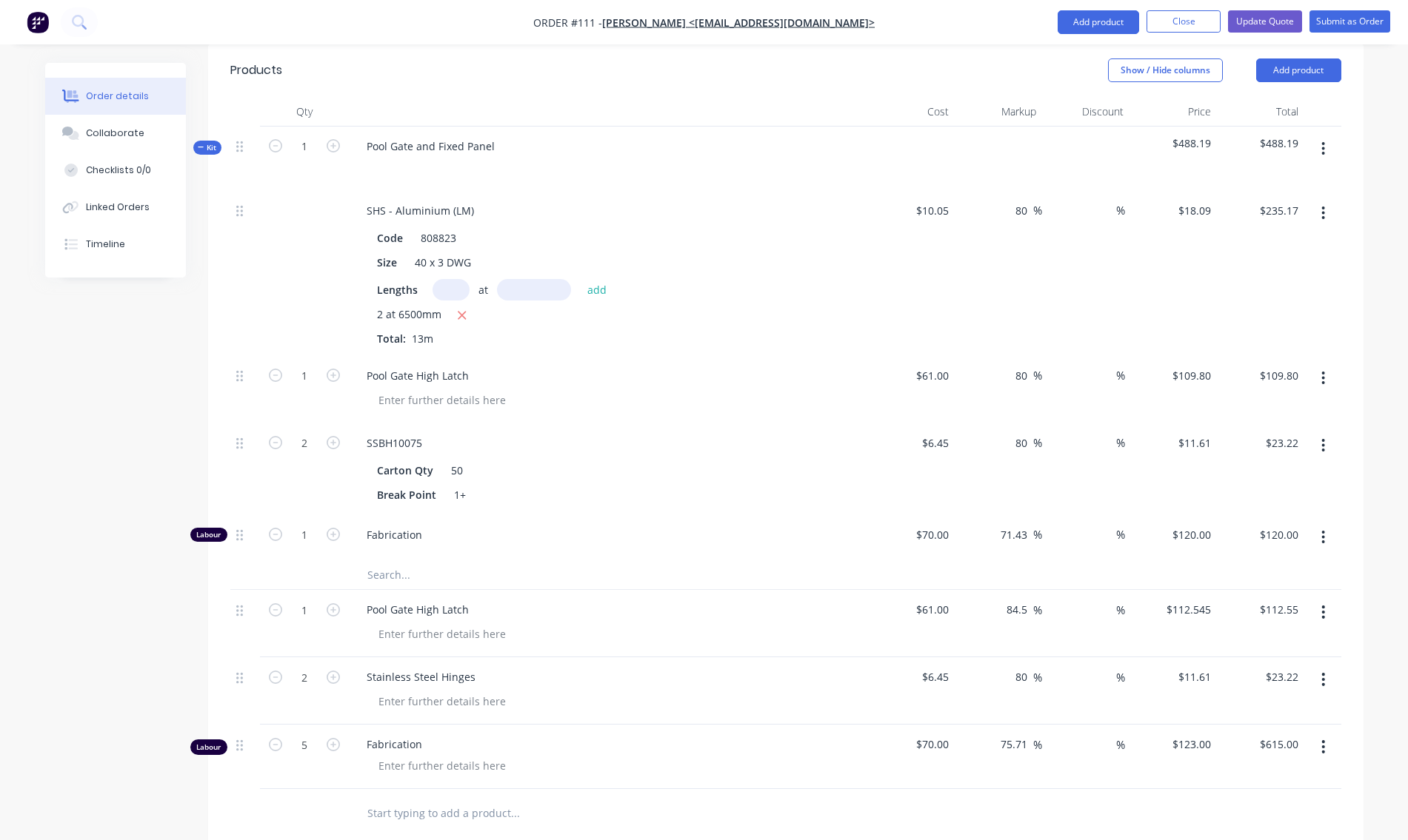
scroll to position [519, 0]
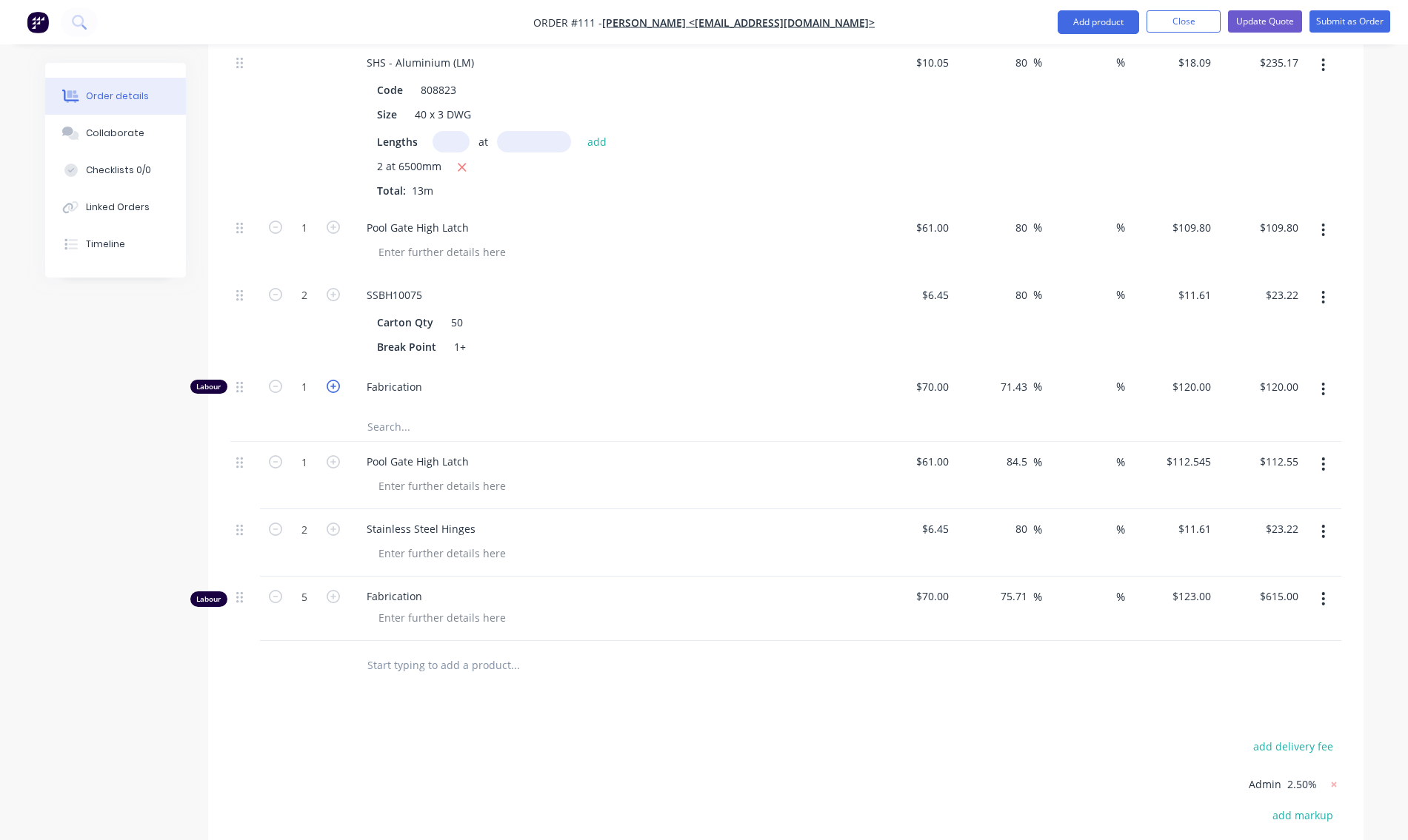
click at [332, 390] on icon "button" at bounding box center [333, 387] width 13 height 13
type input "2"
type input "$240.00"
click at [332, 390] on icon "button" at bounding box center [333, 387] width 13 height 13
type input "3"
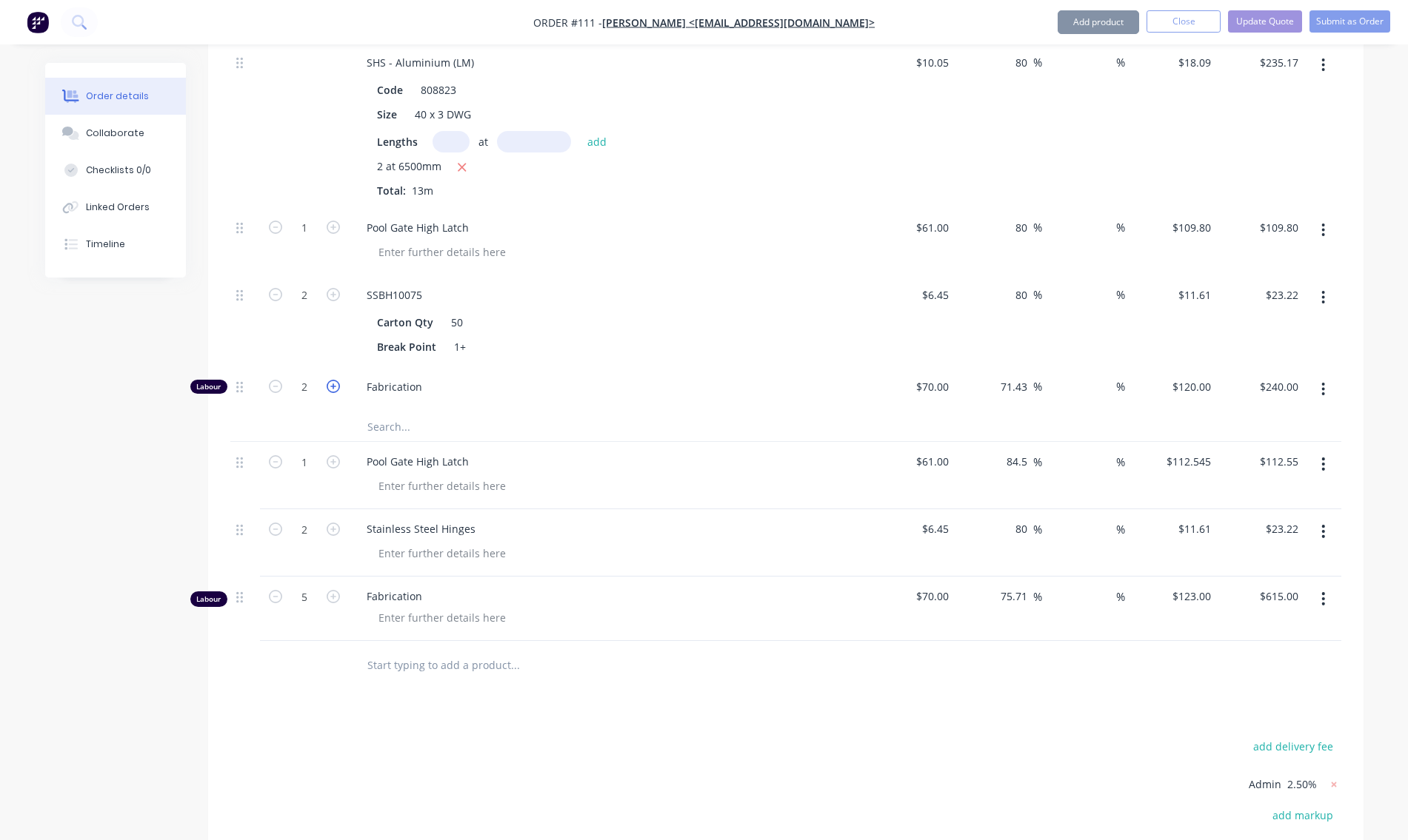
type input "$360.00"
click at [332, 390] on icon "button" at bounding box center [333, 387] width 13 height 13
type input "4"
type input "$480.00"
click at [332, 390] on icon "button" at bounding box center [333, 387] width 13 height 13
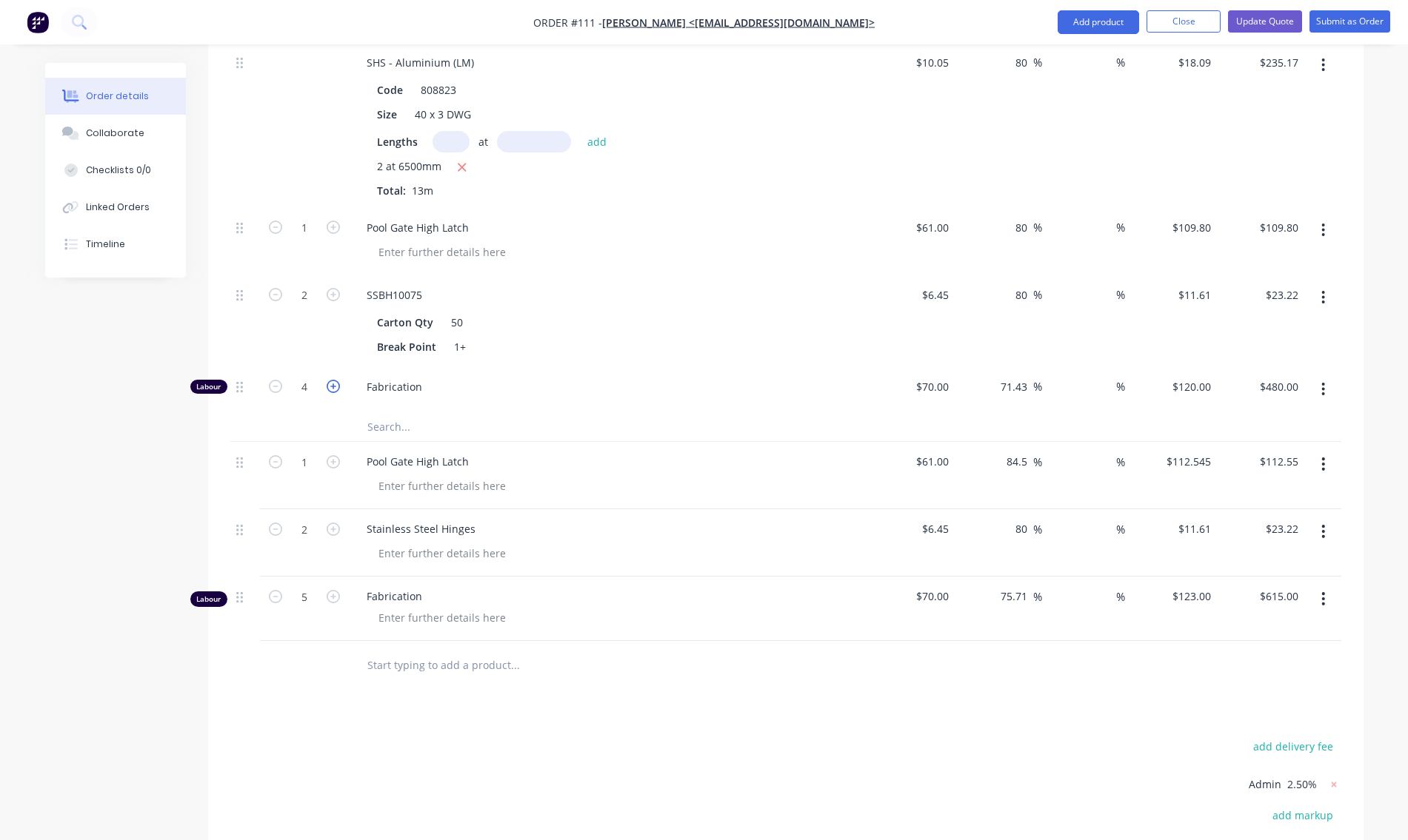
type input "5"
type input "$600.00"
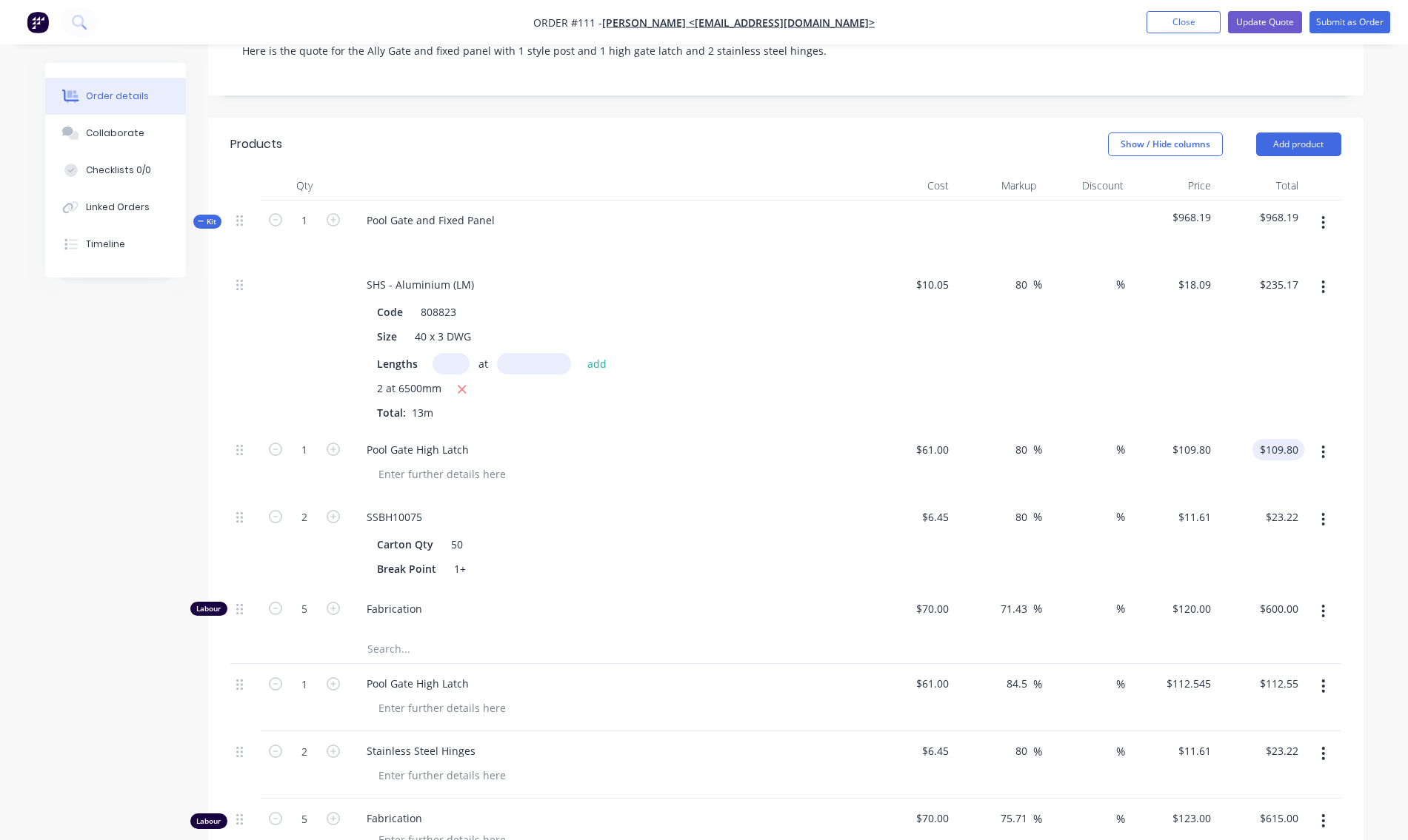
scroll to position [444, 0]
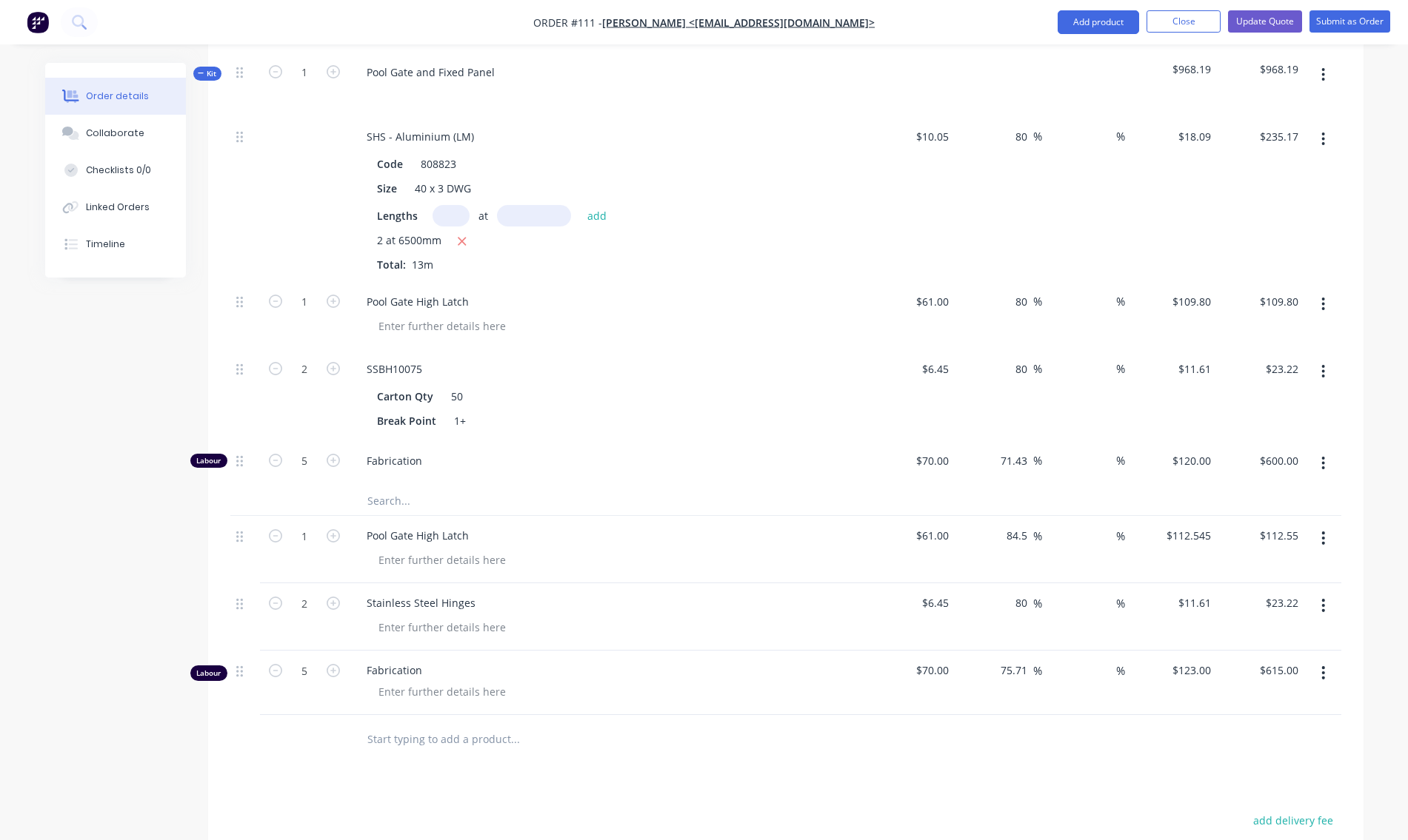
click at [1320, 535] on button "button" at bounding box center [1323, 539] width 35 height 26
click at [1221, 670] on div "Delete" at bounding box center [1271, 666] width 114 height 21
click at [1322, 529] on button "button" at bounding box center [1323, 539] width 35 height 26
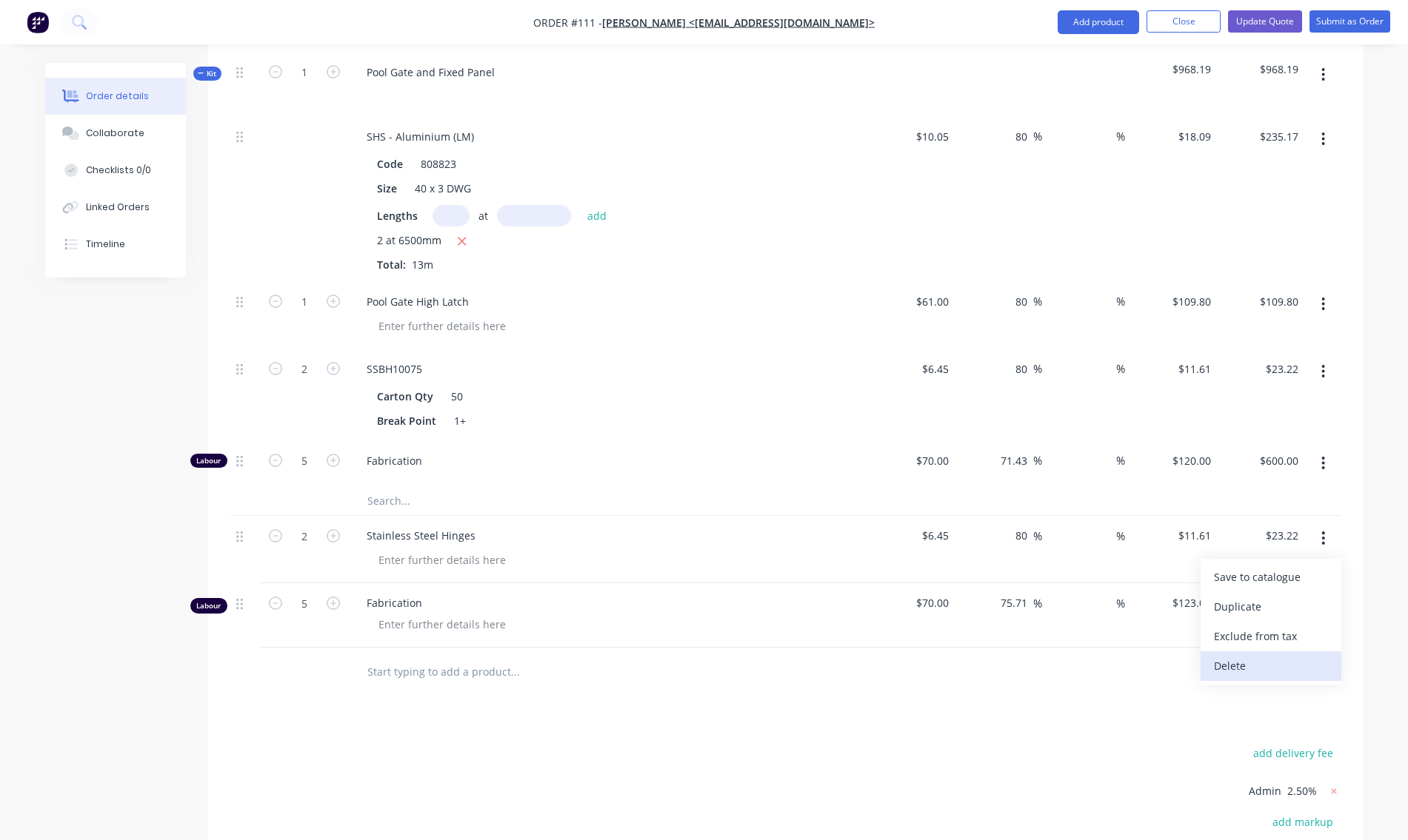
click at [1235, 667] on div "Delete" at bounding box center [1271, 666] width 114 height 21
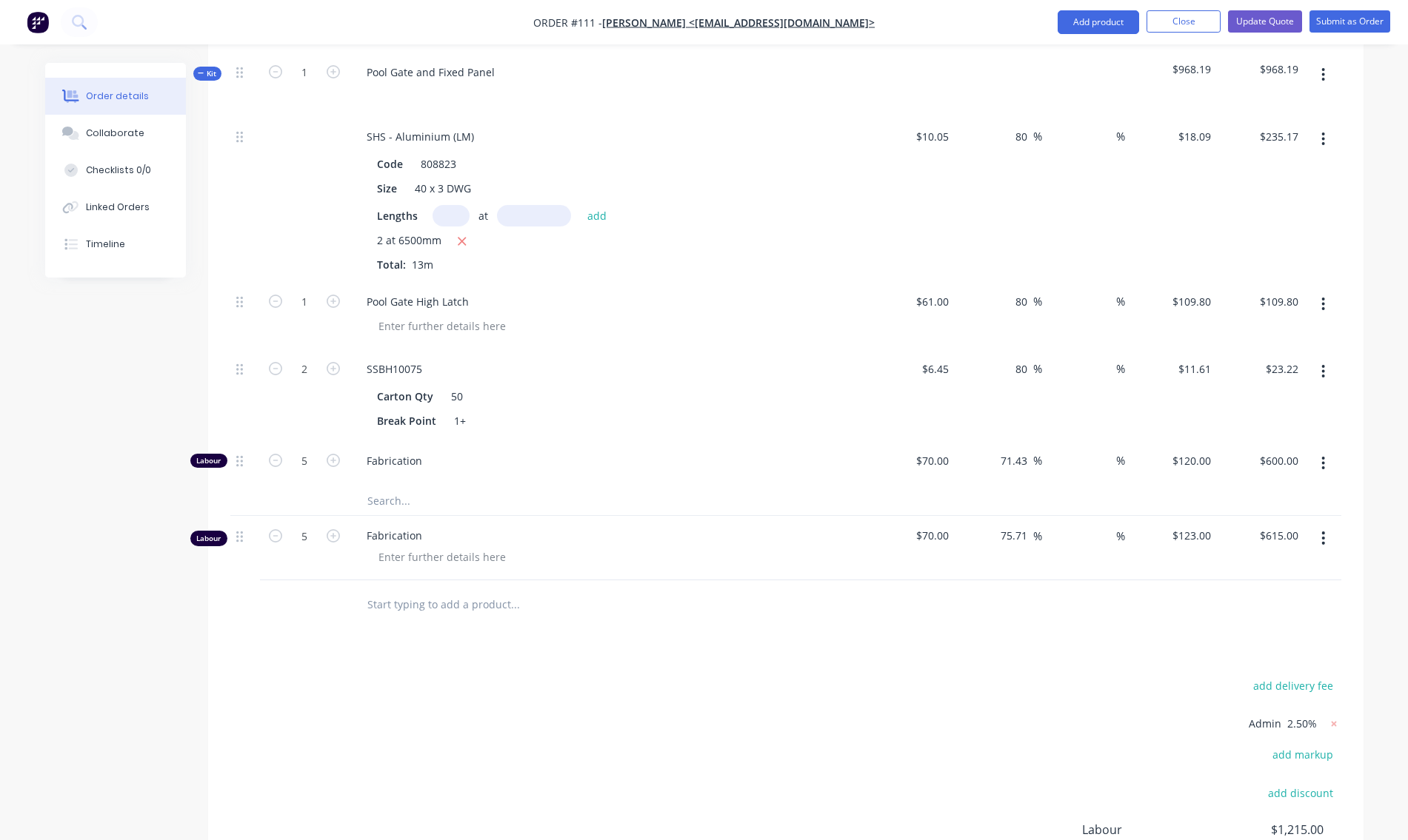
click at [1327, 535] on button "button" at bounding box center [1323, 539] width 35 height 26
click at [1223, 667] on div "Delete" at bounding box center [1271, 666] width 114 height 21
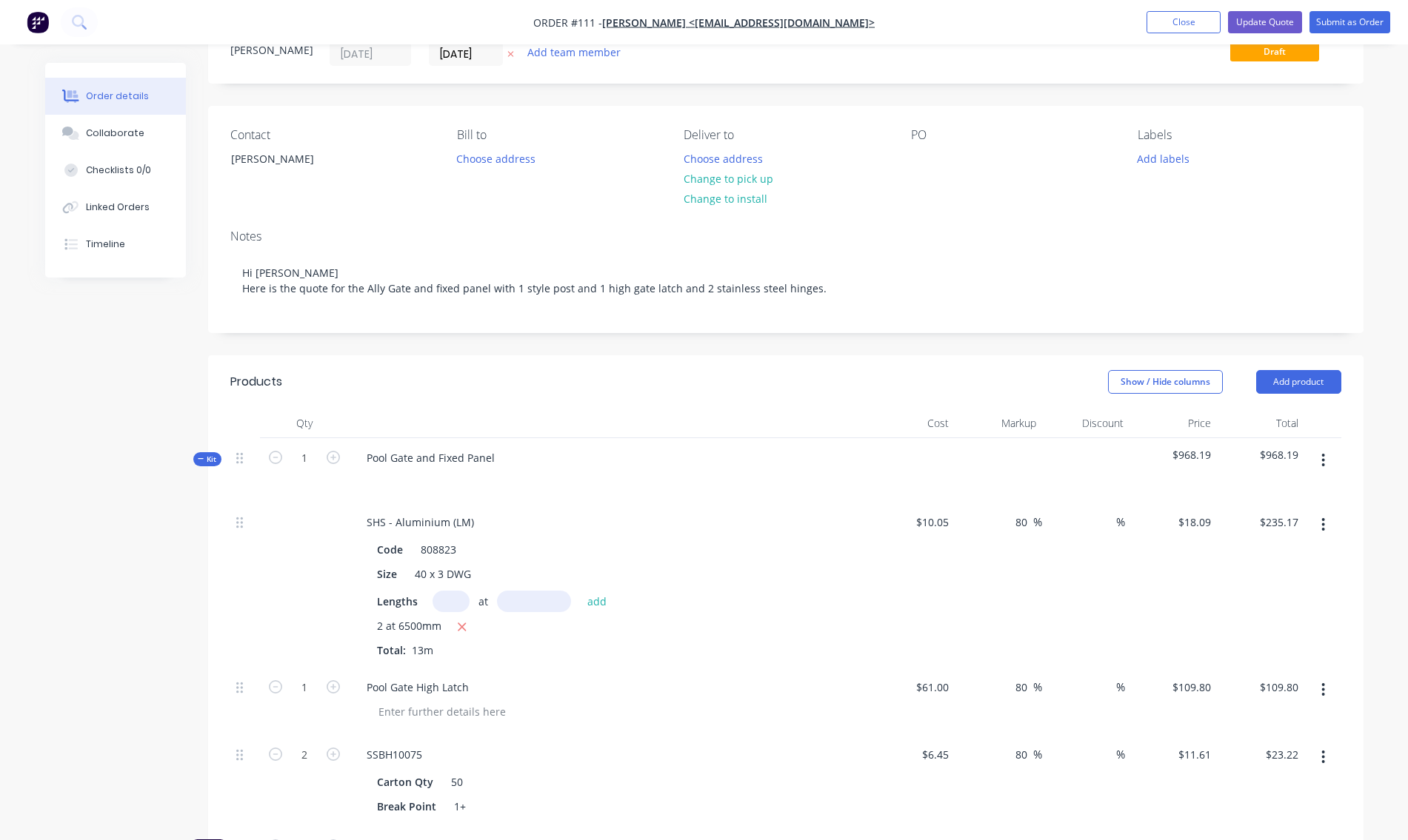
scroll to position [0, 0]
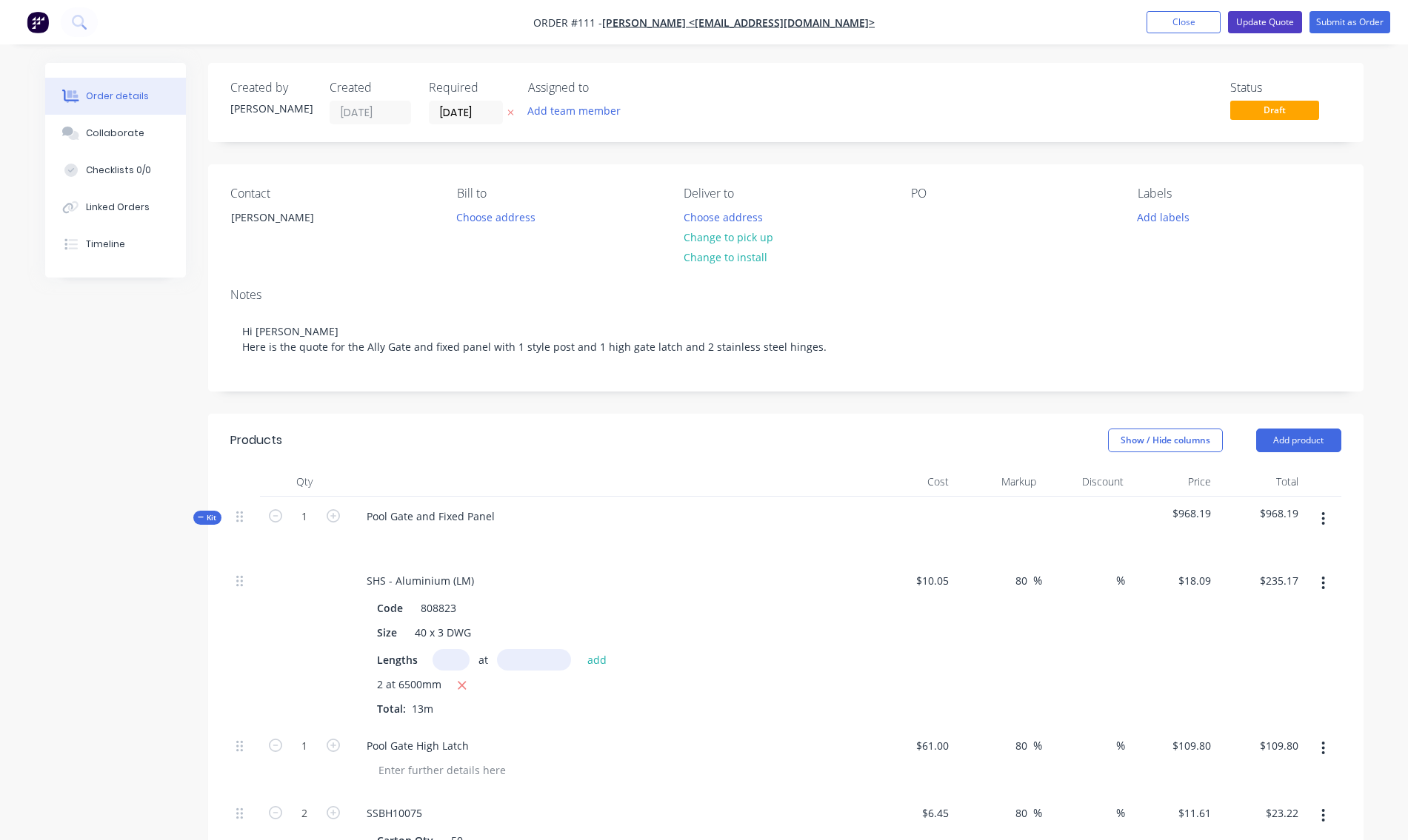
click at [1268, 21] on button "Update Quote" at bounding box center [1265, 21] width 74 height 22
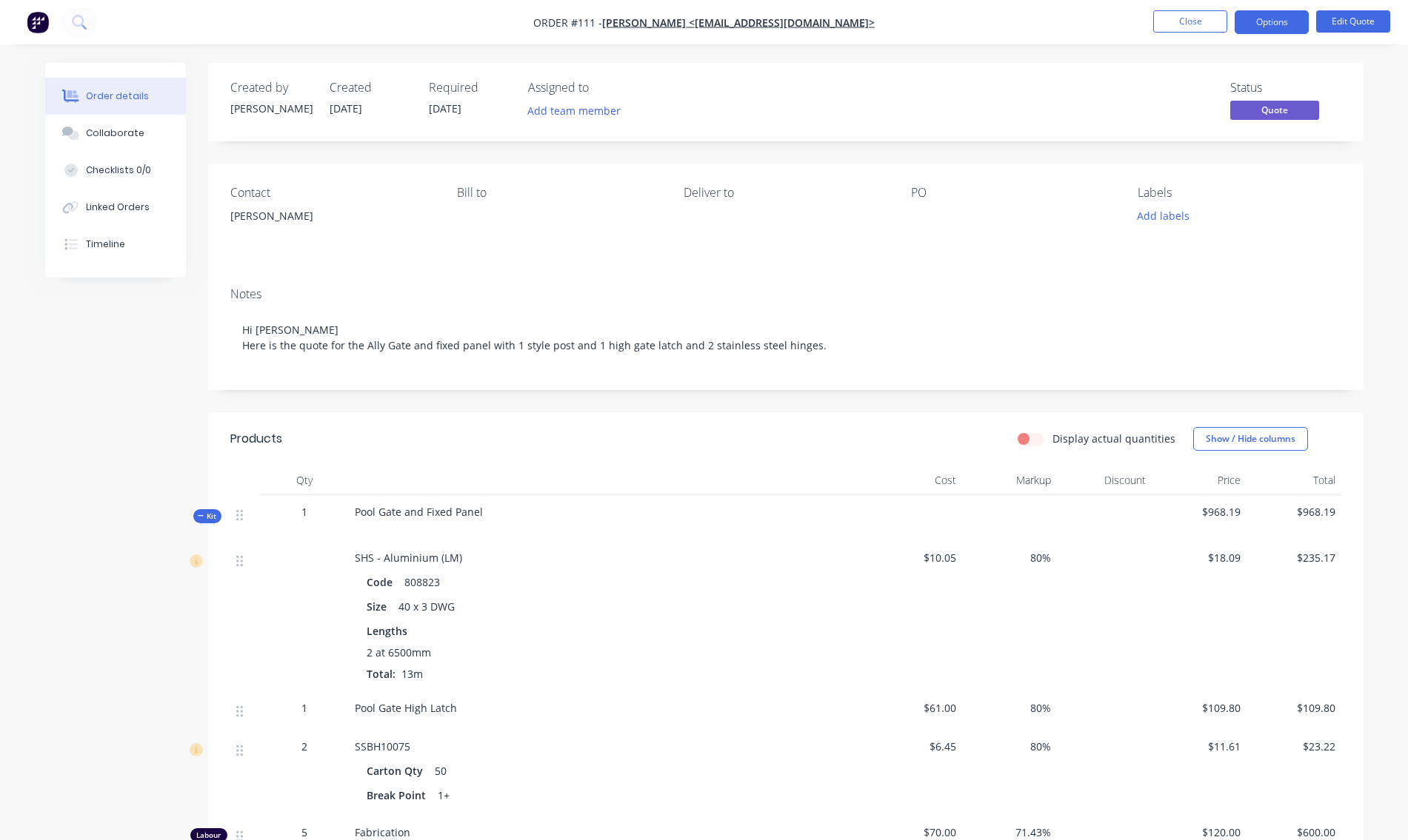
scroll to position [148, 0]
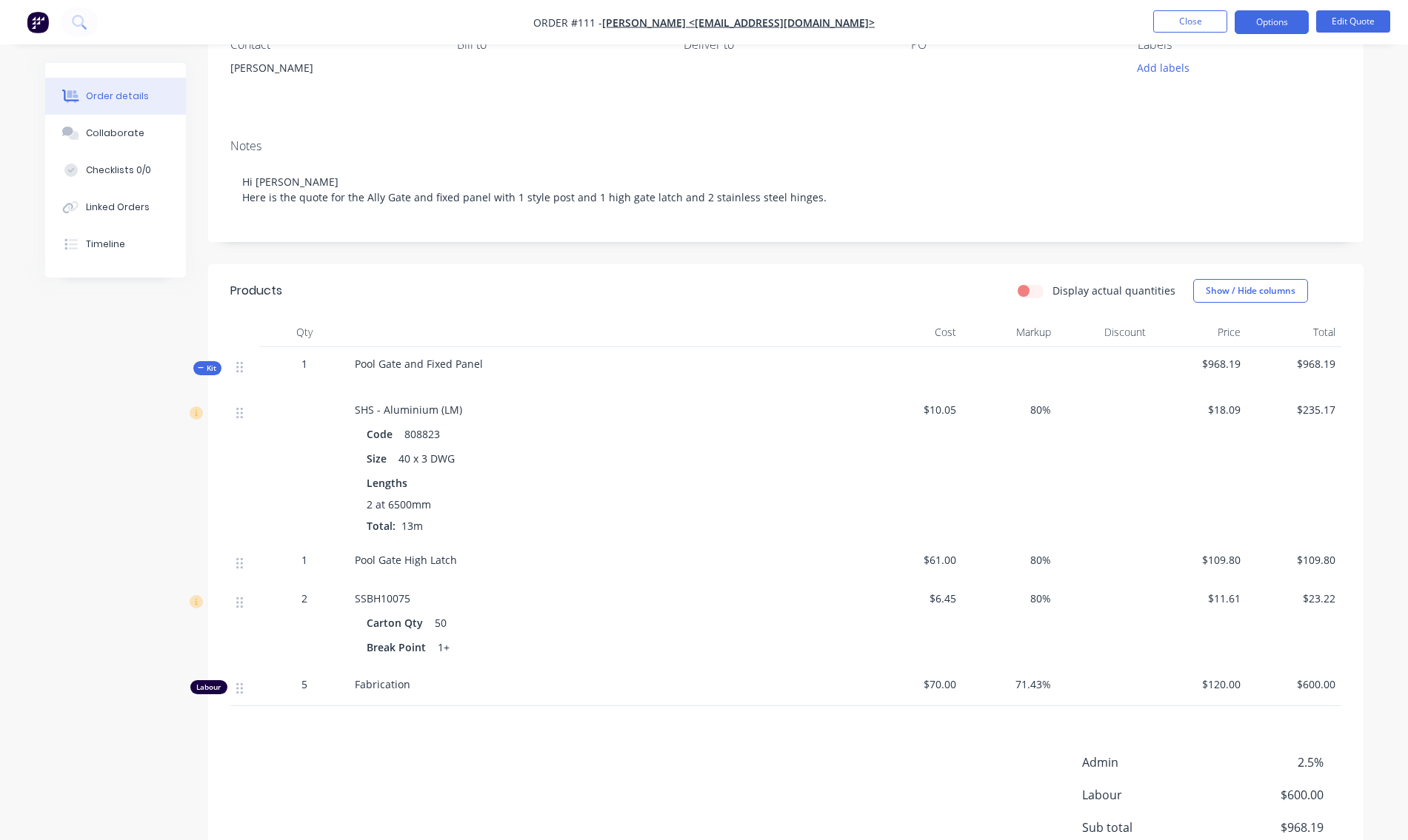
click at [206, 368] on span "Kit" at bounding box center [207, 368] width 19 height 11
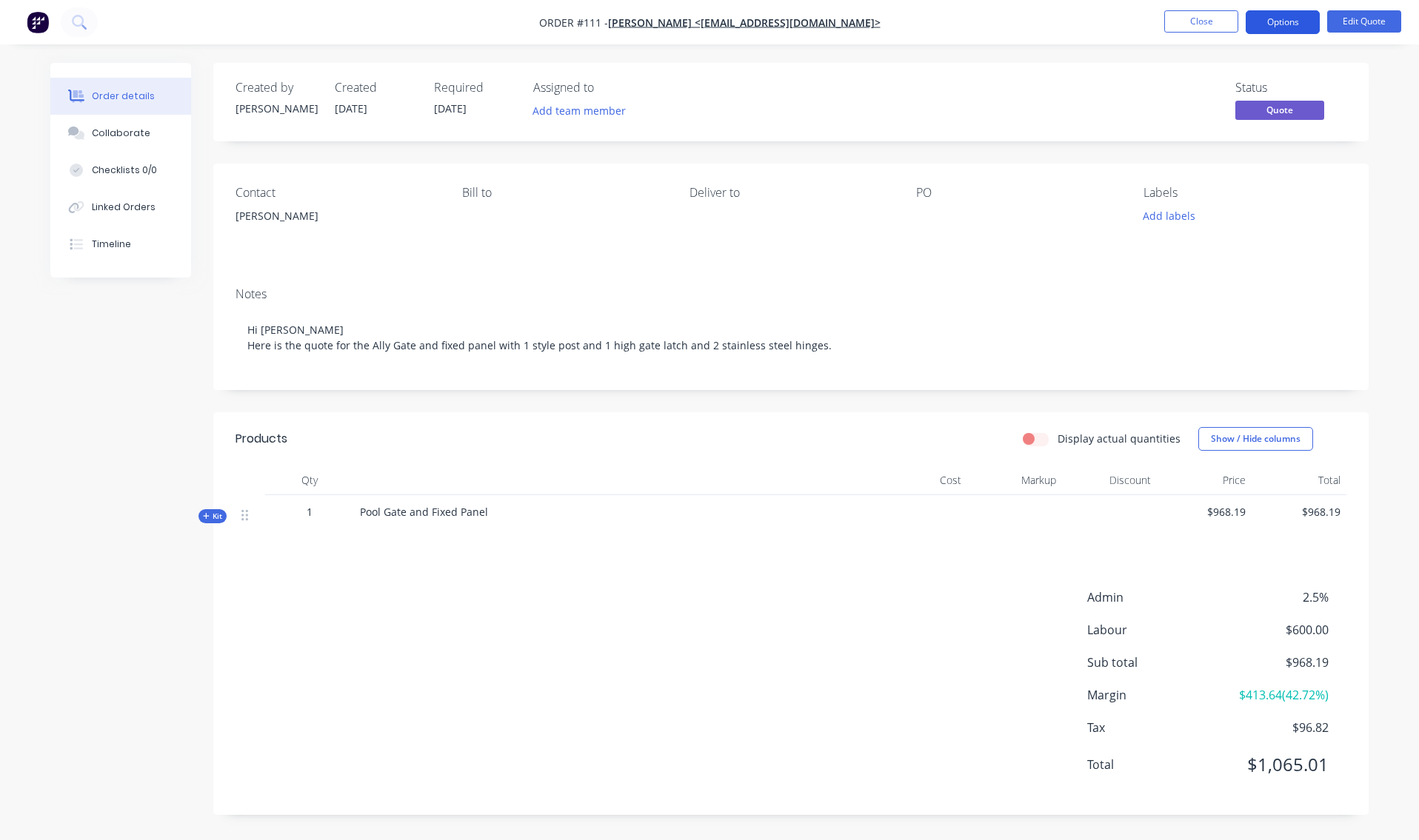
click at [1292, 22] on button "Options" at bounding box center [1283, 22] width 74 height 24
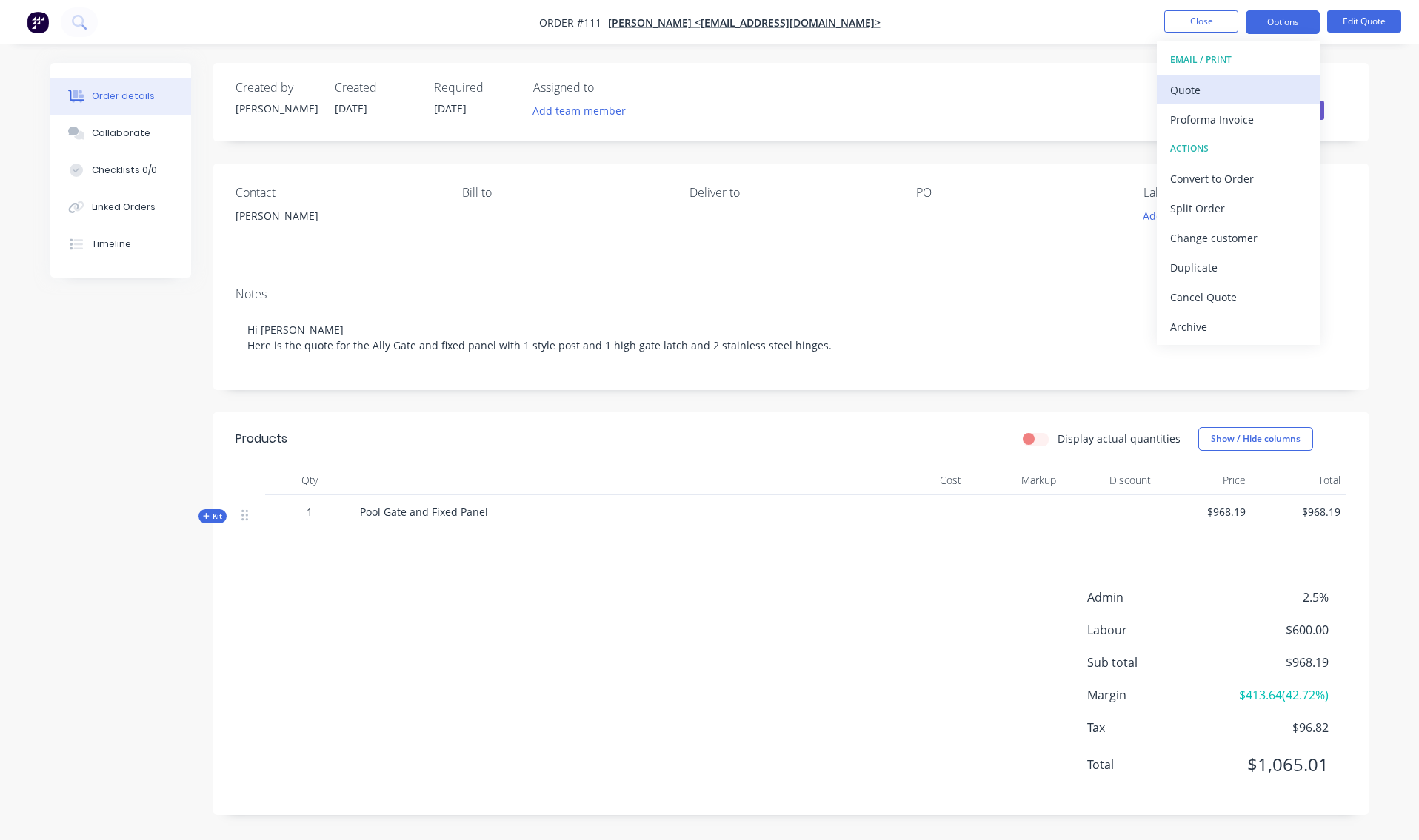
click at [1231, 90] on div "Quote" at bounding box center [1237, 90] width 136 height 21
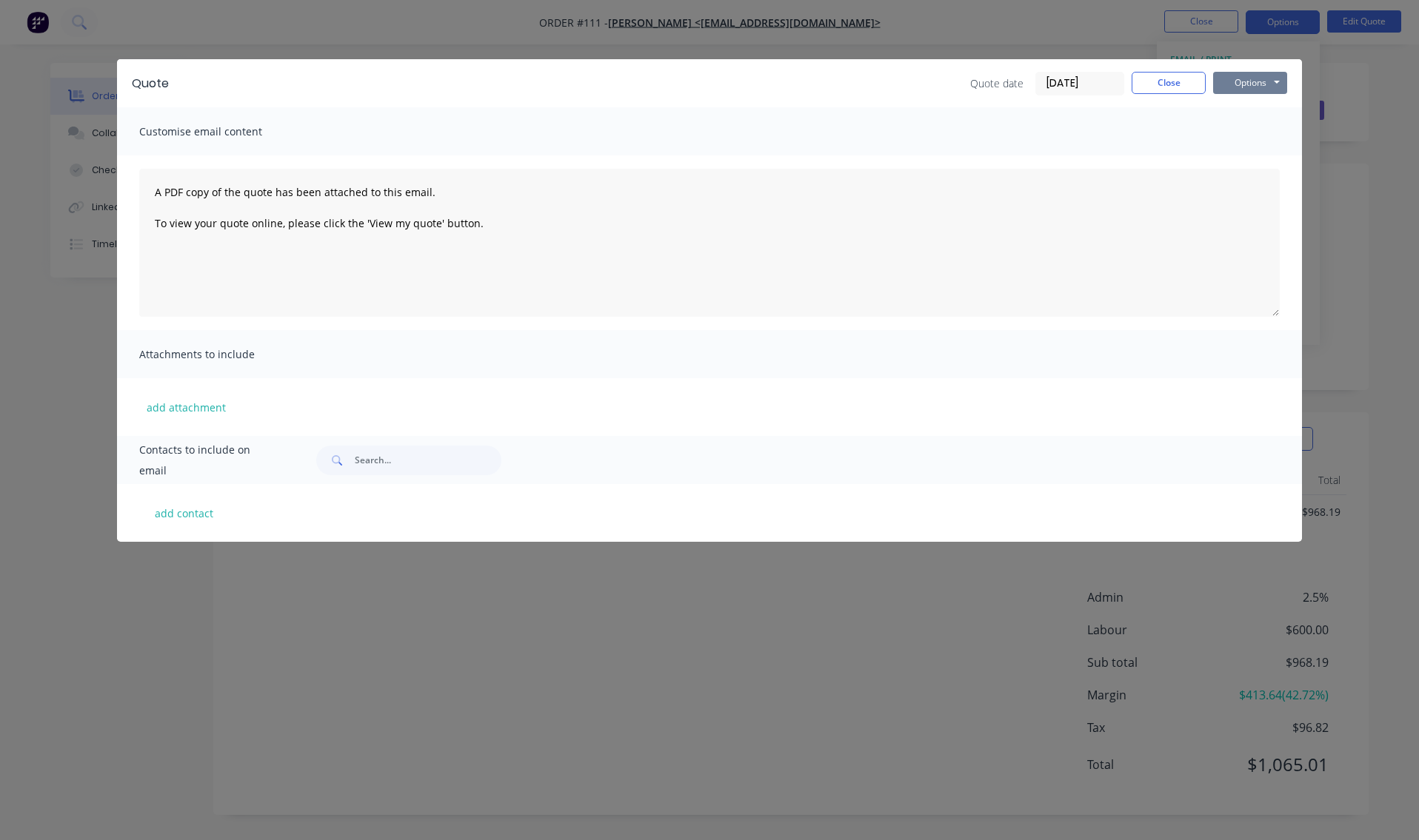
click at [1245, 79] on button "Options" at bounding box center [1250, 83] width 74 height 22
click at [1254, 104] on button "Preview" at bounding box center [1260, 109] width 95 height 25
click at [225, 355] on span "Attachments to include" at bounding box center [221, 354] width 163 height 21
click at [256, 361] on span "Attachments to include" at bounding box center [221, 354] width 163 height 21
click at [1182, 85] on button "Close" at bounding box center [1169, 83] width 74 height 22
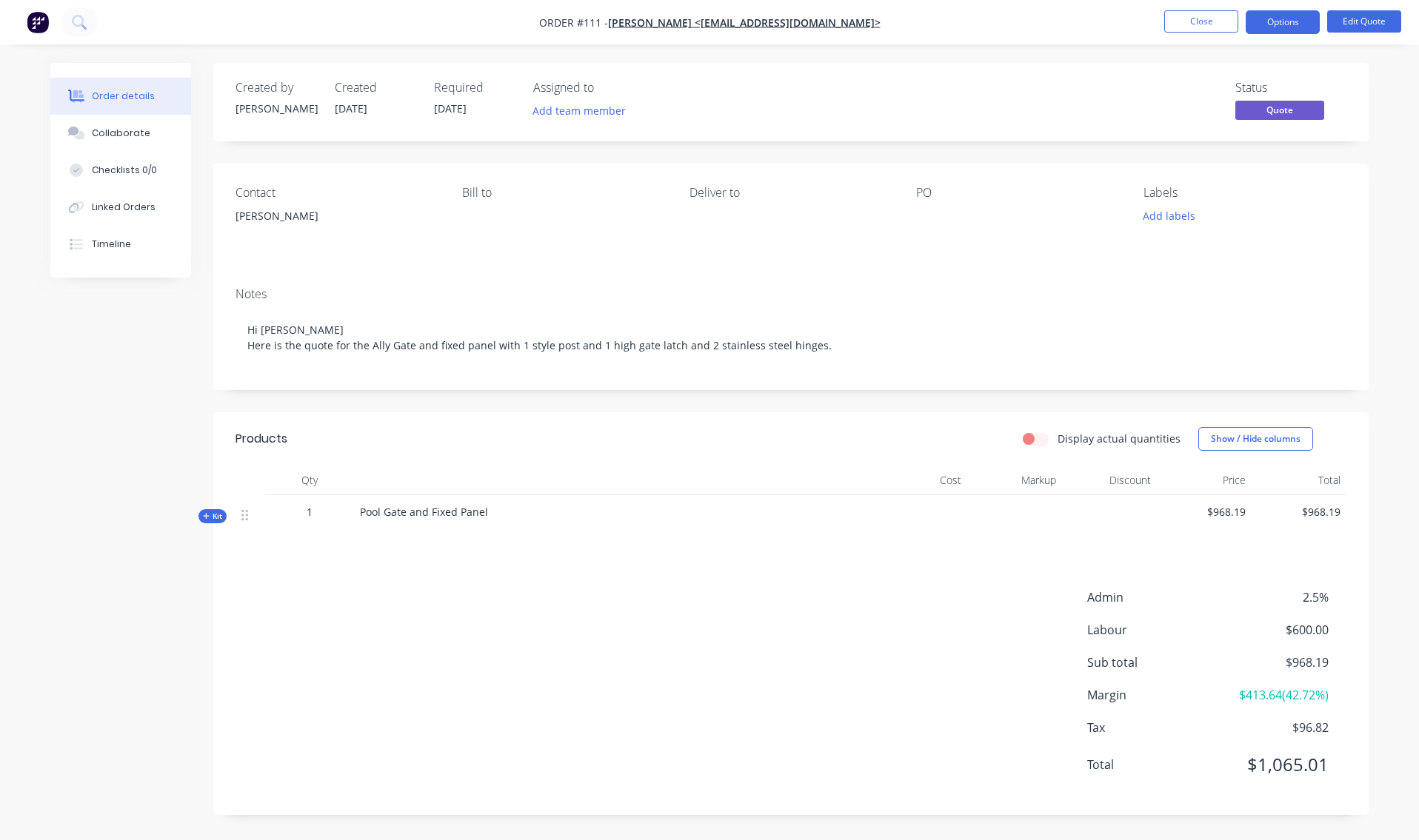
click at [1407, 225] on div "Order details Collaborate Checklists 0/0 Linked Orders Timeline Order details C…" at bounding box center [710, 420] width 1419 height 840
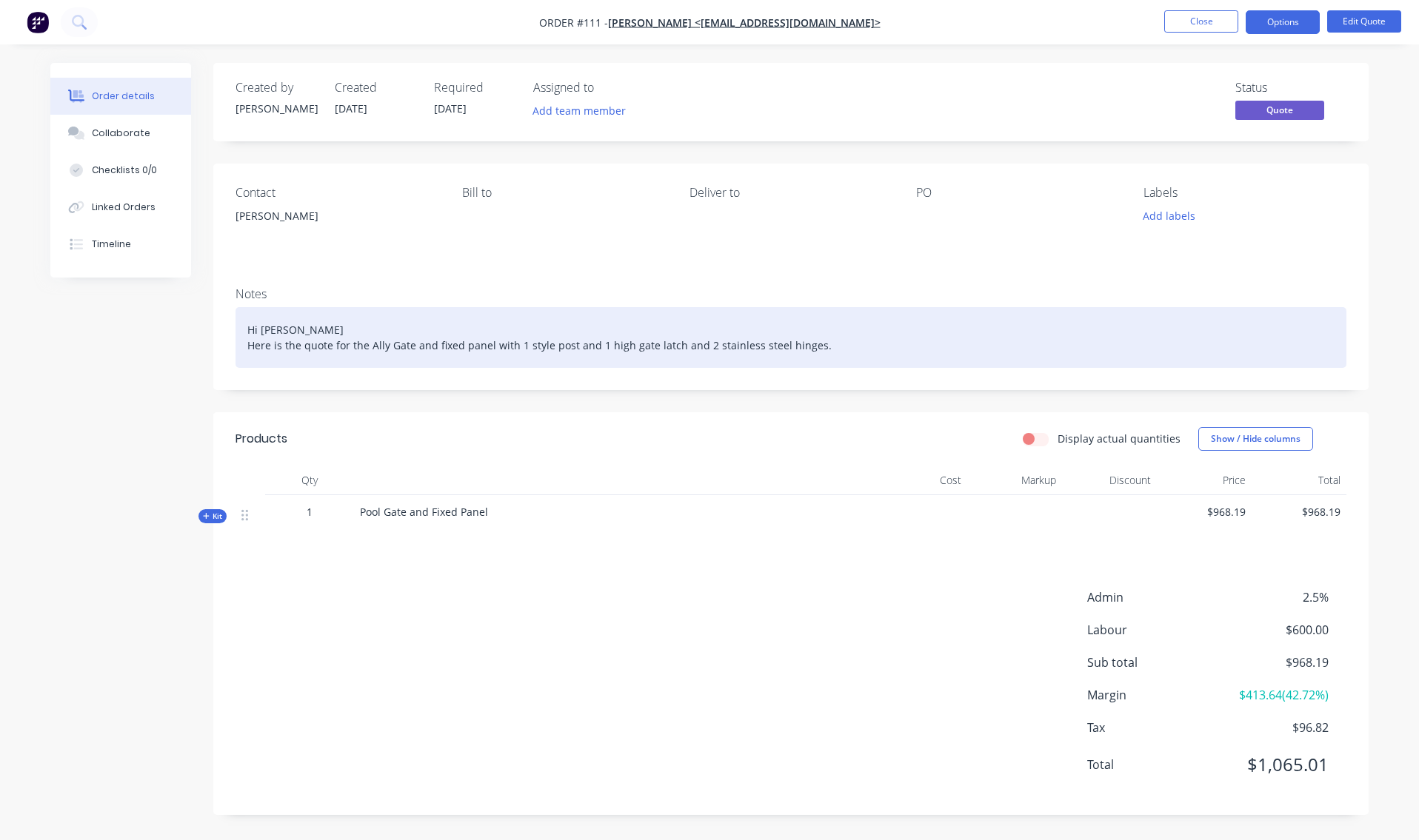
click at [296, 333] on div "Hi [PERSON_NAME] Here is the quote for the Ally Gate and fixed panel with 1 sty…" at bounding box center [790, 338] width 1111 height 61
click at [300, 333] on div "Hi [PERSON_NAME] Here is the quote for the Ally Gate and fixed panel with 1 sty…" at bounding box center [790, 338] width 1111 height 61
drag, startPoint x: 263, startPoint y: 320, endPoint x: 425, endPoint y: 382, distance: 173.5
click at [426, 382] on div "Notes Hi [PERSON_NAME] Here is the quote for the Ally Gate and fixed panel with…" at bounding box center [790, 332] width 1155 height 115
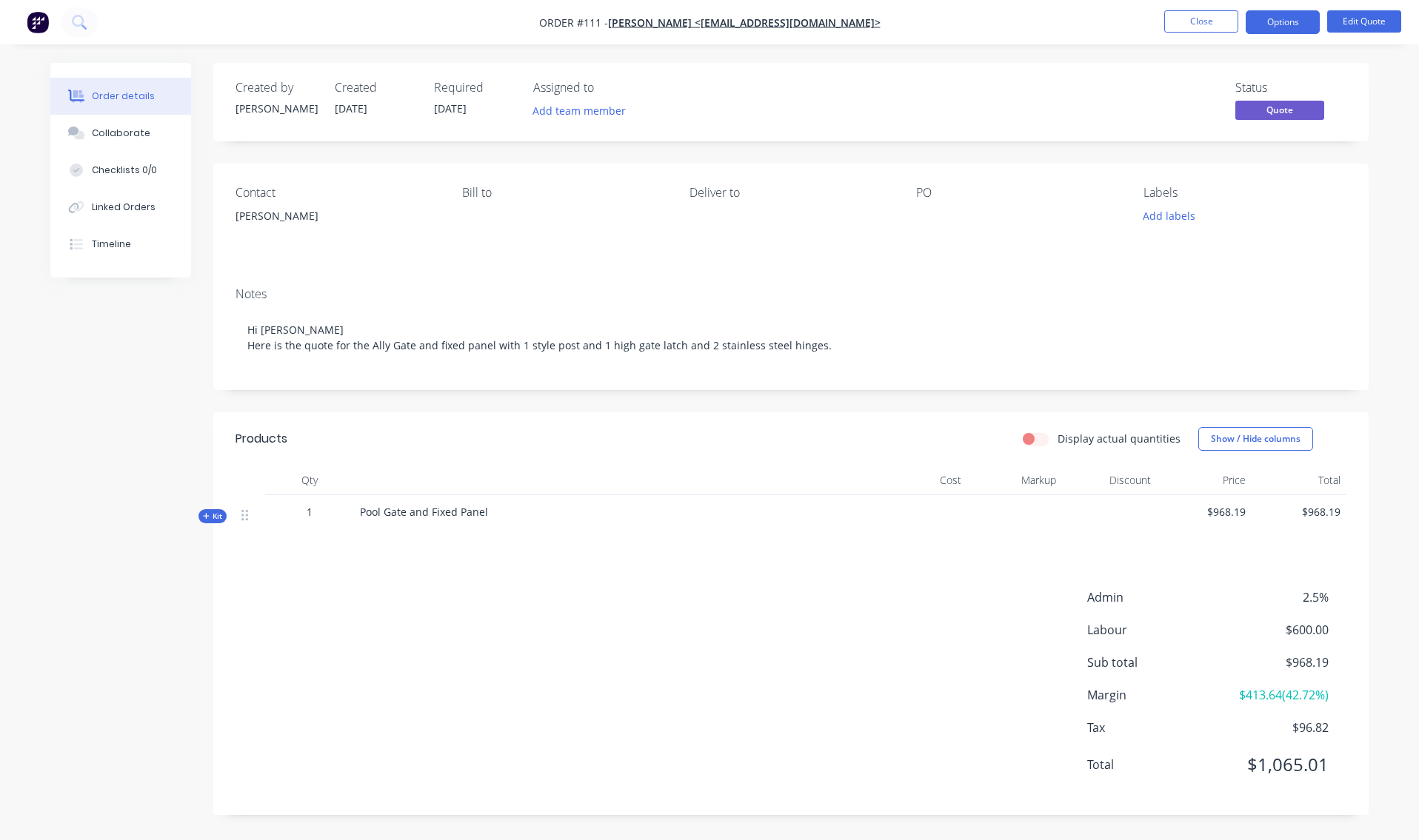
click at [420, 285] on div "Notes Hi [PERSON_NAME] Here is the quote for the Ally Gate and fixed panel with…" at bounding box center [790, 332] width 1155 height 115
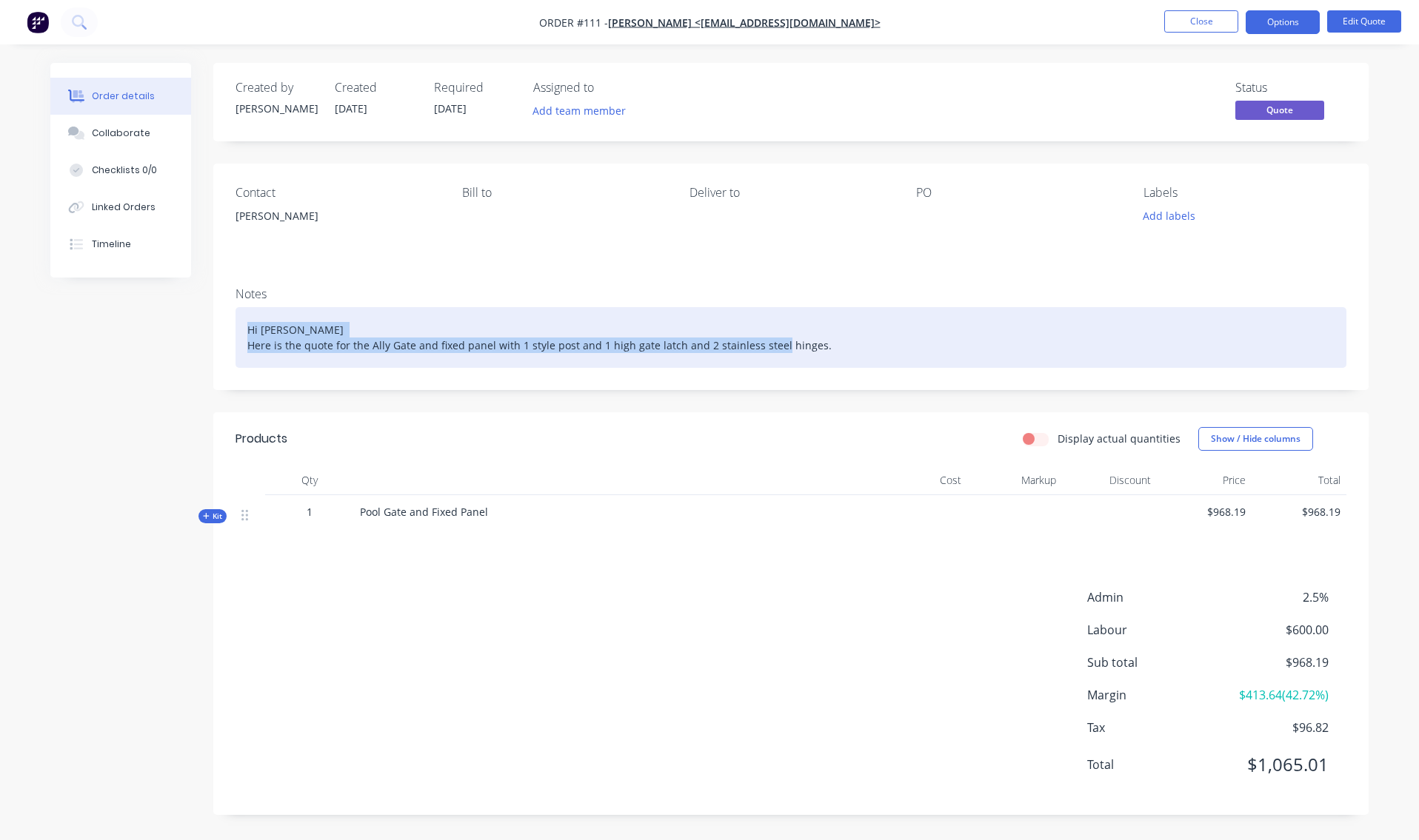
drag, startPoint x: 243, startPoint y: 321, endPoint x: 871, endPoint y: 349, distance: 628.6
click at [865, 385] on div "Notes Hi [PERSON_NAME] Here is the quote for the Ally Gate and fixed panel with…" at bounding box center [790, 332] width 1155 height 115
copy div "Hi [PERSON_NAME] Here is the quote for the Ally Gate and fixed panel with 1 sty…"
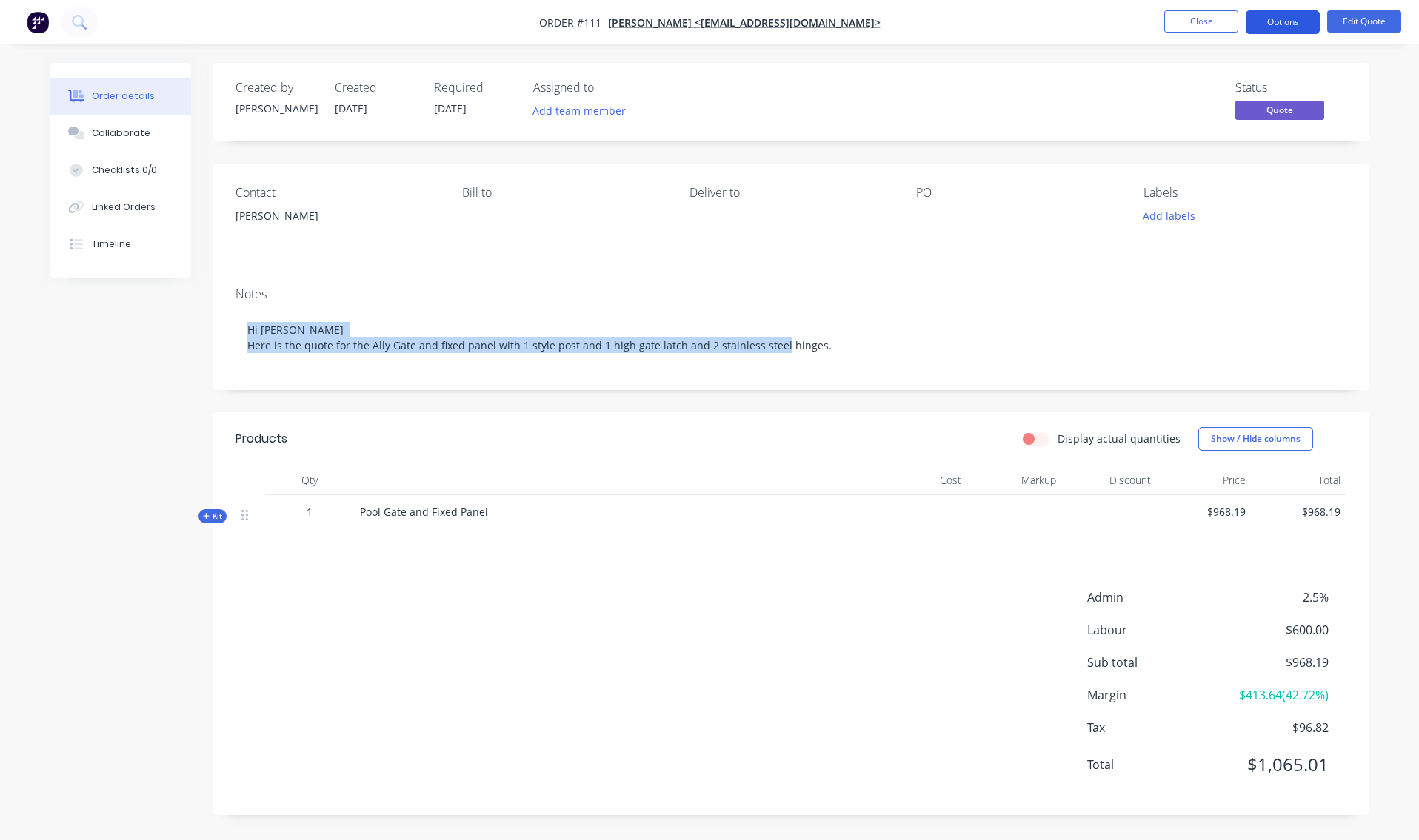
click at [1298, 21] on button "Options" at bounding box center [1283, 22] width 74 height 24
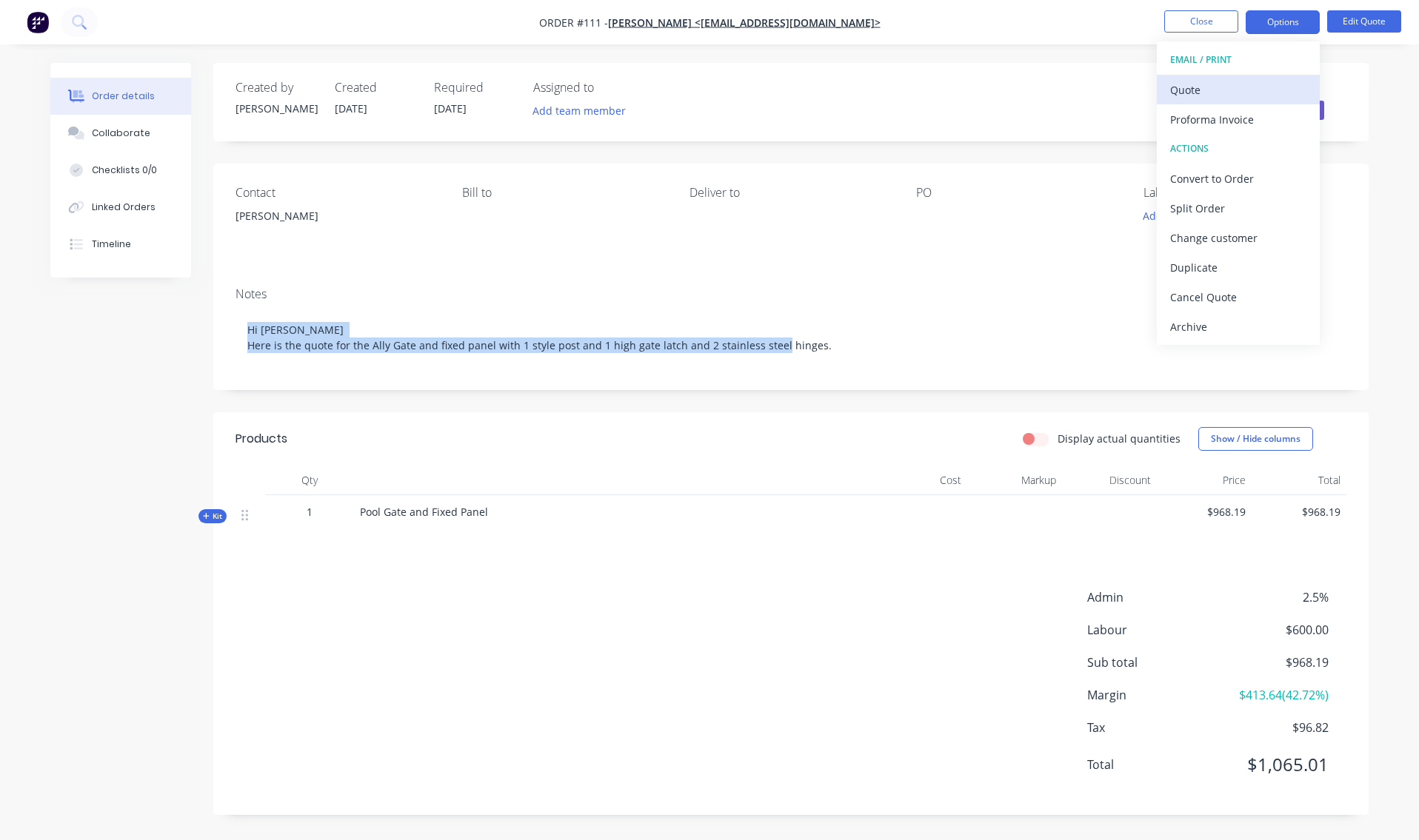
click at [1194, 87] on div "Quote" at bounding box center [1237, 90] width 136 height 21
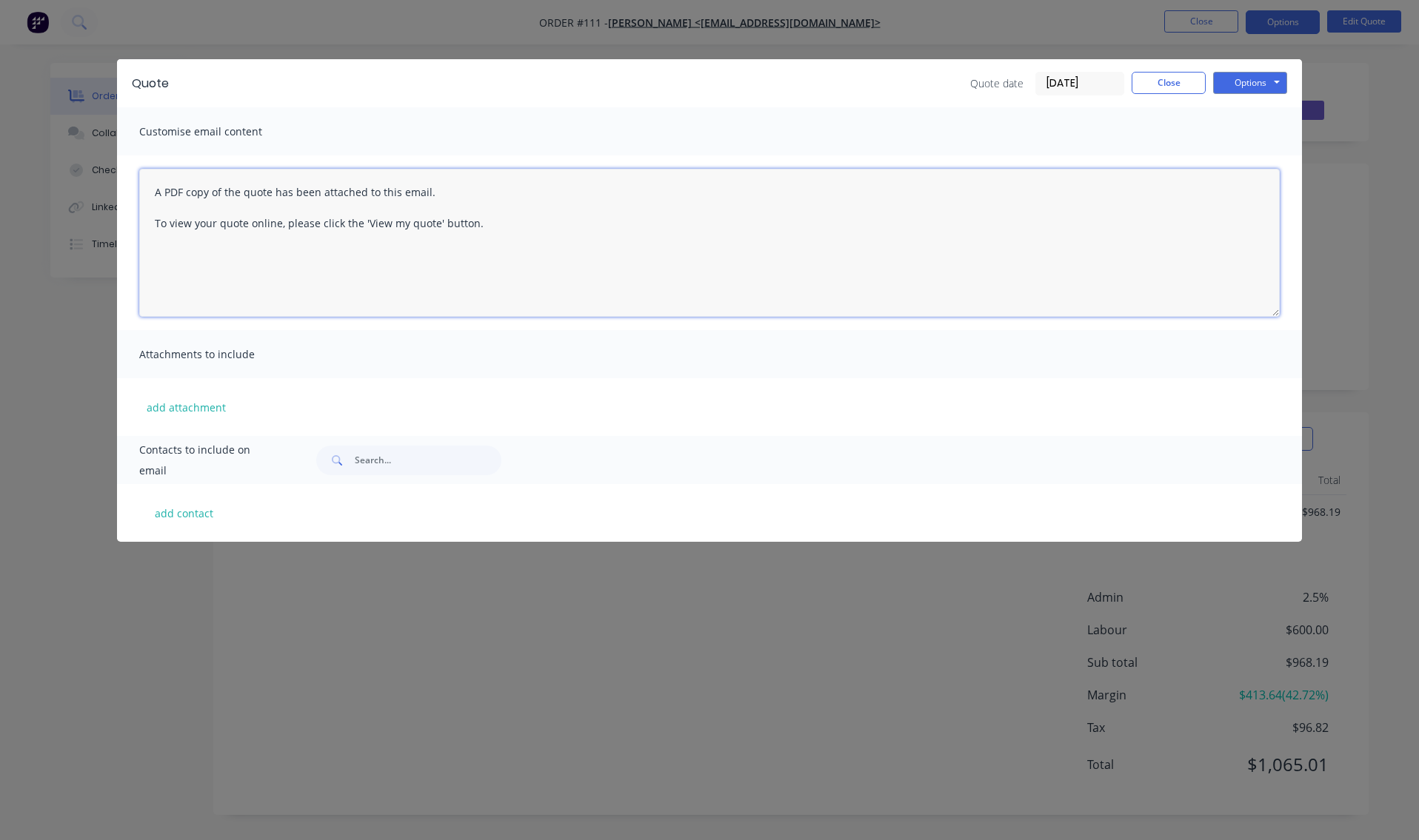
drag, startPoint x: 586, startPoint y: 196, endPoint x: 650, endPoint y: 244, distance: 80.0
click at [650, 244] on textarea "A PDF copy of the quote has been attached to this email. To view your quote onl…" at bounding box center [710, 242] width 1141 height 148
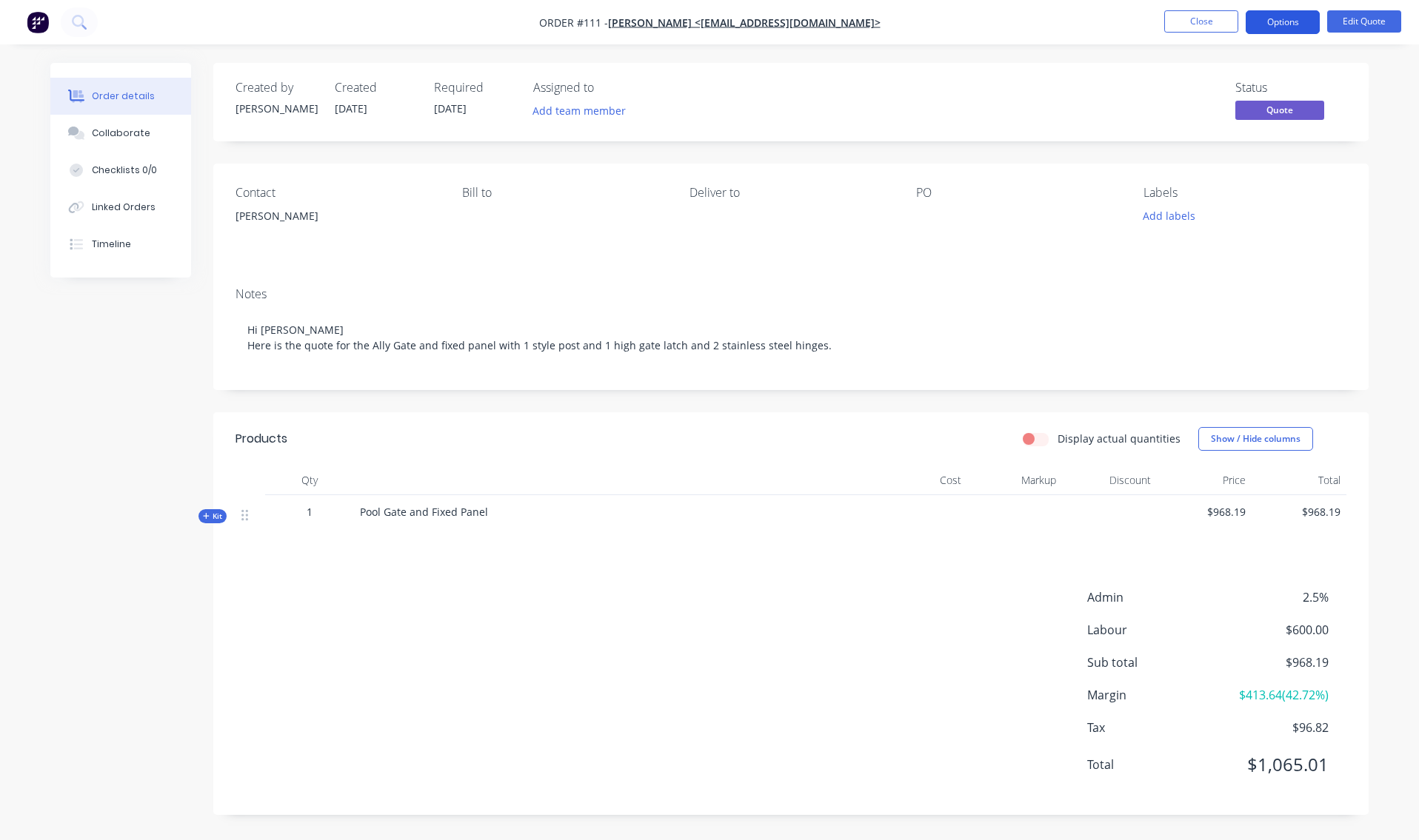
click at [1290, 22] on button "Options" at bounding box center [1283, 22] width 74 height 24
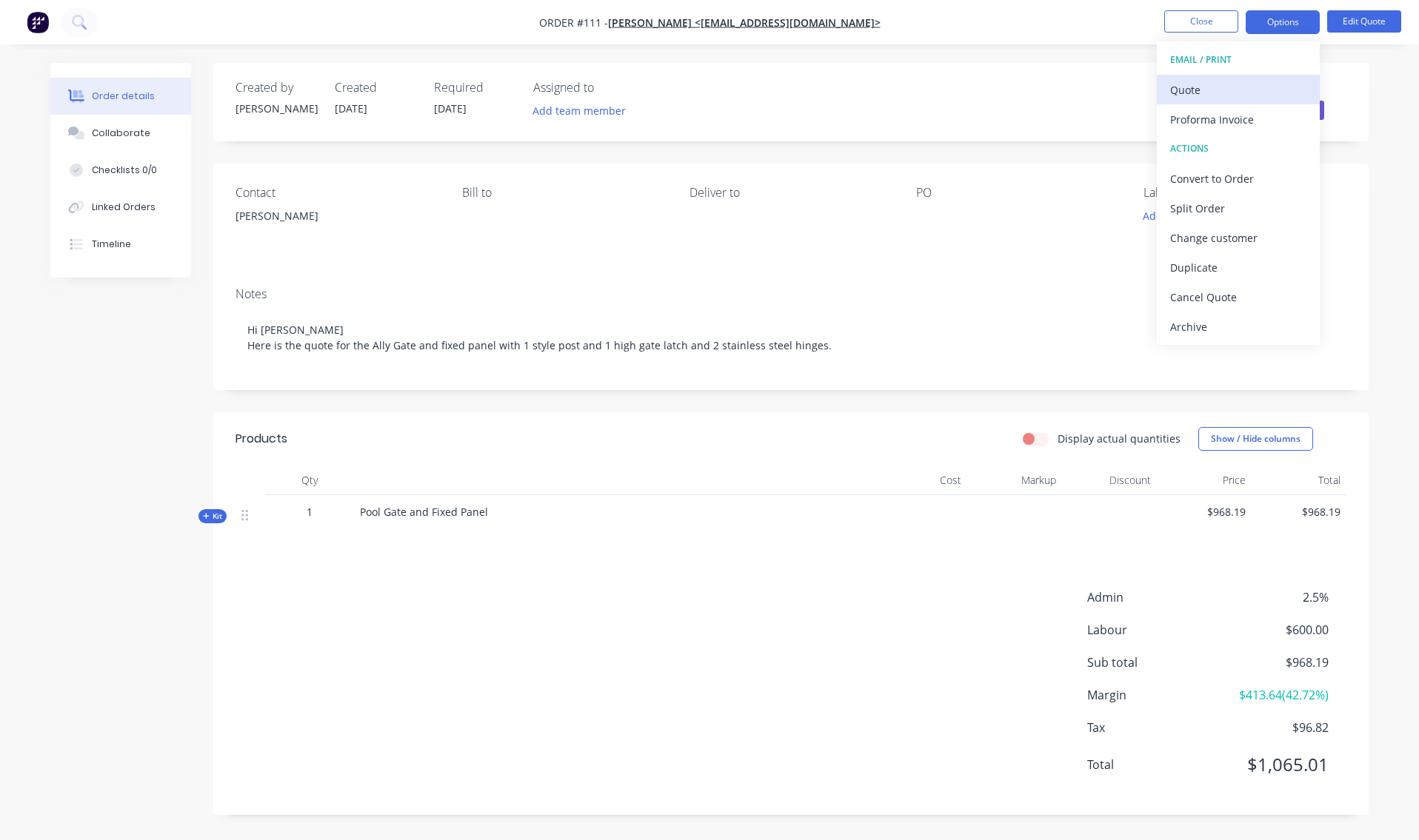
click at [1205, 89] on div "Quote" at bounding box center [1237, 90] width 136 height 21
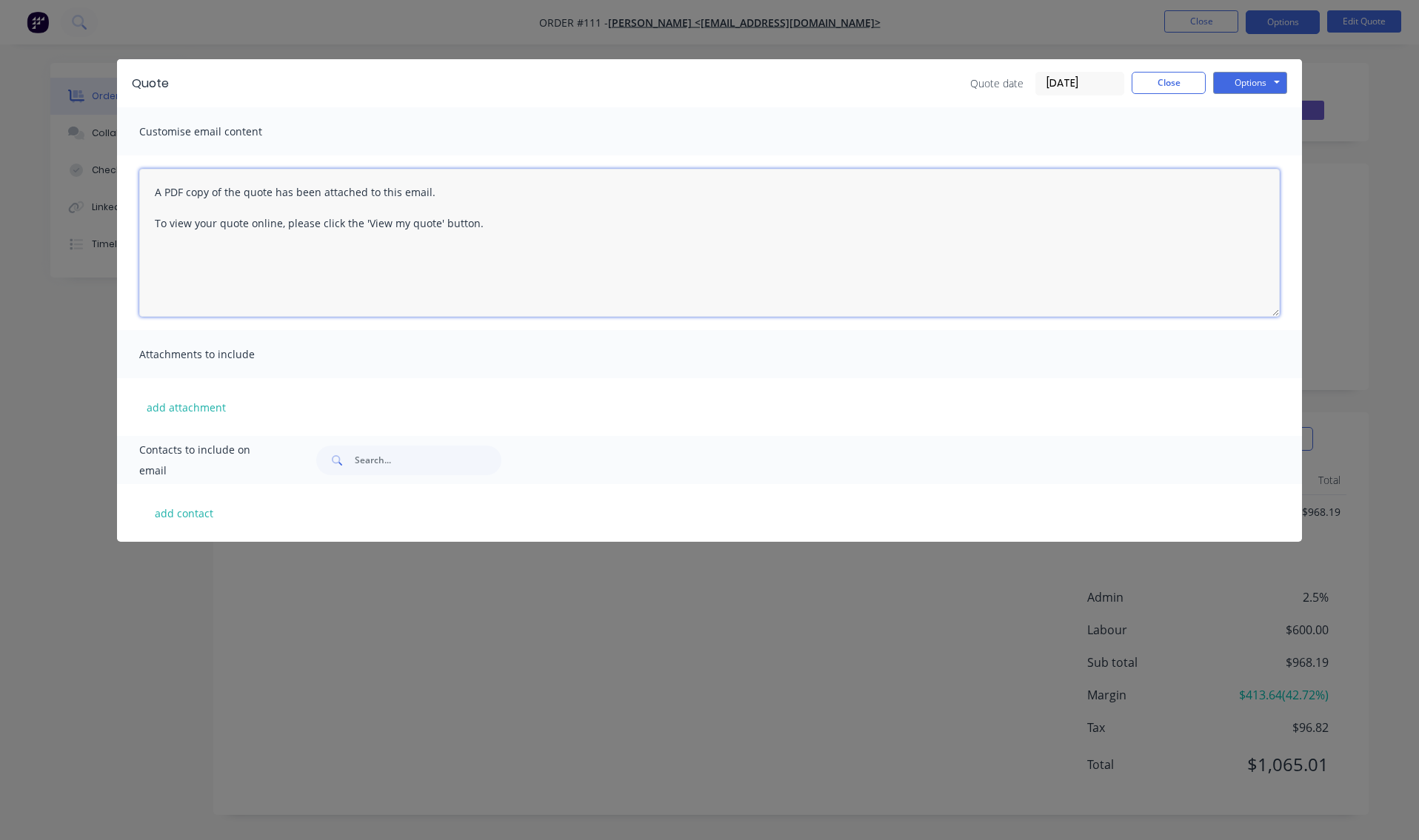
drag, startPoint x: 490, startPoint y: 185, endPoint x: 409, endPoint y: 192, distance: 81.3
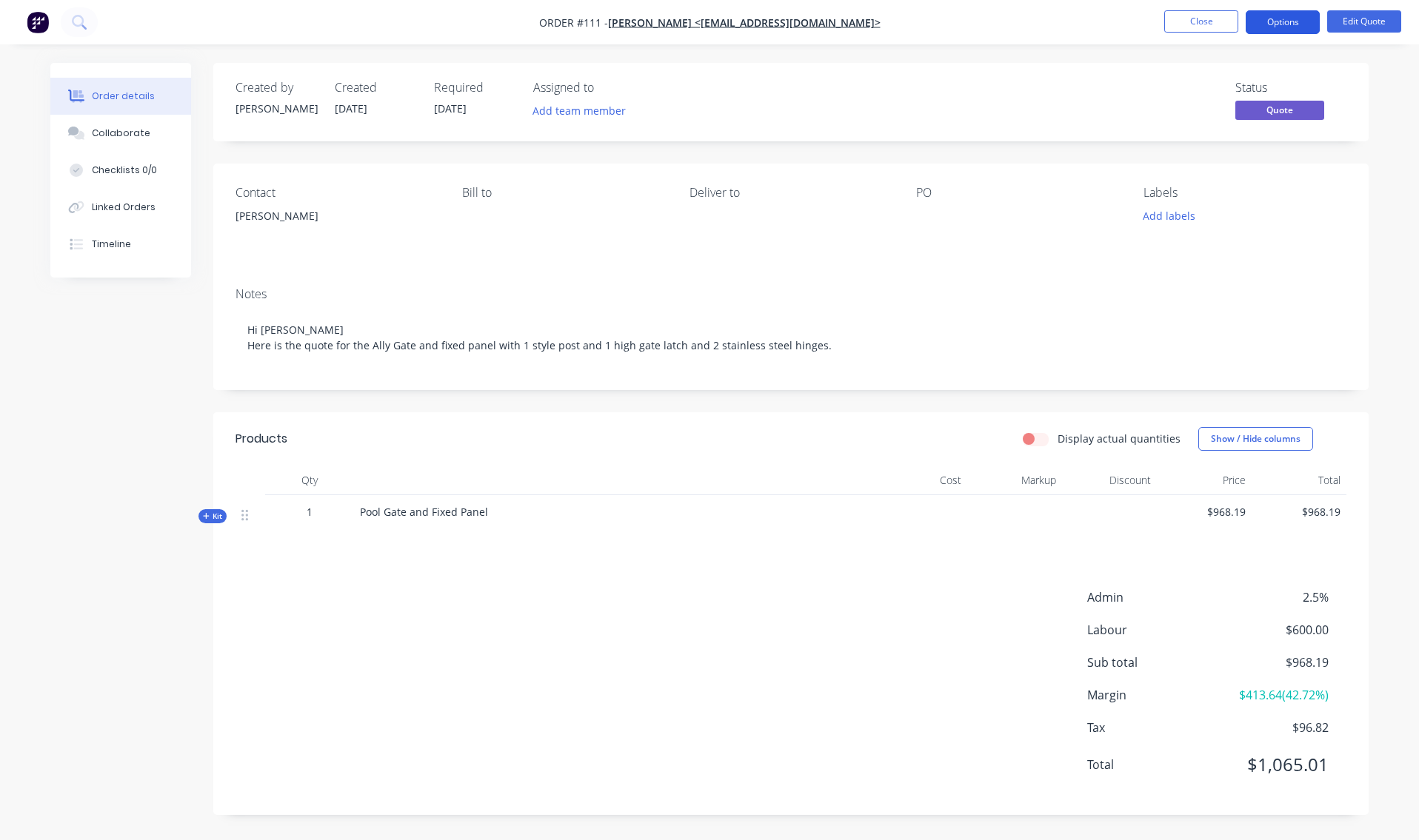
click at [1314, 18] on button "Options" at bounding box center [1283, 22] width 74 height 24
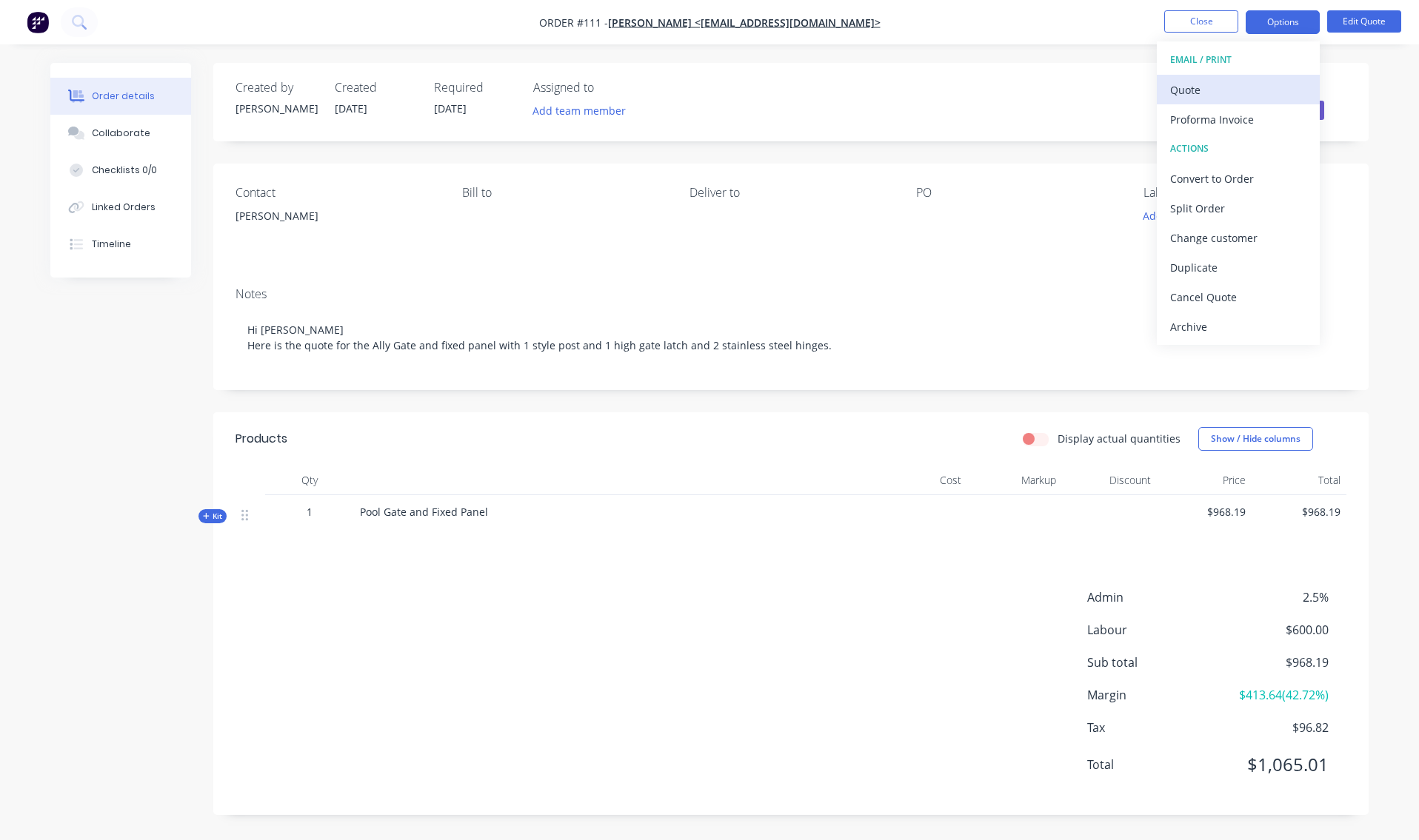
click at [1210, 89] on div "Quote" at bounding box center [1237, 90] width 136 height 21
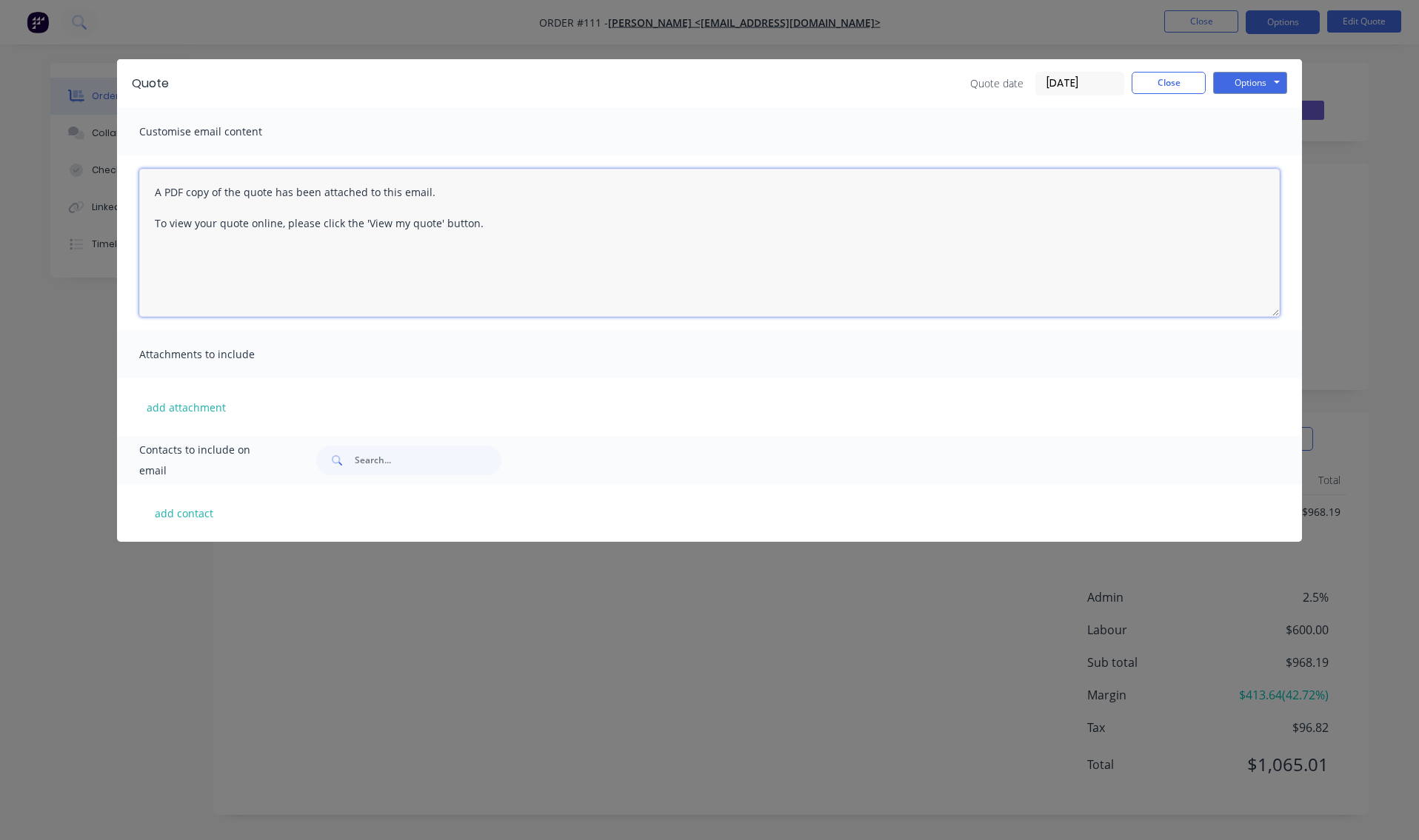
drag, startPoint x: 148, startPoint y: 179, endPoint x: 548, endPoint y: 244, distance: 405.2
click at [528, 244] on textarea "A PDF copy of the quote has been attached to this email. To view your quote onl…" at bounding box center [710, 242] width 1141 height 148
paste textarea "Hi [PERSON_NAME] Here is the quote for the Ally Gate and fixed panel with 1 sty…"
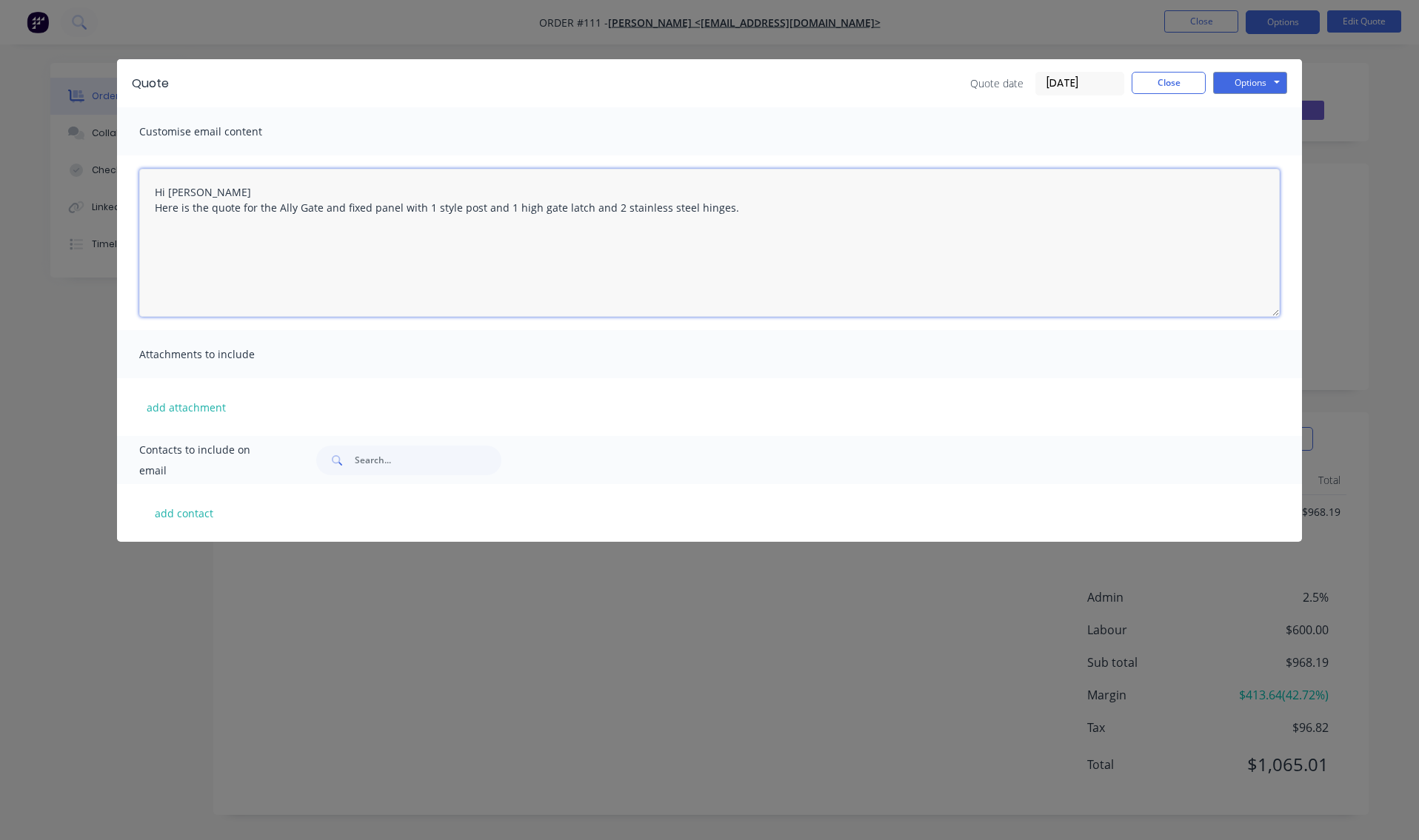
click at [386, 242] on textarea "Hi [PERSON_NAME] Here is the quote for the Ally Gate and fixed panel with 1 sty…" at bounding box center [710, 242] width 1141 height 148
type textarea "Hi [PERSON_NAME] Here is the quote for the Ally Gate and fixed panel with 1 sty…"
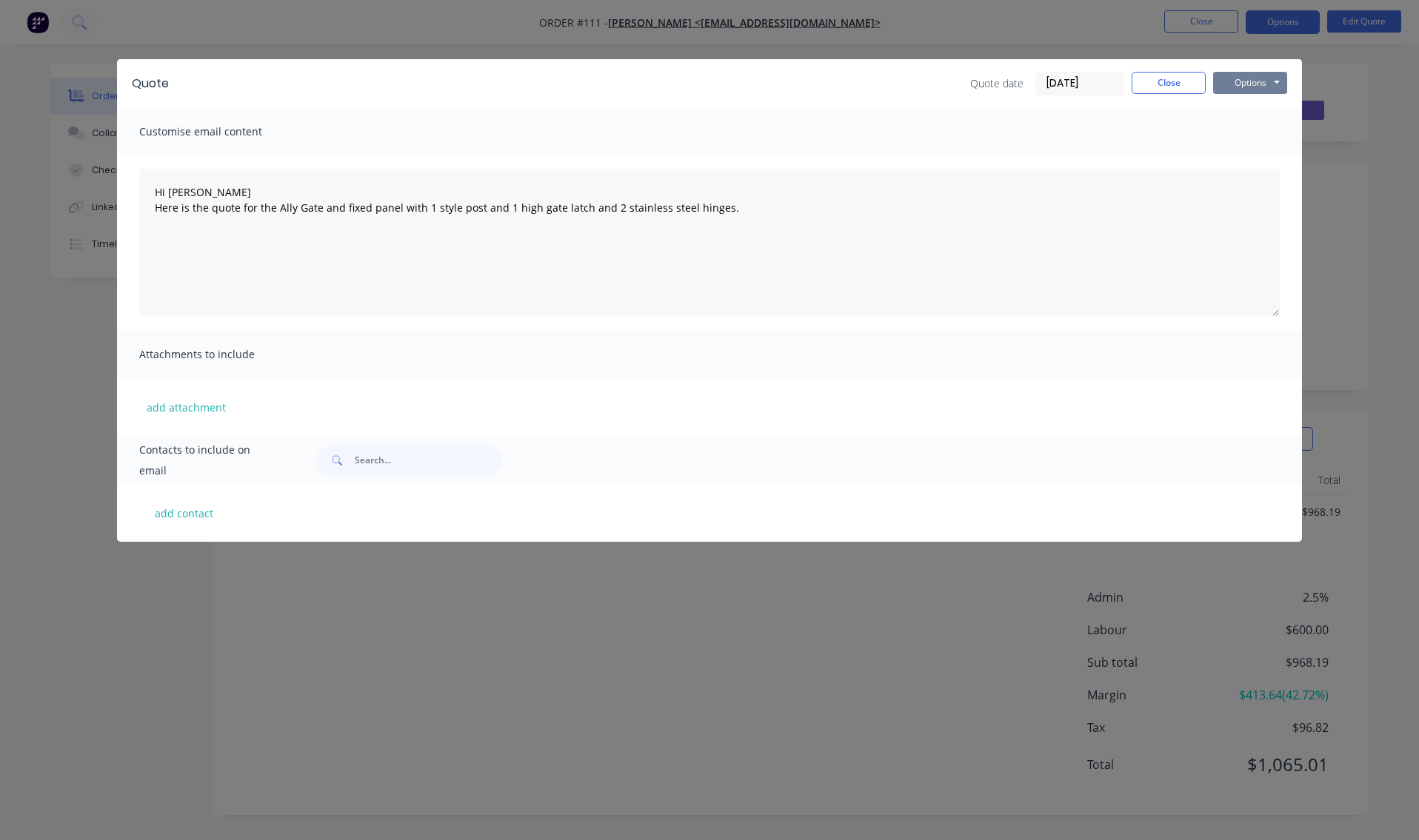
click at [1253, 83] on button "Options" at bounding box center [1250, 83] width 74 height 22
click at [1262, 107] on button "Preview" at bounding box center [1260, 109] width 95 height 25
click at [377, 462] on input "text" at bounding box center [427, 461] width 146 height 30
type input "[EMAIL_ADDRESS][DOMAIN_NAME]"
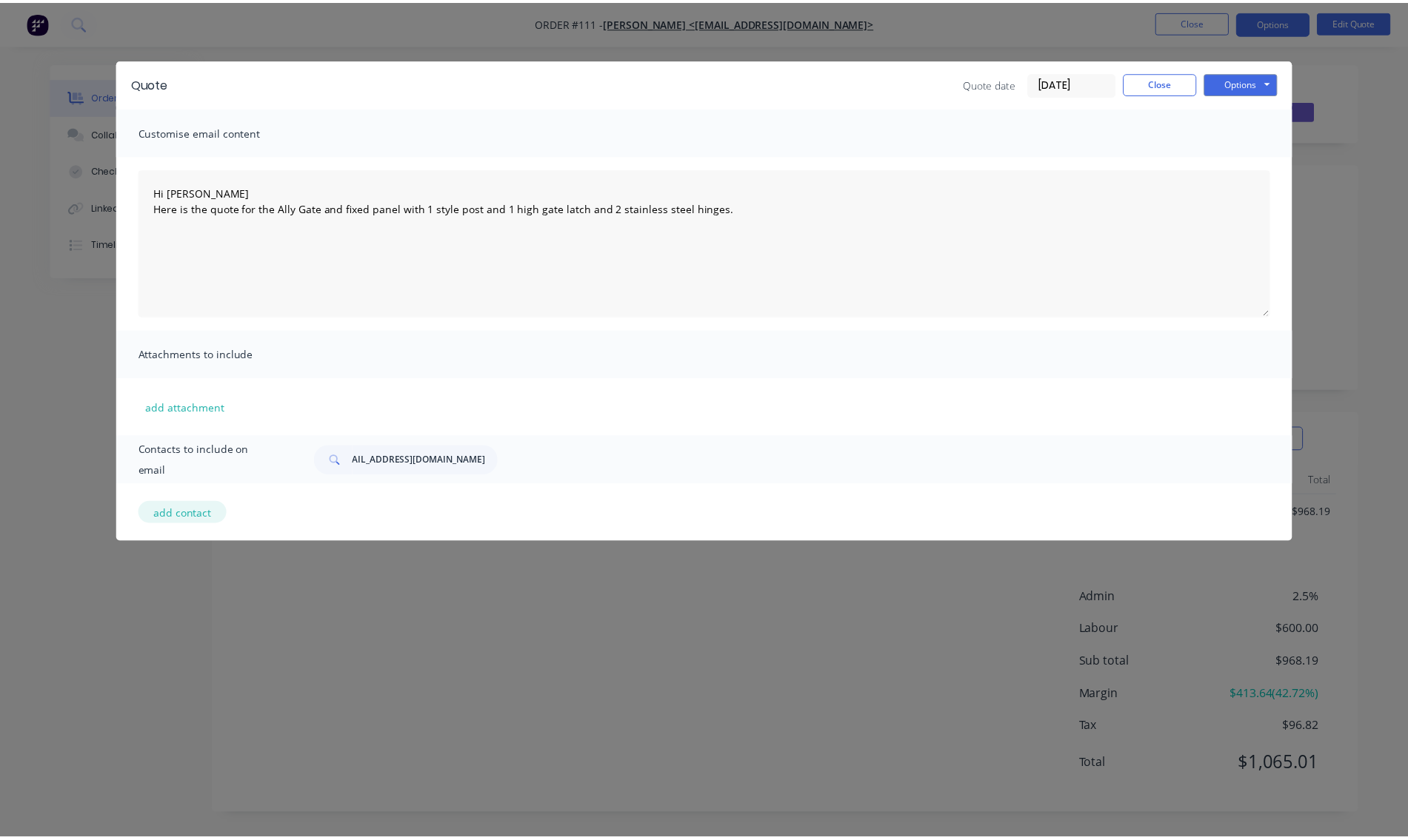
scroll to position [0, 0]
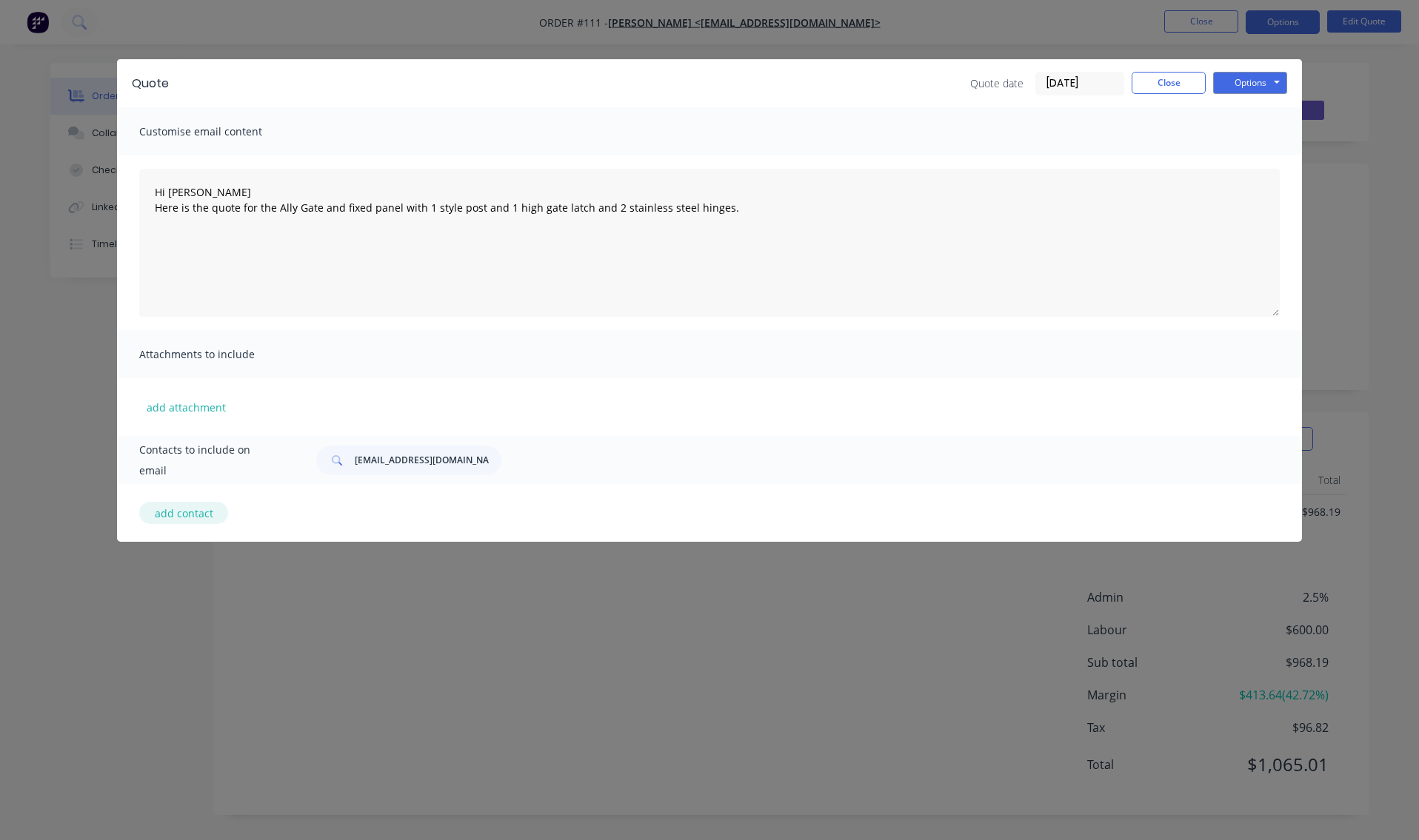
click at [188, 514] on button "add contact" at bounding box center [184, 513] width 89 height 22
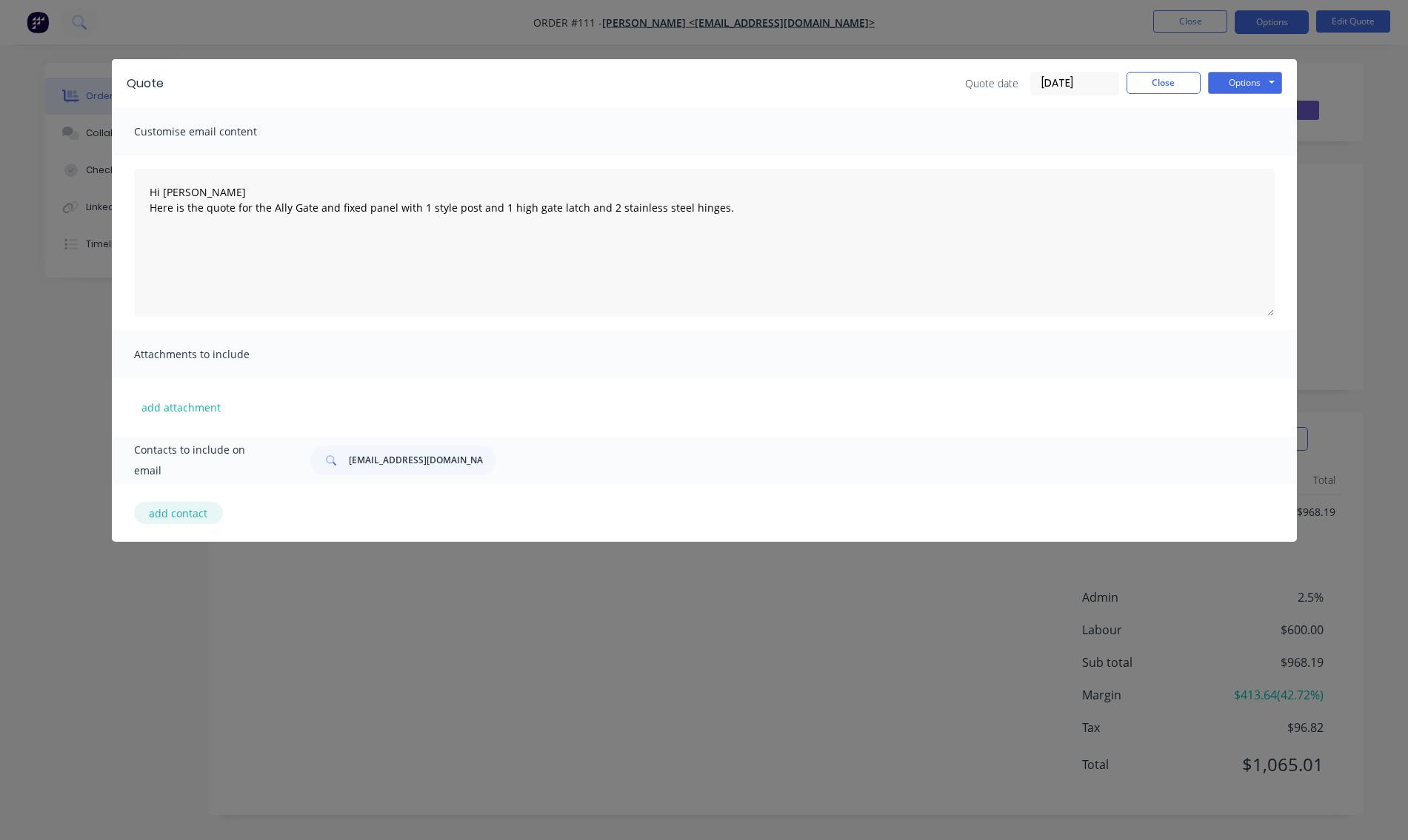
select select "AU"
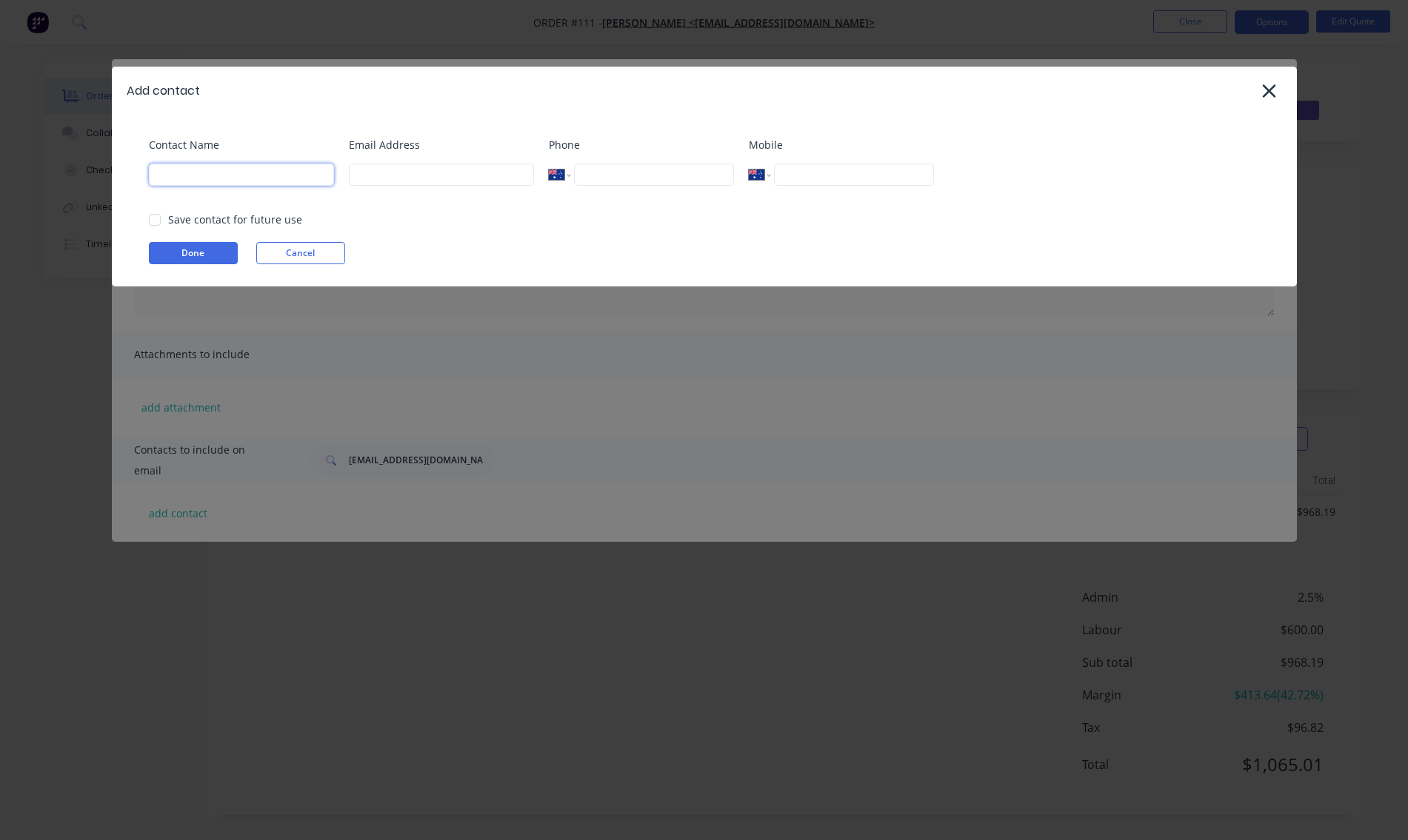
click at [178, 178] on input at bounding box center [241, 174] width 185 height 22
type input "[PERSON_NAME]"
click at [375, 182] on input at bounding box center [441, 174] width 185 height 22
type input "[EMAIL_ADDRESS][DOMAIN_NAME]"
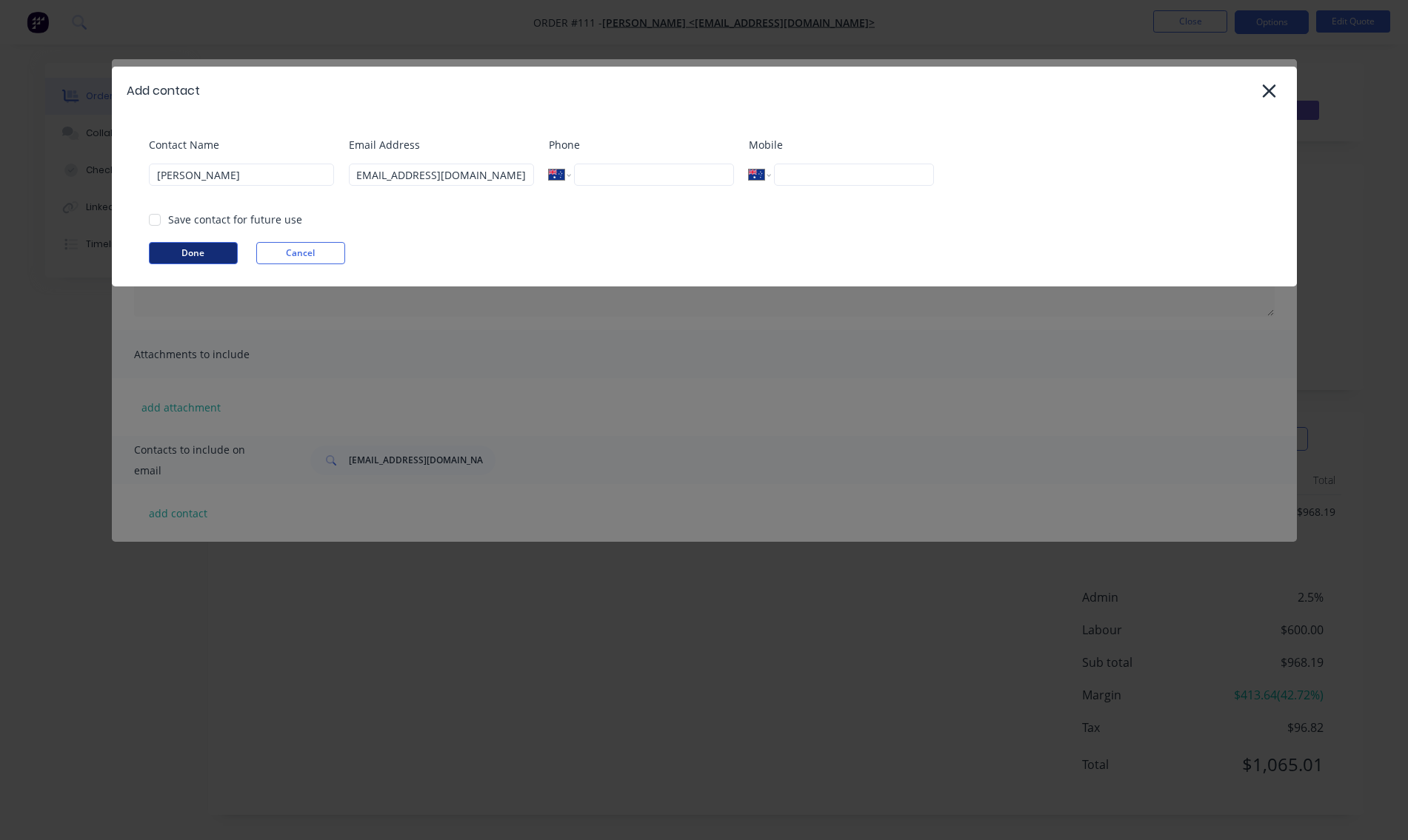
click at [211, 254] on button "Done" at bounding box center [193, 253] width 89 height 22
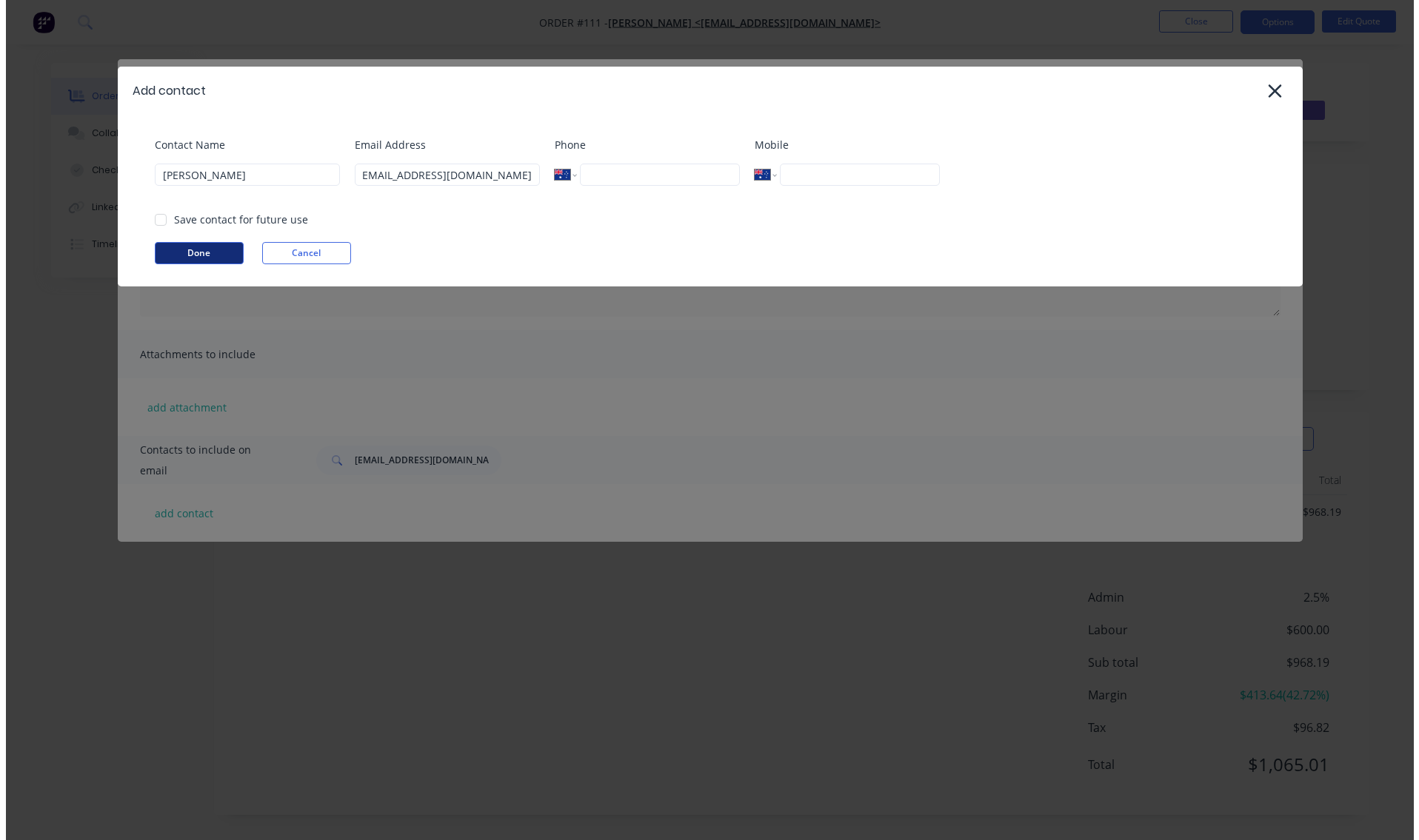
scroll to position [0, 0]
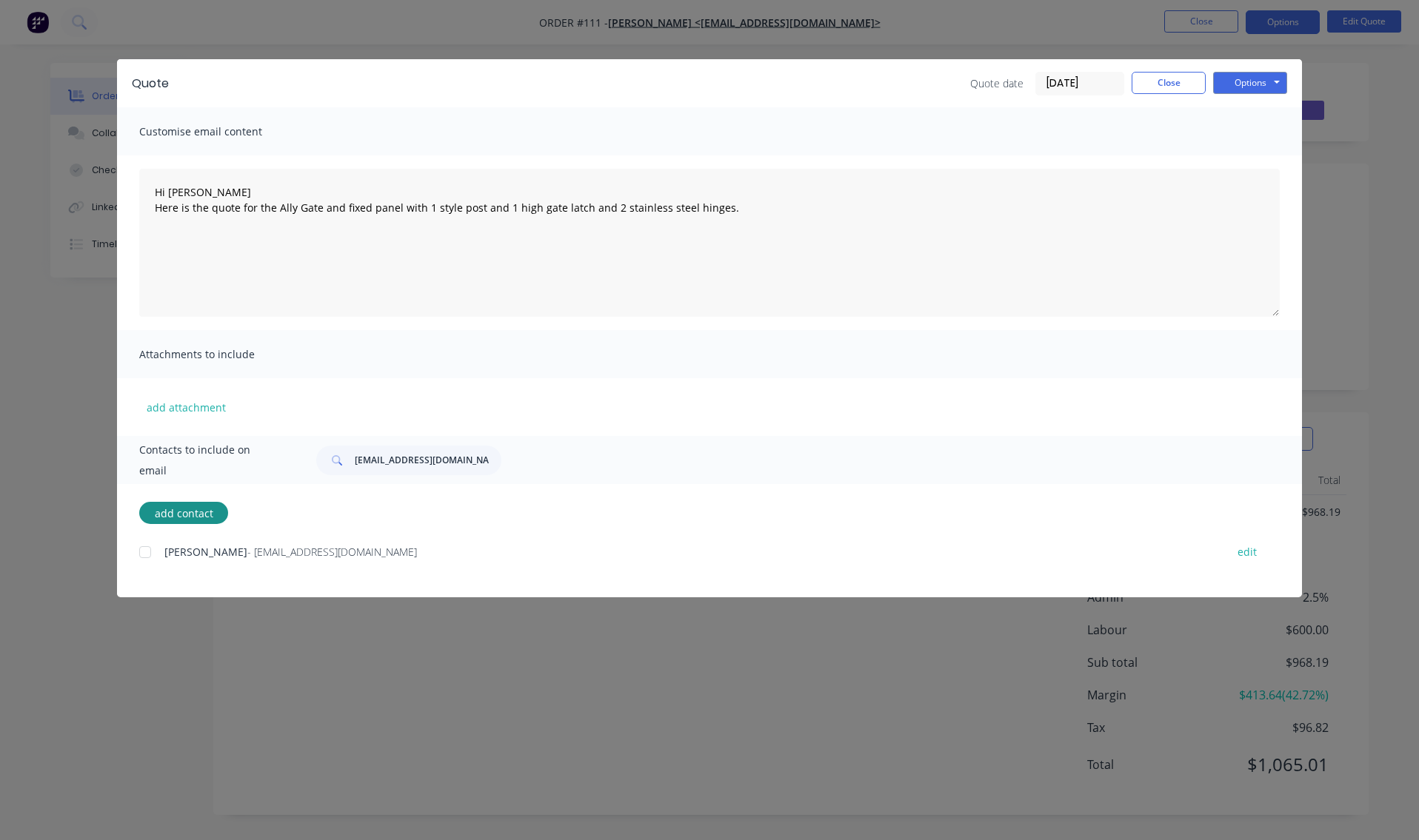
click at [142, 550] on div at bounding box center [145, 553] width 30 height 30
click at [188, 515] on button "add contact" at bounding box center [184, 513] width 89 height 22
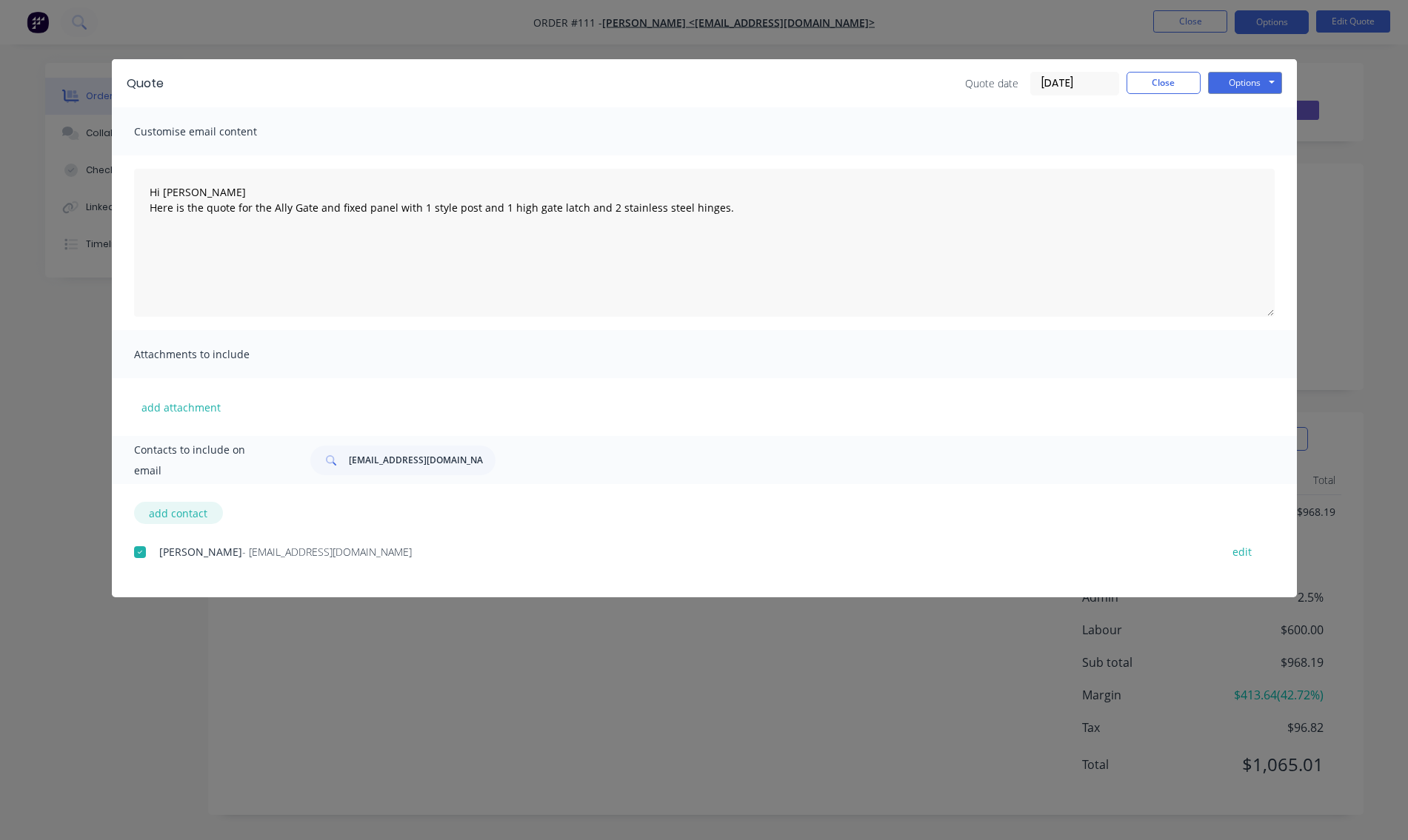
select select "AU"
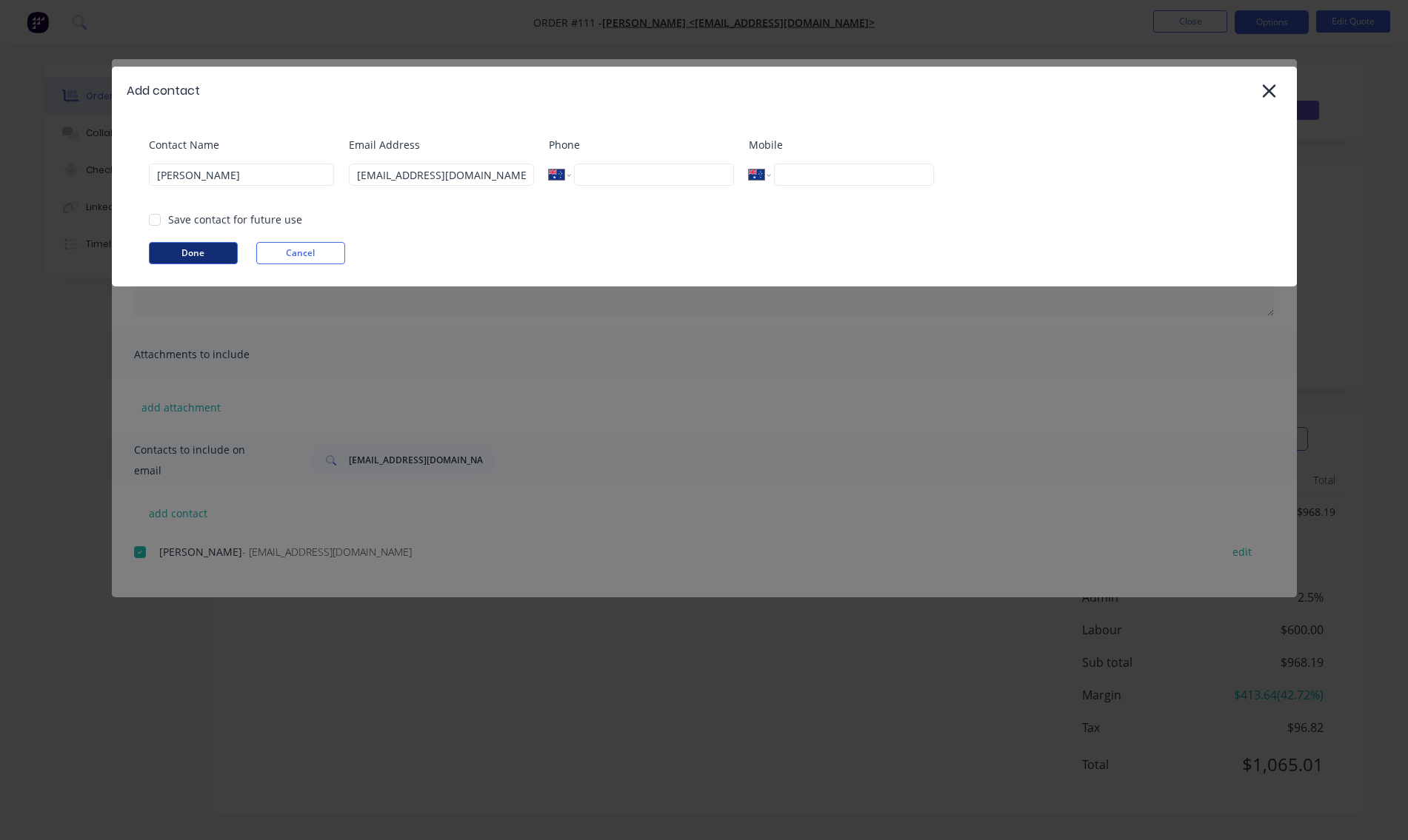
click at [212, 254] on button "Done" at bounding box center [193, 253] width 89 height 22
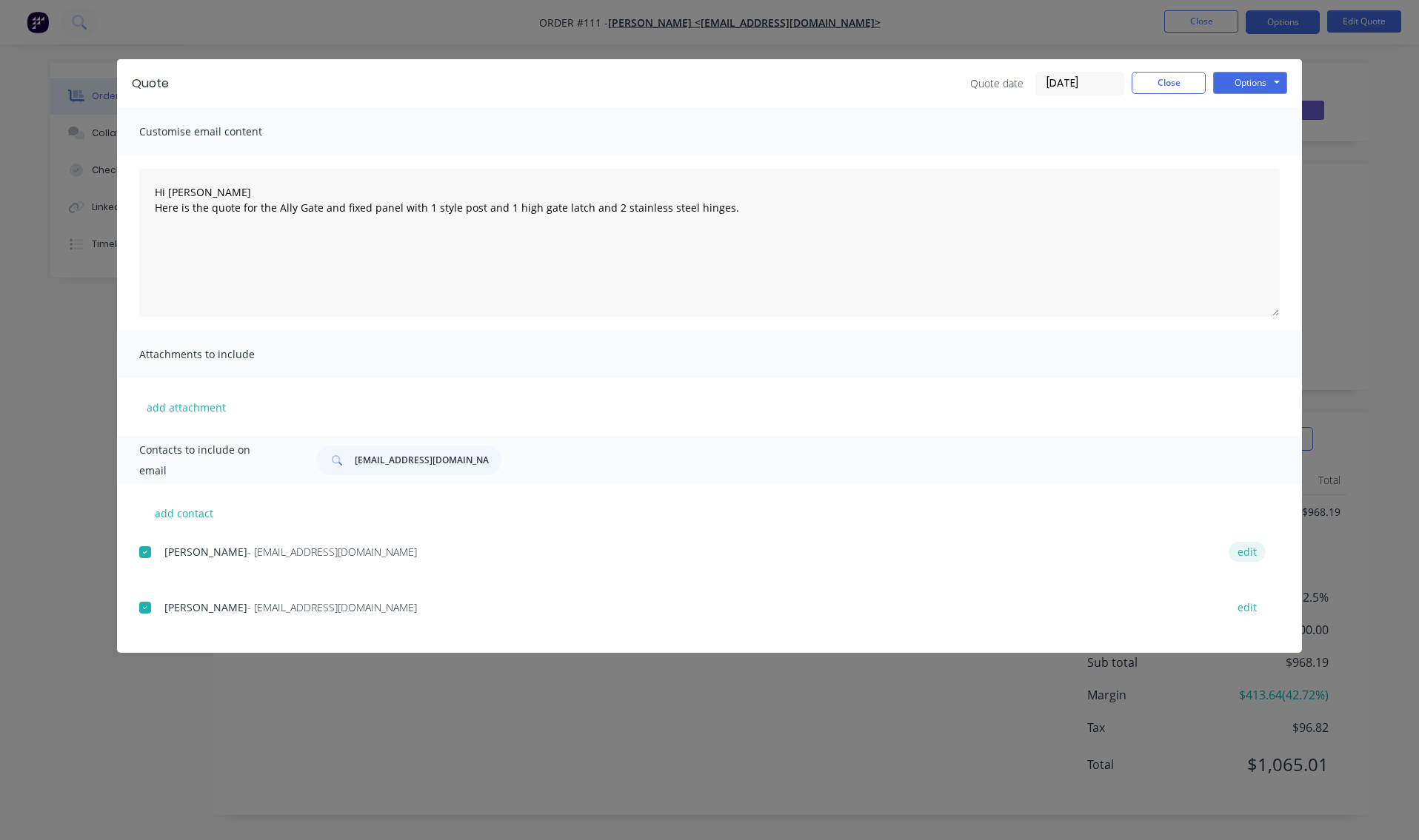
click at [1260, 555] on button "edit" at bounding box center [1246, 552] width 37 height 20
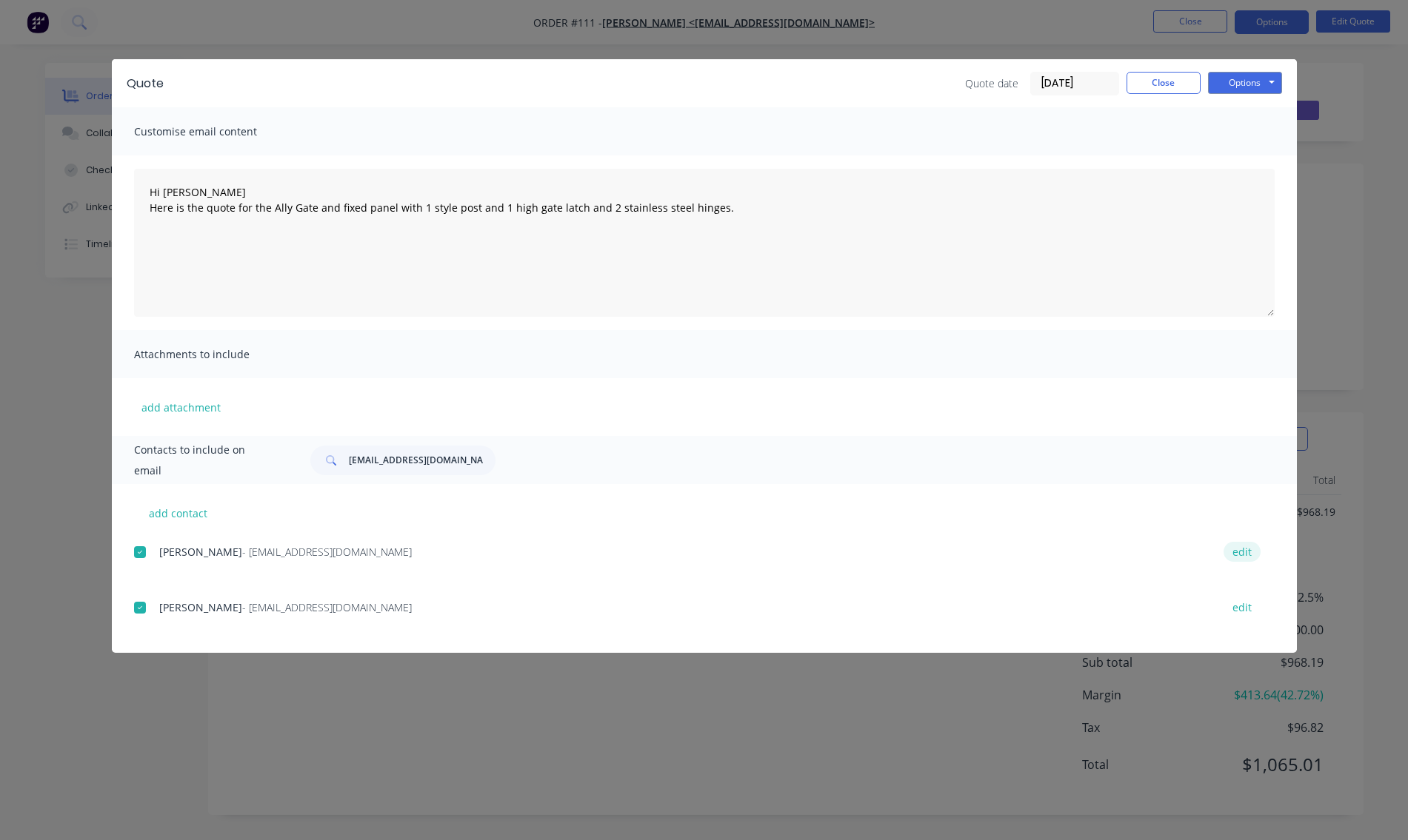
select select "AU"
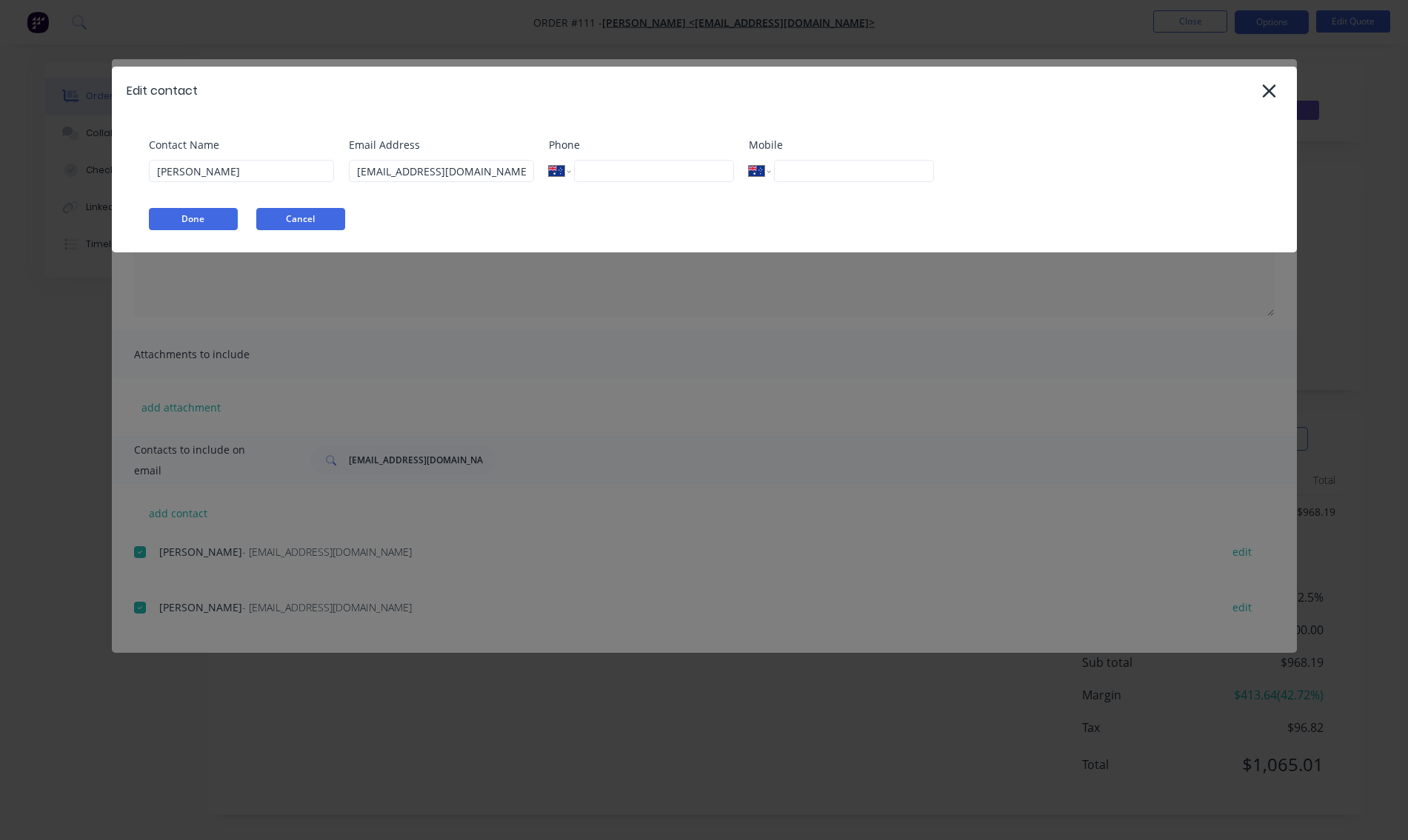
click at [306, 221] on button "Cancel" at bounding box center [301, 219] width 89 height 22
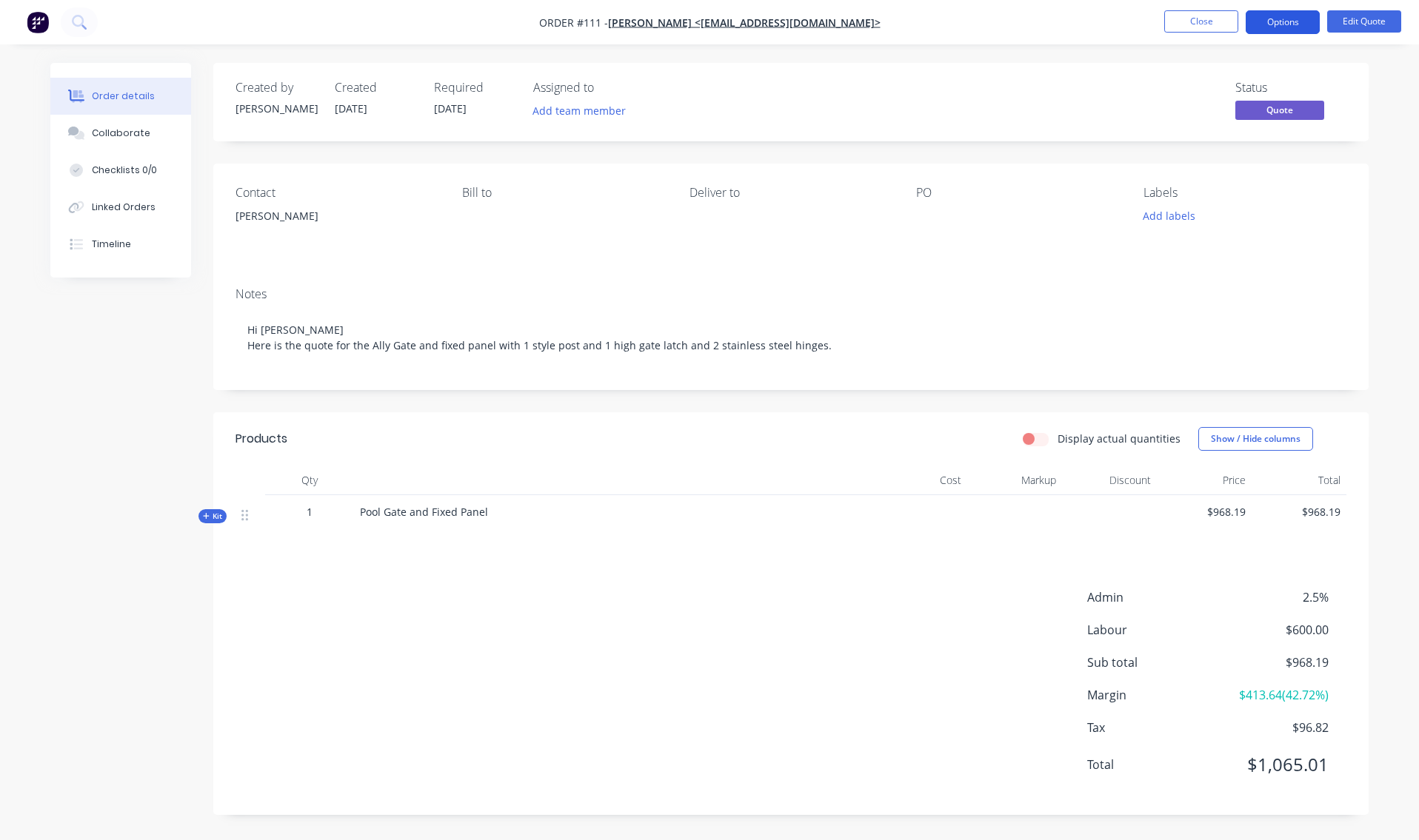
drag, startPoint x: 1279, startPoint y: 20, endPoint x: 1275, endPoint y: 28, distance: 8.9
click at [1279, 21] on button "Options" at bounding box center [1283, 22] width 74 height 24
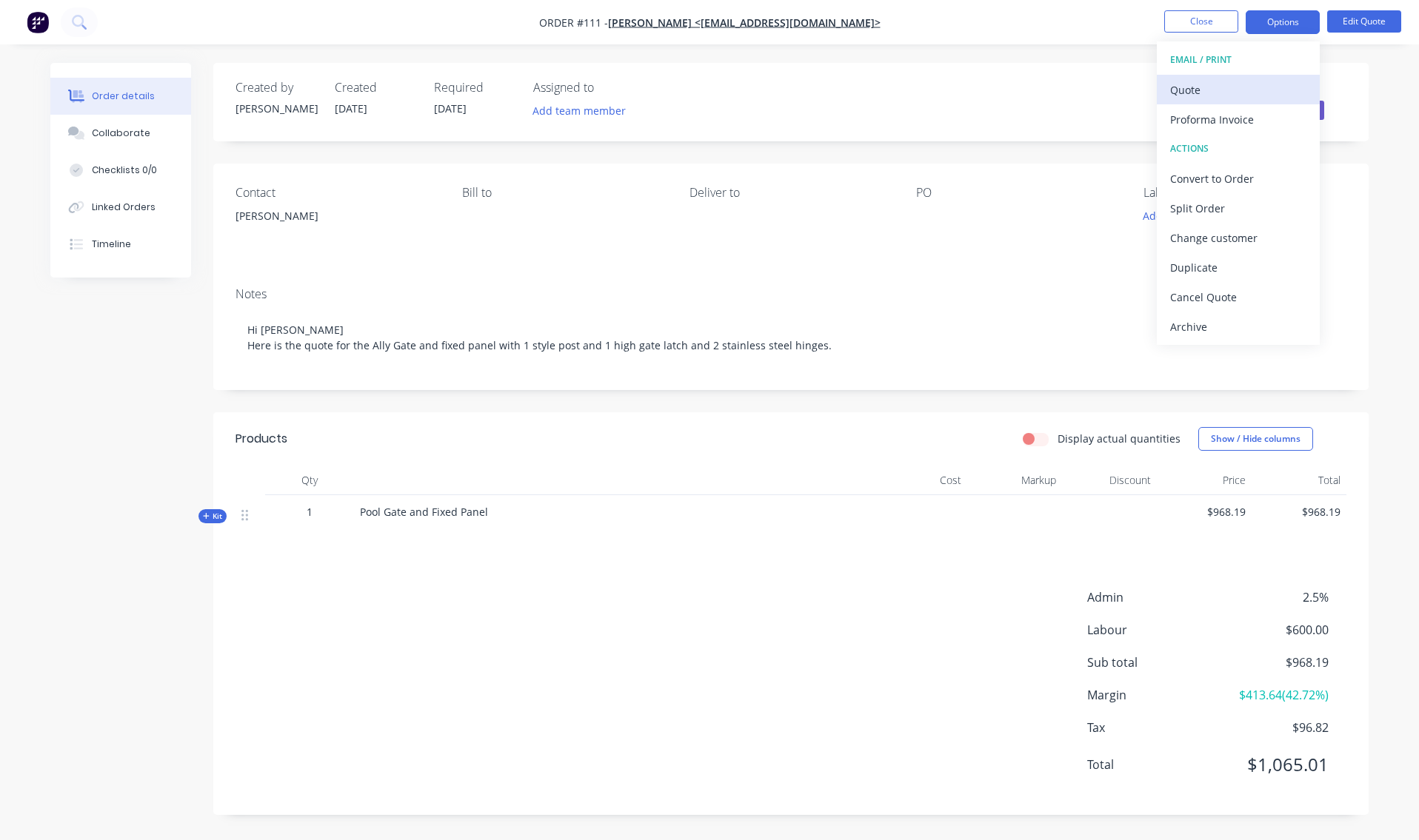
click at [1227, 93] on div "Quote" at bounding box center [1237, 90] width 136 height 21
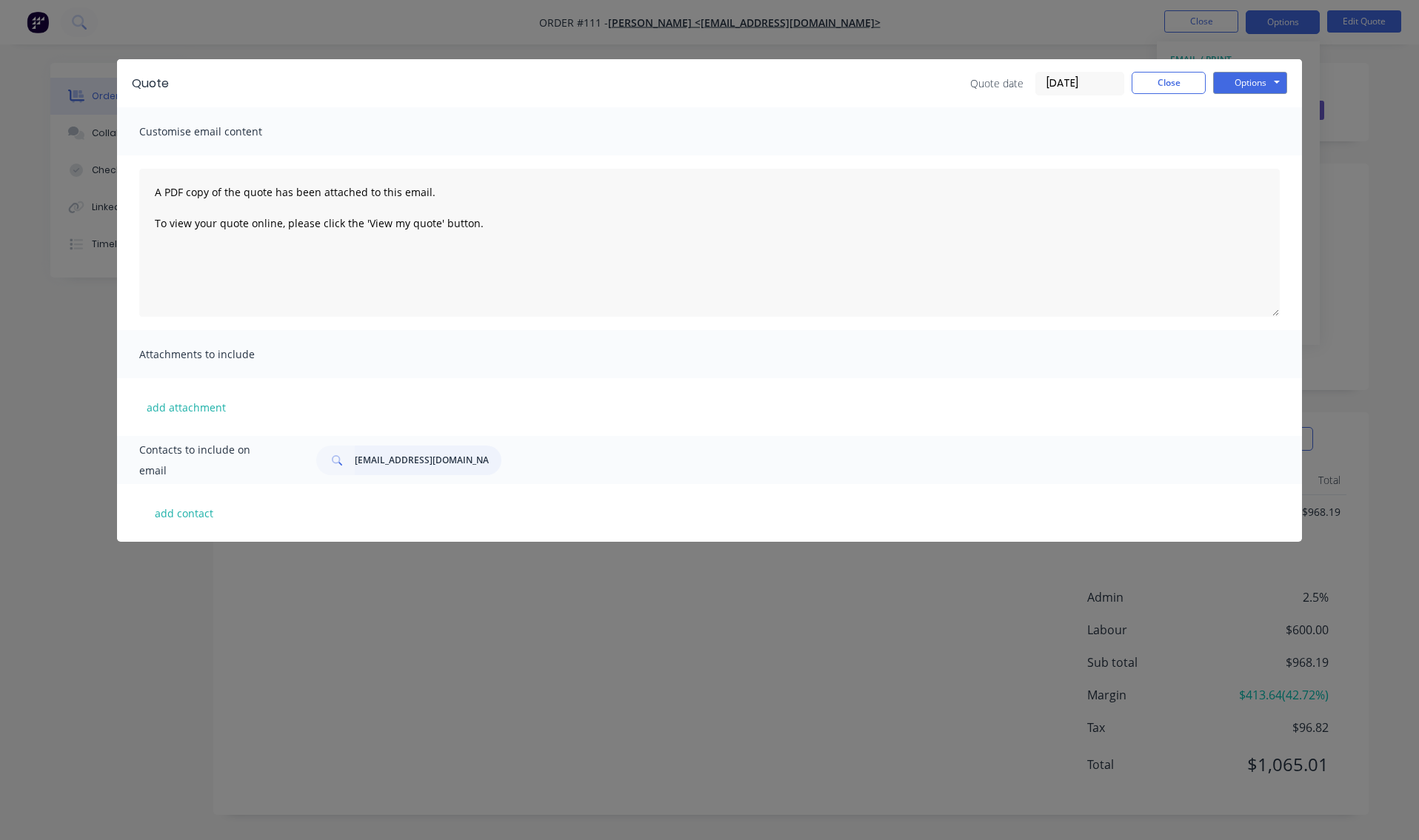
click at [482, 466] on input "[EMAIL_ADDRESS][DOMAIN_NAME]" at bounding box center [427, 461] width 146 height 30
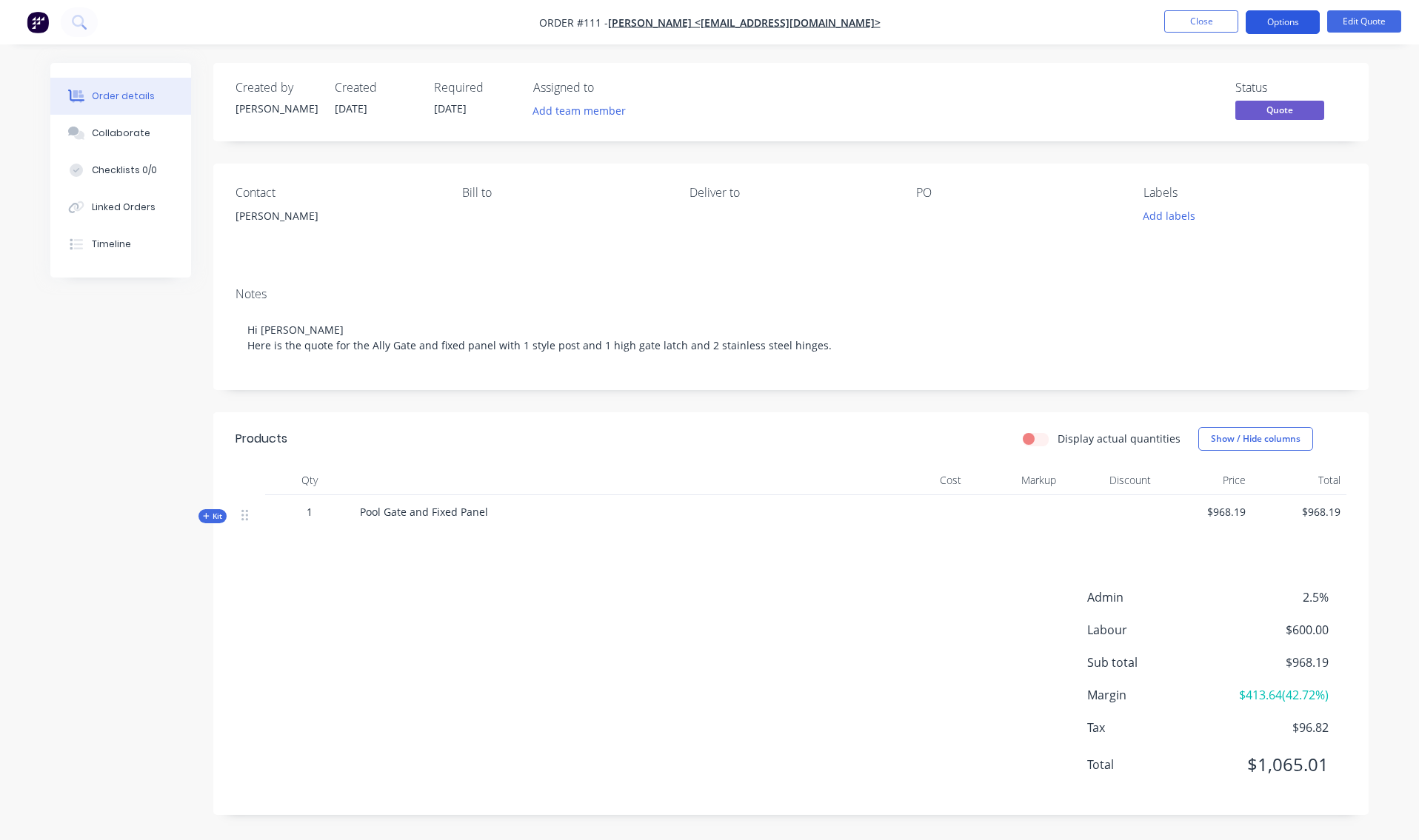
click at [1284, 20] on button "Options" at bounding box center [1283, 22] width 74 height 24
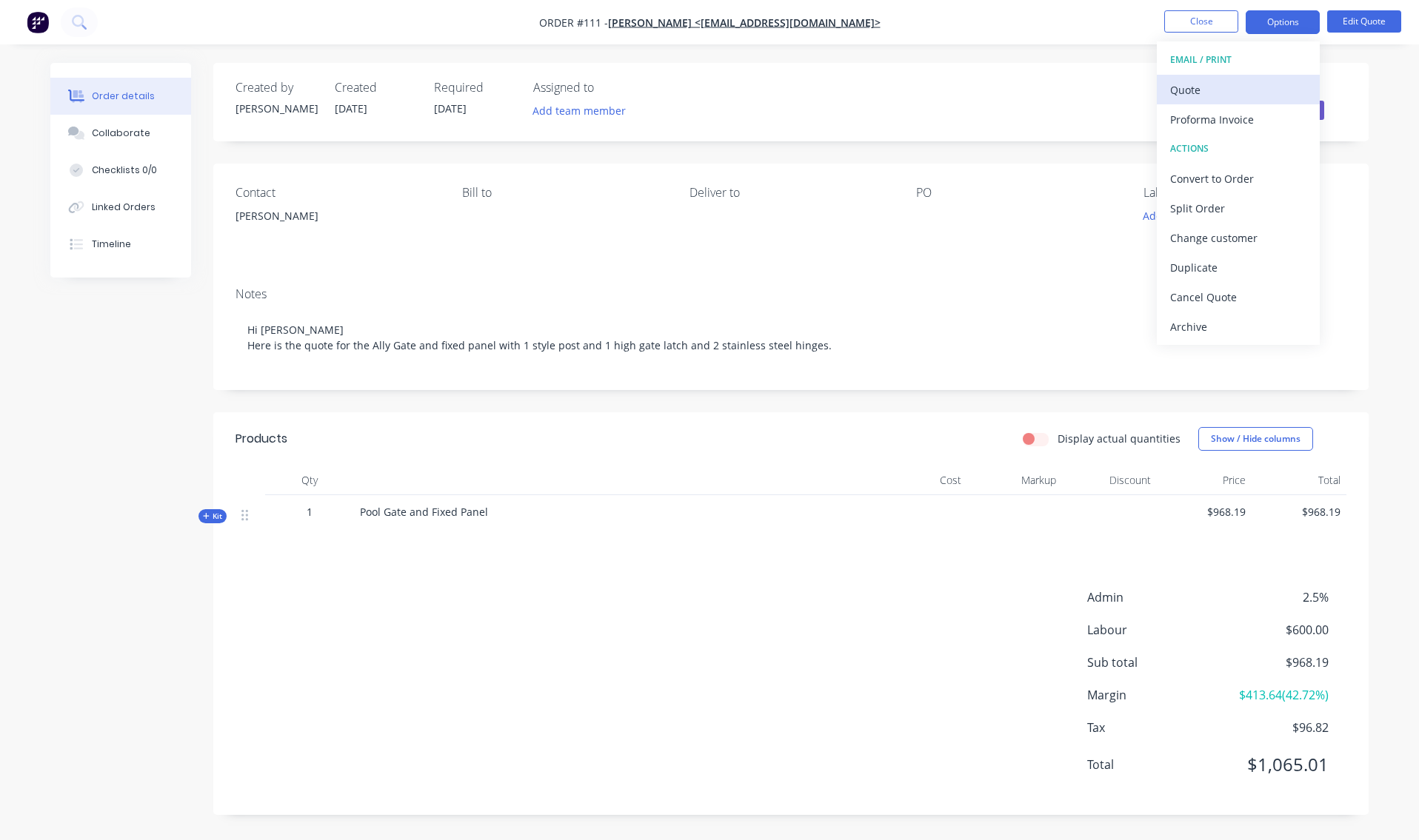
click at [1222, 93] on div "Quote" at bounding box center [1237, 90] width 136 height 21
click at [1292, 23] on button "Options" at bounding box center [1283, 22] width 74 height 24
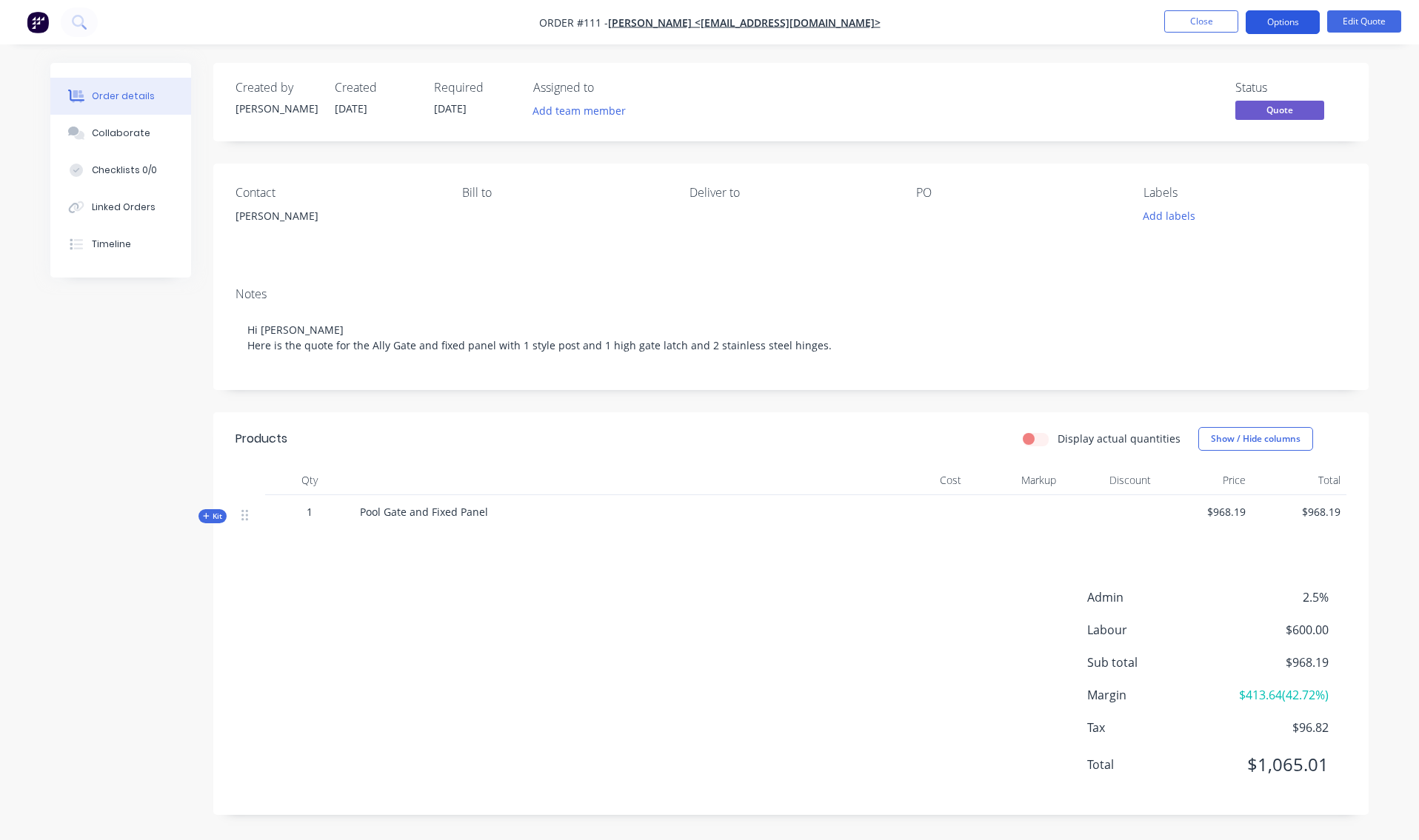
click at [1287, 25] on button "Options" at bounding box center [1283, 22] width 74 height 24
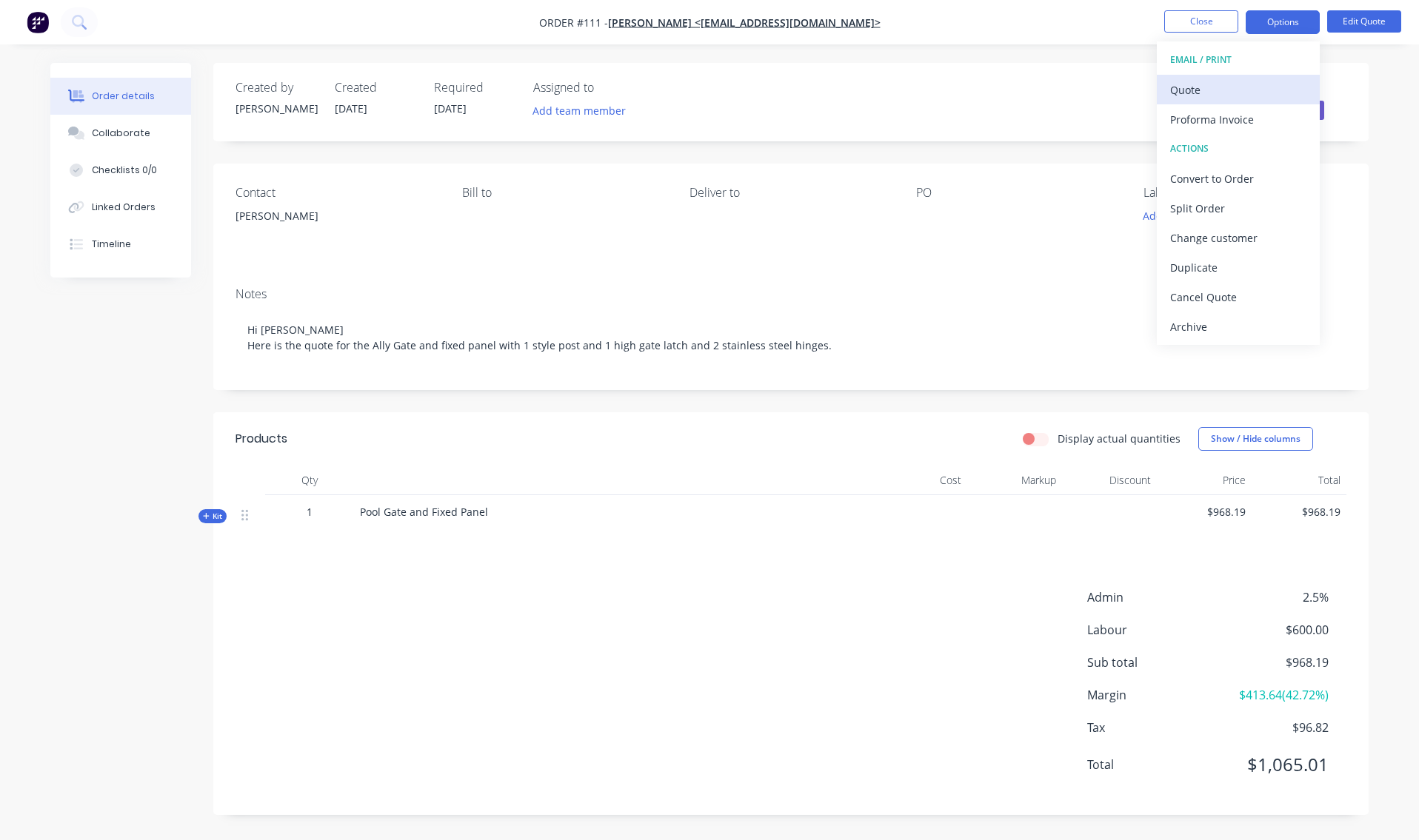
click at [1243, 88] on div "Quote" at bounding box center [1237, 90] width 136 height 21
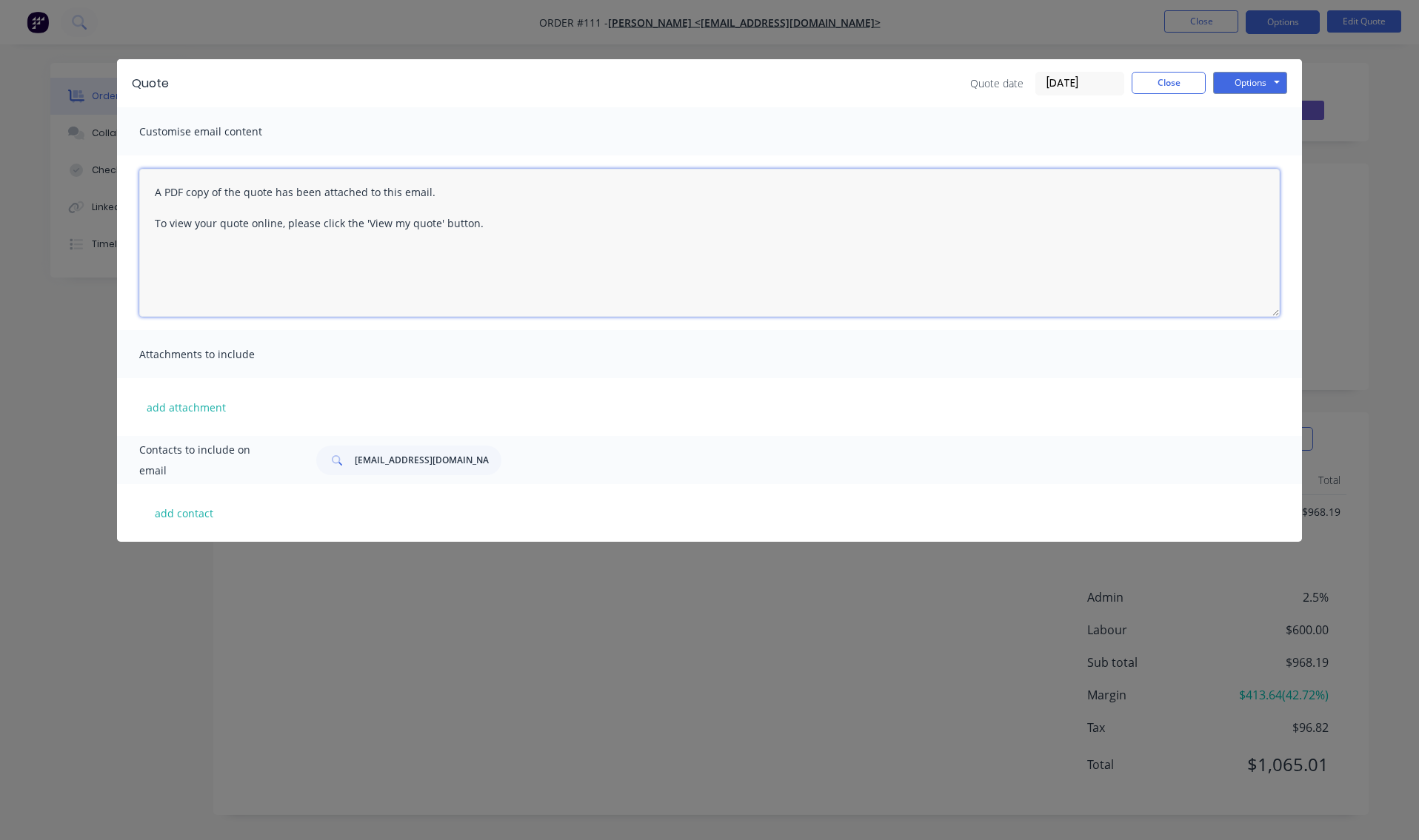
drag, startPoint x: 148, startPoint y: 179, endPoint x: 502, endPoint y: 247, distance: 360.5
click at [504, 241] on textarea "A PDF copy of the quote has been attached to this email. To view your quote onl…" at bounding box center [710, 242] width 1141 height 148
paste textarea "Hi [PERSON_NAME] Here is the quote for the Ally Gate and fixed panel with 1 sty…"
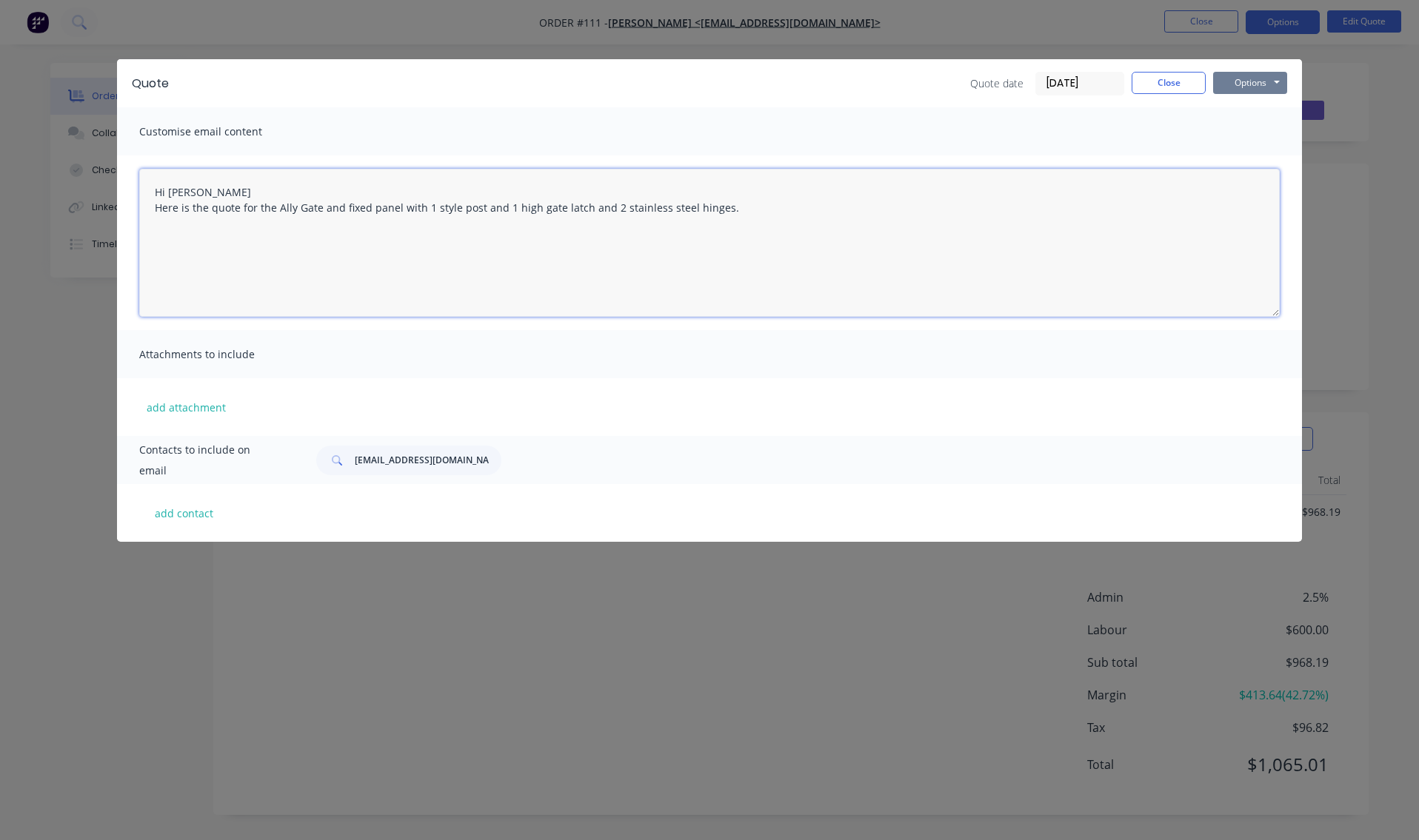
type textarea "Hi [PERSON_NAME] Here is the quote for the Ally Gate and fixed panel with 1 sty…"
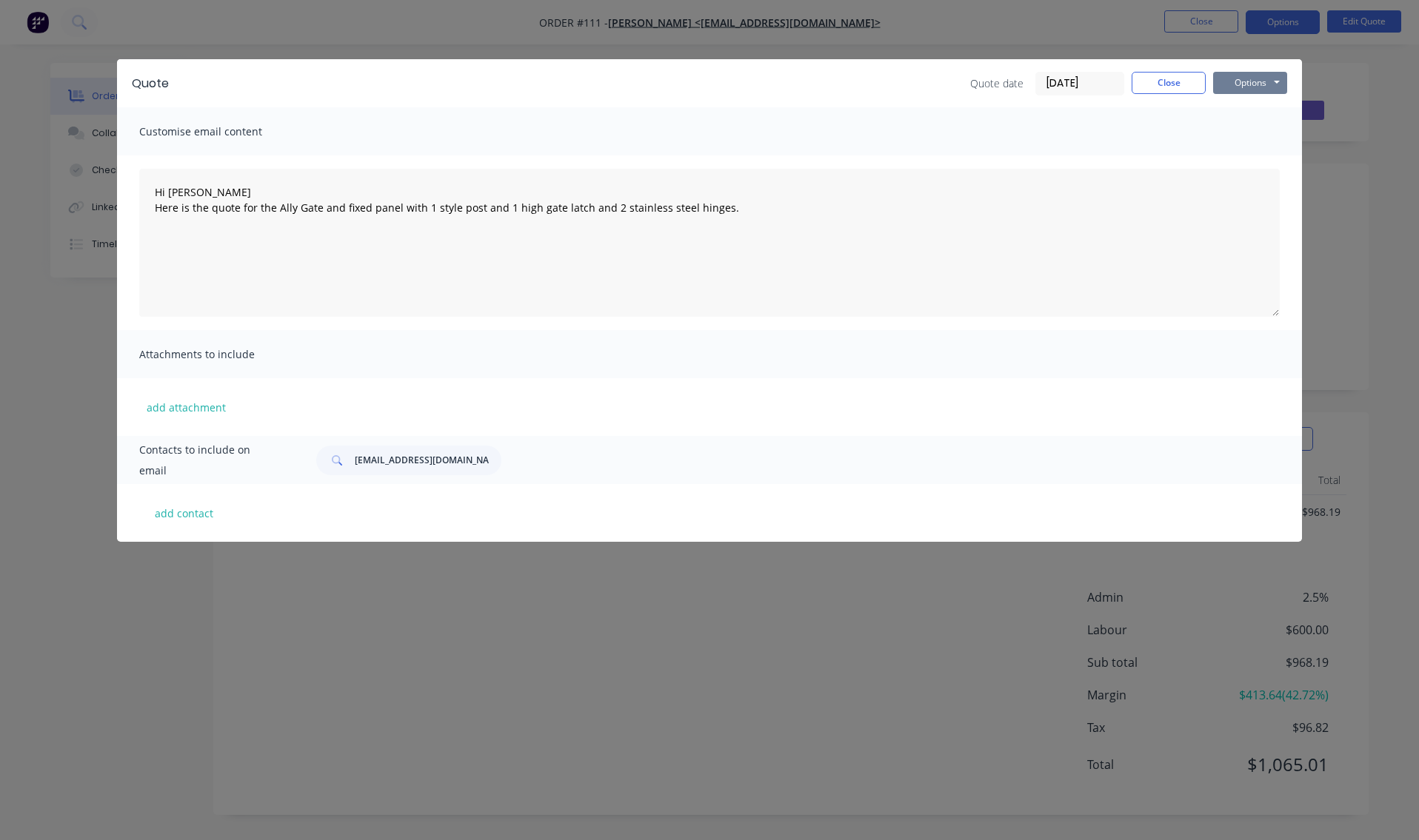
click at [1251, 83] on button "Options" at bounding box center [1250, 83] width 74 height 22
click at [1245, 158] on button "Email" at bounding box center [1260, 159] width 95 height 25
click at [432, 471] on input "[EMAIL_ADDRESS][DOMAIN_NAME]" at bounding box center [427, 461] width 146 height 30
click at [491, 462] on input "[EMAIL_ADDRESS][DOMAIN_NAME]" at bounding box center [427, 461] width 146 height 30
click at [490, 458] on input "[EMAIL_ADDRESS][DOMAIN_NAME]" at bounding box center [427, 461] width 146 height 30
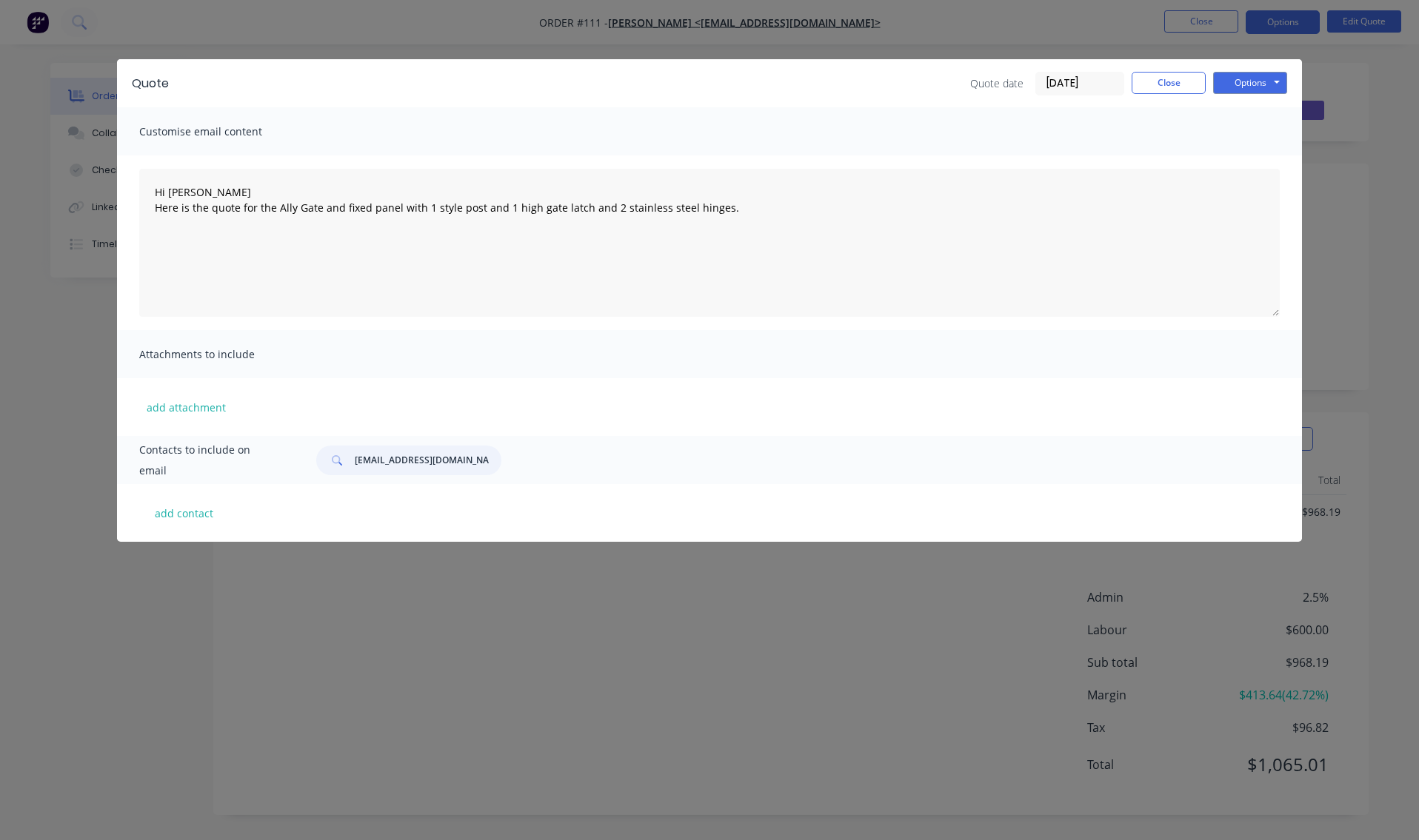
click at [486, 462] on input "[EMAIL_ADDRESS][DOMAIN_NAME]" at bounding box center [427, 461] width 146 height 30
click at [400, 463] on input "[DOMAIN_NAME]" at bounding box center [427, 461] width 146 height 30
type input "g"
type input "[EMAIL_ADDRESS][DOMAIN_NAME]"
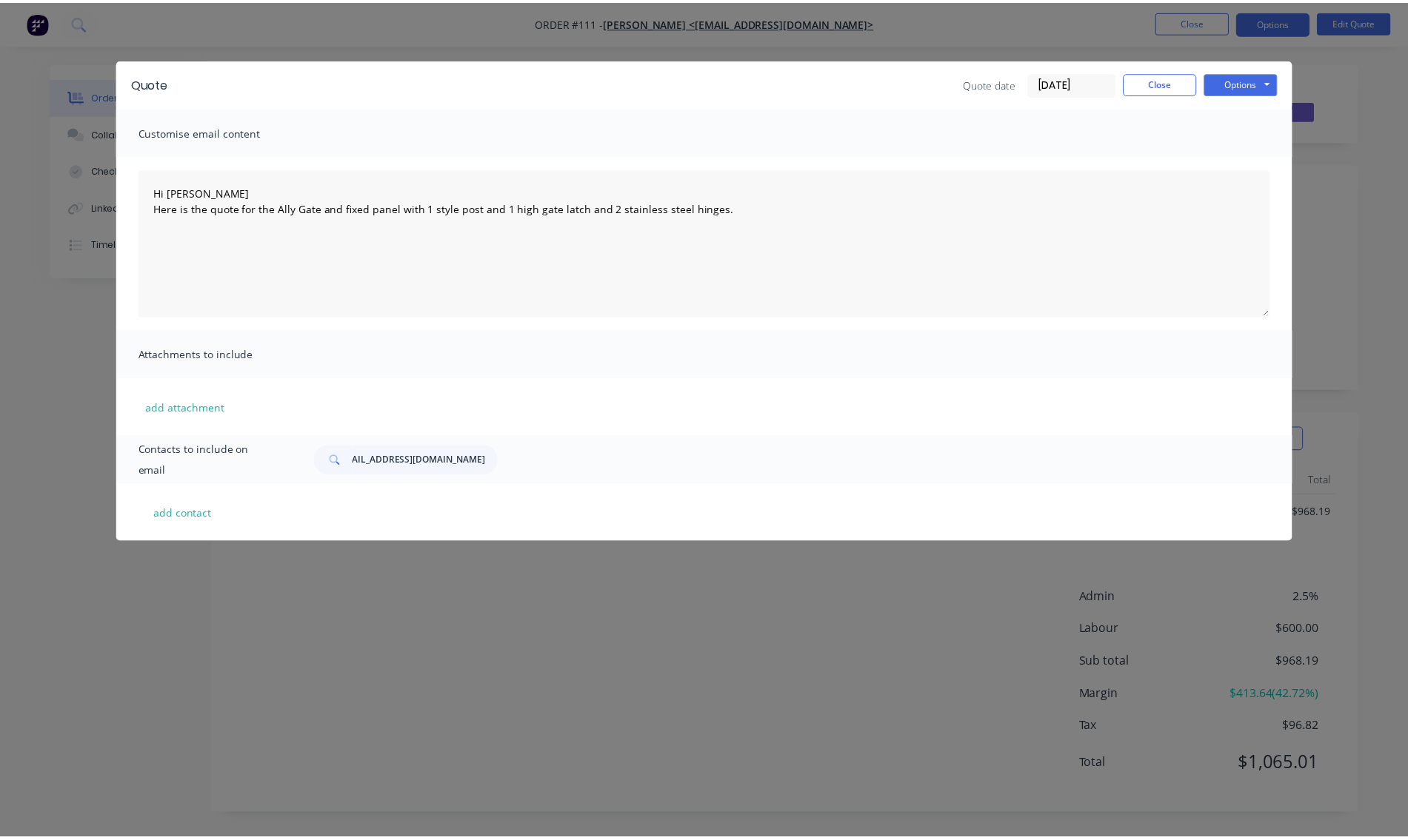
scroll to position [0, 0]
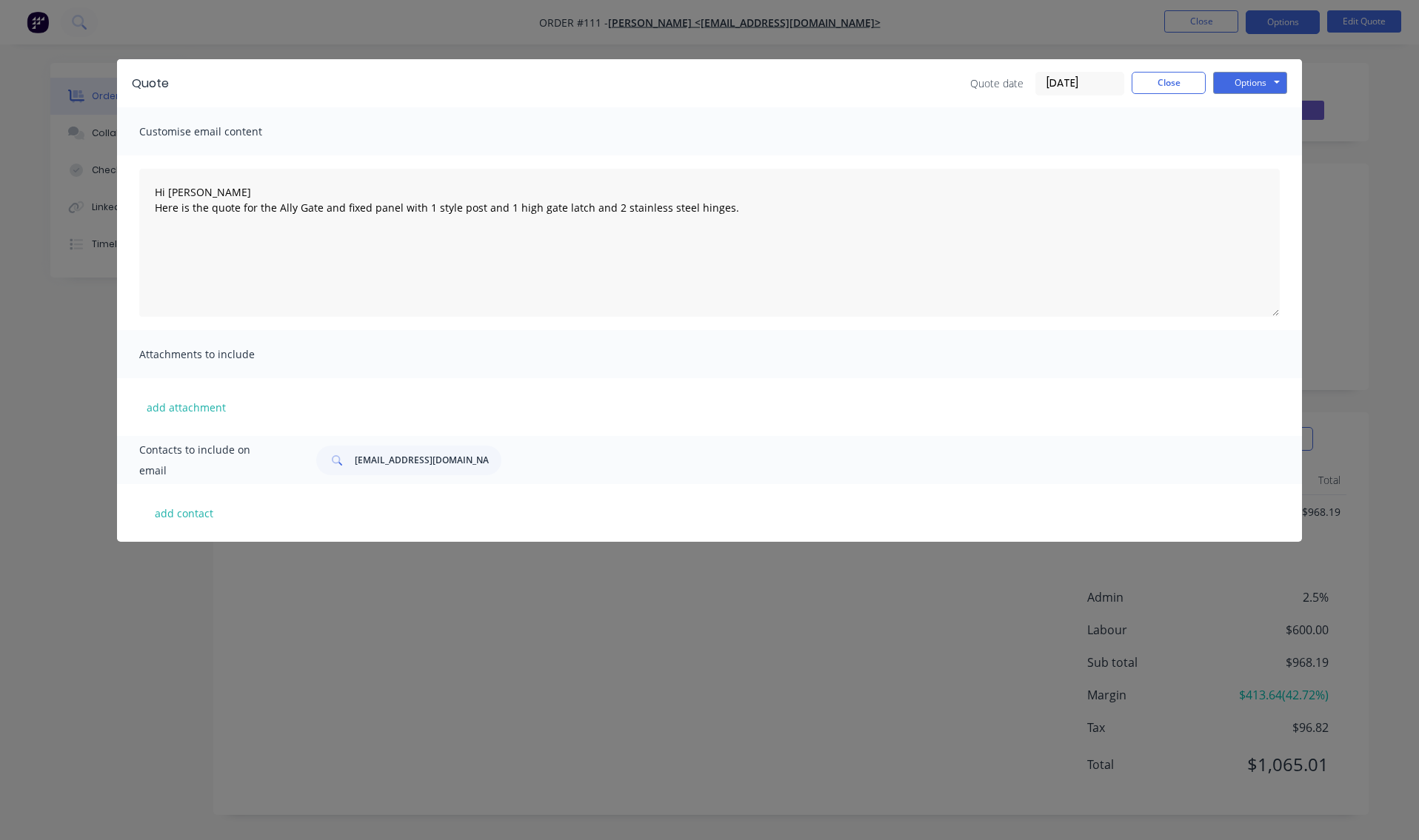
click at [501, 467] on div "[EMAIL_ADDRESS][DOMAIN_NAME]" at bounding box center [790, 461] width 978 height 30
click at [1265, 80] on button "Options" at bounding box center [1250, 83] width 74 height 22
click at [1248, 156] on button "Email" at bounding box center [1260, 159] width 95 height 25
click at [225, 517] on button "add contact" at bounding box center [184, 513] width 89 height 22
select select "AU"
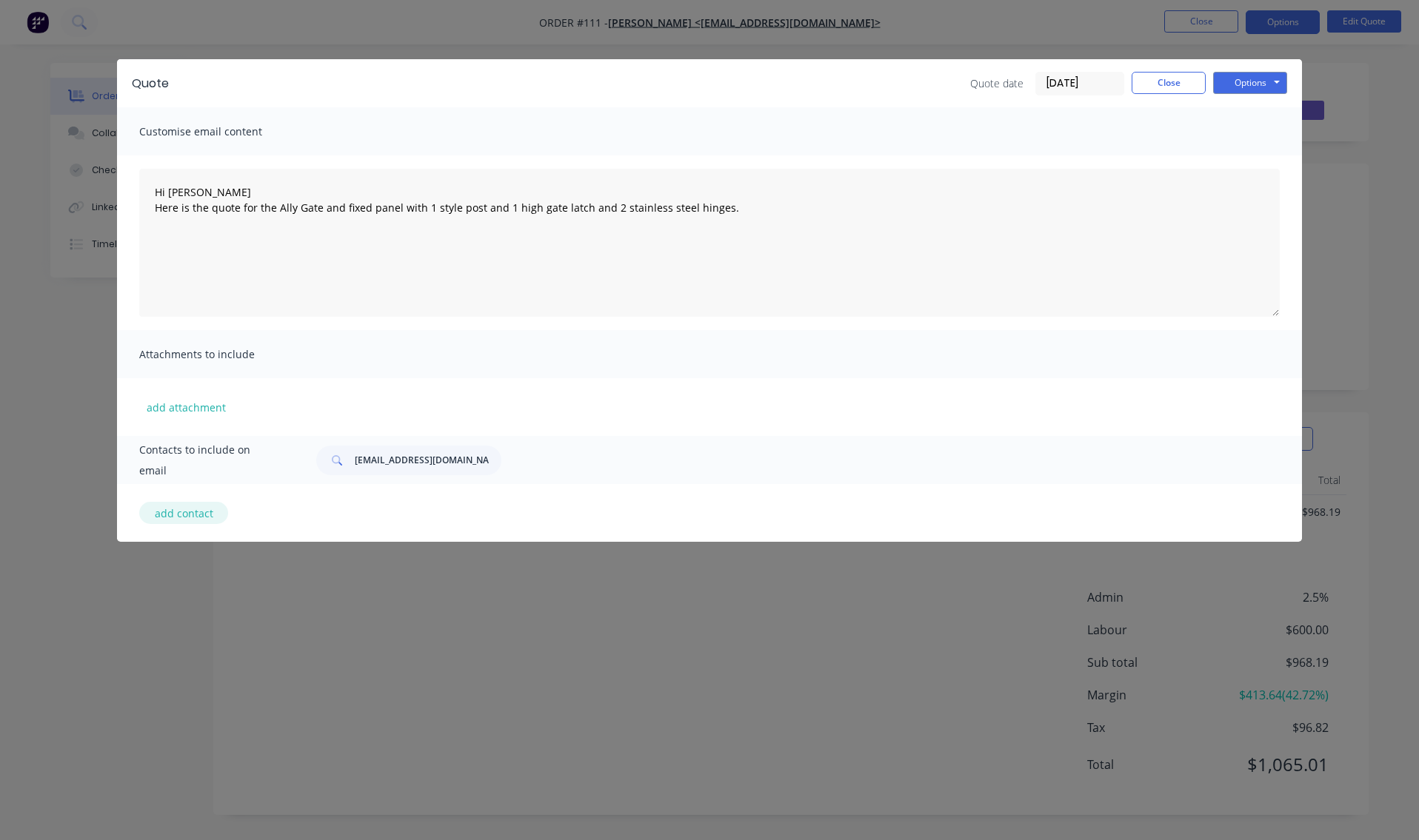
select select "AU"
click at [487, 463] on input "[EMAIL_ADDRESS][DOMAIN_NAME]" at bounding box center [427, 461] width 146 height 30
click at [488, 458] on input "[EMAIL_ADDRESS][DOMAIN_NAME]" at bounding box center [427, 461] width 146 height 30
click at [406, 458] on input "[DOMAIN_NAME]" at bounding box center [427, 461] width 146 height 30
type input "m"
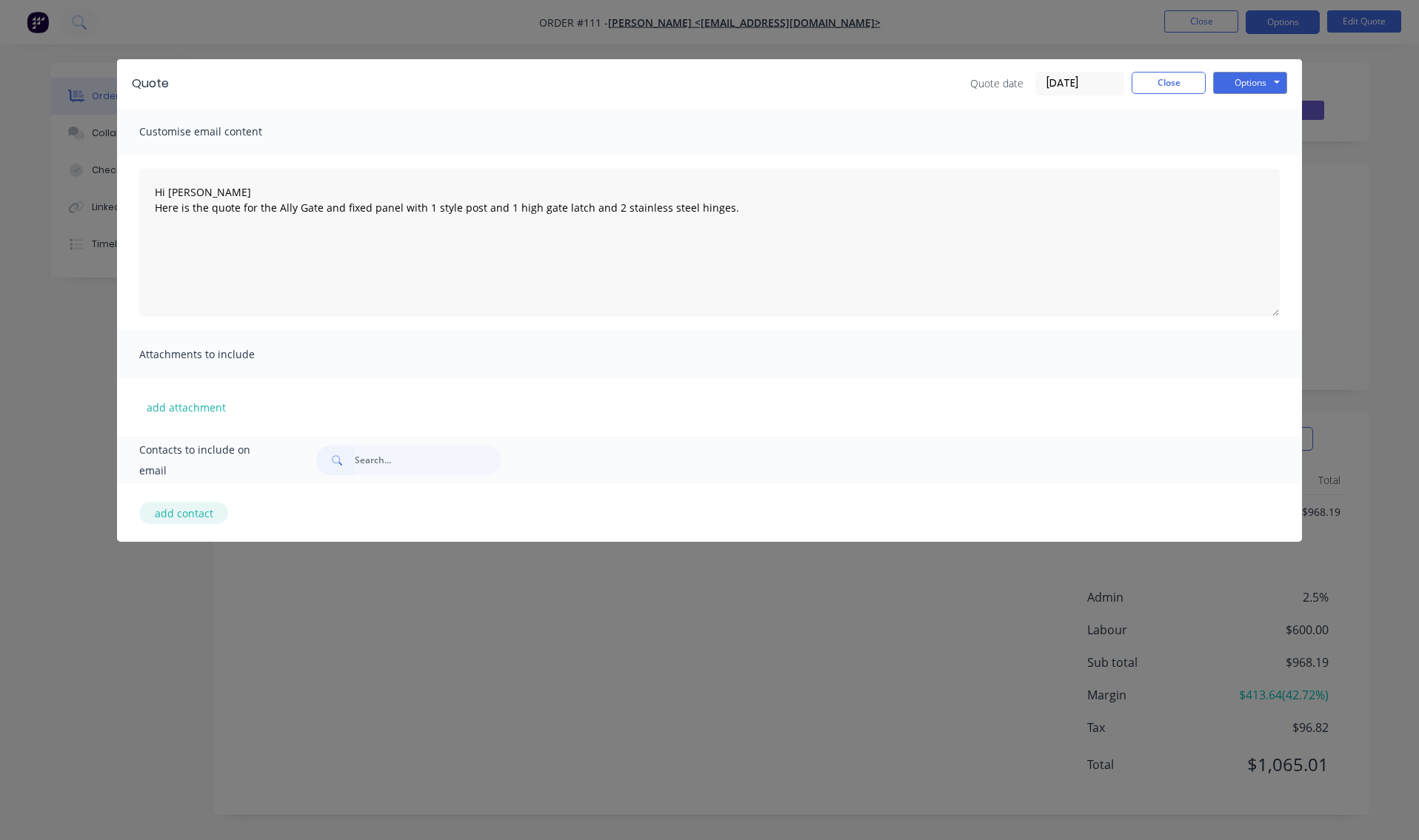
click at [188, 514] on button "add contact" at bounding box center [184, 513] width 89 height 22
select select "AU"
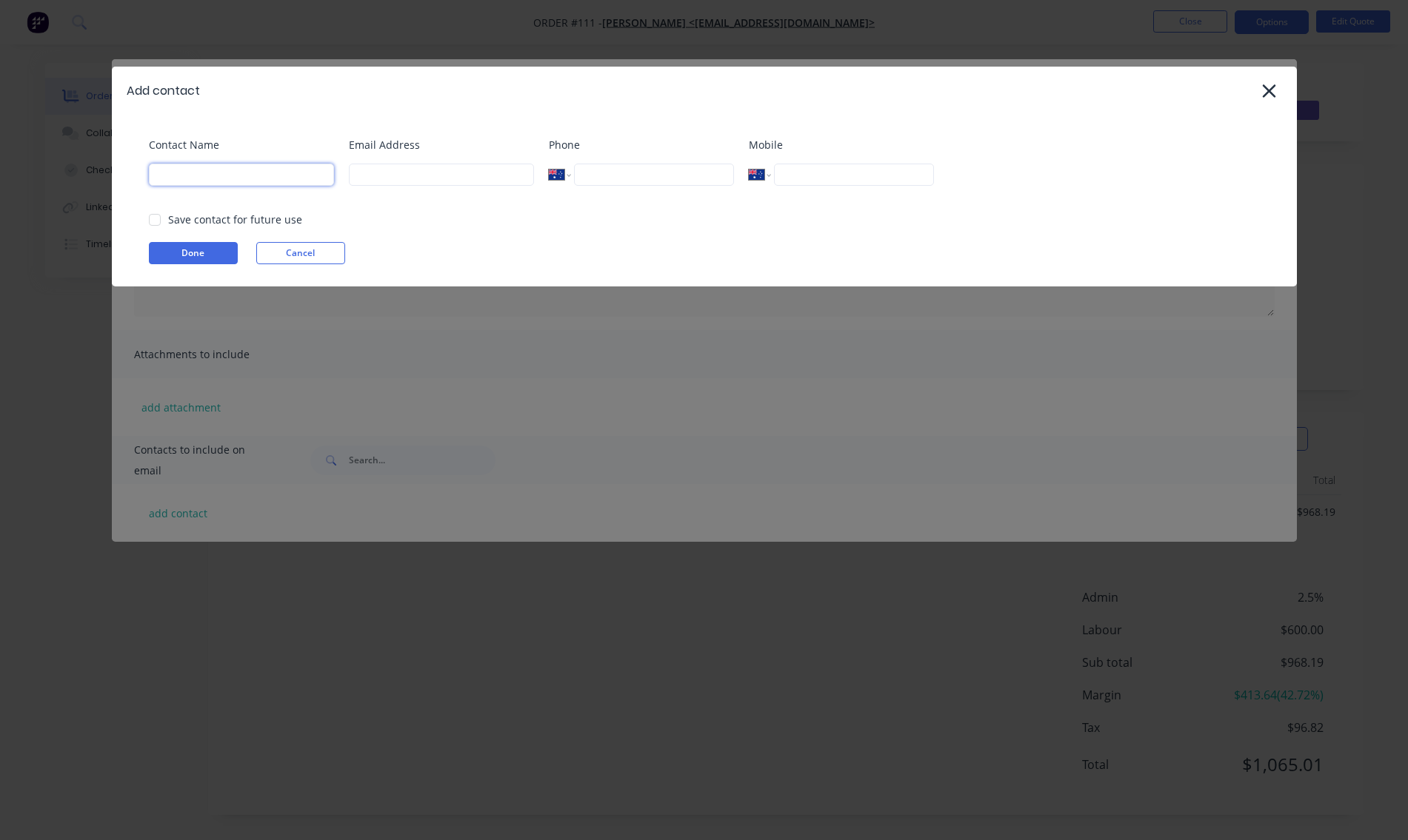
click at [191, 173] on input at bounding box center [241, 174] width 185 height 22
type input "r"
click at [162, 176] on input at bounding box center [241, 174] width 185 height 22
type input "[PERSON_NAME]"
click at [383, 177] on input at bounding box center [441, 174] width 185 height 22
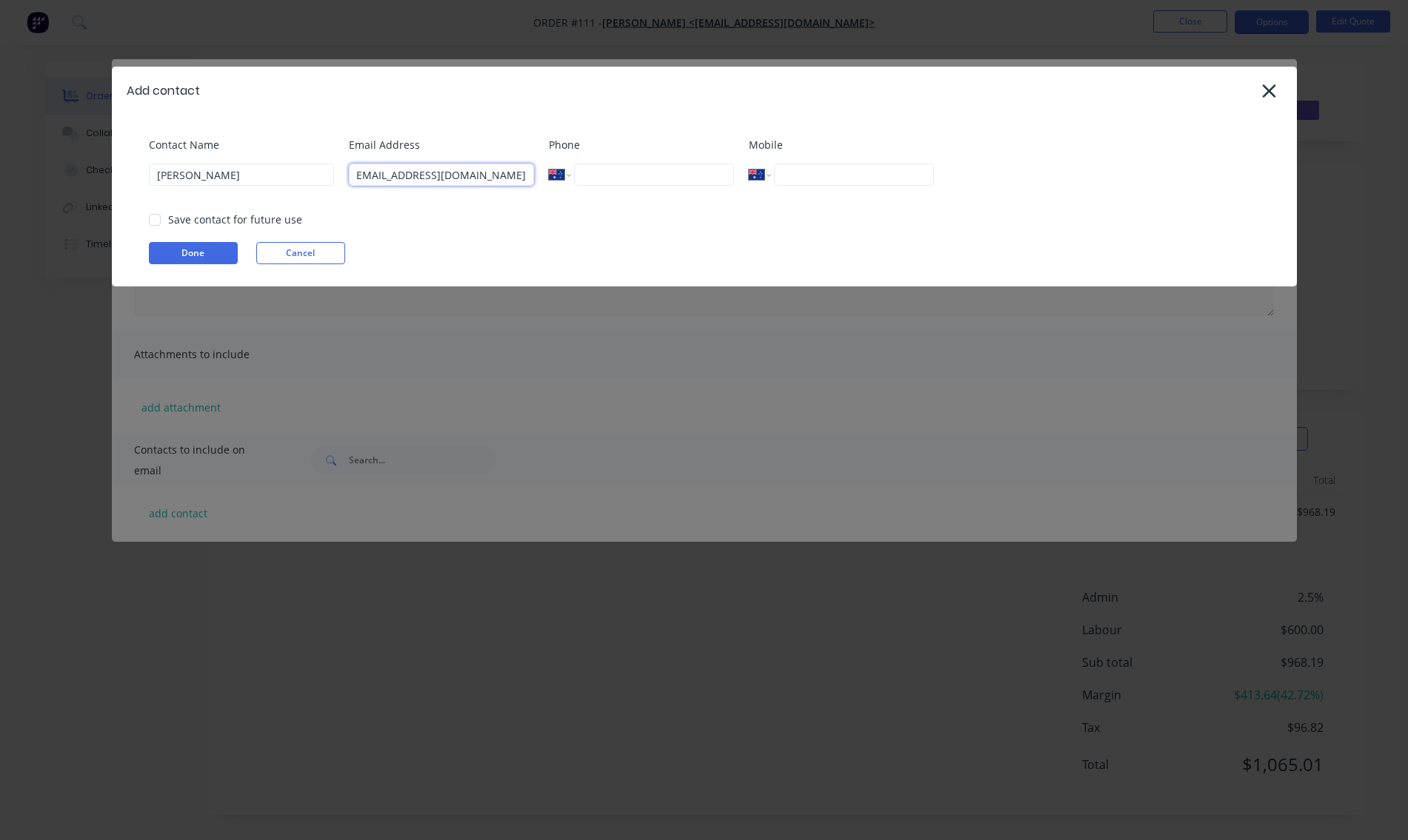
scroll to position [0, 28]
click at [155, 220] on div at bounding box center [155, 220] width 30 height 30
type input "[EMAIL_ADDRESS][DOMAIN_NAME]"
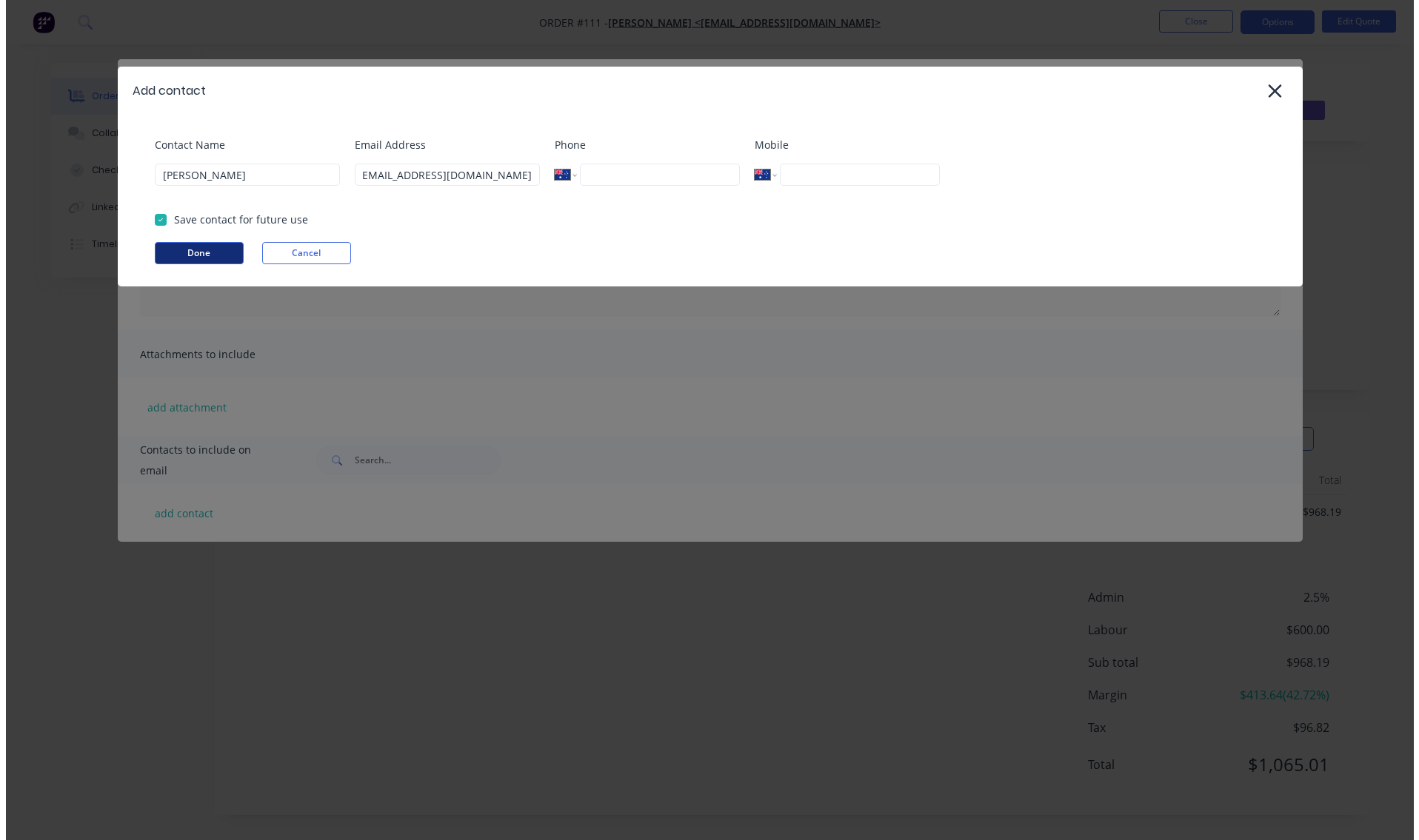
scroll to position [0, 0]
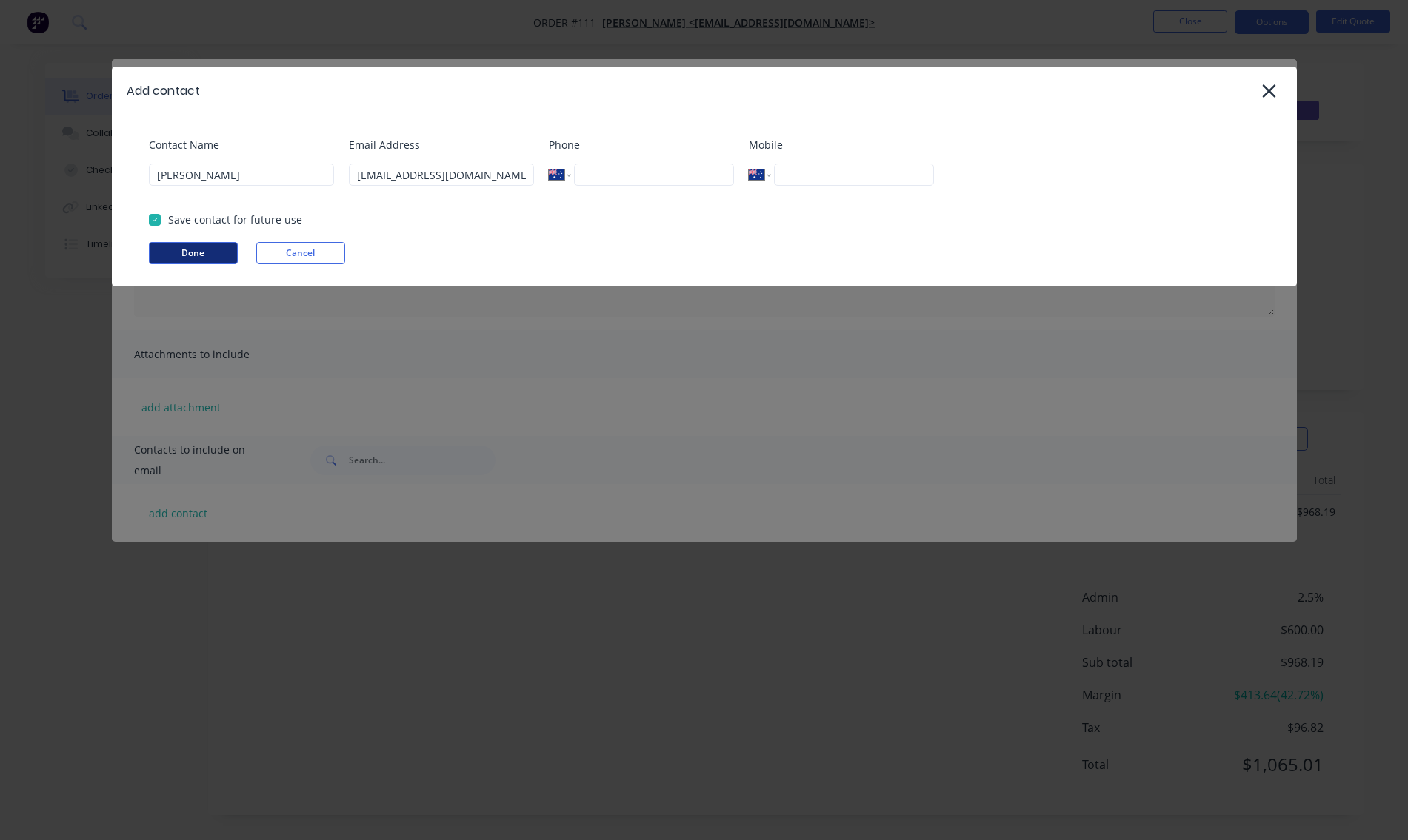
click at [196, 254] on button "Done" at bounding box center [193, 253] width 89 height 22
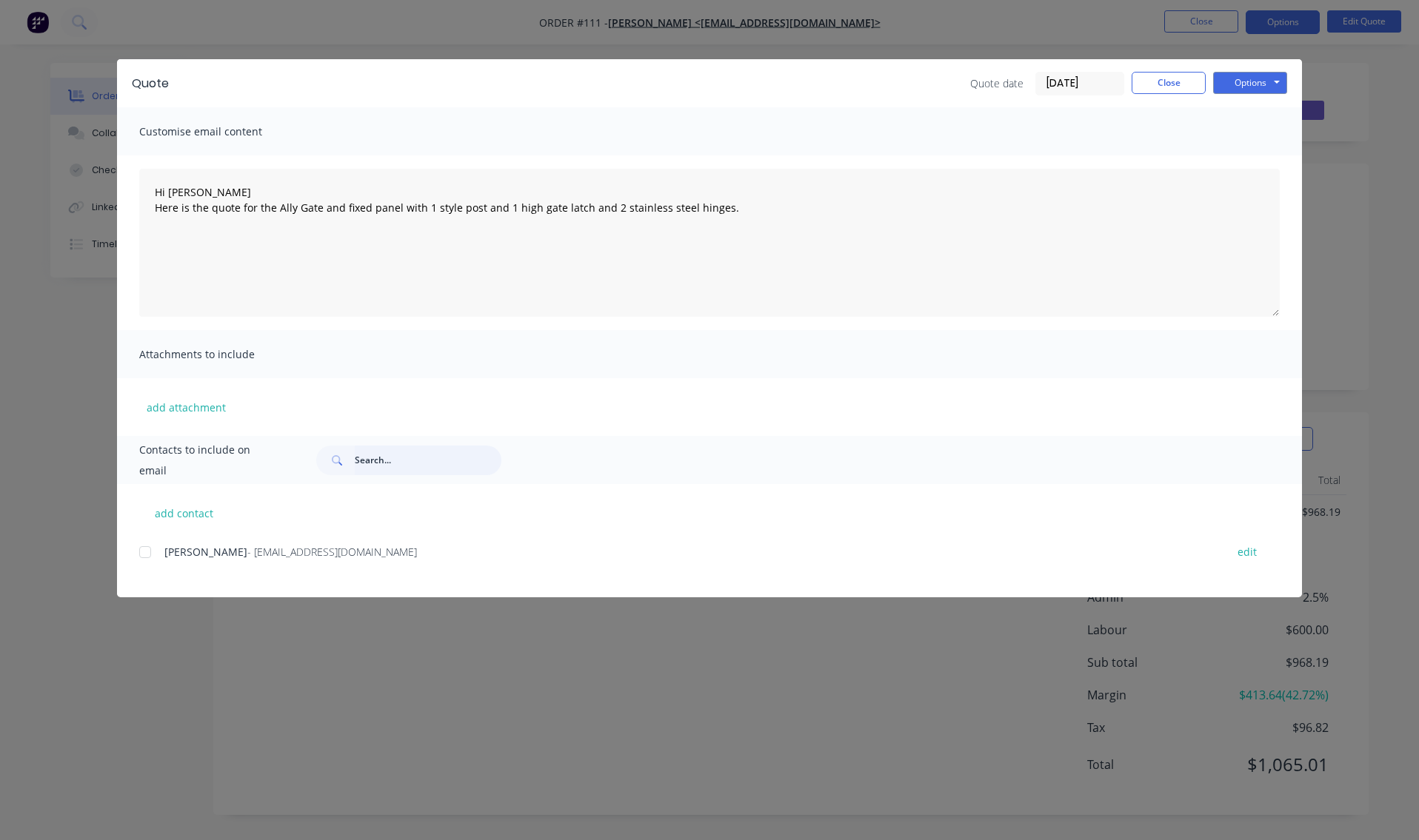
click at [409, 467] on input "text" at bounding box center [427, 461] width 146 height 30
type input "bigreds"
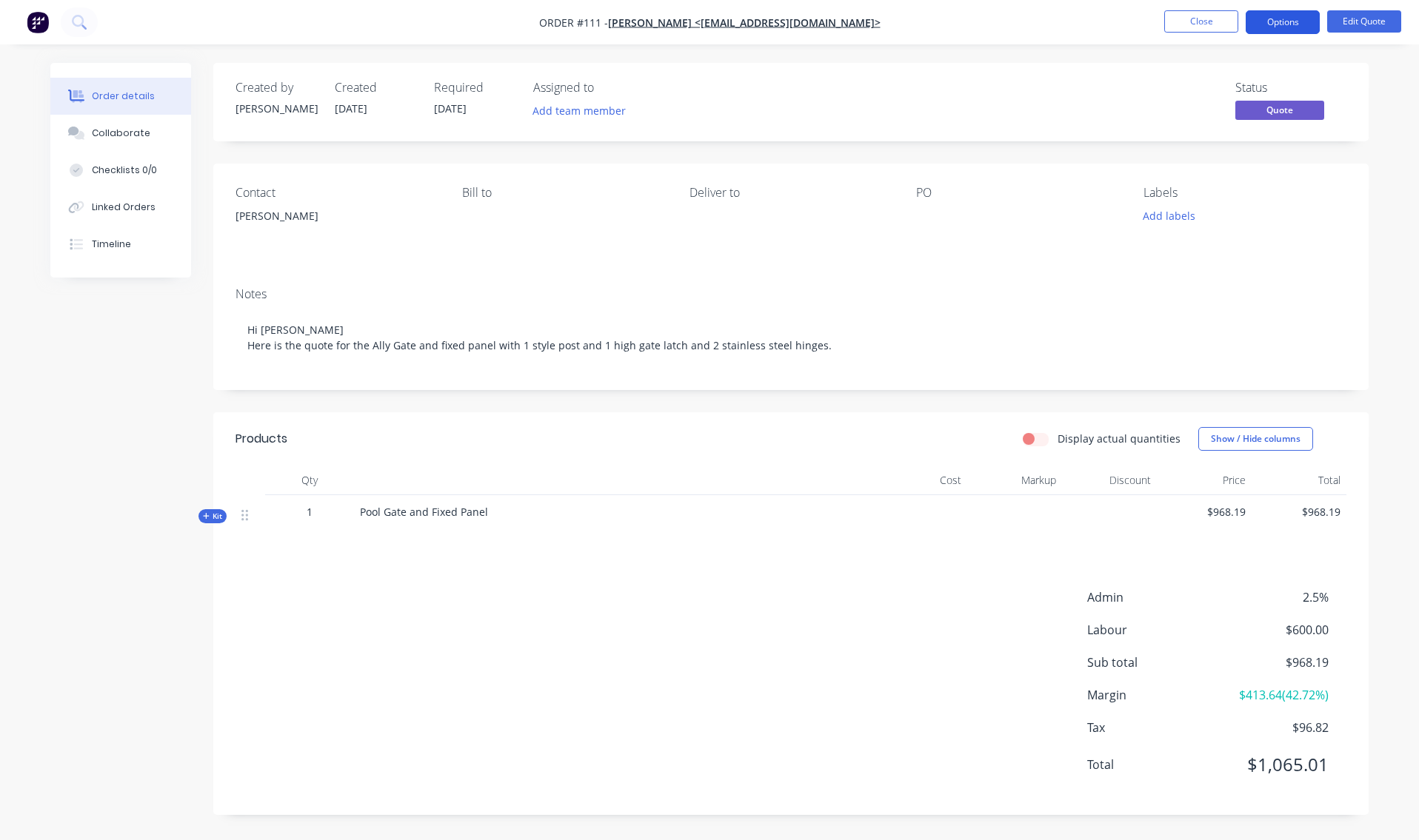
drag, startPoint x: 1301, startPoint y: 17, endPoint x: 1297, endPoint y: 25, distance: 8.9
click at [1300, 20] on button "Options" at bounding box center [1283, 22] width 74 height 24
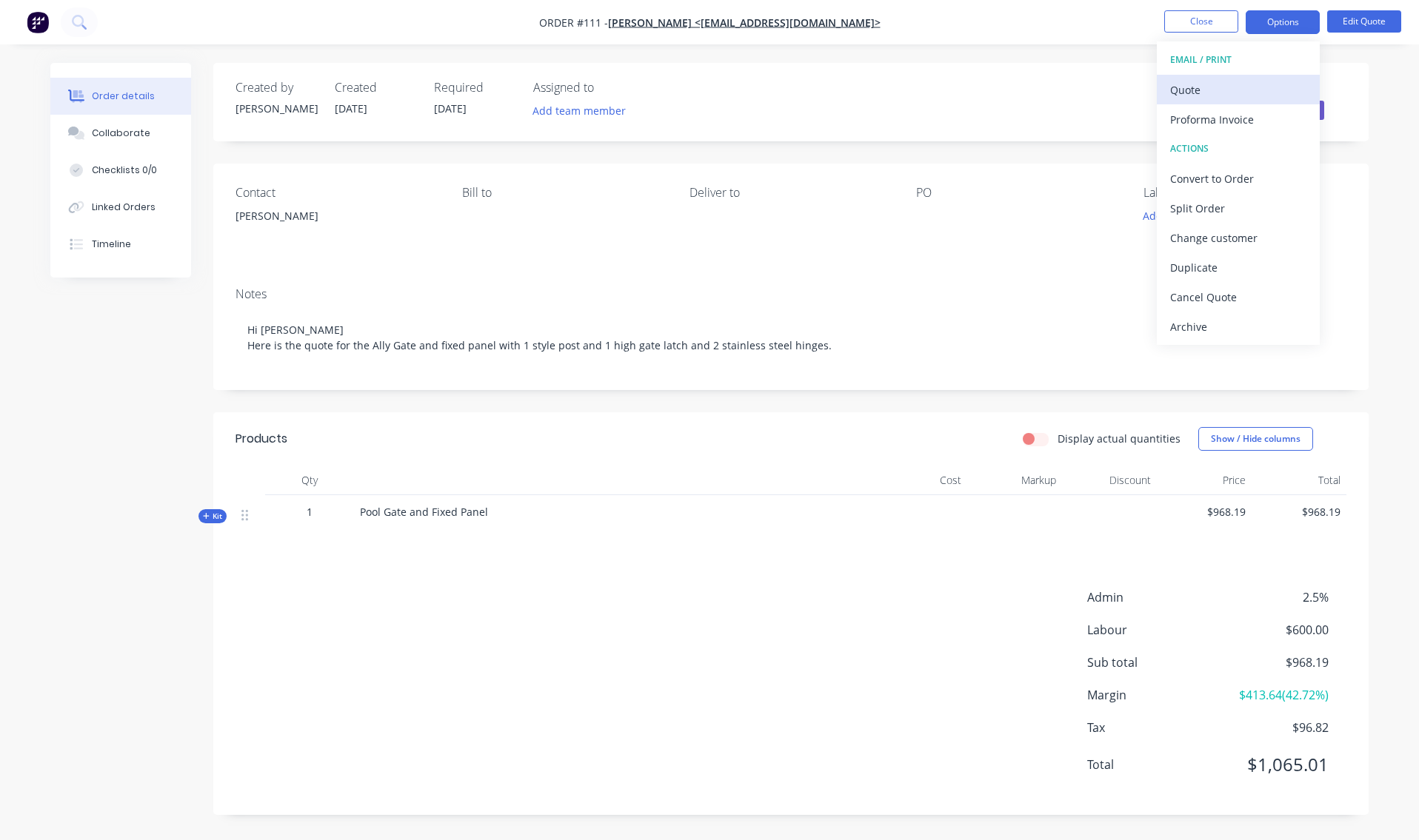
click at [1235, 87] on div "Quote" at bounding box center [1237, 90] width 136 height 21
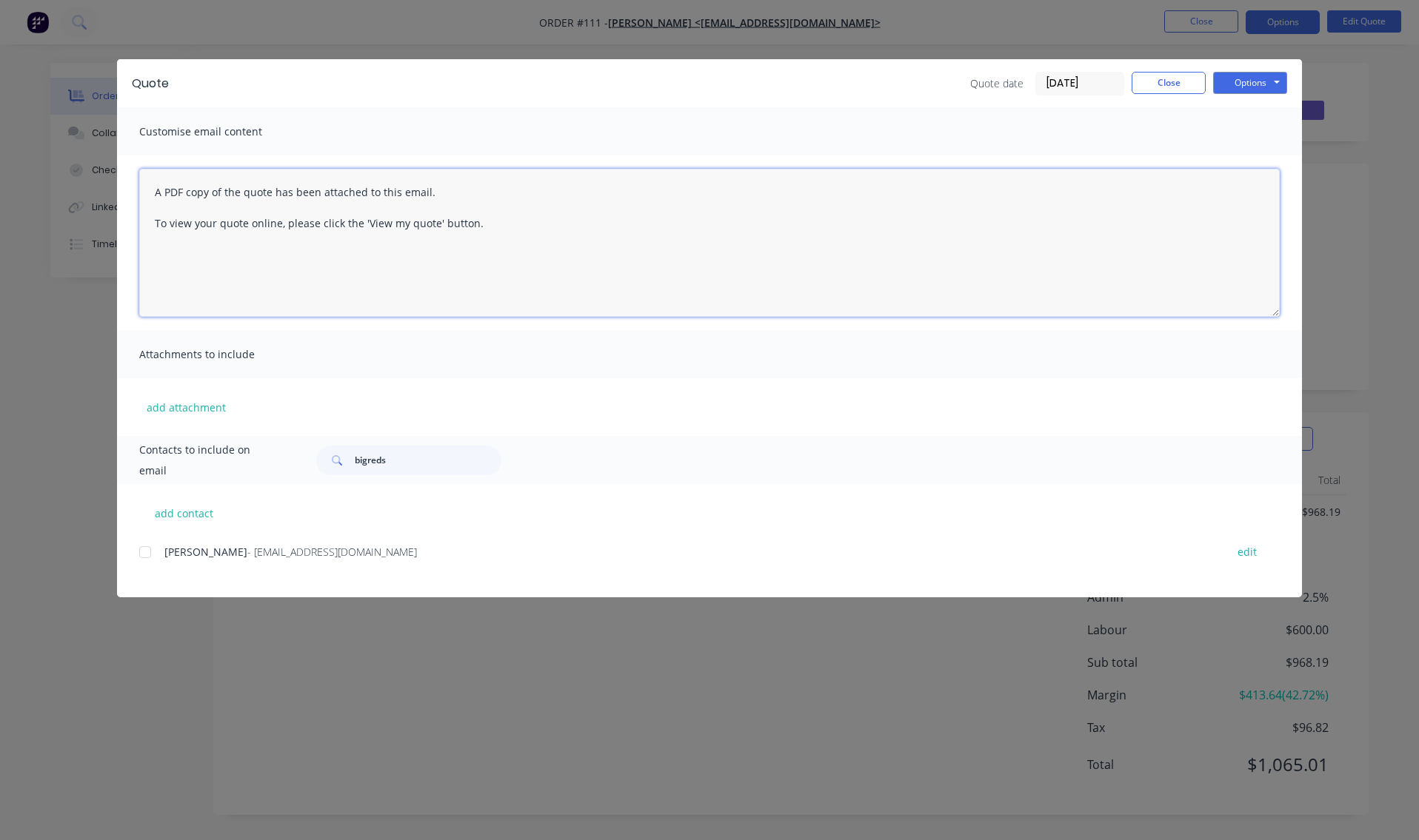
drag, startPoint x: 150, startPoint y: 182, endPoint x: 533, endPoint y: 261, distance: 391.1
click at [533, 261] on textarea "A PDF copy of the quote has been attached to this email. To view your quote onl…" at bounding box center [710, 242] width 1141 height 148
paste textarea "Hi [PERSON_NAME] Here is the quote for the Ally Gate and fixed panel with 1 sty…"
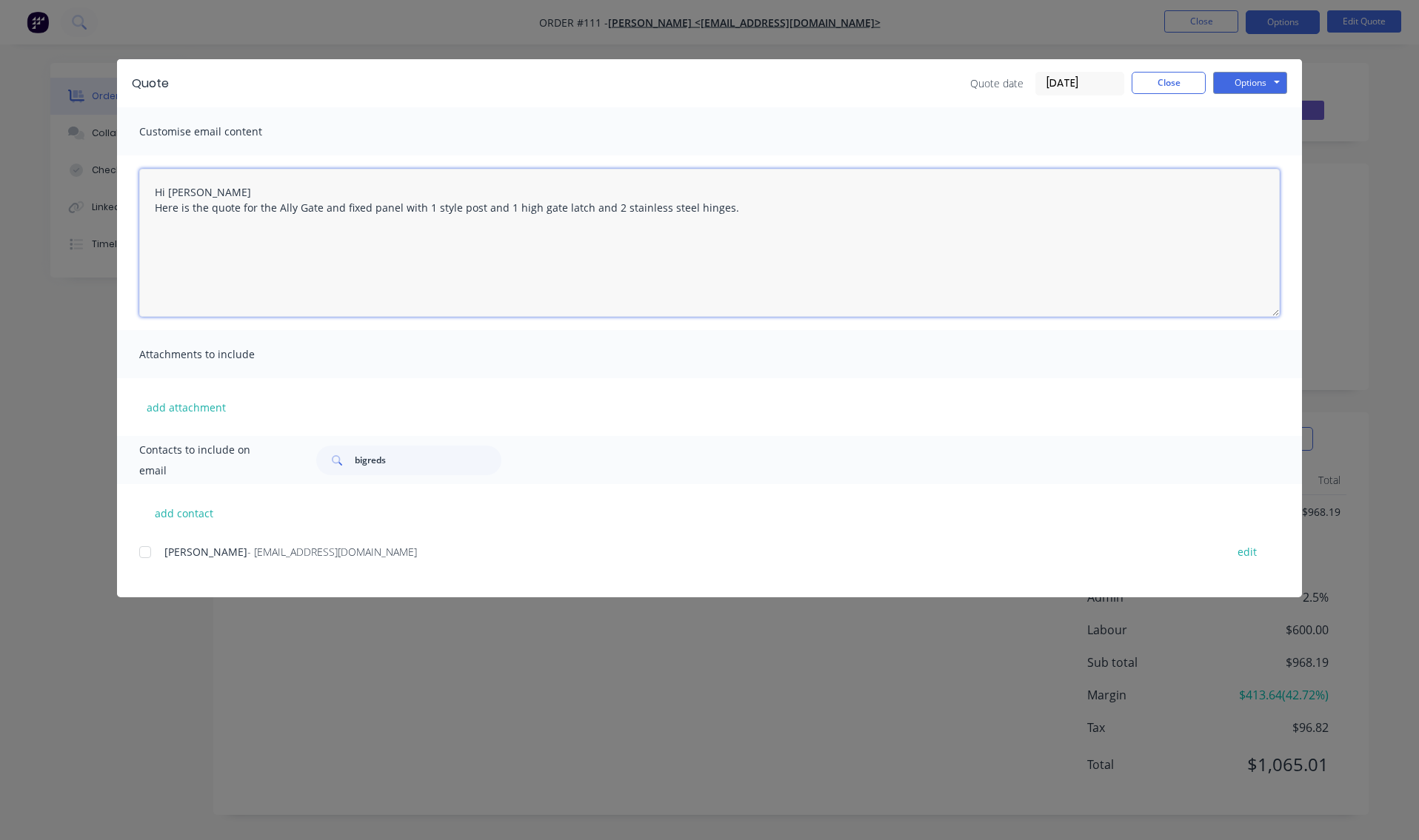
click at [145, 554] on div at bounding box center [145, 553] width 30 height 30
type textarea "Hi [PERSON_NAME] Here is the quote for the Ally Gate and fixed panel with 1 sty…"
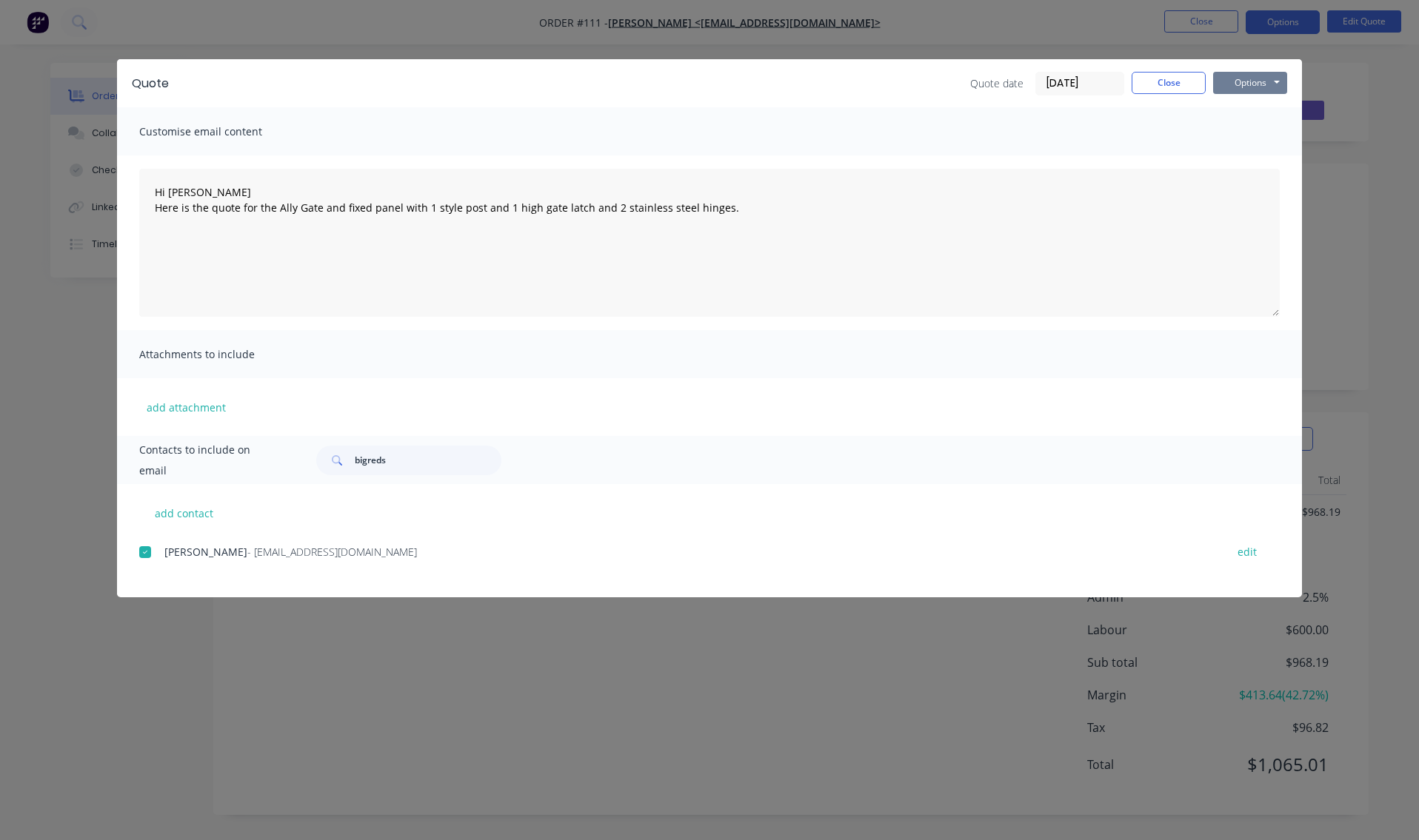
click at [1252, 77] on button "Options" at bounding box center [1250, 83] width 74 height 22
click at [1242, 154] on button "Email" at bounding box center [1260, 159] width 95 height 25
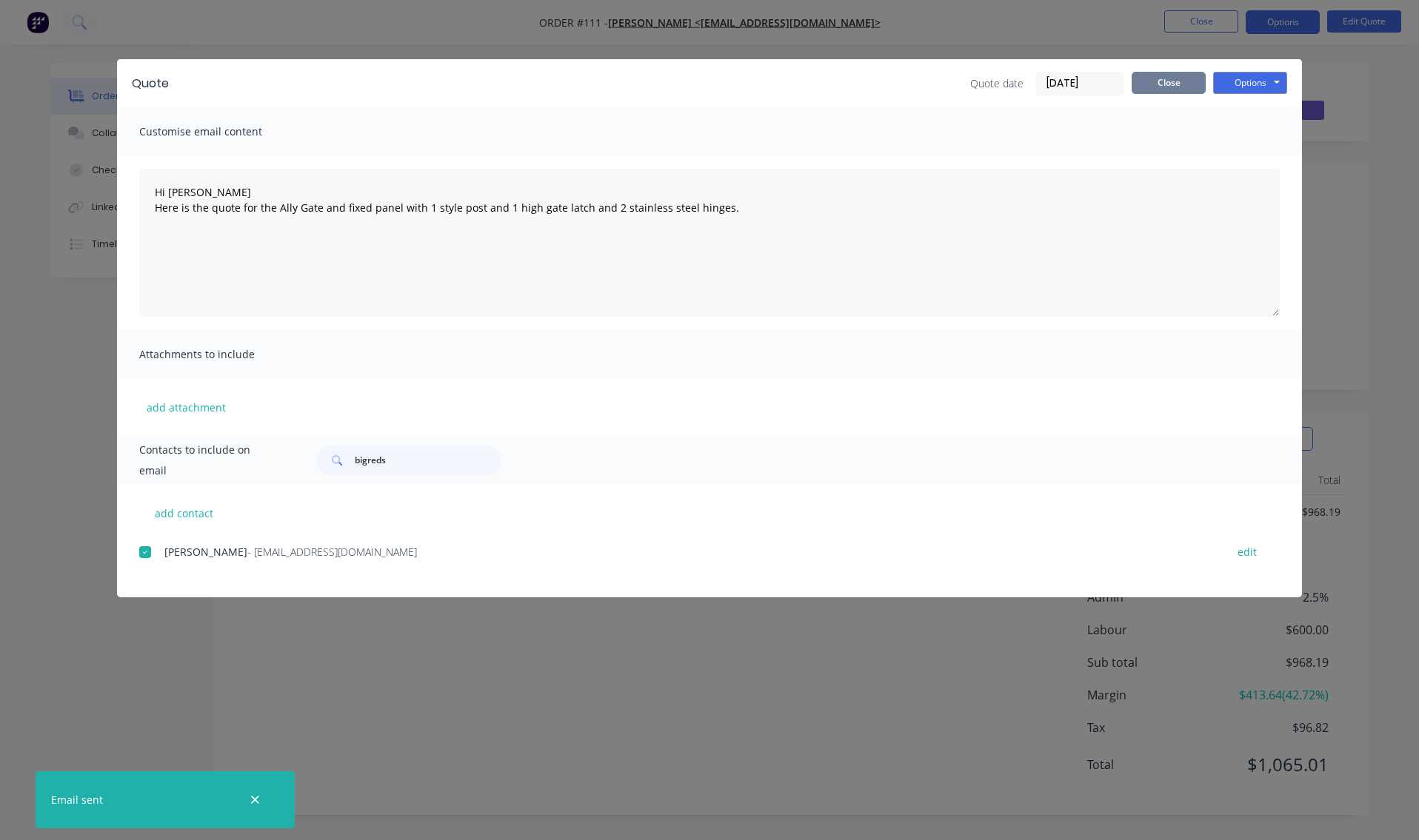
click at [1189, 86] on button "Close" at bounding box center [1169, 83] width 74 height 22
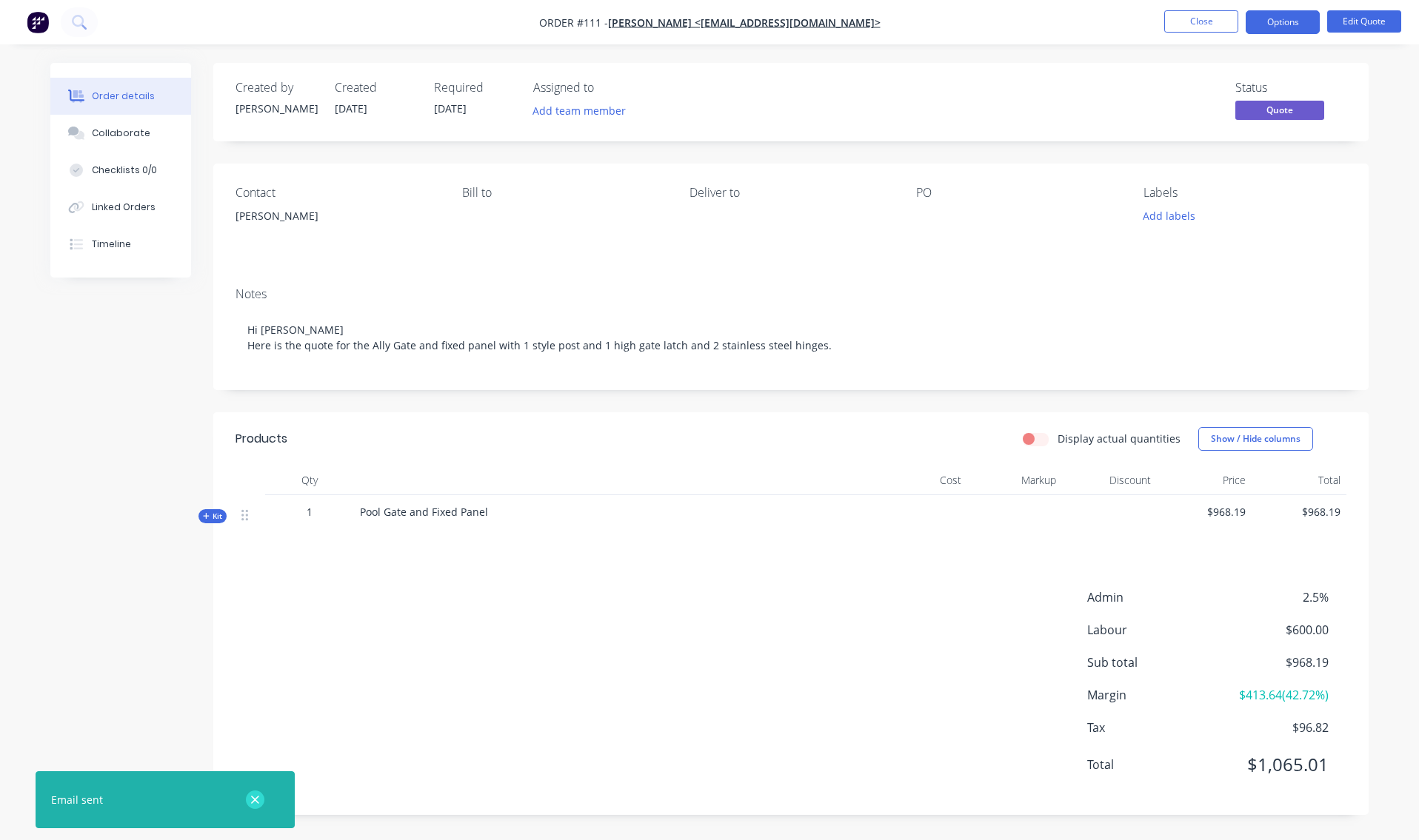
click at [259, 800] on icon "button" at bounding box center [255, 800] width 10 height 13
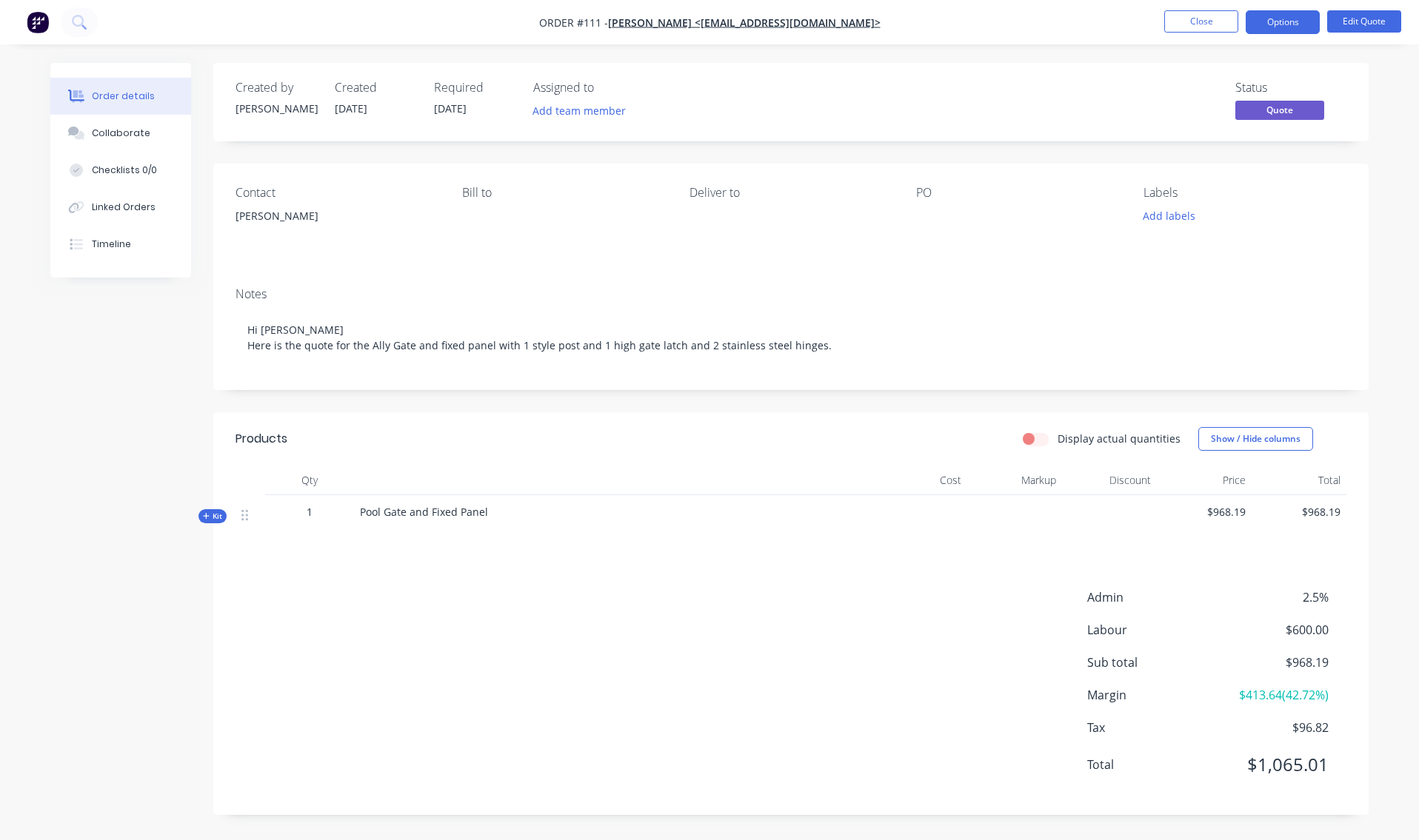
click at [616, 766] on div "Admin 2.5% Labour $600.00 Sub total $968.19 Margin $413.64 ( 42.72 %) Tax $96.8…" at bounding box center [790, 691] width 1111 height 204
click at [838, 757] on div "Admin 2.5% Labour $600.00 Sub total $968.19 Margin $413.64 ( 42.72 %) Tax $96.8…" at bounding box center [790, 691] width 1111 height 204
